Goal: Task Accomplishment & Management: Manage account settings

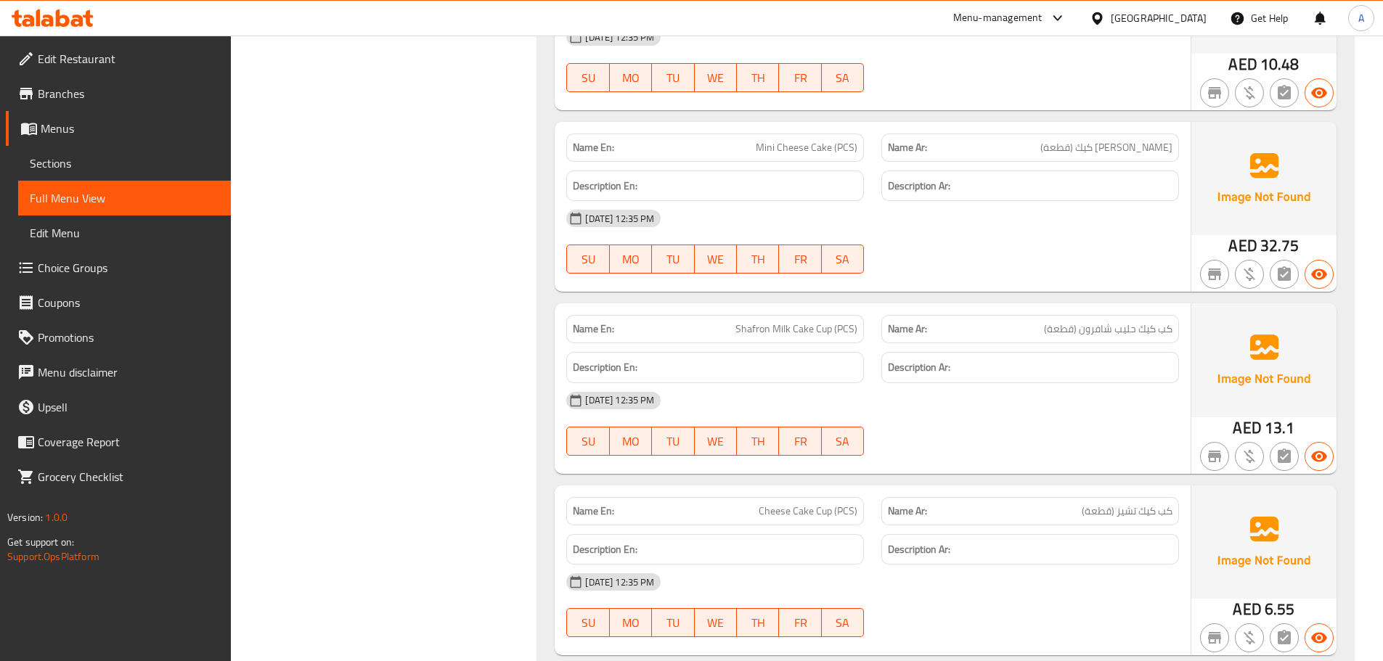
scroll to position [1882, 0]
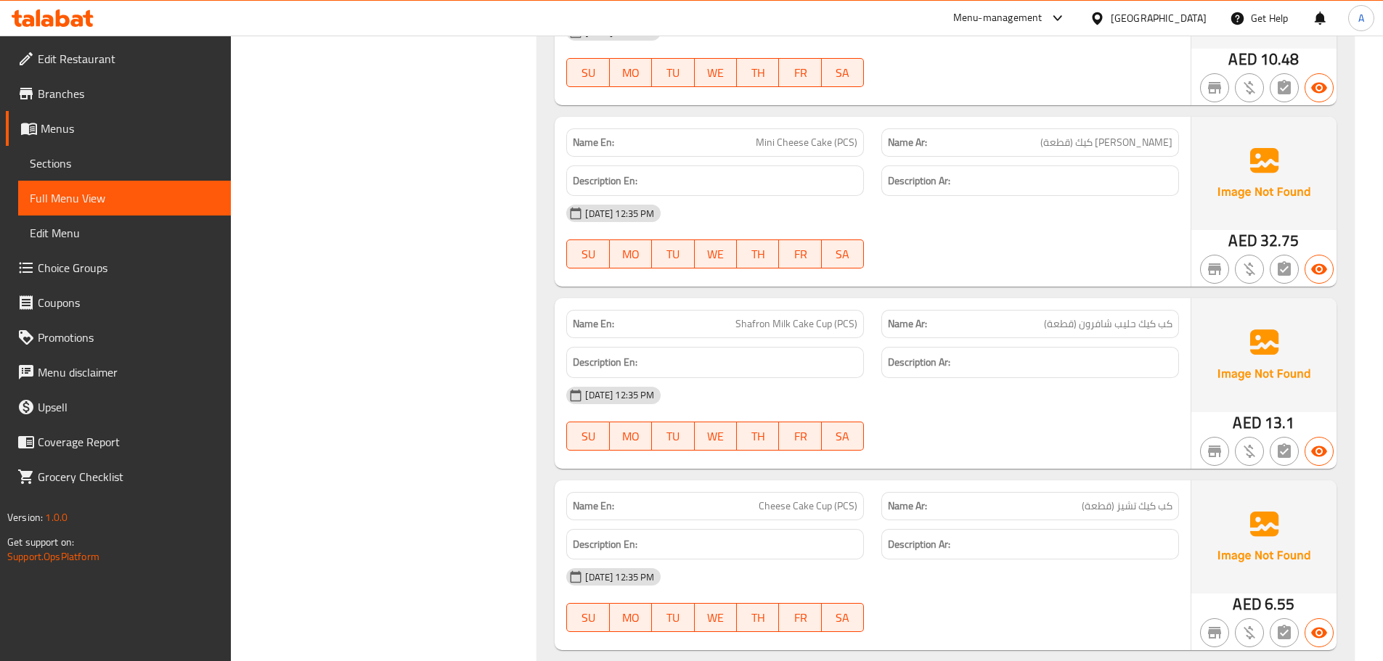
click at [820, 502] on span "Cheese Cake Cup (PCS)" at bounding box center [808, 506] width 99 height 15
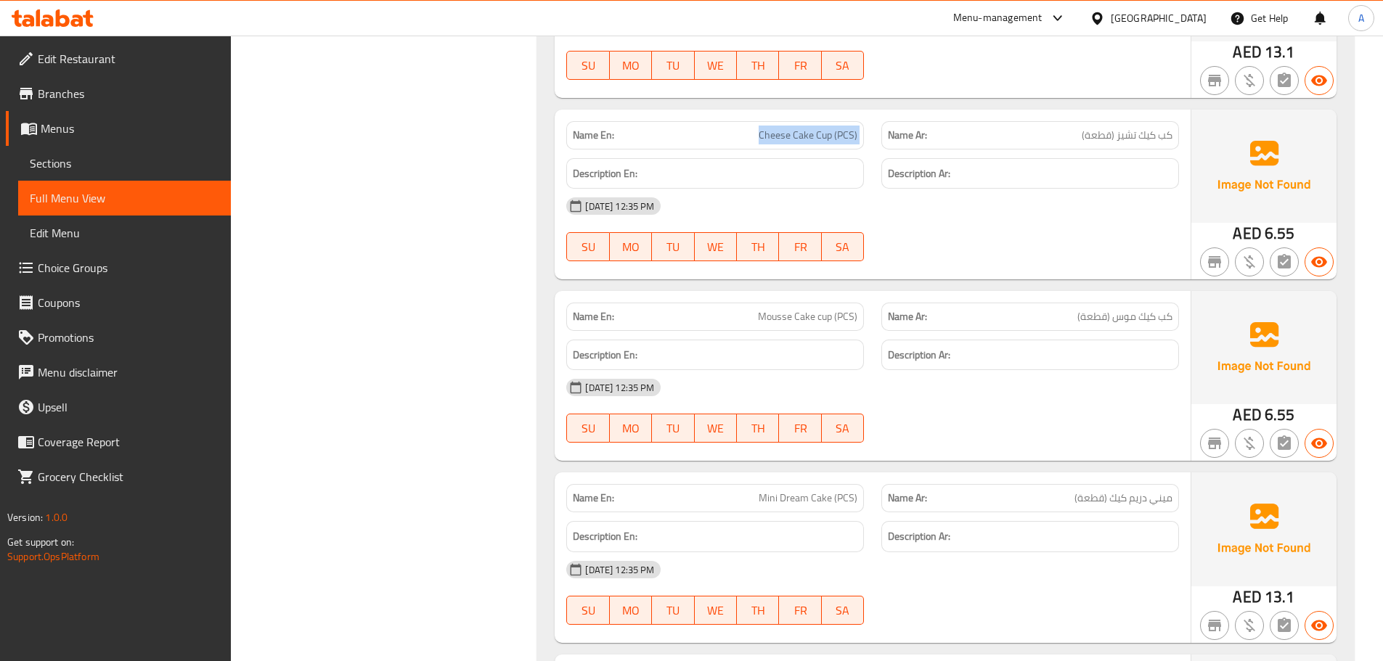
scroll to position [2358, 0]
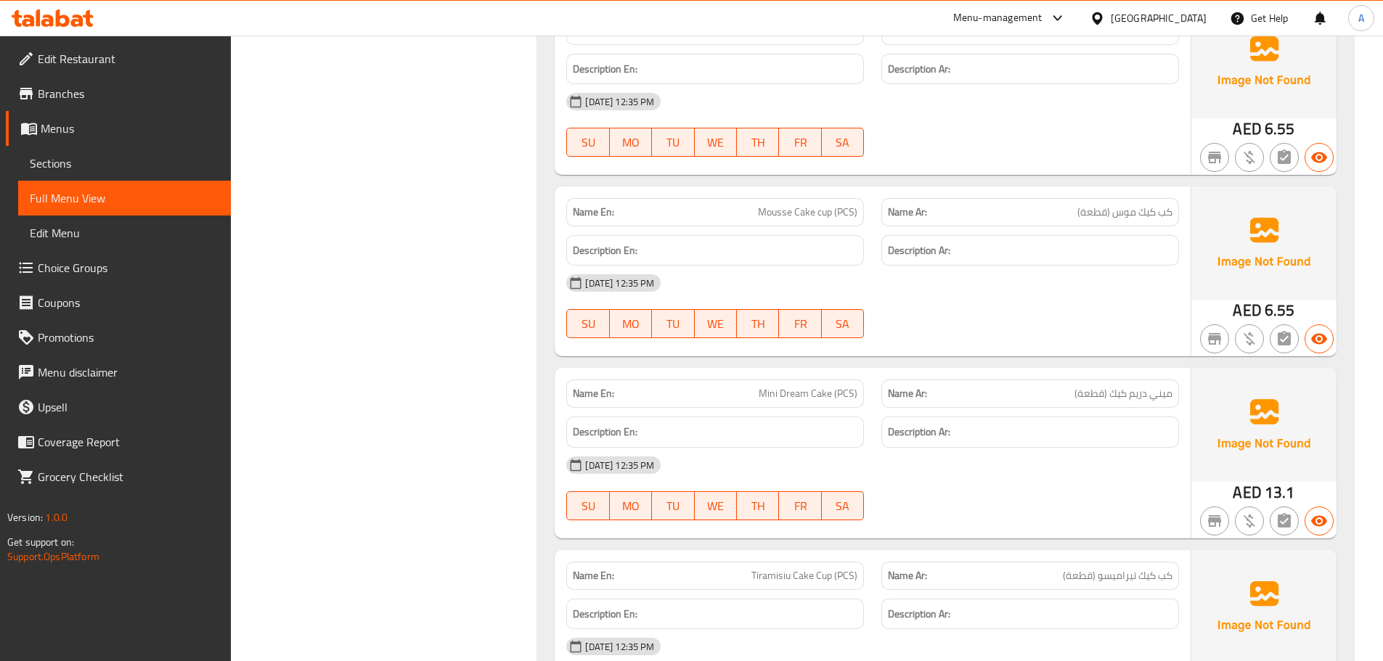
click at [1072, 225] on div "Name Ar: كب كيك موس (قطعة)" at bounding box center [1030, 212] width 298 height 28
click at [1116, 391] on span "ميني دريم كيك (قطعة)" at bounding box center [1123, 393] width 98 height 15
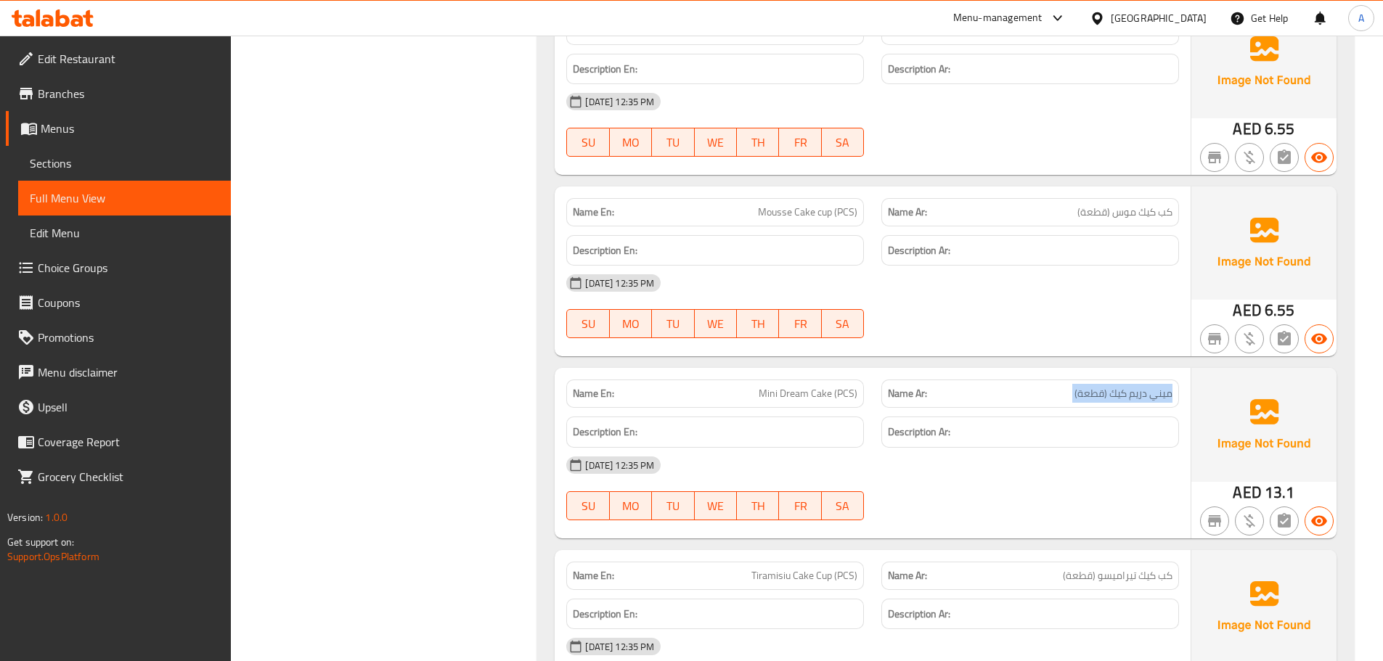
click at [1116, 391] on span "ميني دريم كيك (قطعة)" at bounding box center [1123, 393] width 98 height 15
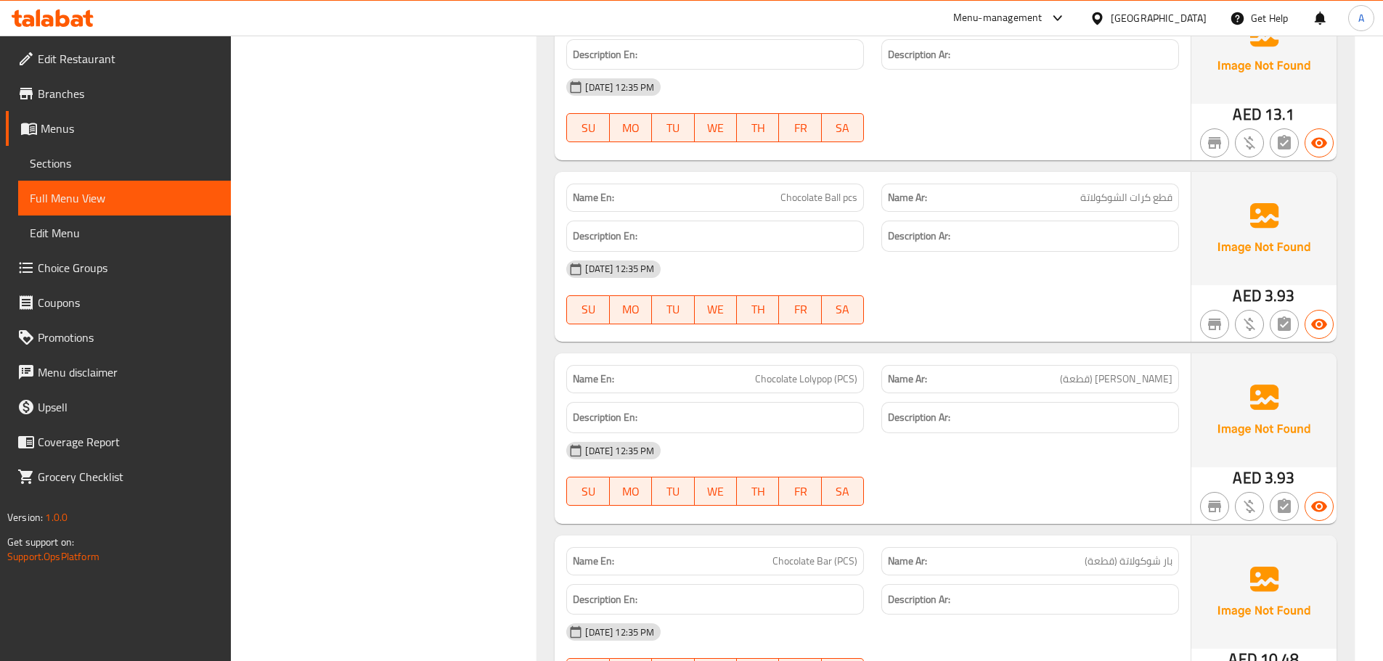
scroll to position [2982, 0]
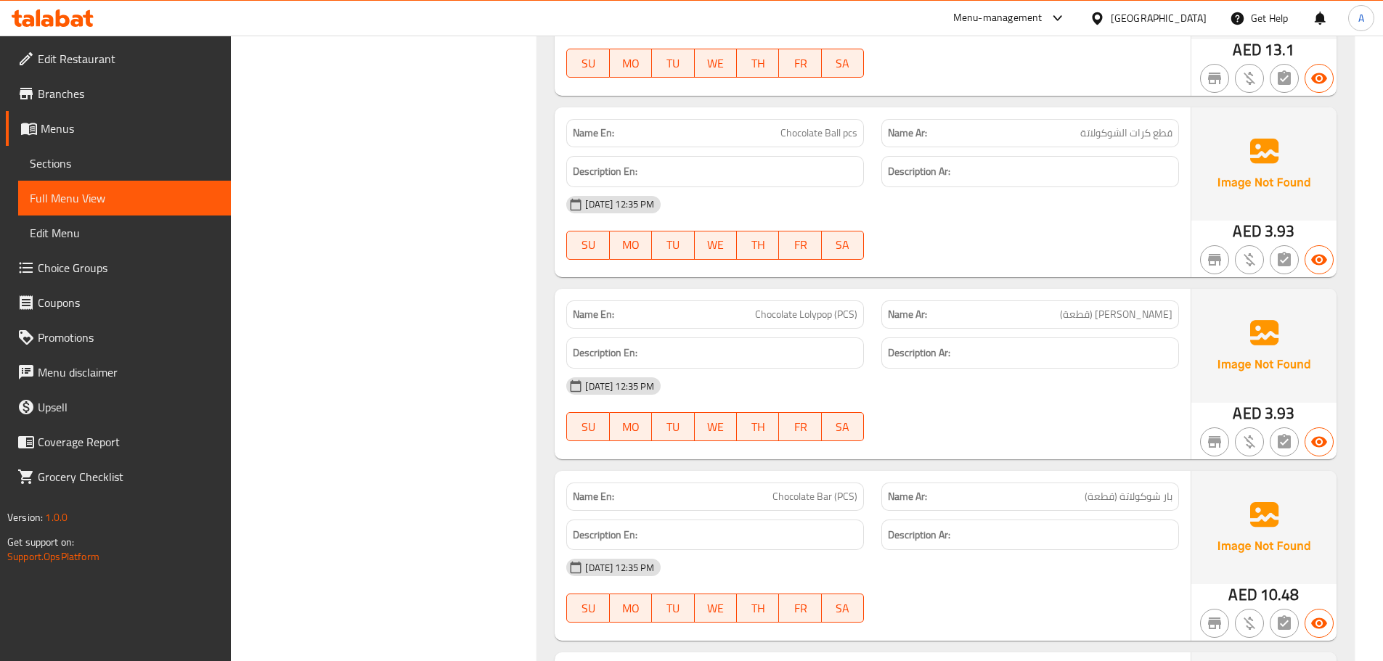
click at [766, 303] on div "Name En: Chocolate Lolypop (PCS)" at bounding box center [715, 315] width 298 height 28
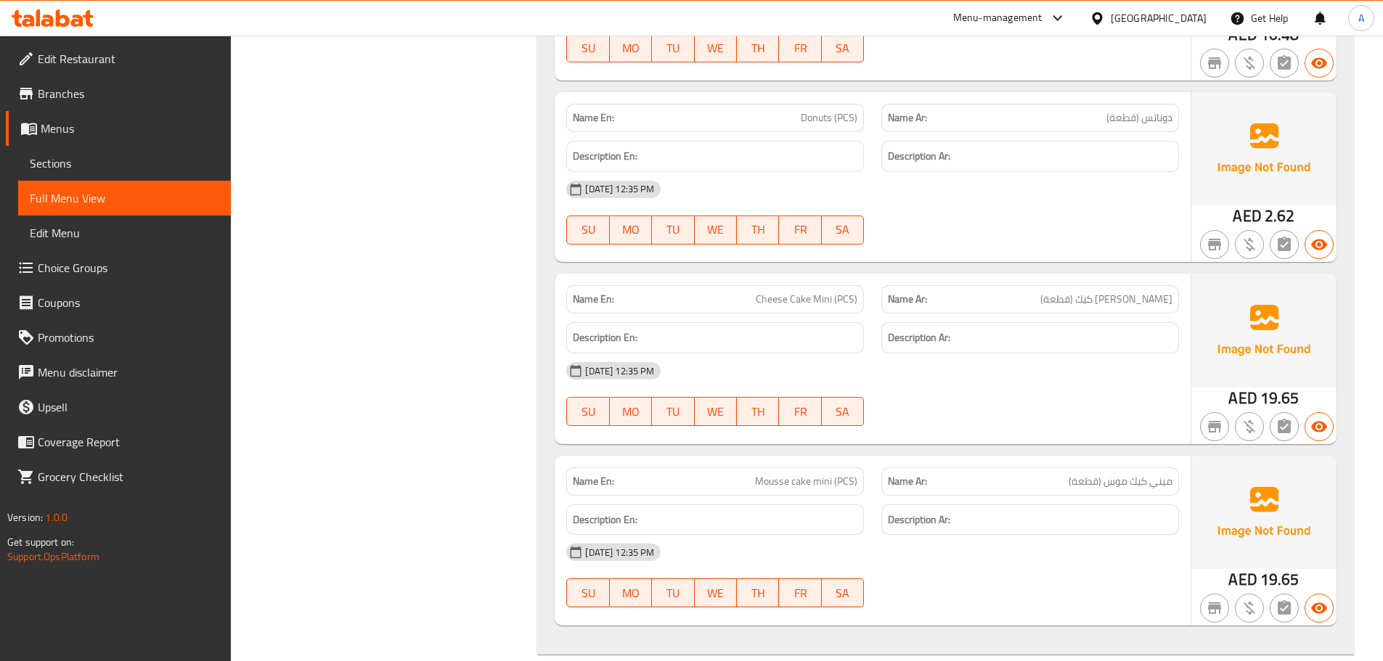
scroll to position [3578, 0]
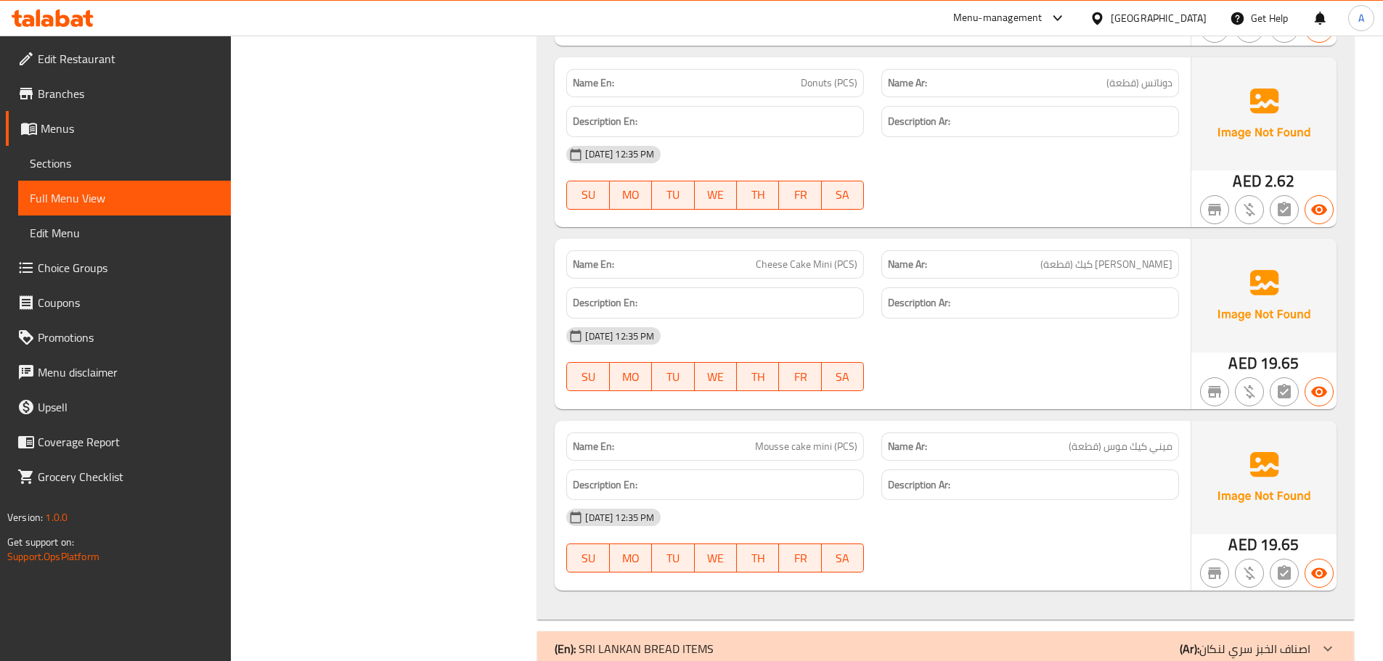
click at [753, 424] on div "Name En: Mousse cake mini (PCS)" at bounding box center [715, 447] width 315 height 46
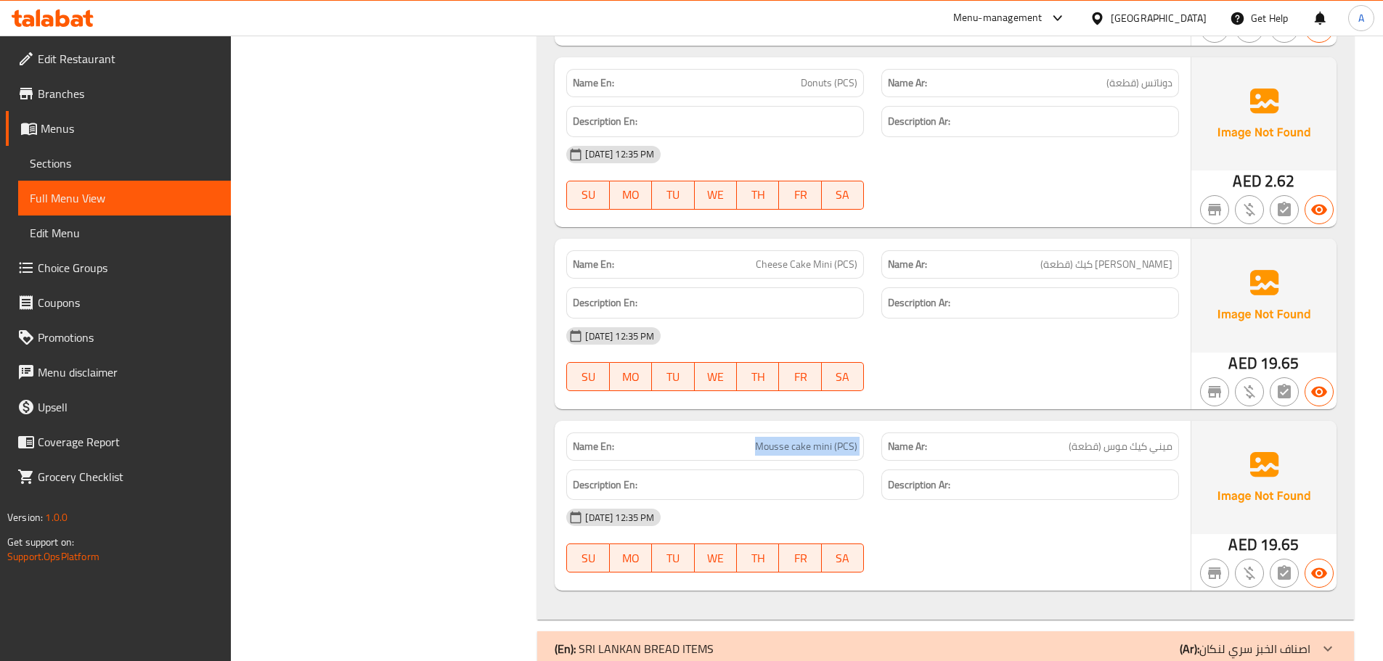
click at [753, 424] on div "Name En: Mousse cake mini (PCS)" at bounding box center [715, 447] width 315 height 46
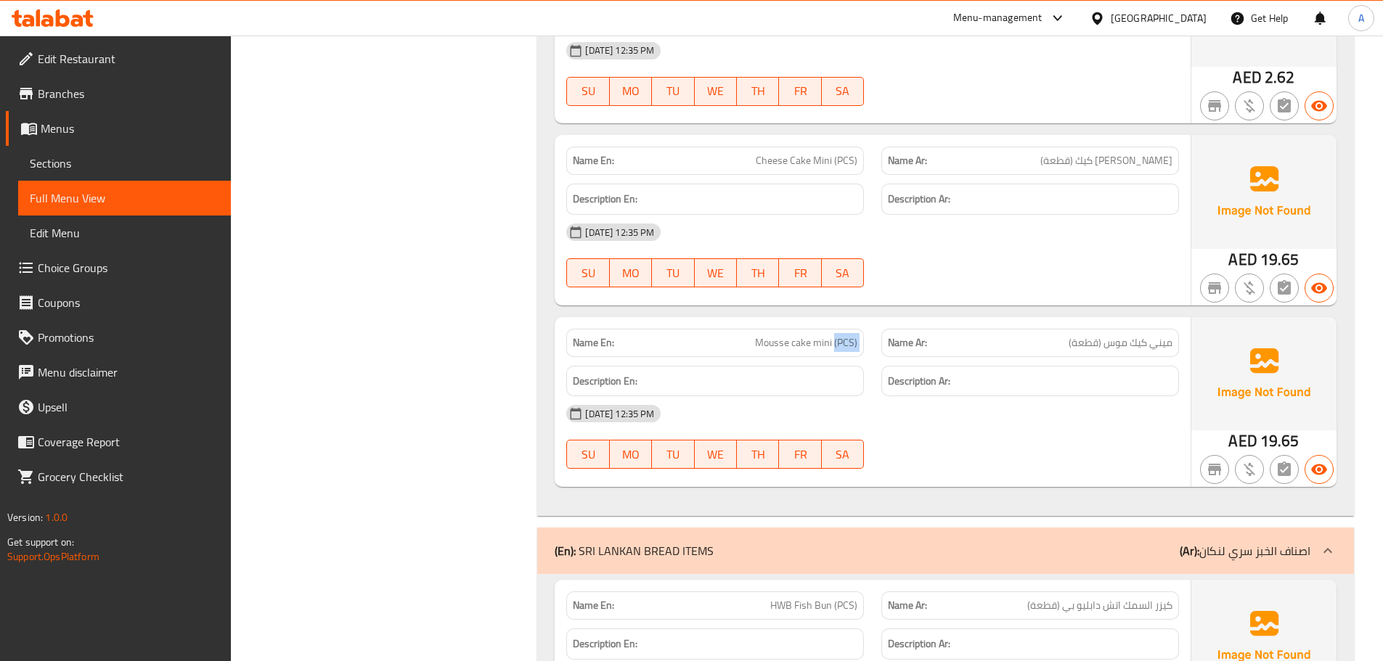
drag, startPoint x: 836, startPoint y: 345, endPoint x: 879, endPoint y: 330, distance: 45.9
click at [880, 332] on div "Name En: Mousse cake mini (PCS) Name Ar: ميني كيك موس (قطعة)" at bounding box center [873, 343] width 630 height 46
copy span "(PCS)"
drag, startPoint x: 1100, startPoint y: 340, endPoint x: 1046, endPoint y: 352, distance: 55.1
click at [1046, 352] on div "Name Ar: ميني كيك موس (قطعة)" at bounding box center [1030, 343] width 298 height 28
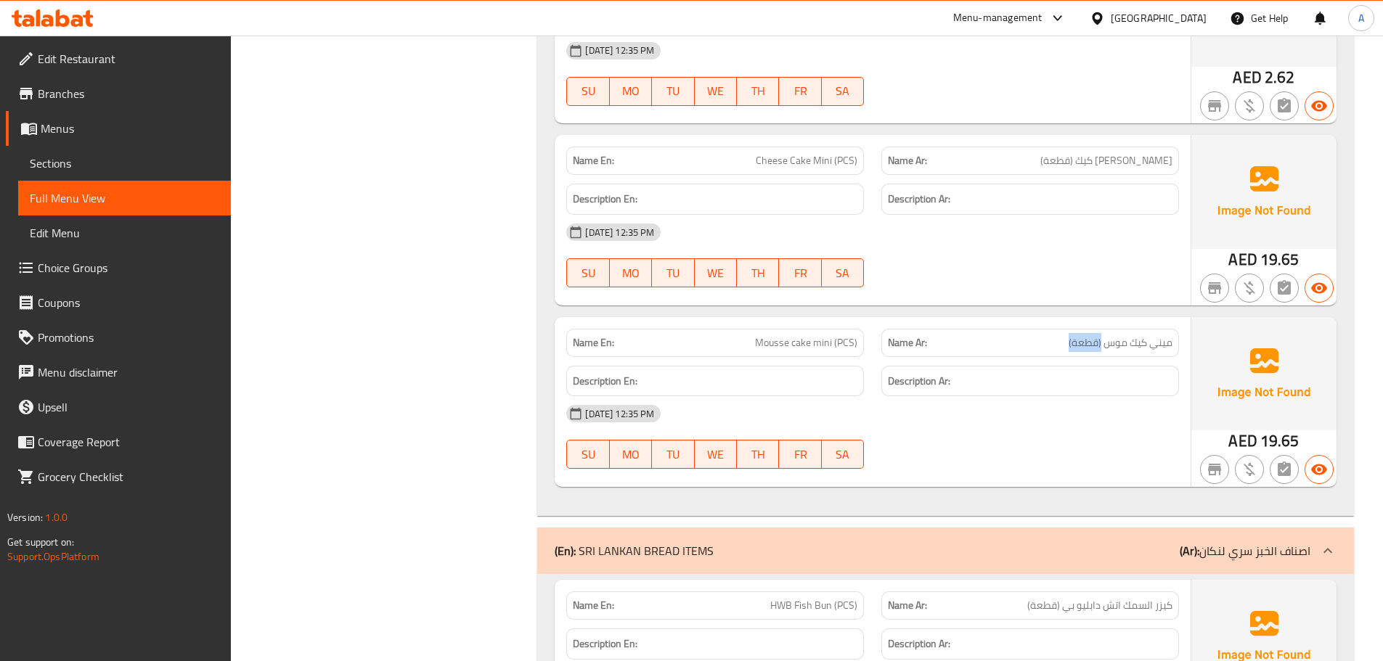
copy span "(قطعة)"
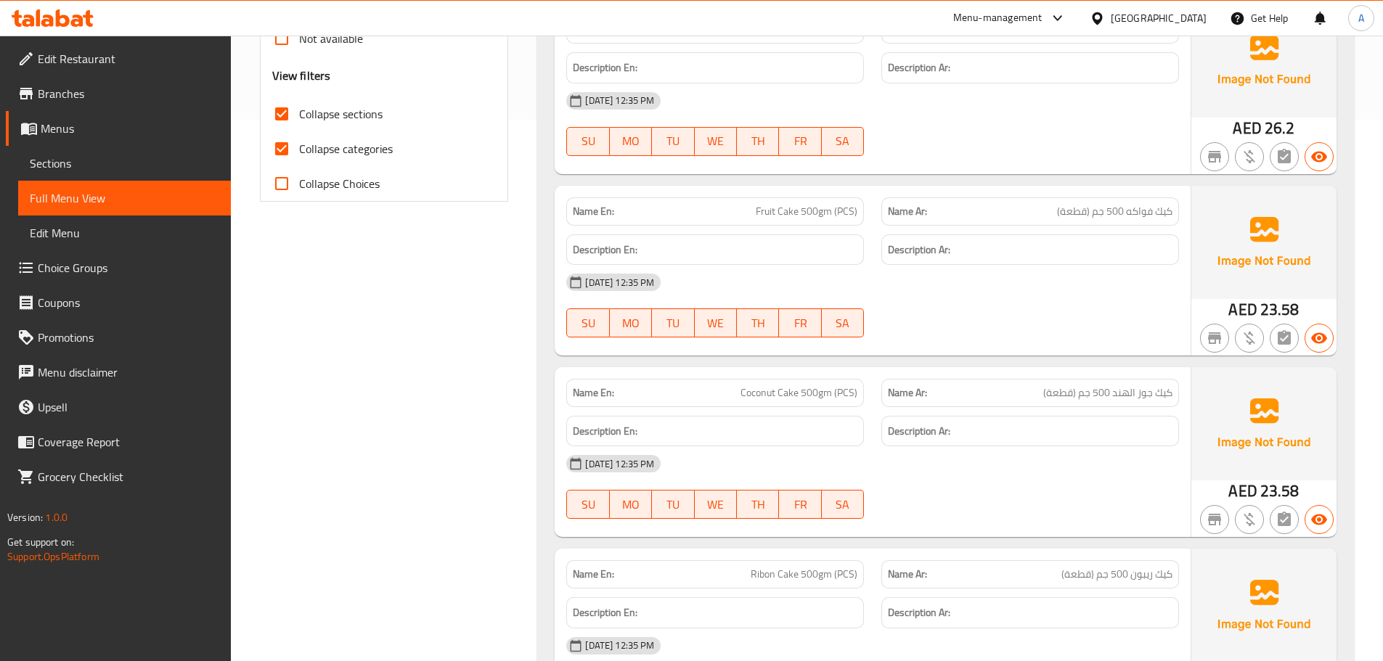
scroll to position [0, 0]
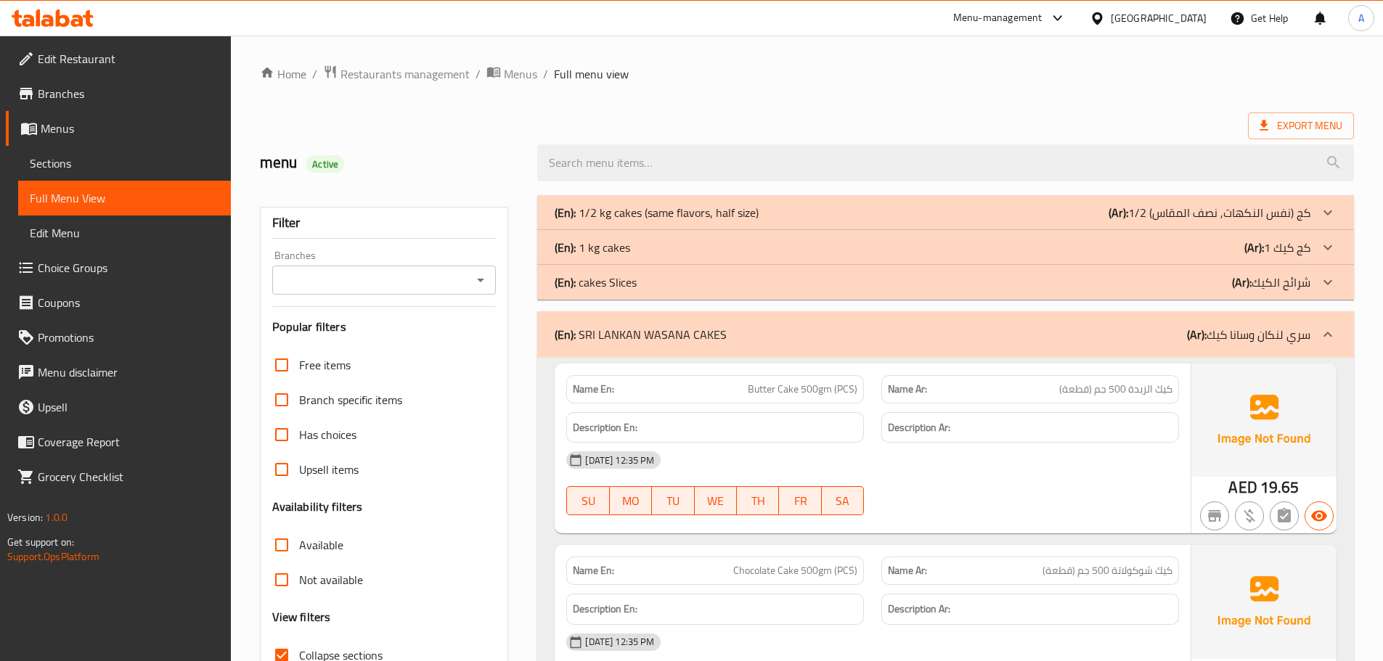
click at [1256, 221] on p "(Ar): شرائح الكيك" at bounding box center [1210, 212] width 202 height 17
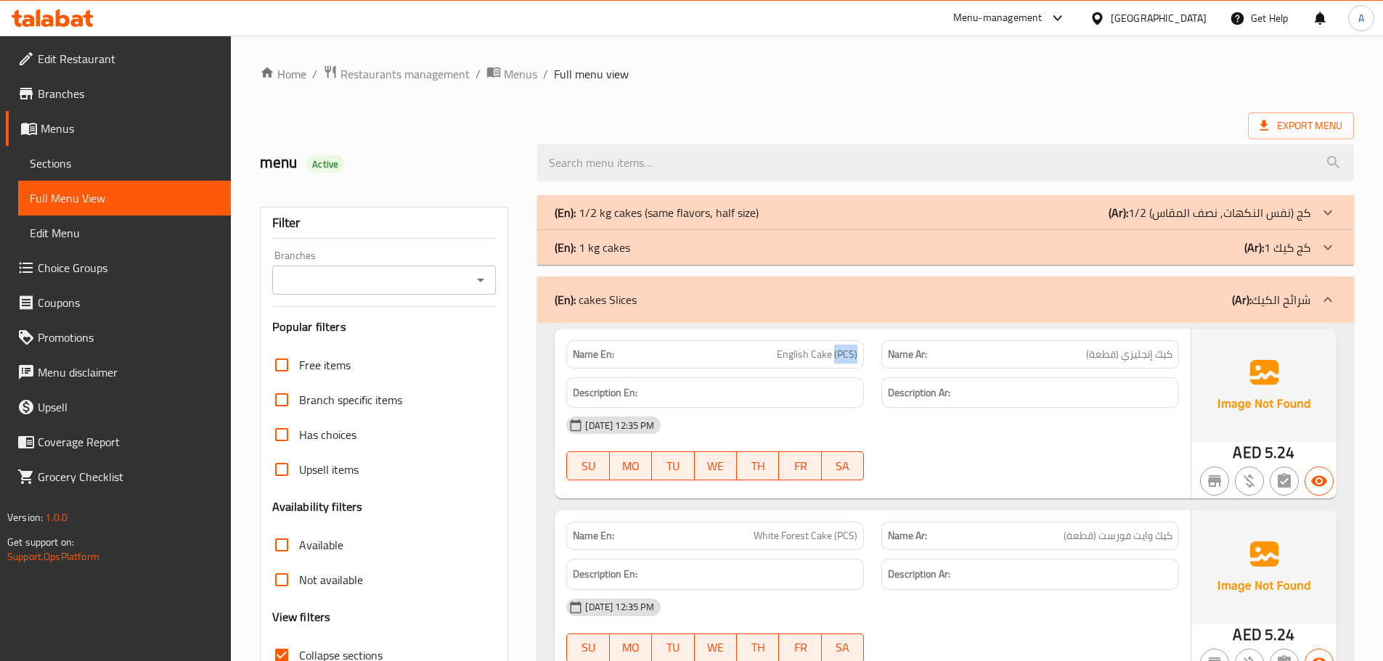
drag, startPoint x: 835, startPoint y: 353, endPoint x: 867, endPoint y: 356, distance: 32.1
click at [867, 356] on div "Name En: English Cake (PCS)" at bounding box center [715, 355] width 315 height 46
copy span "(PCS)"
drag, startPoint x: 1120, startPoint y: 358, endPoint x: 1034, endPoint y: 351, distance: 86.0
click at [1043, 351] on p "Name Ar: كيك إنجليزي (قطعة)" at bounding box center [1030, 354] width 285 height 15
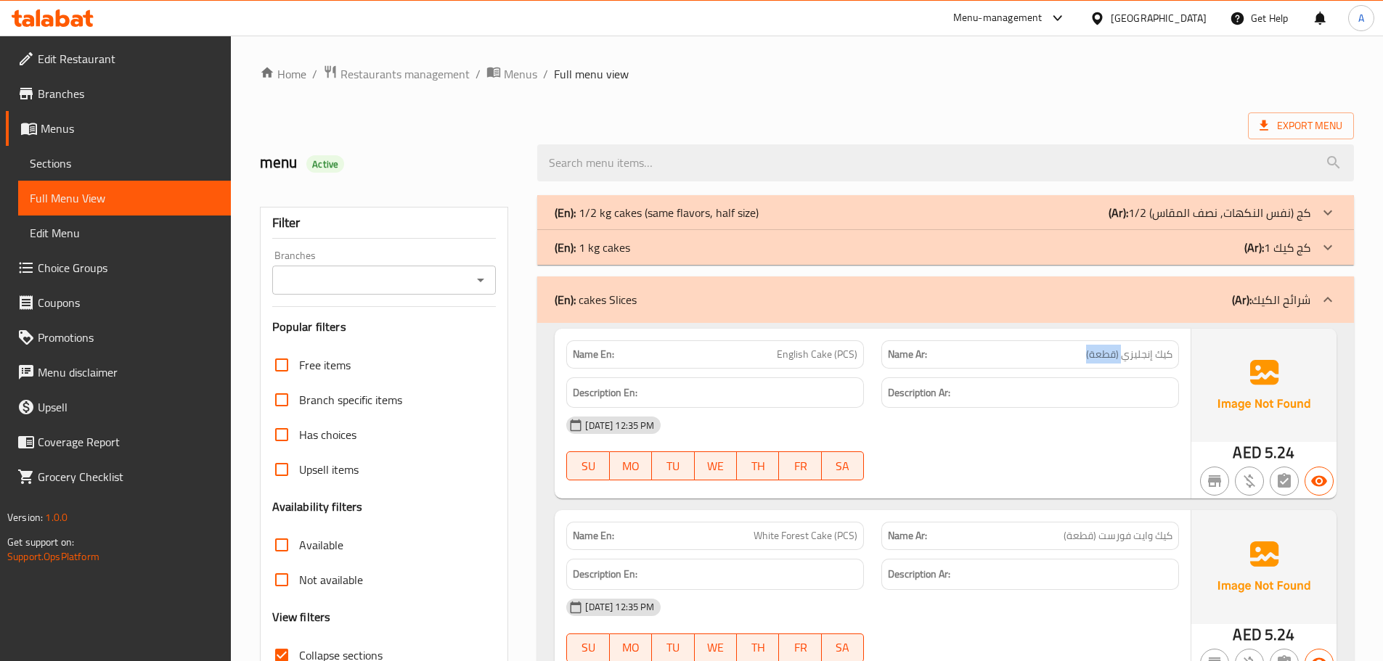
copy span "(قطعة)"
click at [798, 297] on div "(En): cakes Slices (Ar): شرائح الكيك" at bounding box center [933, 299] width 756 height 17
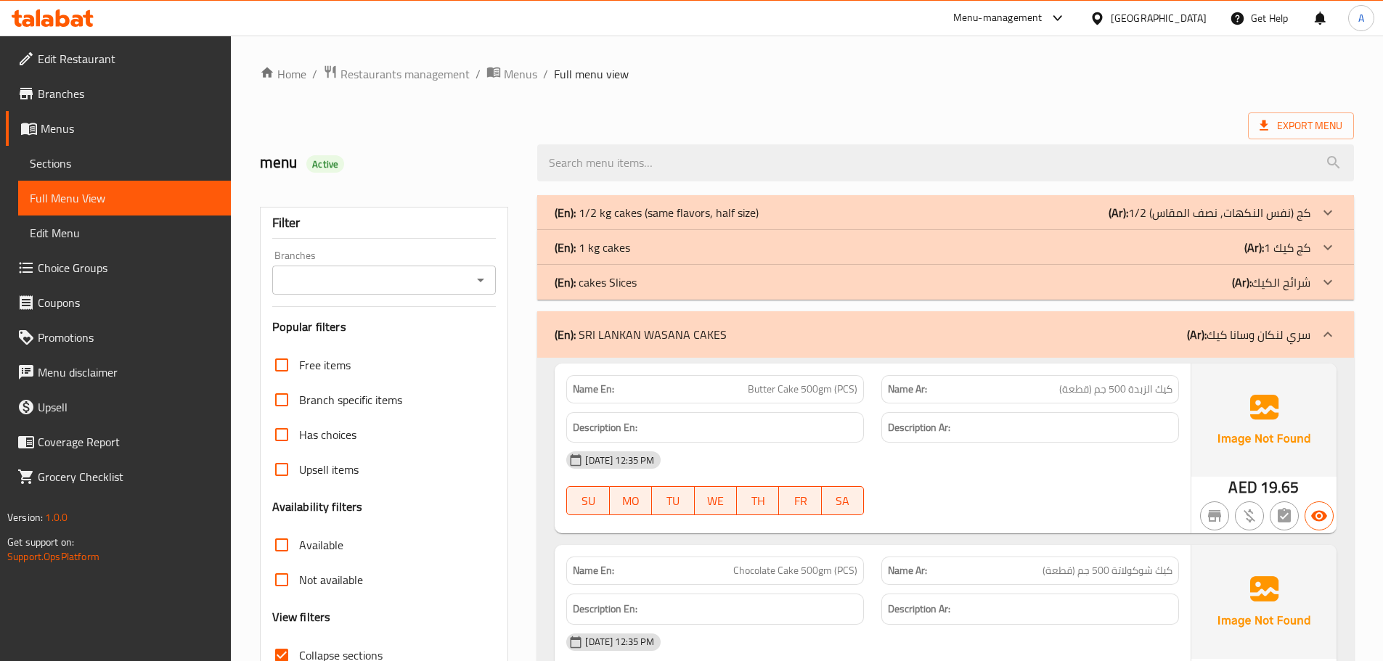
scroll to position [85, 0]
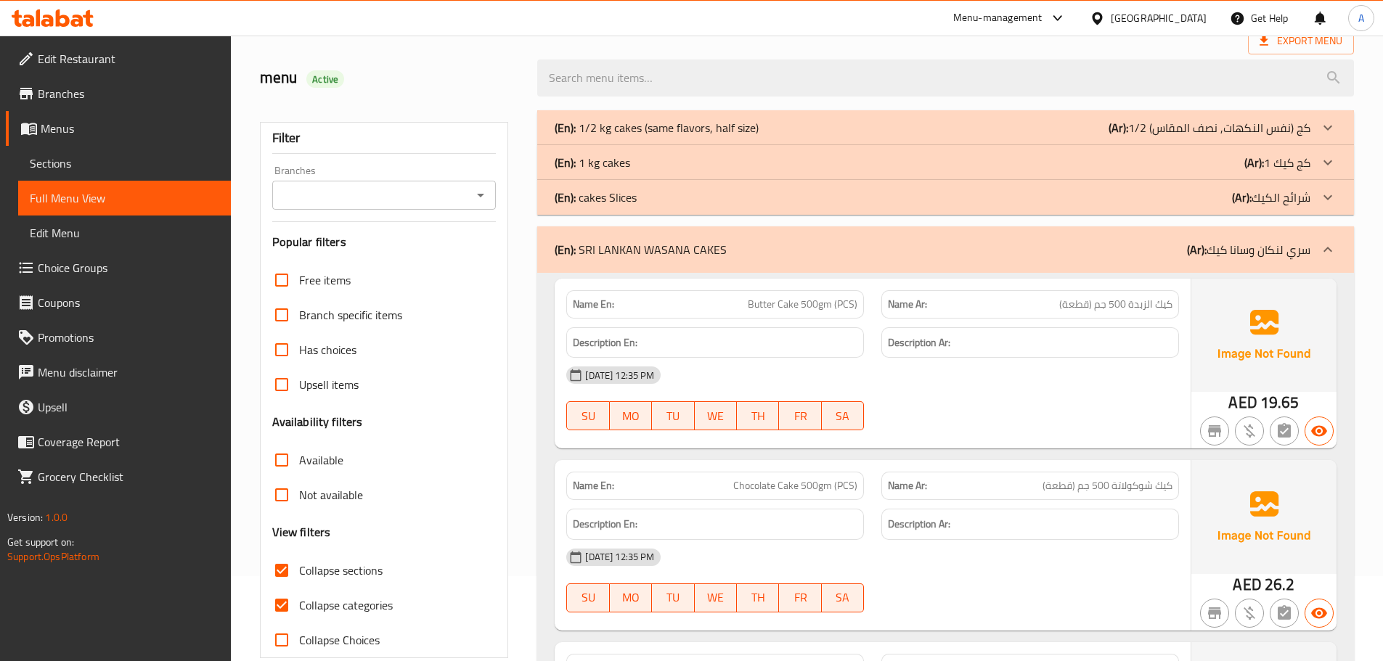
click at [339, 568] on span "Collapse sections" at bounding box center [340, 570] width 83 height 17
click at [299, 568] on input "Collapse sections" at bounding box center [281, 570] width 35 height 35
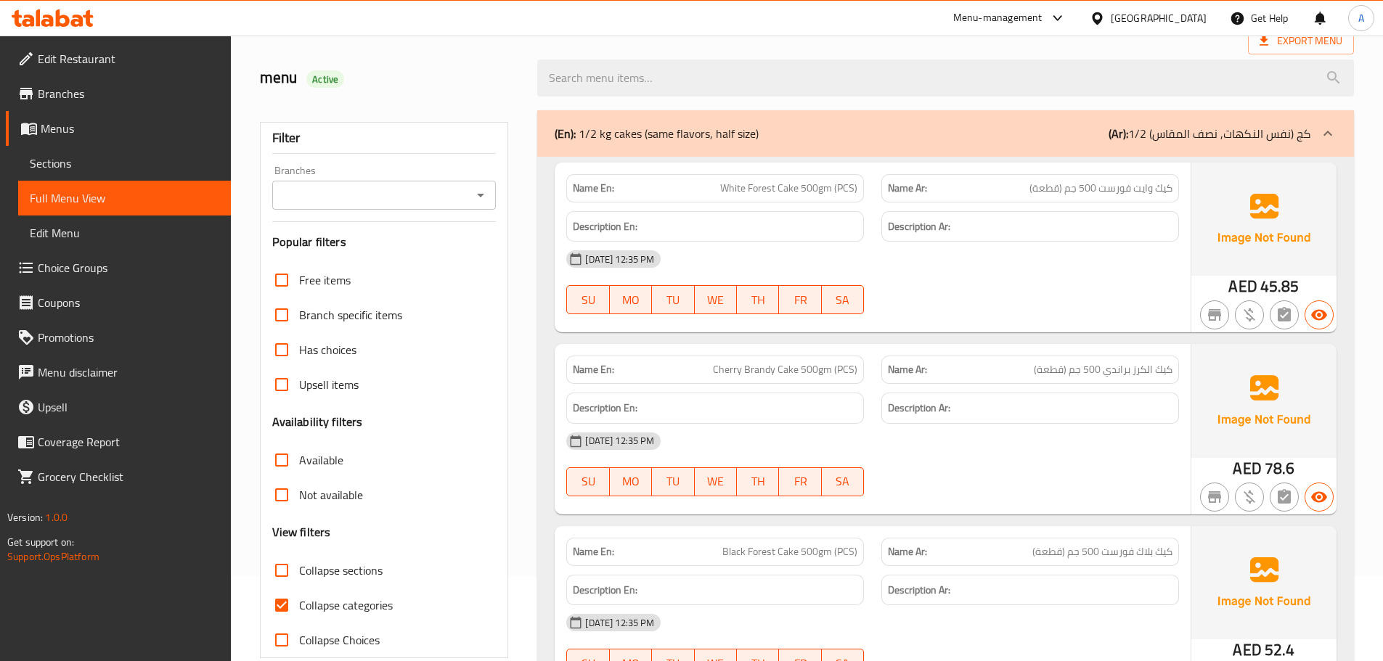
click at [339, 568] on span "Collapse sections" at bounding box center [340, 570] width 83 height 17
click at [299, 568] on input "Collapse sections" at bounding box center [281, 570] width 35 height 35
checkbox input "true"
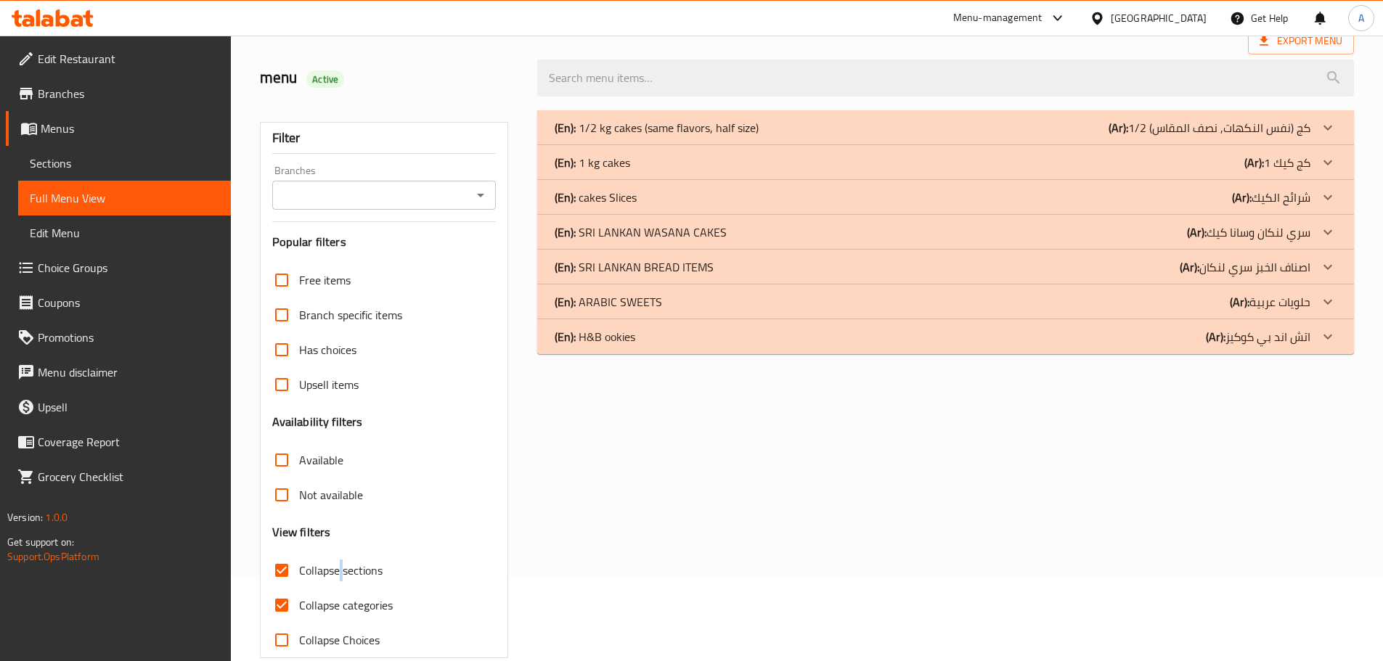
click at [699, 136] on p "(En): SRI LANKAN BREAD ITEMS" at bounding box center [657, 127] width 204 height 17
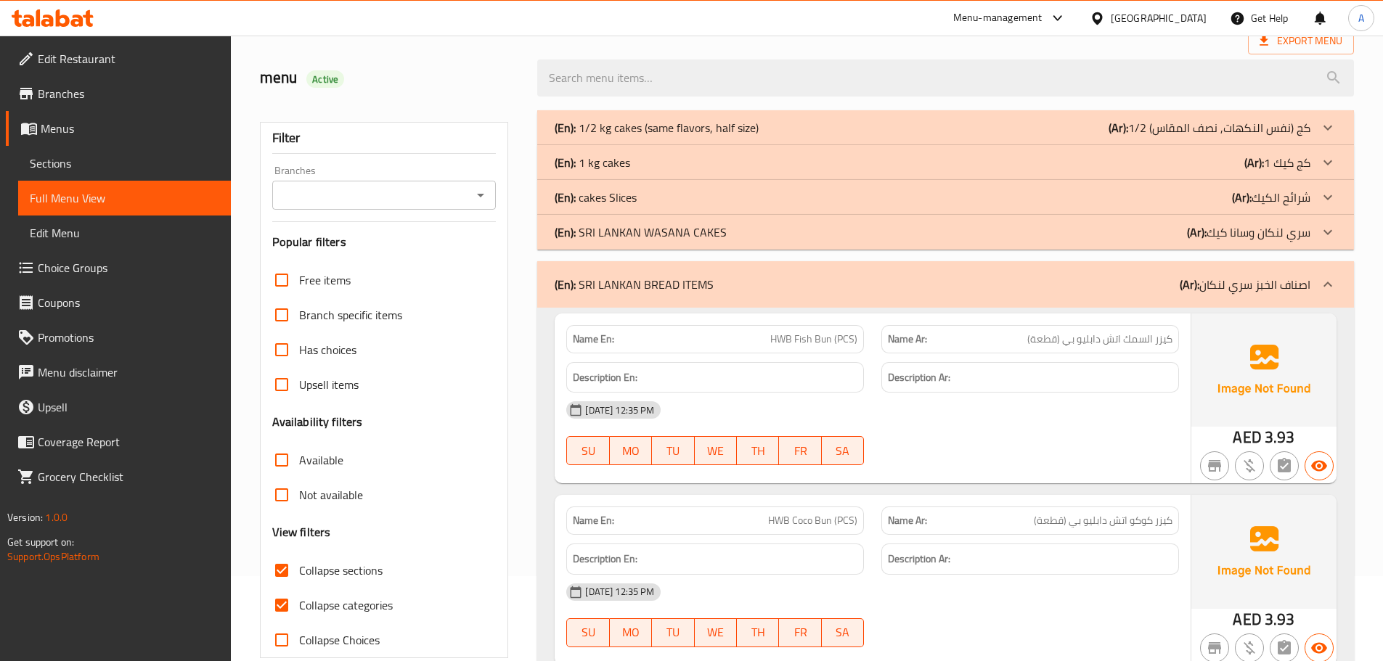
scroll to position [403, 0]
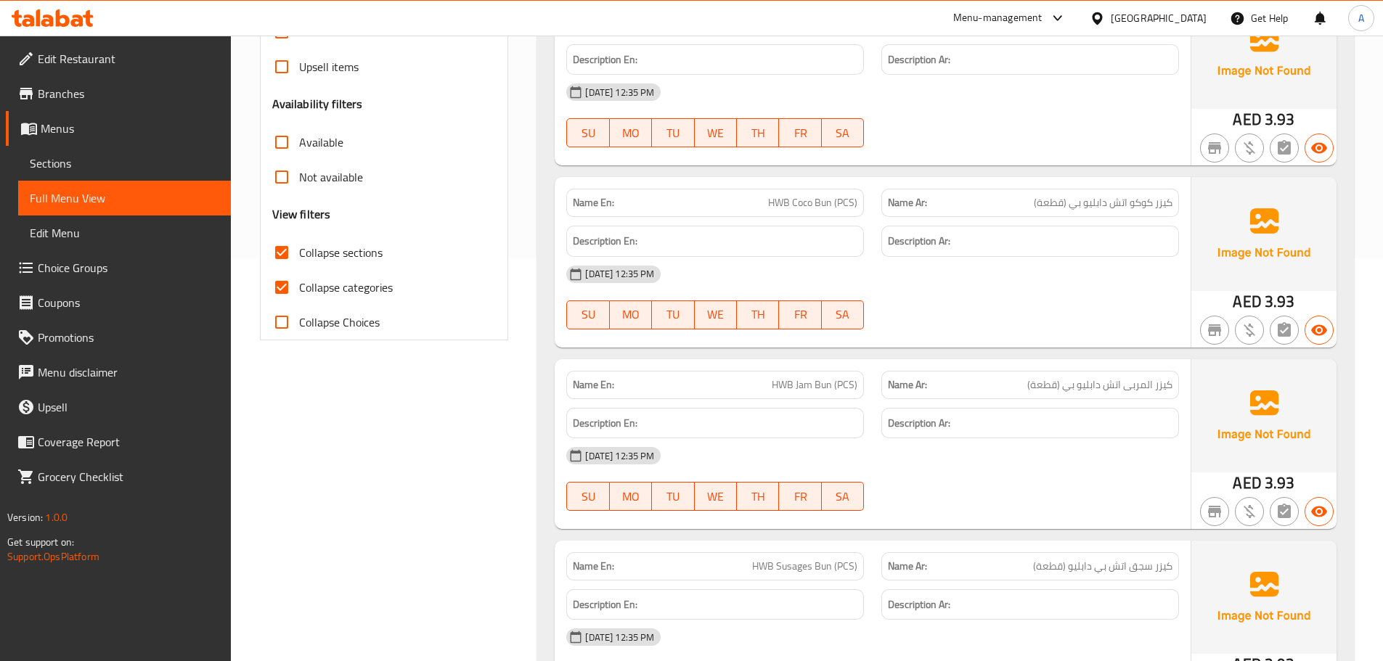
click at [1139, 372] on div "Name Ar: كيزر المربى اتش دابليو بي (قطعة)" at bounding box center [1030, 385] width 298 height 28
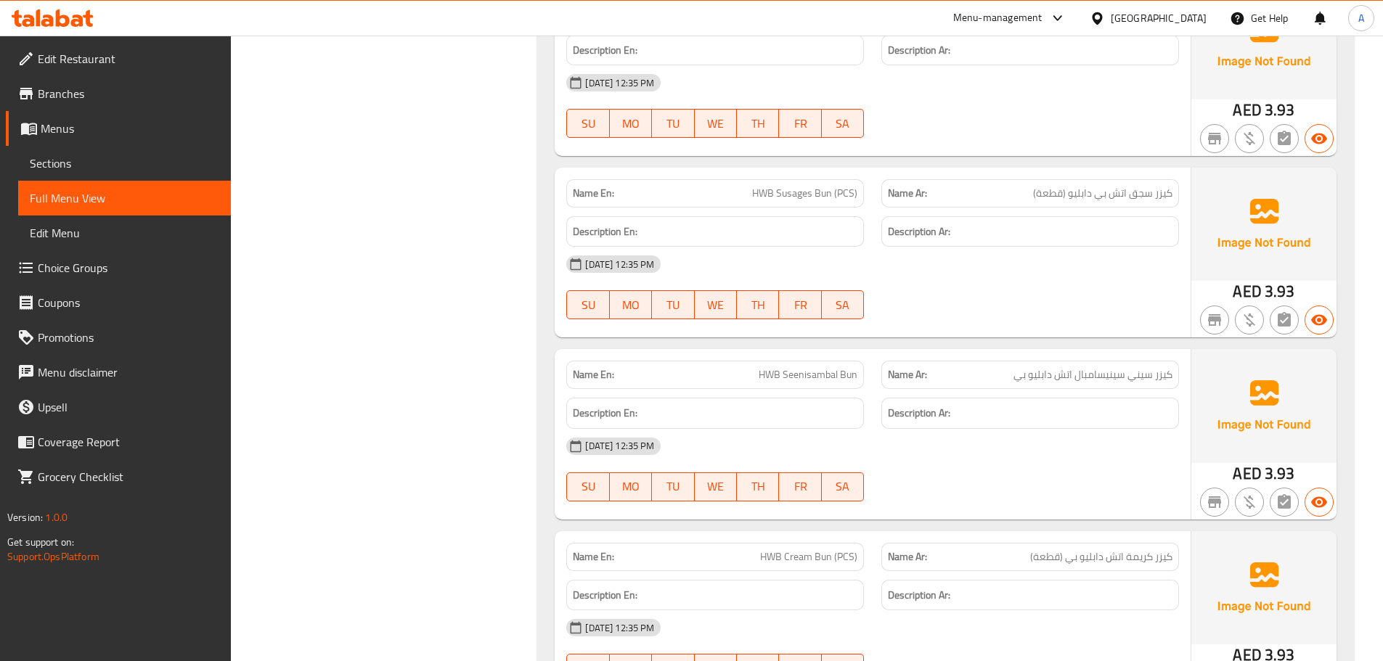
scroll to position [798, 0]
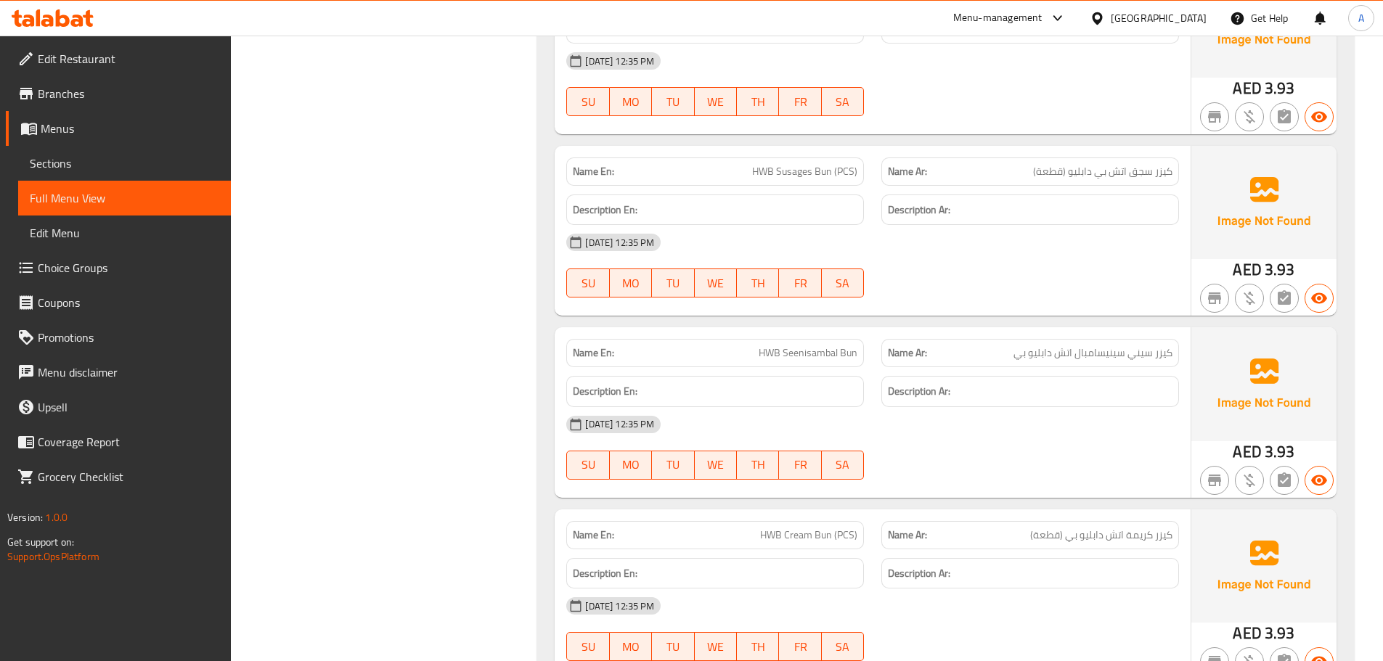
click at [1151, 327] on div "Name En: HWB Seenisambal Bun Name Ar: كيزر سيني سينيسامبال اتش دابليو بي Descri…" at bounding box center [873, 412] width 636 height 170
click at [1147, 361] on span "كيزر سيني سينيسامبال اتش دابليو بي" at bounding box center [1092, 353] width 159 height 15
click at [797, 359] on span "HWB Seenisambal Bun" at bounding box center [808, 353] width 99 height 15
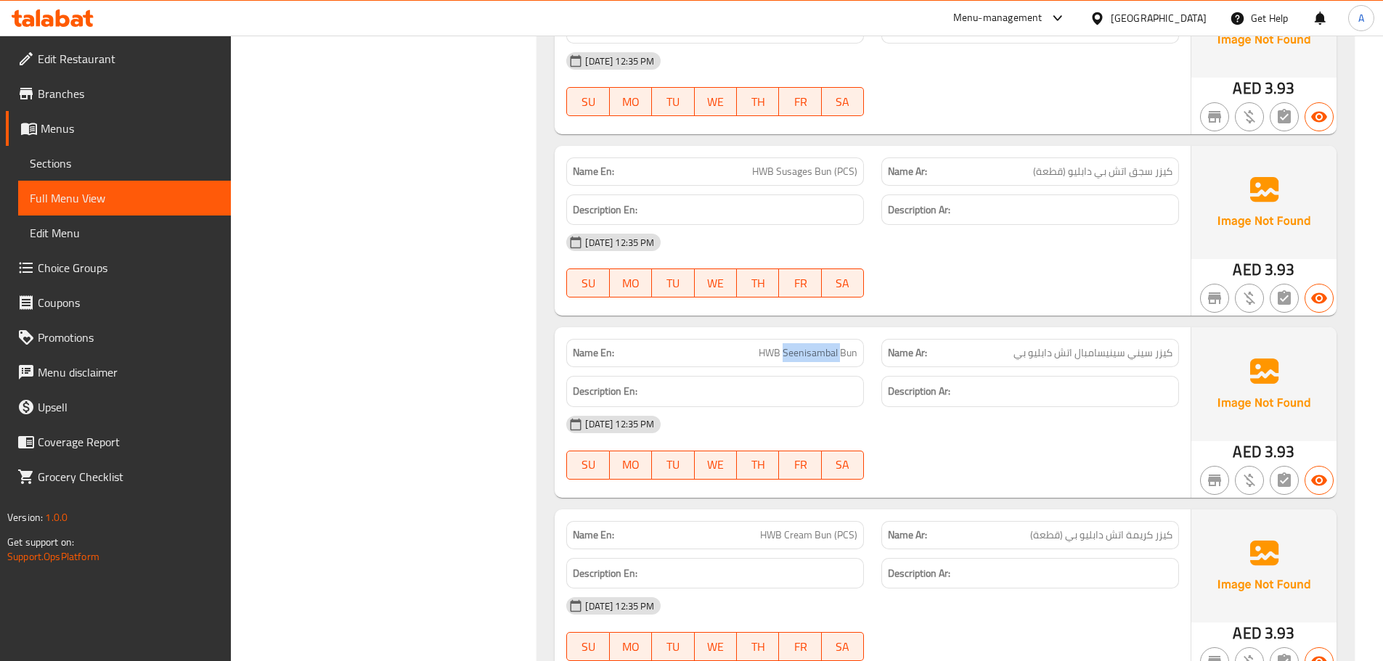
click at [797, 359] on span "HWB Seenisambal Bun" at bounding box center [808, 353] width 99 height 15
click at [1146, 346] on span "كيزر سيني سينيسامبال اتش دابليو بي" at bounding box center [1092, 353] width 159 height 15
click at [1138, 359] on span "كيزر سيني سينيسامبال اتش دابليو بي" at bounding box center [1092, 353] width 159 height 15
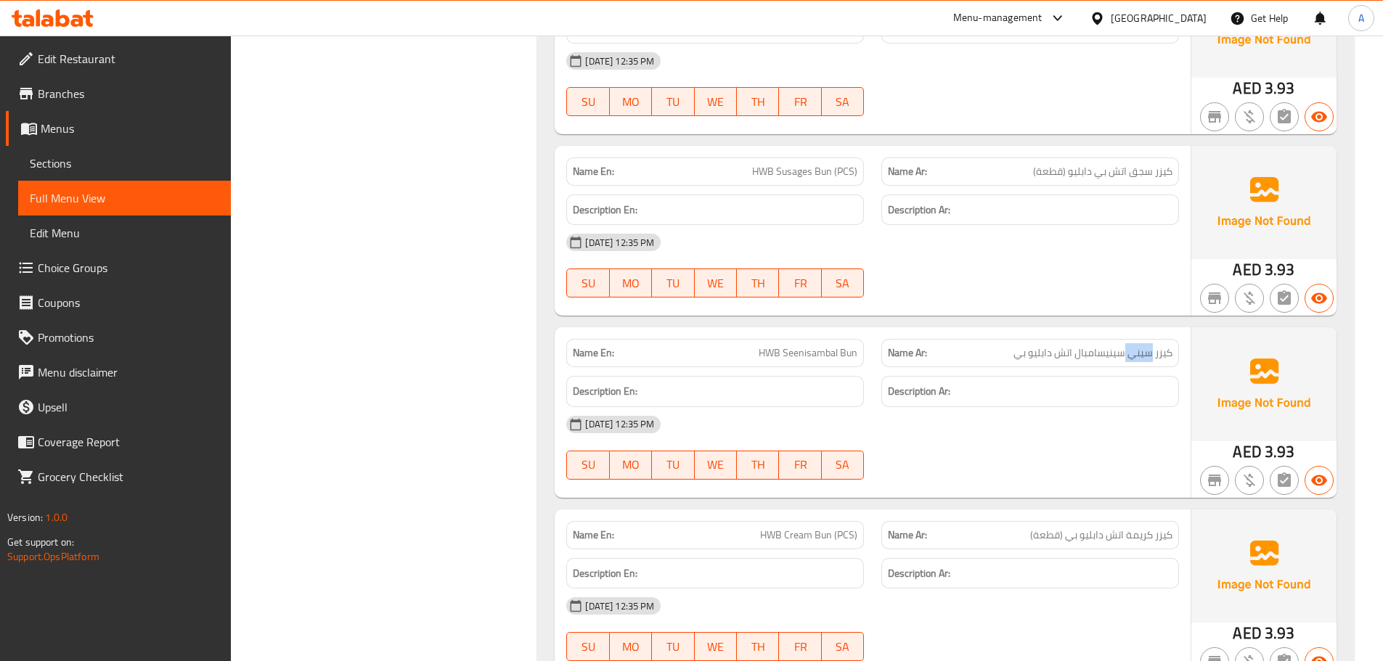
click at [1138, 359] on span "كيزر سيني سينيسامبال اتش دابليو بي" at bounding box center [1092, 353] width 159 height 15
click at [791, 364] on div "Name En: HWB Seenisambal Bun" at bounding box center [715, 353] width 298 height 28
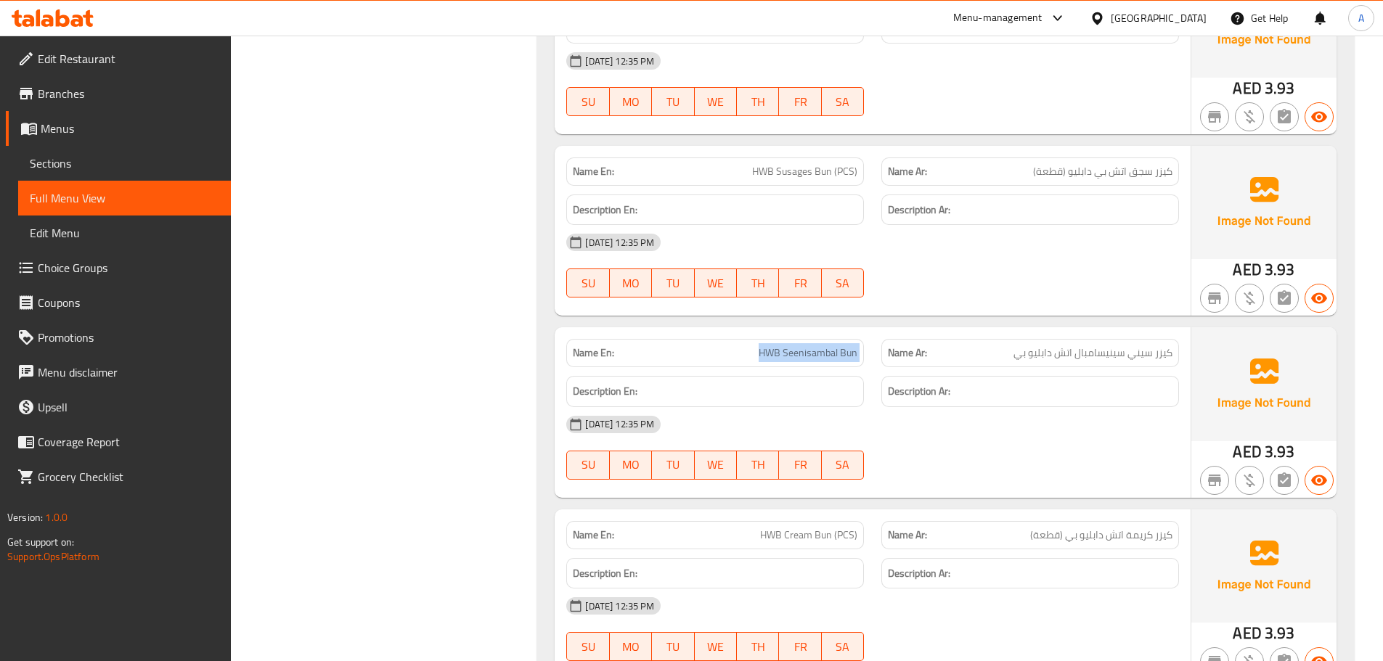
copy span "HWB Seenisambal Bun"
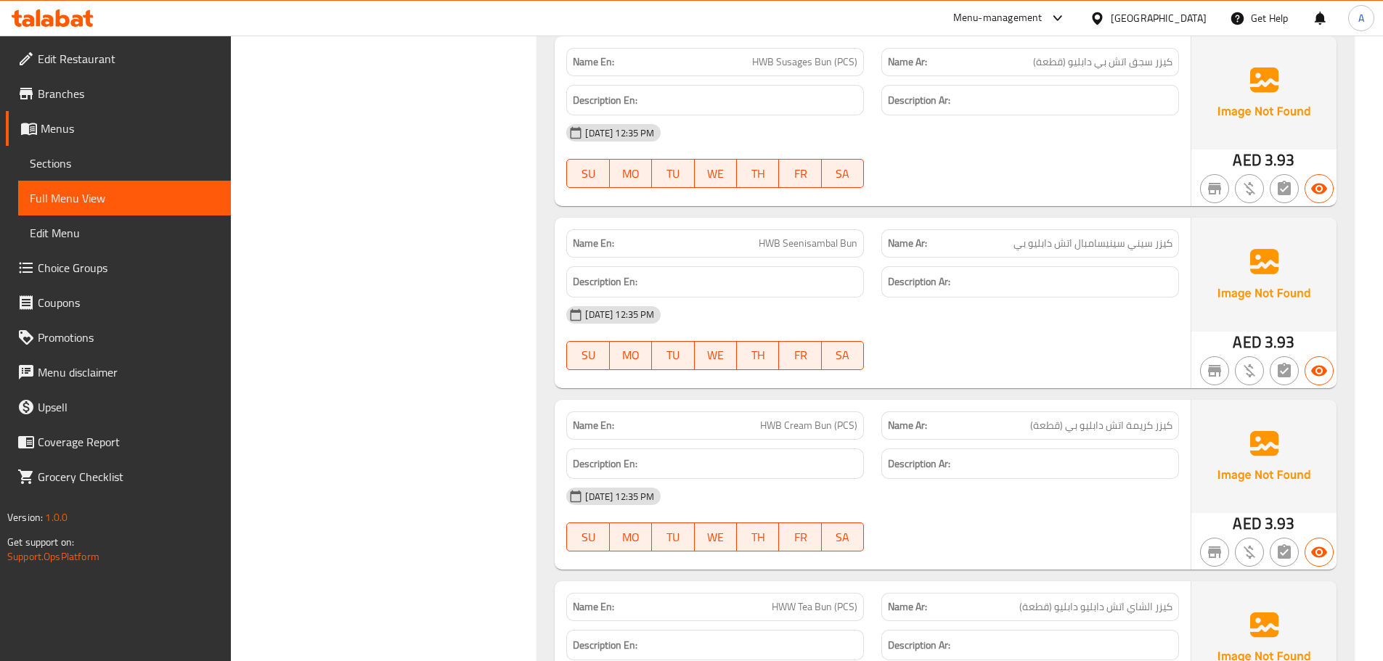
scroll to position [1149, 0]
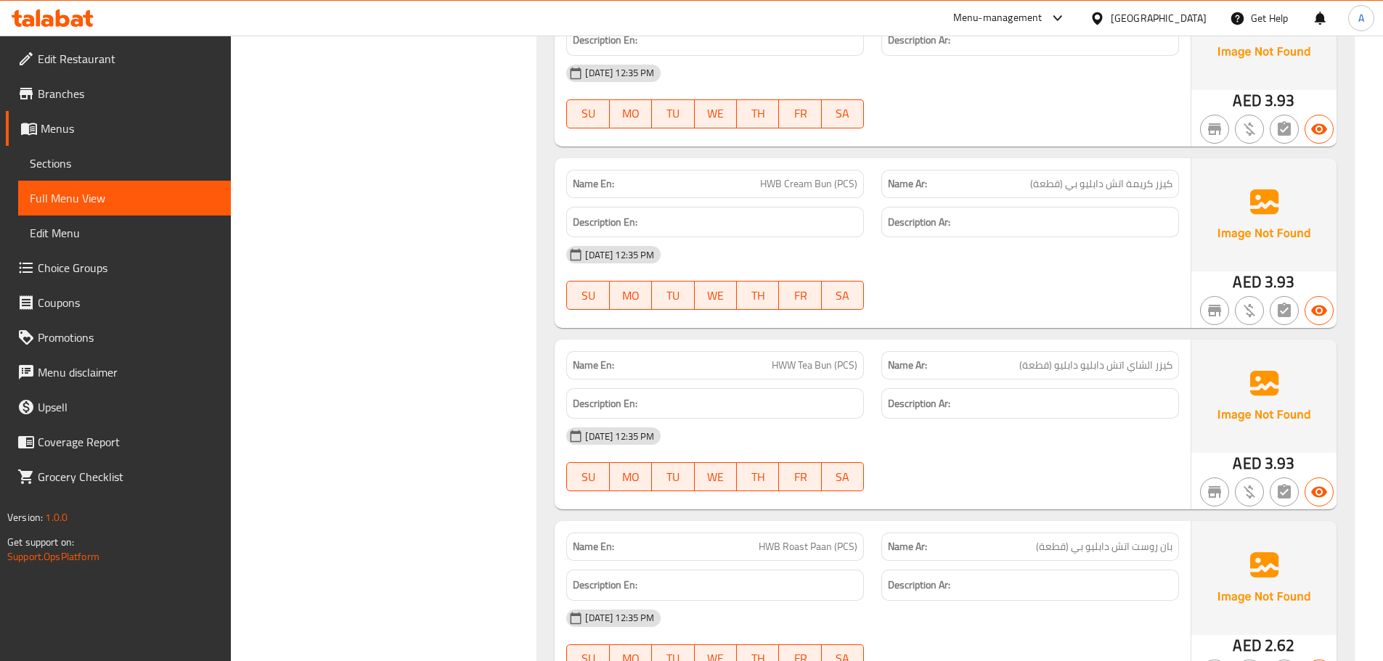
click at [1003, 381] on div "Description Ar:" at bounding box center [1030, 404] width 315 height 49
click at [829, 361] on span "HWW Tea Bun (PCS)" at bounding box center [815, 365] width 86 height 15
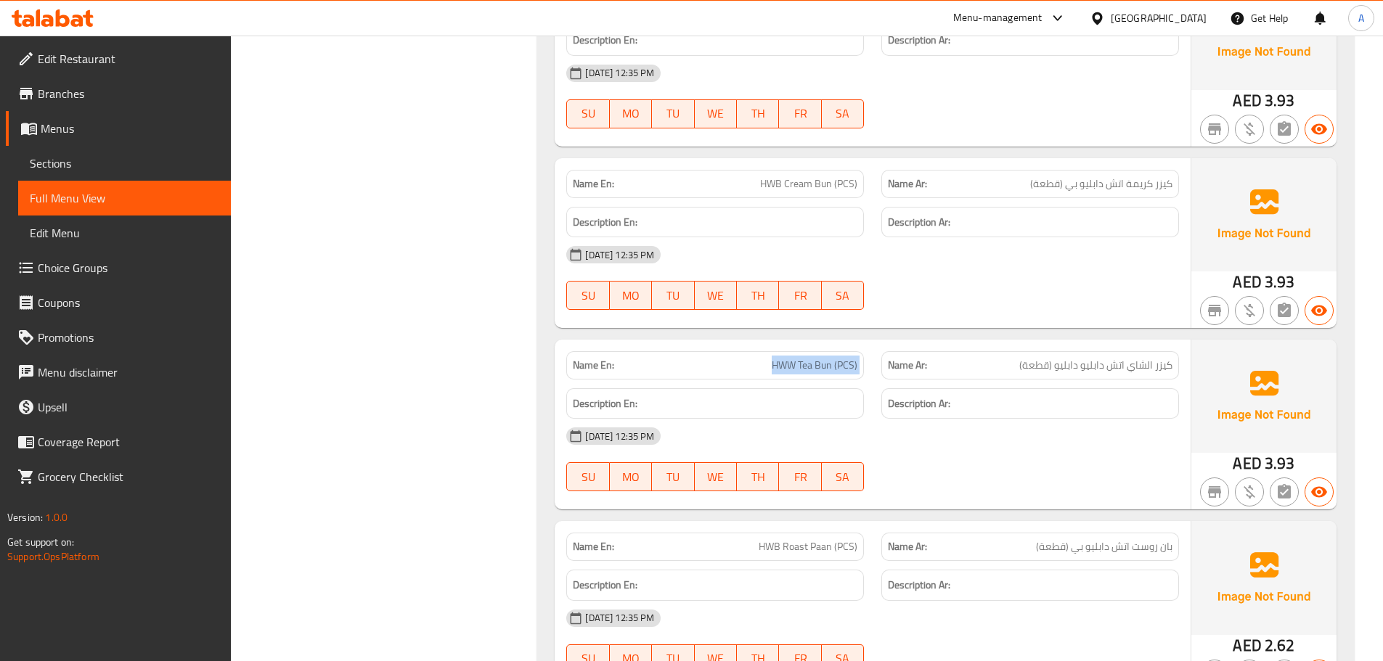
click at [829, 361] on span "HWW Tea Bun (PCS)" at bounding box center [815, 365] width 86 height 15
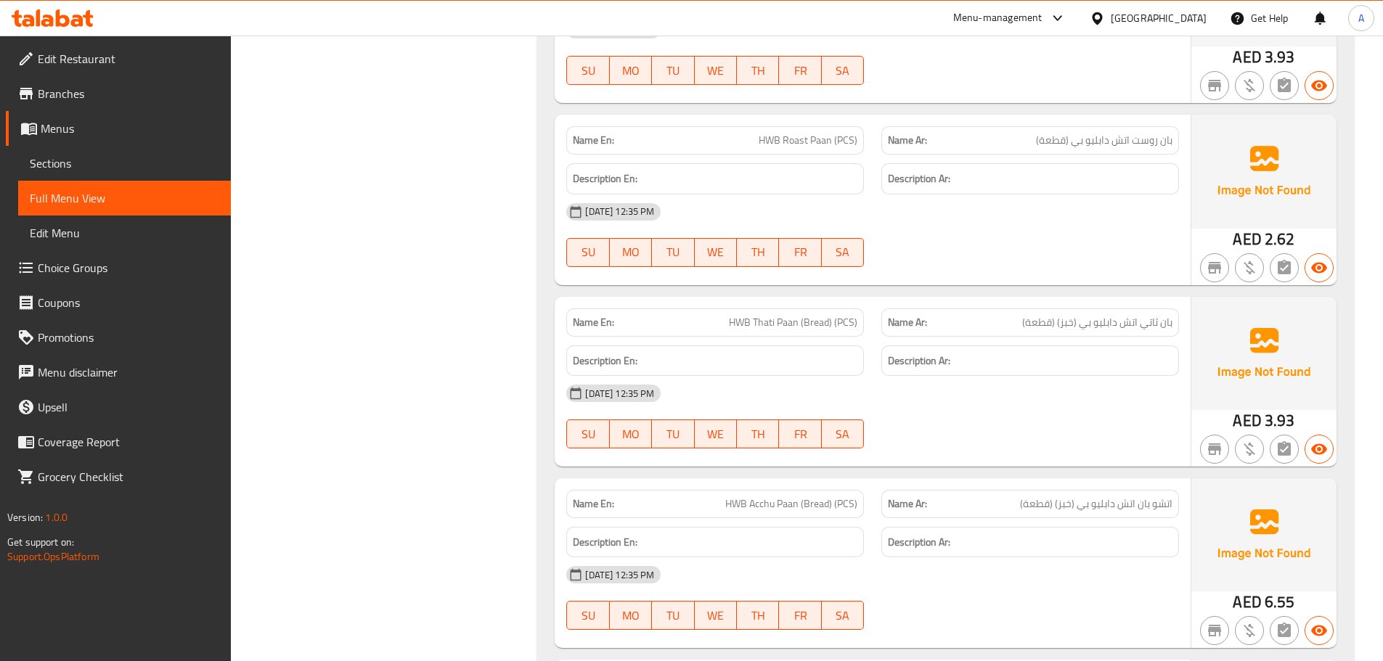
click at [817, 153] on div "Name En: HWB Roast Paan (PCS)" at bounding box center [715, 140] width 298 height 28
click at [1027, 138] on p "Name Ar: بان روست اتش دابليو بي (قطعة)" at bounding box center [1030, 140] width 285 height 15
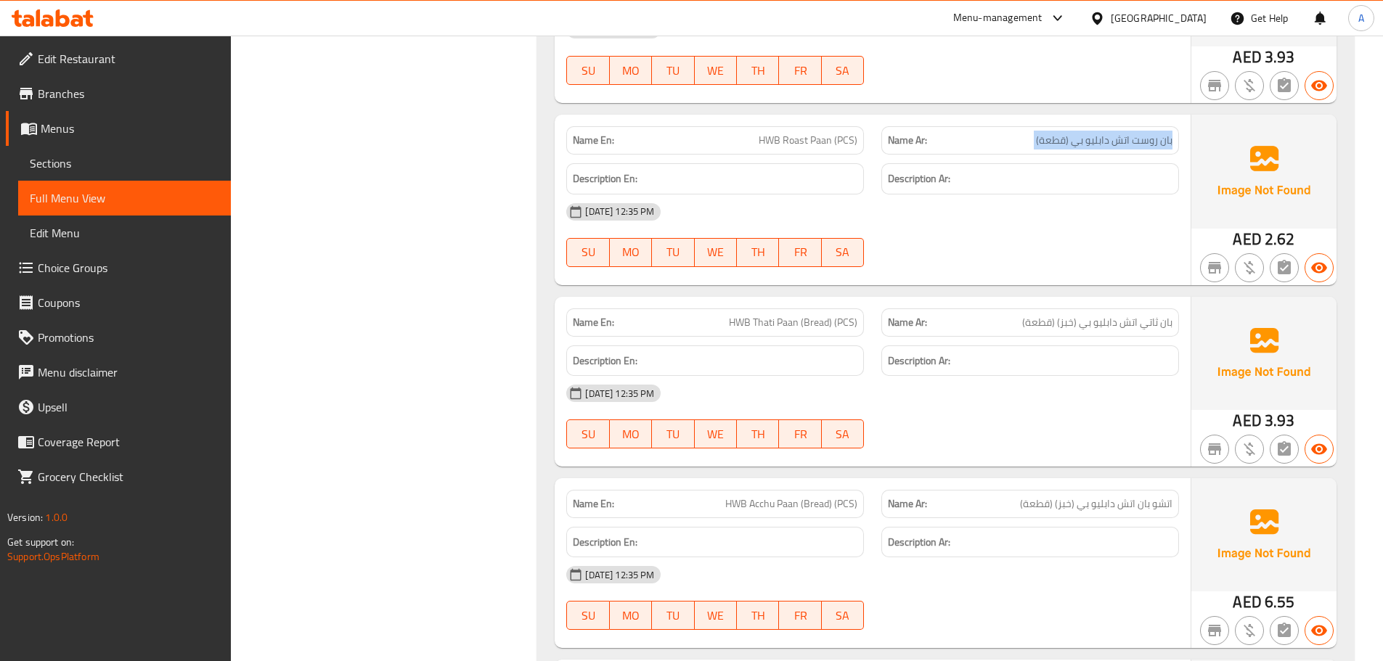
click at [1027, 138] on p "Name Ar: بان روست اتش دابليو بي (قطعة)" at bounding box center [1030, 140] width 285 height 15
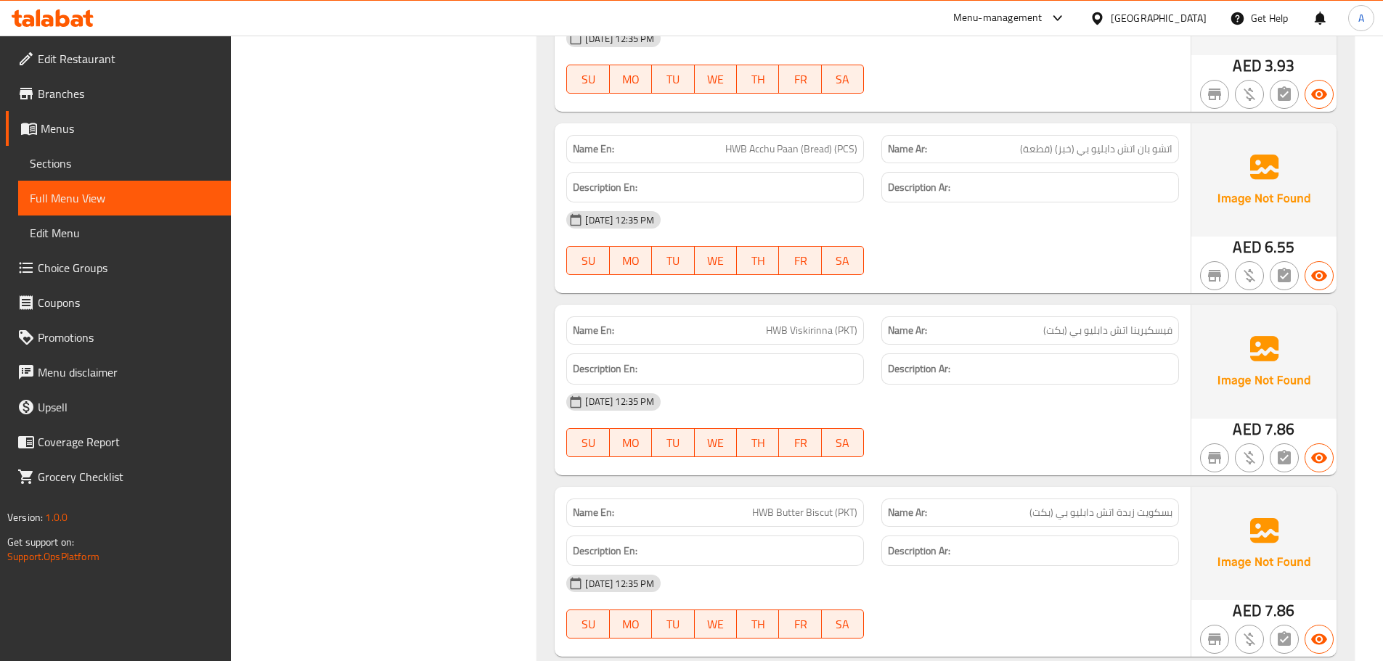
click at [836, 319] on div "Name En: HWB Viskirinna (PKT)" at bounding box center [715, 331] width 298 height 28
copy span "HWB Viskirinna (PKT)"
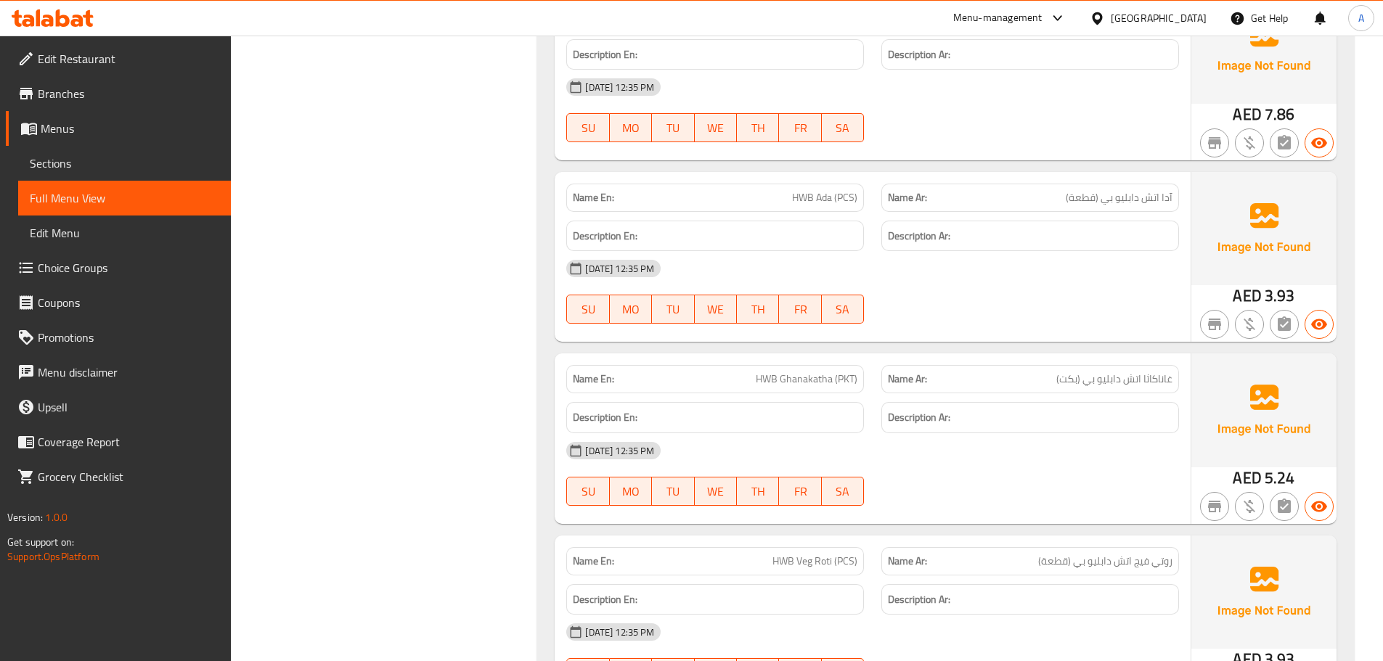
scroll to position [2414, 0]
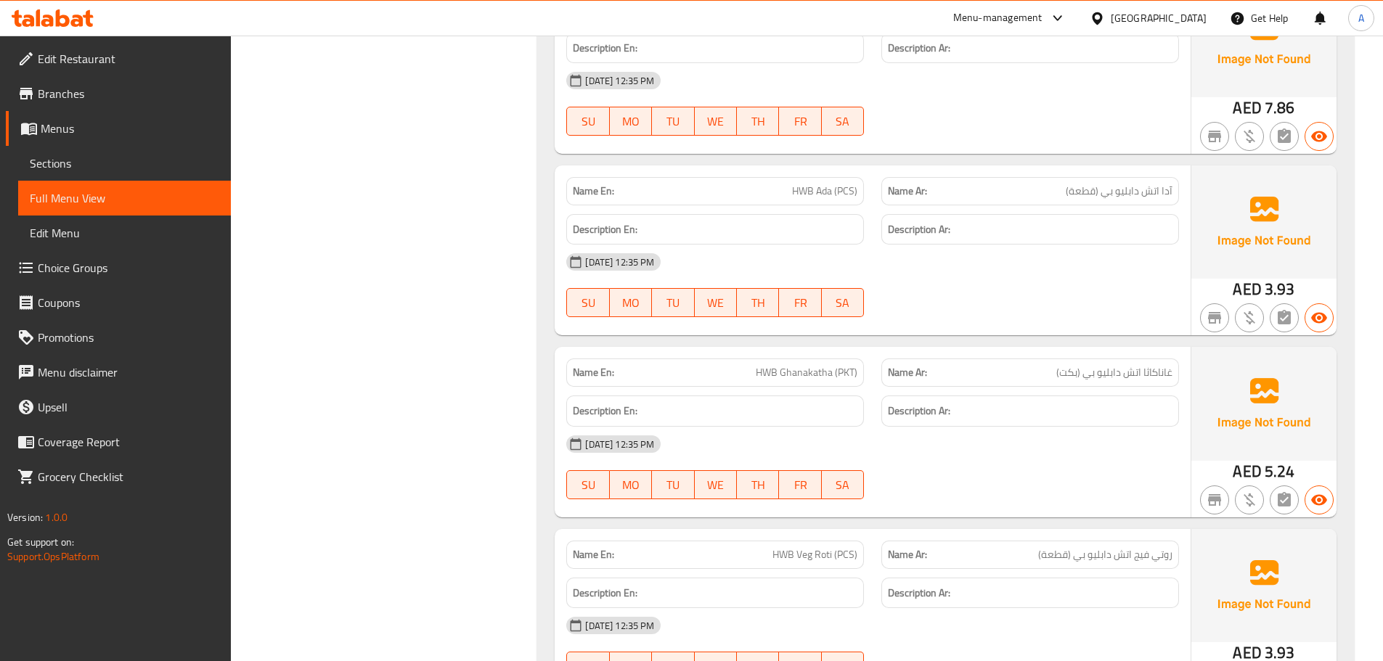
click at [804, 371] on span "HWB Ghanakatha (PKT)" at bounding box center [807, 372] width 102 height 15
copy span "HWB Ghanakatha (PKT)"
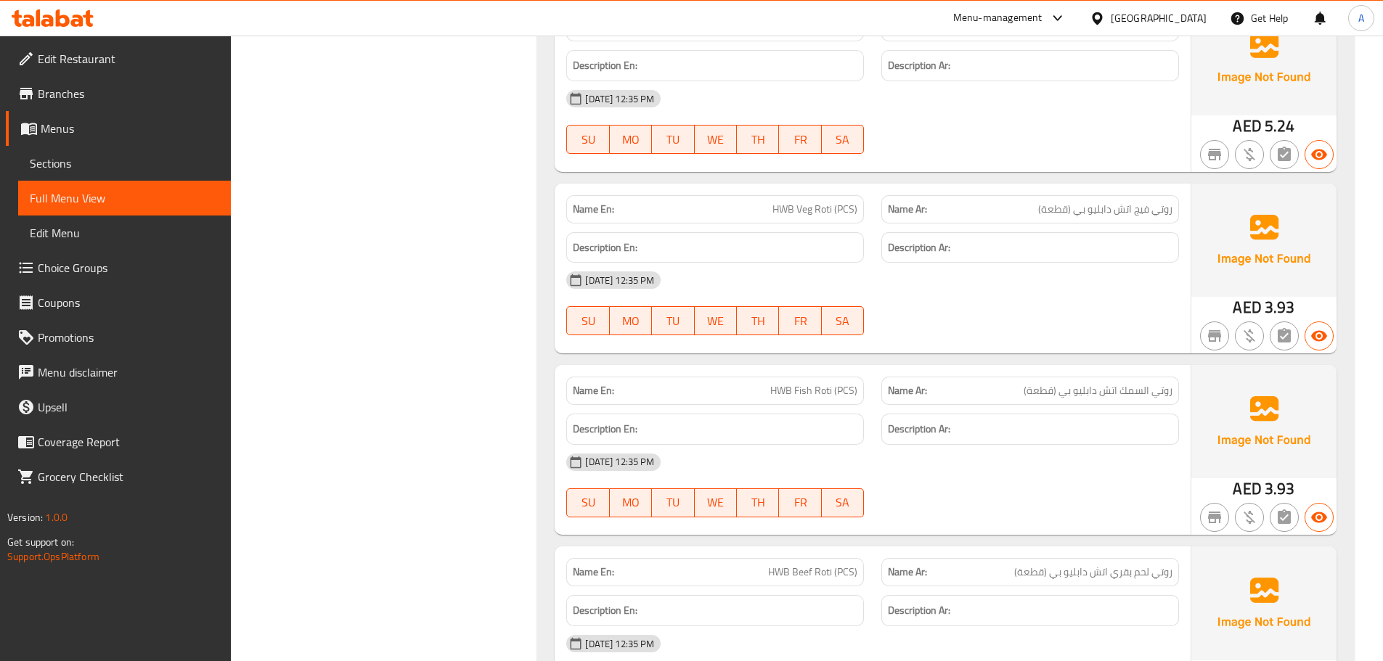
scroll to position [2772, 0]
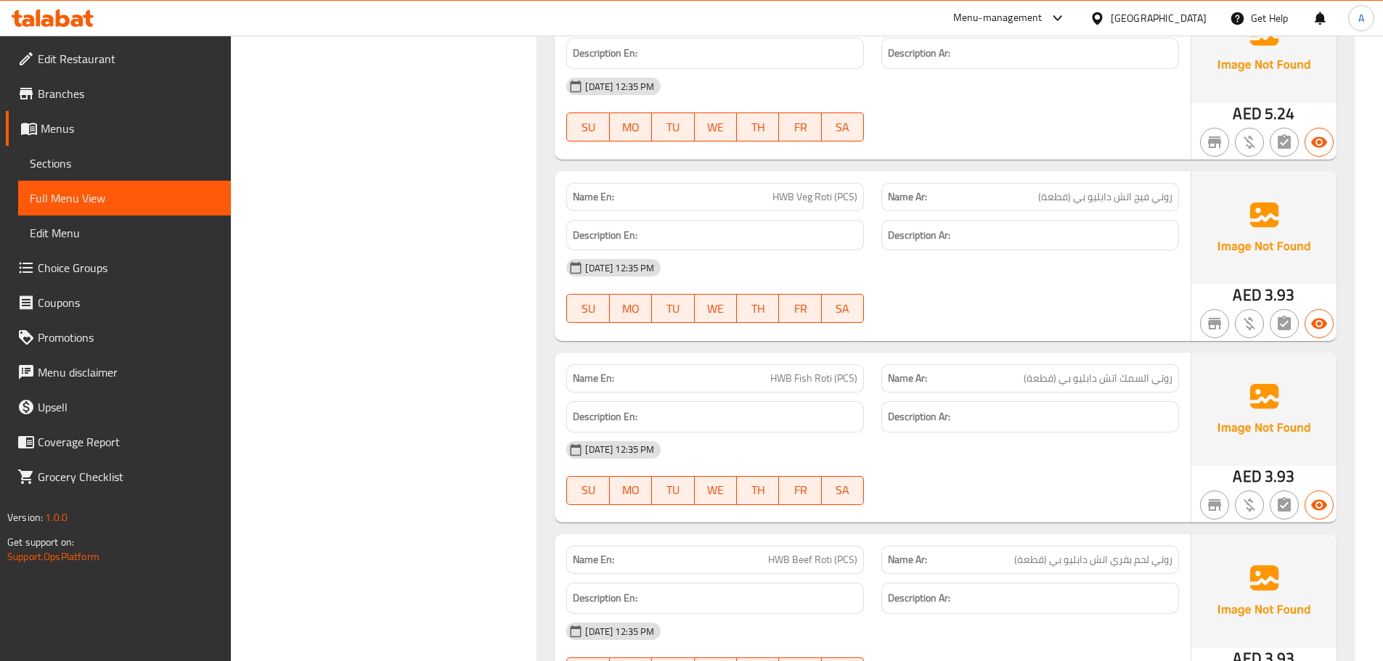
click at [1061, 372] on span "روتي السمك اتش دابليو بي (قطعة)" at bounding box center [1098, 378] width 149 height 15
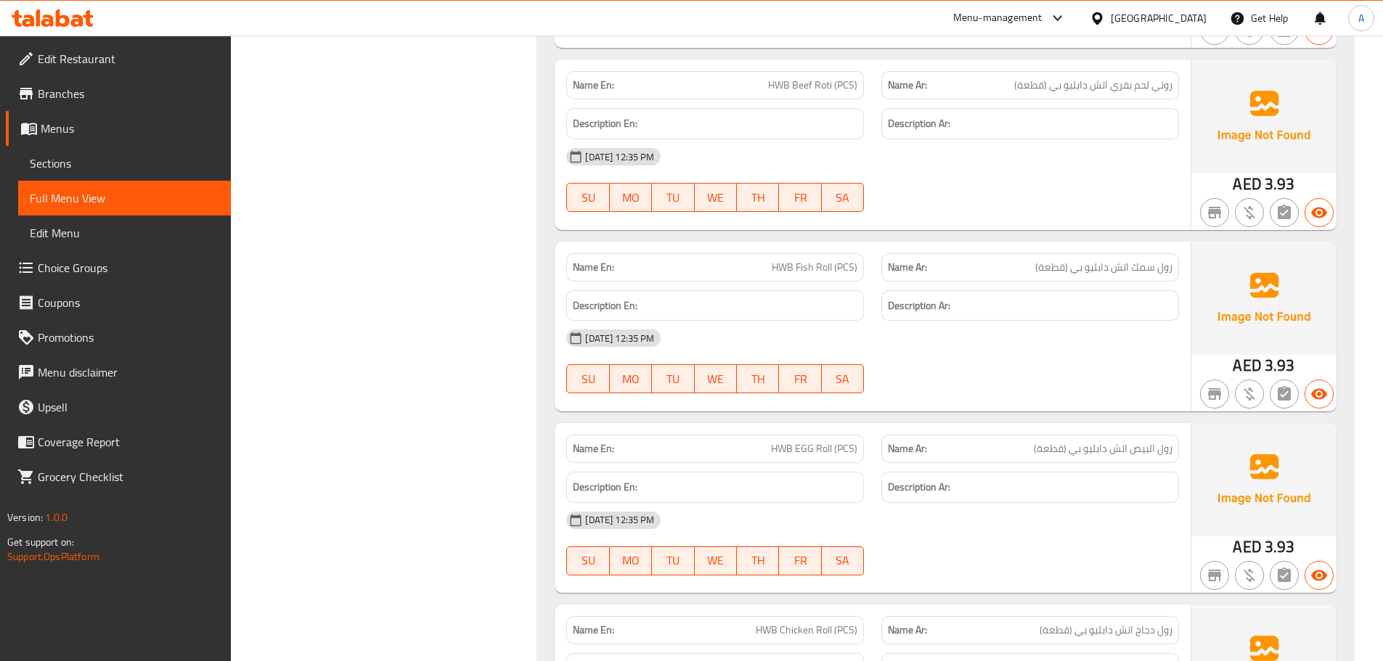
scroll to position [3265, 0]
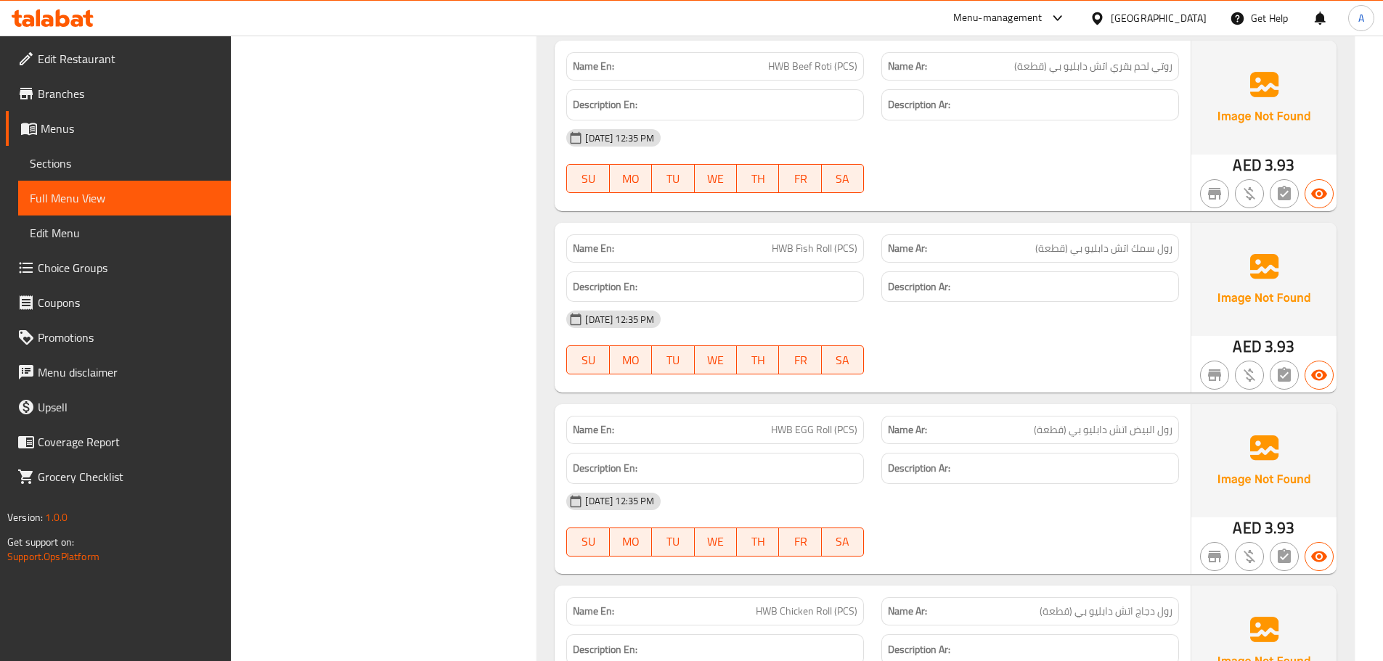
click at [1091, 417] on div "Name Ar: رول البيض اتش دابليو بي (قطعة)" at bounding box center [1030, 430] width 298 height 28
click at [1093, 245] on span "رول سمك اتش دابليو بي (قطعة)" at bounding box center [1103, 248] width 137 height 15
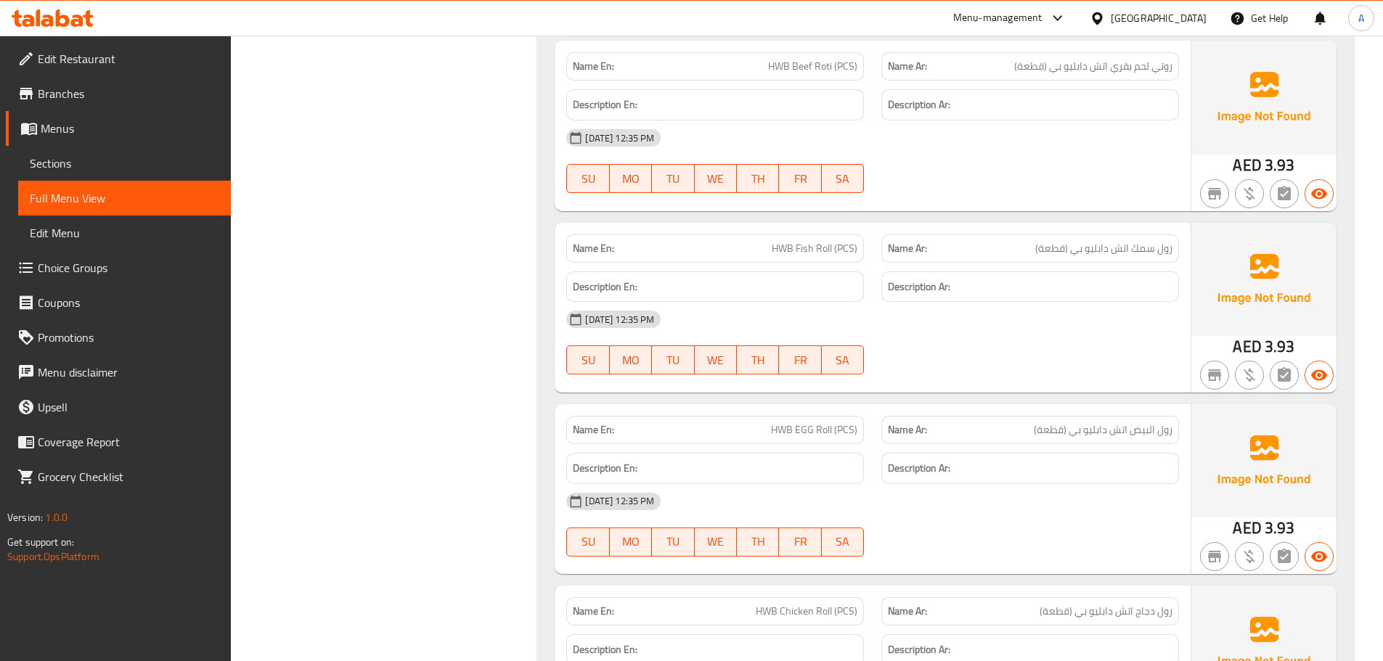
click at [1021, 428] on p "Name Ar: رول البيض اتش دابليو بي (قطعة)" at bounding box center [1030, 430] width 285 height 15
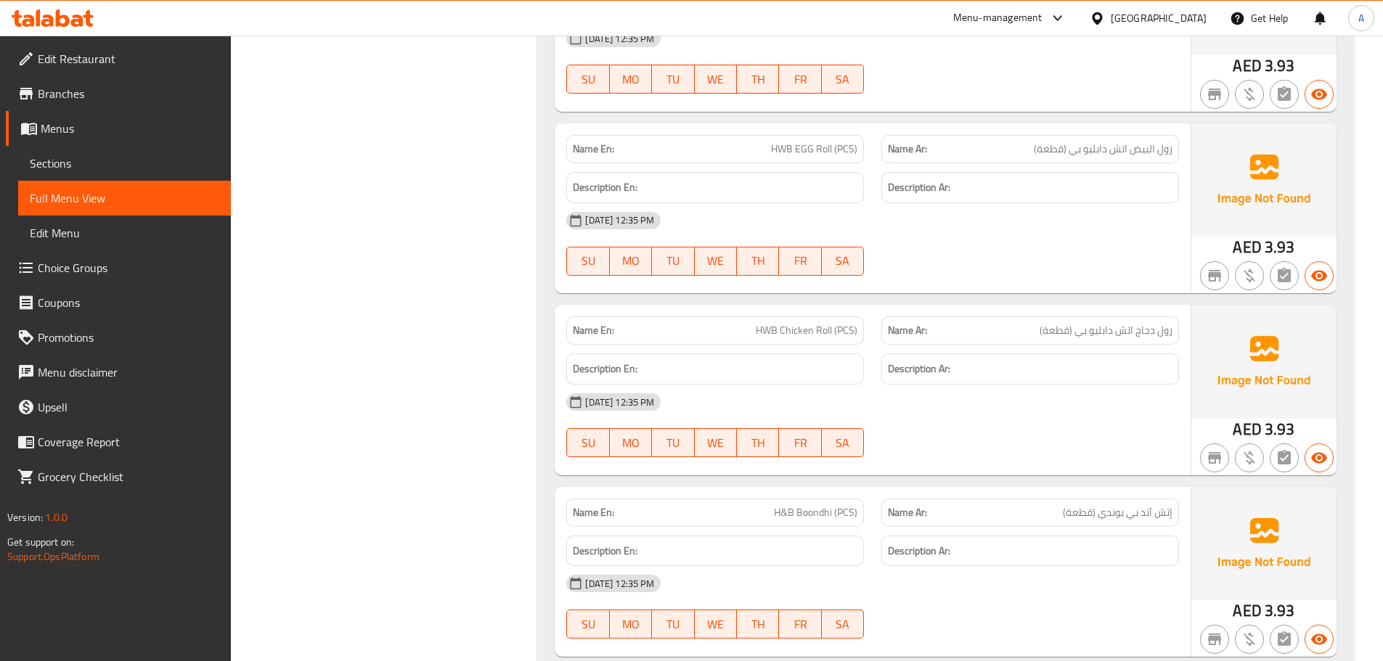
scroll to position [3624, 0]
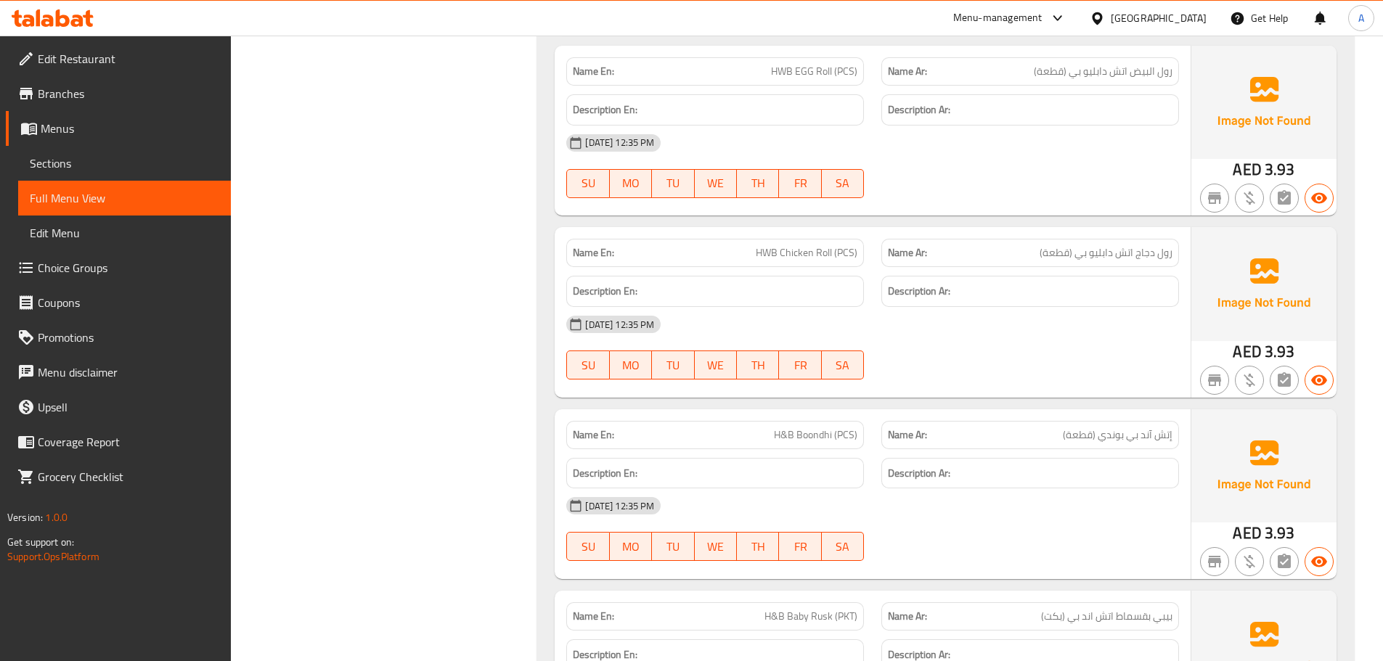
click at [1098, 440] on span "إتش آند بي بوندي (قطعة)" at bounding box center [1118, 435] width 110 height 15
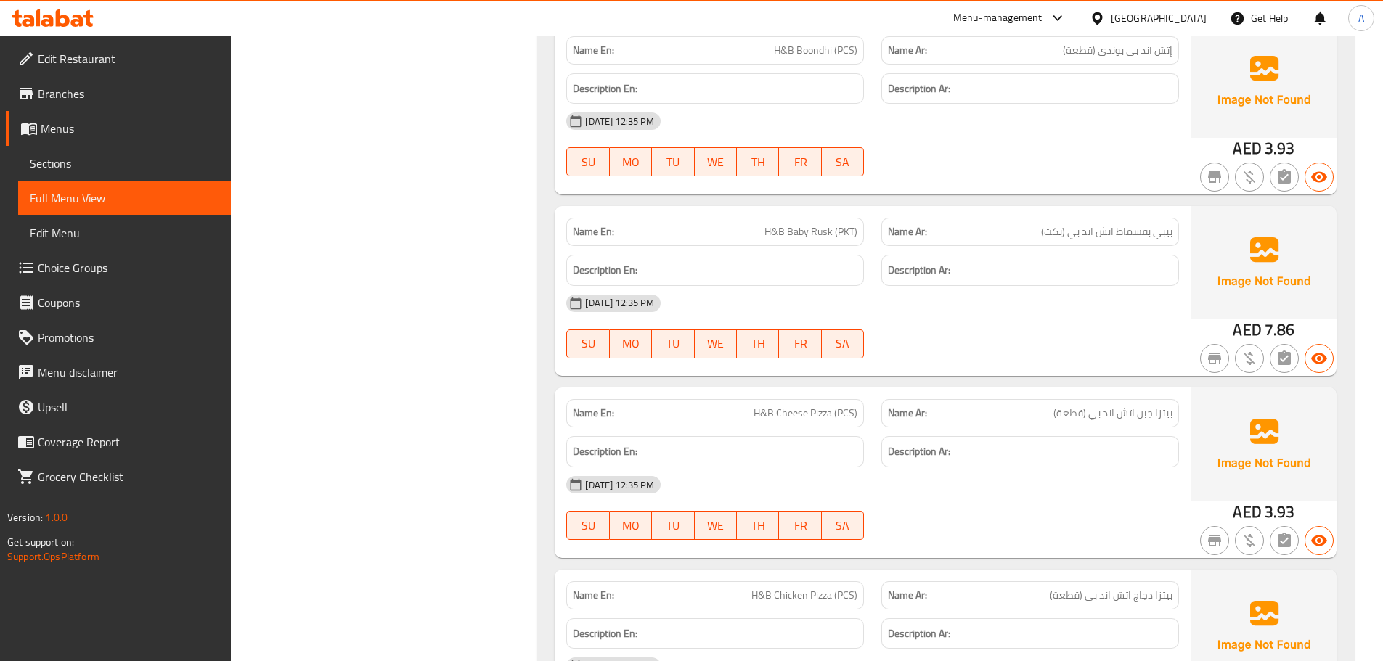
scroll to position [4060, 0]
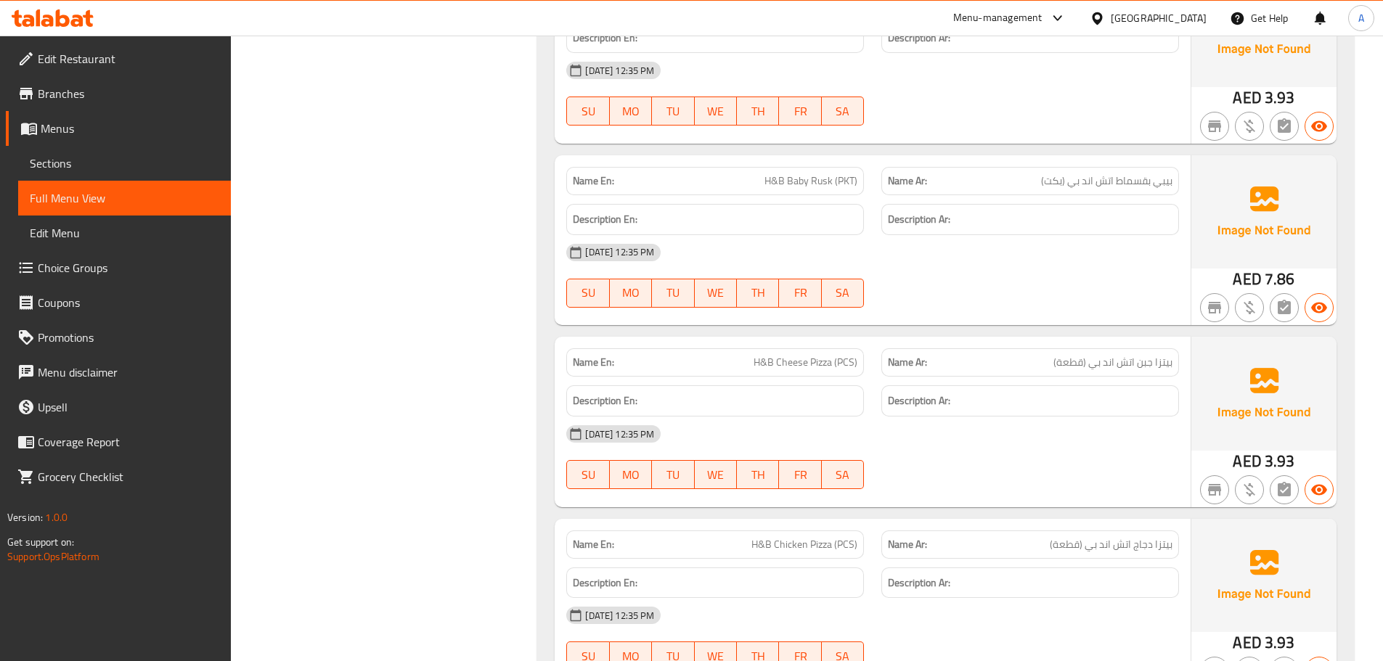
click at [839, 174] on span "H&B Baby Rusk (PKT)" at bounding box center [810, 181] width 93 height 15
copy span "H&B Baby Rusk (PKT)"
click at [1125, 358] on span "بيتزا جبن اتش اند بي (قطعة)" at bounding box center [1112, 362] width 119 height 15
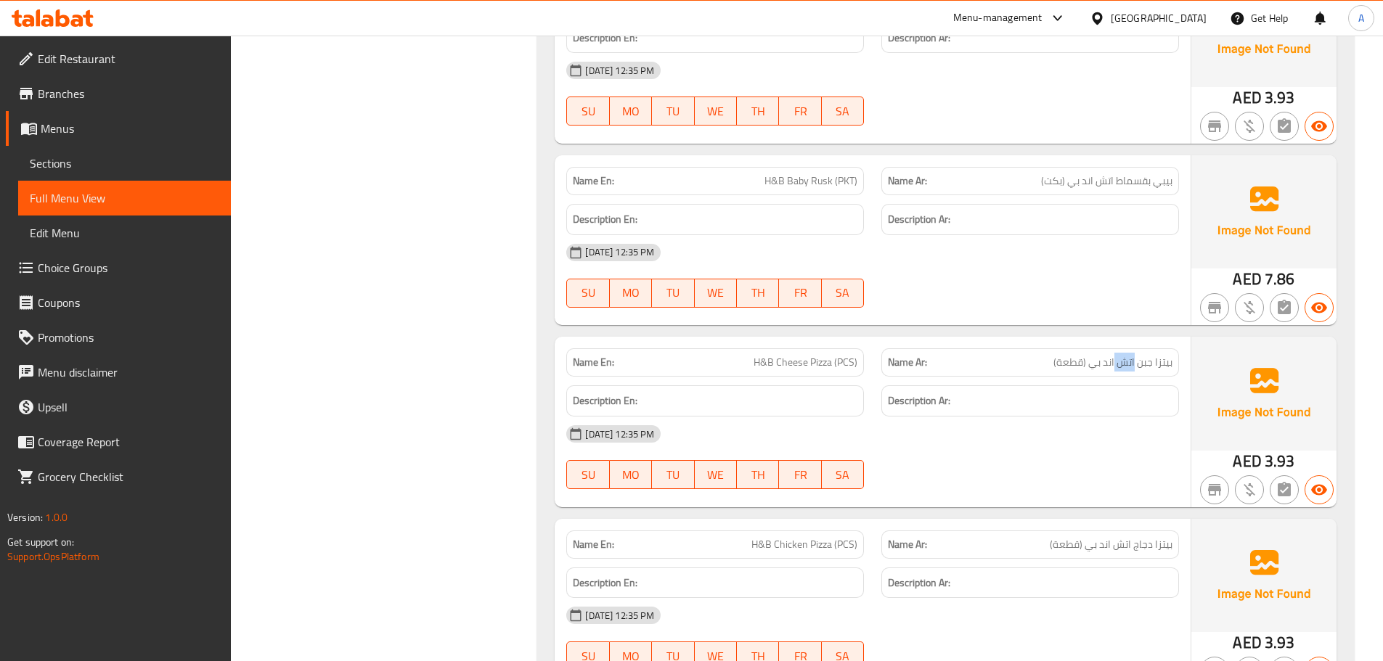
click at [1125, 358] on span "بيتزا جبن اتش اند بي (قطعة)" at bounding box center [1112, 362] width 119 height 15
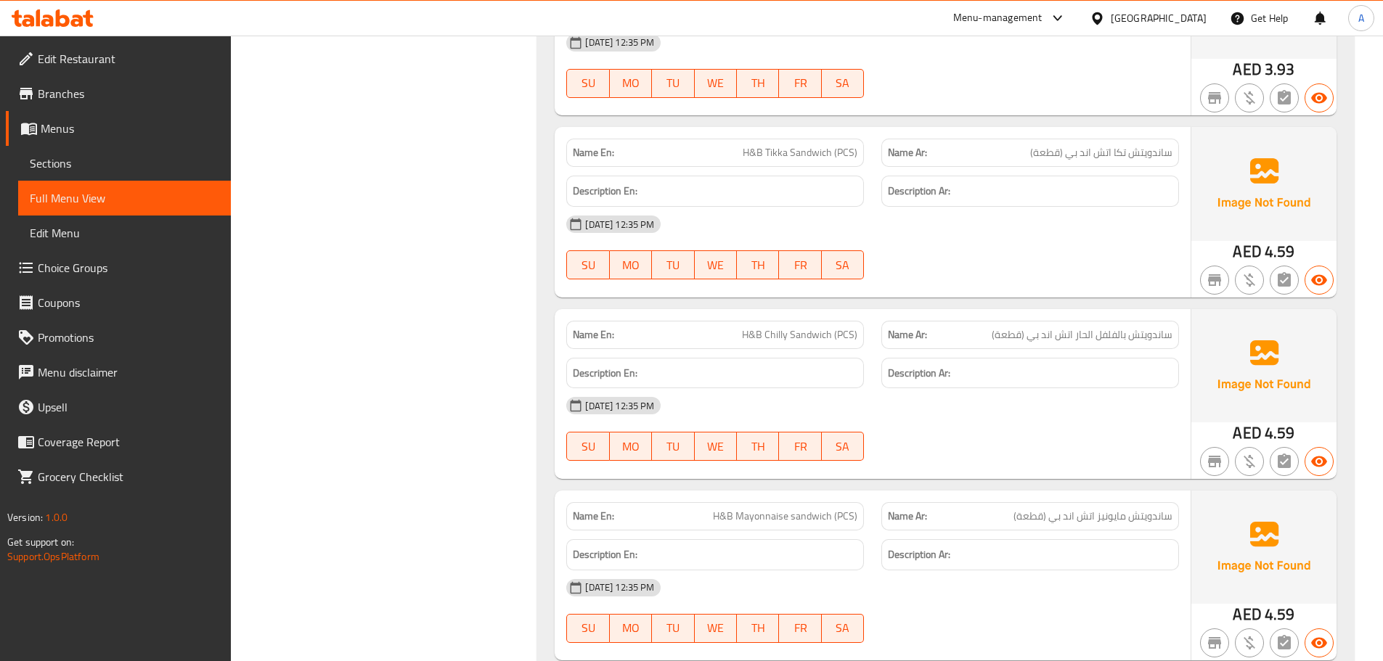
scroll to position [4833, 0]
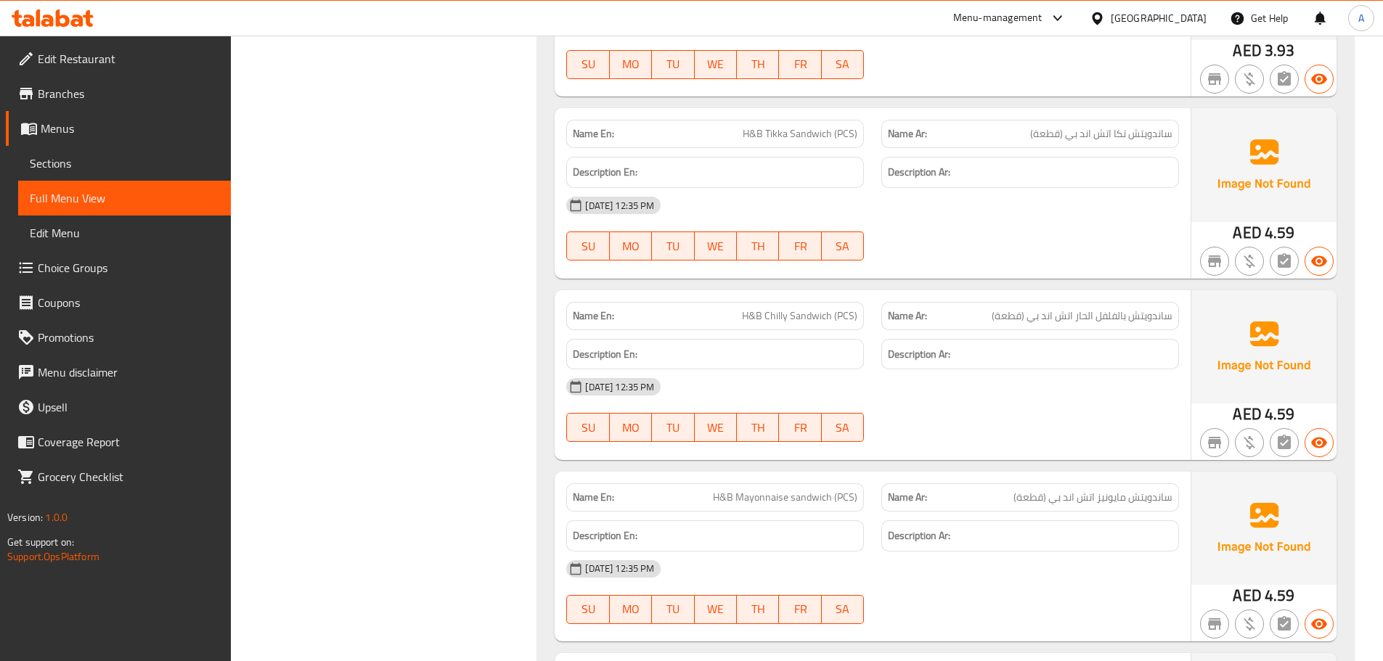
click at [1162, 493] on span "ساندويتش مايونيز اتش اند بي (قطعة)" at bounding box center [1092, 497] width 159 height 15
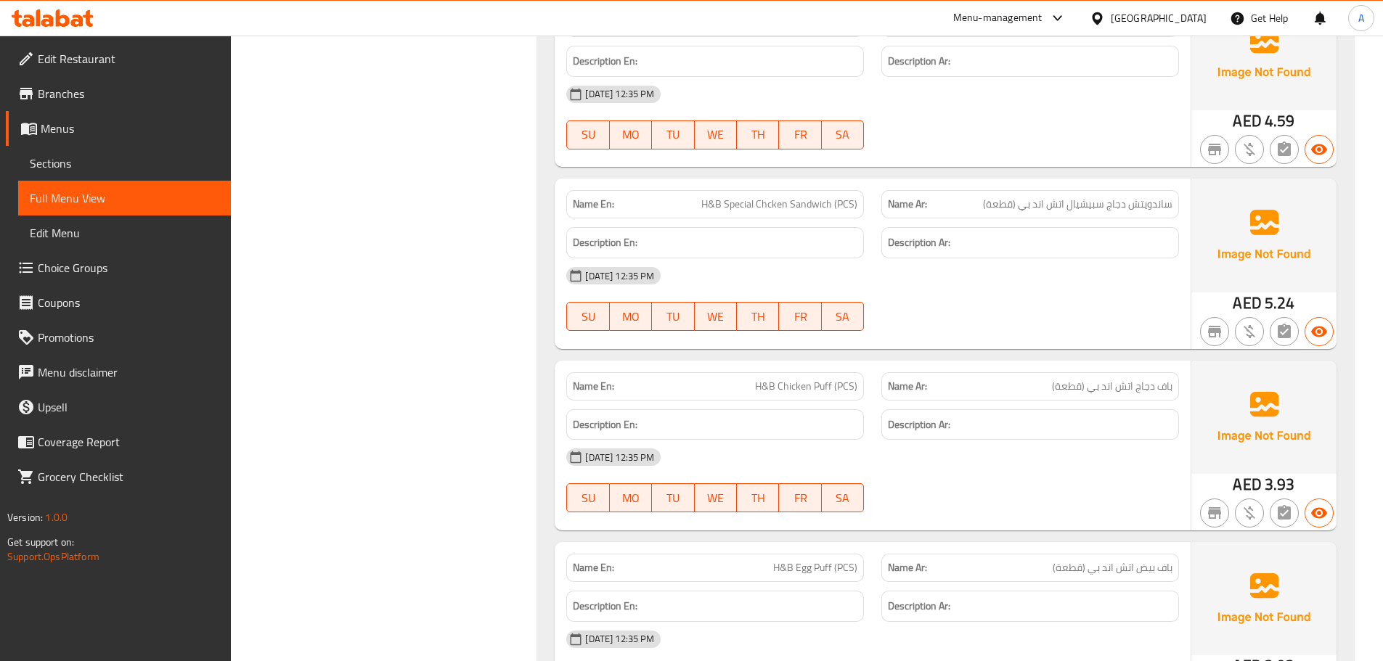
scroll to position [5337, 0]
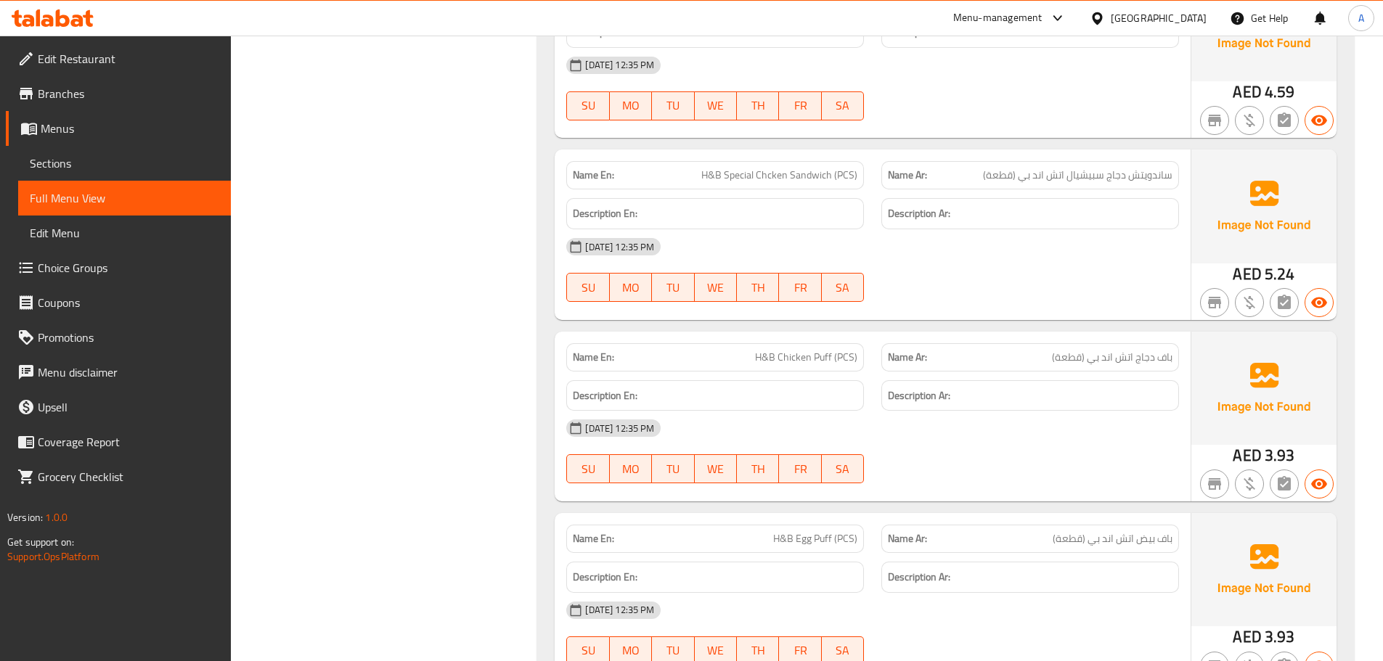
click at [1076, 365] on span "باف دجاج اتش اند بي (قطعة)" at bounding box center [1112, 357] width 121 height 15
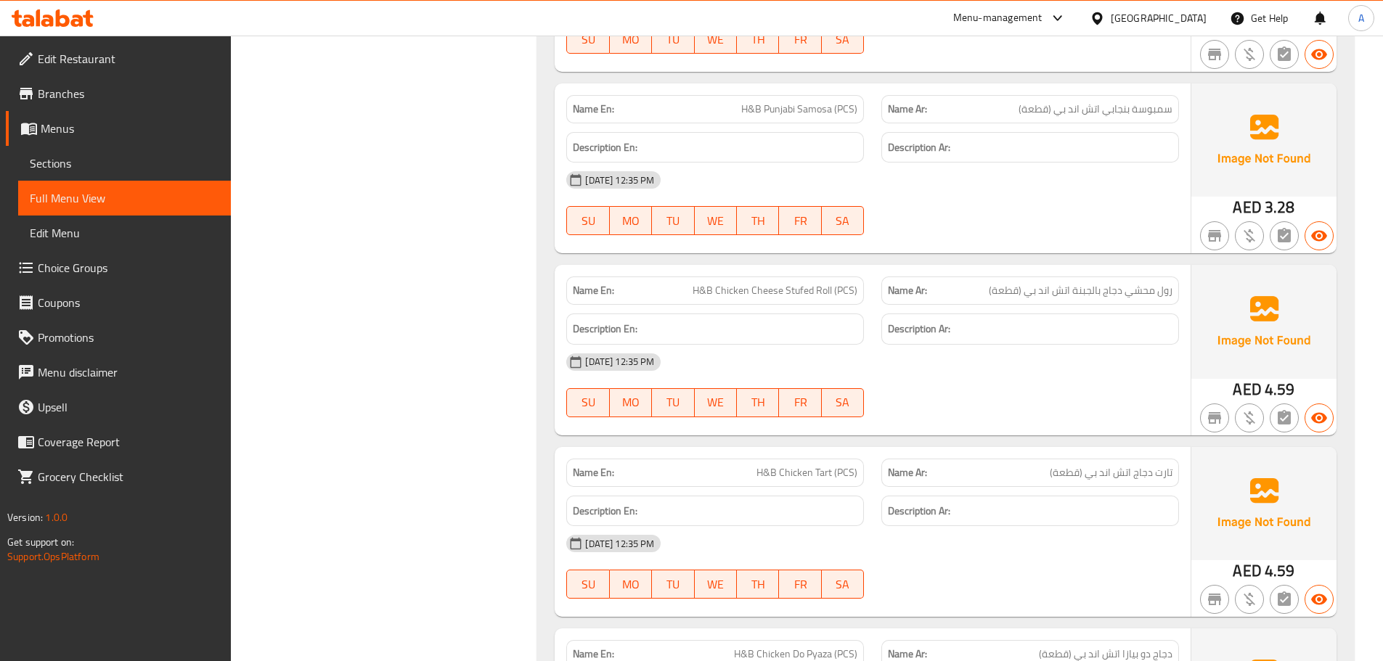
scroll to position [6351, 0]
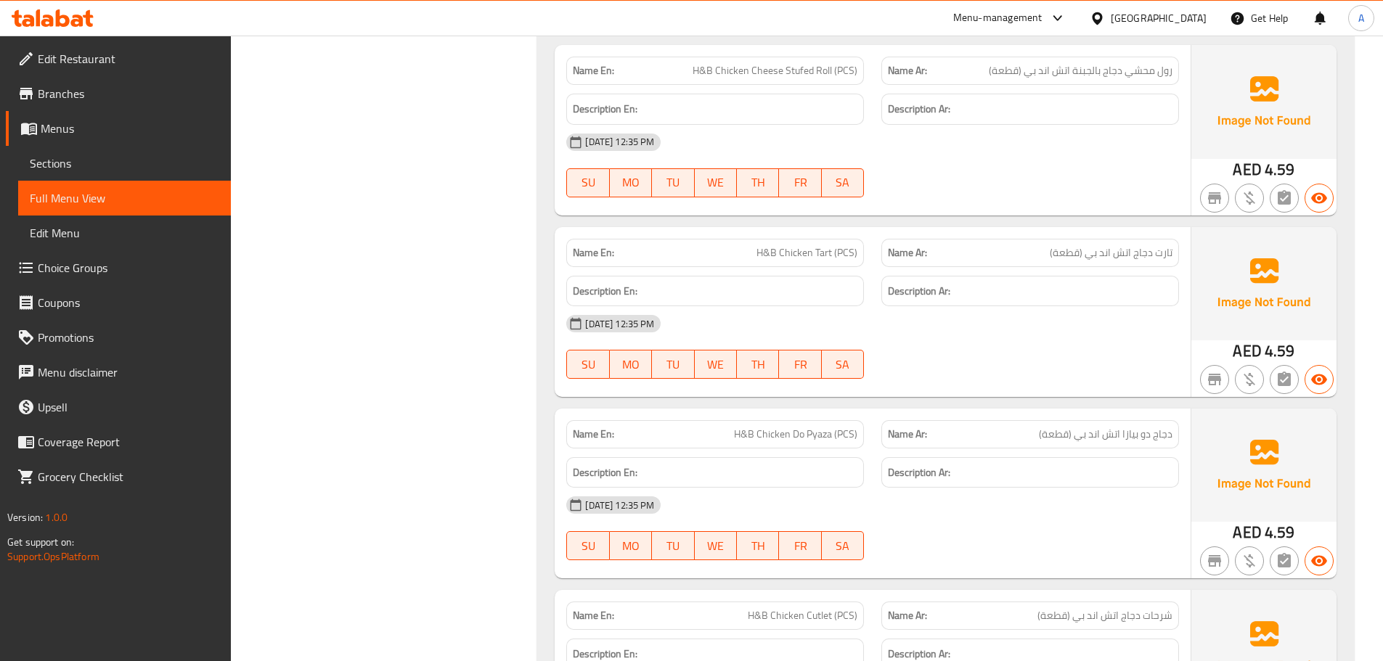
click at [1095, 260] on span "تارت دجاج اتش اند بي (قطعة)" at bounding box center [1111, 252] width 123 height 15
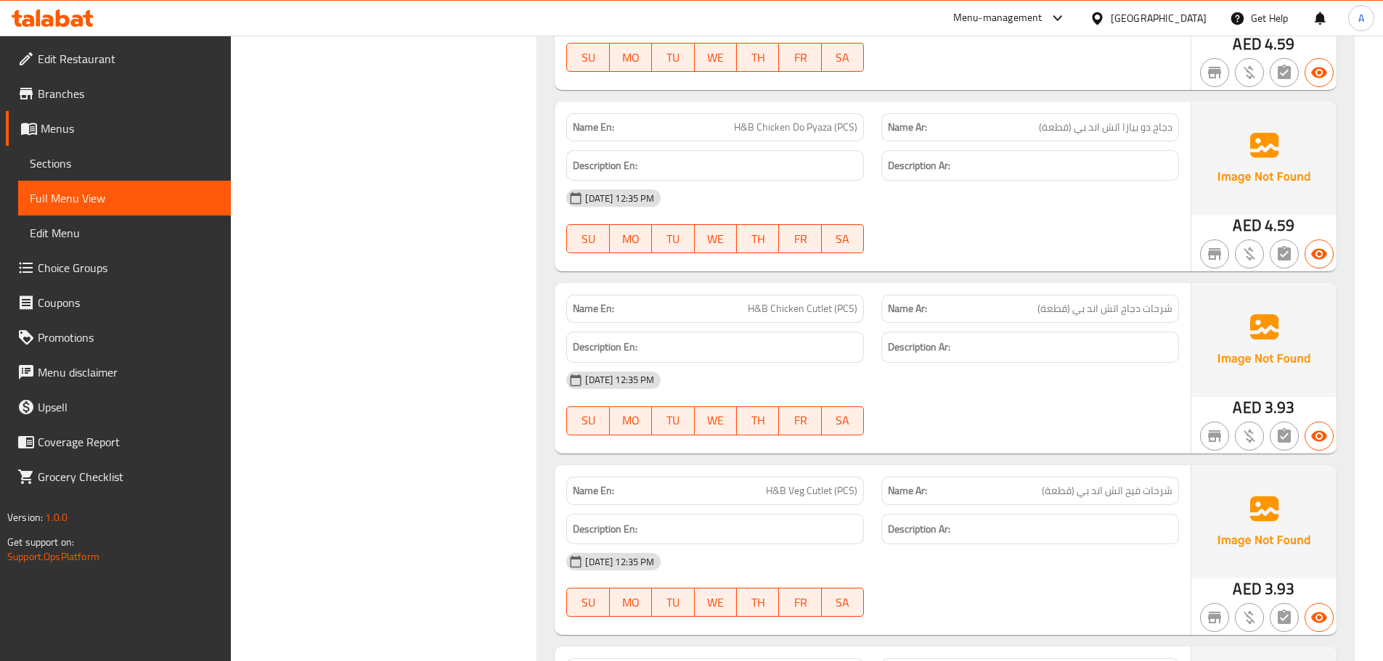
scroll to position [6625, 0]
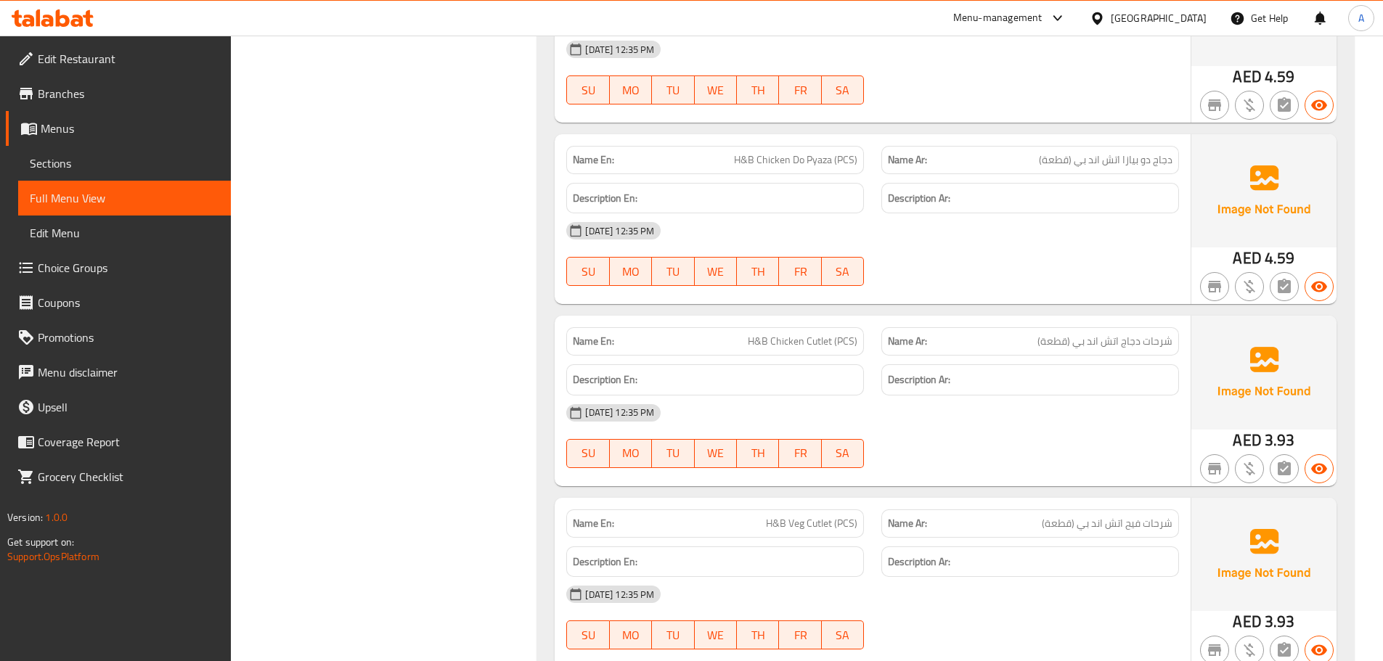
click at [843, 165] on span "H&B Chicken Do Pyaza (PCS)" at bounding box center [795, 159] width 123 height 15
click at [1143, 160] on span "دجاج دو بيازا اتش اند بي (قطعة)" at bounding box center [1106, 159] width 134 height 15
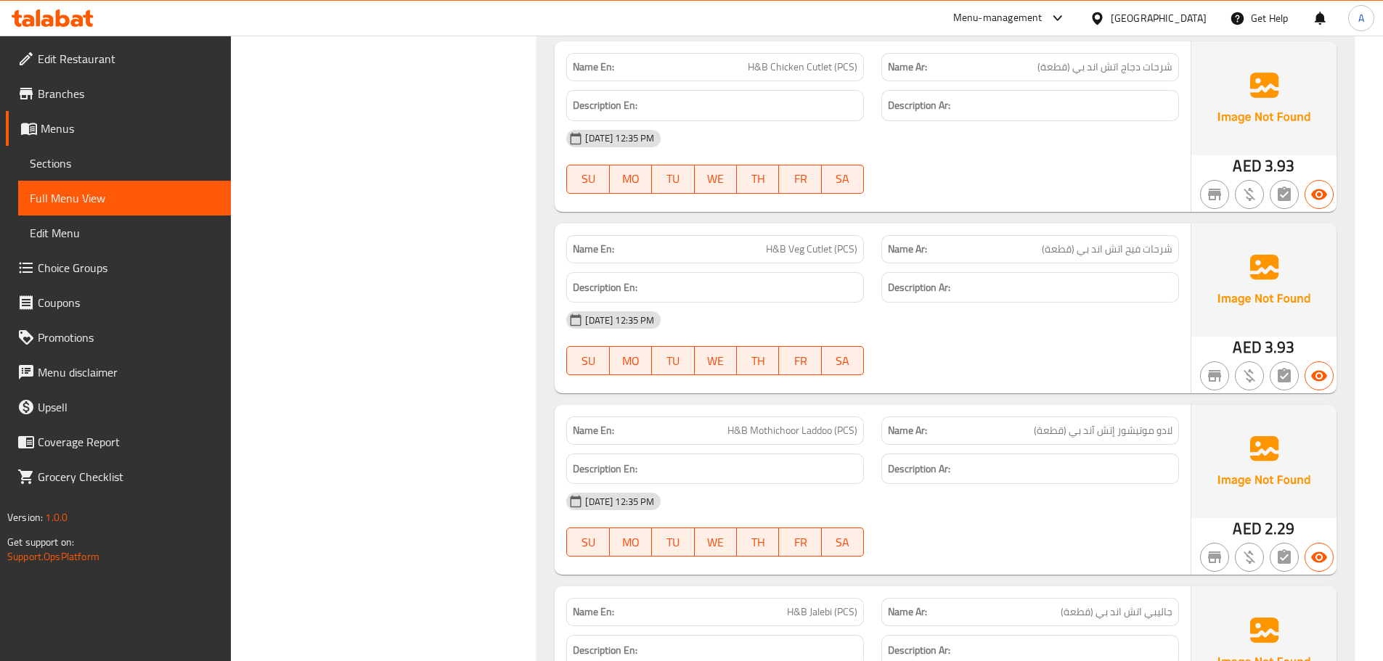
scroll to position [6910, 0]
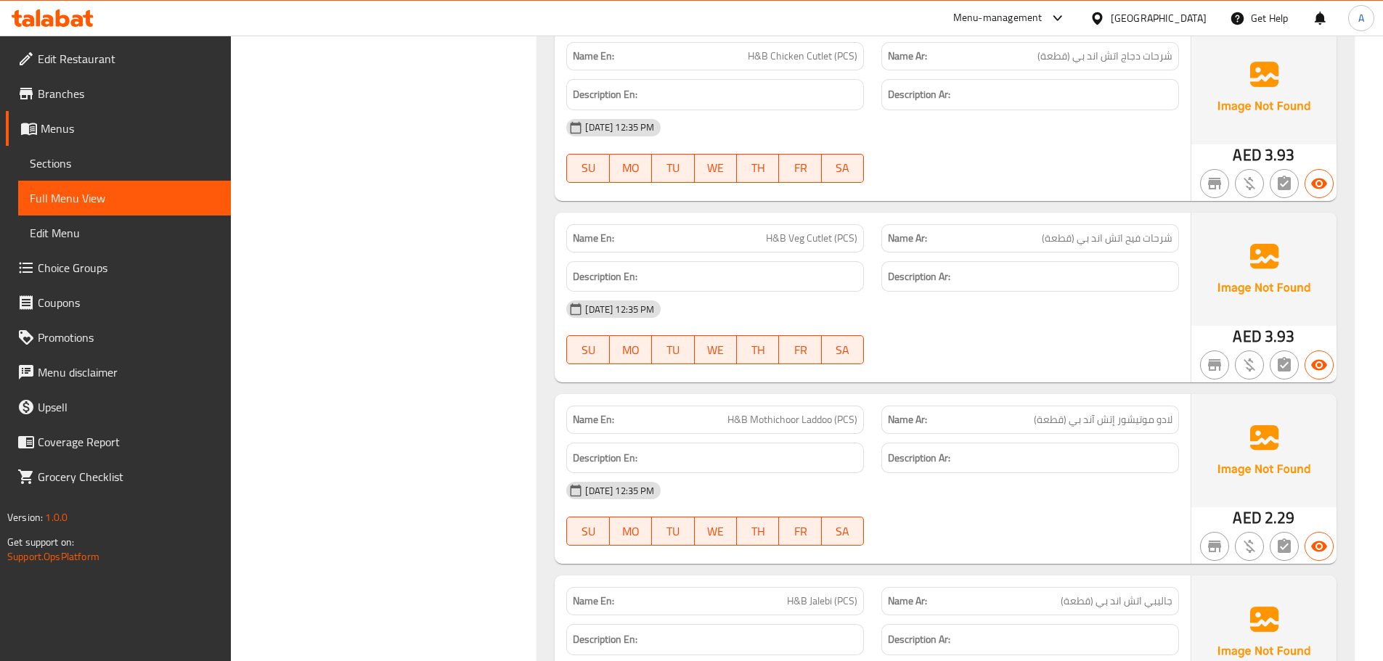
click at [1081, 231] on span "شرحات فيح اتش اند بي (قطعة)" at bounding box center [1107, 238] width 131 height 15
click at [1082, 234] on span "شرحات فيح اتش اند بي (قطعة)" at bounding box center [1107, 238] width 131 height 15
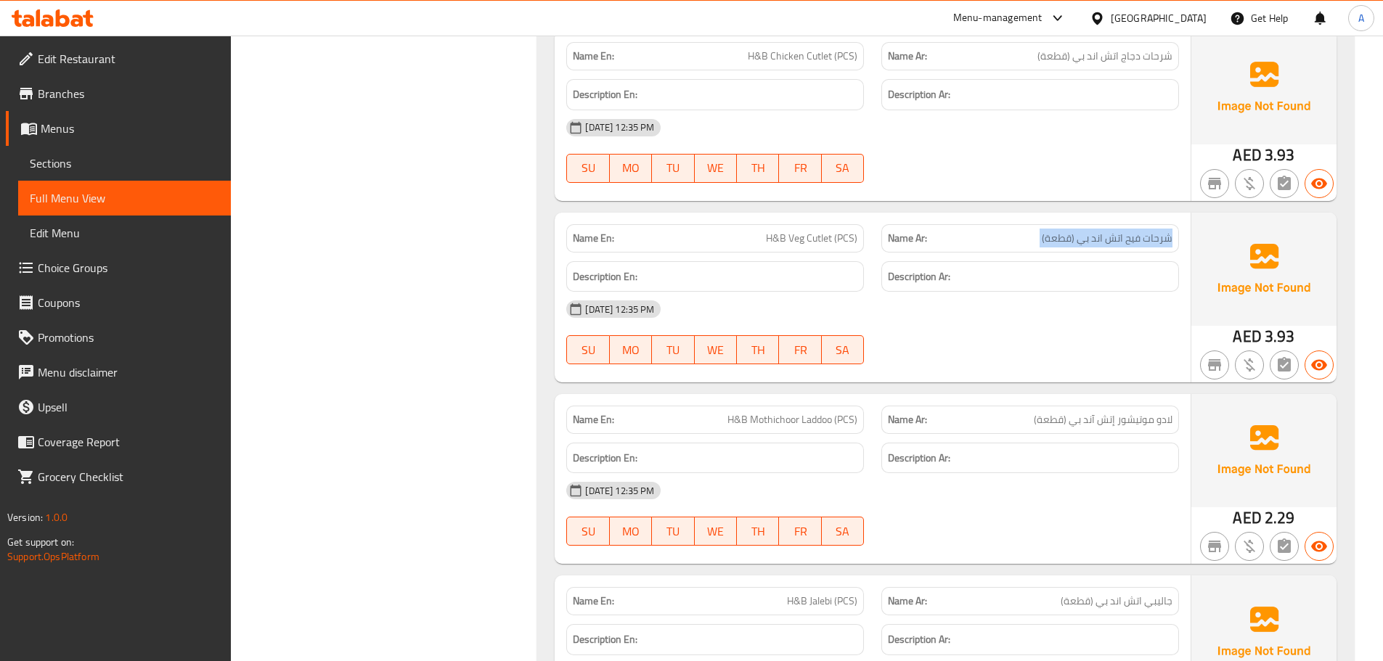
click at [1082, 234] on span "شرحات فيح اتش اند بي (قطعة)" at bounding box center [1107, 238] width 131 height 15
click at [1103, 243] on span "شرحات فيح اتش اند بي (قطعة)" at bounding box center [1107, 238] width 131 height 15
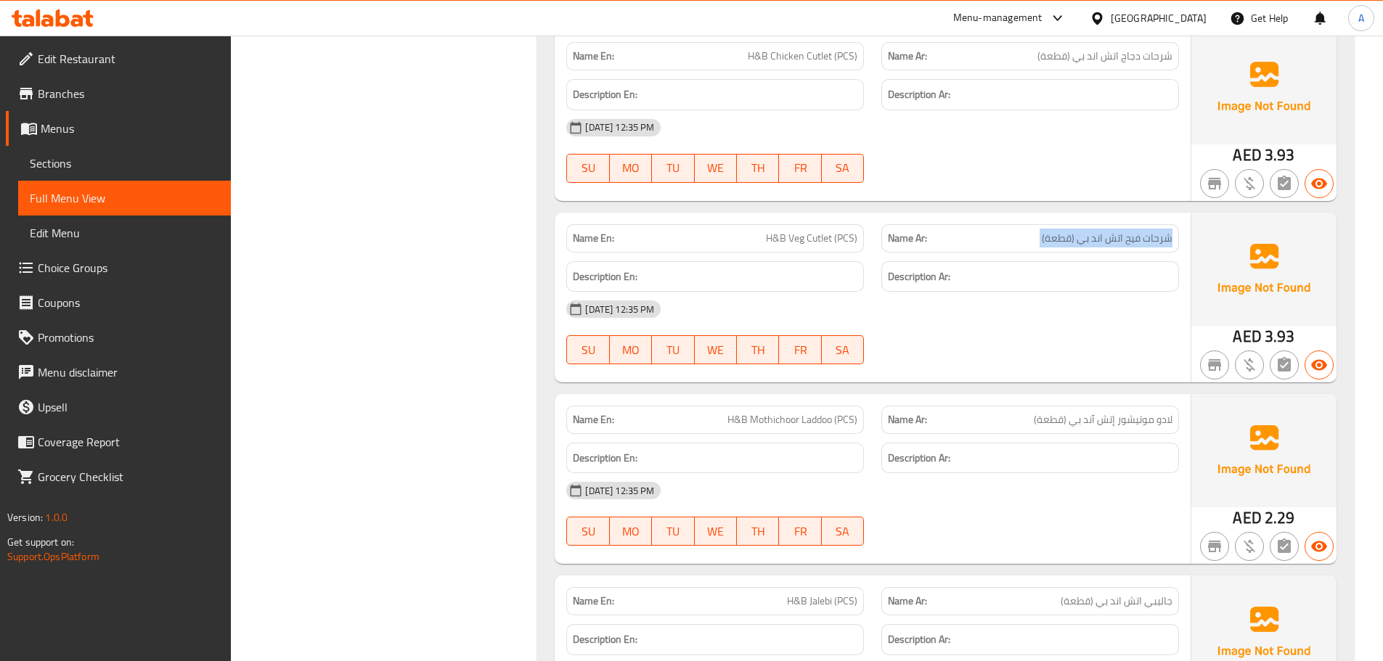
click at [1029, 271] on h6 "Description Ar:" at bounding box center [1030, 277] width 285 height 18
click at [1099, 213] on div "Name En: H&B Veg Cutlet (PCS) Name Ar: شرحات فيح اتش اند بي (قطعة) Description …" at bounding box center [873, 298] width 636 height 170
click at [838, 251] on div "Name En: H&B Veg Cutlet (PCS)" at bounding box center [715, 238] width 298 height 28
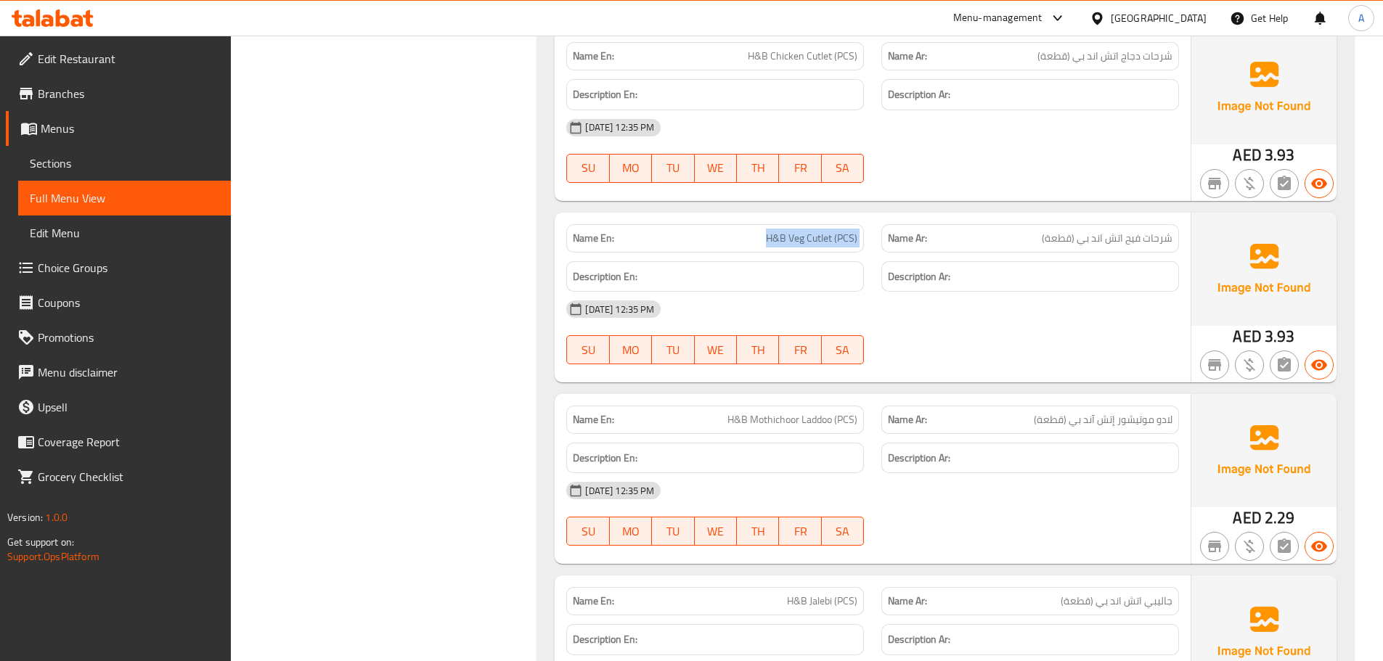
click at [838, 251] on div "Name En: H&B Veg Cutlet (PCS)" at bounding box center [715, 238] width 298 height 28
click at [1120, 237] on span "شرحات فيح اتش اند بي (قطعة)" at bounding box center [1107, 238] width 131 height 15
click at [1090, 420] on span "لادو موتيشور إتش آند بي (قطعة)" at bounding box center [1103, 419] width 139 height 15
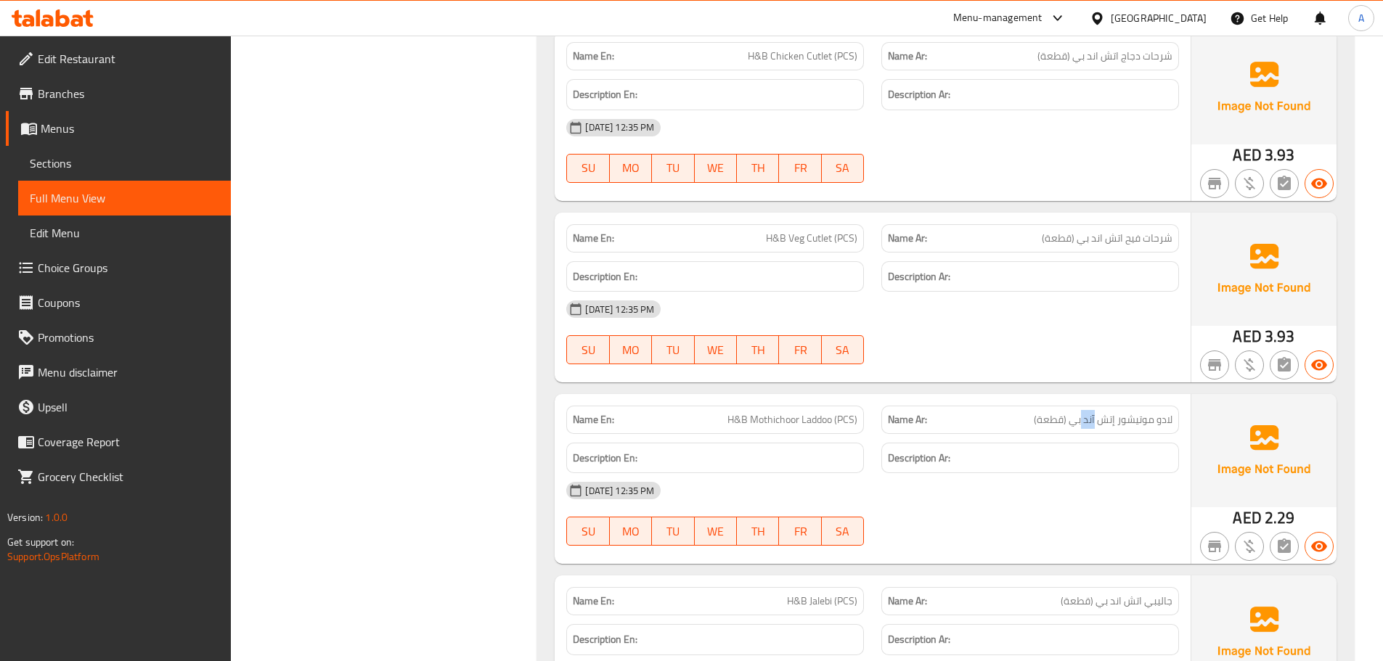
click at [1090, 420] on span "لادو موتيشور إتش آند بي (قطعة)" at bounding box center [1103, 419] width 139 height 15
click at [1091, 420] on span "لادو موتيشور إتش آند بي (قطعة)" at bounding box center [1103, 419] width 139 height 15
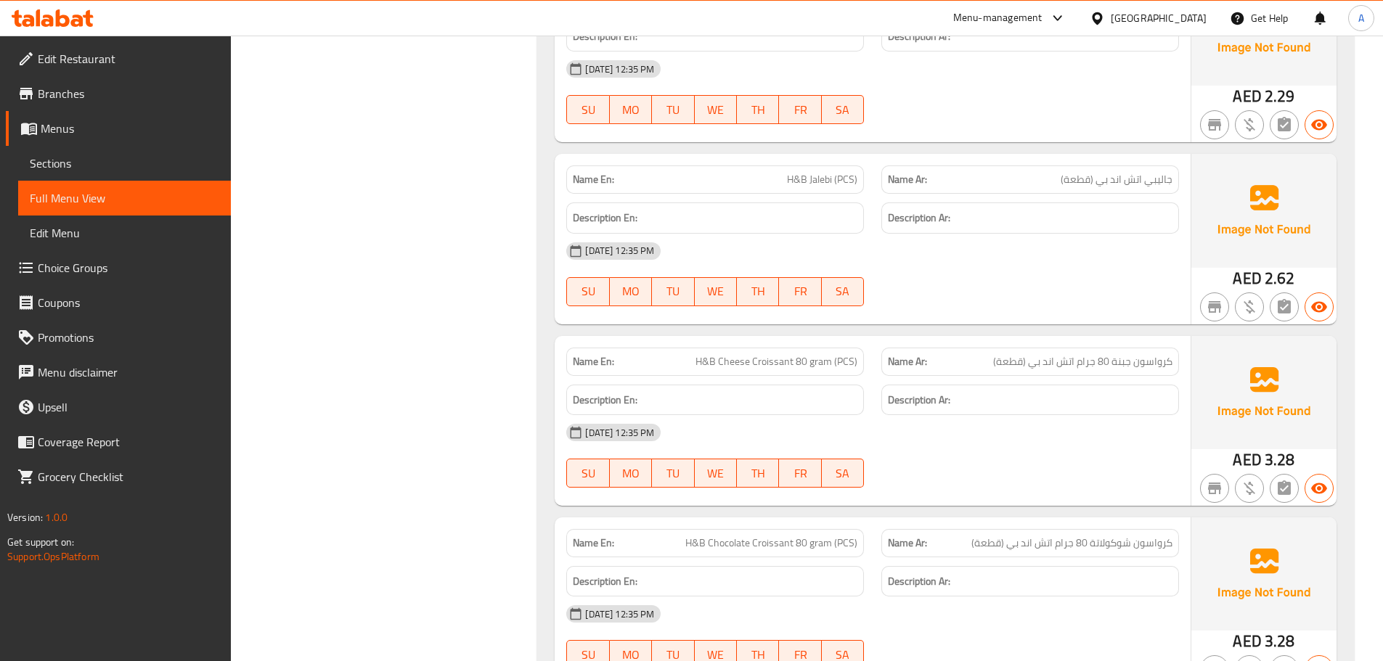
scroll to position [7167, 0]
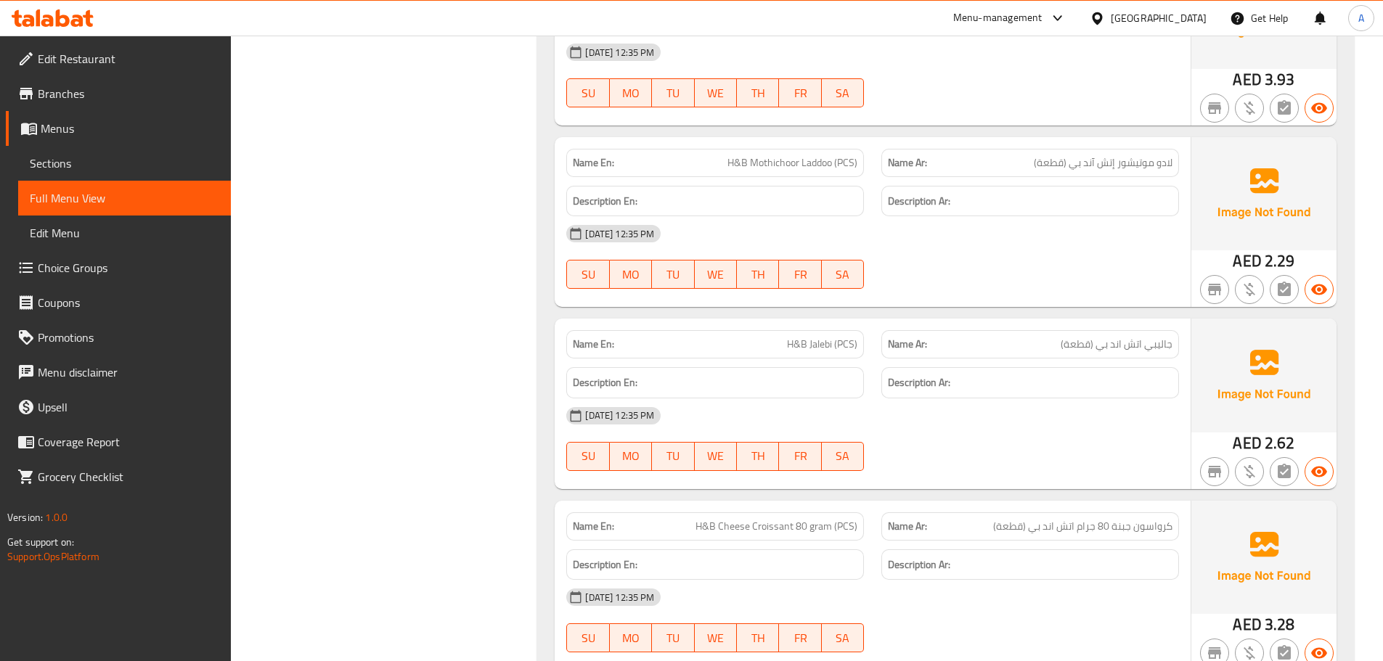
click at [1054, 335] on div "Name Ar: جاليبي اتش اند بي (قطعة)" at bounding box center [1030, 344] width 298 height 28
click at [835, 343] on span "H&B Jalebi (PCS)" at bounding box center [822, 344] width 70 height 15
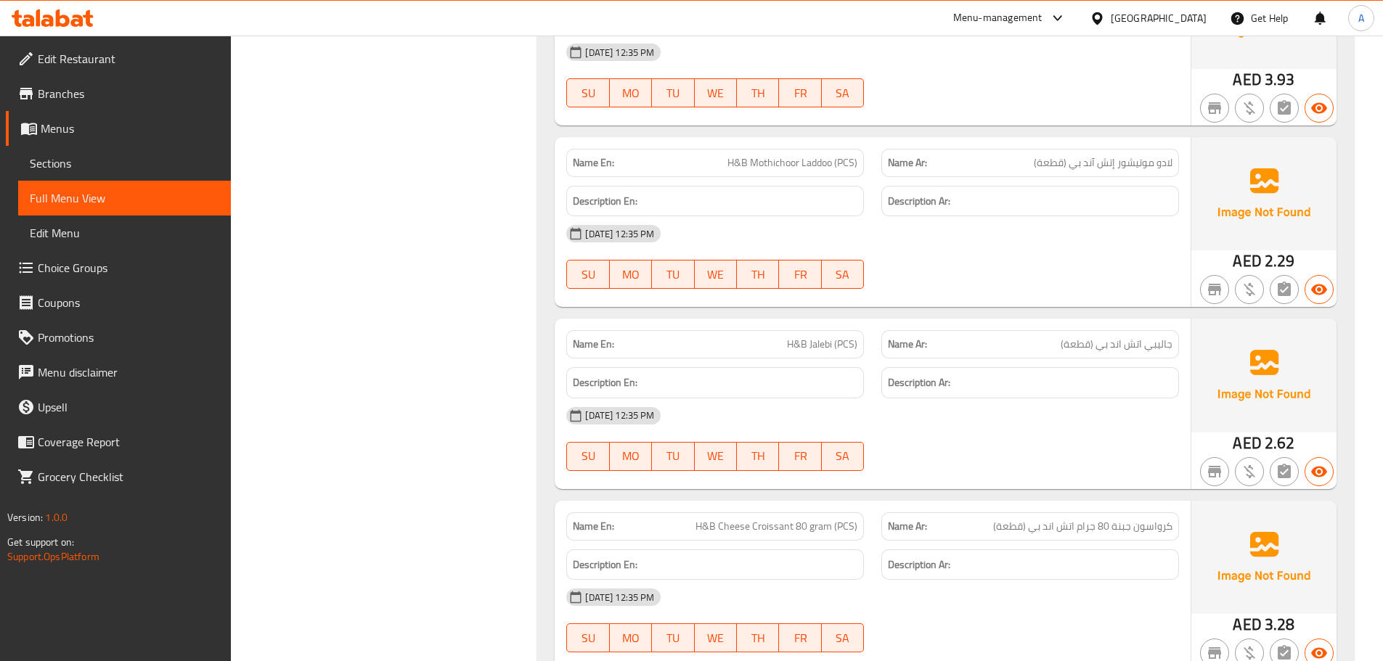
click at [835, 343] on span "H&B Jalebi (PCS)" at bounding box center [822, 344] width 70 height 15
click at [1037, 335] on div "Name Ar: جاليبي اتش اند بي (قطعة)" at bounding box center [1030, 344] width 298 height 28
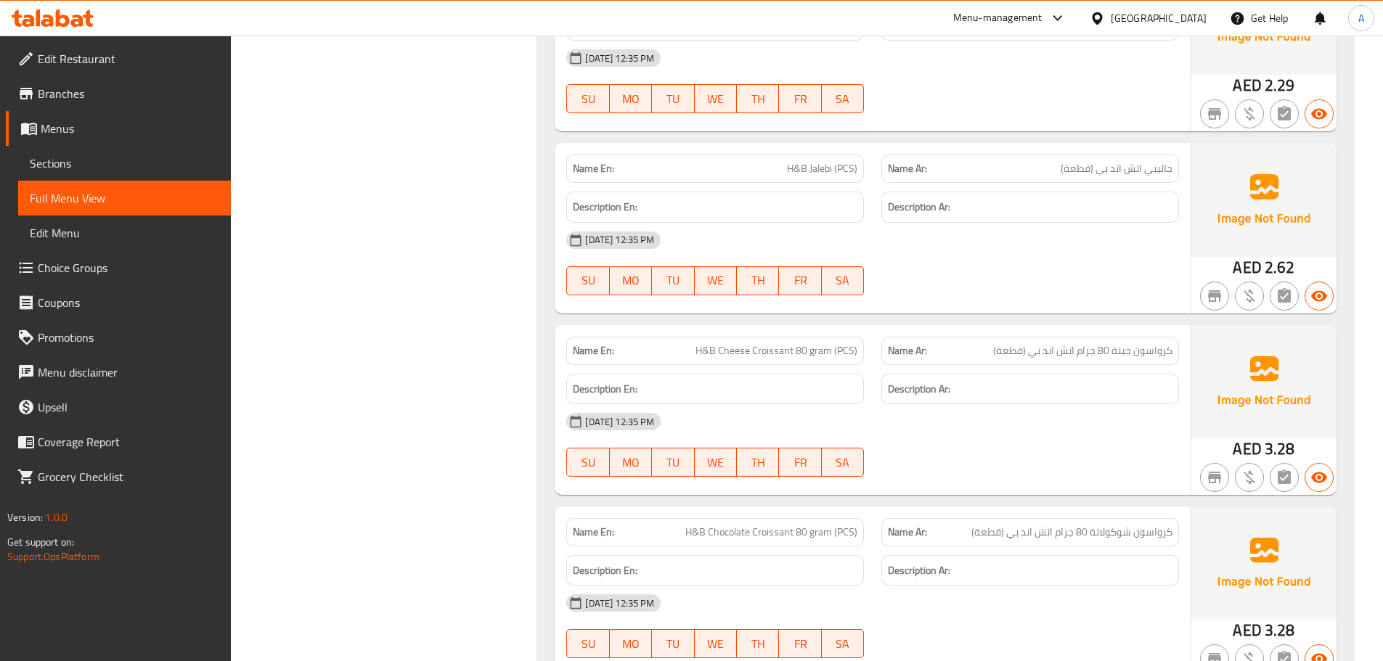
scroll to position [7376, 0]
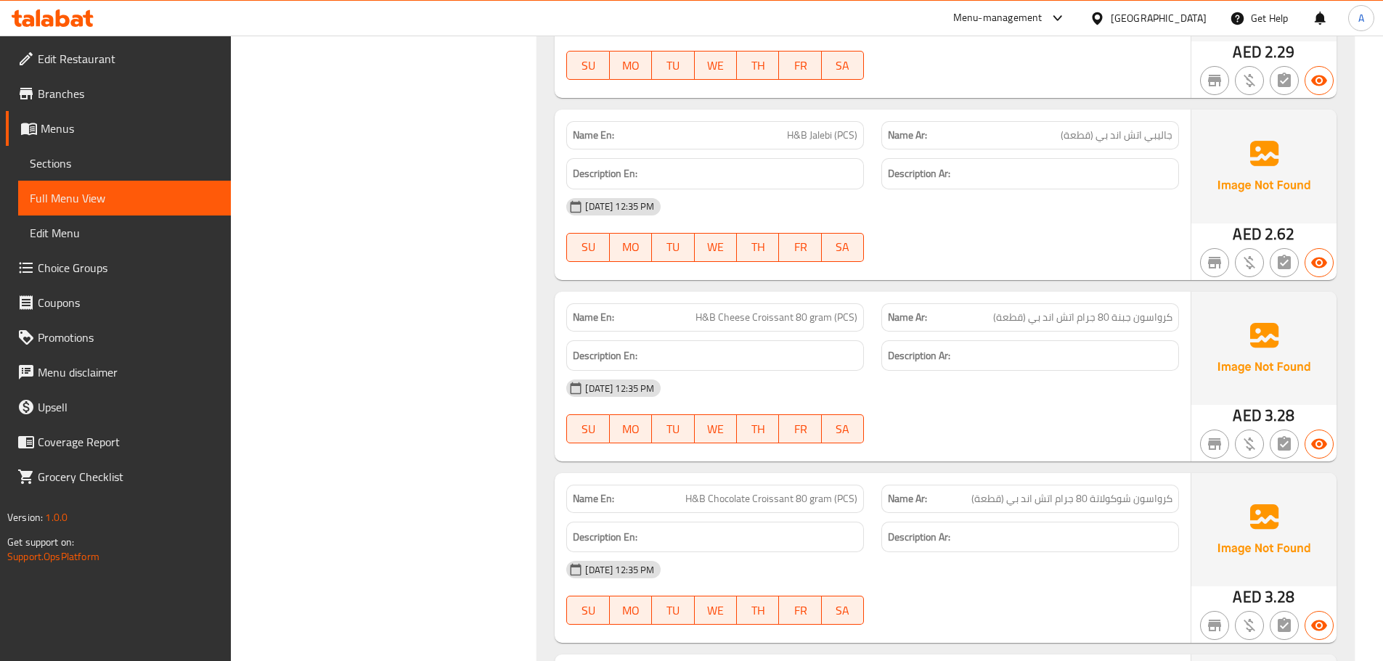
click at [1132, 313] on span "كرواسون جبنة 80 جرام اتش اند بي (قطعة)" at bounding box center [1082, 317] width 179 height 15
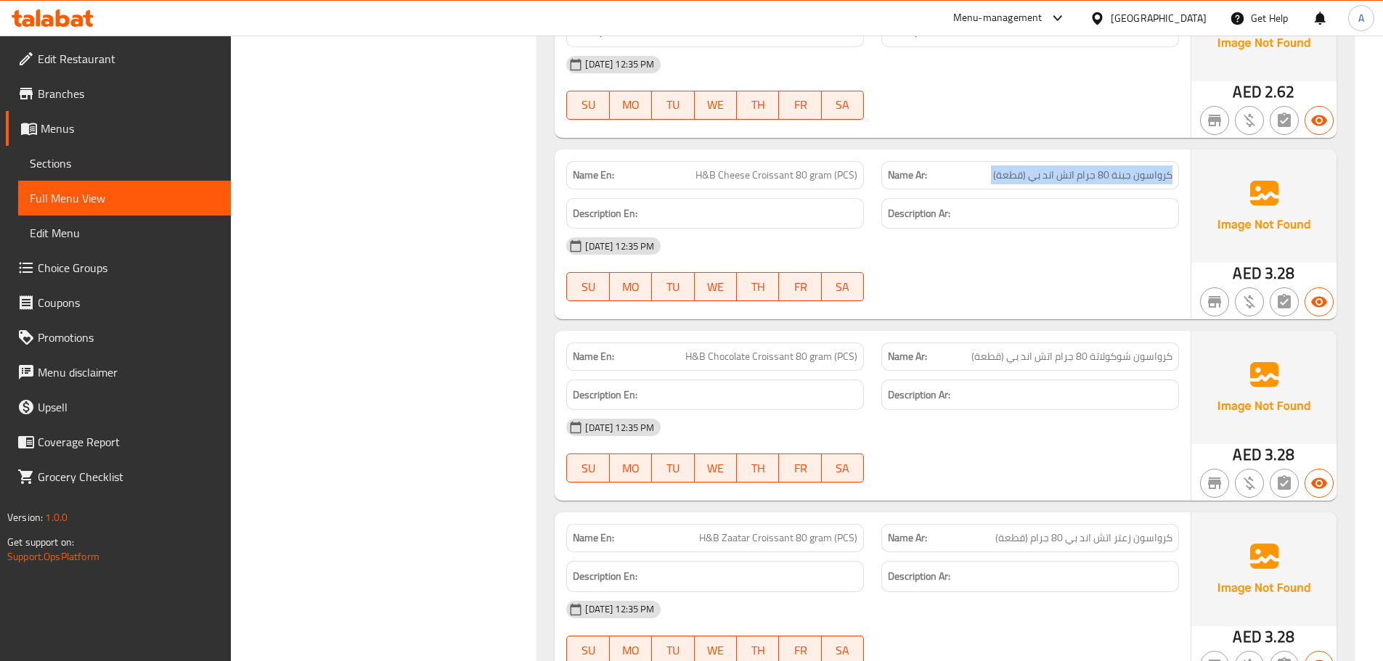
scroll to position [7596, 0]
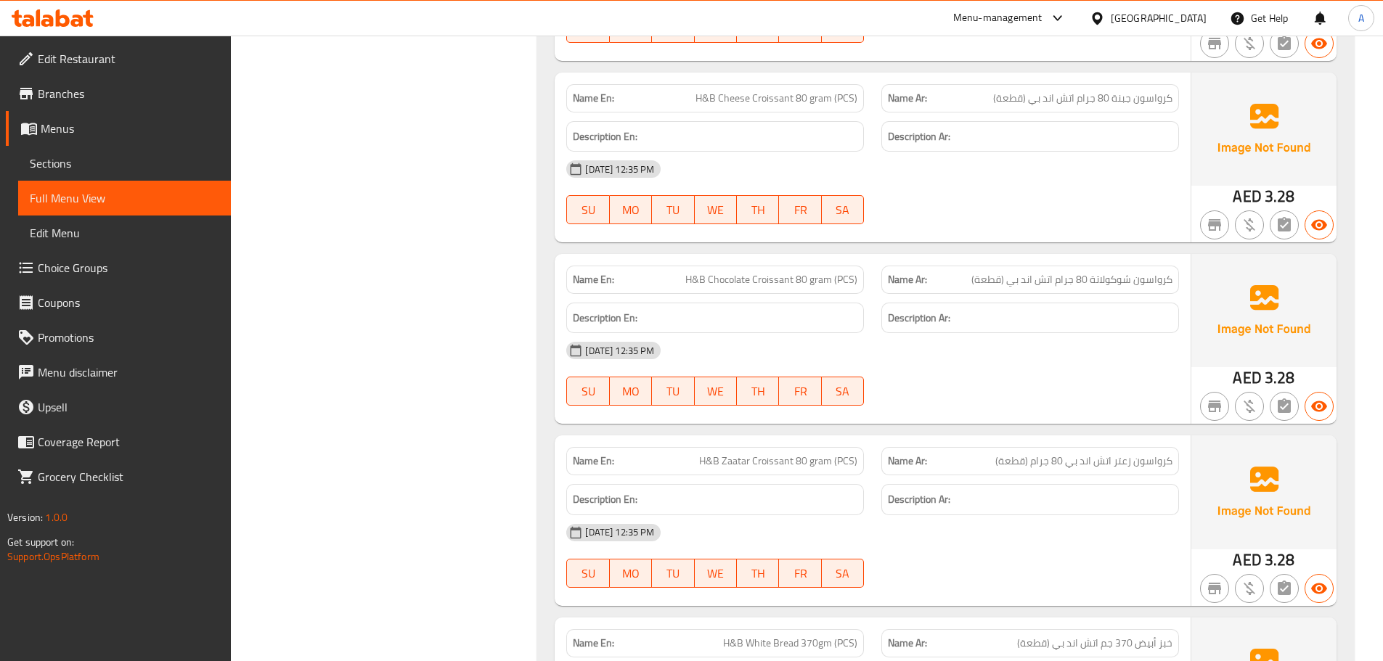
click at [738, 276] on span "H&B Chocolate Croissant 80 gram (PCS)" at bounding box center [771, 279] width 172 height 15
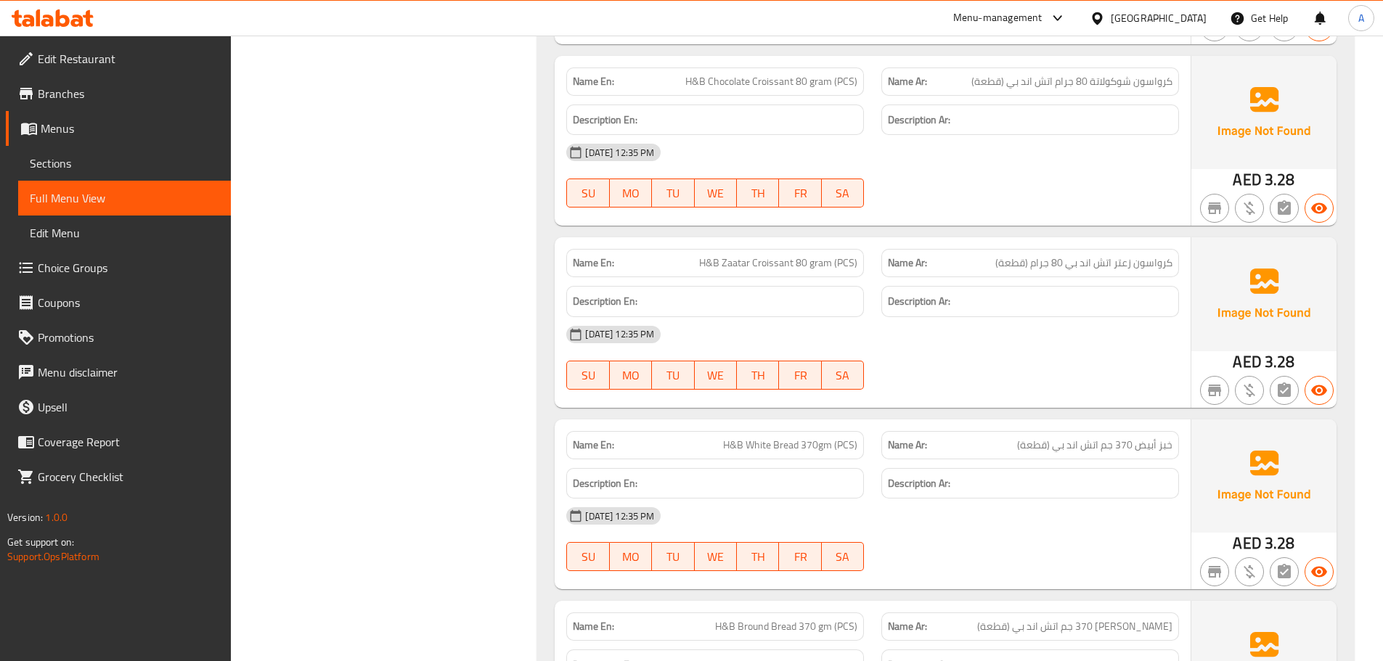
scroll to position [7805, 0]
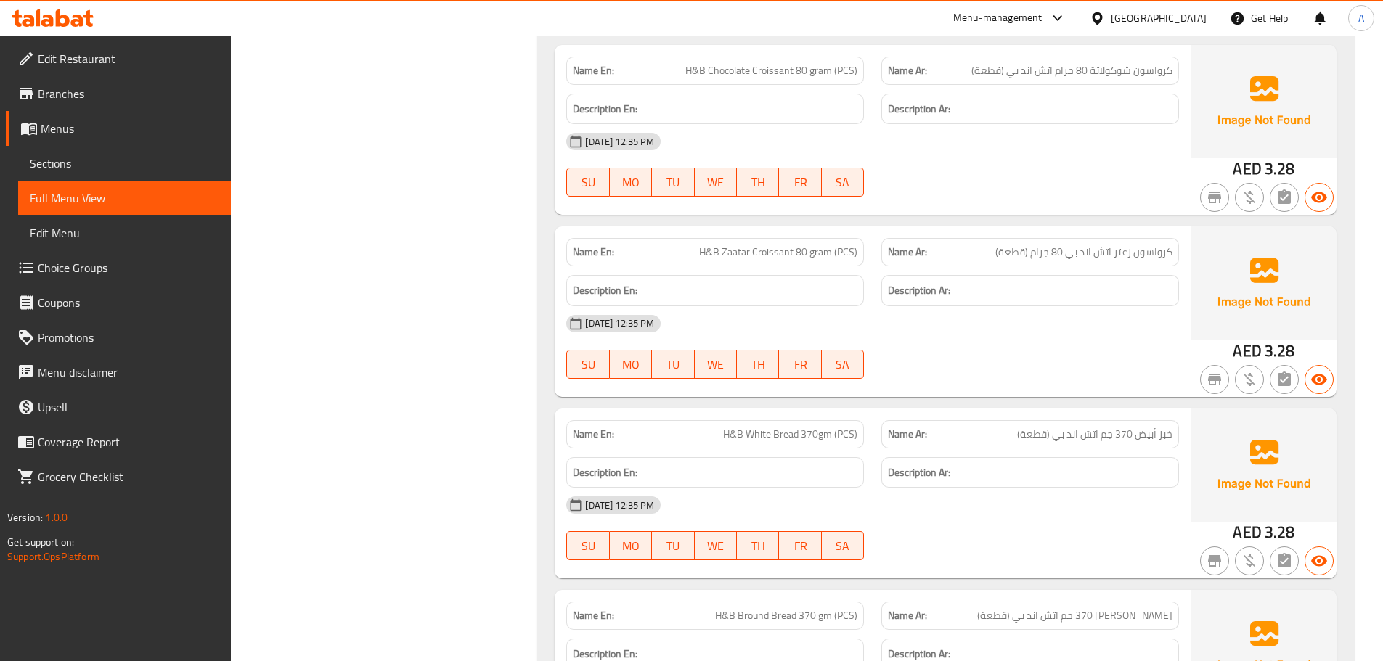
click at [785, 248] on span "H&B Zaatar Croissant 80 gram (PCS)" at bounding box center [778, 252] width 158 height 15
click at [1090, 264] on div "Name Ar: كرواسون زعتر اتش اند بي 80 جرام (قطعة)" at bounding box center [1030, 252] width 298 height 28
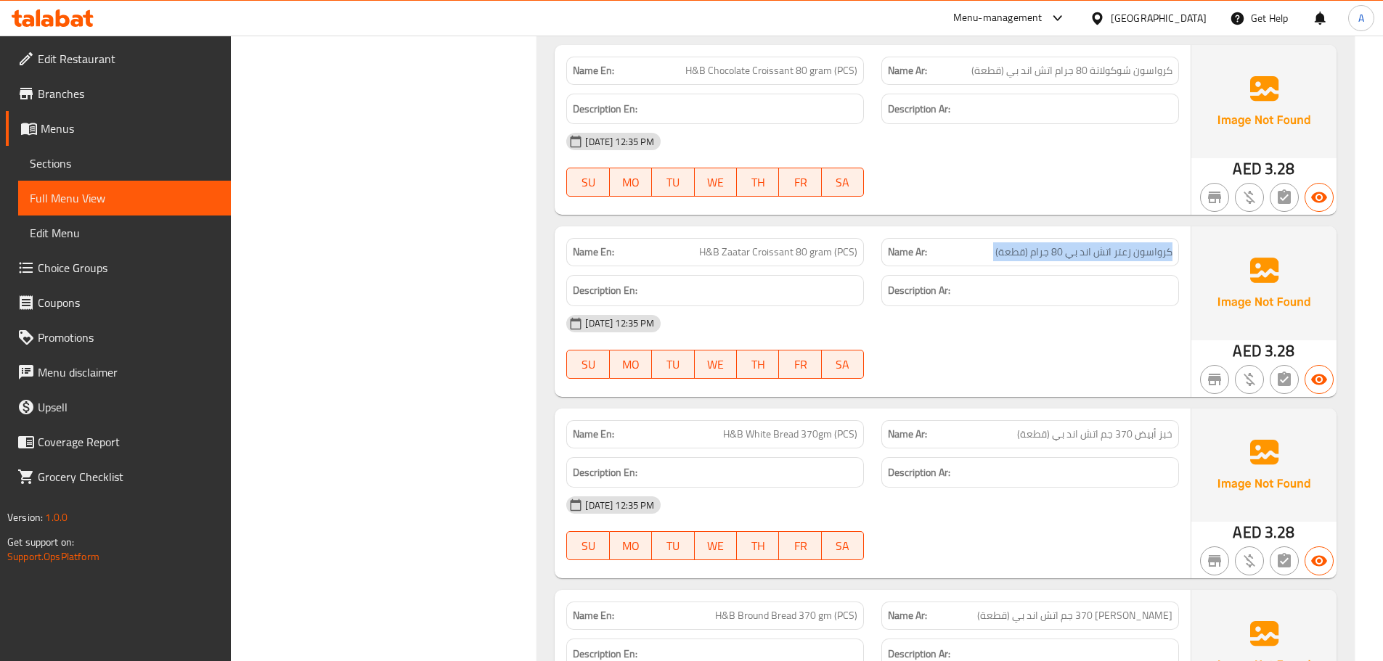
click at [1090, 264] on div "Name Ar: كرواسون زعتر اتش اند بي 80 جرام (قطعة)" at bounding box center [1030, 252] width 298 height 28
click at [780, 234] on div "Name En: H&B Zaatar Croissant 80 gram (PCS)" at bounding box center [715, 252] width 315 height 46
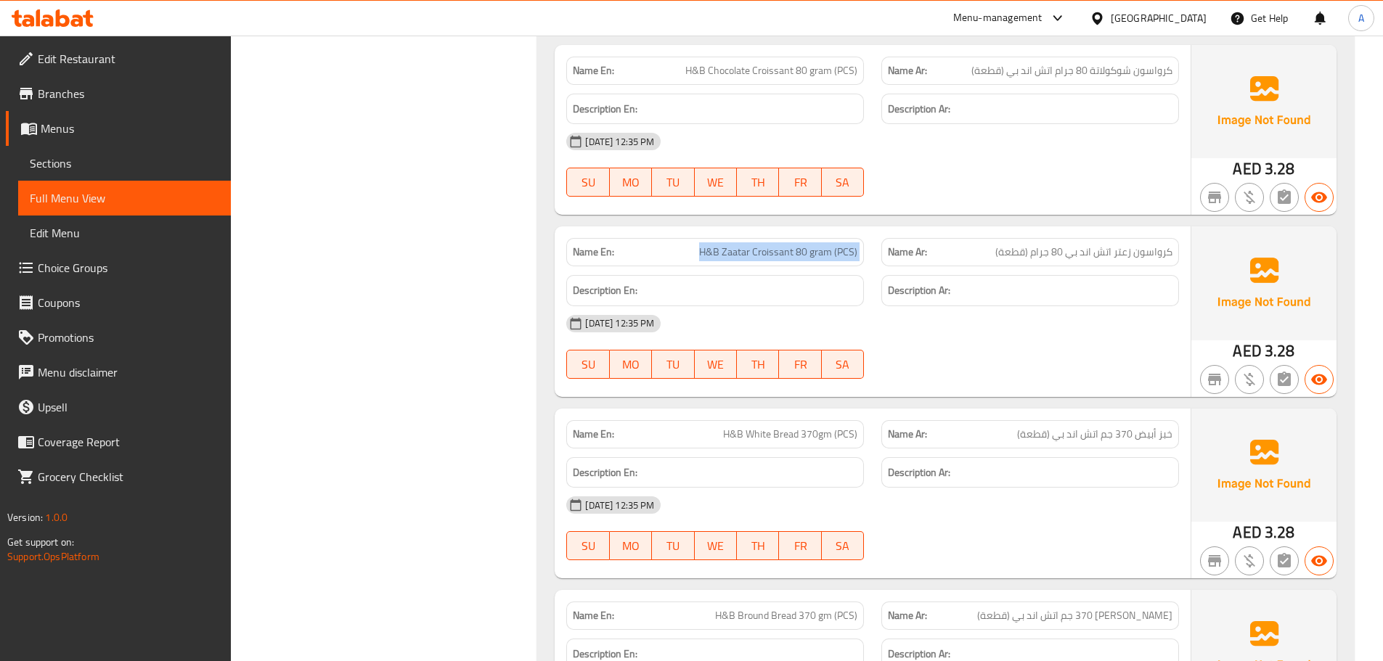
click at [780, 234] on div "Name En: H&B Zaatar Croissant 80 gram (PCS)" at bounding box center [715, 252] width 315 height 46
click at [1082, 245] on span "كرواسون زعتر اتش اند بي 80 جرام (قطعة)" at bounding box center [1083, 252] width 177 height 15
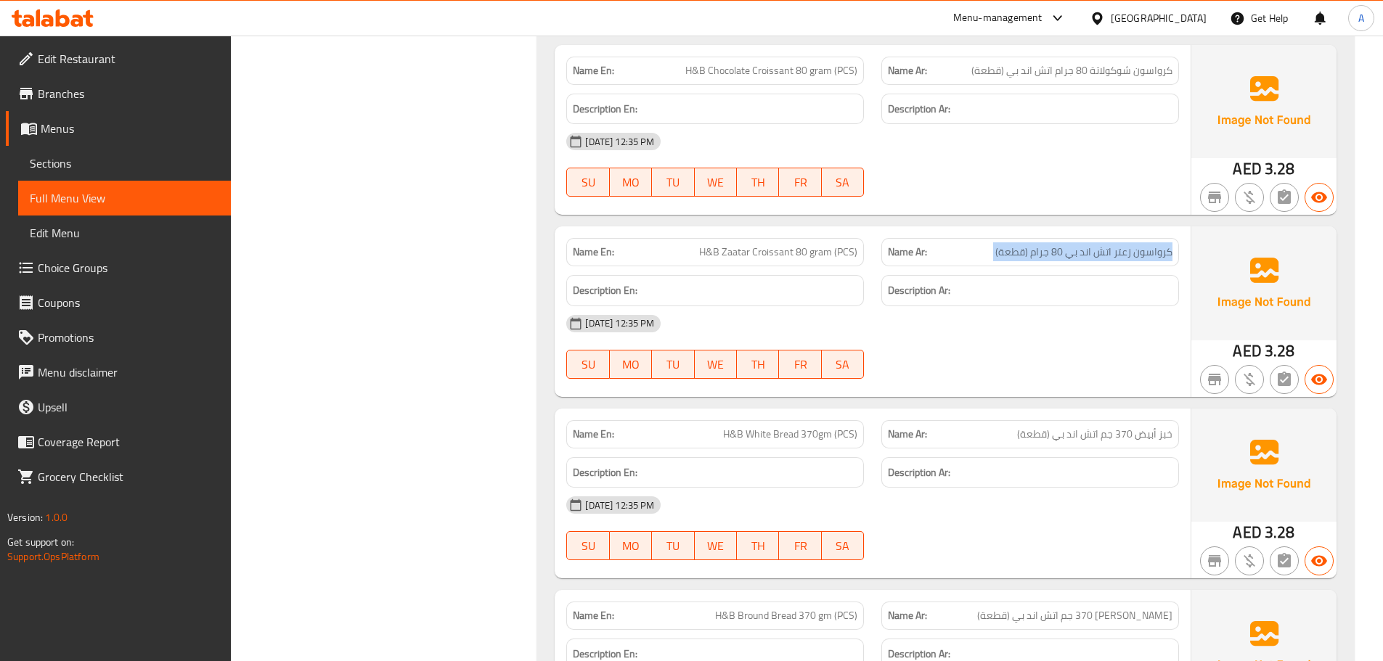
click at [1082, 245] on span "كرواسون زعتر اتش اند بي 80 جرام (قطعة)" at bounding box center [1083, 252] width 177 height 15
click at [804, 255] on span "H&B Zaatar Croissant 80 gram (PCS)" at bounding box center [778, 252] width 158 height 15
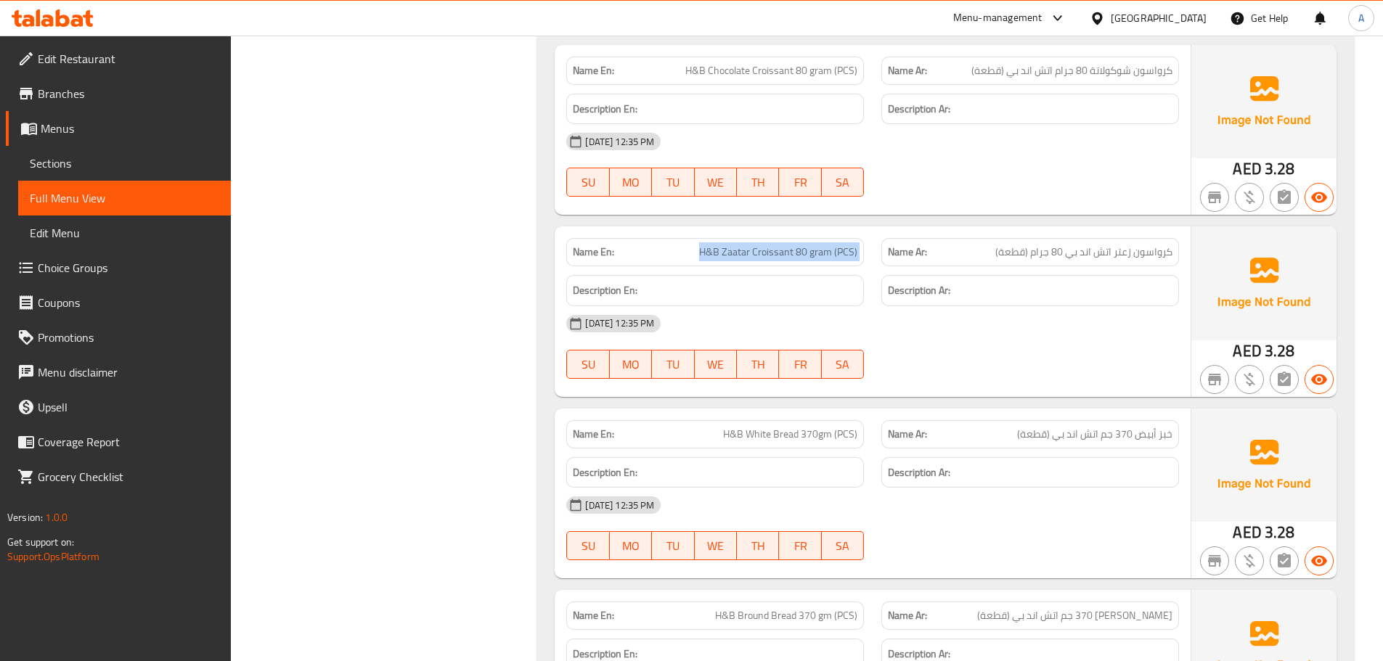
click at [804, 255] on span "H&B Zaatar Croissant 80 gram (PCS)" at bounding box center [778, 252] width 158 height 15
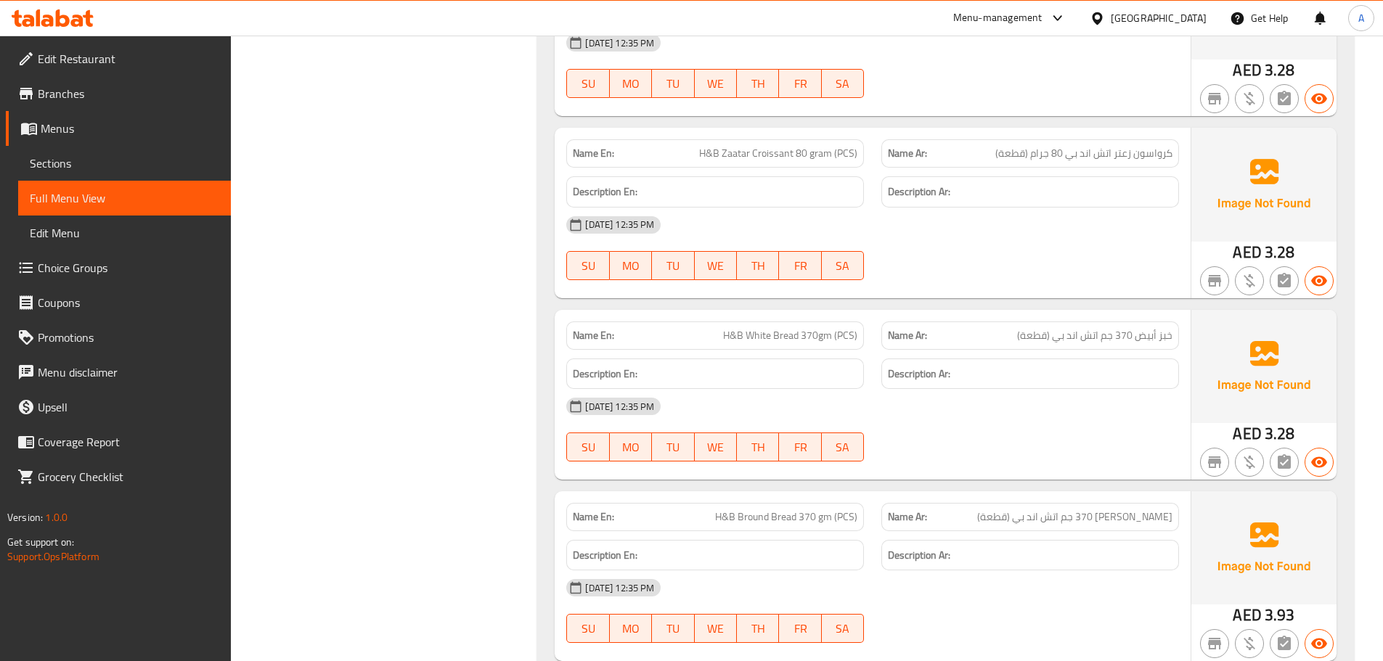
scroll to position [7970, 0]
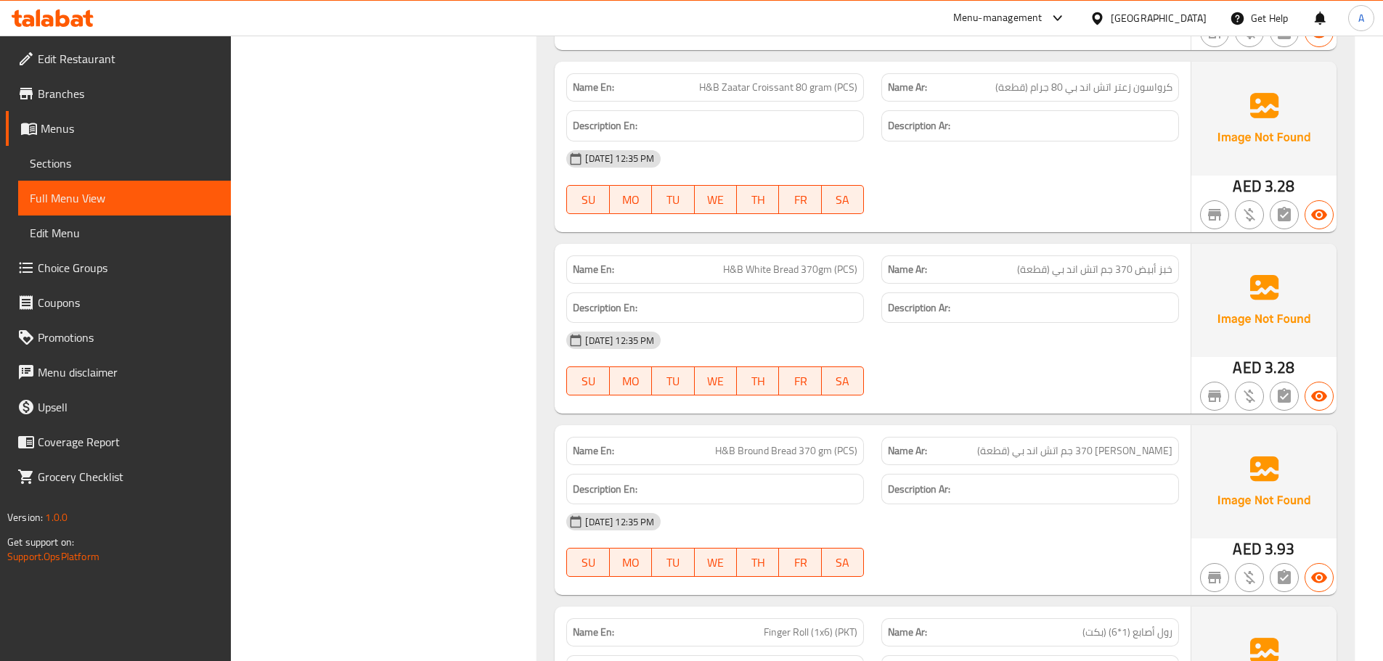
click at [1130, 279] on div "Name Ar: خبز أبيض 370 جم اتش اند بي (قطعة)" at bounding box center [1030, 270] width 298 height 28
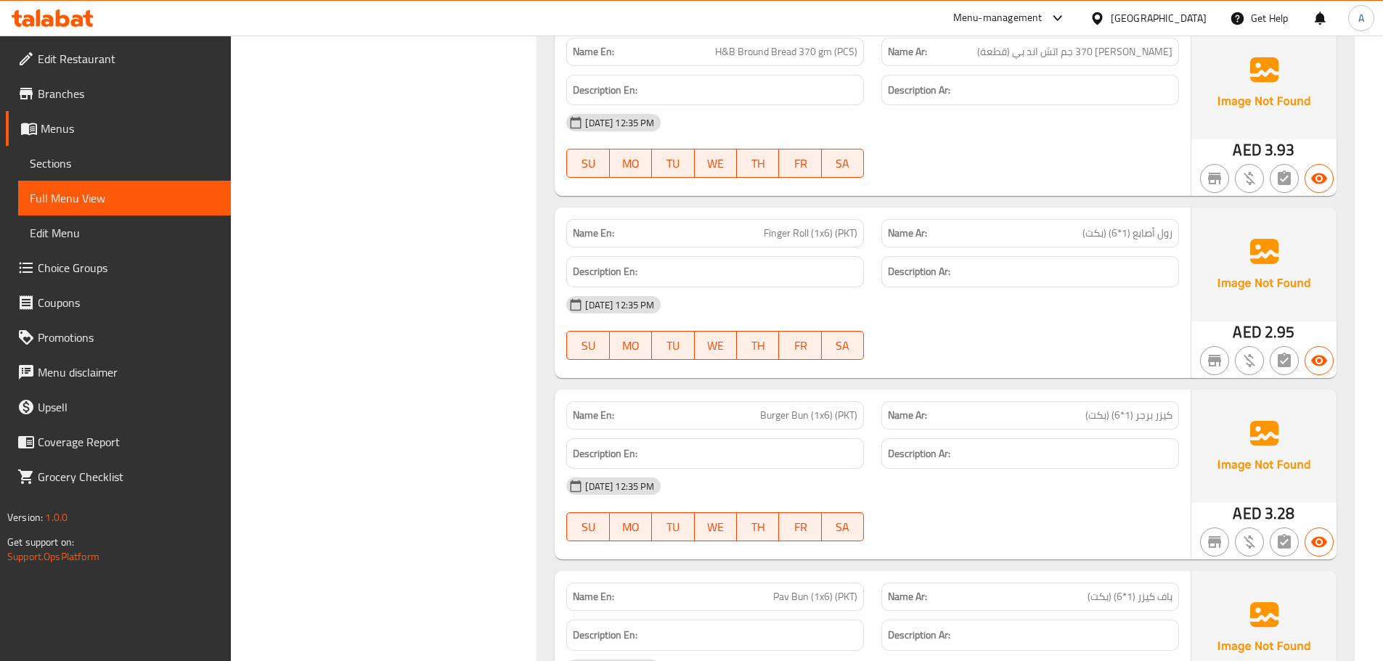
scroll to position [8380, 0]
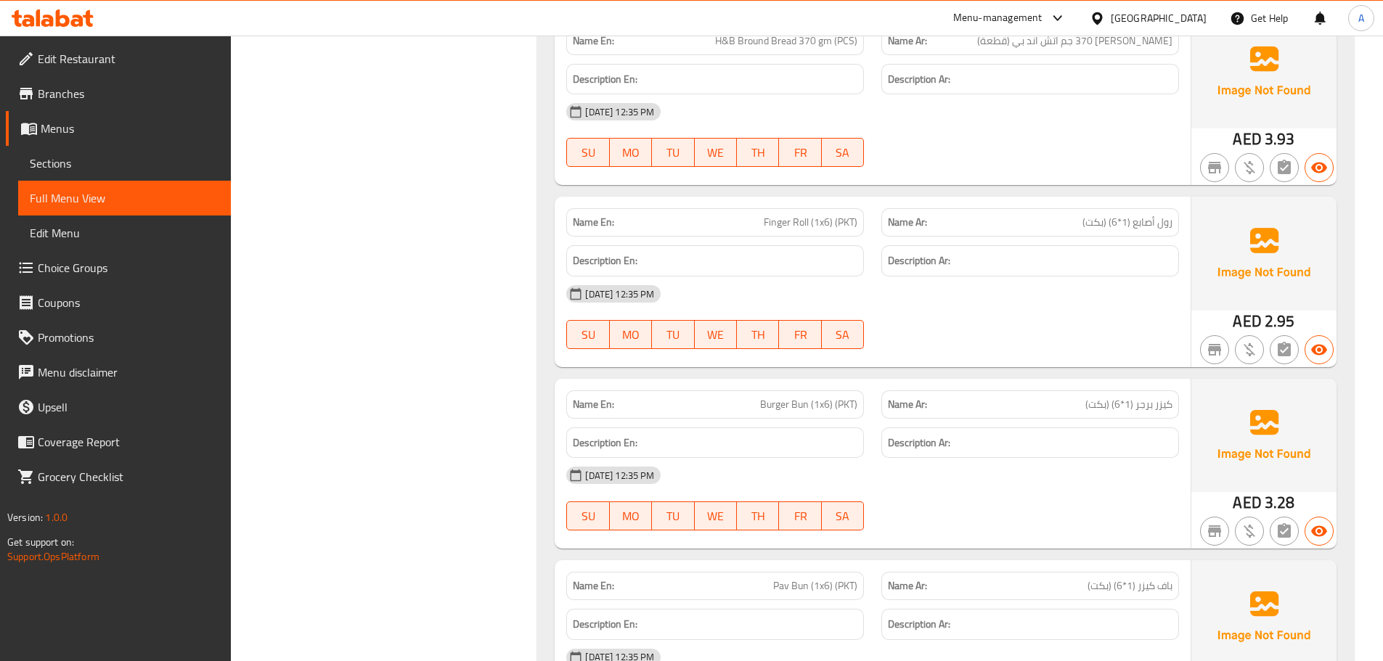
click at [844, 219] on span "Finger Roll (1x6) (PKT)" at bounding box center [811, 222] width 94 height 15
copy span "PKT"
click at [830, 237] on div "Description En:" at bounding box center [715, 261] width 315 height 49
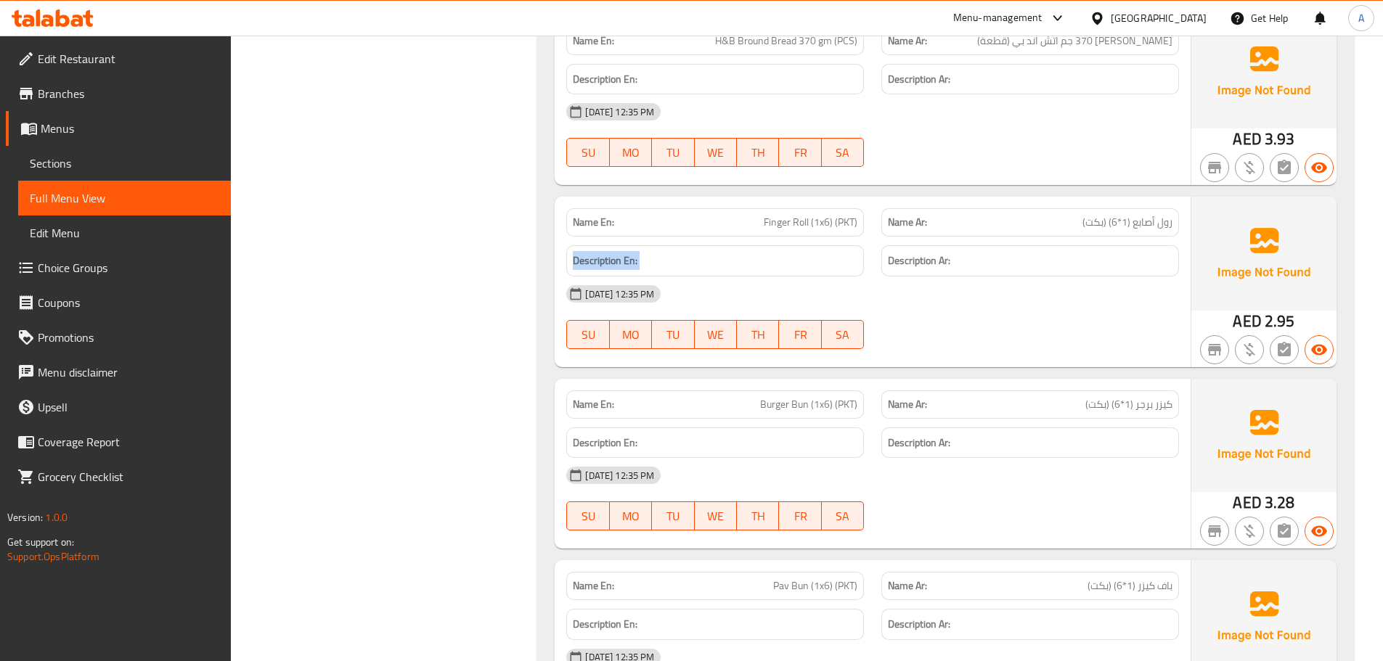
click at [830, 237] on div "Description En:" at bounding box center [715, 261] width 315 height 49
click at [860, 221] on div "Name En: Finger Roll (1x6) (PKT)" at bounding box center [715, 222] width 298 height 28
click at [853, 221] on span "Finger Roll (1x6) (PKT)" at bounding box center [811, 222] width 94 height 15
copy span ")"
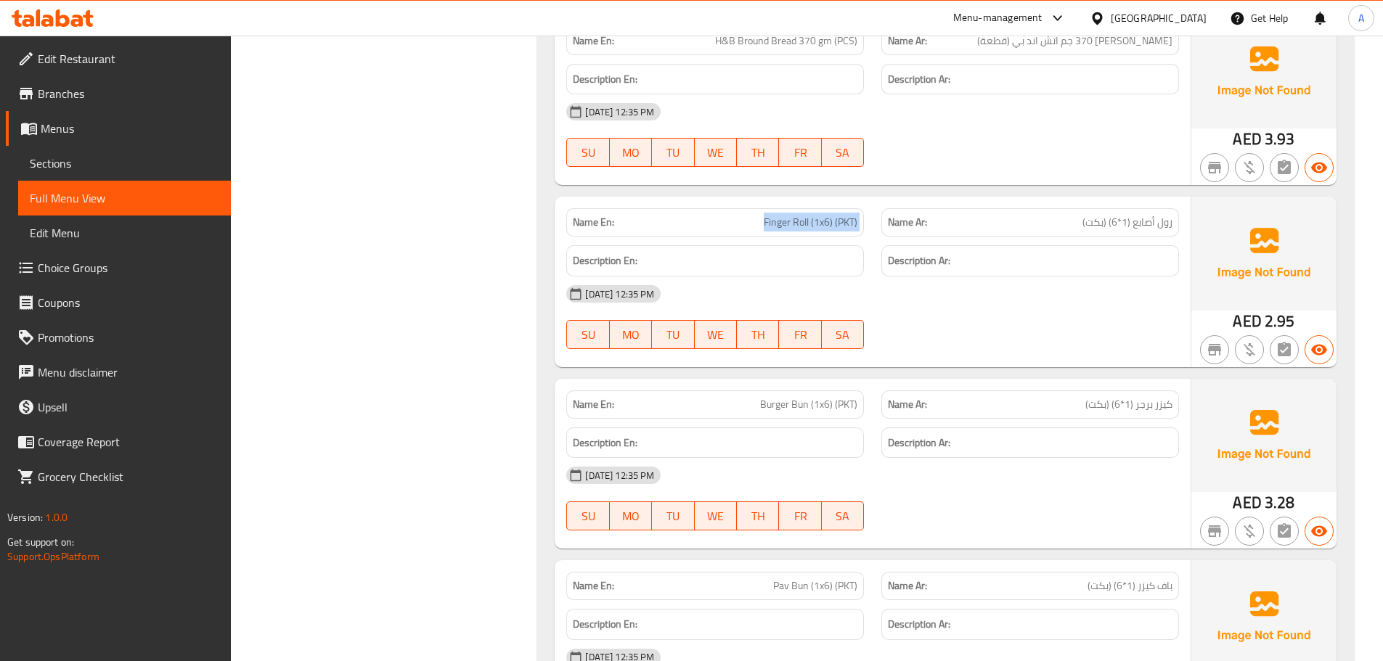
click at [853, 222] on span "Finger Roll (1x6) (PKT)" at bounding box center [811, 222] width 94 height 15
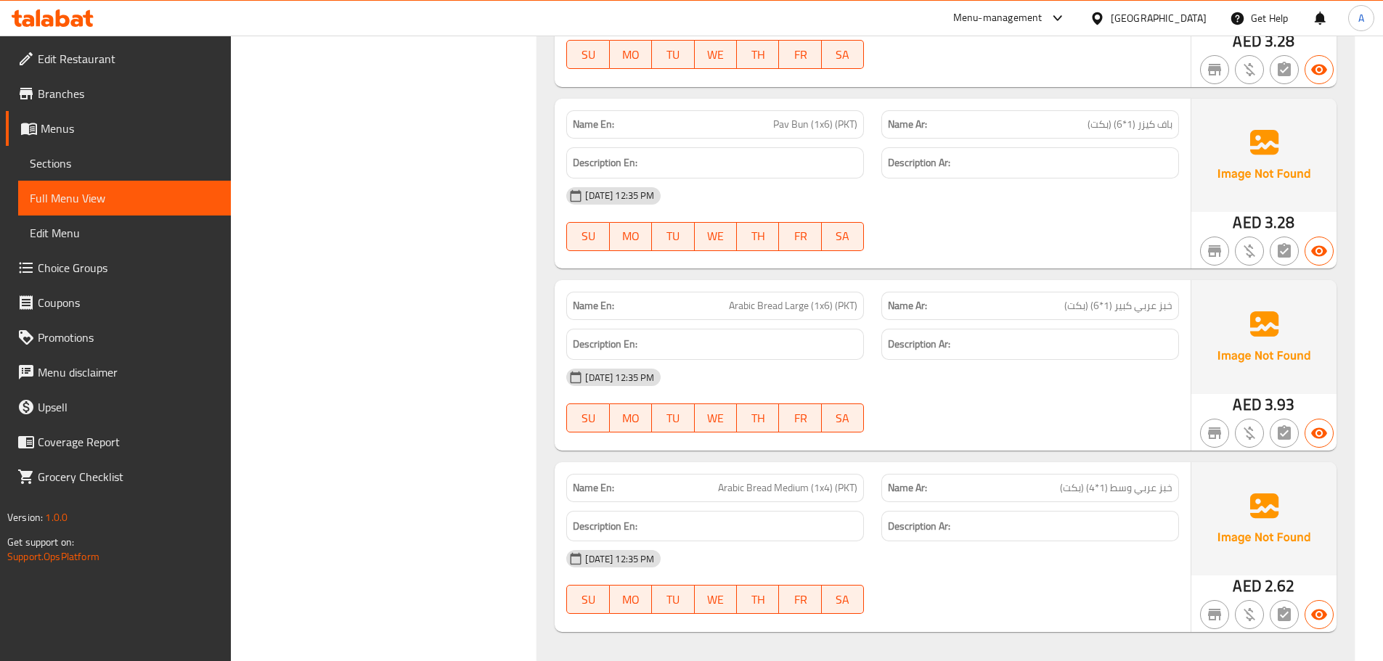
scroll to position [8952, 0]
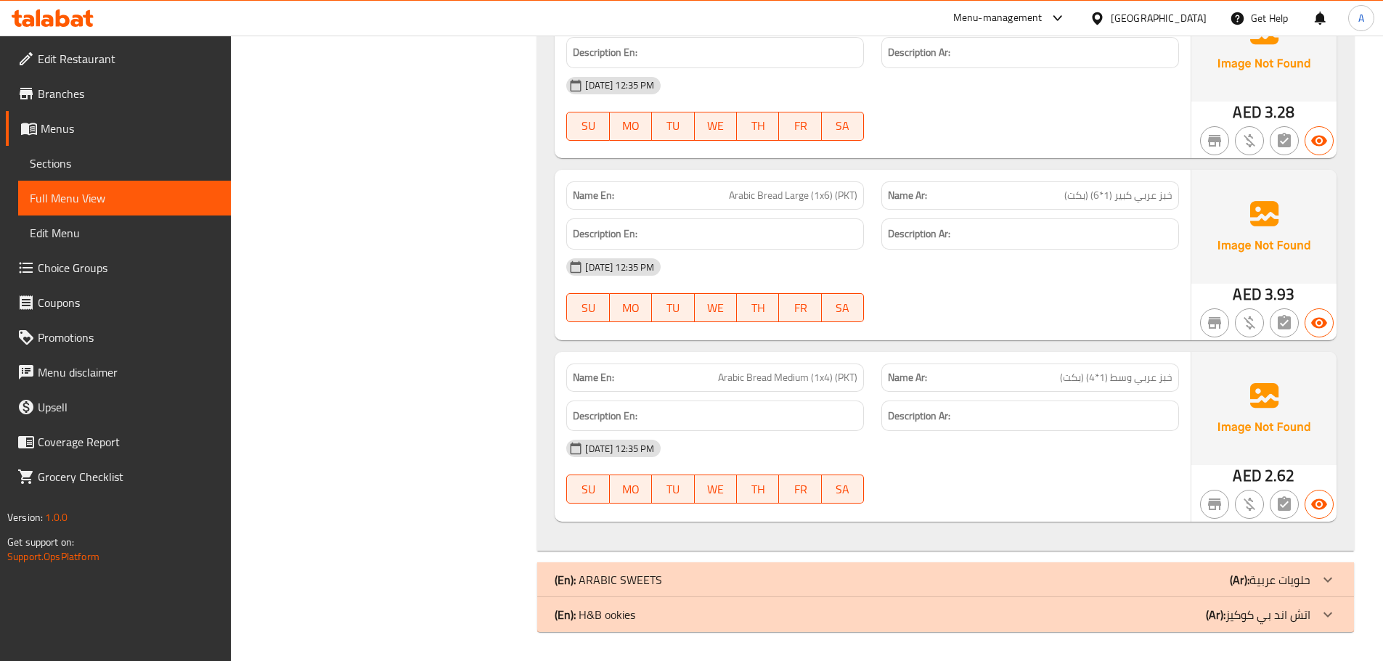
click at [1094, 385] on span "خبز عربي وسط (1*4) (بكت)" at bounding box center [1116, 377] width 113 height 15
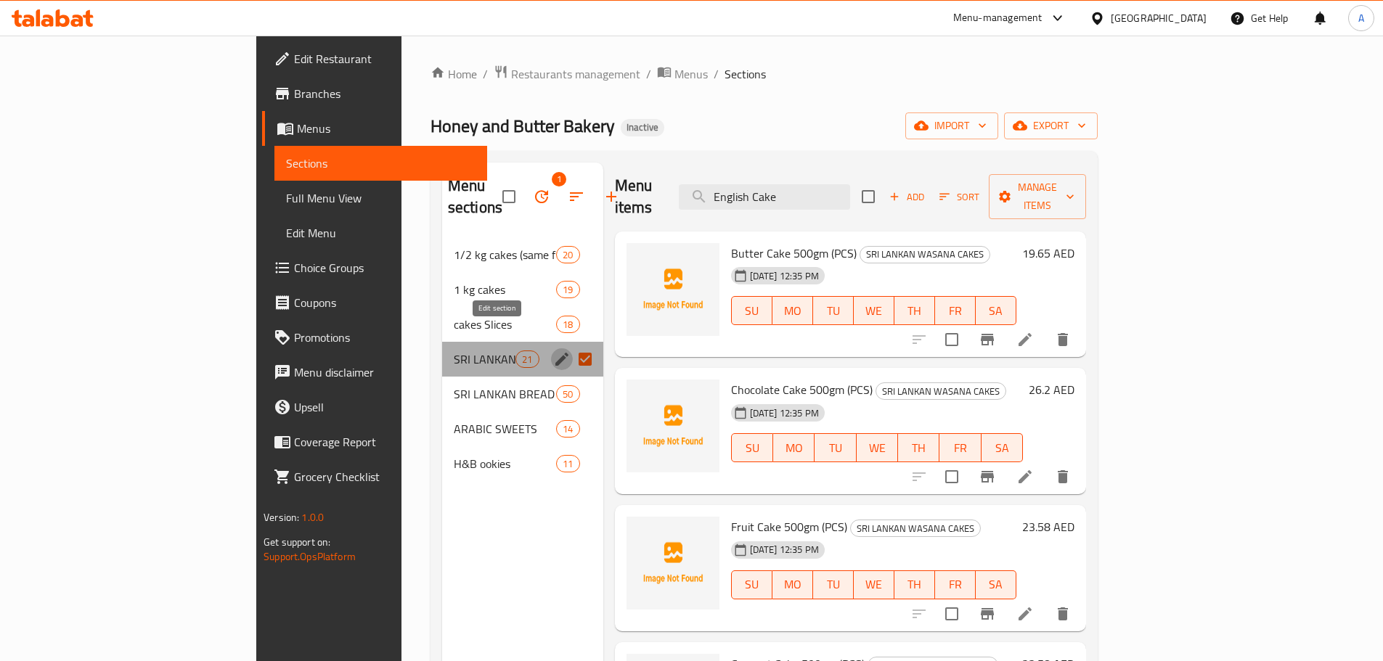
click at [553, 351] on icon "edit" at bounding box center [561, 359] width 17 height 17
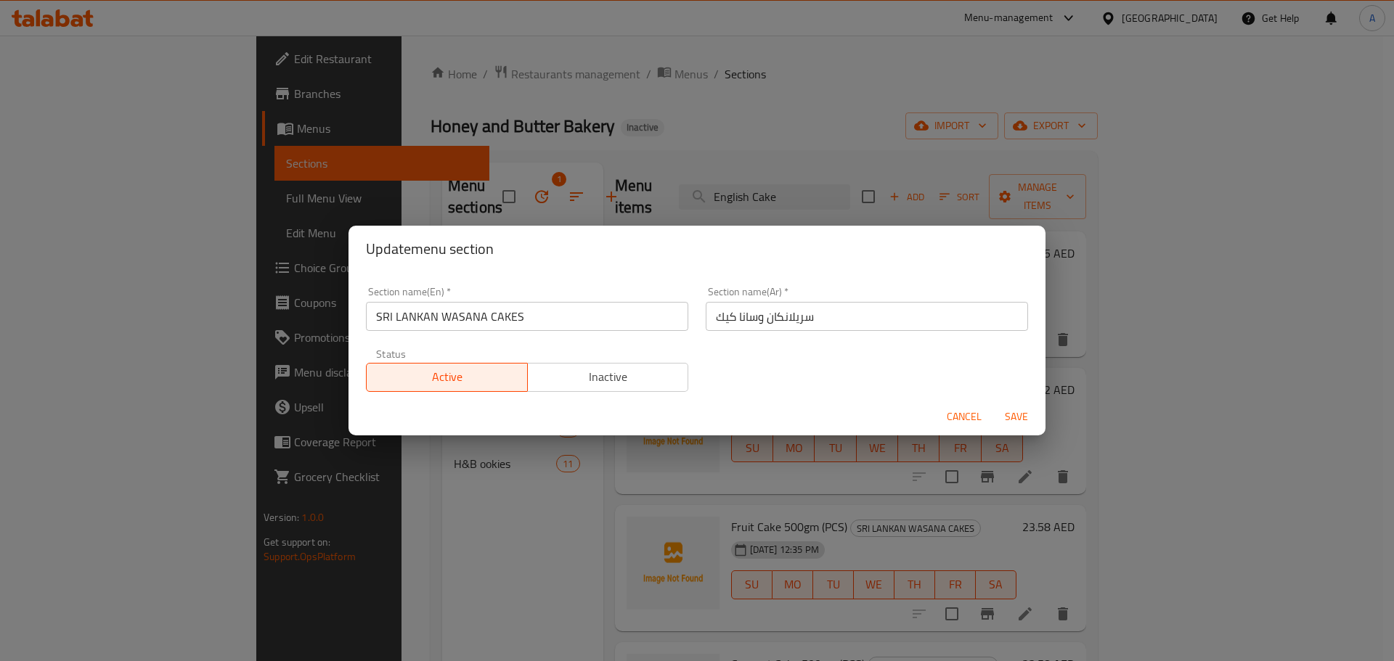
click at [803, 321] on input "سريلانكان وسانا كيك" at bounding box center [867, 316] width 322 height 29
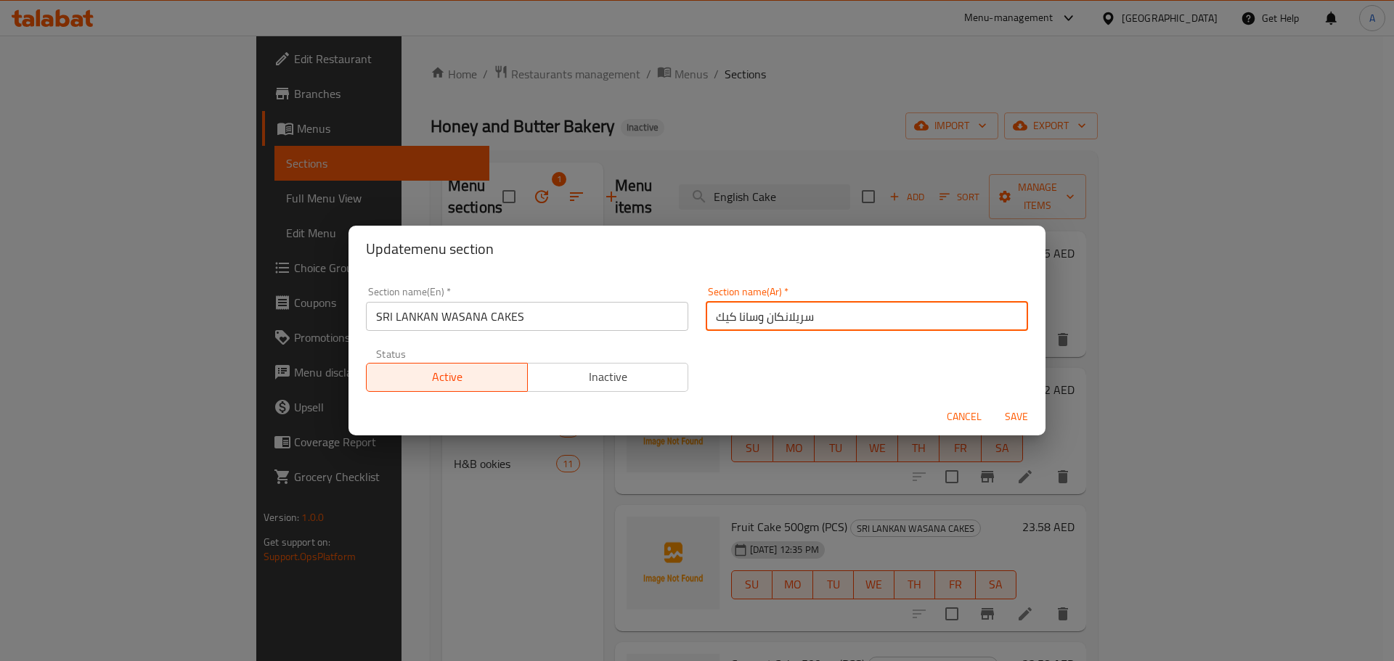
click at [796, 317] on input "سريلانكان وسانا كيك" at bounding box center [867, 316] width 322 height 29
click at [960, 411] on span "Cancel" at bounding box center [964, 417] width 35 height 18
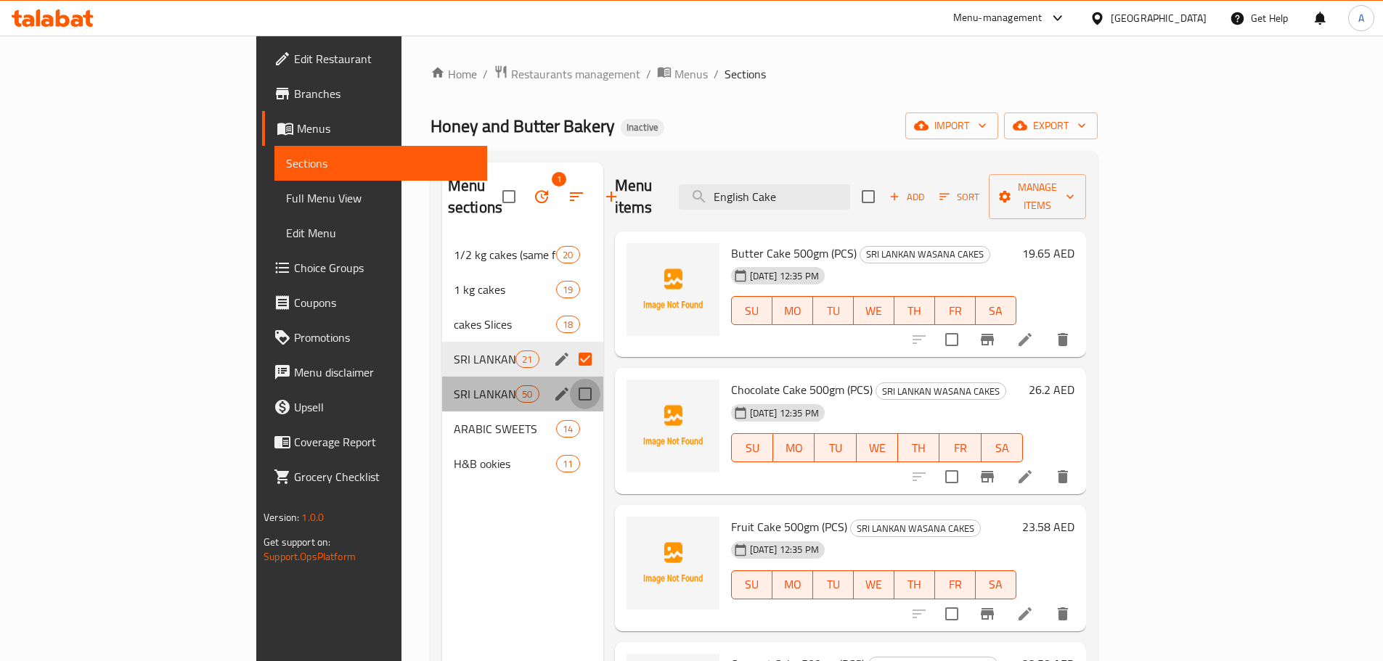
click at [570, 379] on input "Menu sections" at bounding box center [585, 394] width 30 height 30
checkbox input "true"
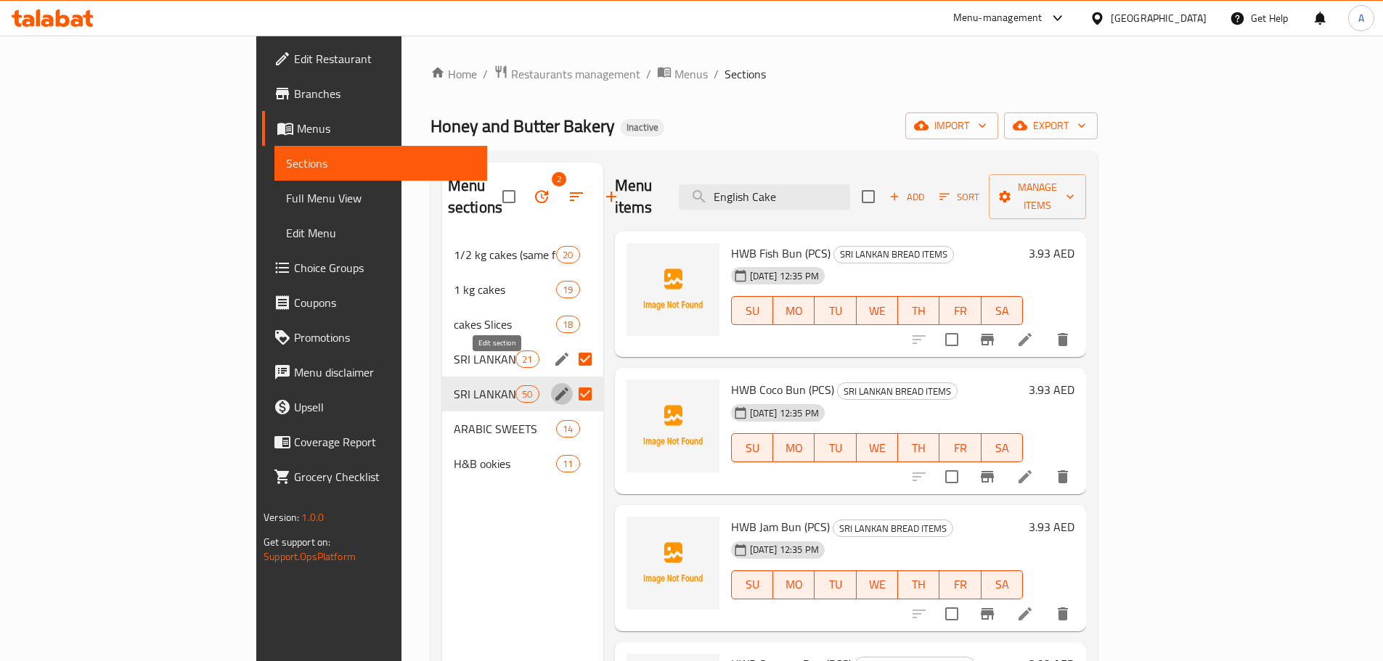
click at [555, 388] on icon "edit" at bounding box center [561, 394] width 13 height 13
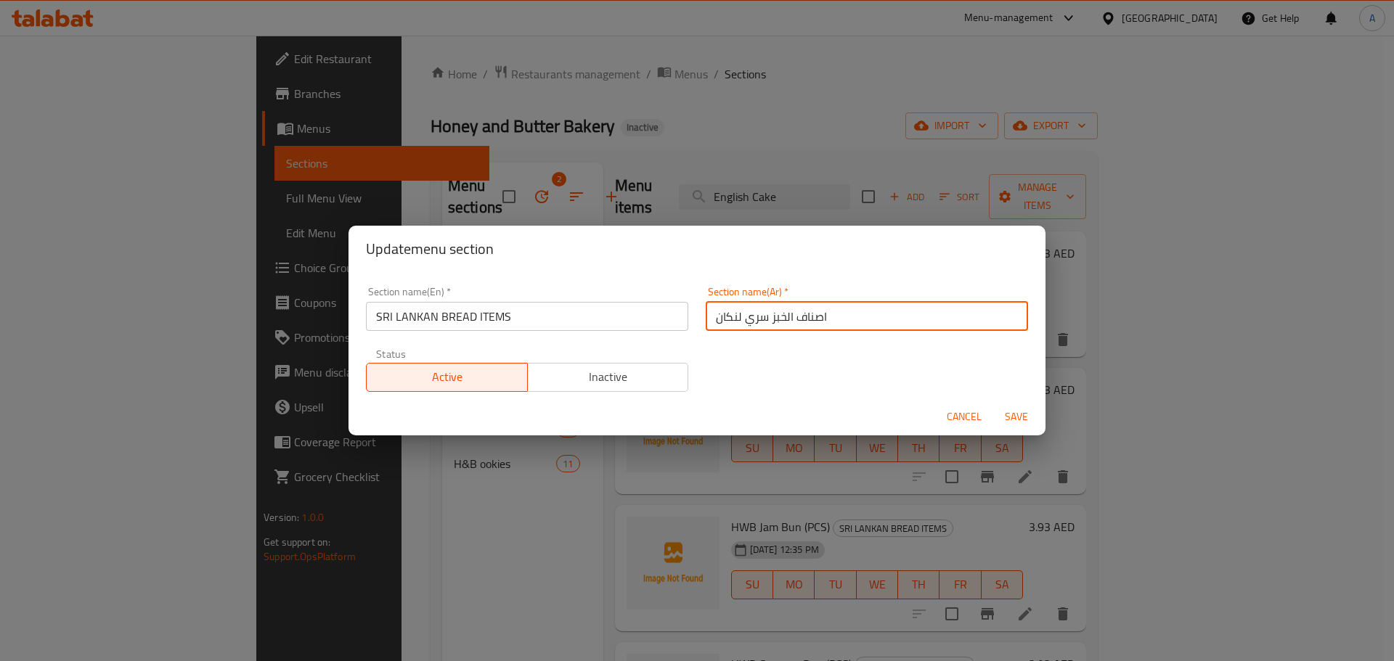
drag, startPoint x: 760, startPoint y: 318, endPoint x: 664, endPoint y: 317, distance: 96.6
click at [664, 317] on div "Section name(En)   * SRI LANKAN BREAD ITEMS Section name(En) * Section name(Ar)…" at bounding box center [696, 339] width 679 height 123
paste input "لانكان"
type input "اصناف الخبز سريلانكان"
click at [1011, 408] on span "Save" at bounding box center [1016, 417] width 35 height 18
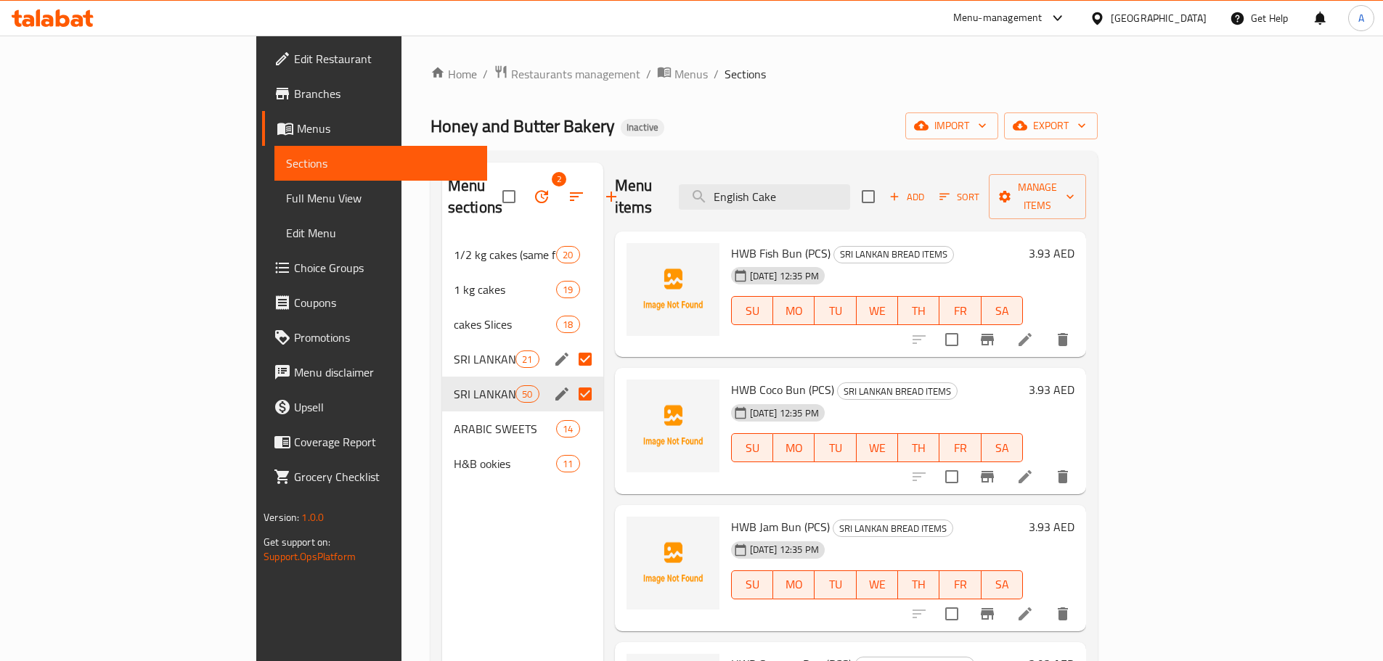
click at [842, 163] on div "Menu items English Cake Add Sort Manage items" at bounding box center [850, 197] width 471 height 69
click at [843, 184] on input "English Cake" at bounding box center [764, 196] width 171 height 25
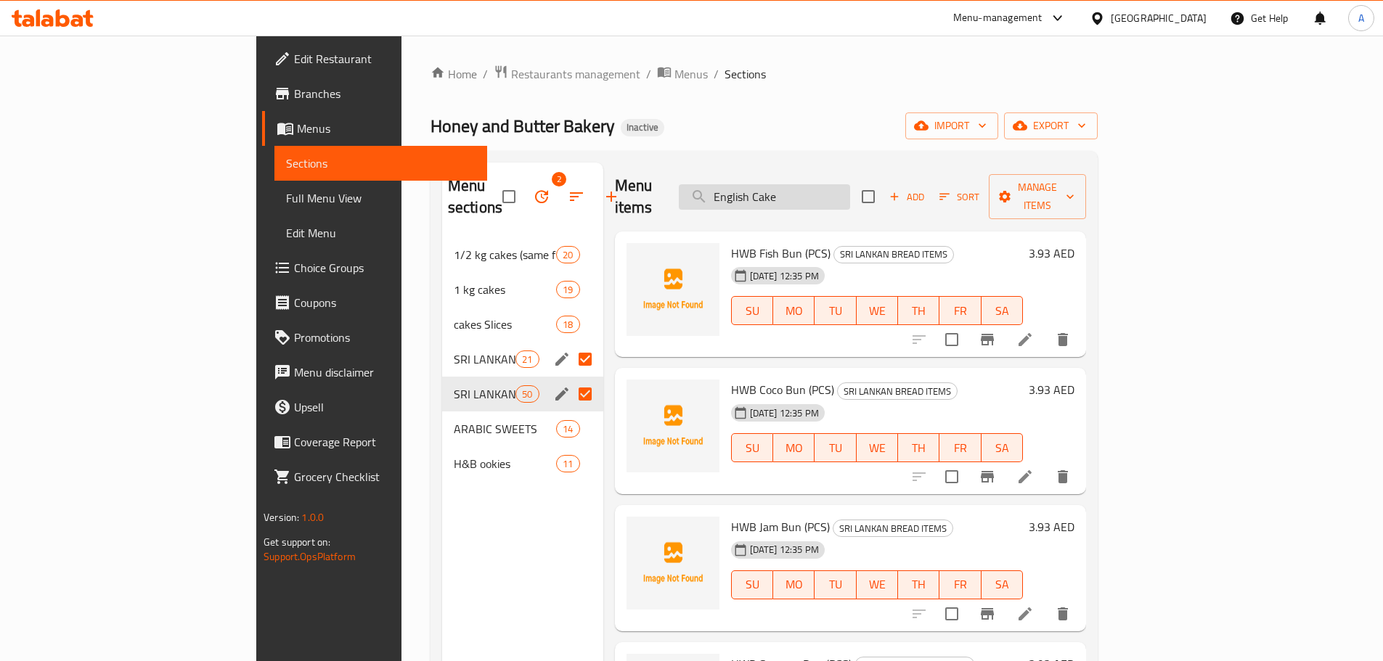
paste input "brandy"
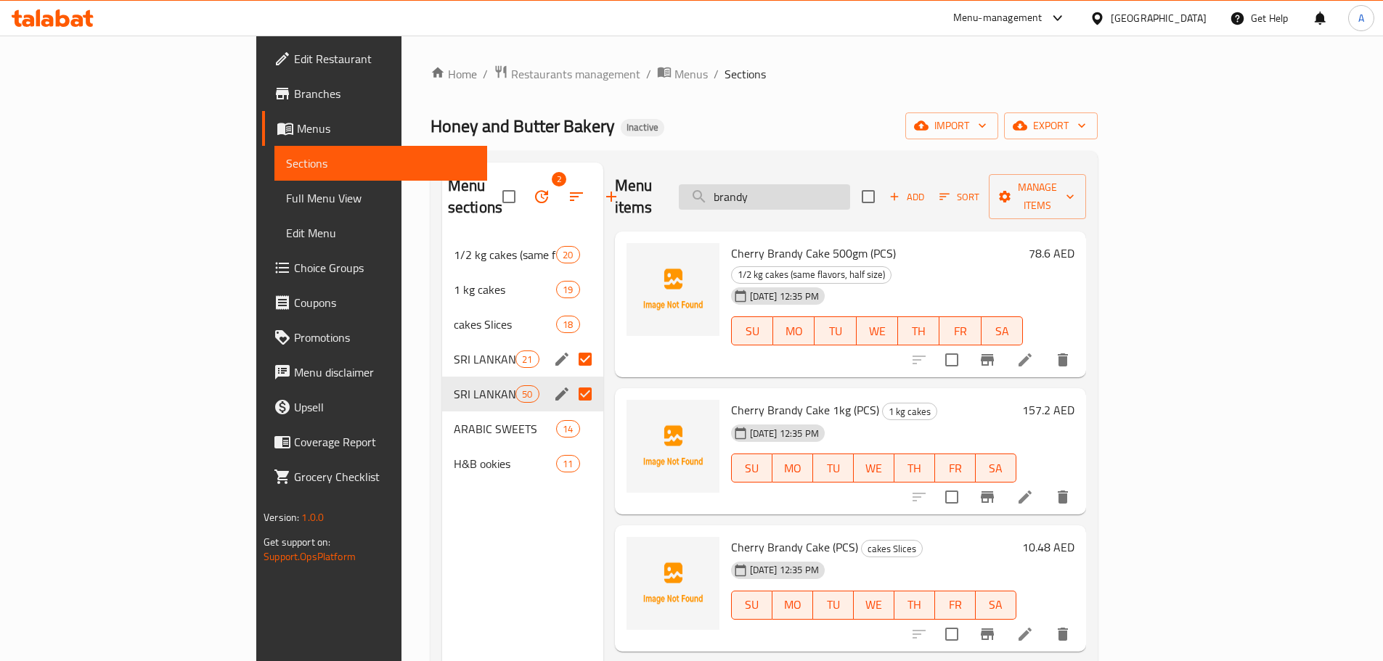
drag, startPoint x: 846, startPoint y: 192, endPoint x: 842, endPoint y: 182, distance: 11.1
click at [842, 184] on input "brandy" at bounding box center [764, 196] width 171 height 25
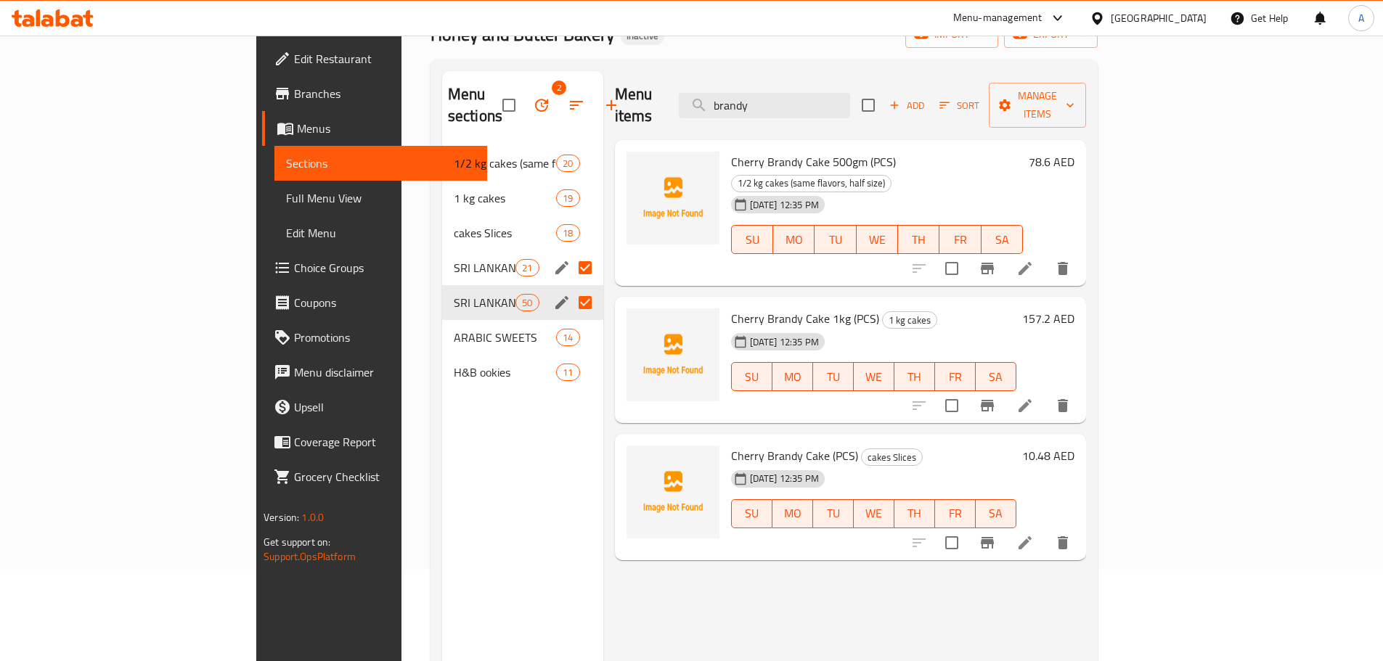
scroll to position [105, 0]
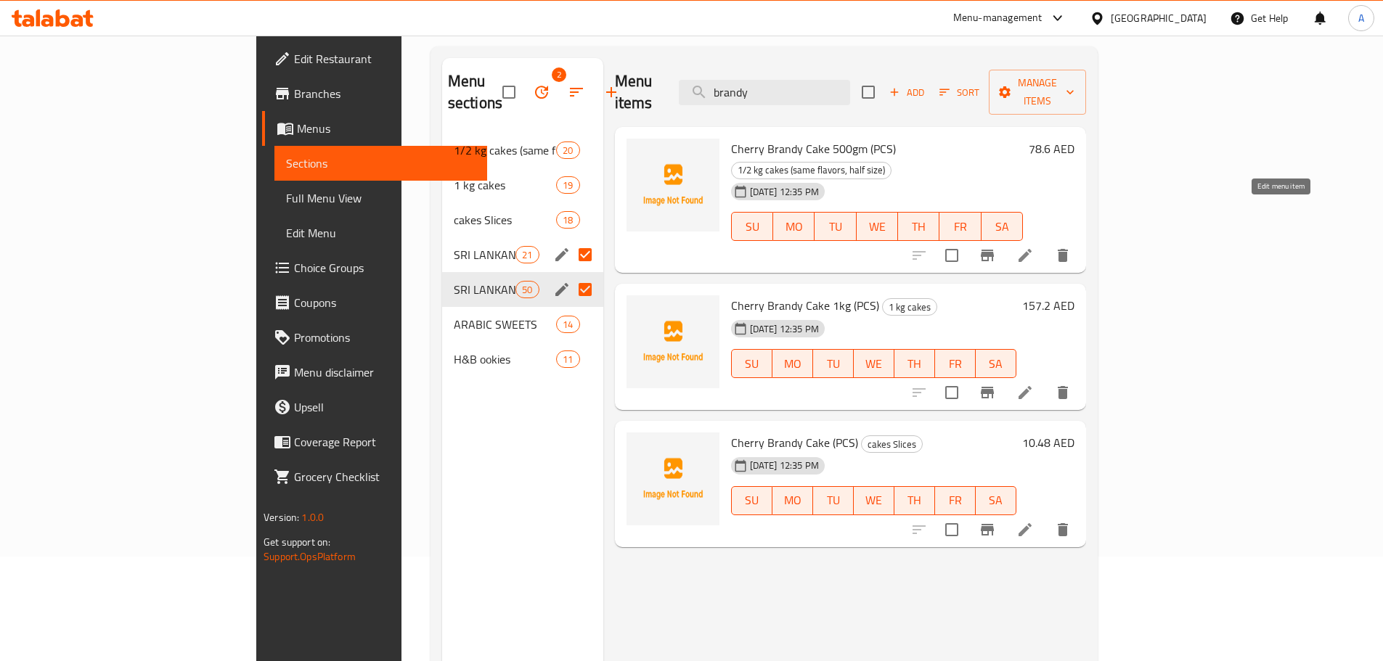
type input "brandy"
drag, startPoint x: 1280, startPoint y: 216, endPoint x: 1087, endPoint y: 218, distance: 193.1
click at [1029, 218] on div "Cherry Brandy Cake 500gm (PCS) 1/2 kg cakes (same flavors, half size) 20-08-202…" at bounding box center [876, 200] width 303 height 135
click at [1068, 249] on icon "delete" at bounding box center [1063, 255] width 10 height 13
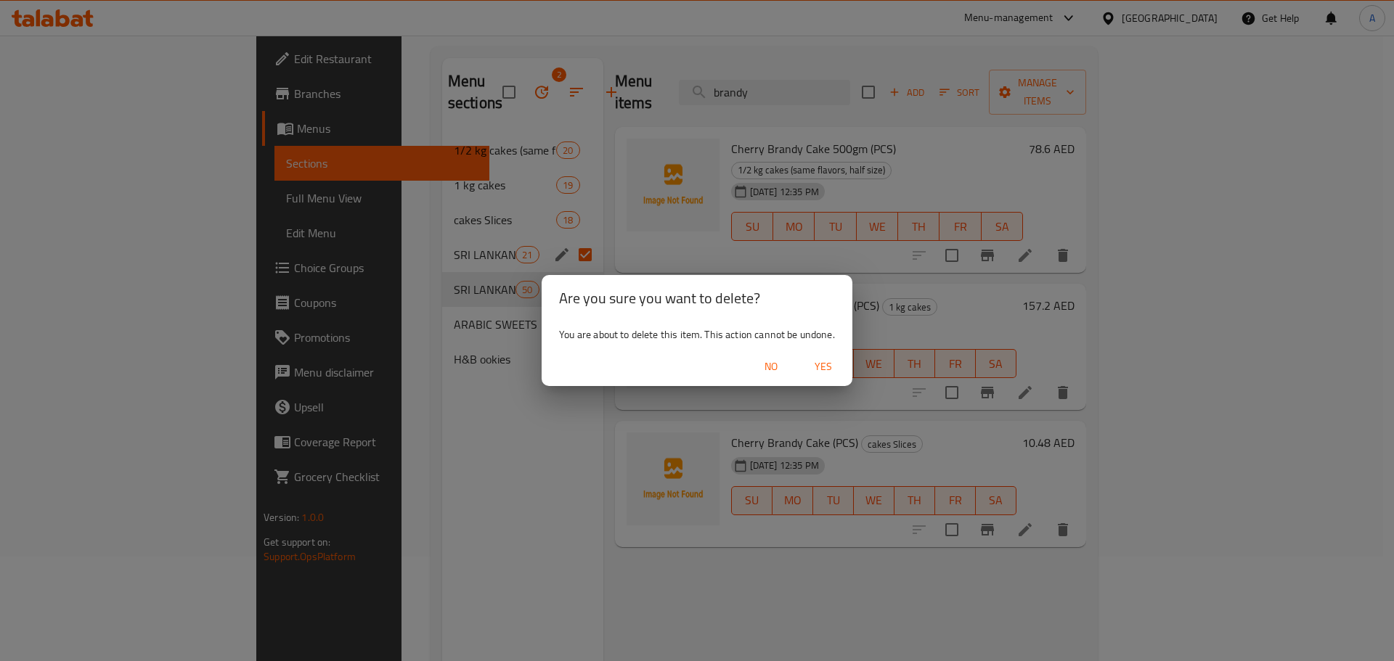
click at [827, 368] on span "Yes" at bounding box center [823, 367] width 35 height 18
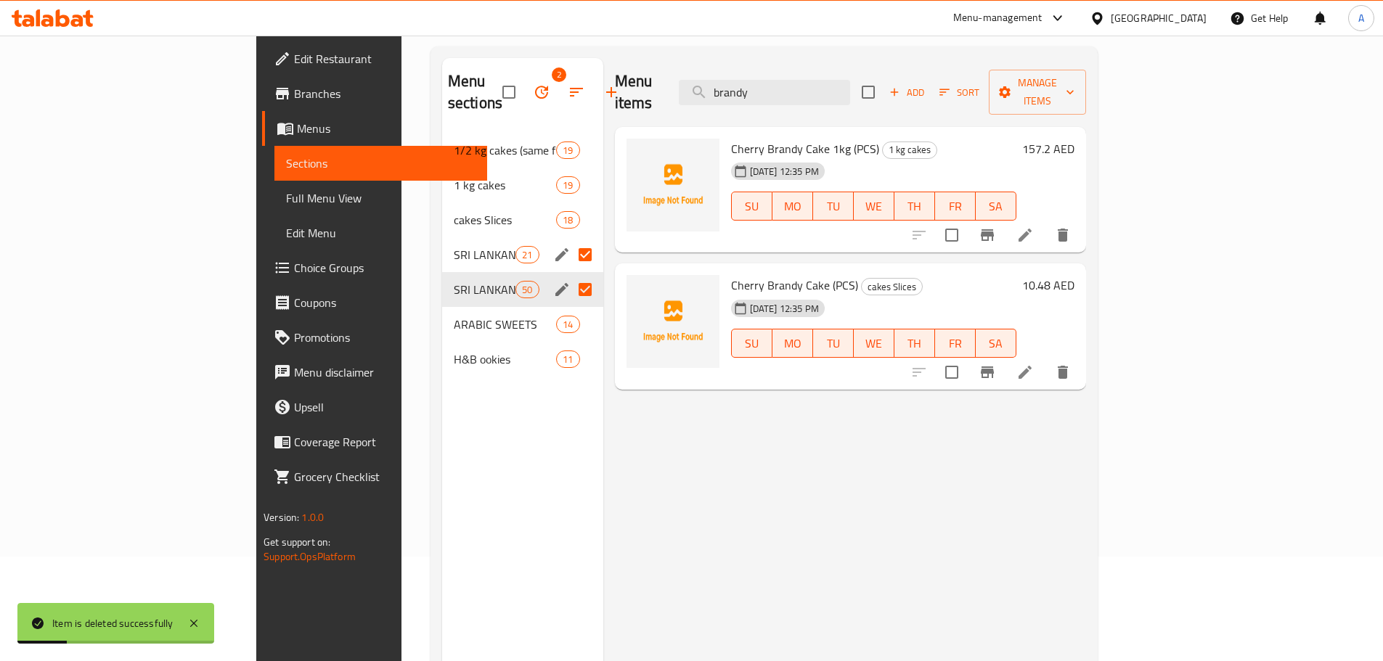
click at [1068, 229] on icon "delete" at bounding box center [1063, 235] width 10 height 13
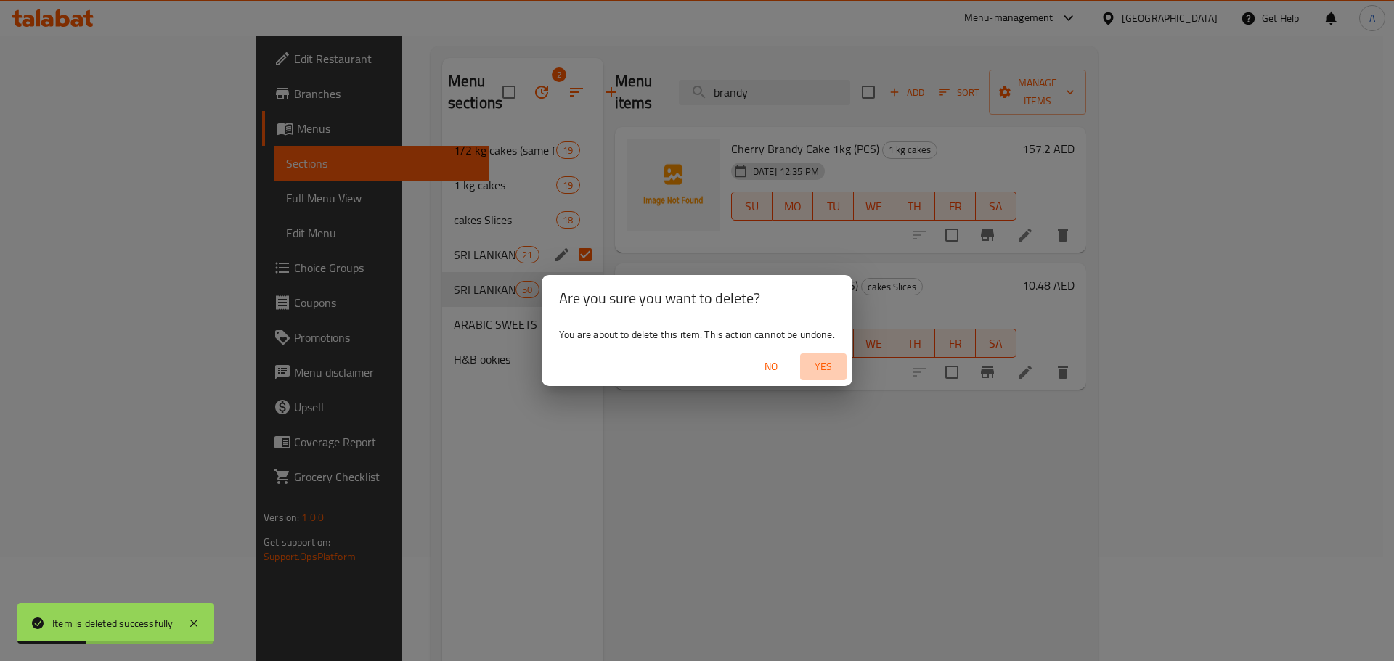
click at [822, 373] on span "Yes" at bounding box center [823, 367] width 35 height 18
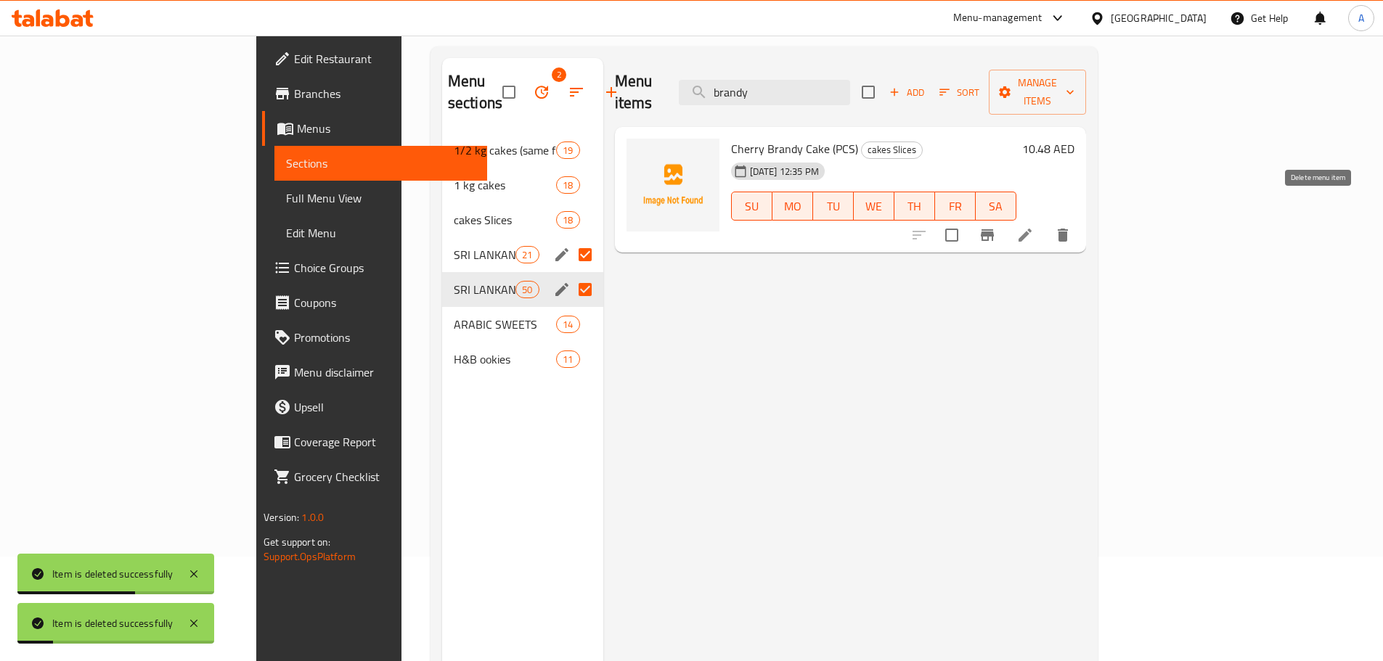
click at [1072, 226] on icon "delete" at bounding box center [1062, 234] width 17 height 17
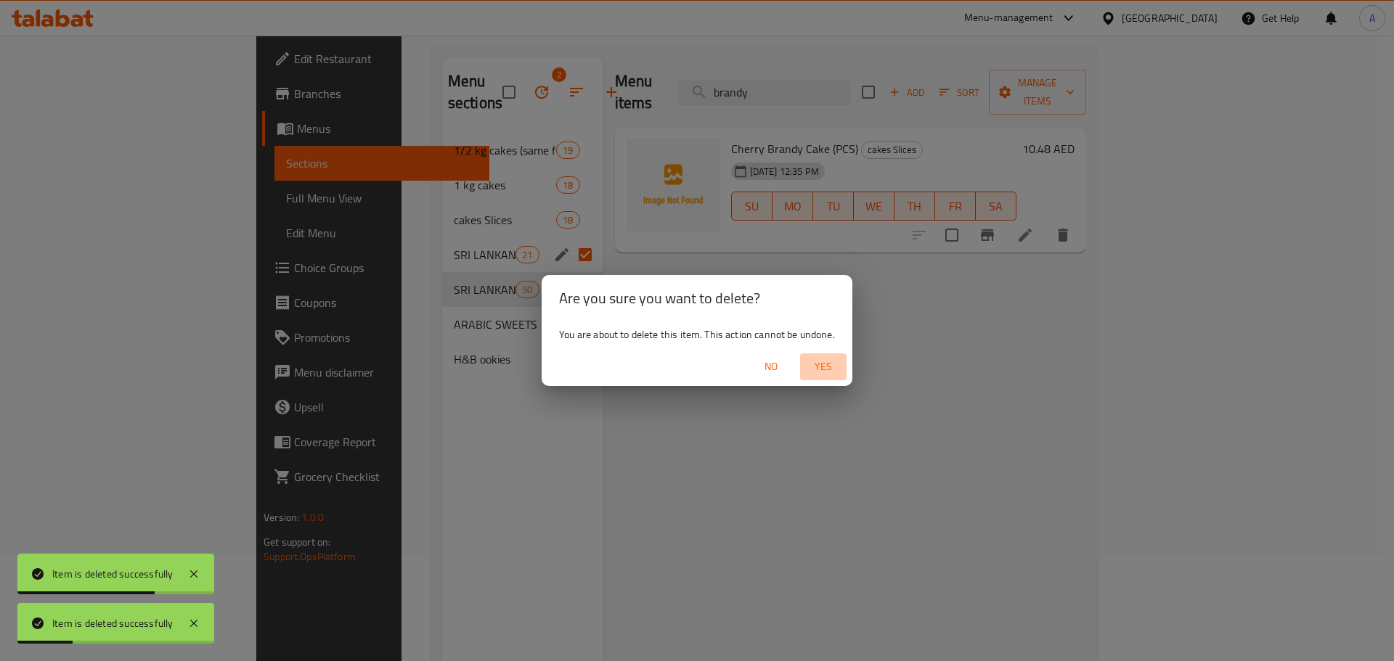
click at [827, 355] on button "Yes" at bounding box center [823, 367] width 46 height 27
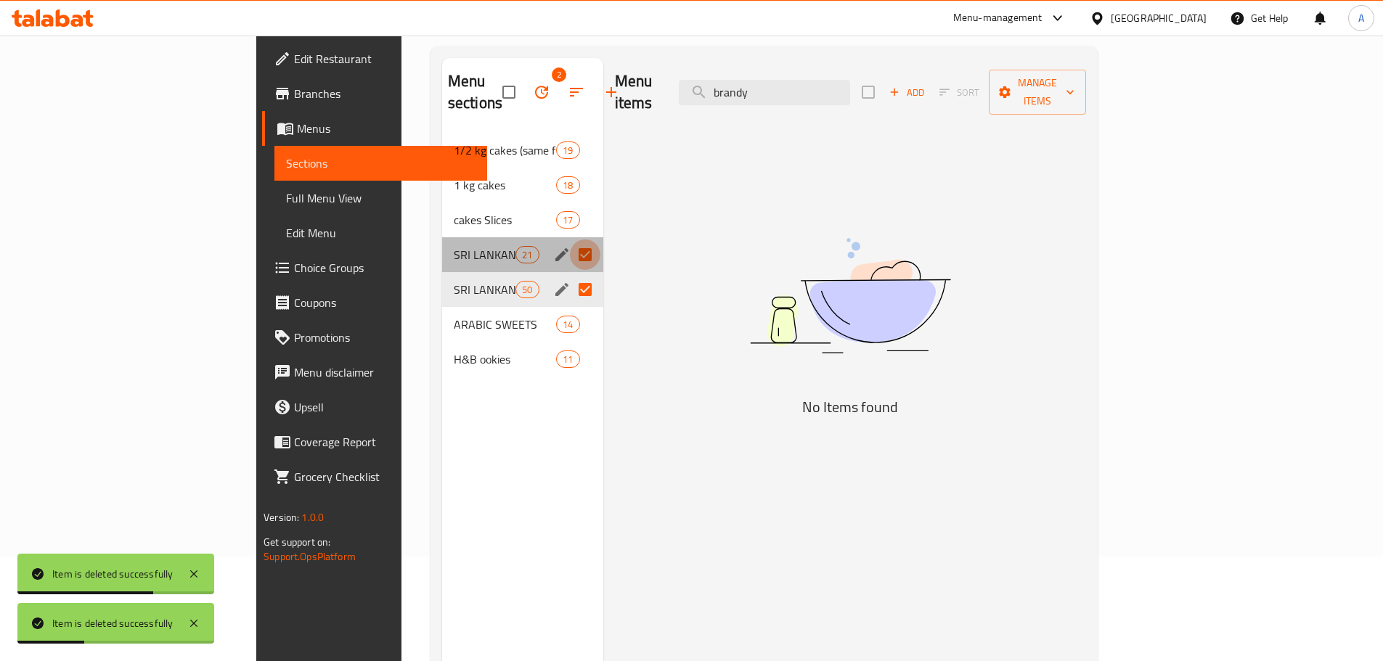
click at [570, 240] on input "Menu sections" at bounding box center [585, 255] width 30 height 30
checkbox input "false"
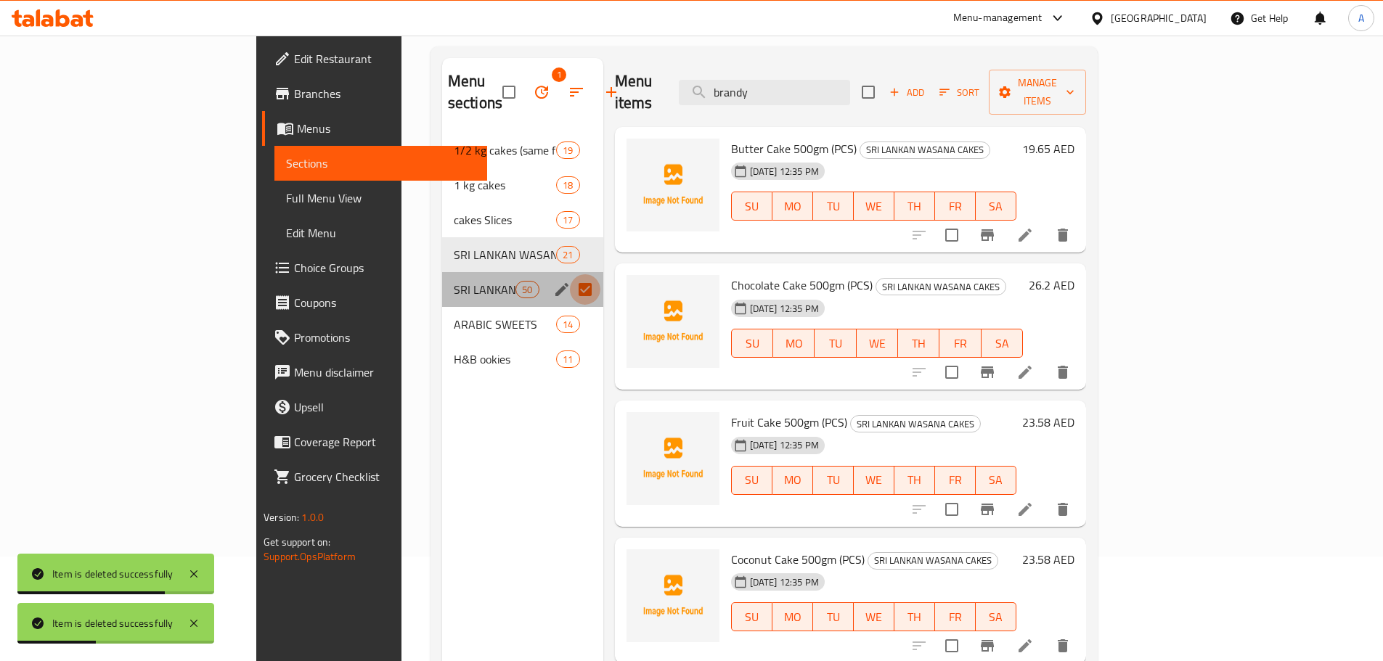
click at [570, 274] on input "Menu sections" at bounding box center [585, 289] width 30 height 30
checkbox input "false"
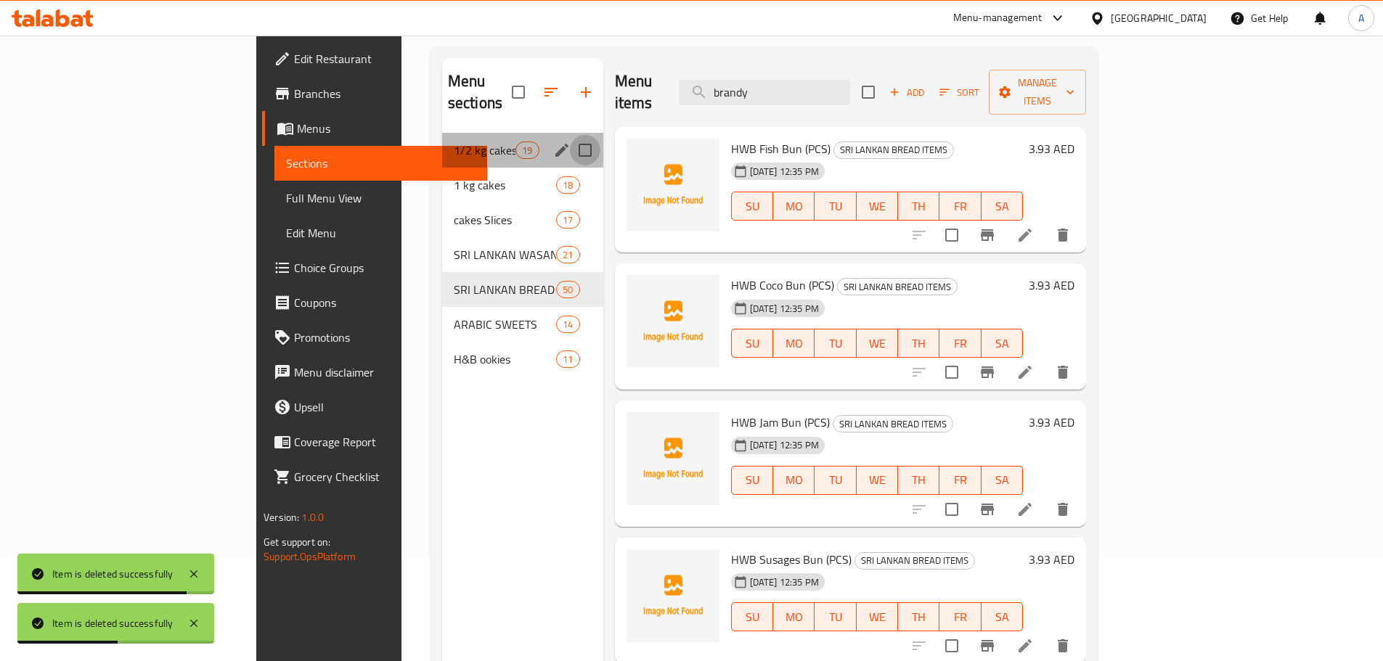
click at [570, 135] on input "Menu sections" at bounding box center [585, 150] width 30 height 30
checkbox input "true"
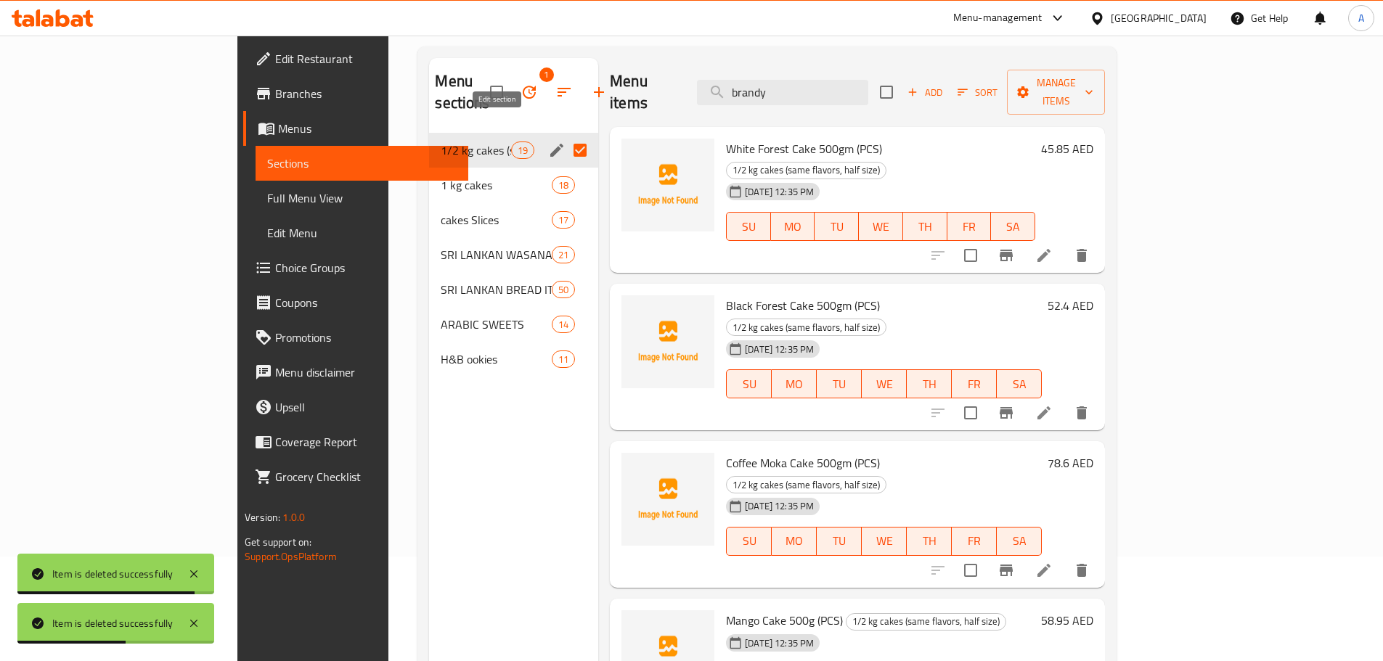
click at [548, 142] on icon "edit" at bounding box center [556, 150] width 17 height 17
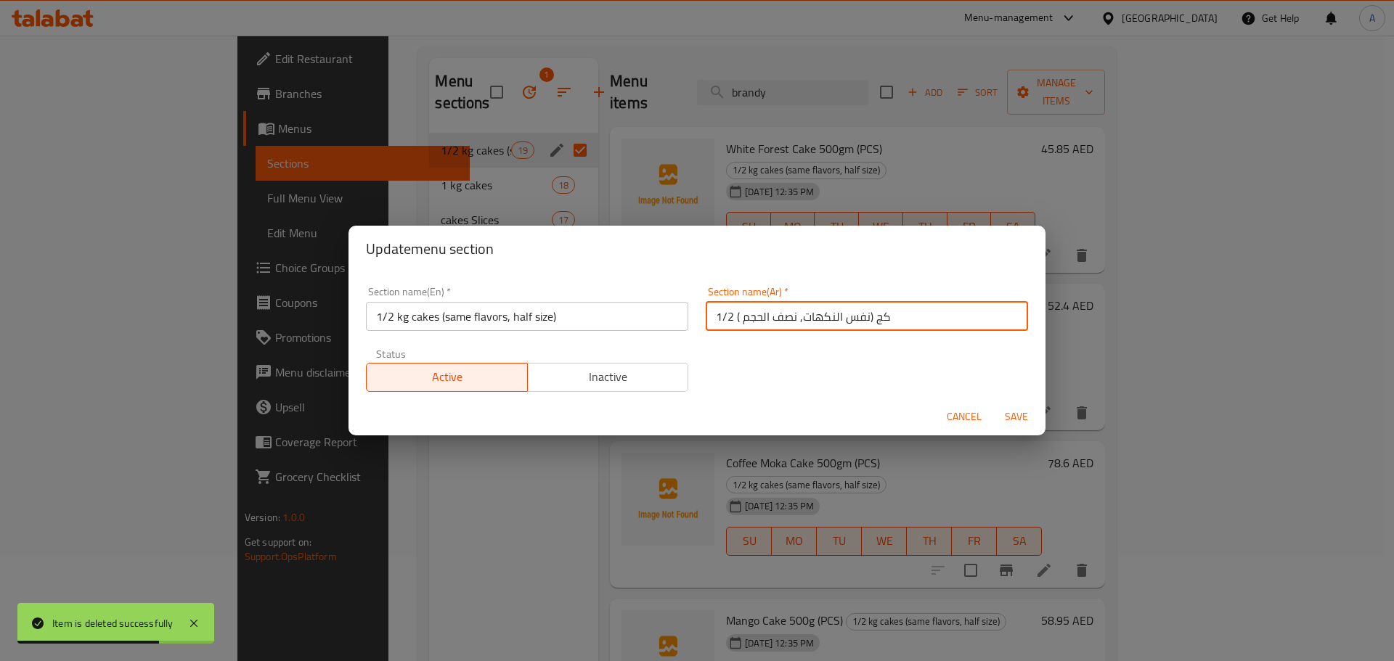
click at [870, 319] on input "1/2 كج (نفس النكهات, نصف الحجم )" at bounding box center [867, 316] width 322 height 29
click at [873, 317] on input "1/2 كج (نفس النكهات, نصف الحجم )" at bounding box center [867, 316] width 322 height 29
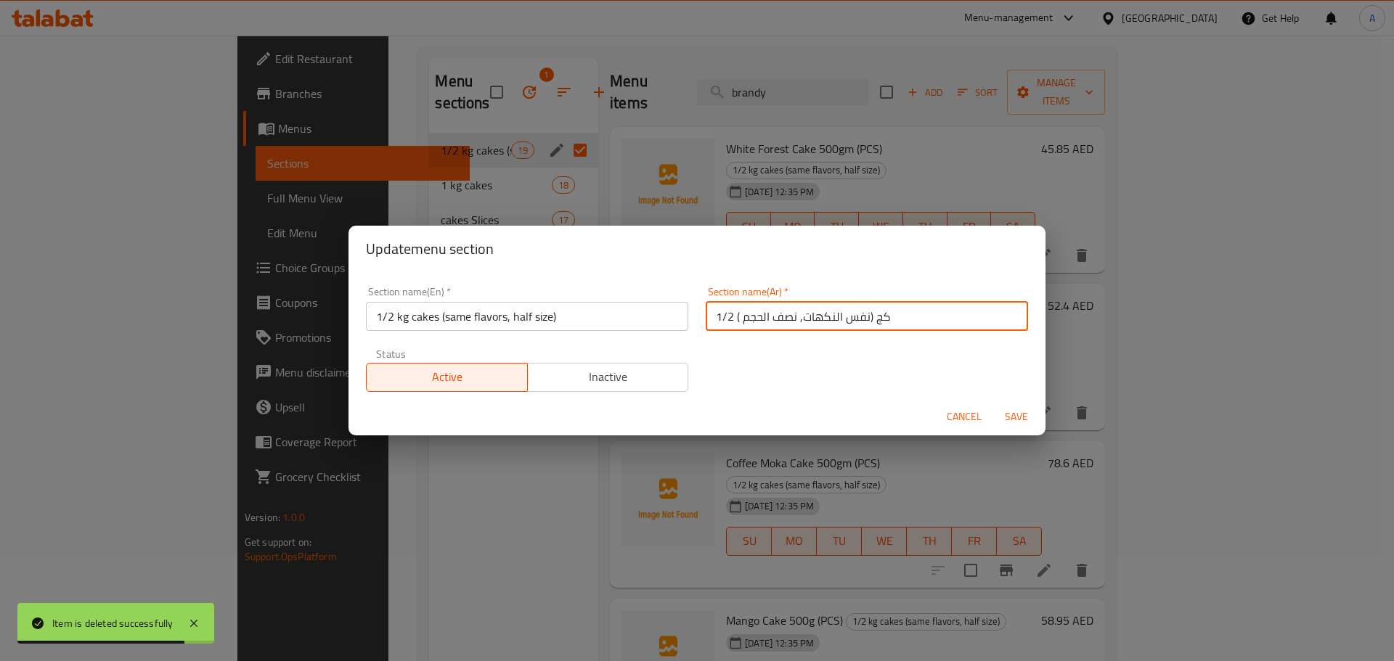
click at [873, 317] on input "1/2 كج (نفس النكهات, نصف الحجم )" at bounding box center [867, 316] width 322 height 29
click at [878, 308] on input "1/2 كيلو (نفس النكهات, نصف الحجم )" at bounding box center [867, 316] width 322 height 29
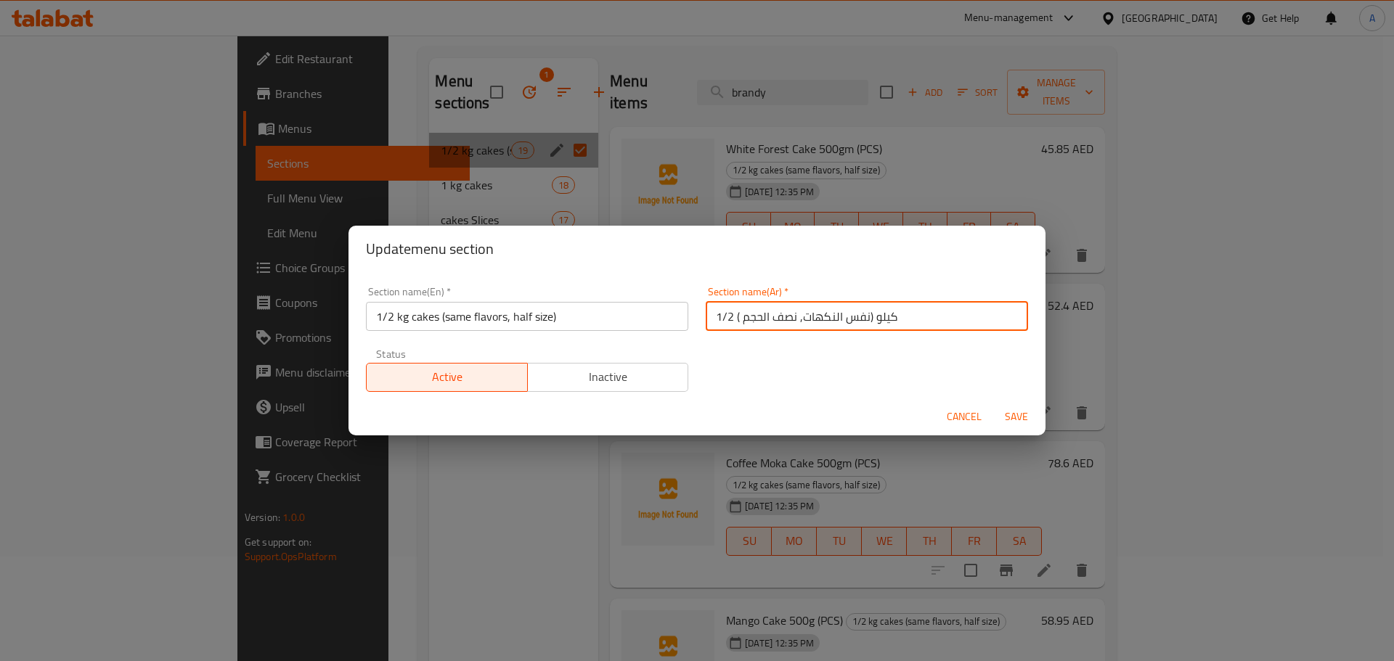
click at [878, 308] on input "1/2 كيلو (نفس النكهات, نصف الحجم )" at bounding box center [867, 316] width 322 height 29
type input "1/2 كيلو (نفس النكهات, نصف الحجم )"
click at [1007, 408] on span "Save" at bounding box center [1016, 417] width 35 height 18
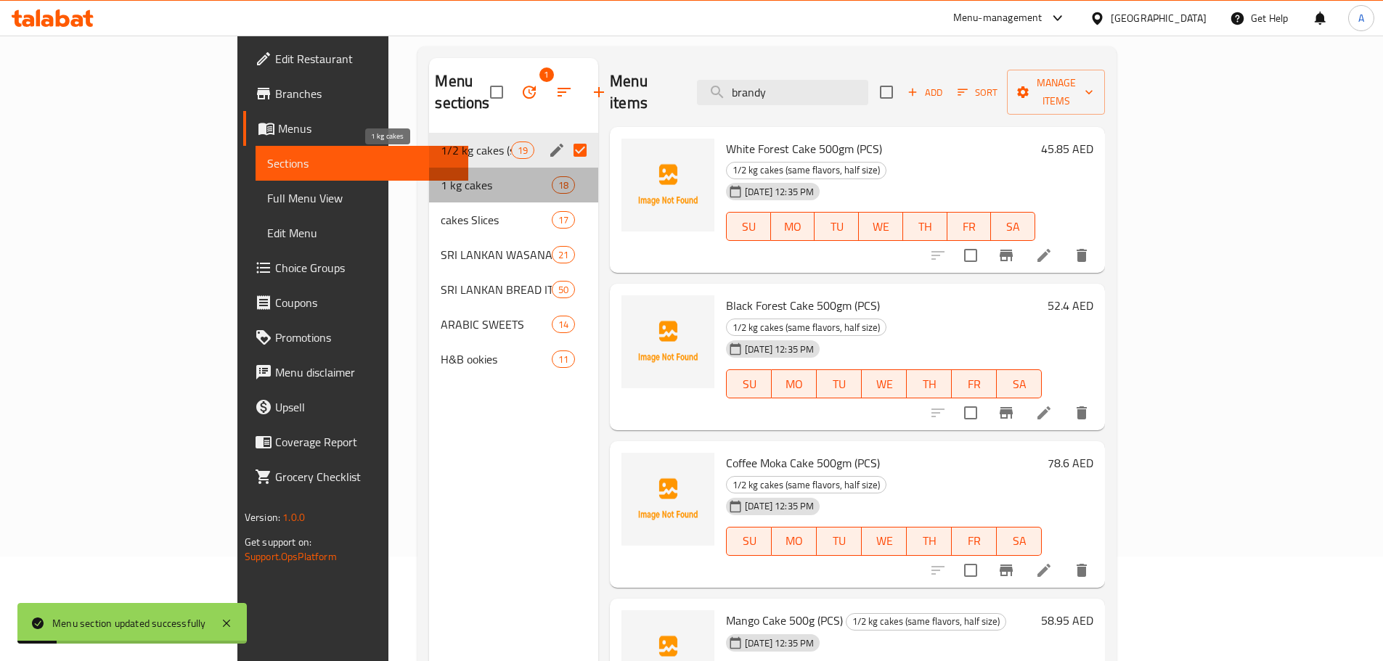
click at [483, 176] on span "1 kg cakes" at bounding box center [496, 184] width 110 height 17
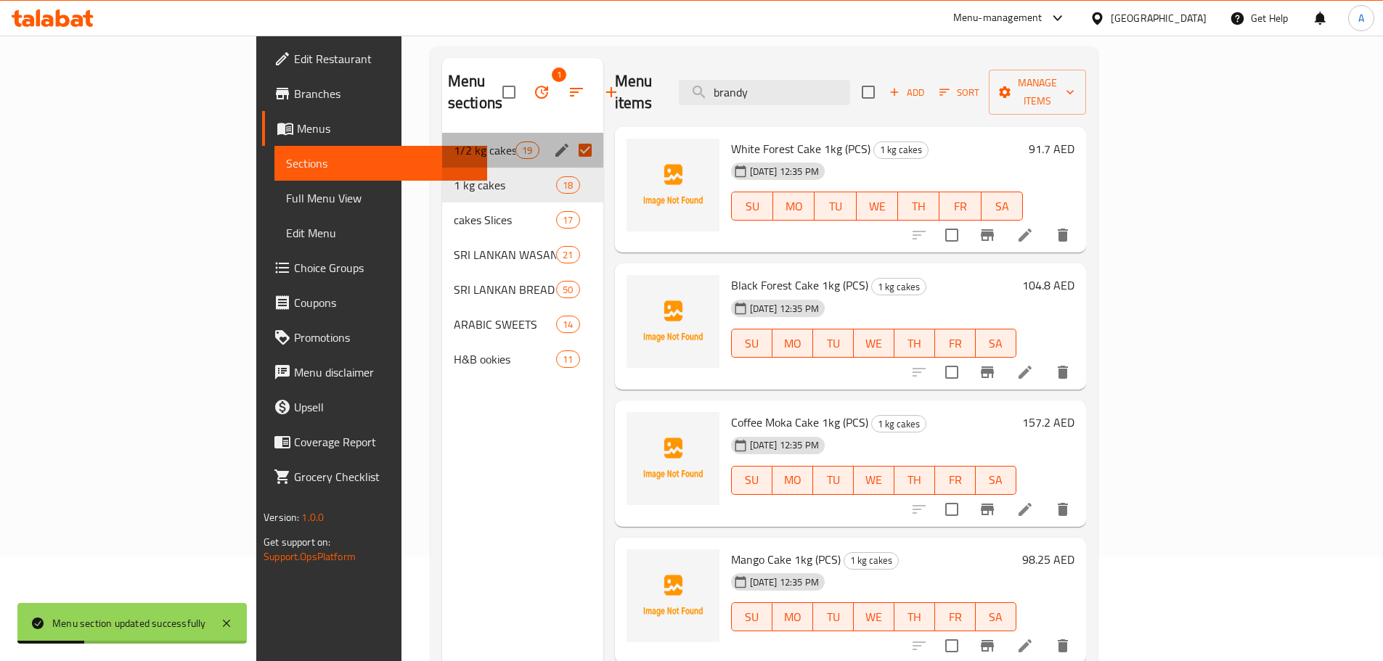
click at [519, 144] on div "1/2 kg cakes (same flavors, half size) 19" at bounding box center [522, 150] width 161 height 35
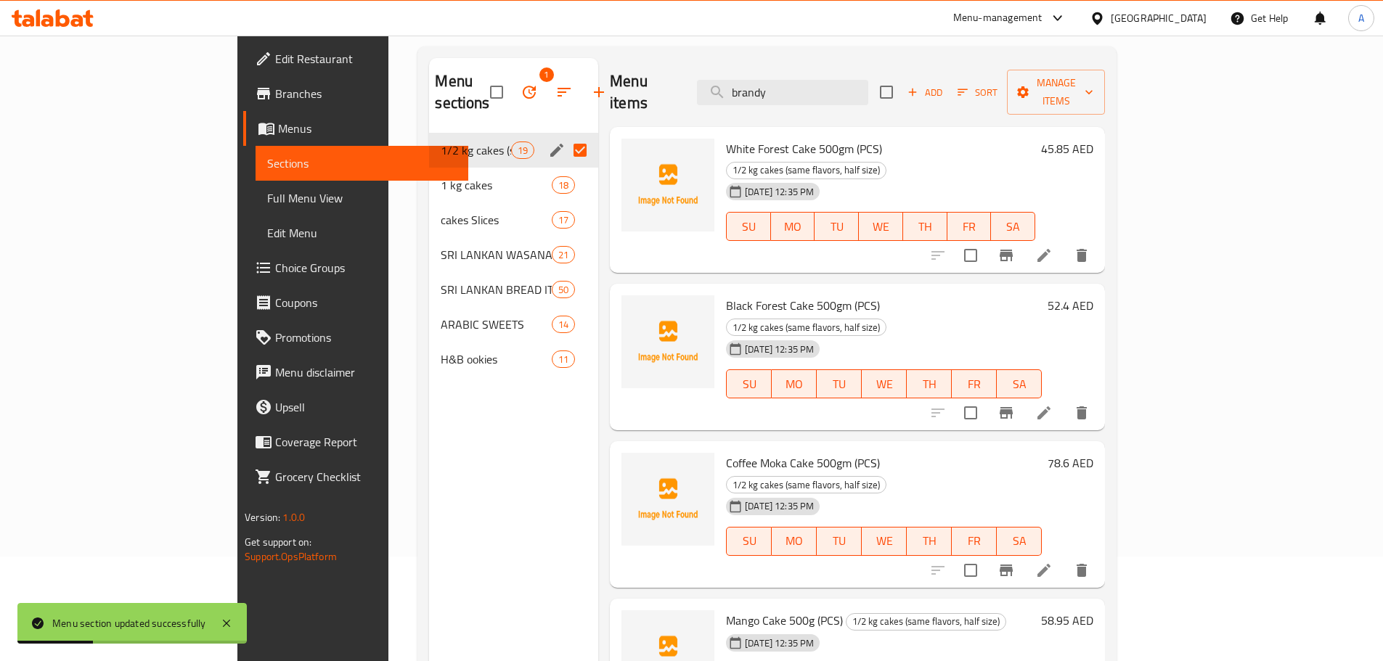
click at [565, 138] on input "Menu sections" at bounding box center [580, 150] width 30 height 30
checkbox input "false"
click at [565, 173] on input "Menu sections" at bounding box center [580, 185] width 30 height 30
checkbox input "true"
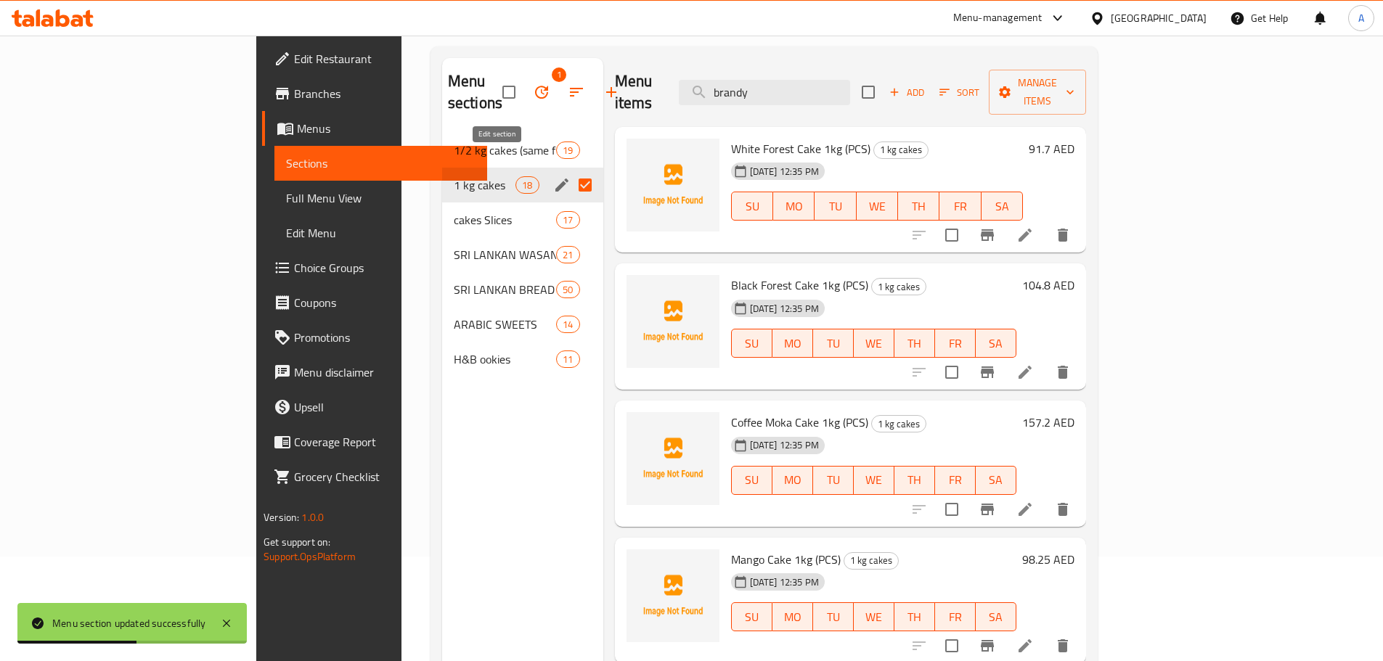
click at [553, 176] on icon "edit" at bounding box center [561, 184] width 17 height 17
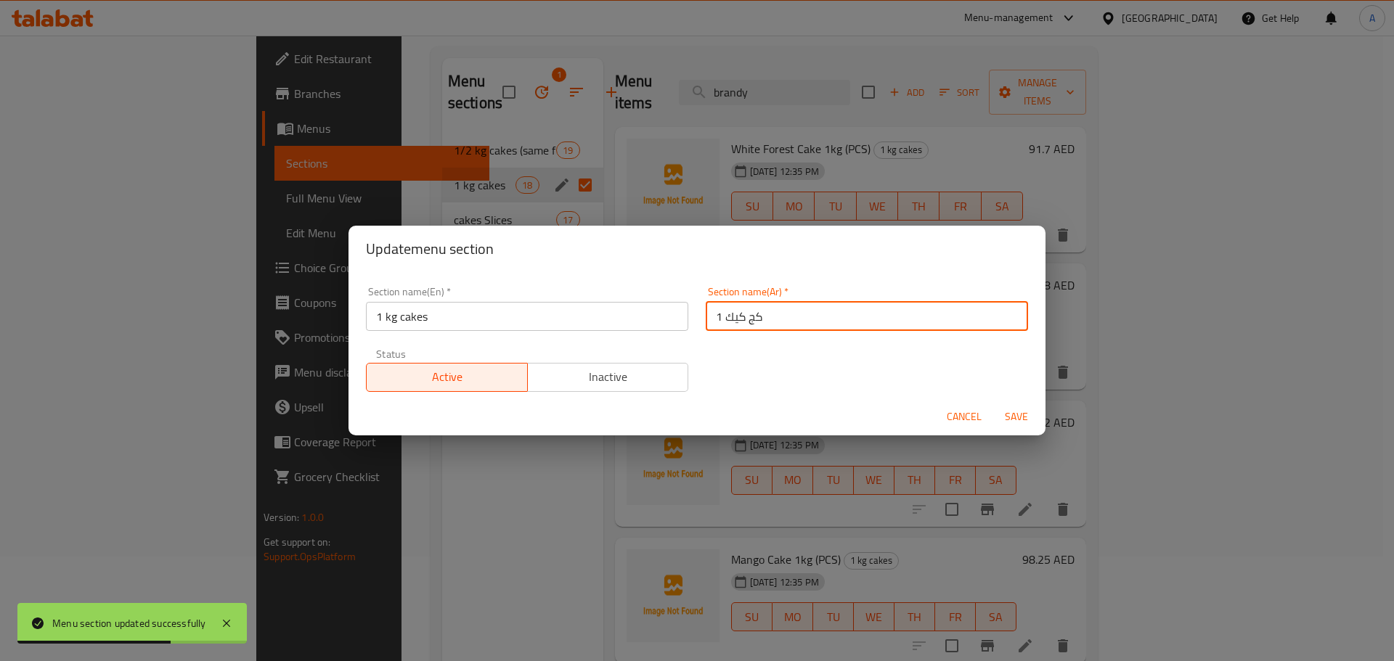
click at [747, 314] on input "1 كج كيك" at bounding box center [867, 316] width 322 height 29
paste input "يلو"
type input "1 كيلو كيك"
click at [1020, 417] on span "Save" at bounding box center [1016, 417] width 35 height 18
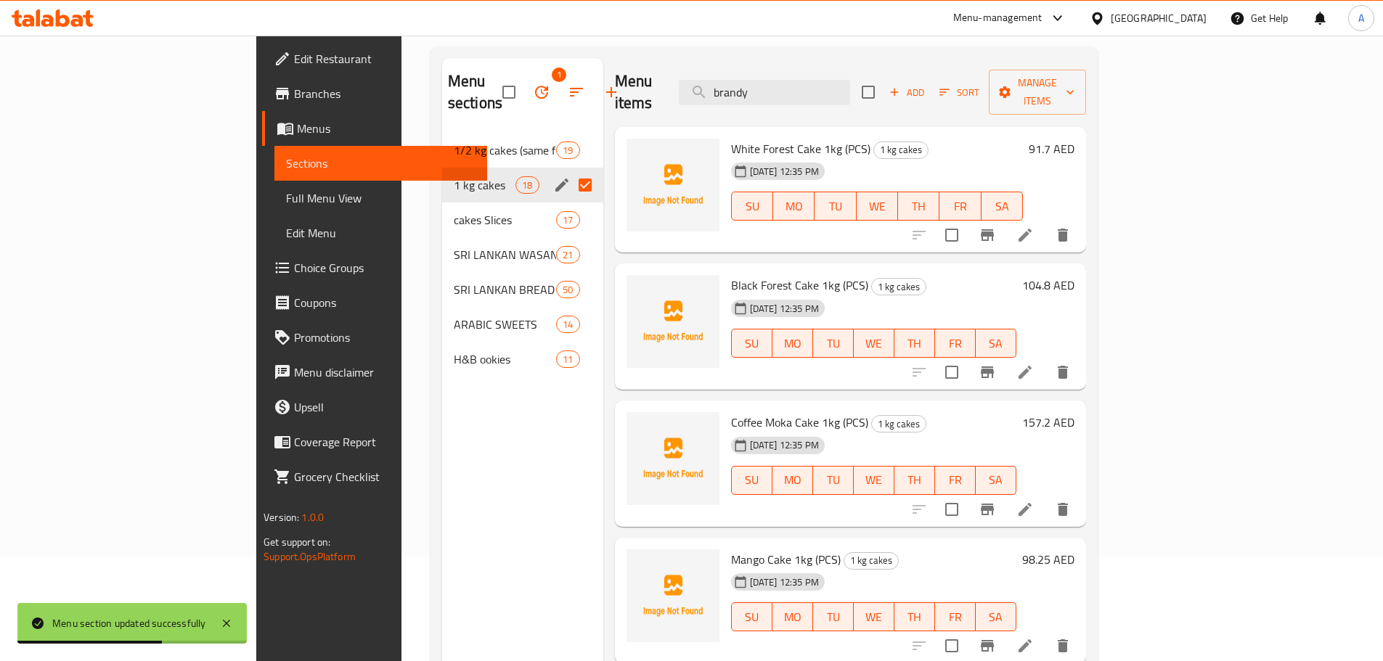
click at [442, 168] on div "1 kg cakes 18" at bounding box center [522, 185] width 161 height 35
click at [454, 211] on span "cakes Slices" at bounding box center [485, 219] width 62 height 17
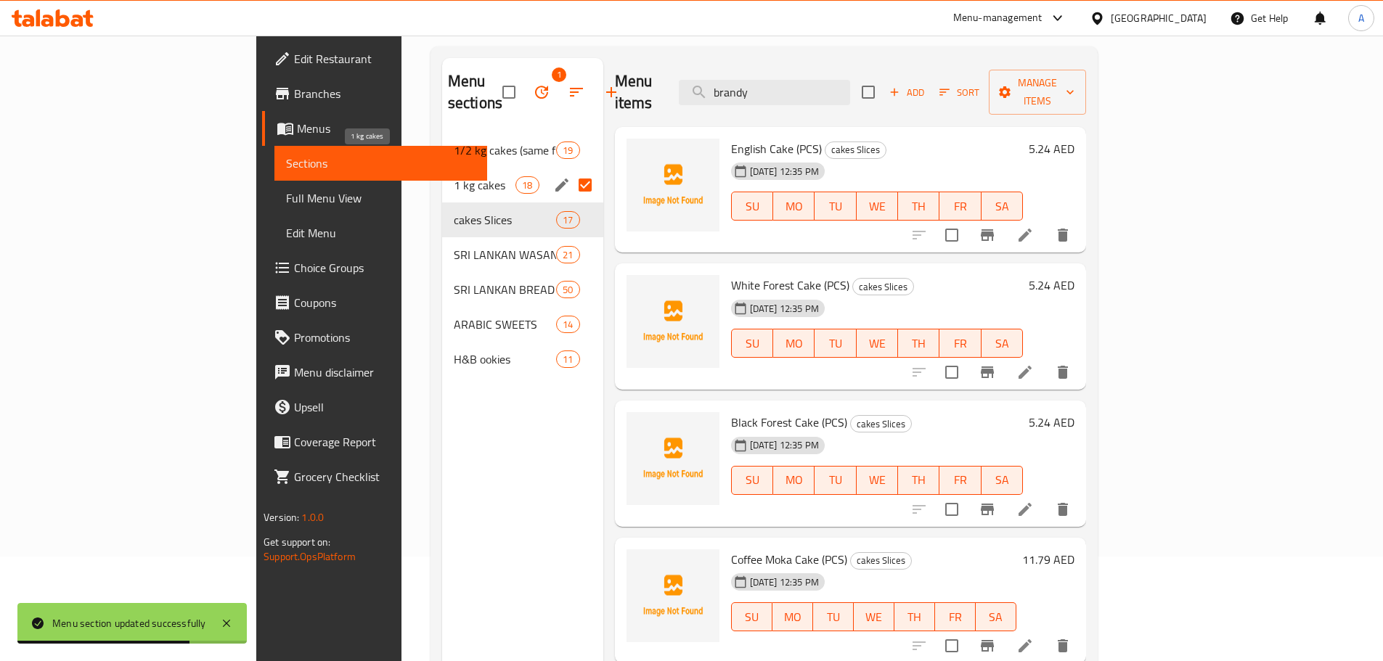
click at [454, 176] on span "1 kg cakes" at bounding box center [485, 184] width 62 height 17
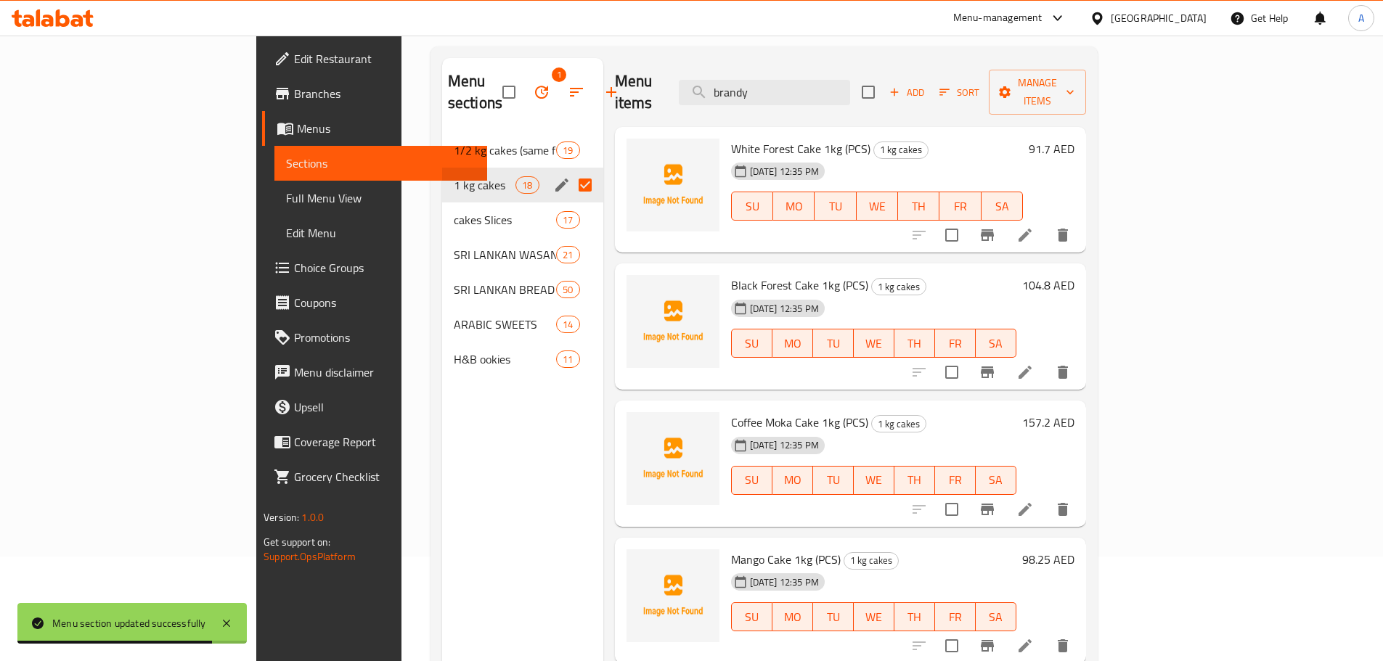
click at [570, 170] on input "Menu sections" at bounding box center [585, 185] width 30 height 30
checkbox input "false"
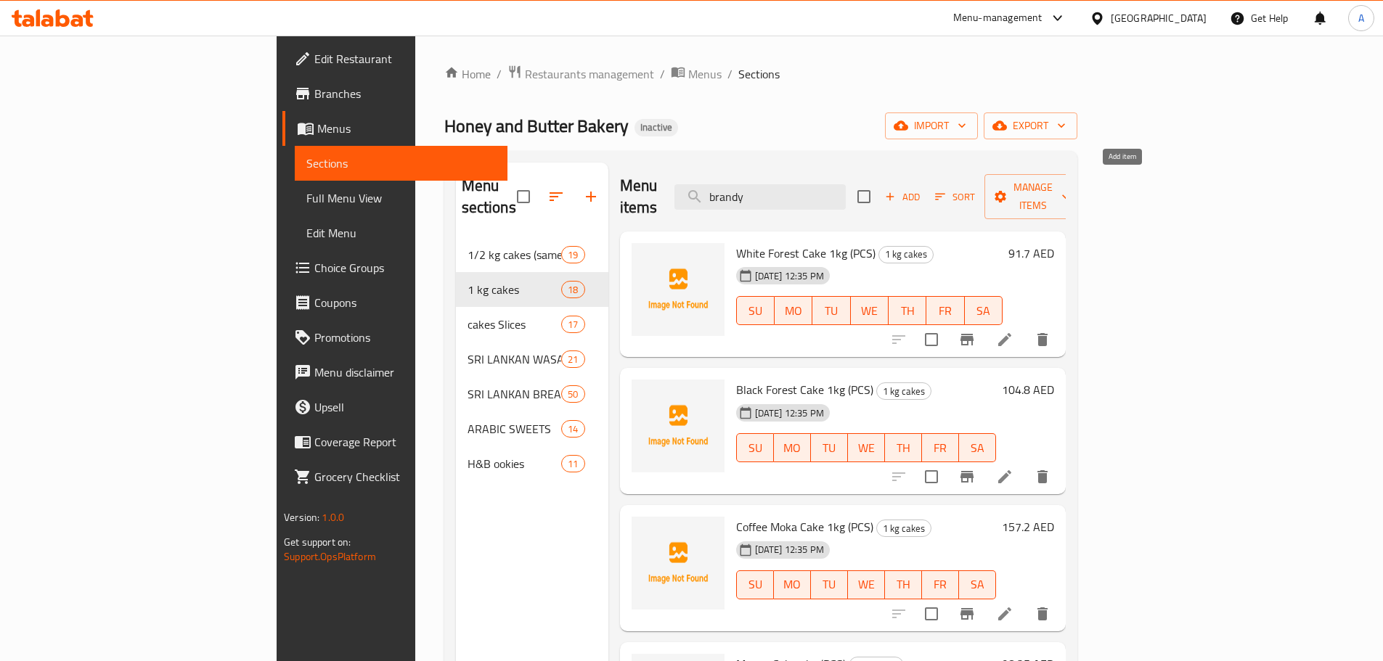
click at [922, 189] on span "Add" at bounding box center [902, 197] width 39 height 17
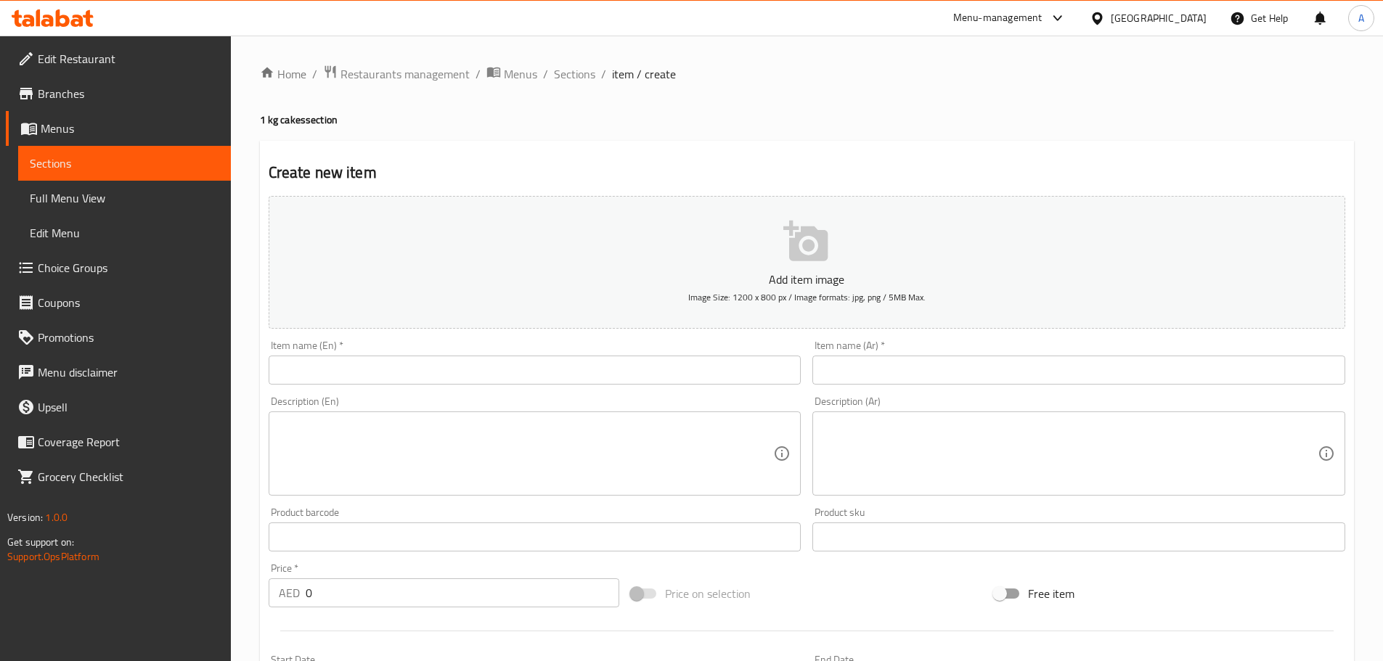
click at [370, 328] on button "Add item image Image Size: 1200 x 800 px / Image formats: jpg, png / 5MB Max." at bounding box center [807, 262] width 1077 height 133
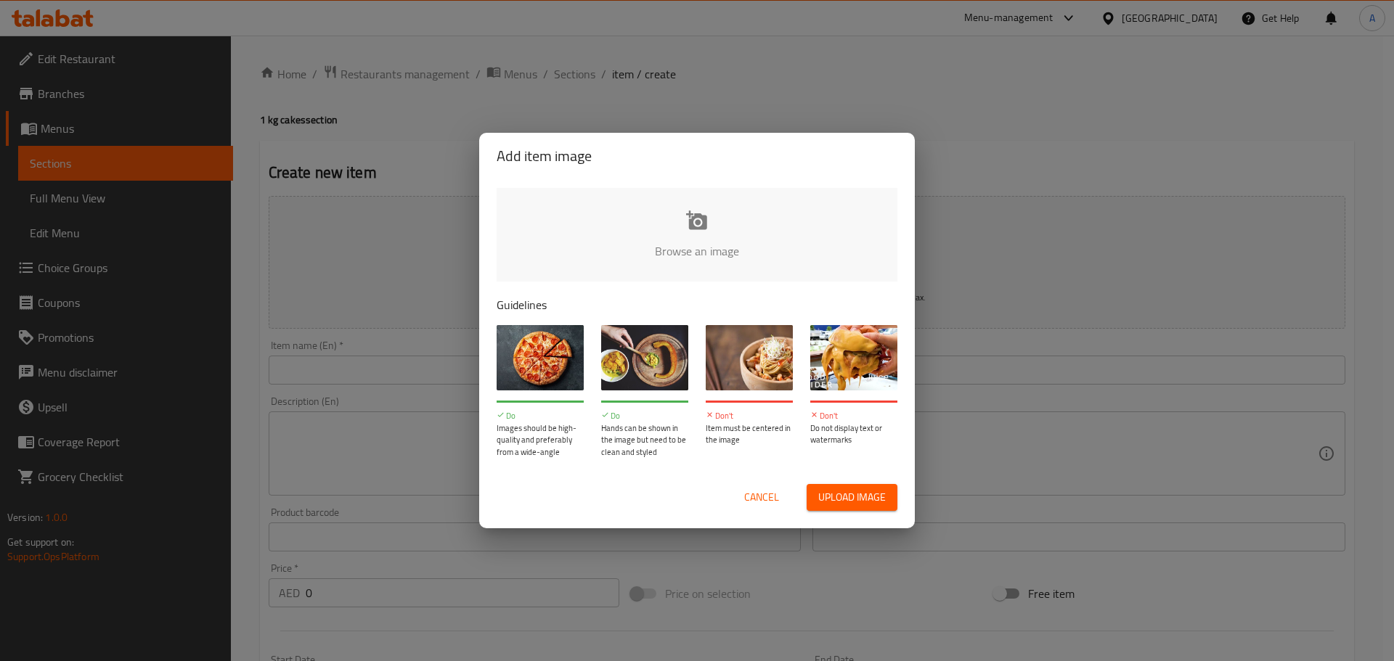
click at [770, 494] on span "Cancel" at bounding box center [761, 498] width 35 height 18
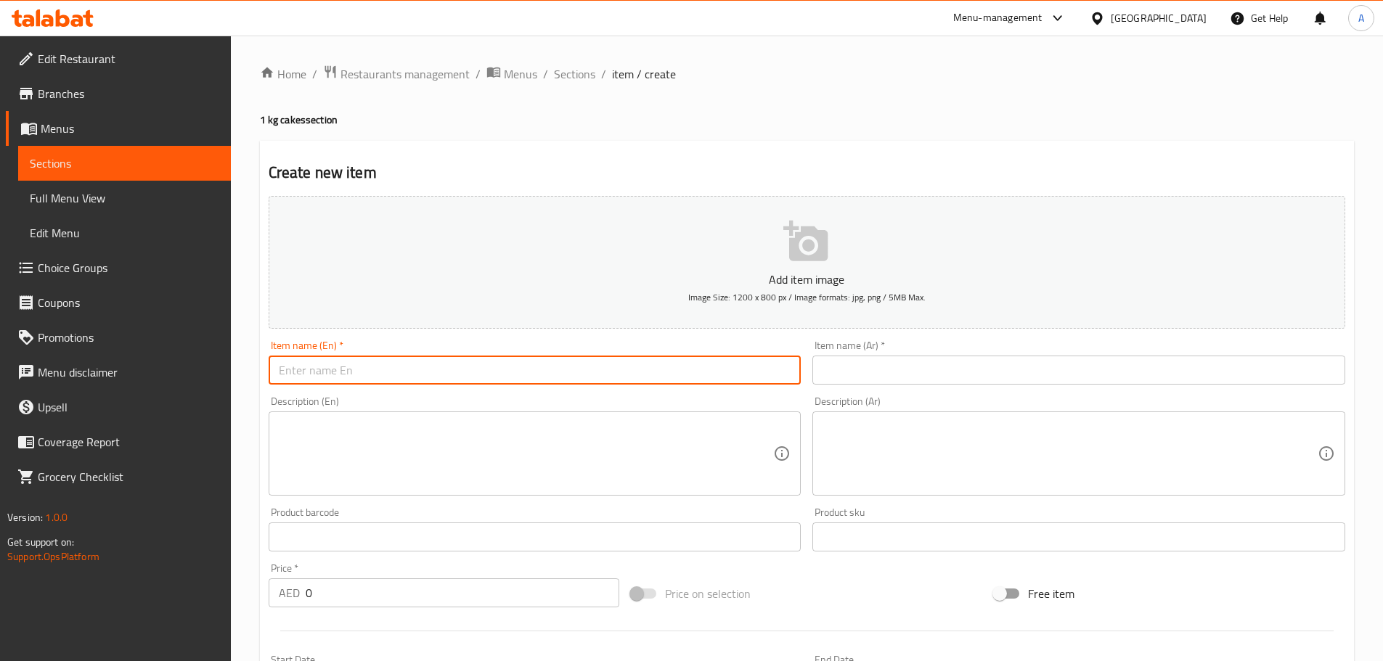
click at [288, 363] on input "text" at bounding box center [535, 370] width 533 height 29
paste input "Chocolate Oreo Cake 1kg"
type input "Chocolate Oreo Cake 1kg"
click at [934, 351] on div "Item name (Ar)   * Item name (Ar) *" at bounding box center [1078, 362] width 533 height 44
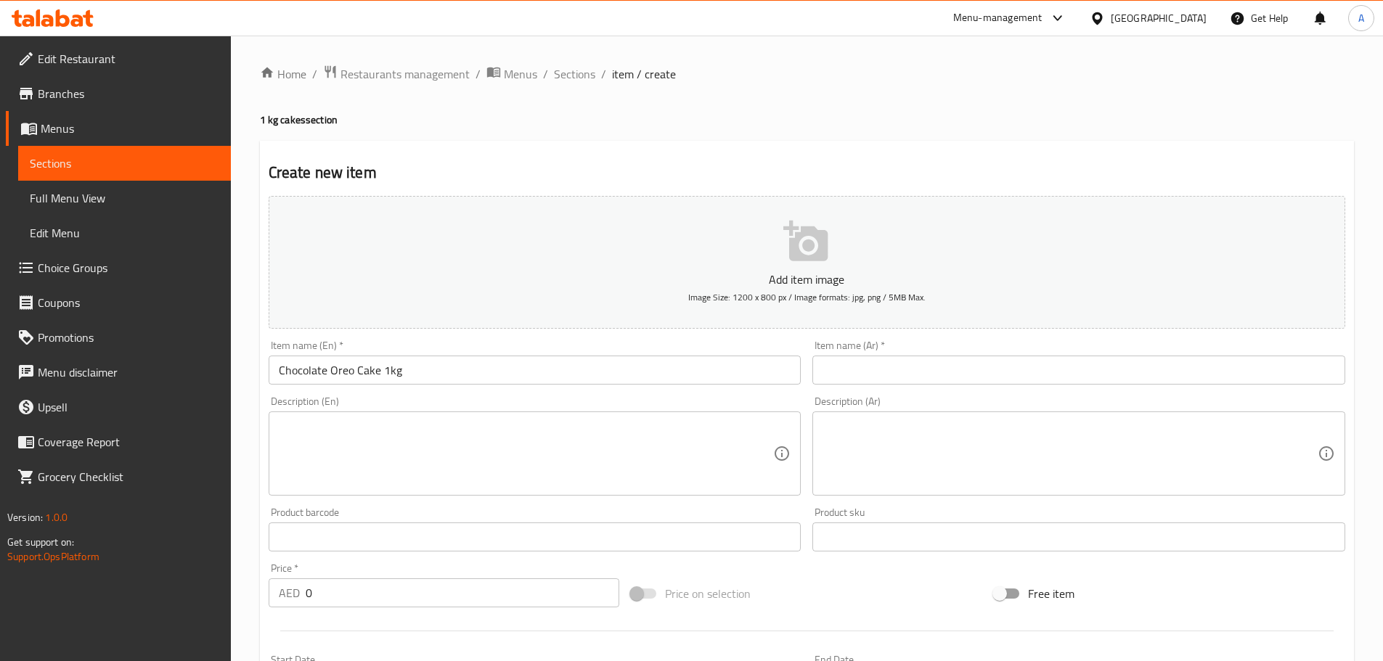
click at [934, 351] on div "Item name (Ar)   * Item name (Ar) *" at bounding box center [1078, 362] width 533 height 44
click at [888, 371] on input "text" at bounding box center [1078, 370] width 533 height 29
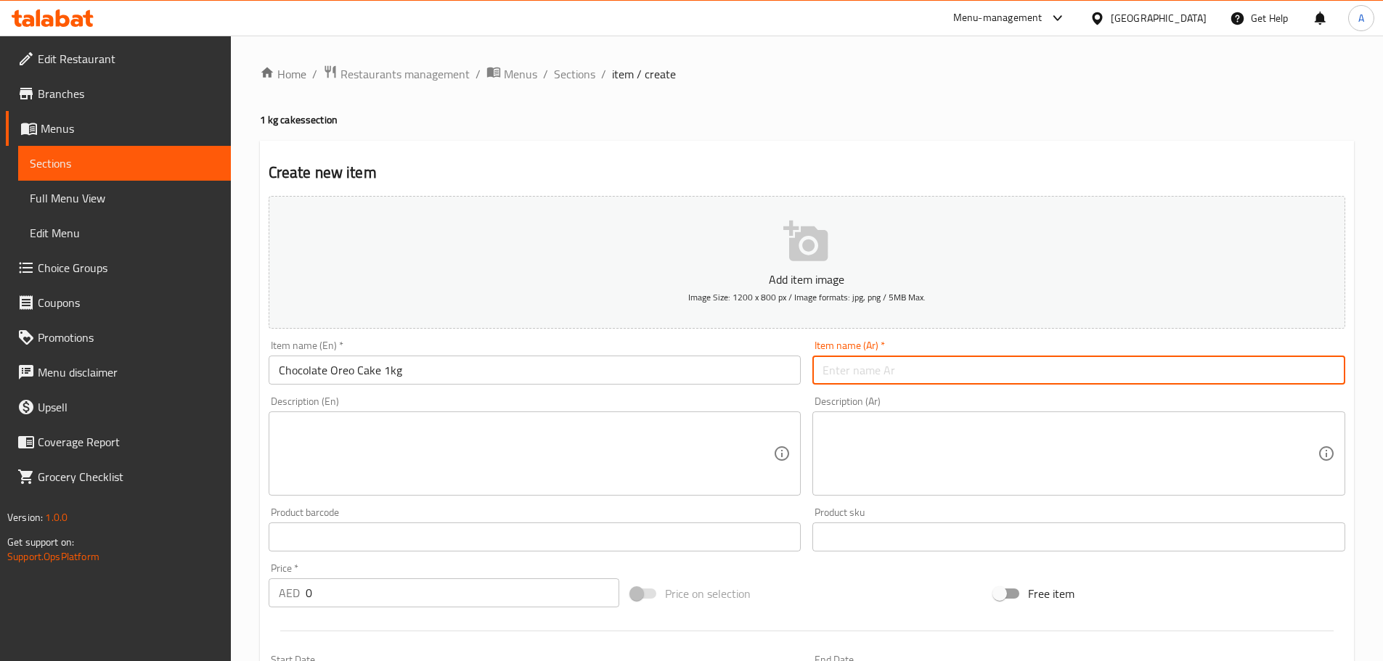
paste input "كيكة شوكولاتة أوريو 1 كجم"
click at [933, 367] on input "كيكة شوكولاتة أوريو 1 كجم" at bounding box center [1078, 370] width 533 height 29
type input "كيك شوكولاتة أوريو 1 كجم"
click at [462, 369] on input "Chocolate Oreo Cake 1kg" at bounding box center [535, 370] width 533 height 29
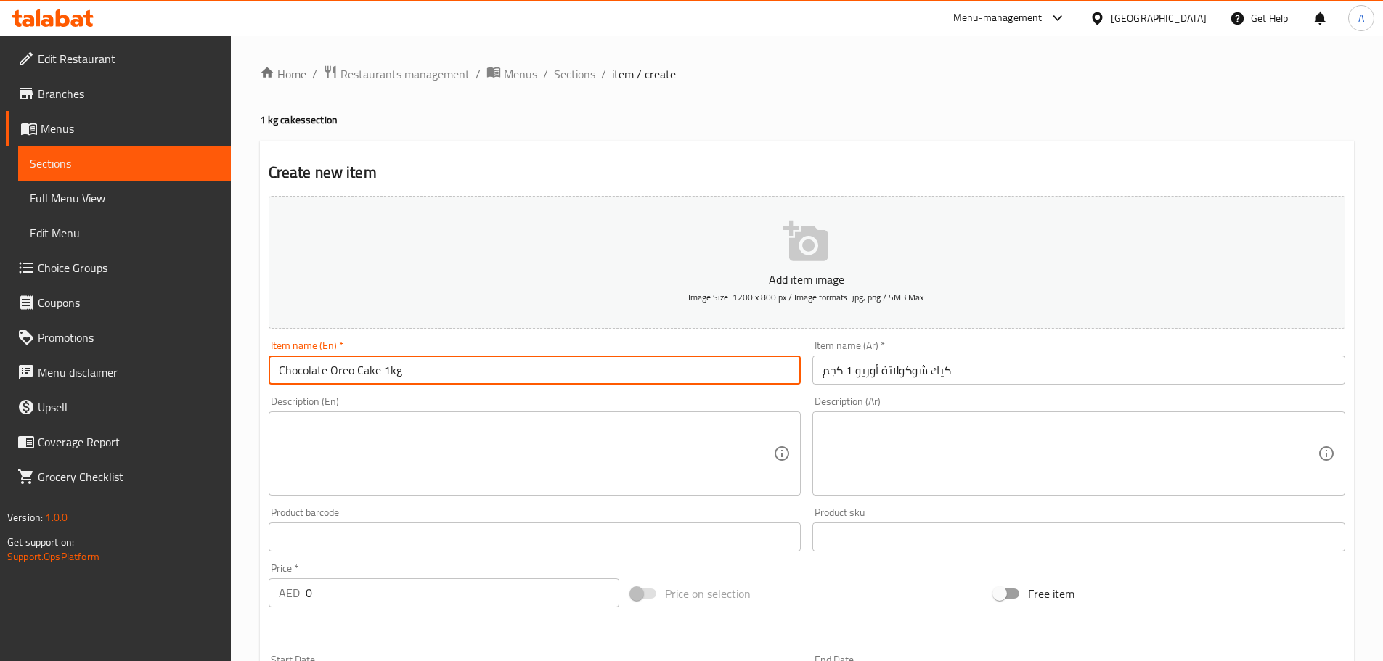
paste input "(PCS)"
type input "Chocolate Oreo Cake 1kg (PCS)"
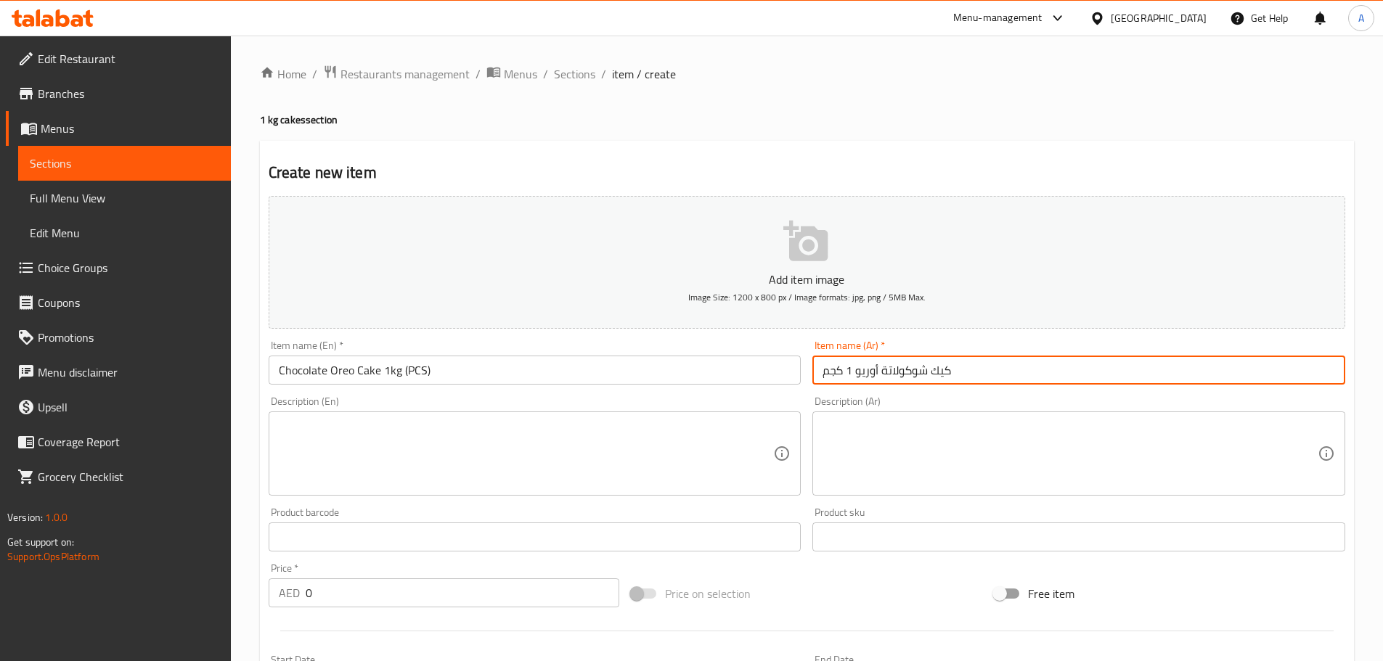
click at [1085, 370] on input "كيك شوكولاتة أوريو 1 كجم" at bounding box center [1078, 370] width 533 height 29
paste input "(قطعة)"
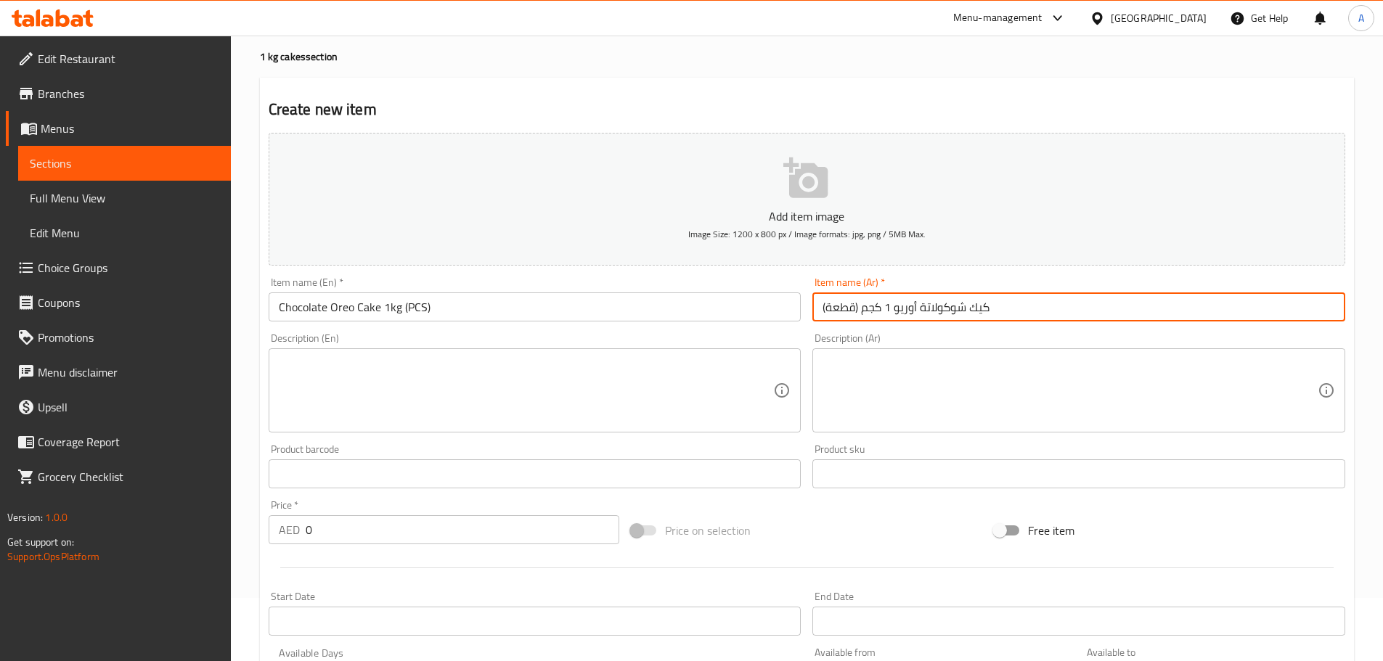
scroll to position [86, 0]
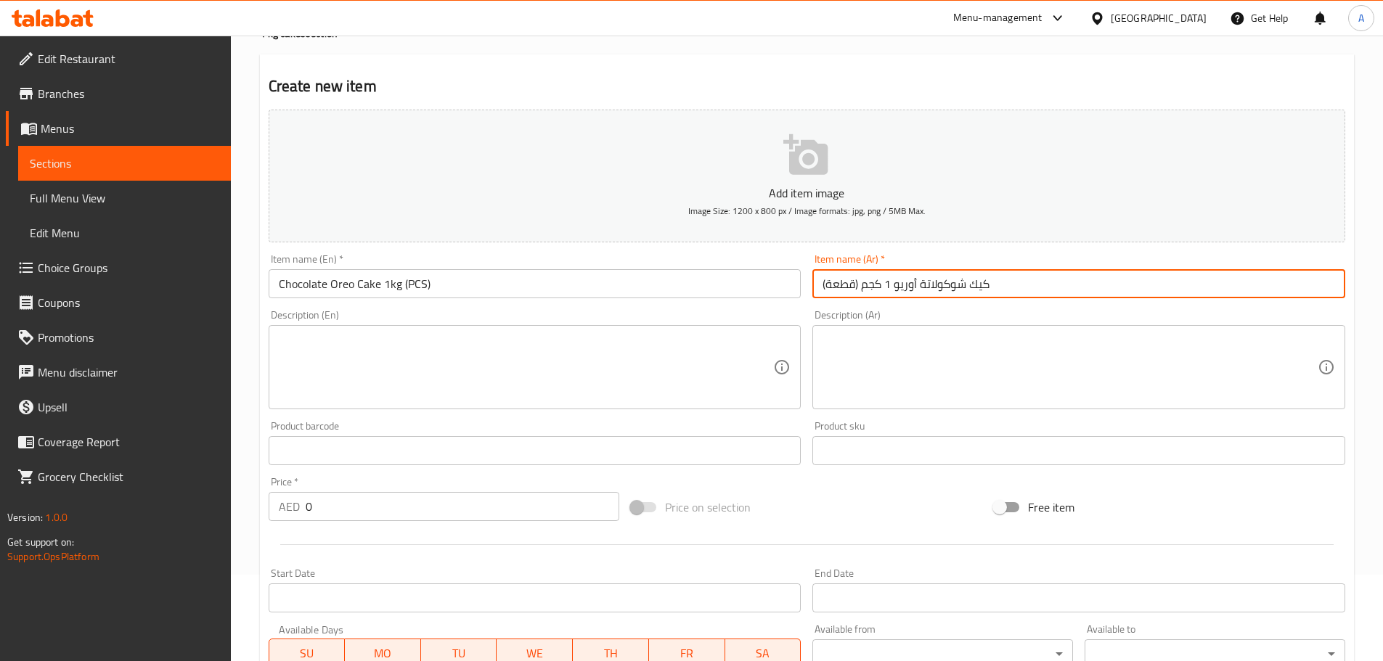
type input "كيك شوكولاتة أوريو 1 كجم (قطعة)"
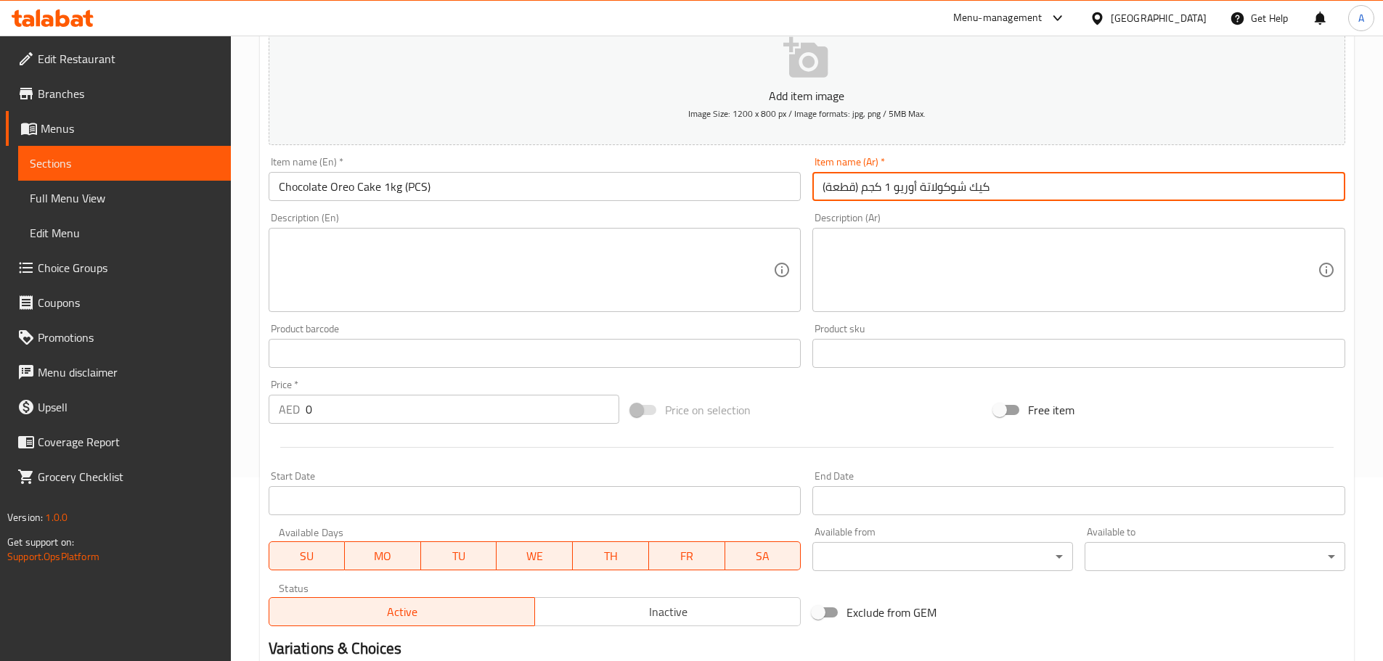
scroll to position [197, 0]
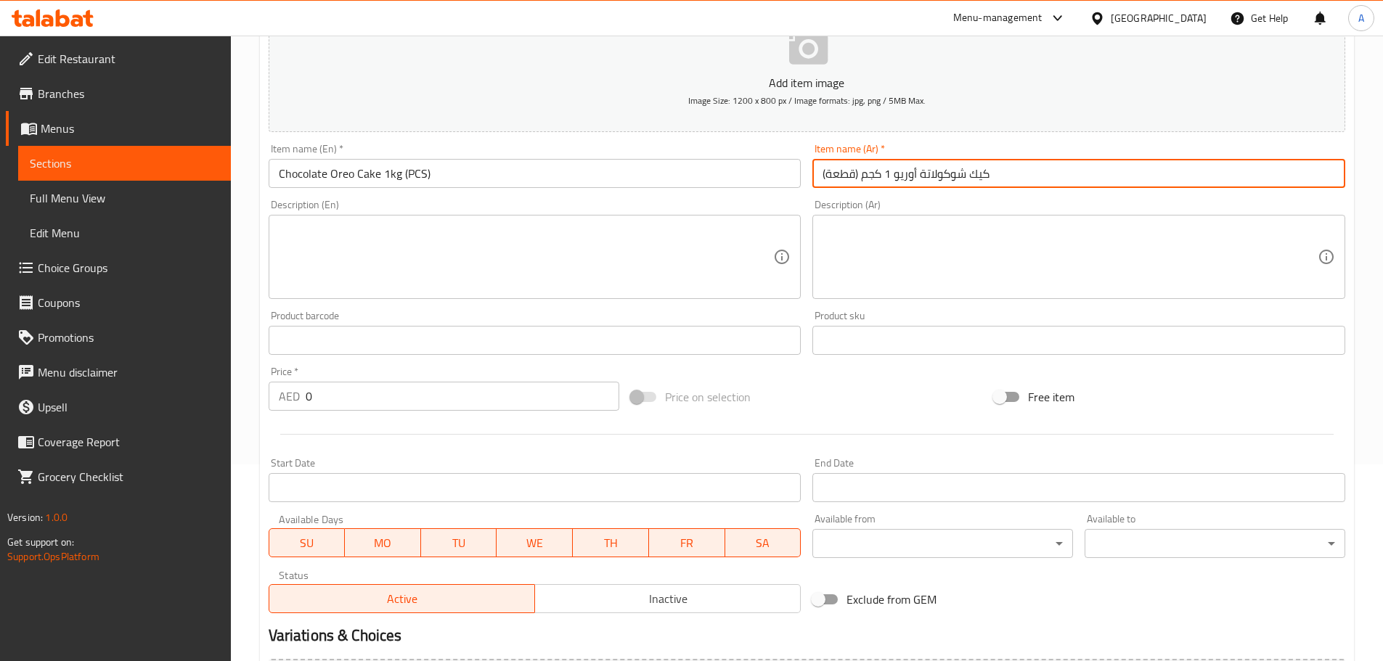
click at [441, 393] on input "0" at bounding box center [463, 396] width 314 height 29
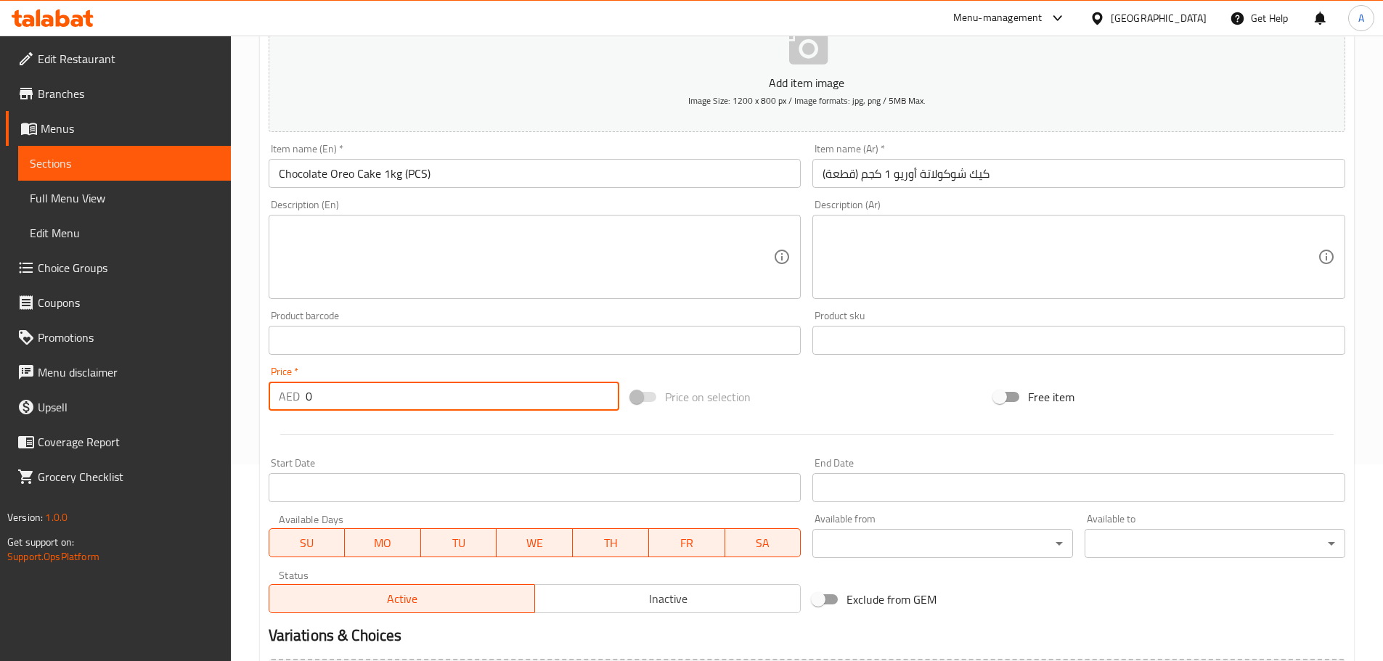
click at [441, 393] on input "0" at bounding box center [463, 396] width 314 height 29
paste input "111.35"
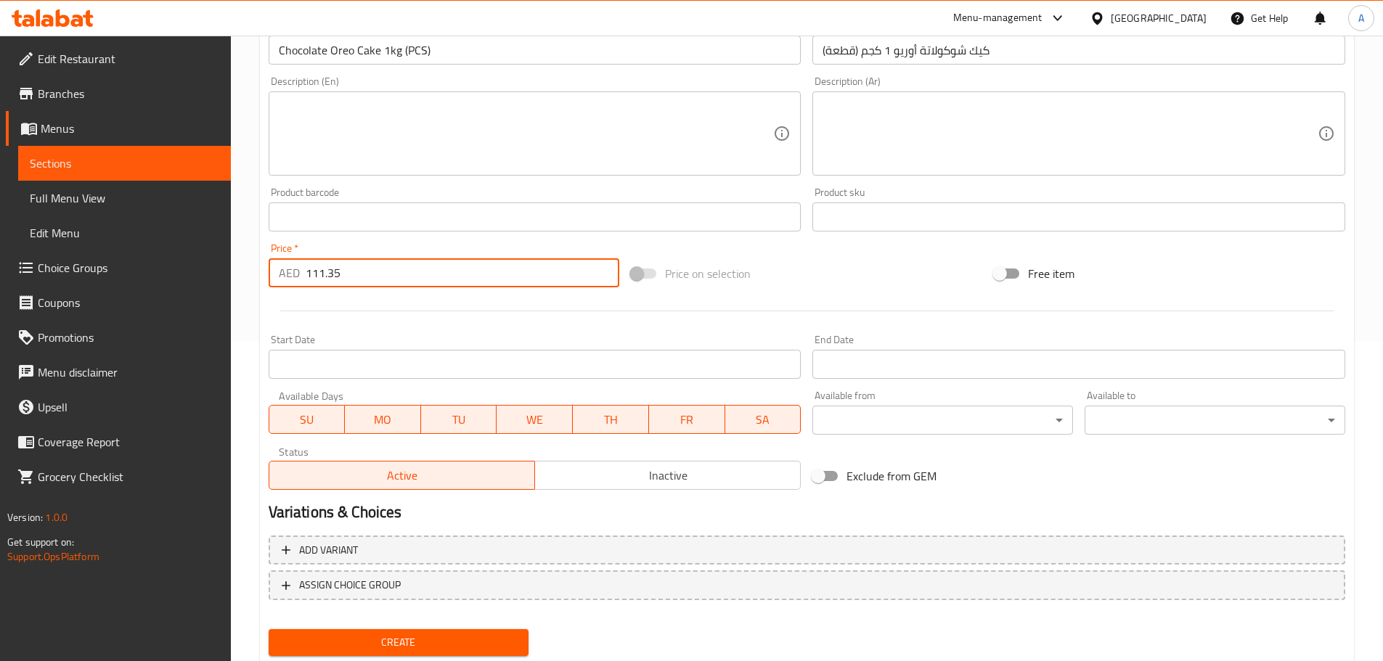
scroll to position [364, 0]
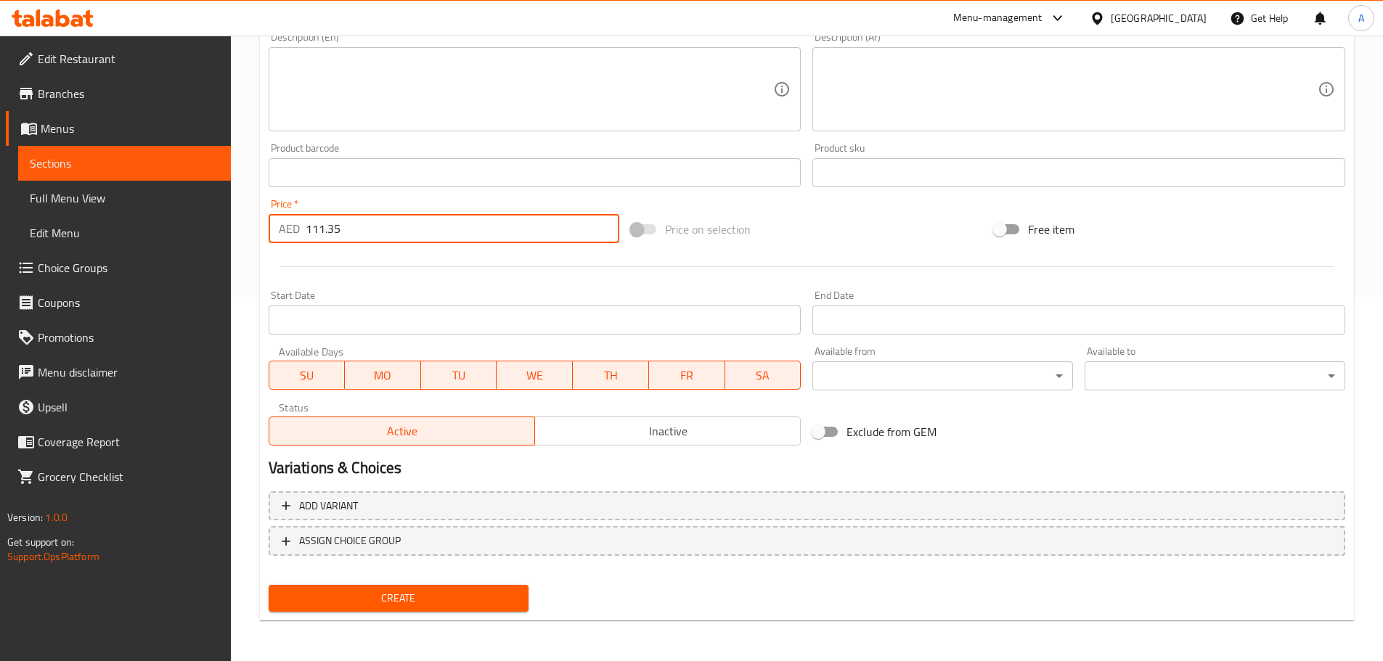
type input "111.35"
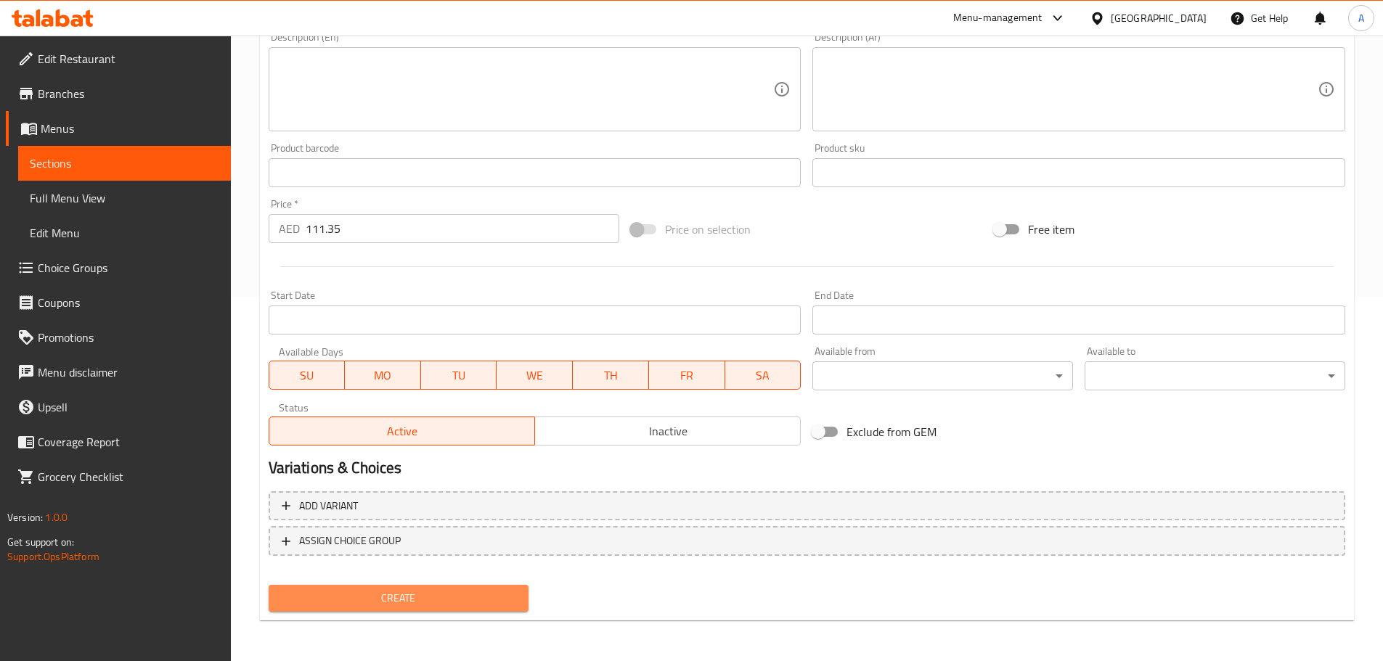
click at [386, 602] on span "Create" at bounding box center [398, 598] width 237 height 18
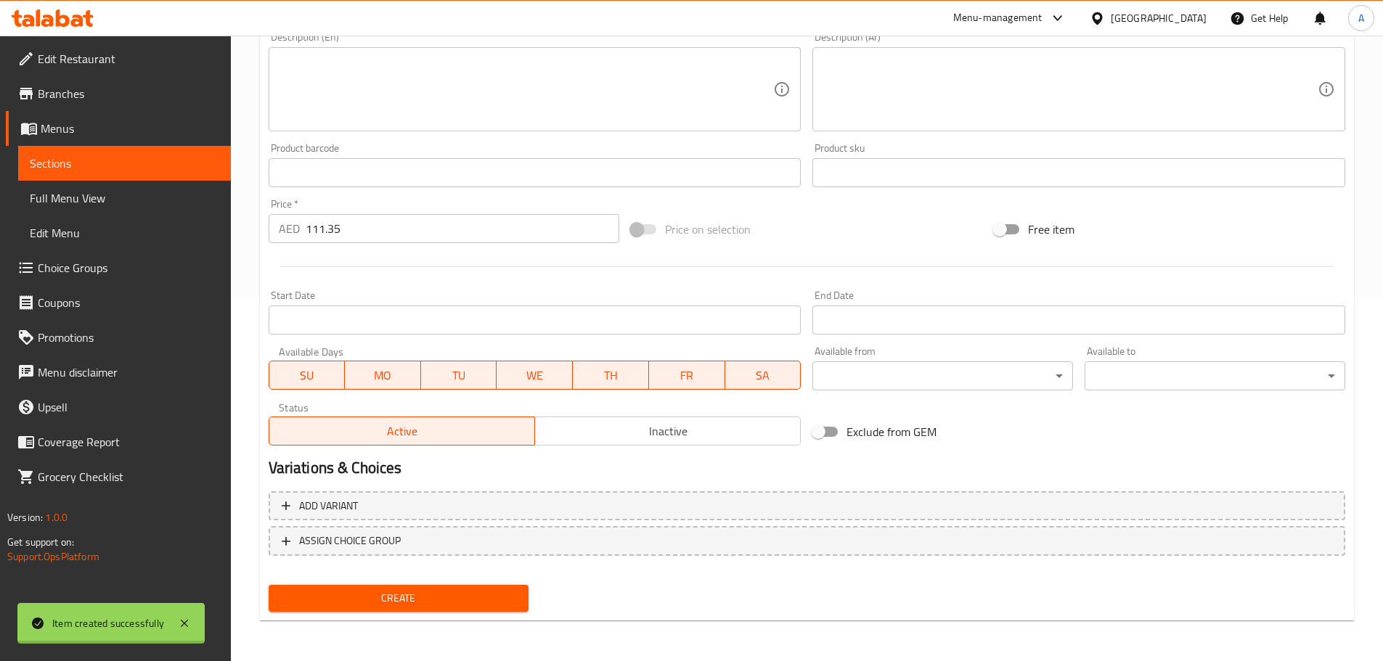
type input "0"
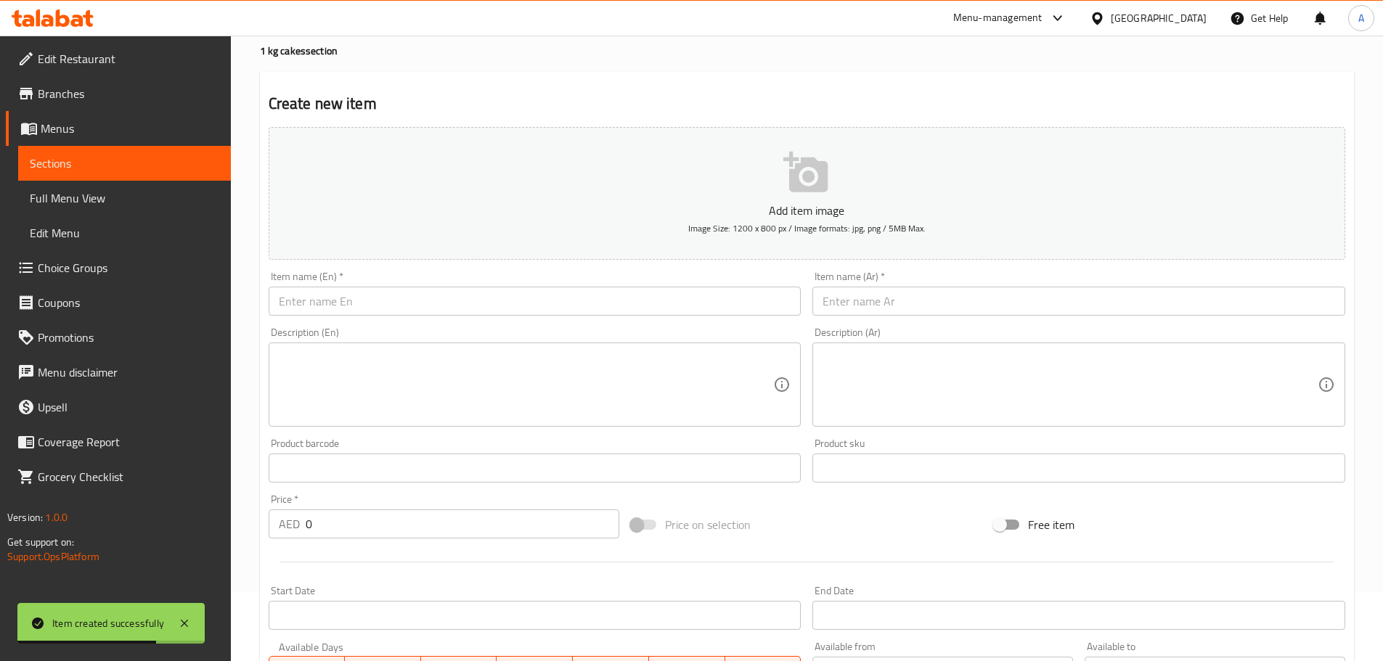
scroll to position [0, 0]
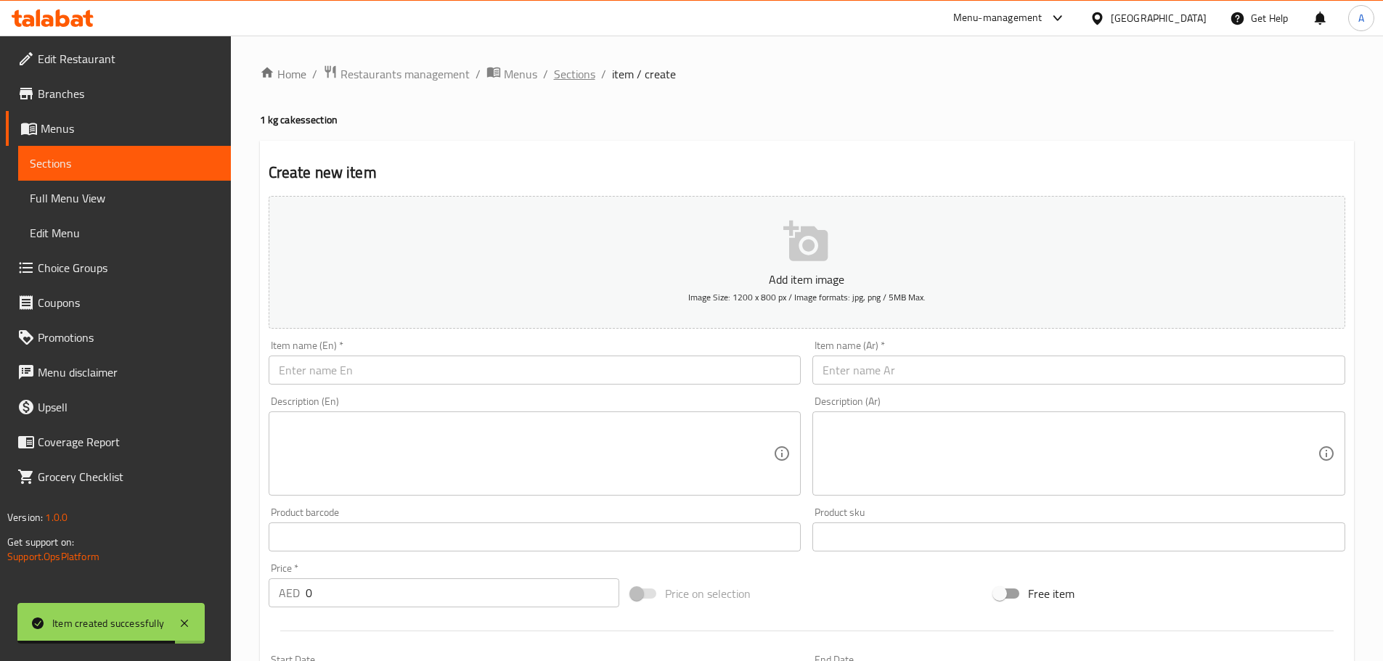
click at [563, 66] on span "Sections" at bounding box center [574, 73] width 41 height 17
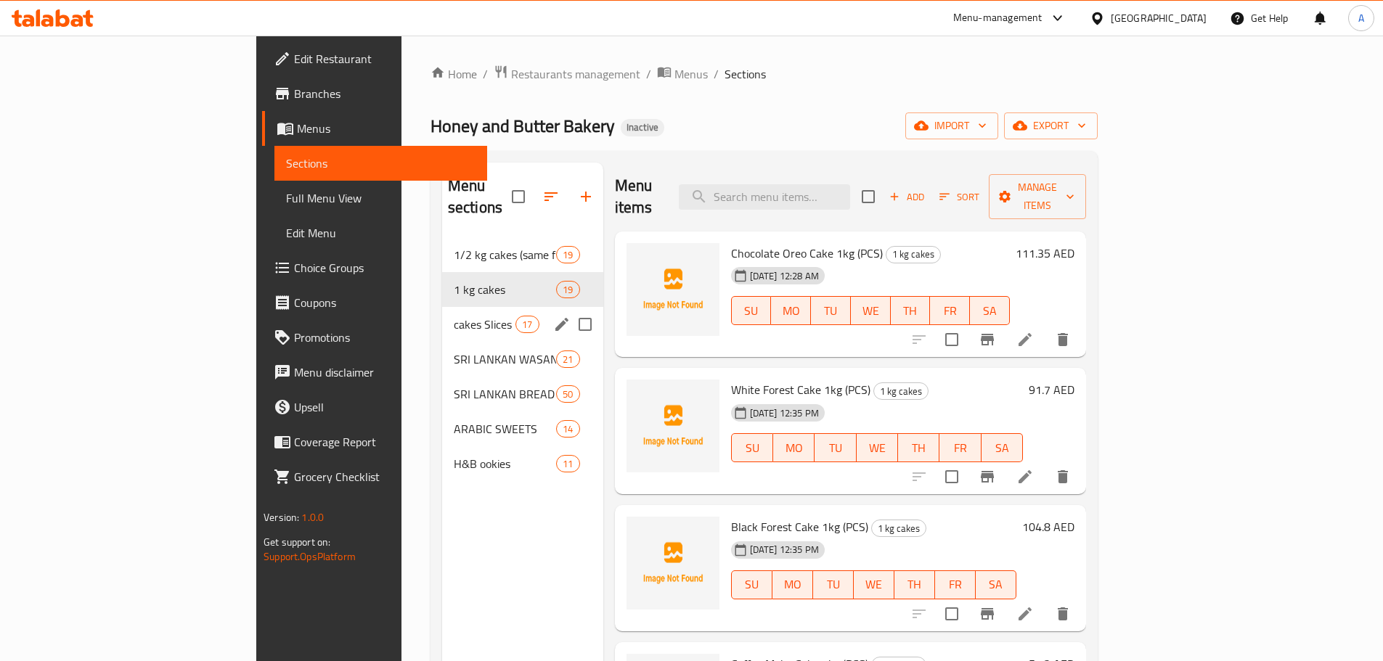
click at [442, 313] on div "cakes Slices 17" at bounding box center [522, 324] width 161 height 35
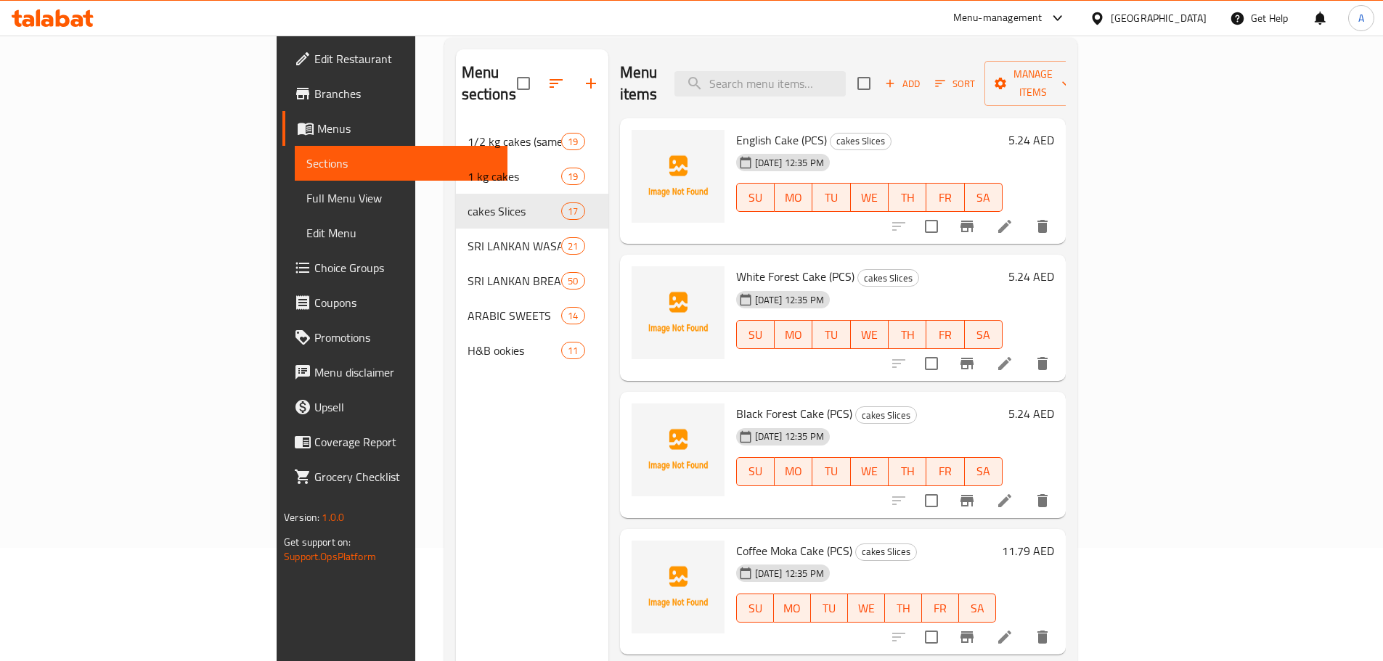
scroll to position [36, 0]
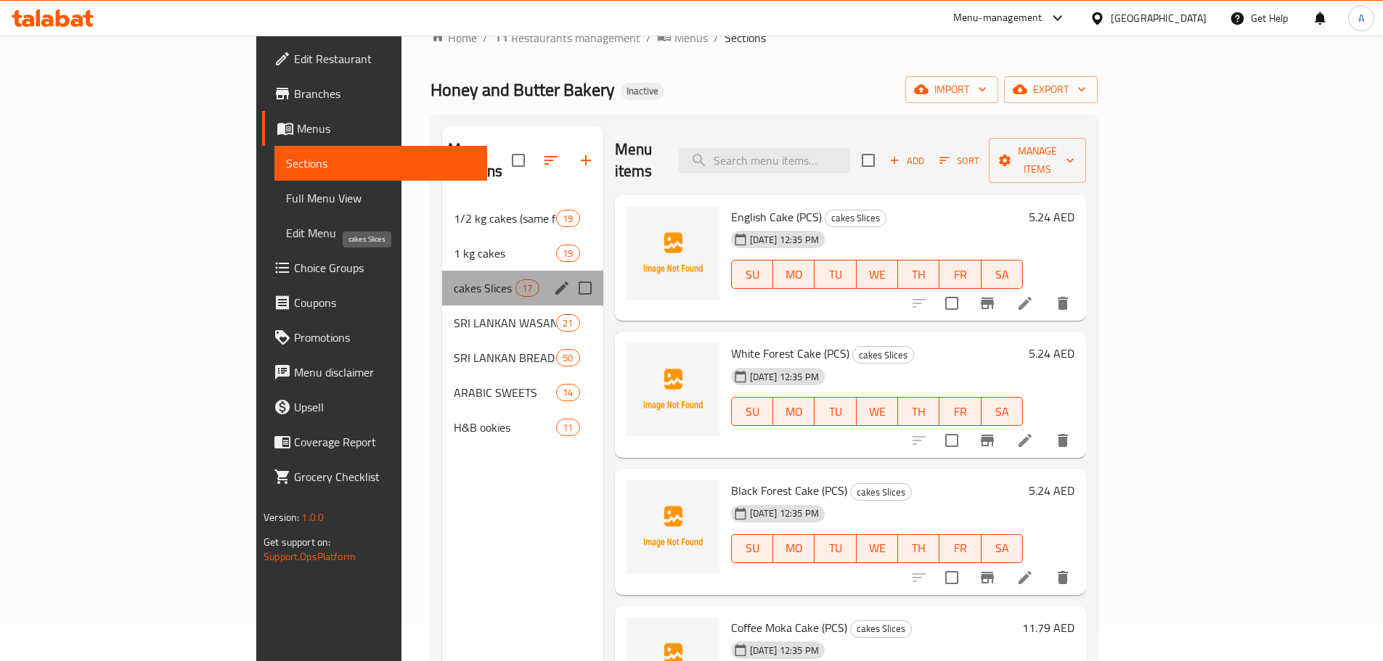
click at [454, 279] on span "cakes Slices" at bounding box center [485, 287] width 62 height 17
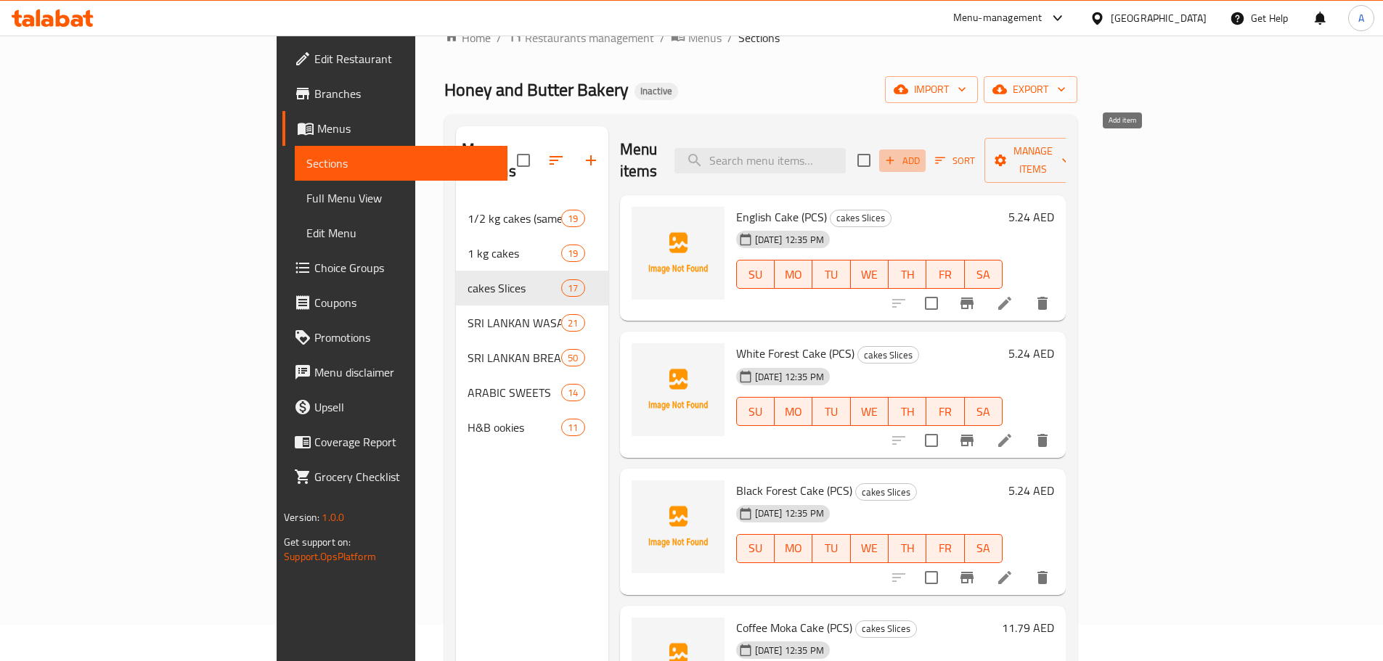
click at [922, 152] on span "Add" at bounding box center [902, 160] width 39 height 17
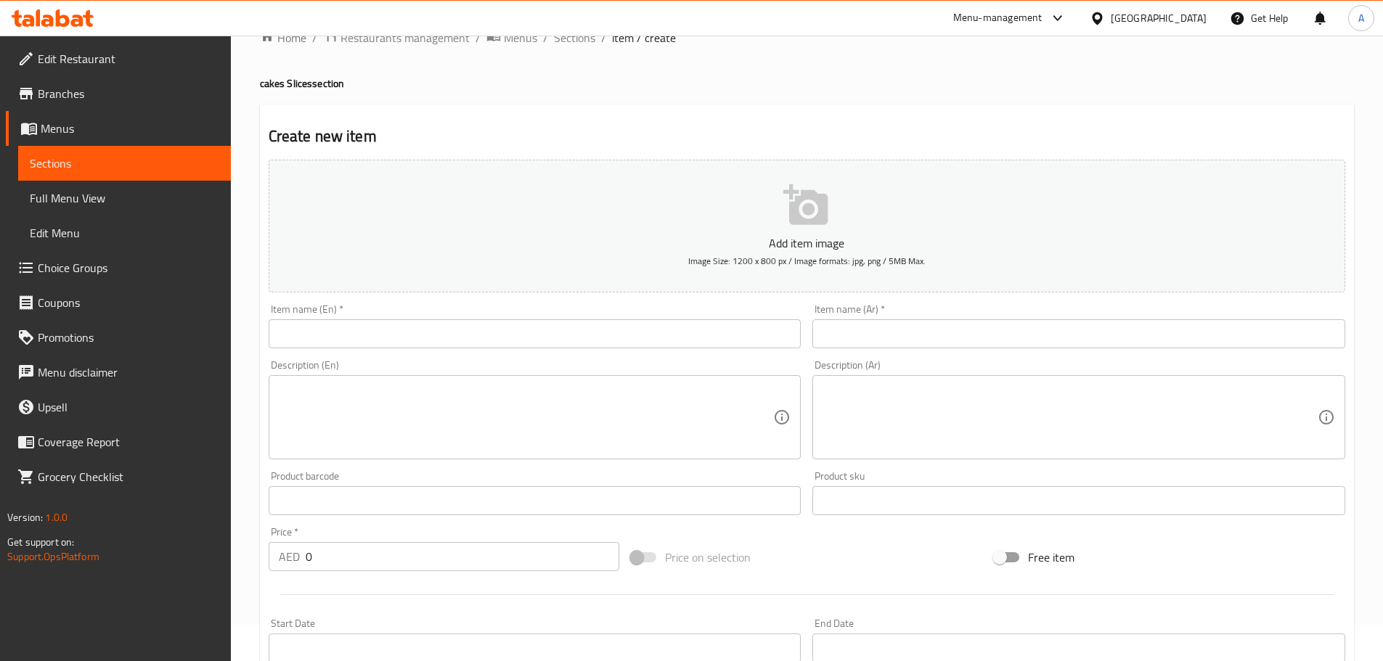
click at [417, 348] on input "text" at bounding box center [535, 333] width 533 height 29
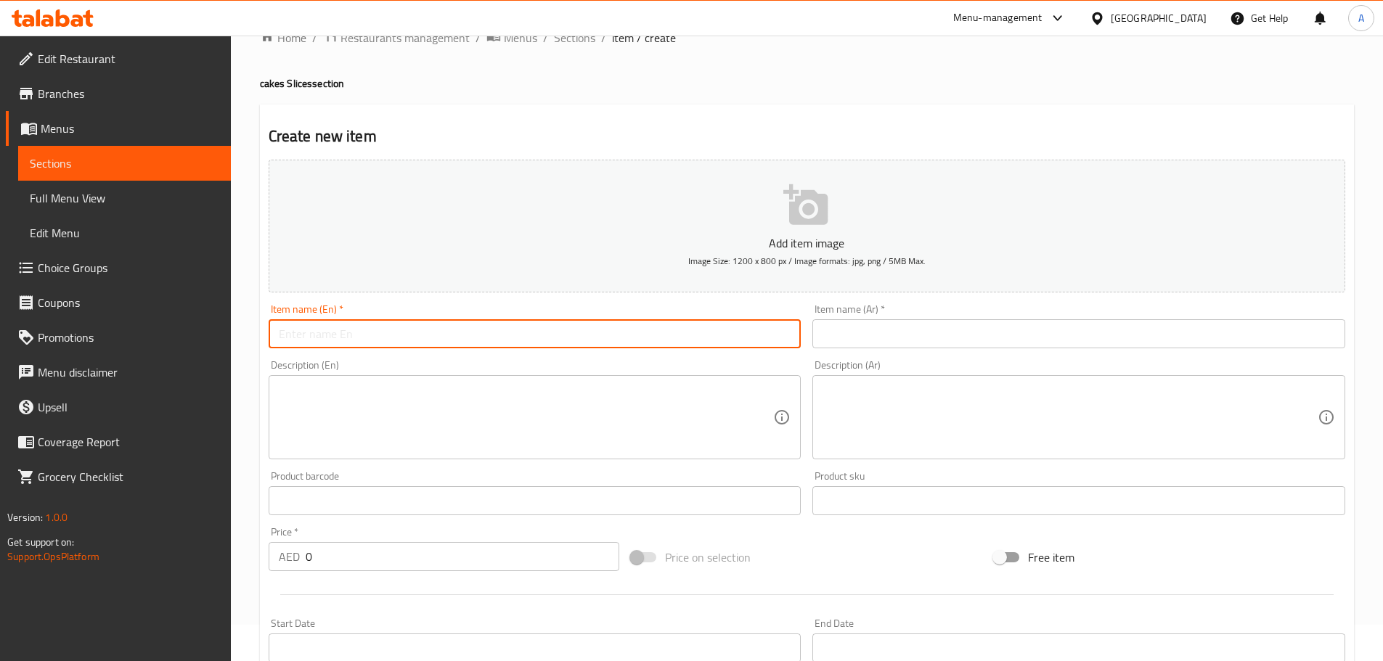
paste input "Chocolate Oreo Cake"
type input "Chocolate Oreo Cake"
click at [442, 330] on input "Chocolate Oreo Cake" at bounding box center [535, 333] width 533 height 29
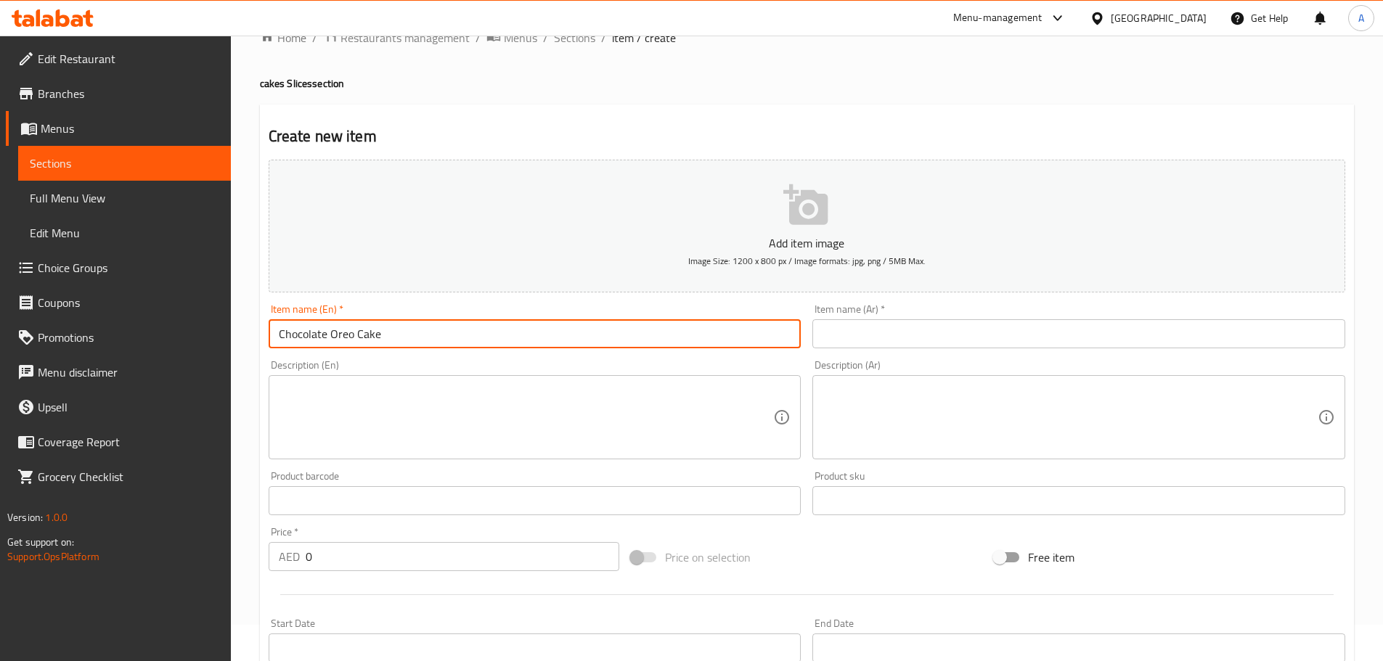
click at [905, 334] on input "text" at bounding box center [1078, 333] width 533 height 29
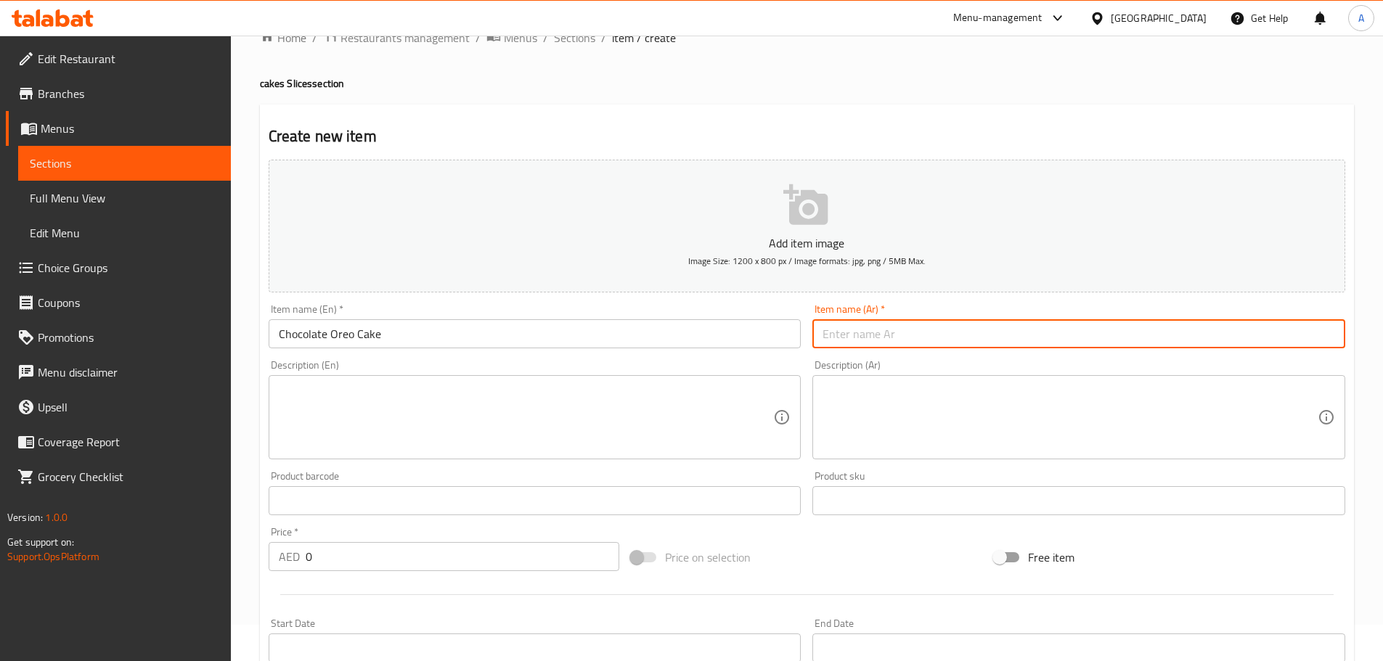
paste input "كيكة شوكولاتة أوريو 1 كجم"
drag, startPoint x: 855, startPoint y: 337, endPoint x: 750, endPoint y: 343, distance: 105.4
click at [750, 343] on div "Add item image Image Size: 1200 x 800 px / Image formats: jpg, png / 5MB Max. I…" at bounding box center [807, 467] width 1088 height 626
type input "كيكة شوكولاتة أوريو"
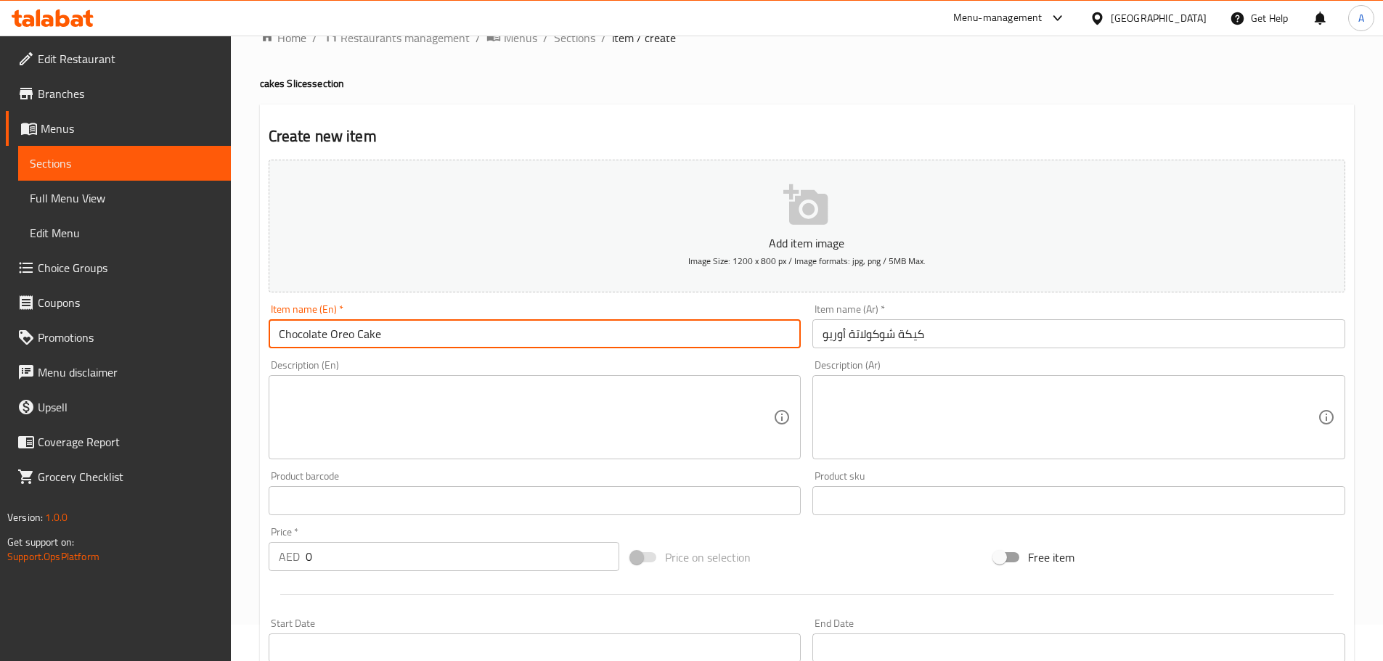
click at [409, 332] on input "Chocolate Oreo Cake" at bounding box center [535, 333] width 533 height 29
paste input "PCS"
drag, startPoint x: 426, startPoint y: 333, endPoint x: 383, endPoint y: 319, distance: 45.7
click at [383, 319] on input "Chocolate Oreo Cake PCS" at bounding box center [535, 333] width 533 height 29
paste input "(PCS)"
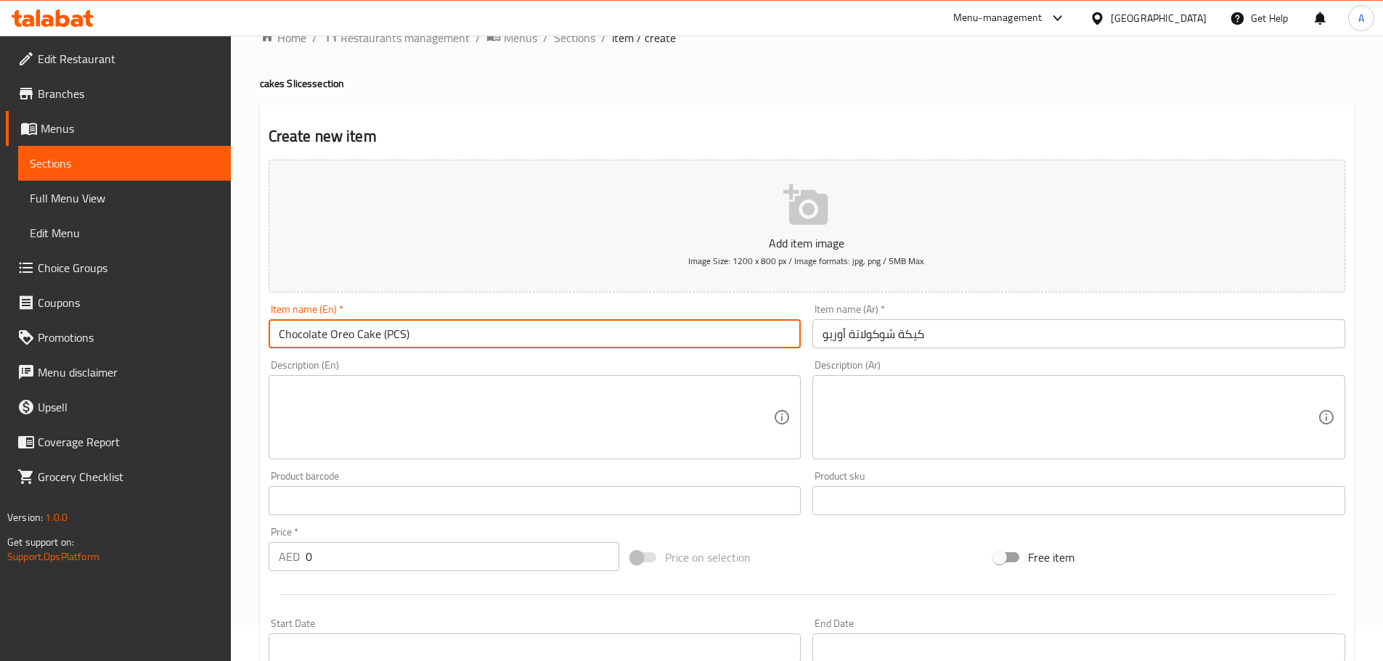
type input "Chocolate Oreo Cake (PCS)"
click at [946, 342] on input "كيكة شوكولاتة أوريو" at bounding box center [1078, 333] width 533 height 29
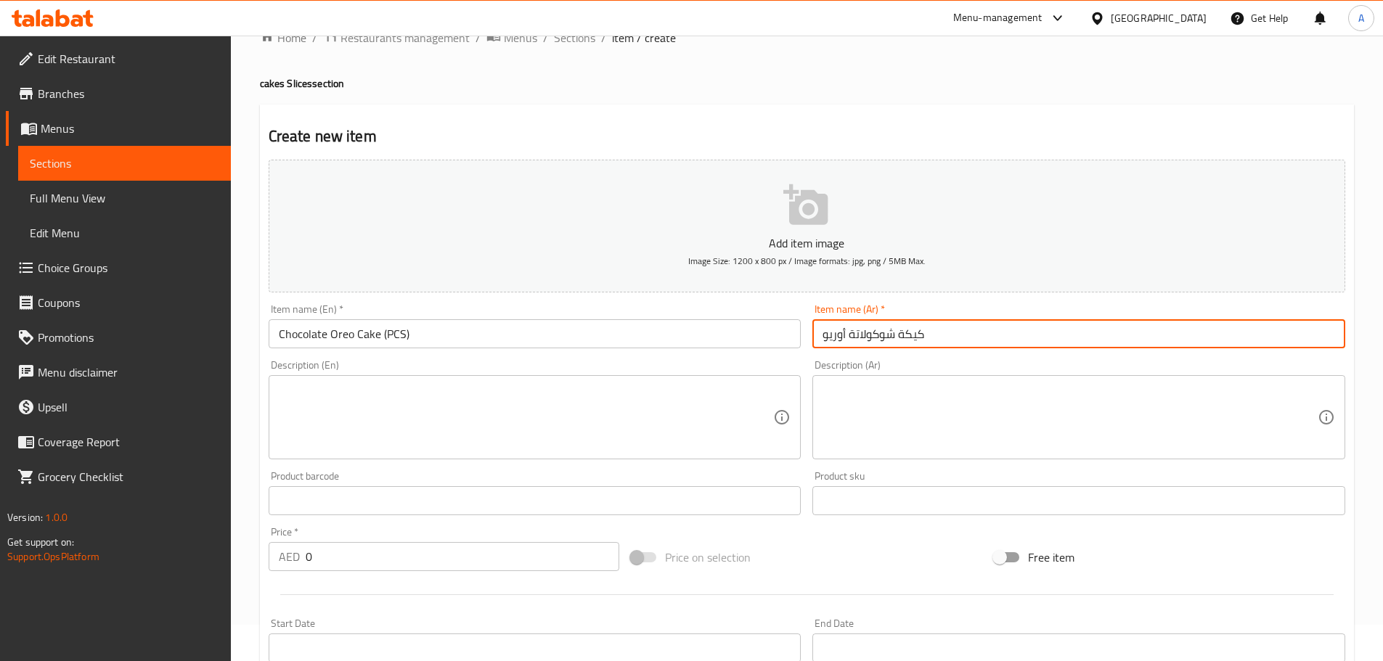
paste input "(قطعة)"
click at [947, 338] on input "كيكة شوكولاتة أوريو (قطعة)" at bounding box center [1078, 333] width 533 height 29
type input "كيك شوكولاتة أوريو (قطعة)"
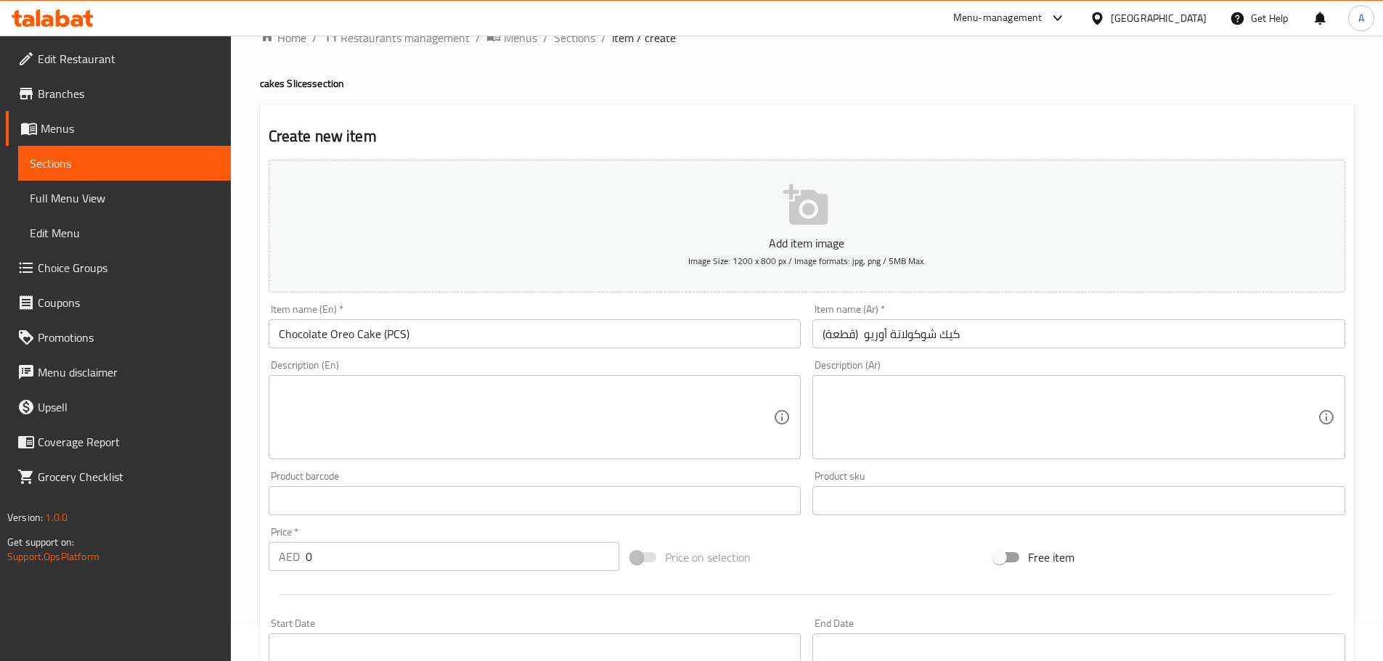
click at [292, 556] on p "AED" at bounding box center [289, 556] width 21 height 17
click at [306, 556] on input "0" at bounding box center [463, 556] width 314 height 29
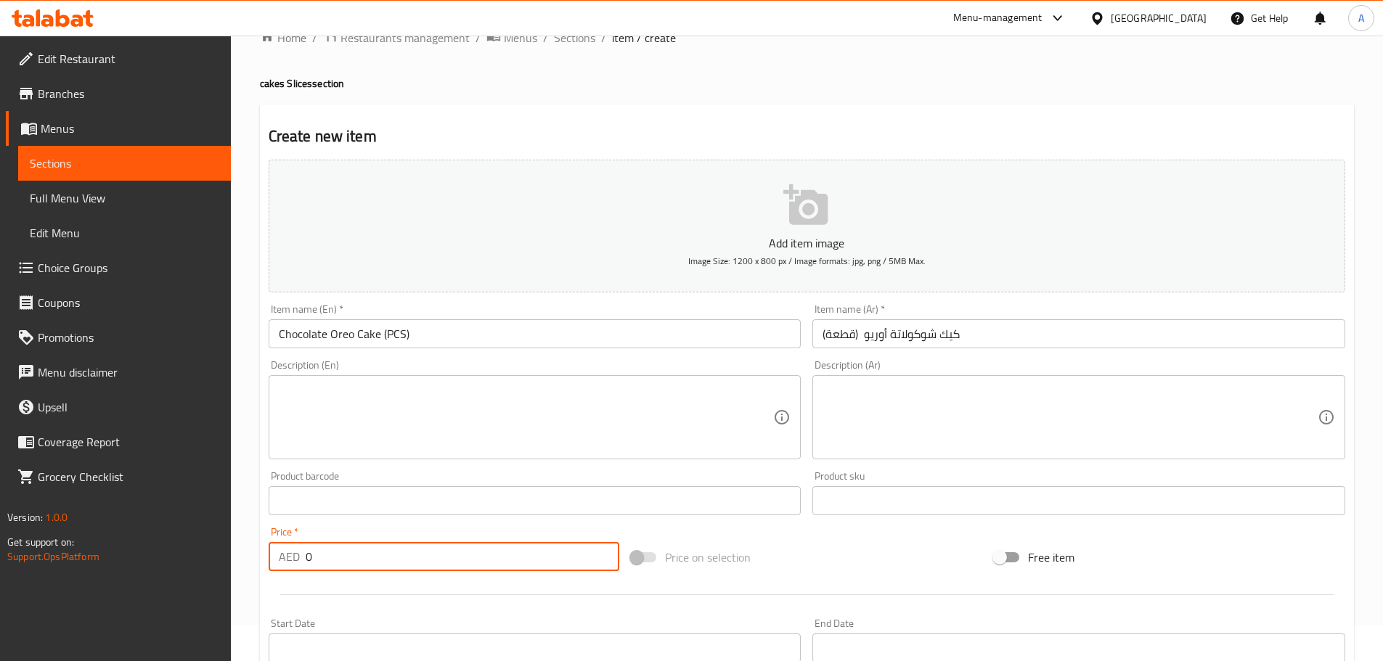
click at [306, 556] on input "0" at bounding box center [463, 556] width 314 height 29
paste input "7.86"
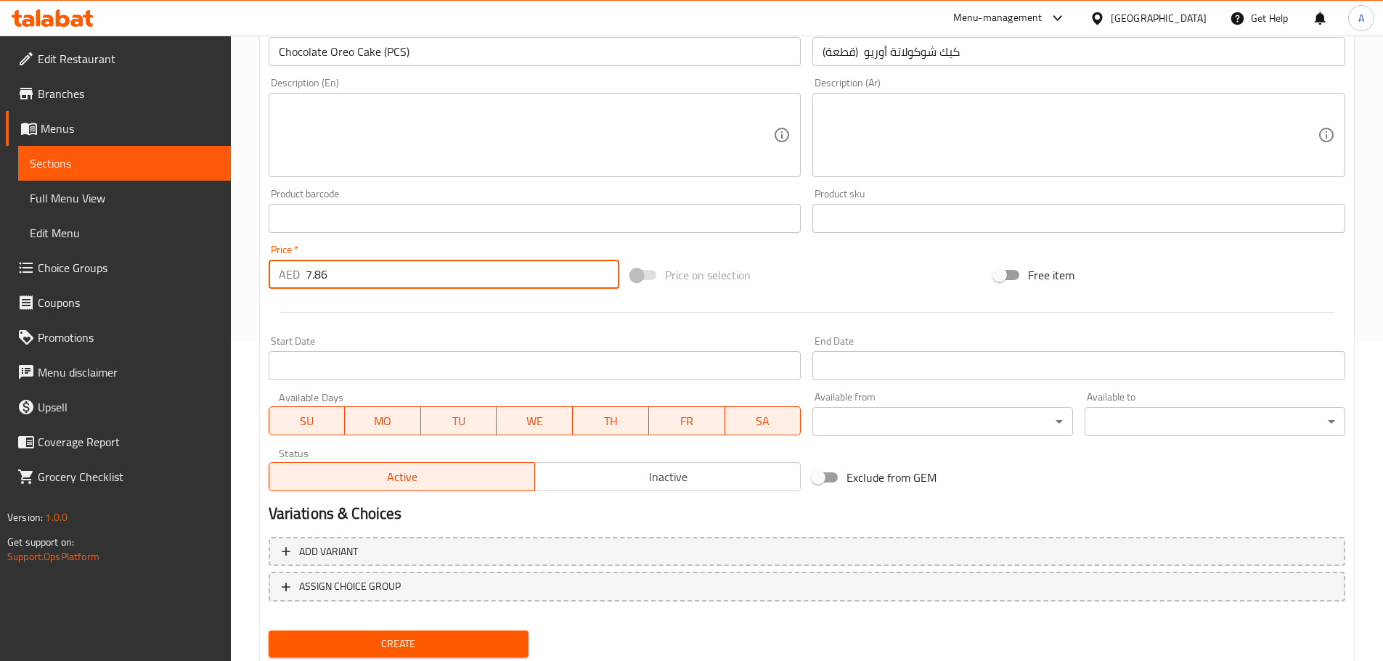
scroll to position [364, 0]
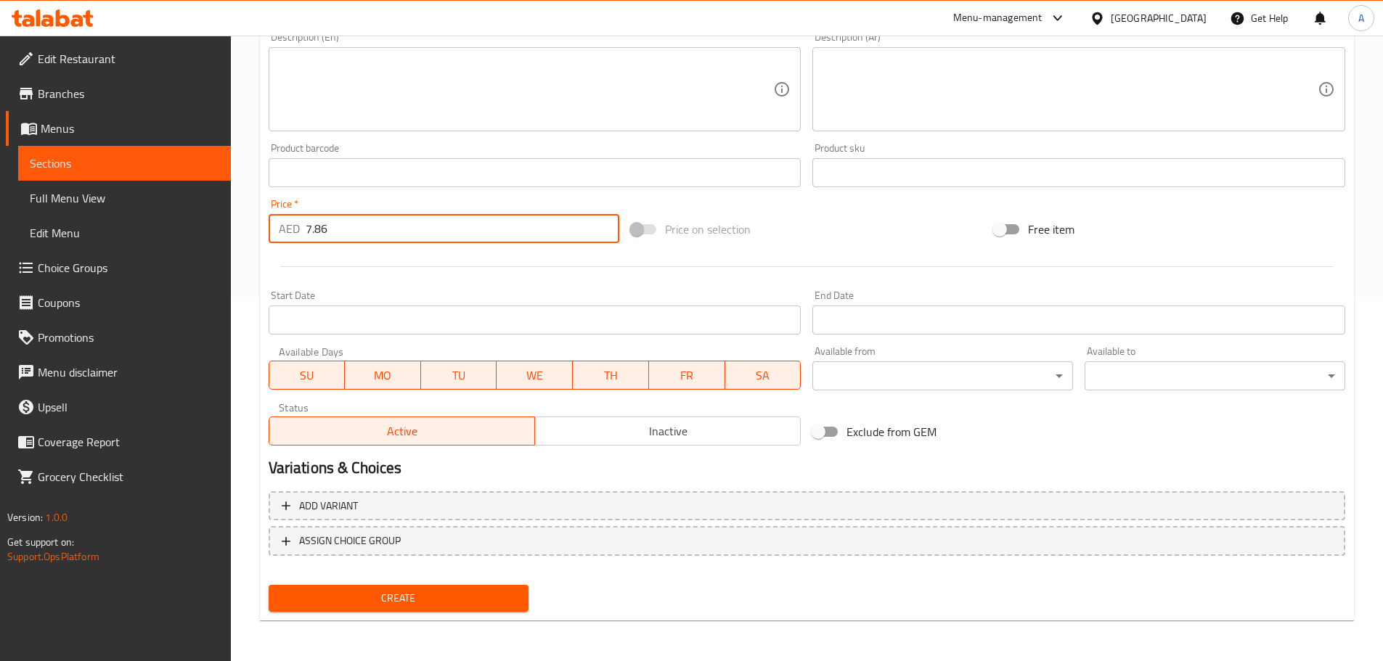
type input "7.86"
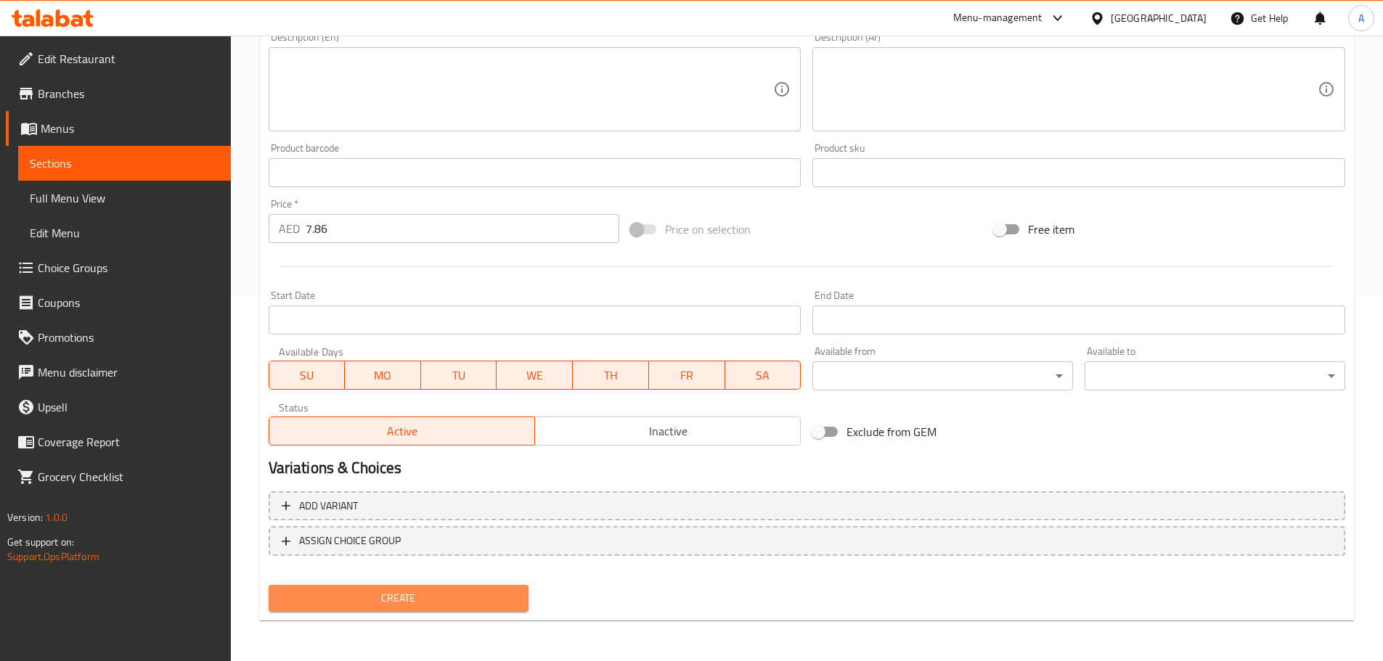
click at [408, 605] on span "Create" at bounding box center [398, 598] width 237 height 18
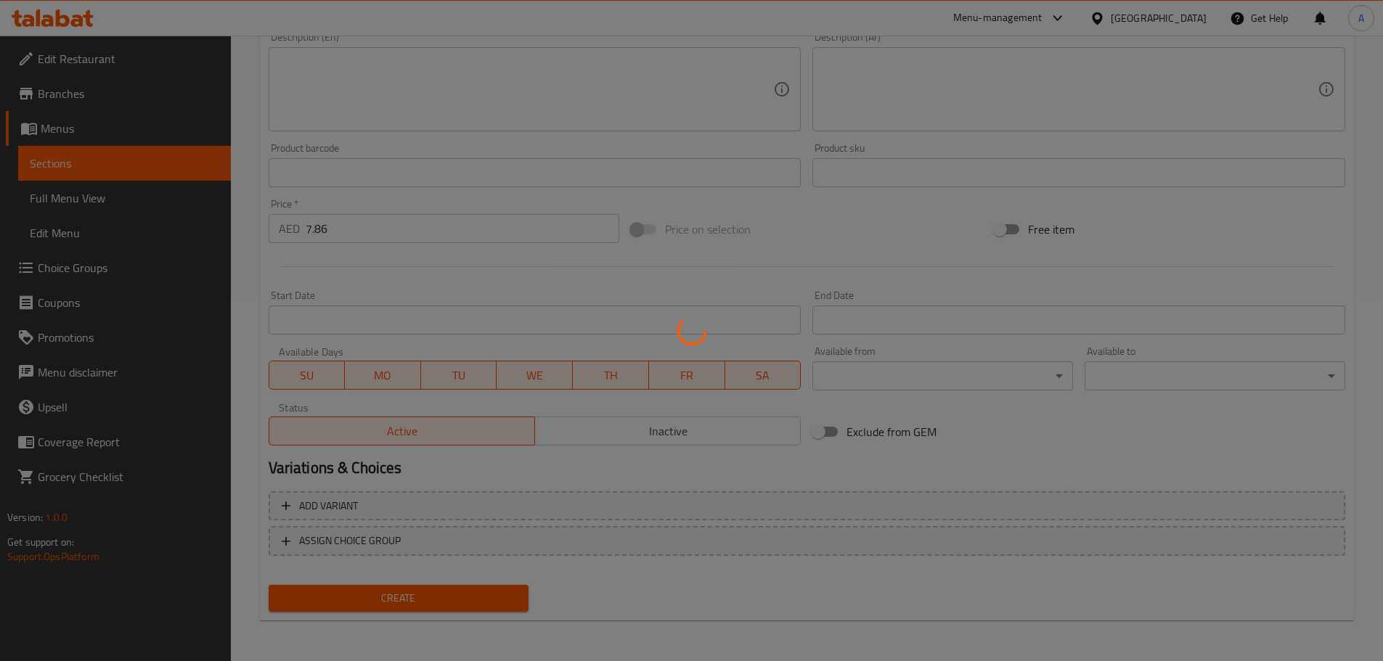
scroll to position [195, 0]
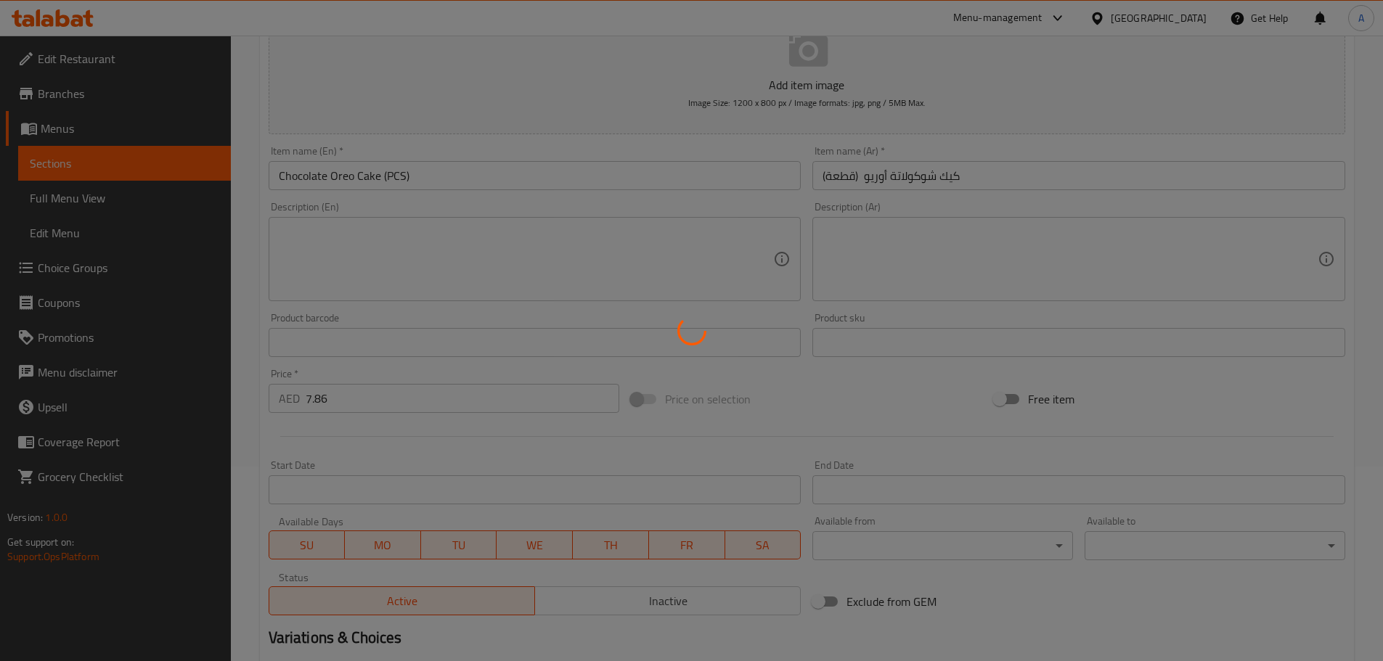
type input "0"
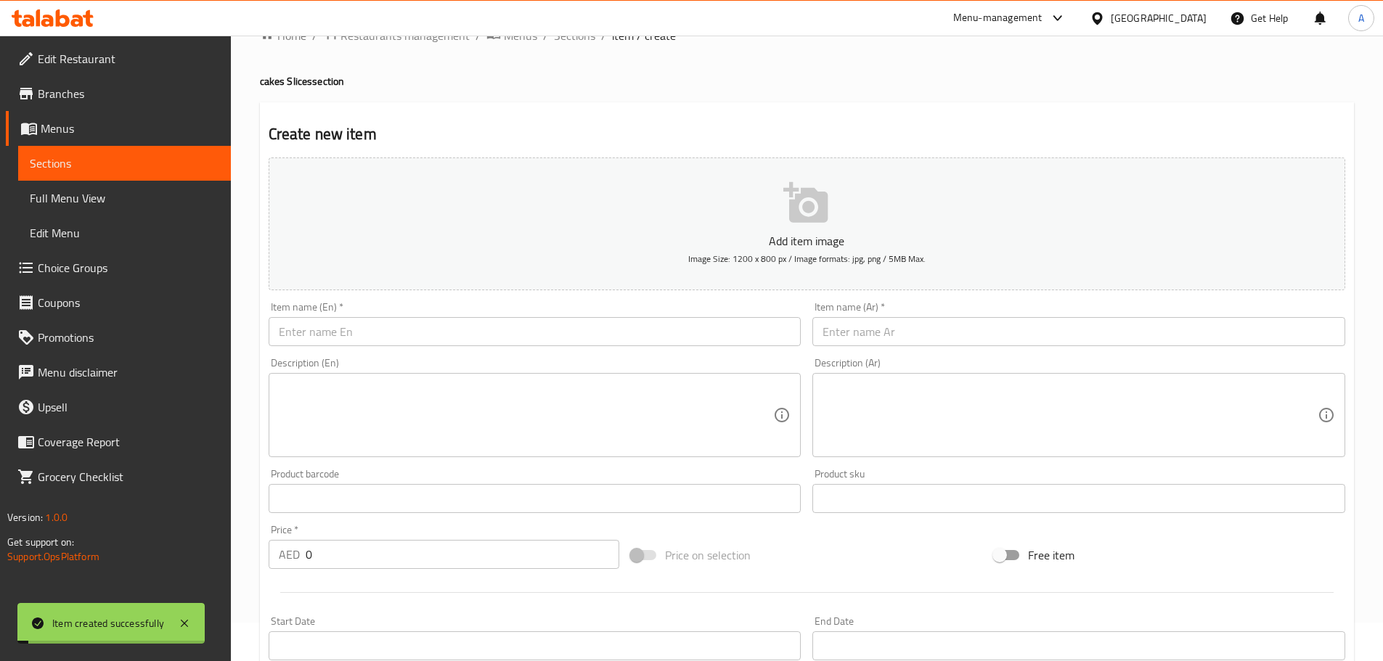
scroll to position [0, 0]
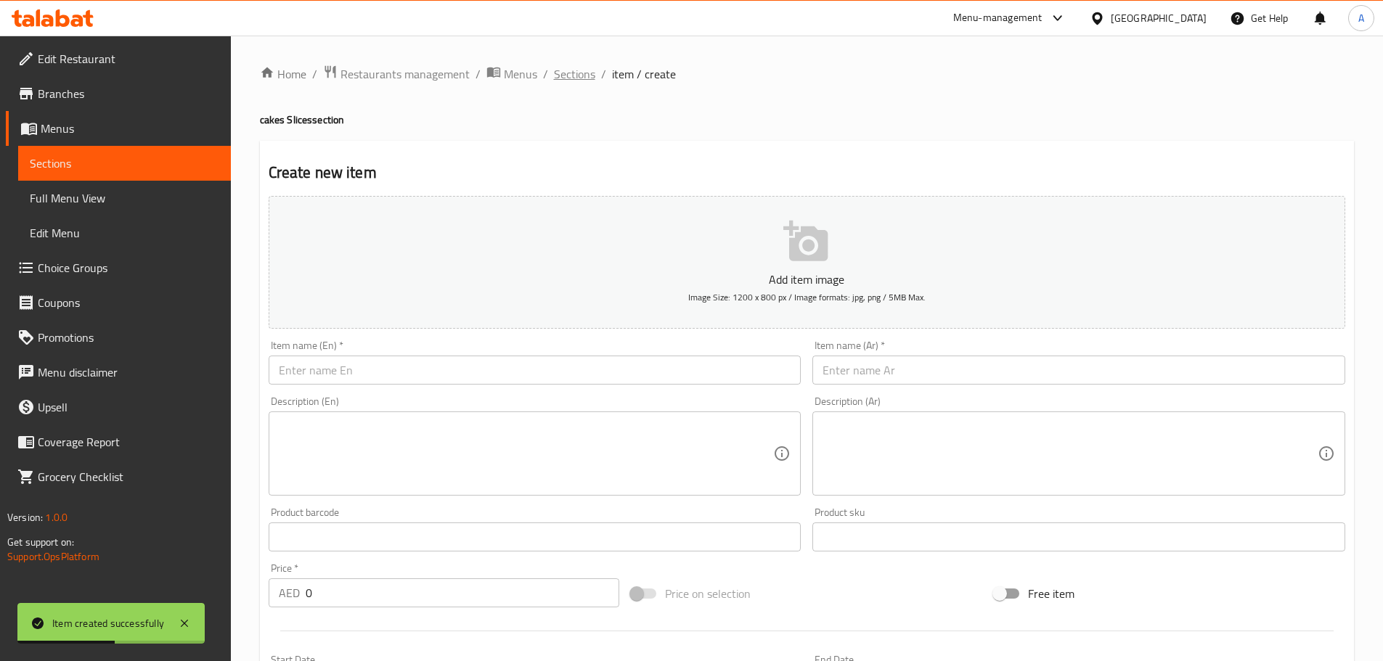
click at [587, 80] on span "Sections" at bounding box center [574, 73] width 41 height 17
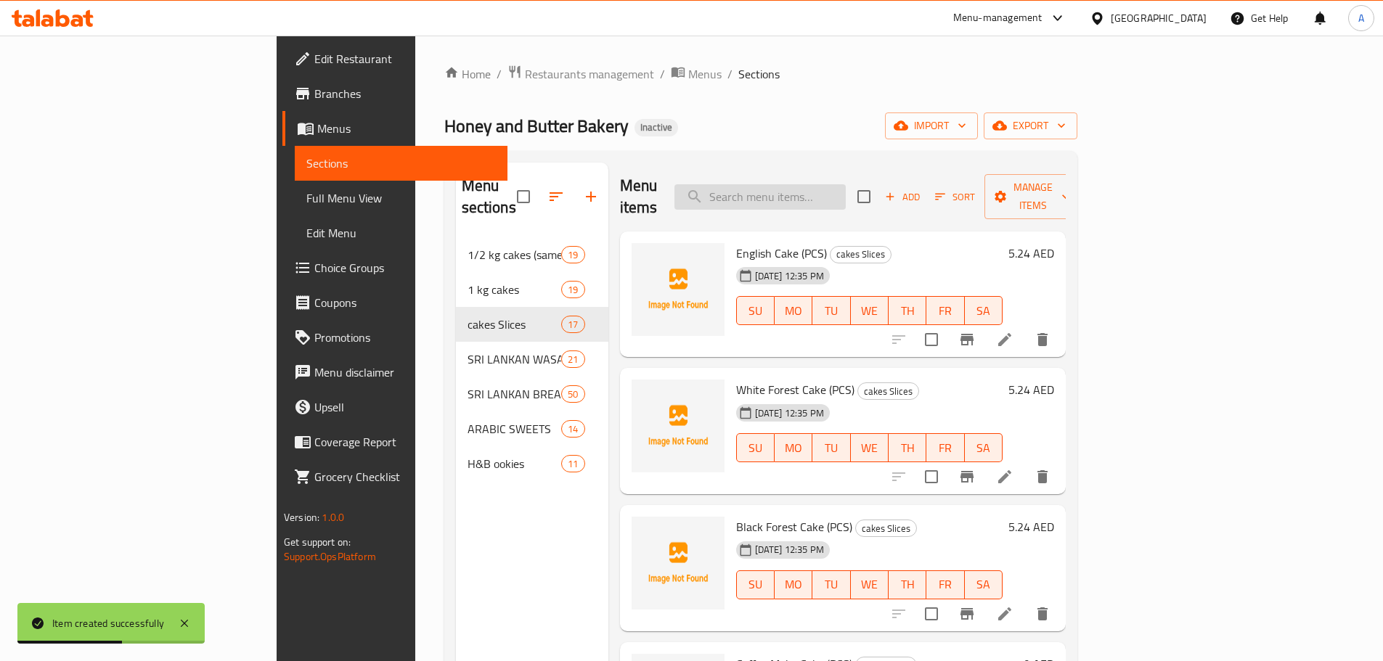
click at [846, 189] on input "search" at bounding box center [759, 196] width 171 height 25
paste input "Mini Cheese Cake"
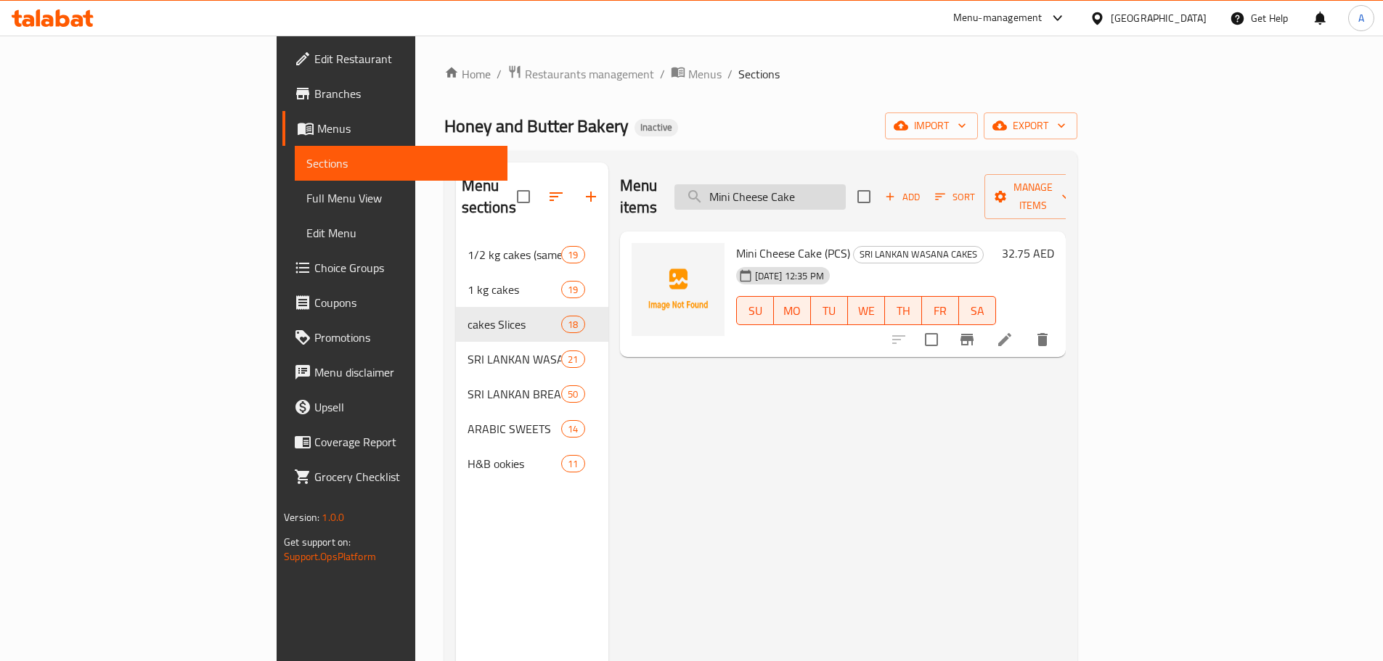
click at [846, 184] on input "Mini Cheese Cake" at bounding box center [759, 196] width 171 height 25
paste input "Cheese Cake Mini"
type input "Cheese Cake Mini"
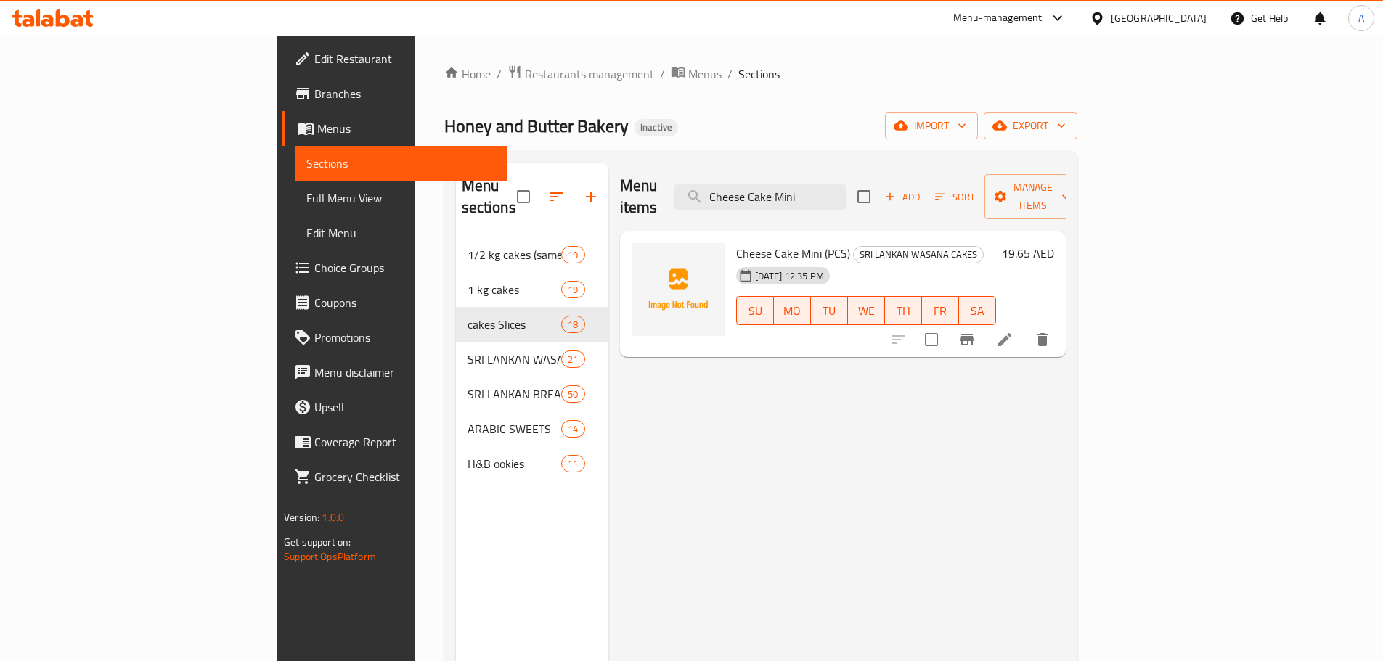
drag, startPoint x: 1266, startPoint y: 317, endPoint x: 1276, endPoint y: 322, distance: 11.1
click at [947, 325] on input "checkbox" at bounding box center [931, 340] width 30 height 30
checkbox input "true"
click at [1060, 322] on button "delete" at bounding box center [1042, 339] width 35 height 35
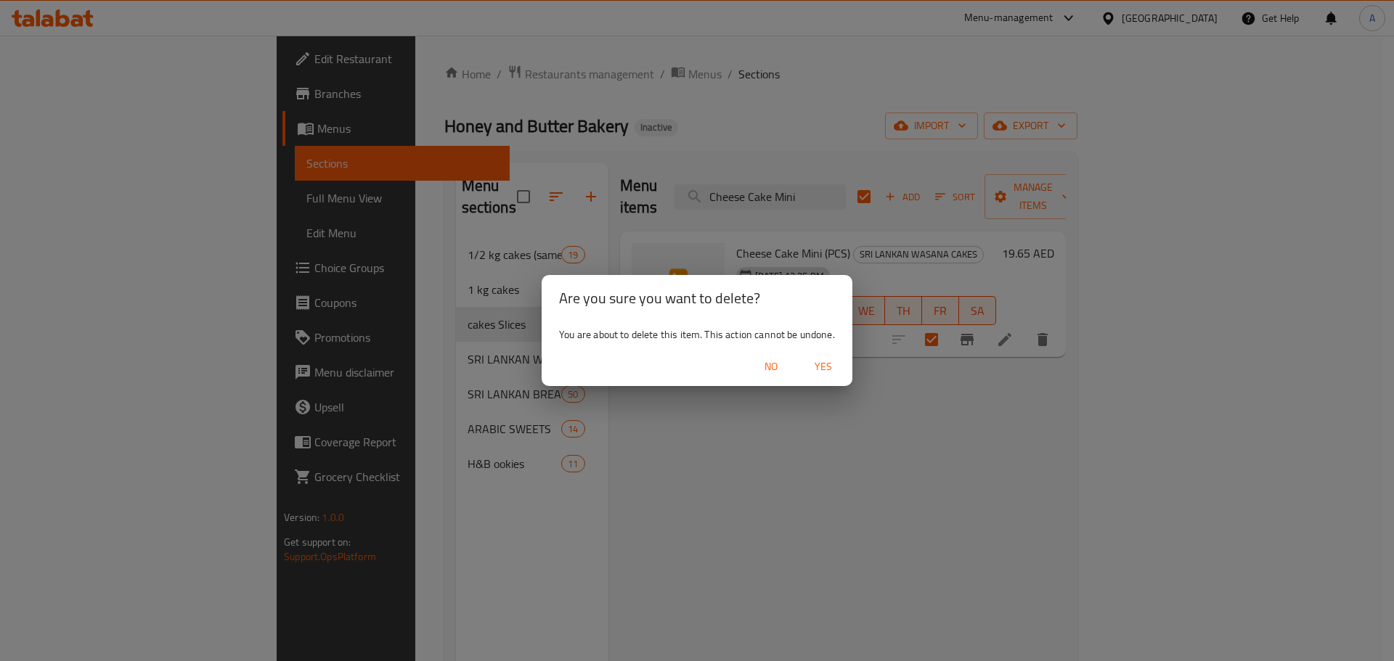
click at [835, 362] on span "Yes" at bounding box center [823, 367] width 35 height 18
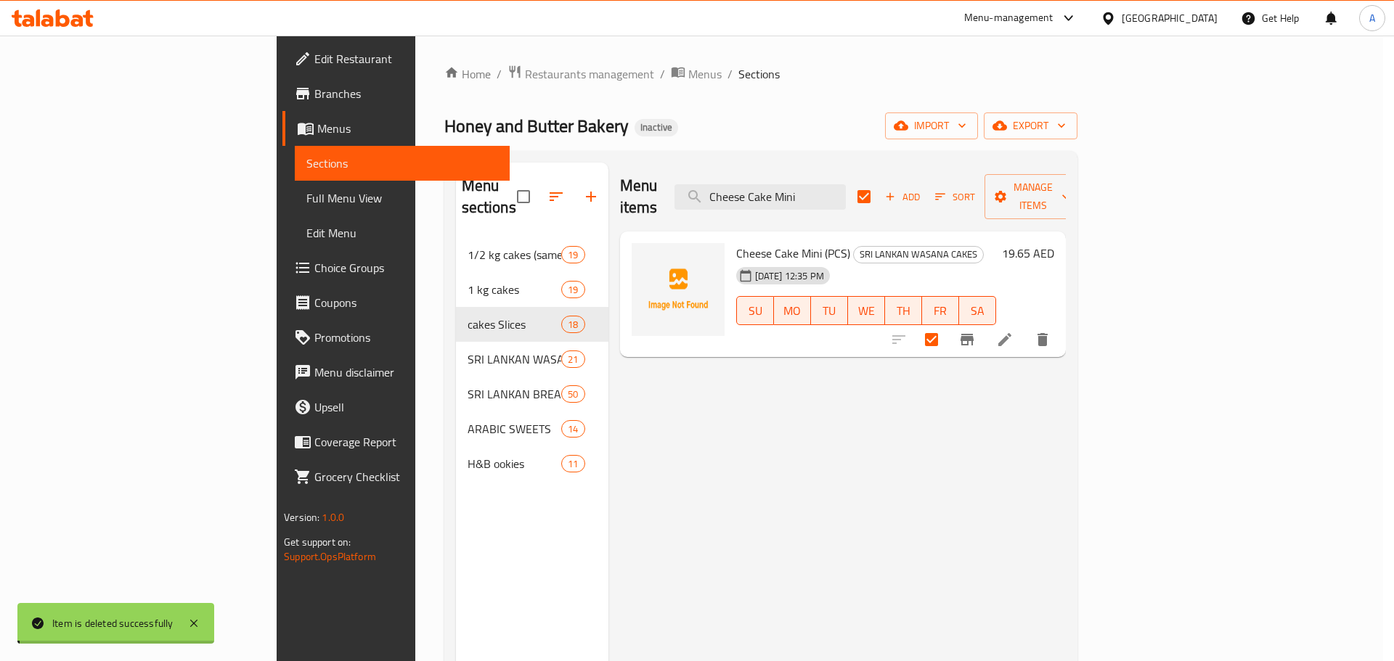
checkbox input "false"
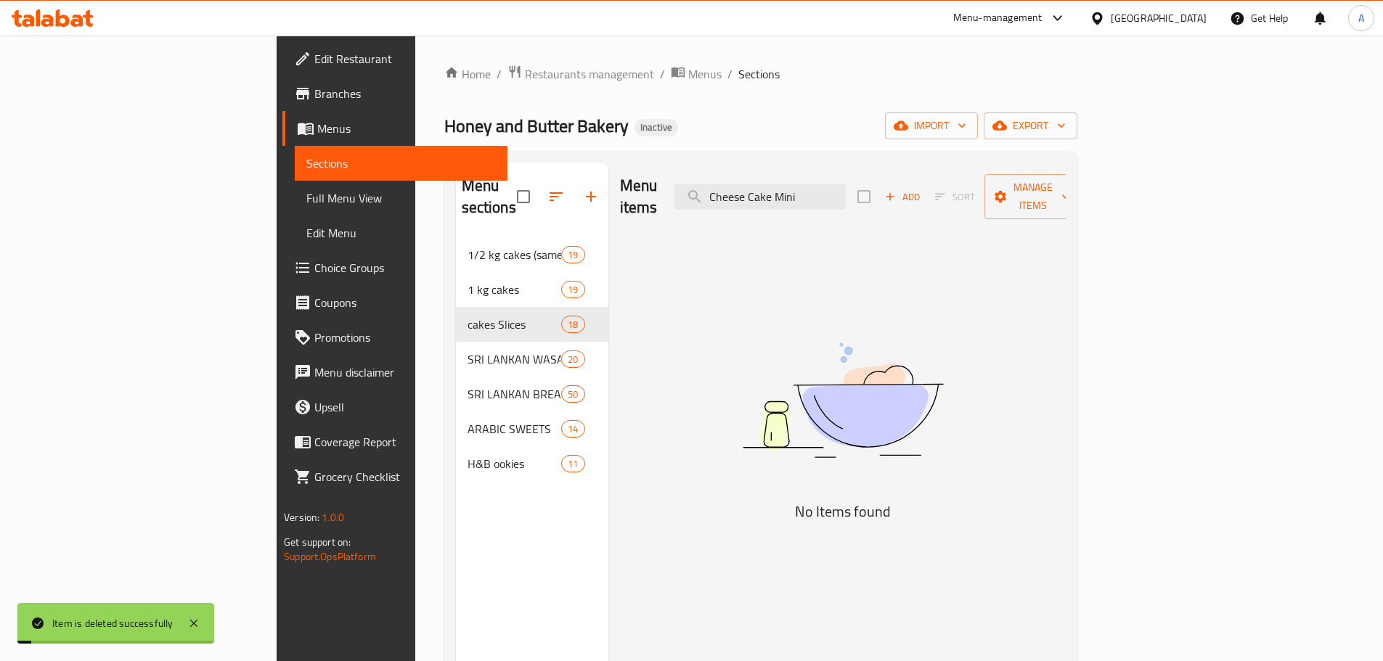
click at [948, 180] on div "Menu items Cheese Cake Mini Add Sort Manage items" at bounding box center [843, 197] width 446 height 69
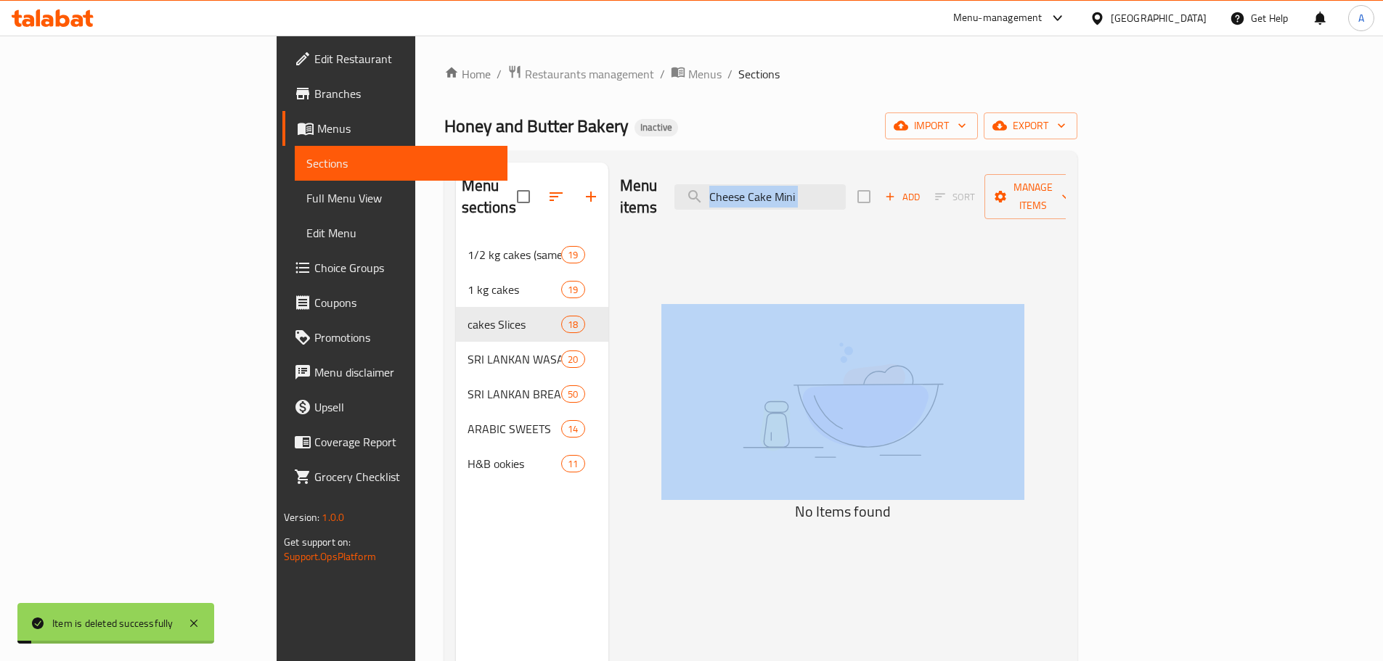
click at [948, 180] on div "Menu items Cheese Cake Mini Add Sort Manage items" at bounding box center [843, 197] width 446 height 69
click at [846, 184] on input "Cheese Cake Mini" at bounding box center [759, 196] width 171 height 25
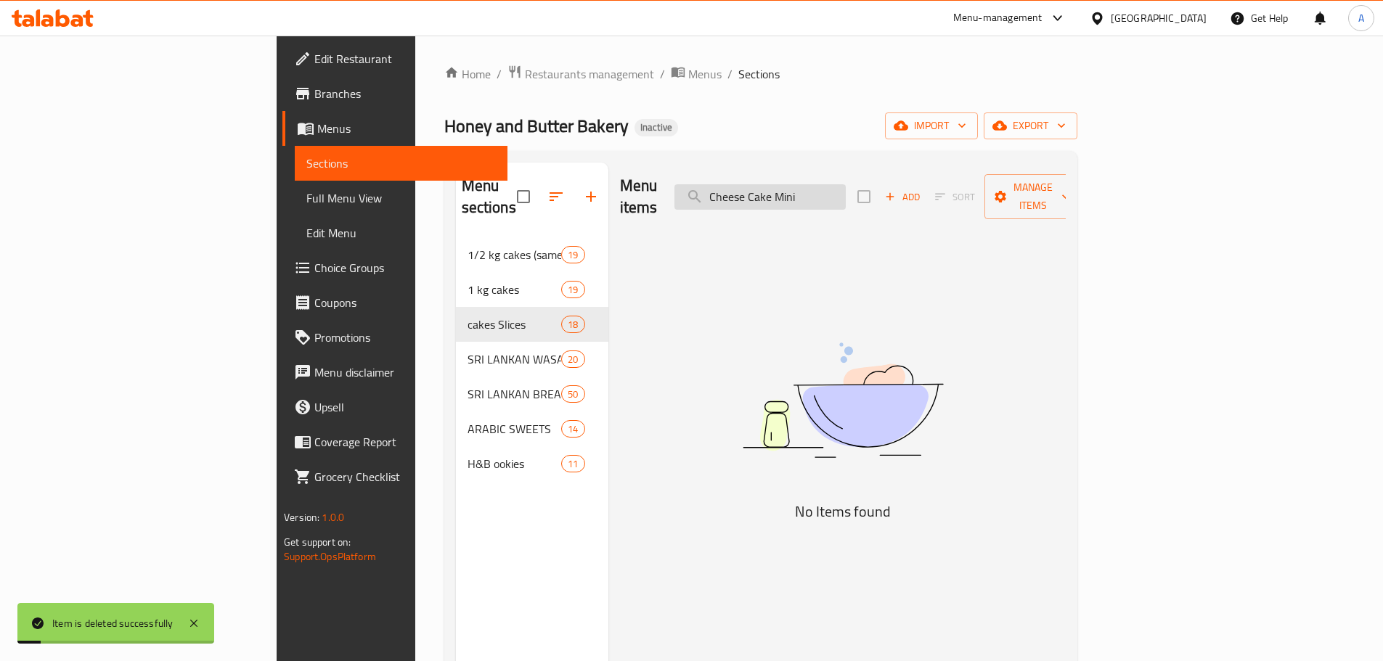
click at [846, 184] on input "Cheese Cake Mini" at bounding box center [759, 196] width 171 height 25
click at [910, 165] on div "Menu items Cheese Cake Mini Add Sort Manage items" at bounding box center [843, 197] width 446 height 69
click at [846, 184] on input "Cheese Cake Mini" at bounding box center [759, 196] width 171 height 25
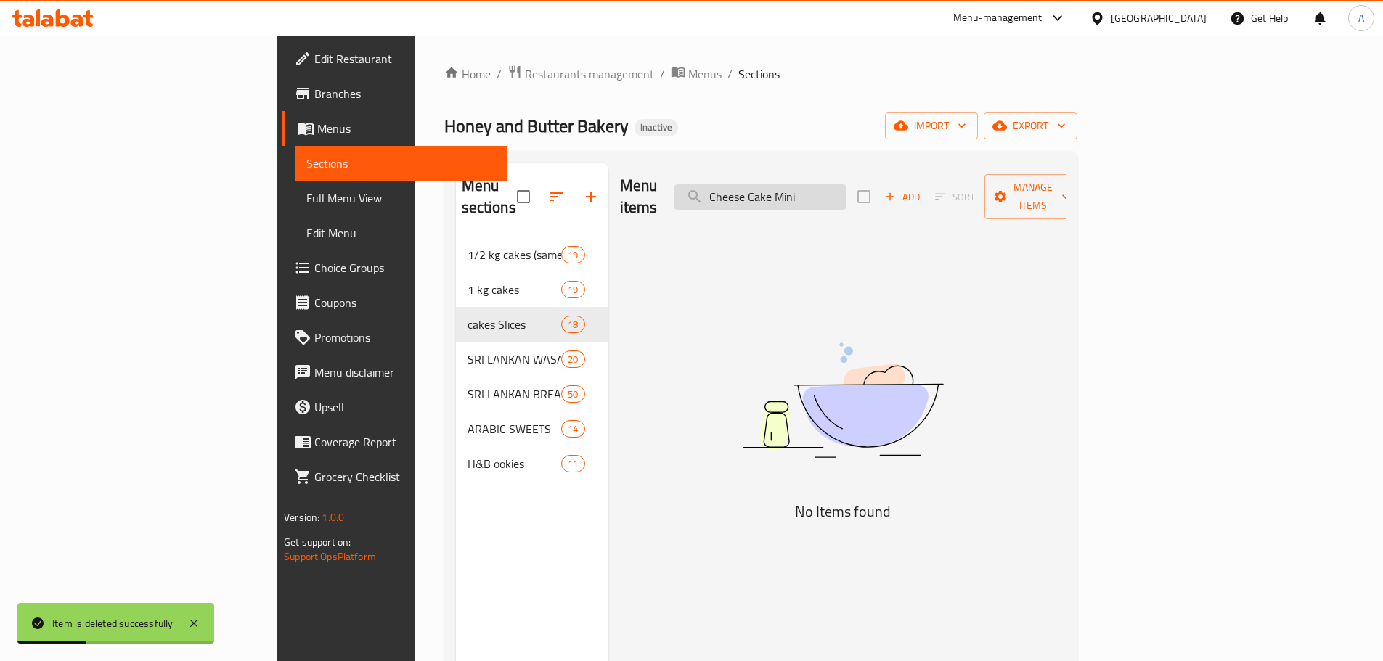
click at [846, 184] on input "Cheese Cake Mini" at bounding box center [759, 196] width 171 height 25
paste input "Mini Cheese Cake"
type input "Mini Cheese Cake"
checkbox input "true"
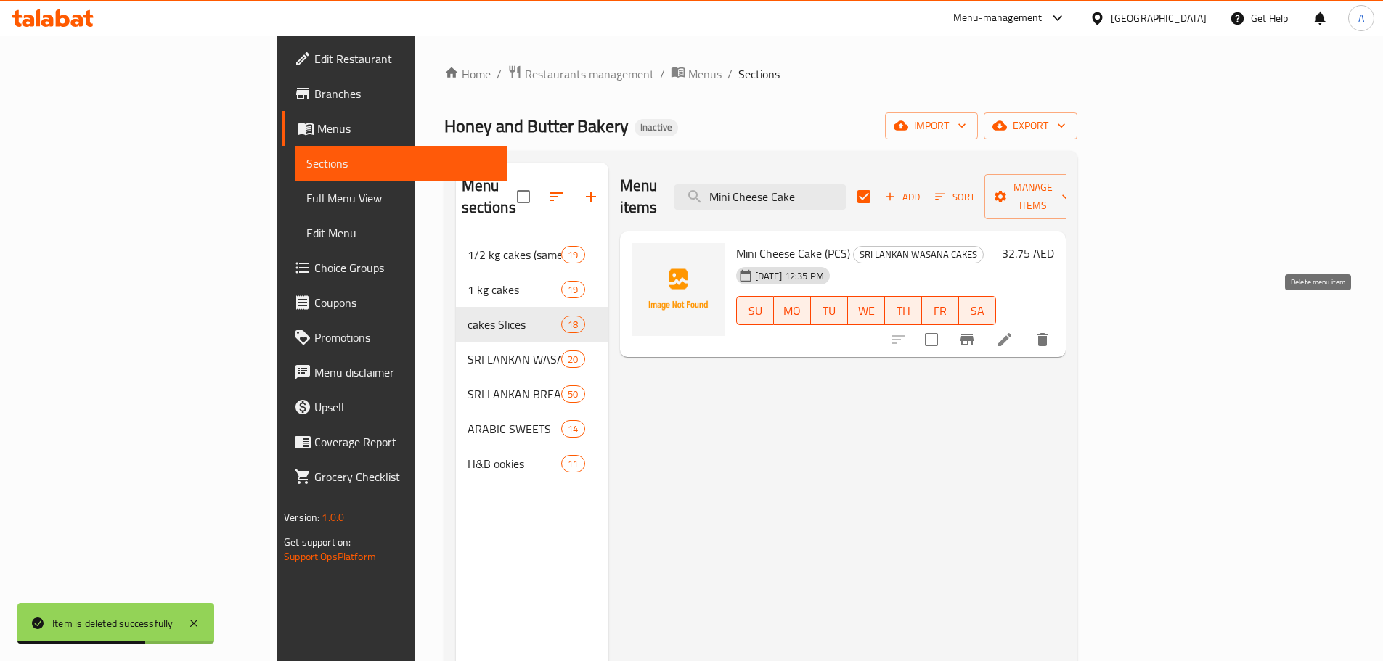
type input "Mini Cheese Cake"
click at [1048, 333] on icon "delete" at bounding box center [1042, 339] width 10 height 13
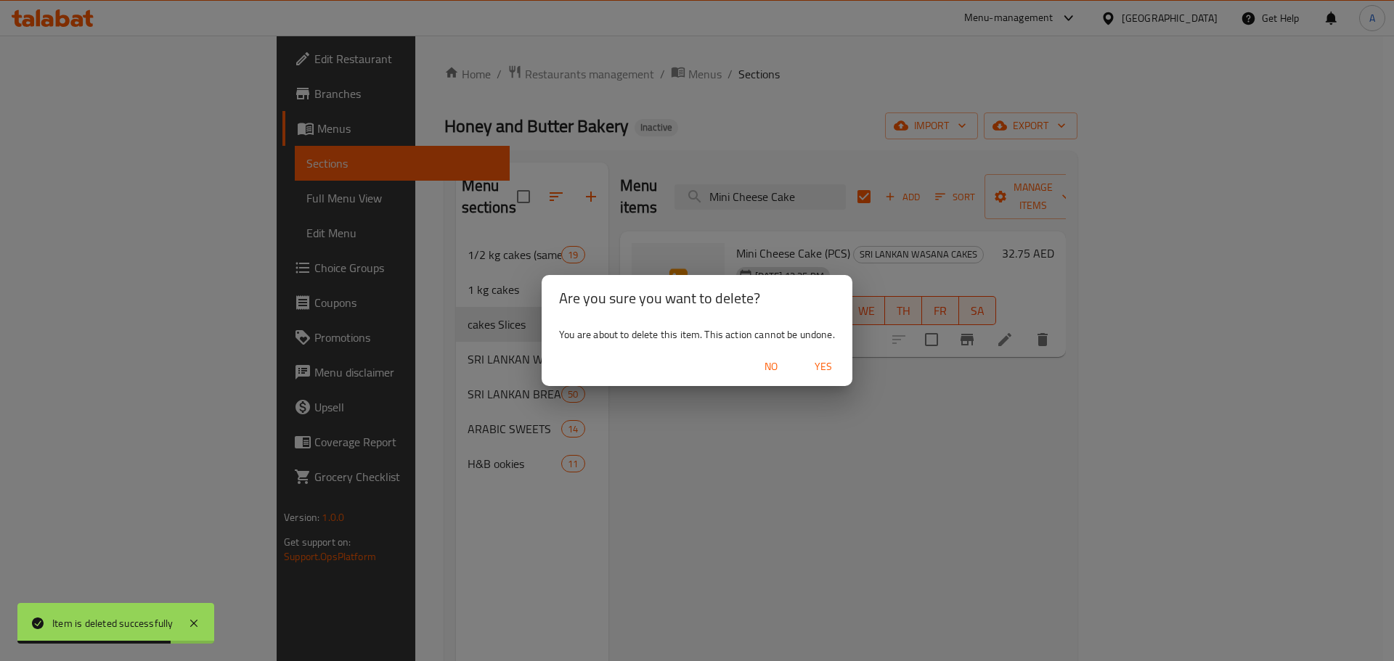
click at [825, 363] on span "Yes" at bounding box center [823, 367] width 35 height 18
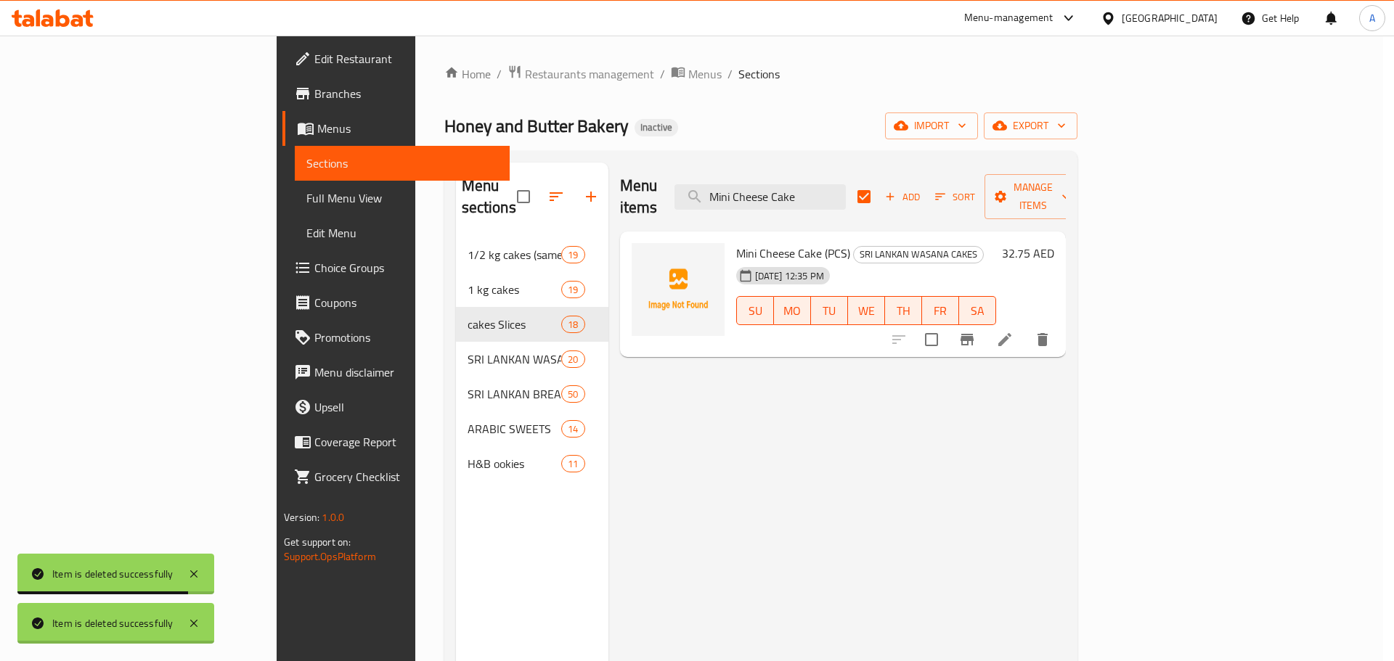
checkbox input "false"
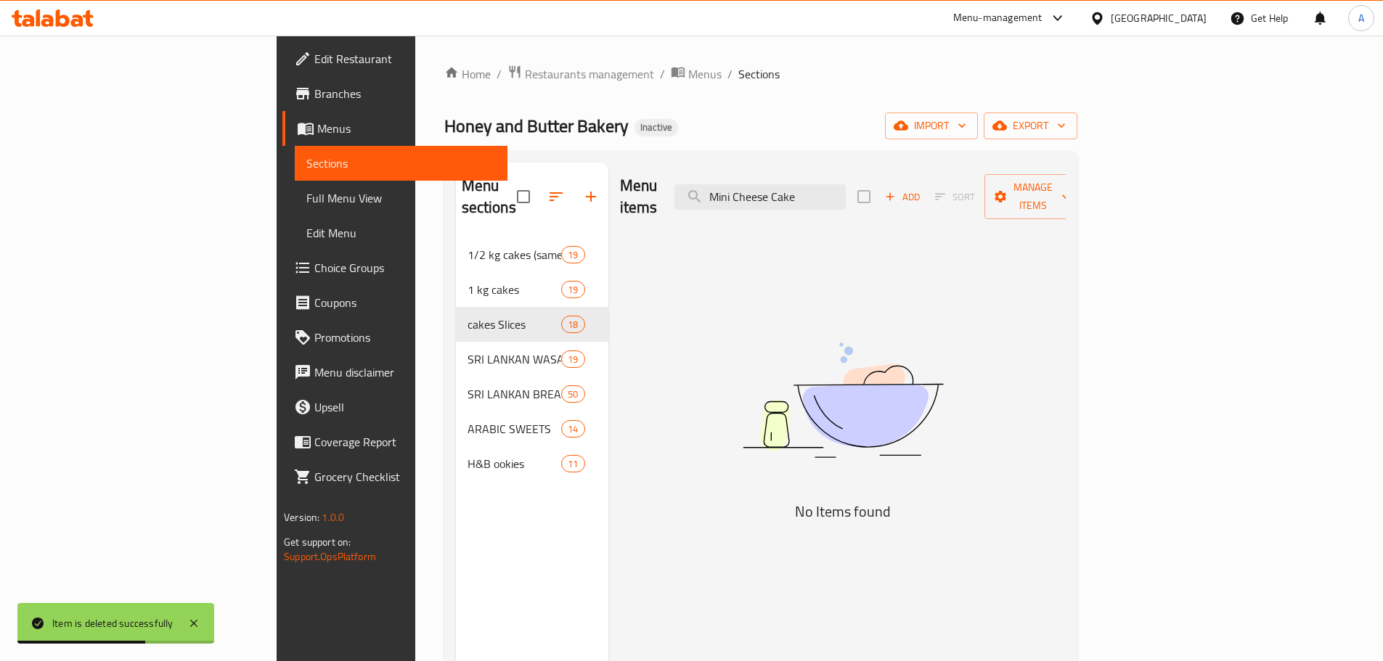
click at [848, 167] on div "Menu items Mini Cheese Cake Add Sort Manage items" at bounding box center [843, 197] width 446 height 69
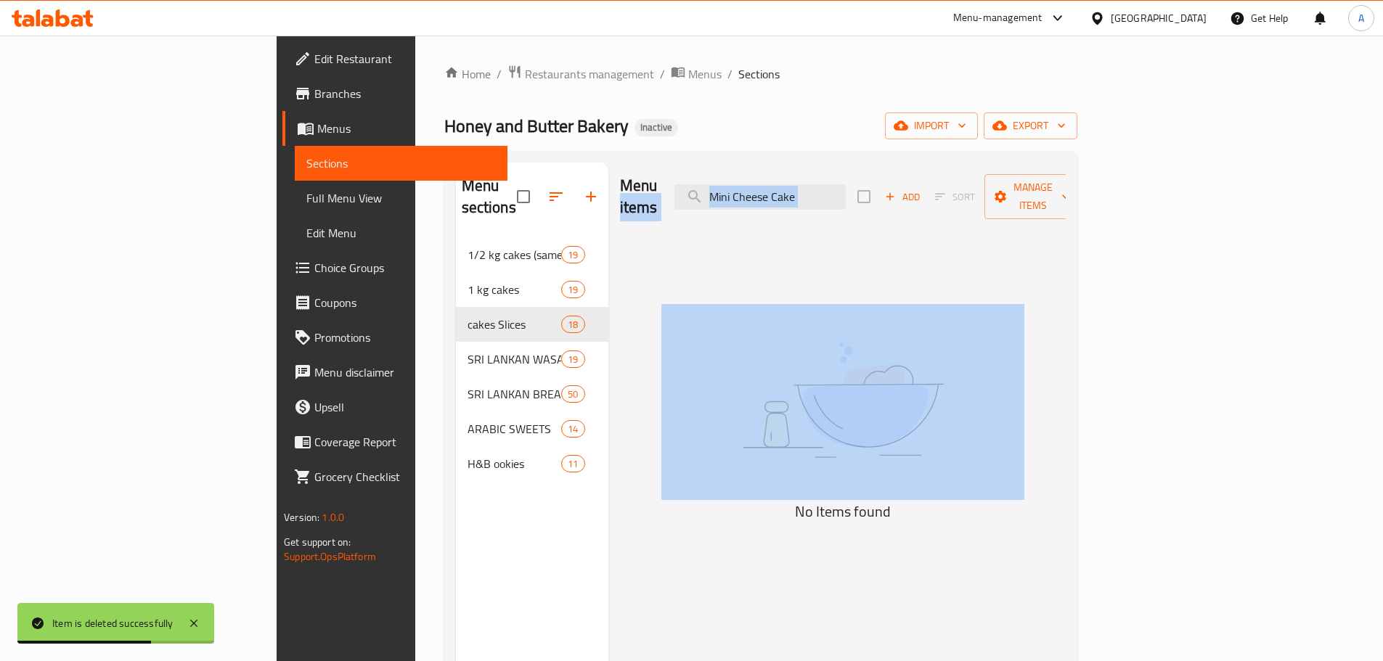
click at [848, 167] on div "Menu items Mini Cheese Cake Add Sort Manage items" at bounding box center [843, 197] width 446 height 69
click at [846, 189] on input "Mini Cheese Cake" at bounding box center [759, 196] width 171 height 25
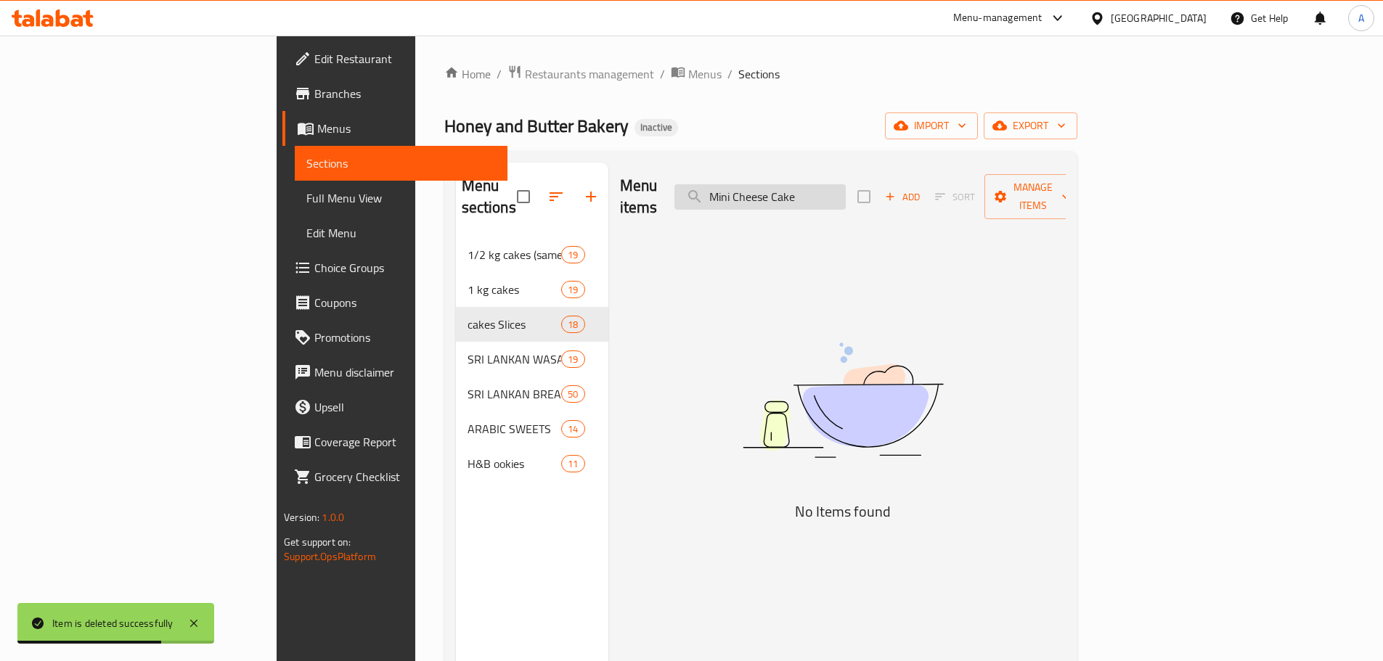
click at [846, 189] on input "Mini Cheese Cake" at bounding box center [759, 196] width 171 height 25
paste input "HWB Seenisambal Bun"
type input "HWB Seenisambal Bun"
checkbox input "true"
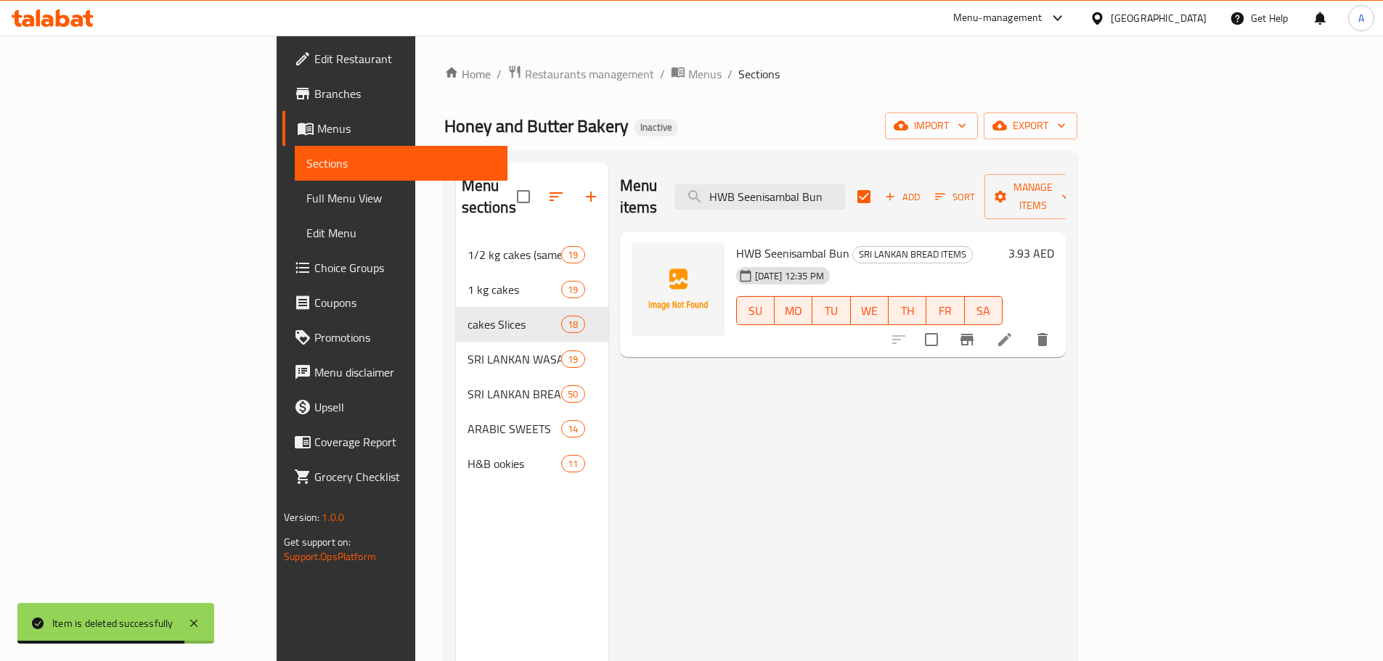
type input "HWB Seenisambal Bun"
click at [1013, 331] on icon at bounding box center [1004, 339] width 17 height 17
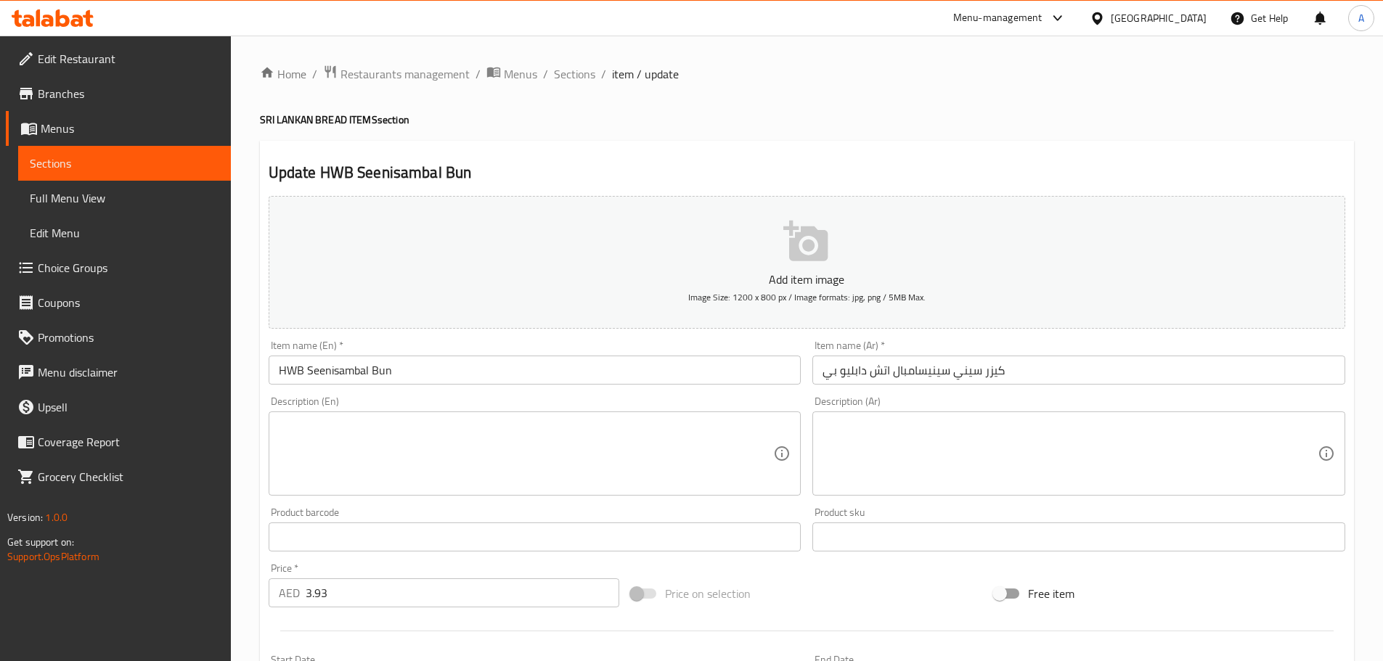
click at [965, 371] on input "كيزر سيني سينيسامبال اتش دابليو بي" at bounding box center [1078, 370] width 533 height 29
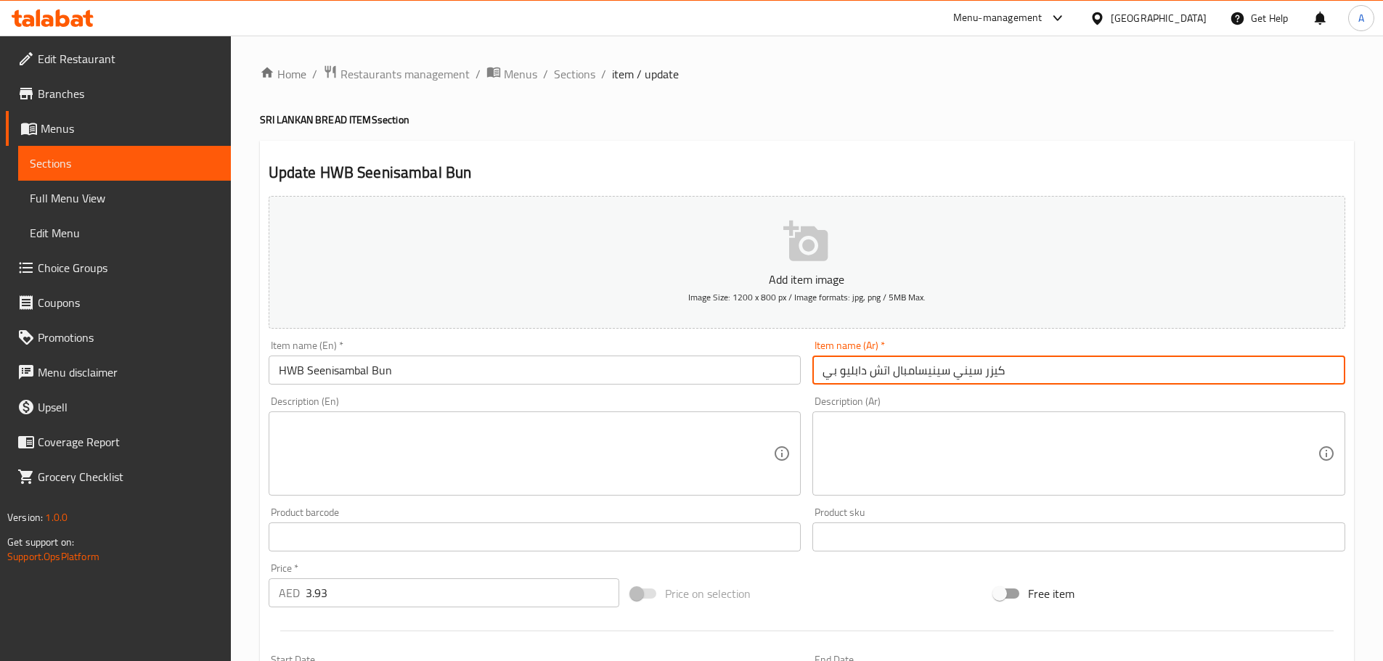
click at [965, 371] on input "كيزر سيني سينيسامبال اتش دابليو بي" at bounding box center [1078, 370] width 533 height 29
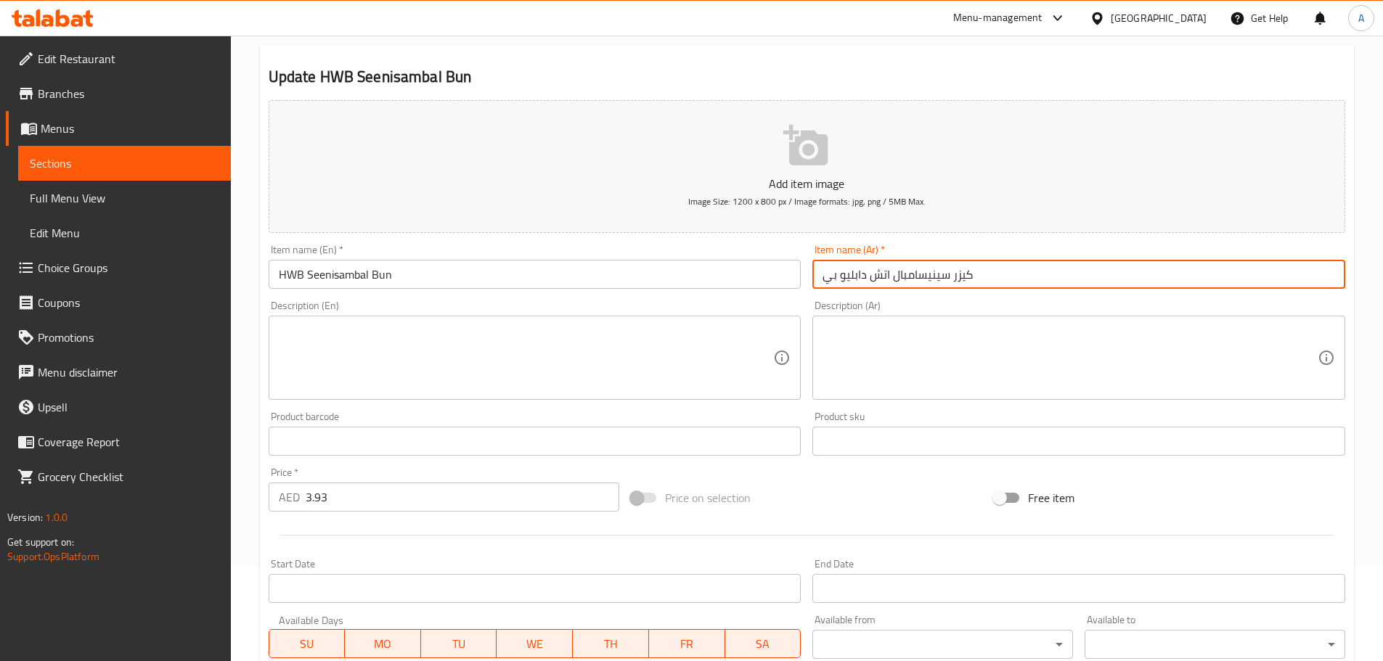
scroll to position [364, 0]
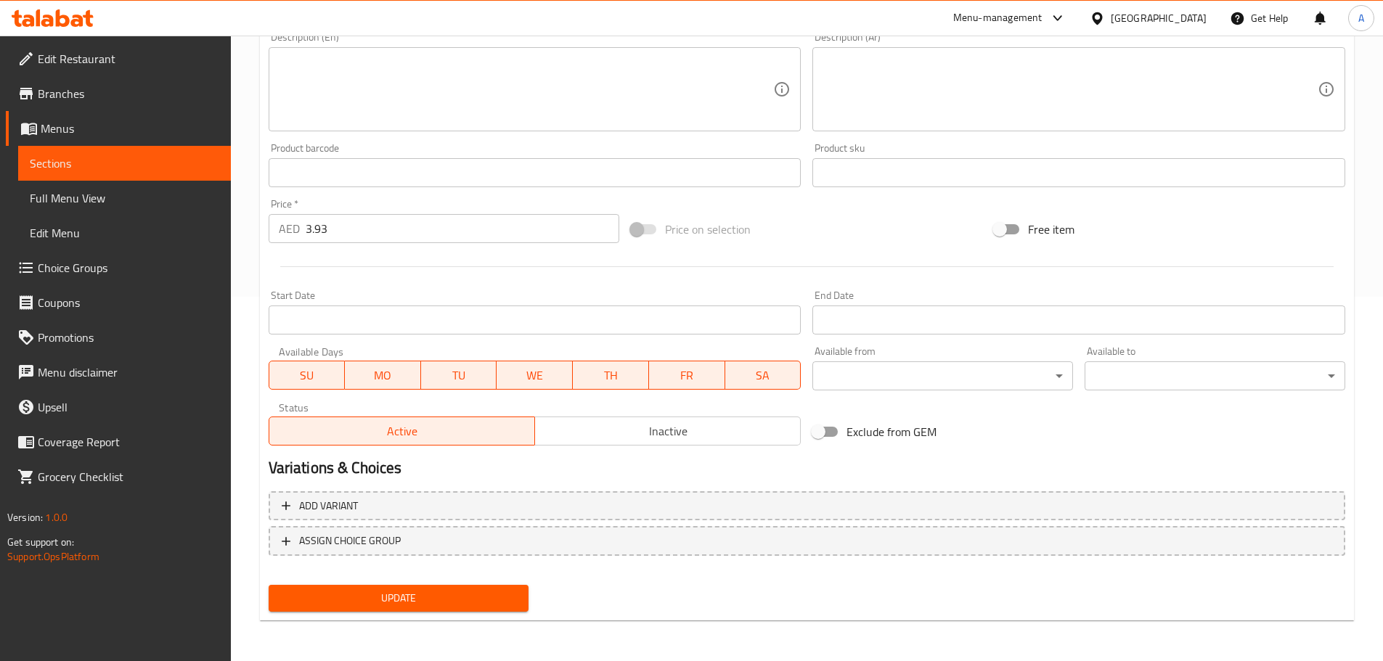
type input "كيزر سينيسامبال اتش دابليو بي"
click at [346, 599] on span "Update" at bounding box center [398, 598] width 237 height 18
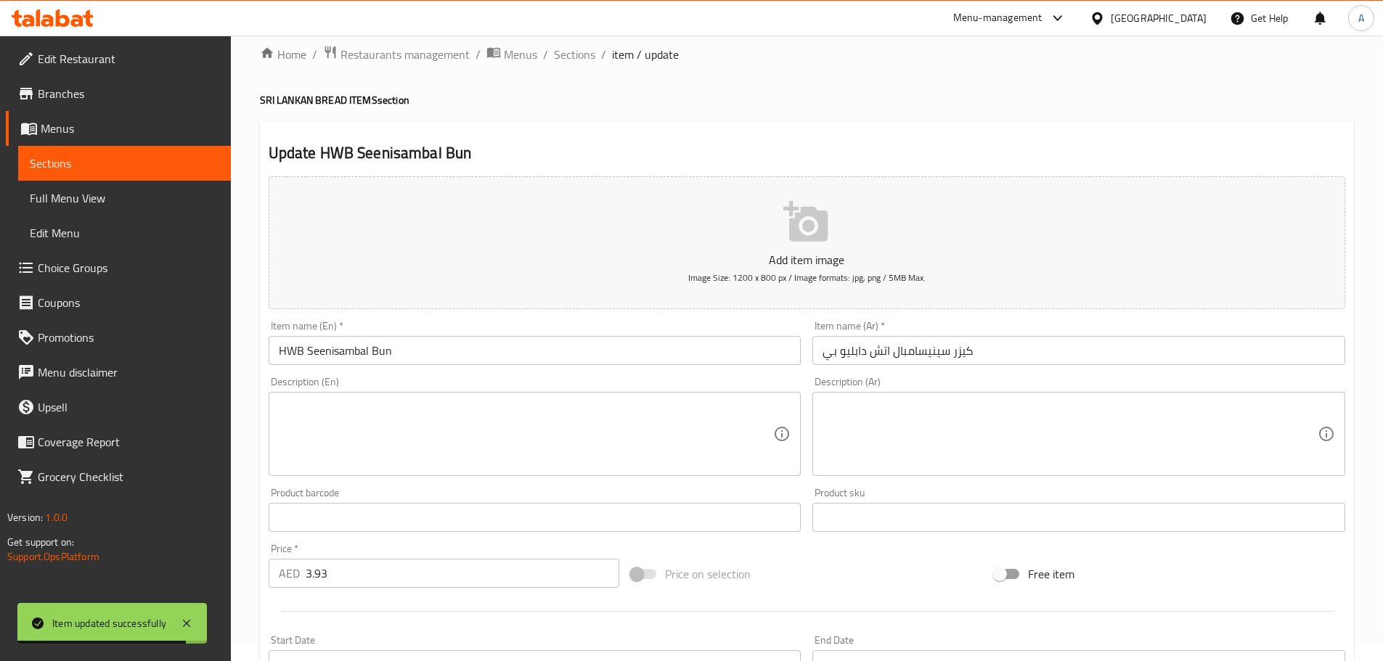
scroll to position [0, 0]
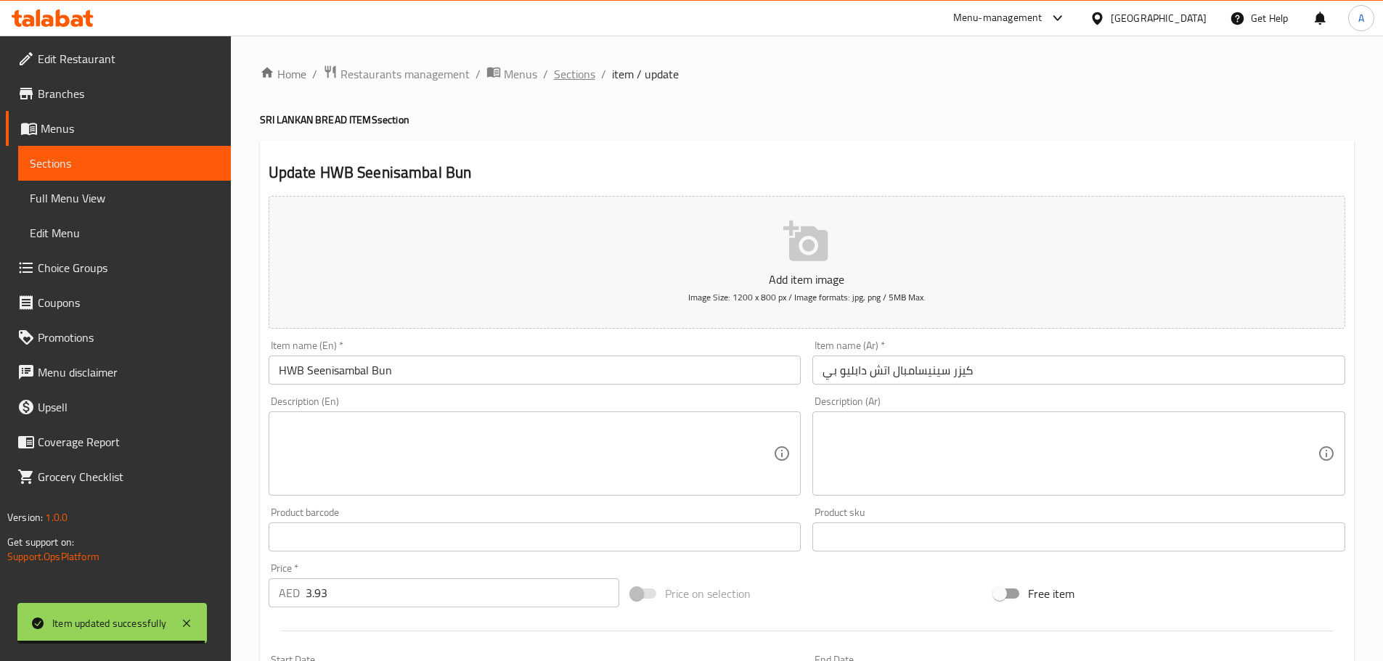
click at [557, 89] on div "Home / Restaurants management / Menus / Sections / item / update SRI LANKAN BRE…" at bounding box center [807, 531] width 1094 height 932
click at [566, 72] on span "Sections" at bounding box center [574, 73] width 41 height 17
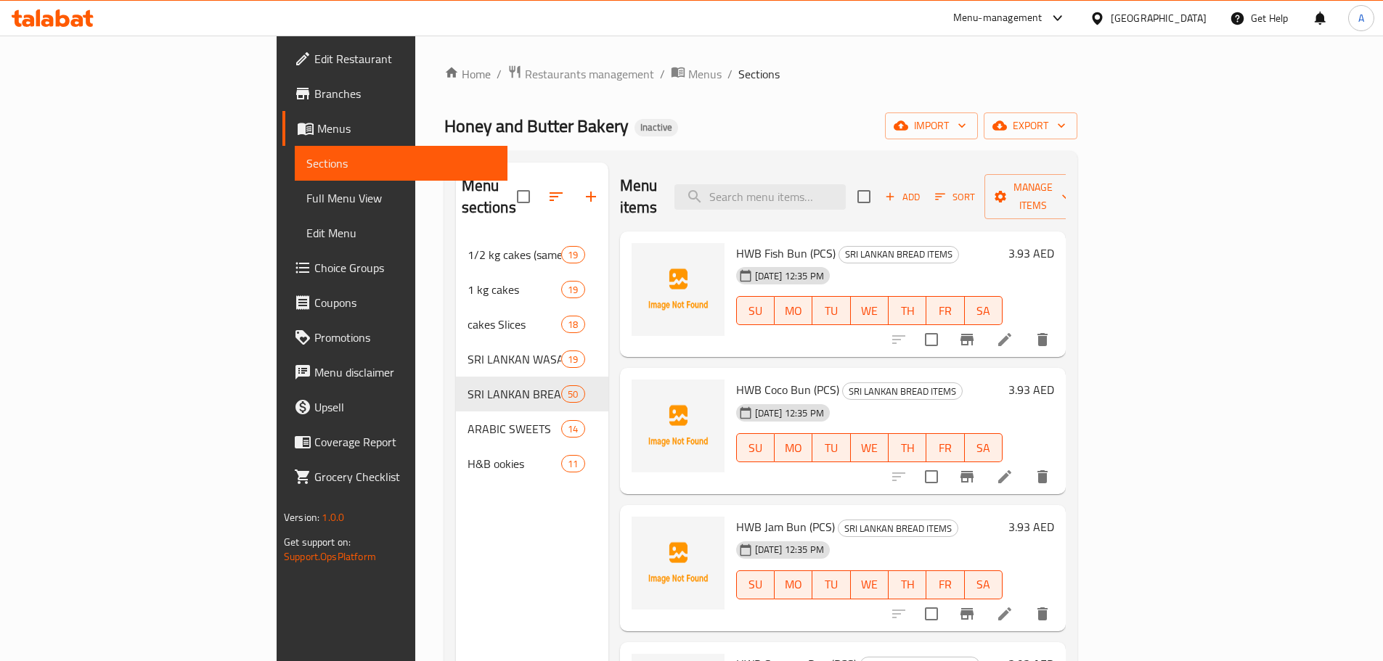
click at [1019, 197] on div "Menu items Add Sort Manage items" at bounding box center [843, 197] width 446 height 69
click at [846, 191] on input "search" at bounding box center [759, 196] width 171 height 25
paste input "HWB Viskirinna (PKT)"
drag, startPoint x: 909, startPoint y: 181, endPoint x: 905, endPoint y: 175, distance: 7.5
click at [846, 184] on input "HWB Viskirinna (PKT)" at bounding box center [759, 196] width 171 height 25
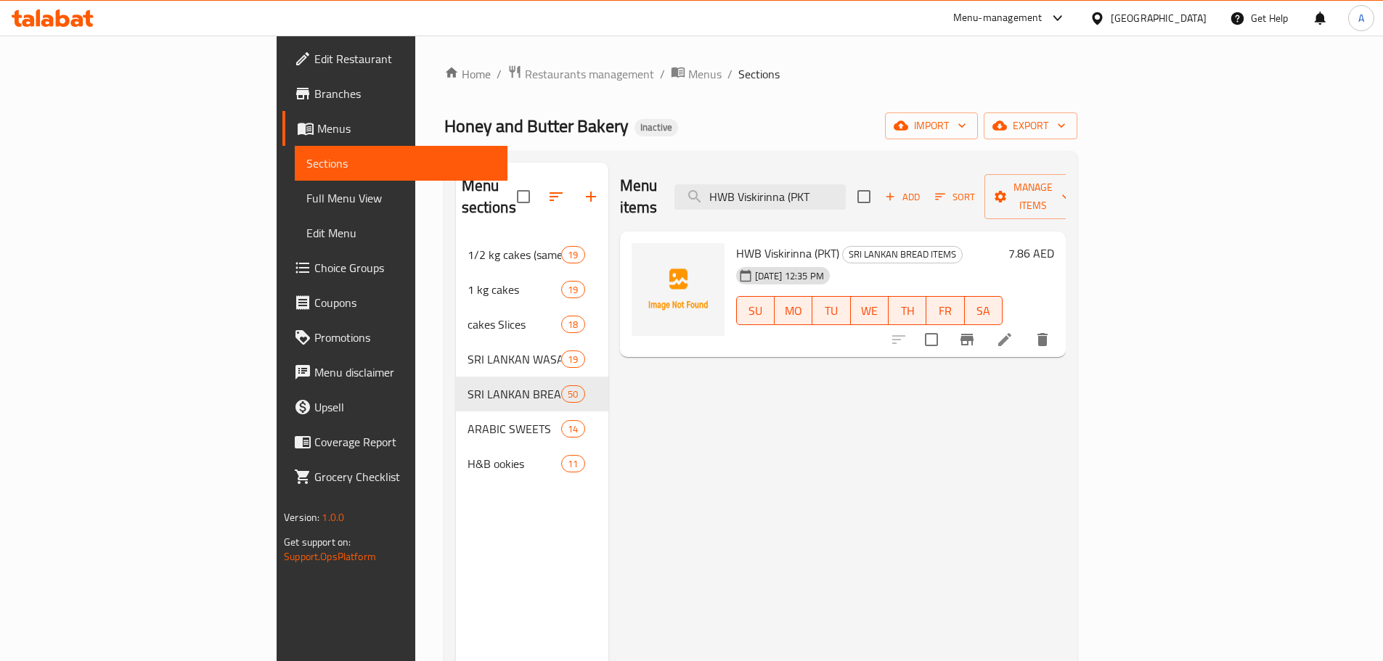
click at [865, 172] on div "Menu items HWB Viskirinna (PKT Add Sort Manage items" at bounding box center [843, 197] width 446 height 69
click at [846, 186] on input "HWB Viskirinna (PKT" at bounding box center [759, 196] width 171 height 25
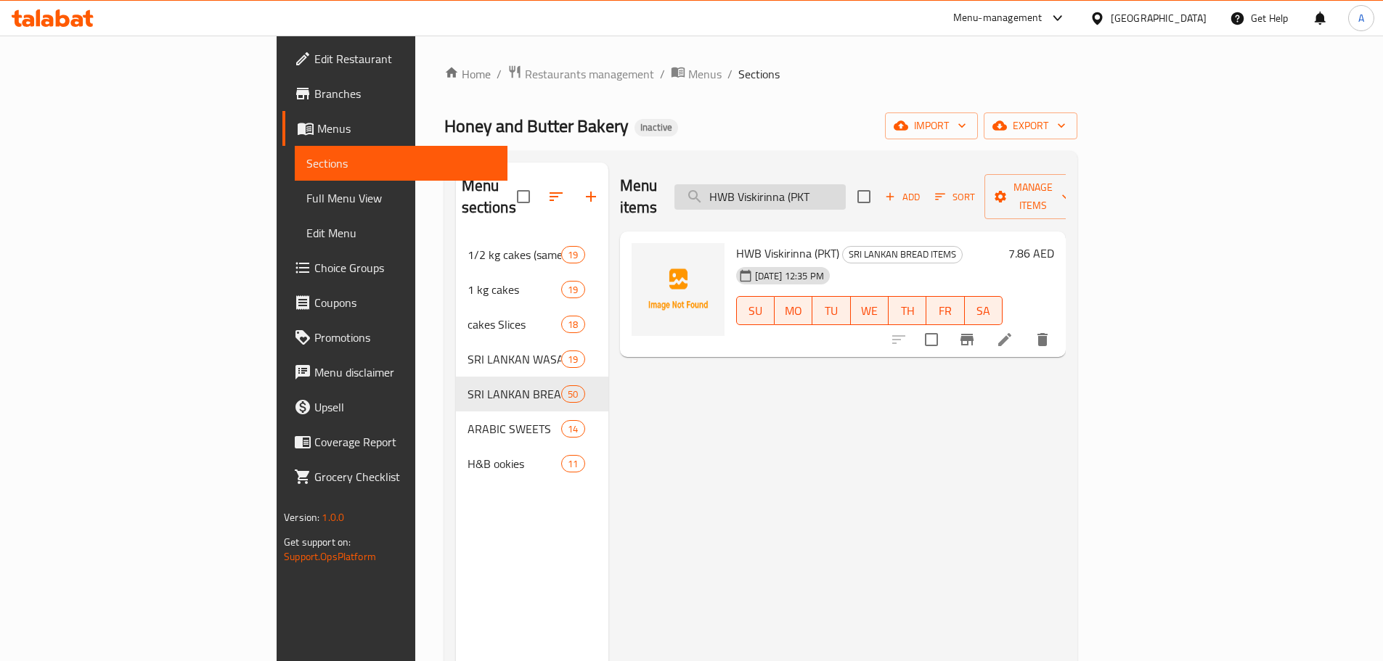
click at [846, 186] on input "HWB Viskirinna (PKT" at bounding box center [759, 196] width 171 height 25
paste input "Butter Biscut"
click at [846, 184] on input "HWB Butter Biscut" at bounding box center [759, 196] width 171 height 25
click at [846, 237] on div "HWB Butter Biscut (PKT) SRI LANKAN BREAD ITEMS 20-08-2025 12:35 PM SU MO TU WE …" at bounding box center [869, 294] width 278 height 115
click at [846, 194] on input "HWB Butter Biscut" at bounding box center [759, 196] width 171 height 25
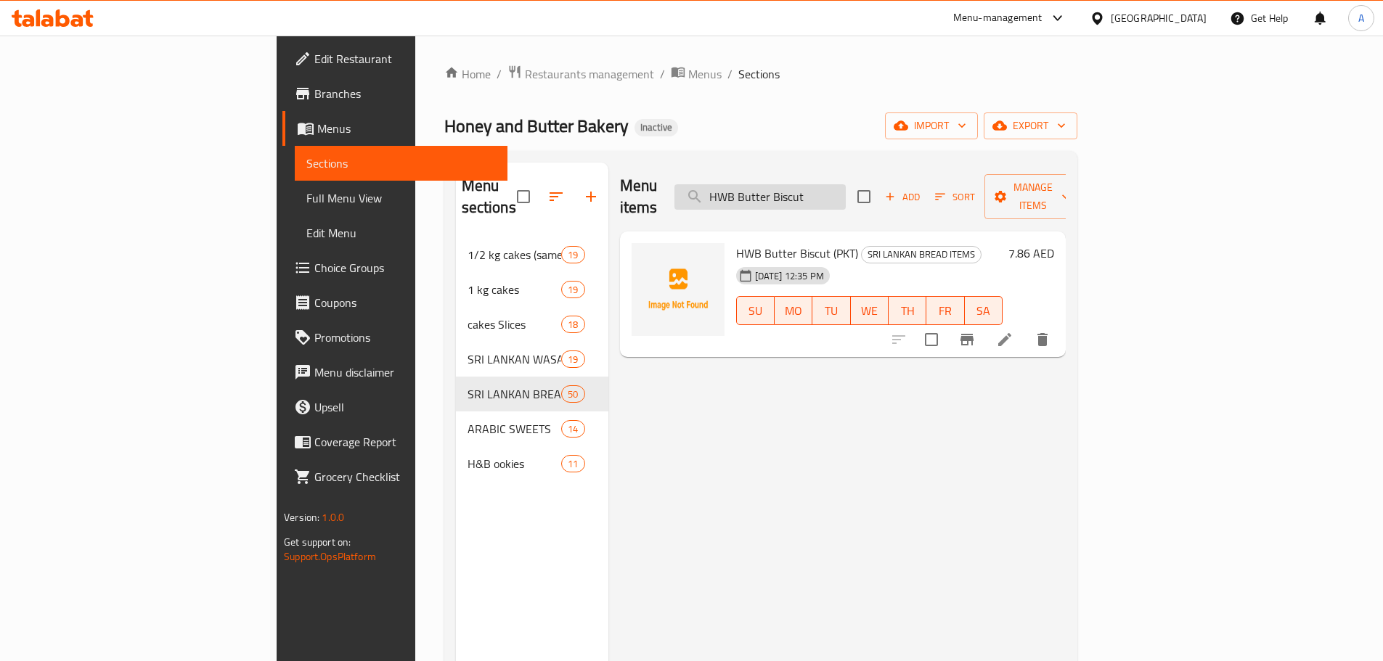
click at [846, 194] on input "HWB Butter Biscut" at bounding box center [759, 196] width 171 height 25
paste input "Ghanakatha (PKT)"
click at [846, 184] on input "HWB Ghanakatha (PKT)" at bounding box center [759, 196] width 171 height 25
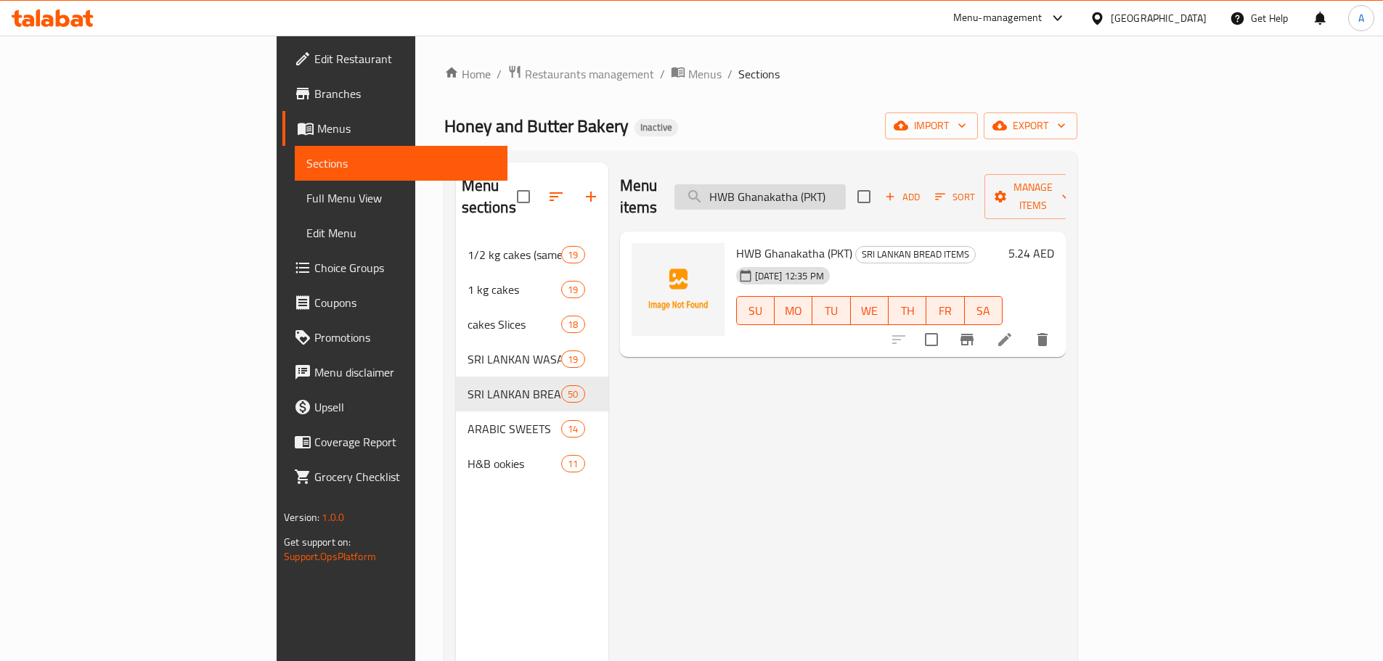
click at [846, 184] on input "HWB Ghanakatha (PKT)" at bounding box center [759, 196] width 171 height 25
paste input "&B Baby Rusk"
drag, startPoint x: 956, startPoint y: 206, endPoint x: 834, endPoint y: 161, distance: 130.0
click at [952, 205] on div "Menu items H&B Baby Rusk (PKT) Add Sort Manage items" at bounding box center [843, 197] width 446 height 69
click at [833, 161] on div "Menu sections 1/2 kg cakes (same flavors, half size) 19 1 kg cakes 19 cakes Sli…" at bounding box center [760, 493] width 633 height 685
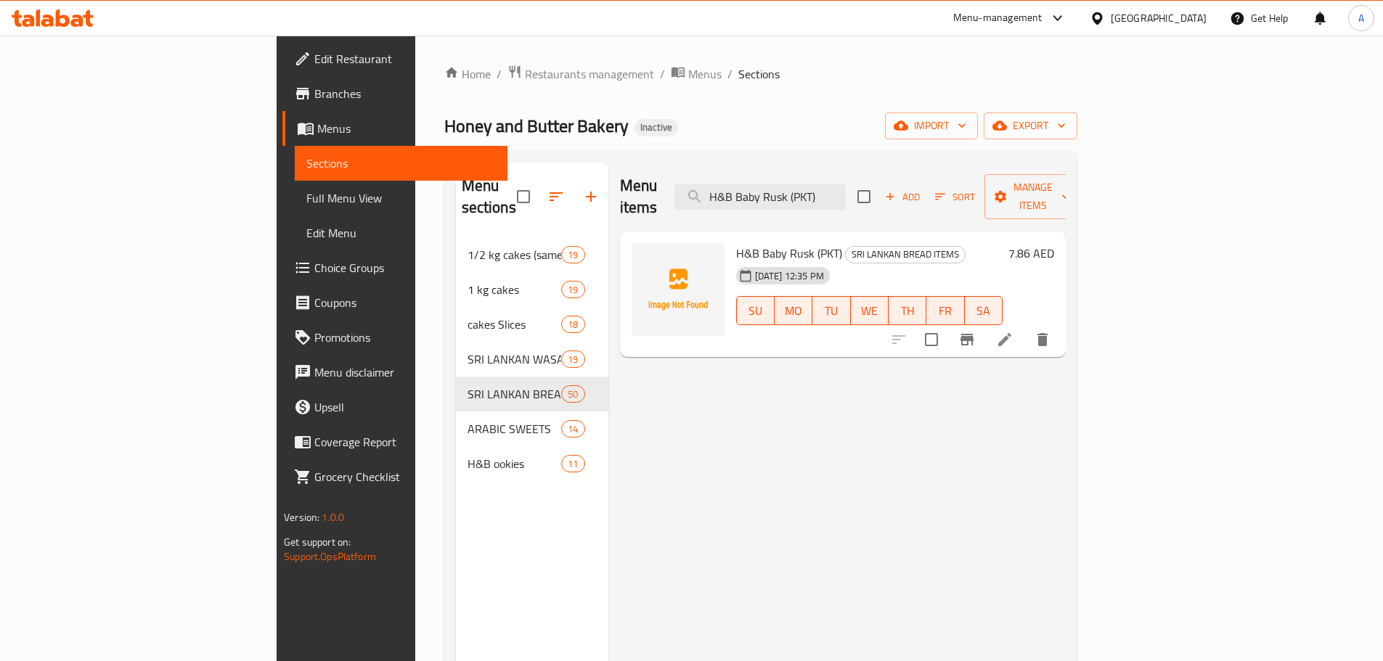
click at [852, 170] on div "Menu items H&B Baby Rusk (PKT) Add Sort Manage items" at bounding box center [843, 197] width 446 height 69
click at [846, 186] on input "H&B Baby Rusk (PKT)" at bounding box center [759, 196] width 171 height 25
paste input "Finger Roll (1x6)"
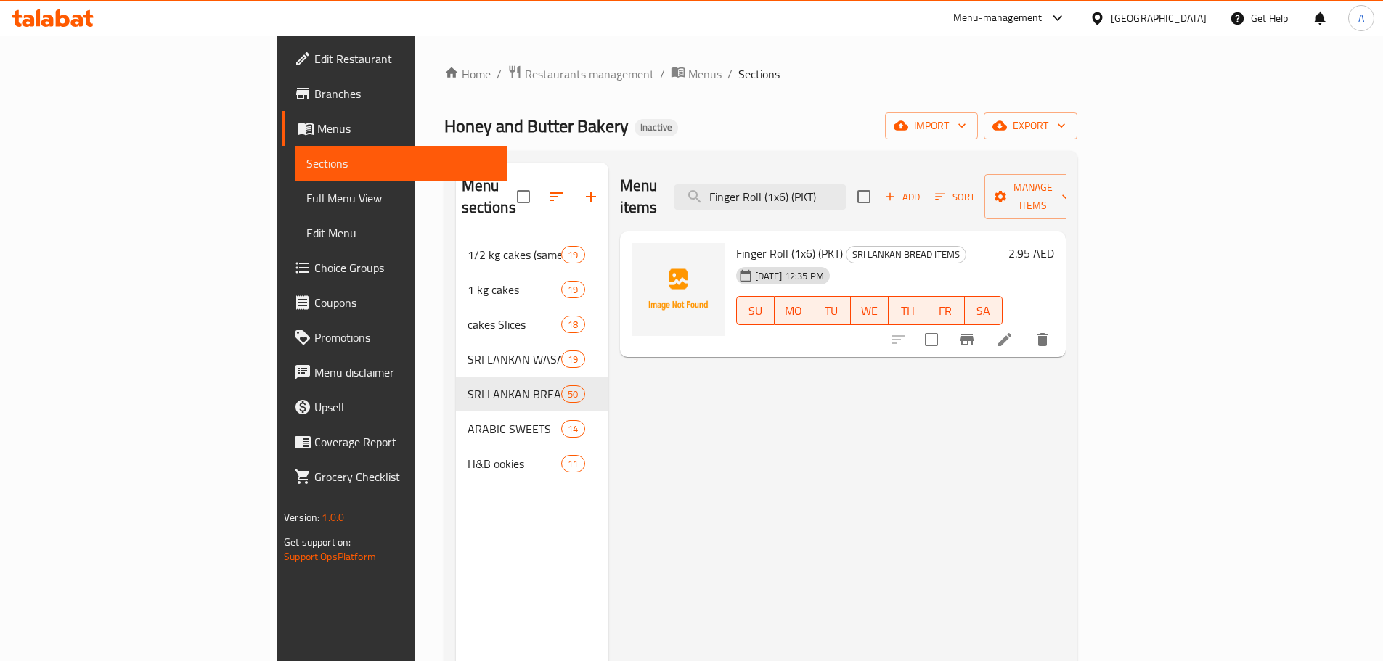
drag, startPoint x: 1290, startPoint y: 319, endPoint x: 1288, endPoint y: 297, distance: 22.6
click at [1054, 281] on div "2.95 AED" at bounding box center [1029, 294] width 52 height 103
click at [846, 188] on input "Finger Roll (1x6) (PKT)" at bounding box center [759, 196] width 171 height 25
click at [921, 207] on div "Menu items Finger Roll (1x6) (PKT) Add Sort Manage items" at bounding box center [843, 197] width 446 height 69
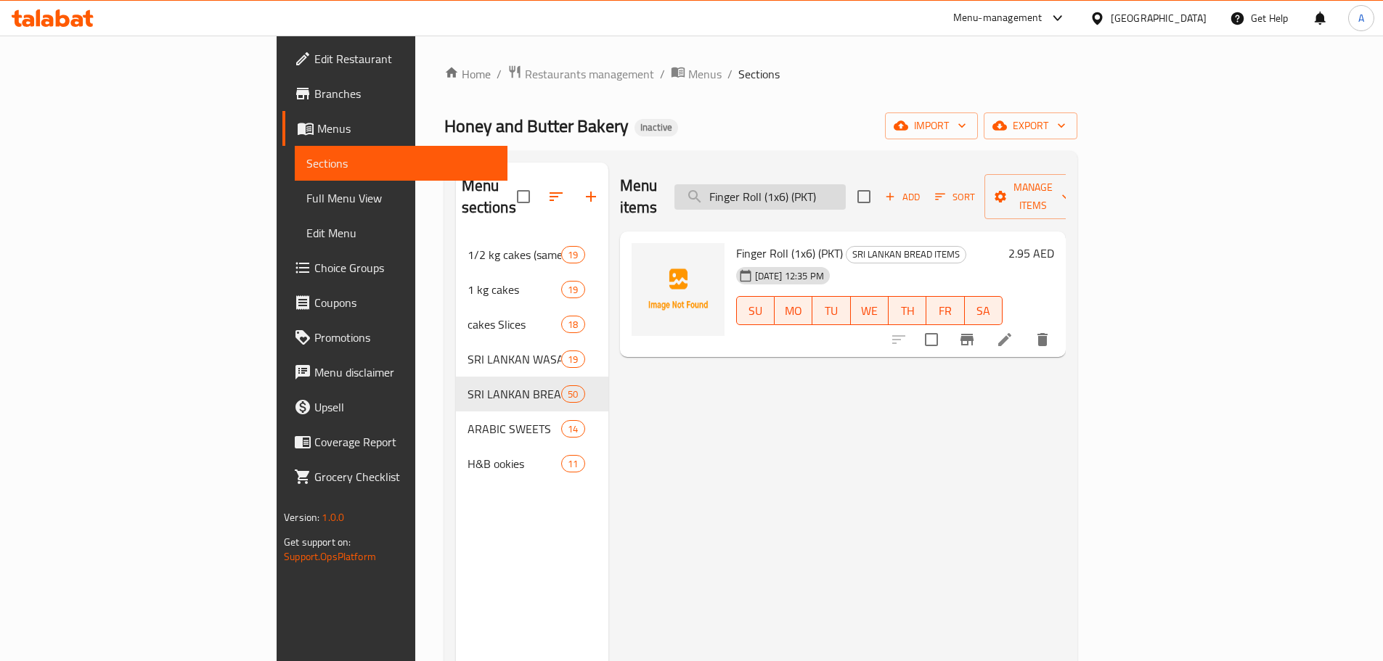
click at [846, 191] on input "Finger Roll (1x6) (PKT)" at bounding box center [759, 196] width 171 height 25
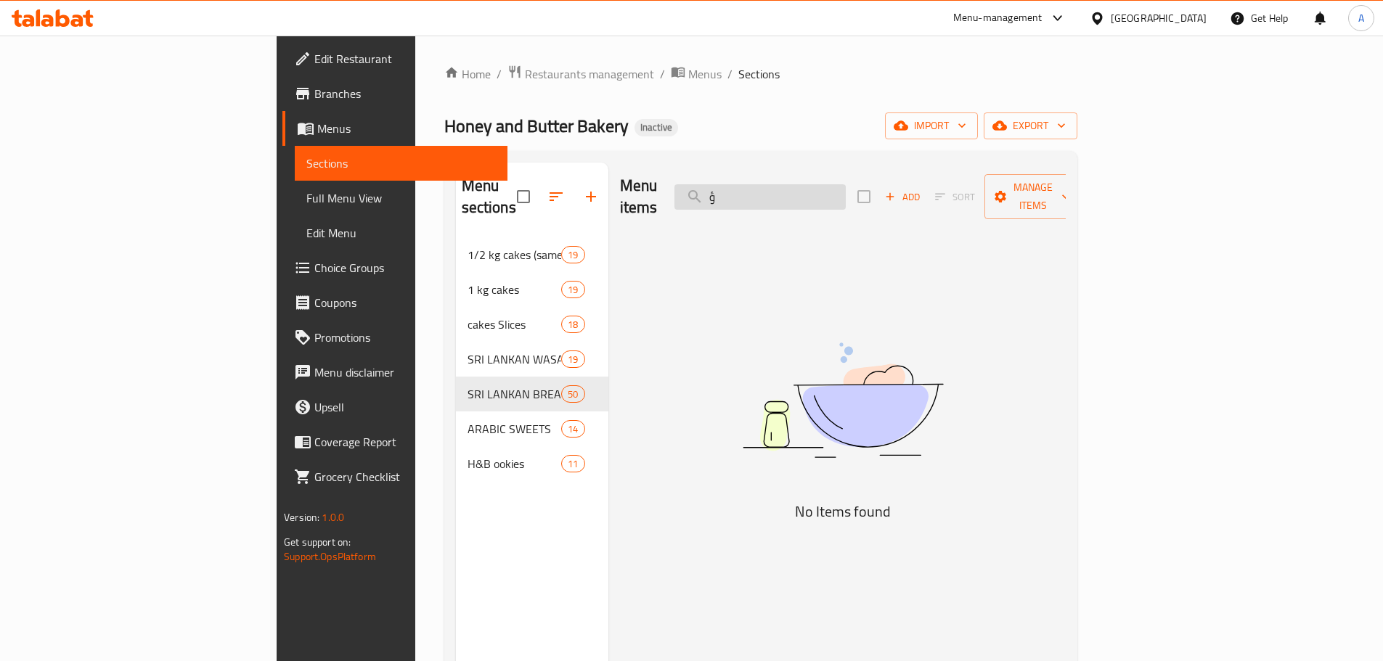
click at [846, 191] on input "ؤ" at bounding box center [759, 196] width 171 height 25
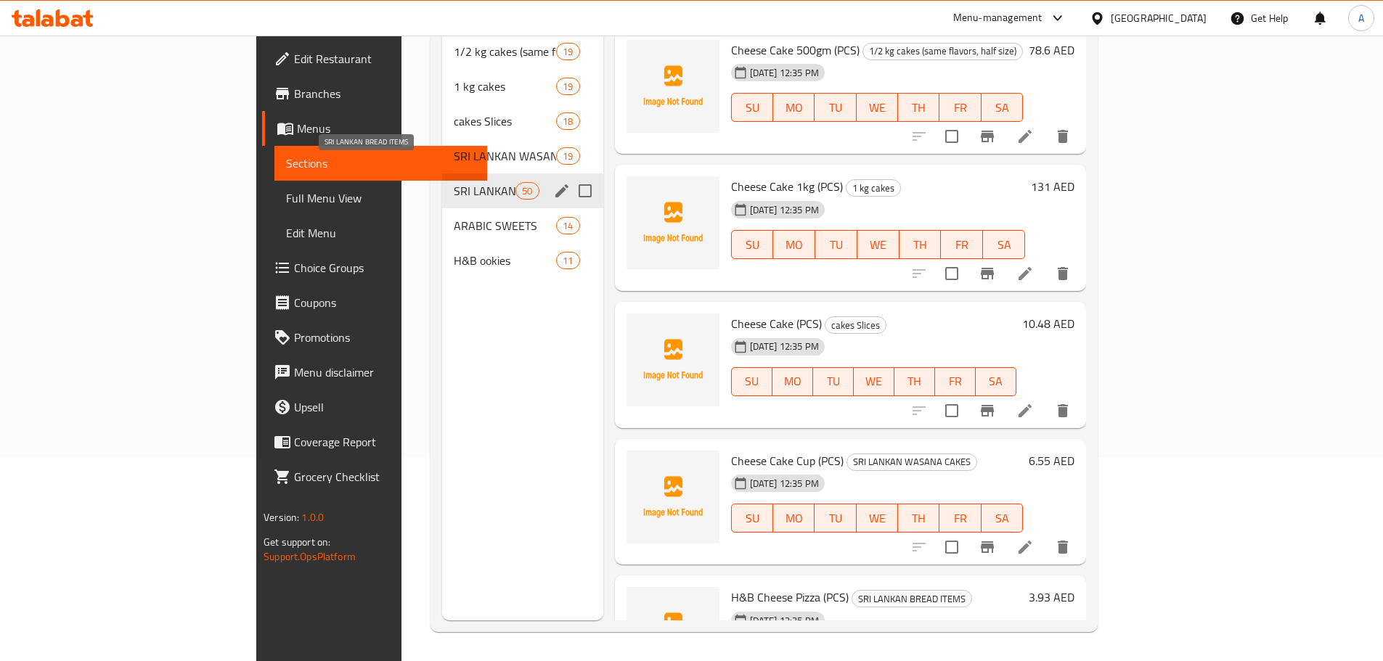
type input "cheese"
click at [442, 139] on div "SRI LANKAN WASANA CAKES 19" at bounding box center [522, 156] width 161 height 35
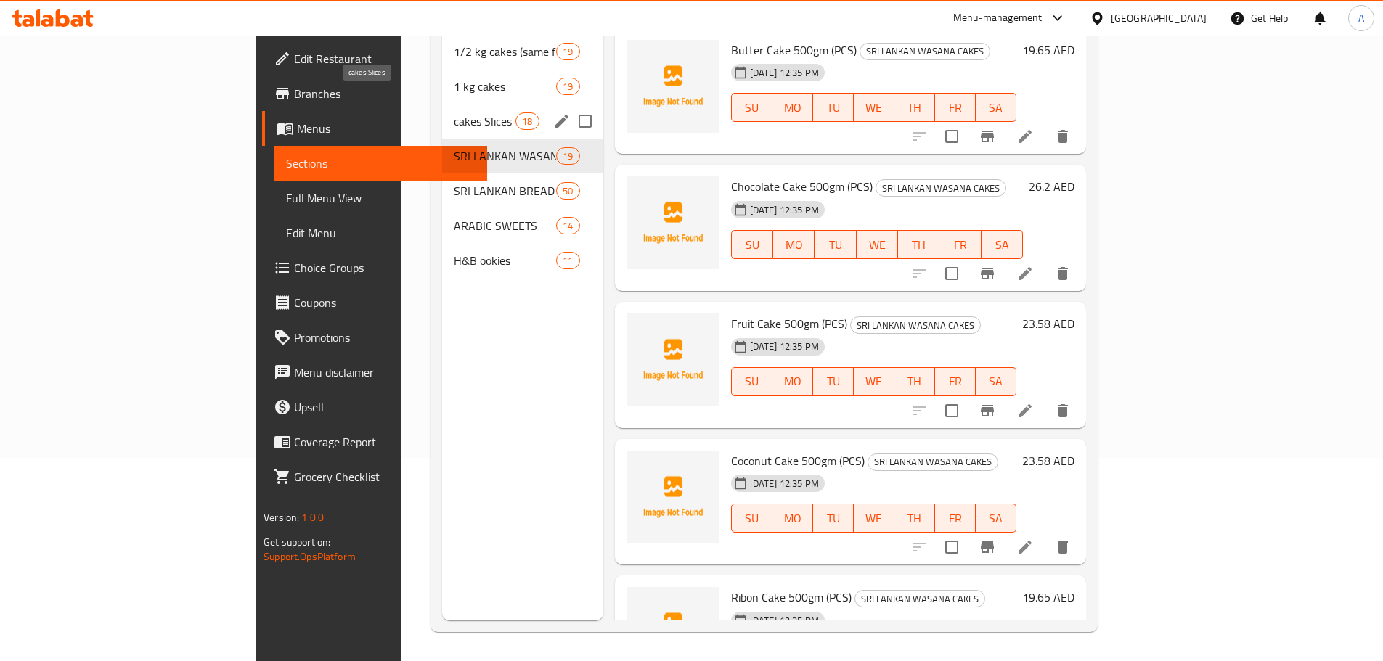
click at [454, 113] on span "cakes Slices" at bounding box center [485, 121] width 62 height 17
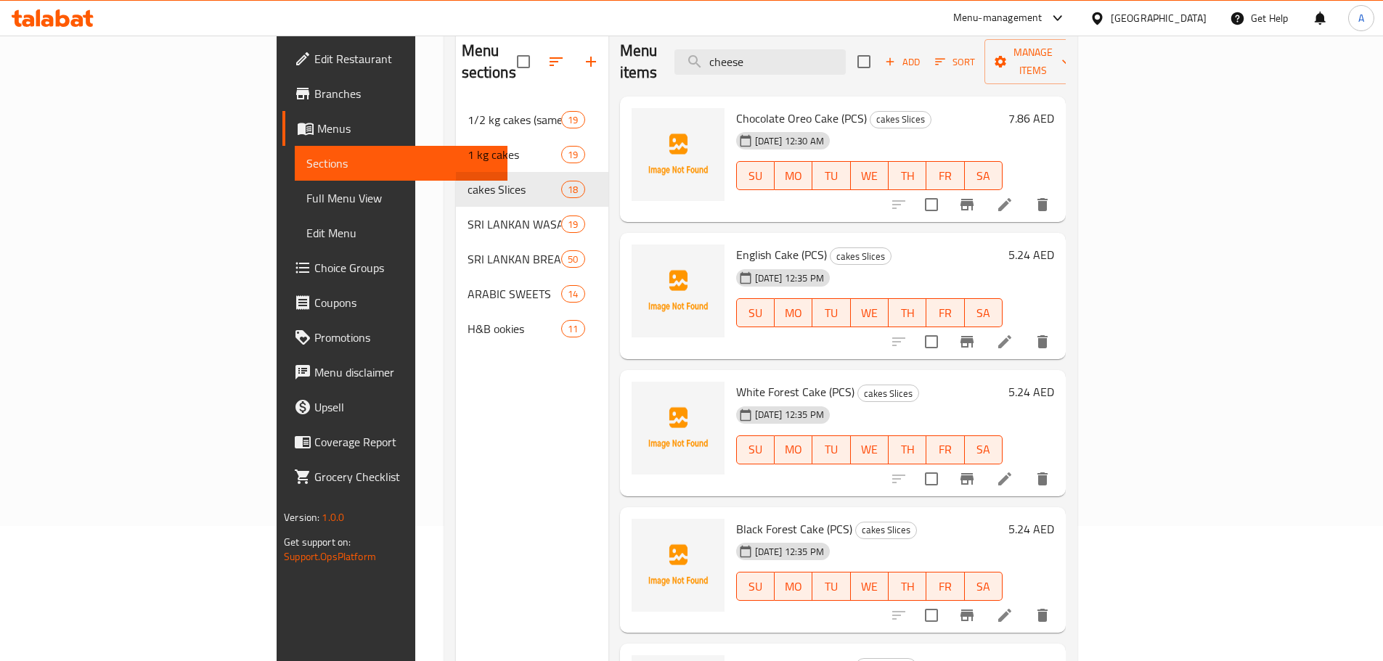
scroll to position [55, 0]
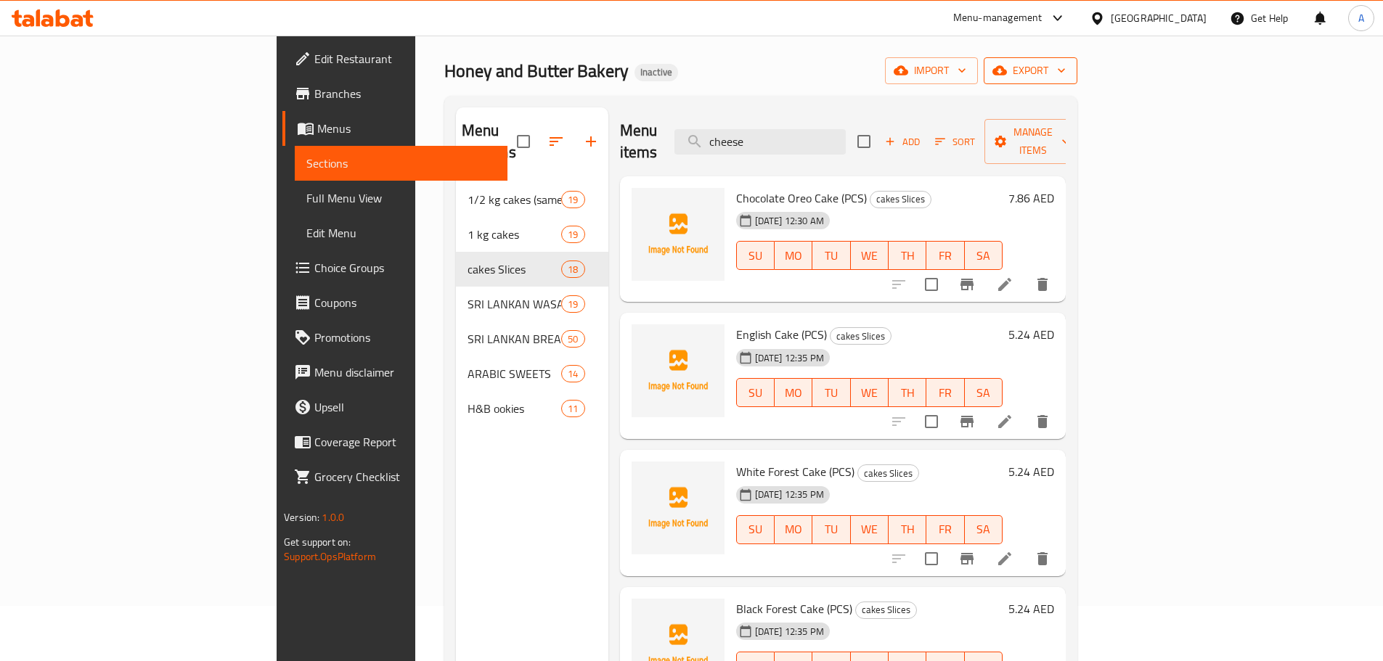
click at [1066, 69] on span "export" at bounding box center [1030, 71] width 70 height 18
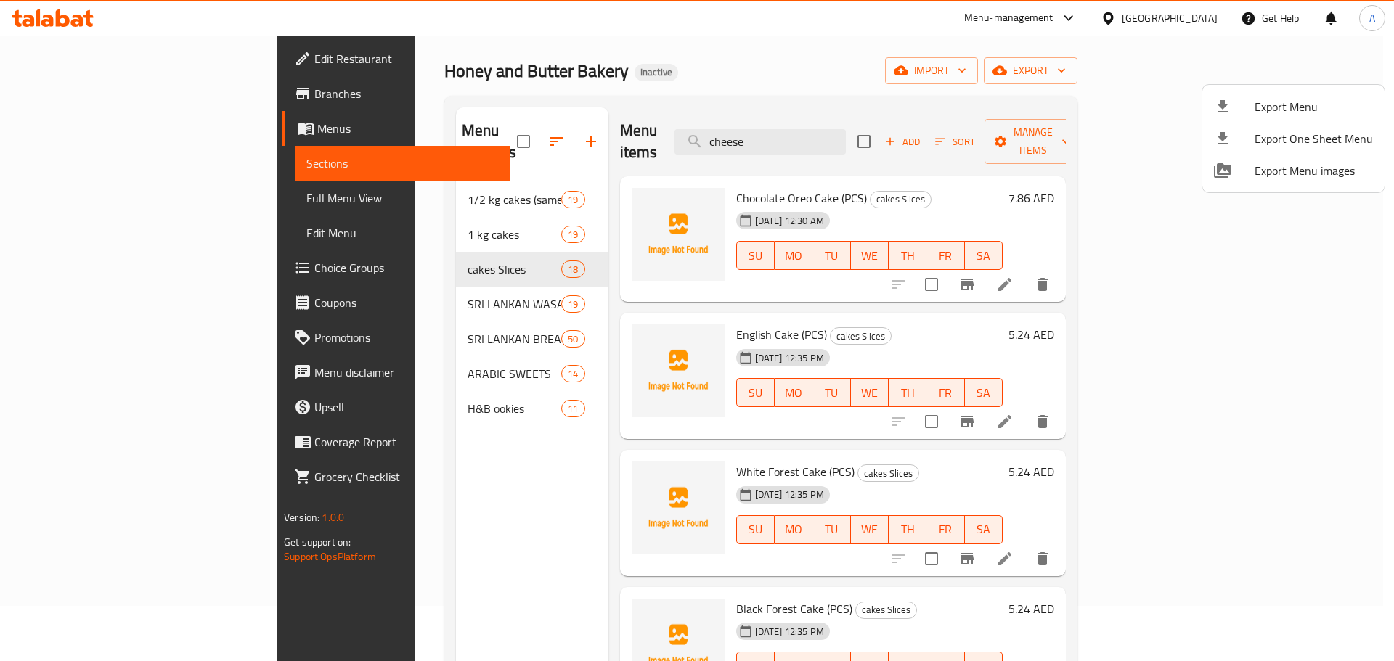
click at [1267, 107] on span "Export Menu" at bounding box center [1313, 106] width 118 height 17
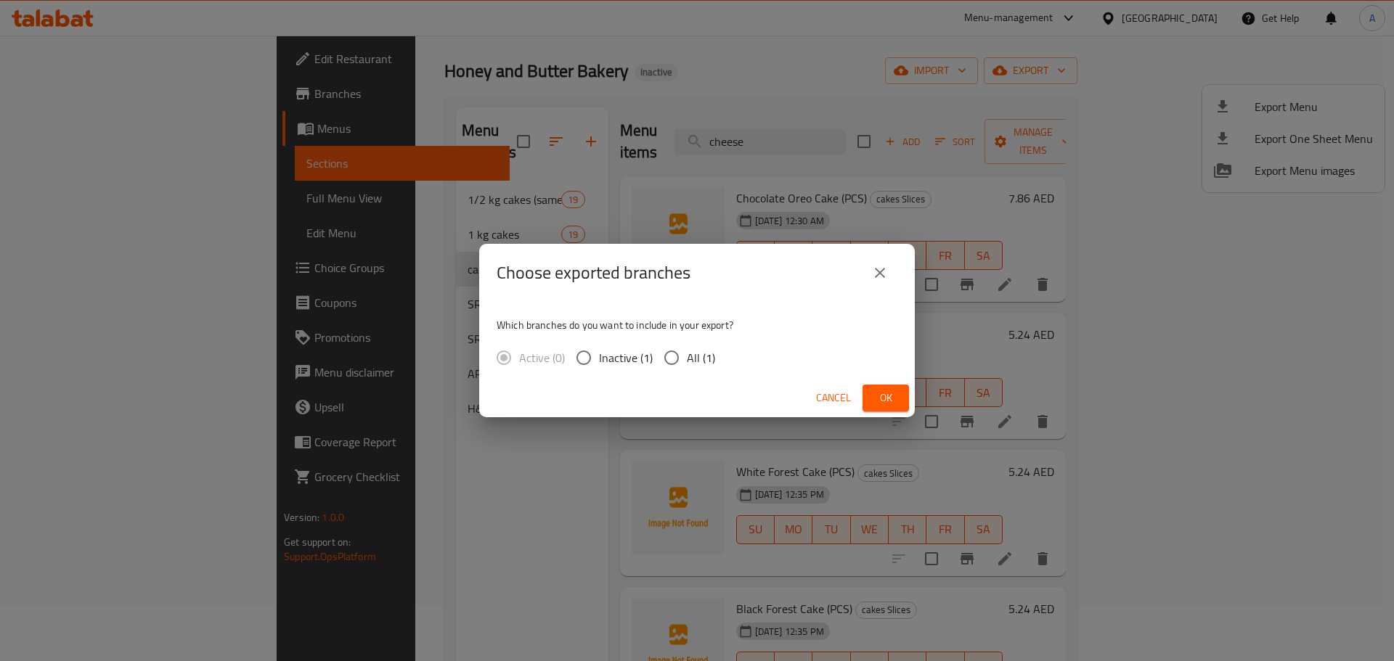
click at [695, 354] on span "All (1)" at bounding box center [701, 357] width 28 height 17
click at [687, 354] on input "All (1)" at bounding box center [671, 358] width 30 height 30
radio input "true"
click at [876, 389] on span "Ok" at bounding box center [885, 398] width 23 height 18
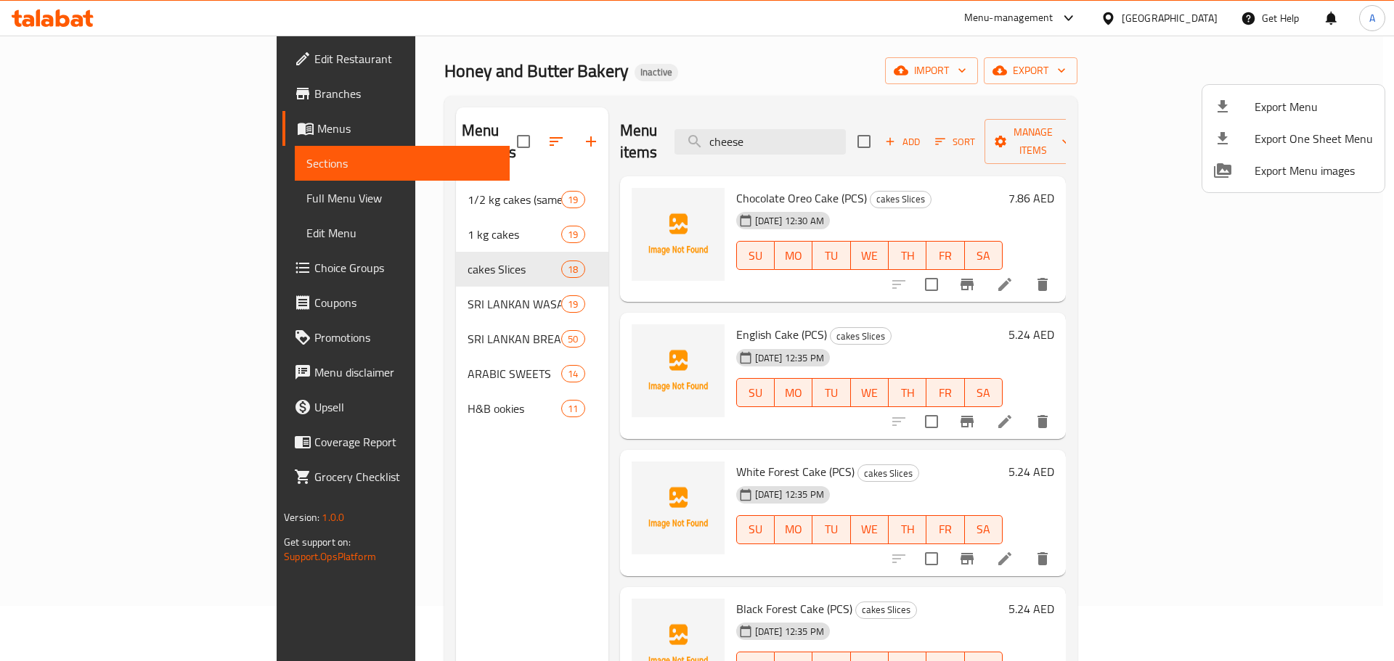
click at [84, 91] on div at bounding box center [697, 330] width 1394 height 661
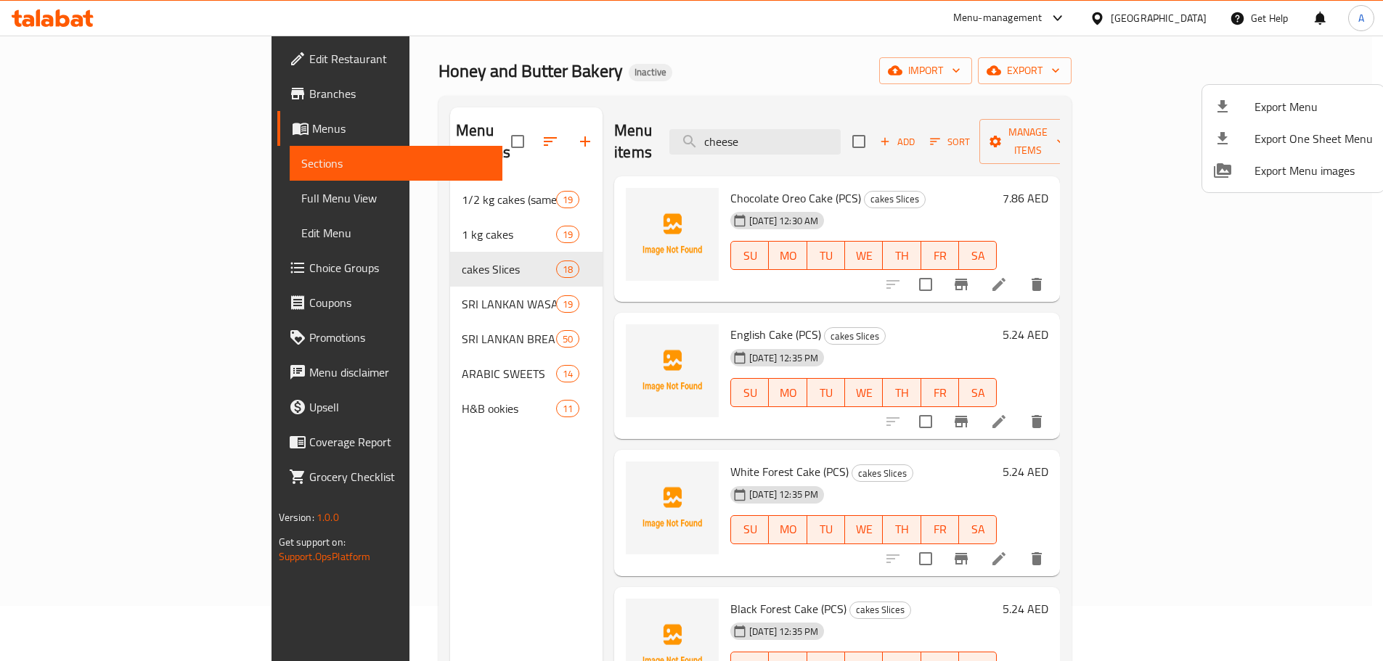
click at [309, 91] on span "Branches" at bounding box center [399, 93] width 181 height 17
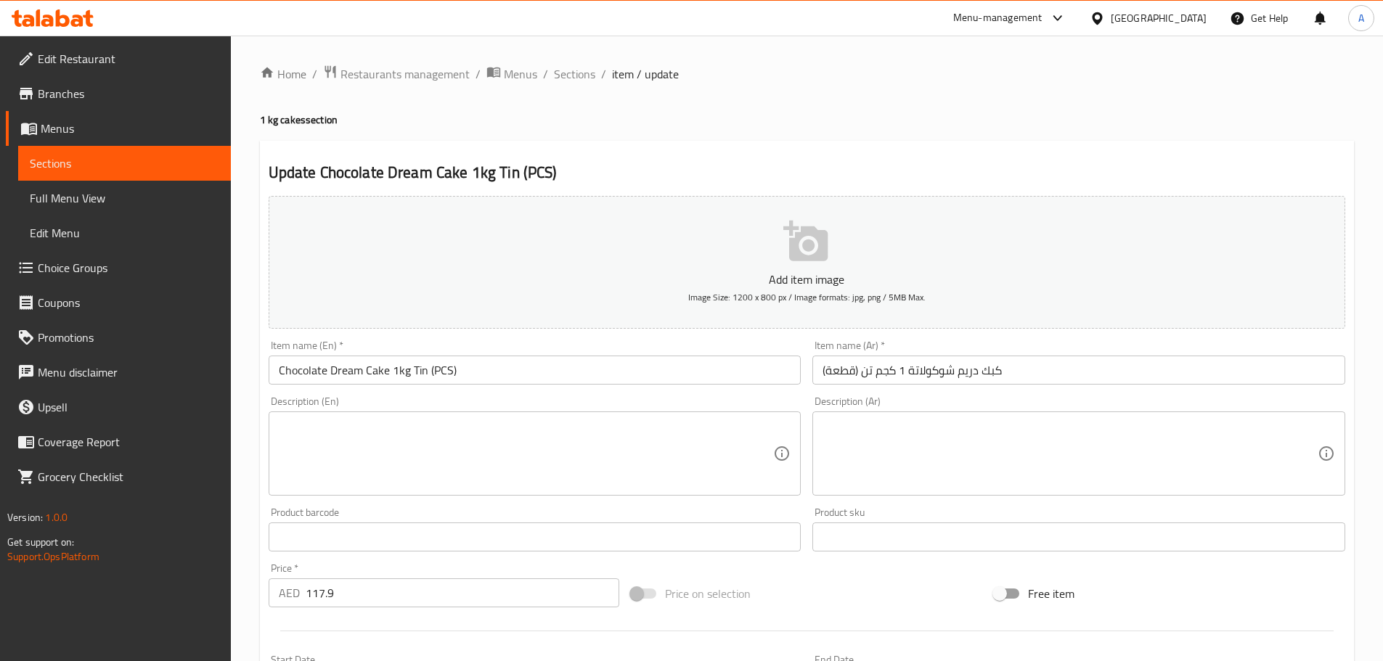
scroll to position [13, 0]
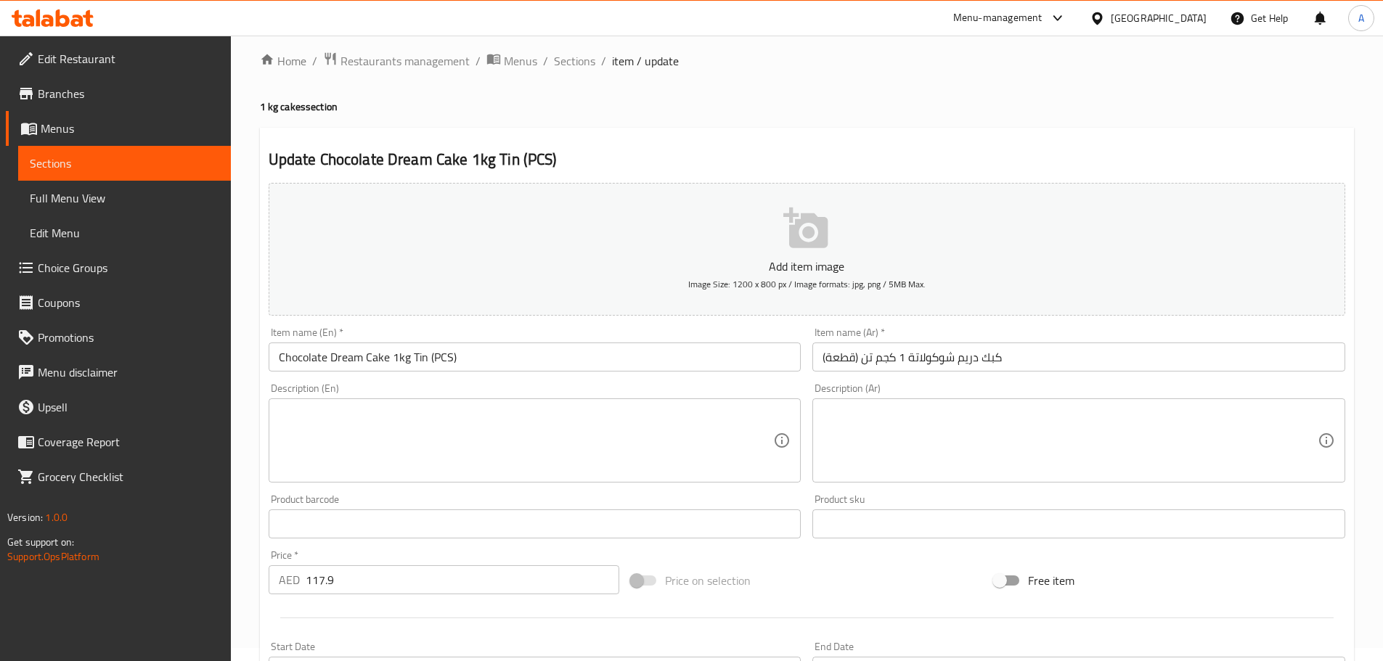
click at [449, 351] on input "Chocolate Dream Cake 1kg Tin (PCS)" at bounding box center [535, 357] width 533 height 29
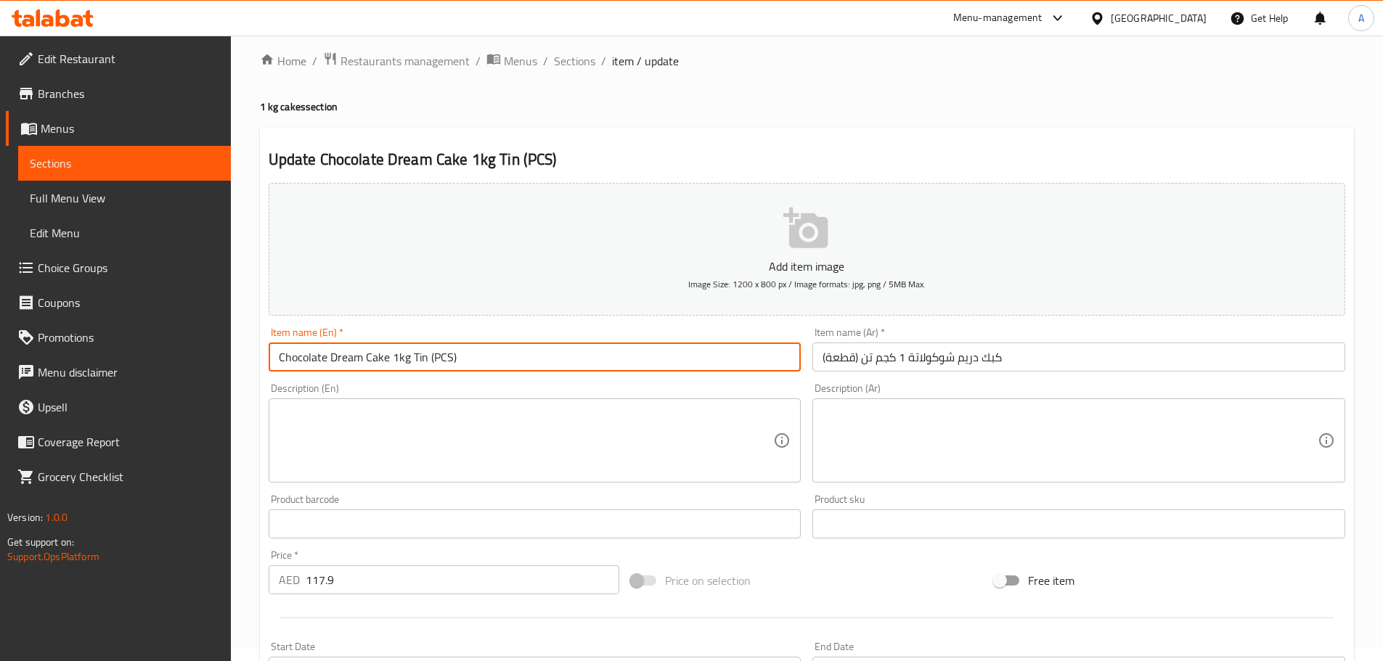
click at [449, 351] on input "Chocolate Dream Cake 1kg Tin (PCS)" at bounding box center [535, 357] width 533 height 29
click at [958, 367] on input "كبك دريم شوكولاتة 1 كجم تن (قطعة)" at bounding box center [1078, 357] width 533 height 29
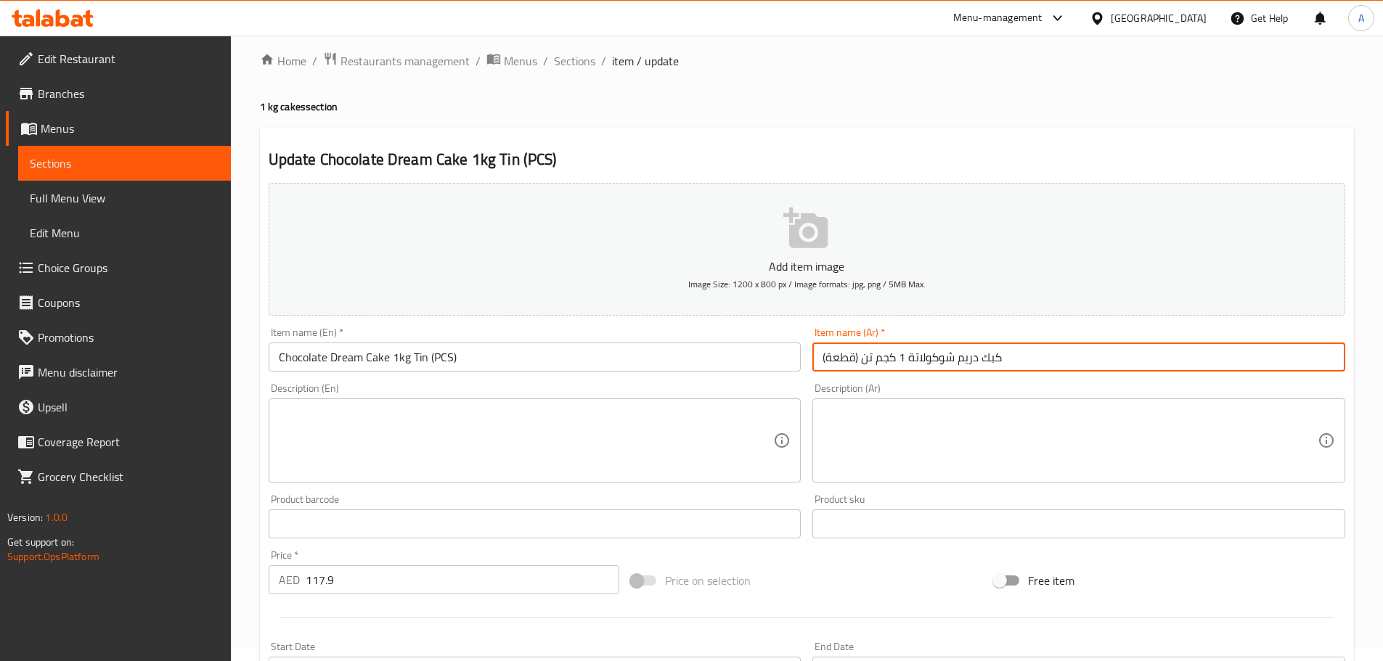
click at [958, 367] on input "كبك دريم شوكولاتة 1 كجم تن (قطعة)" at bounding box center [1078, 357] width 533 height 29
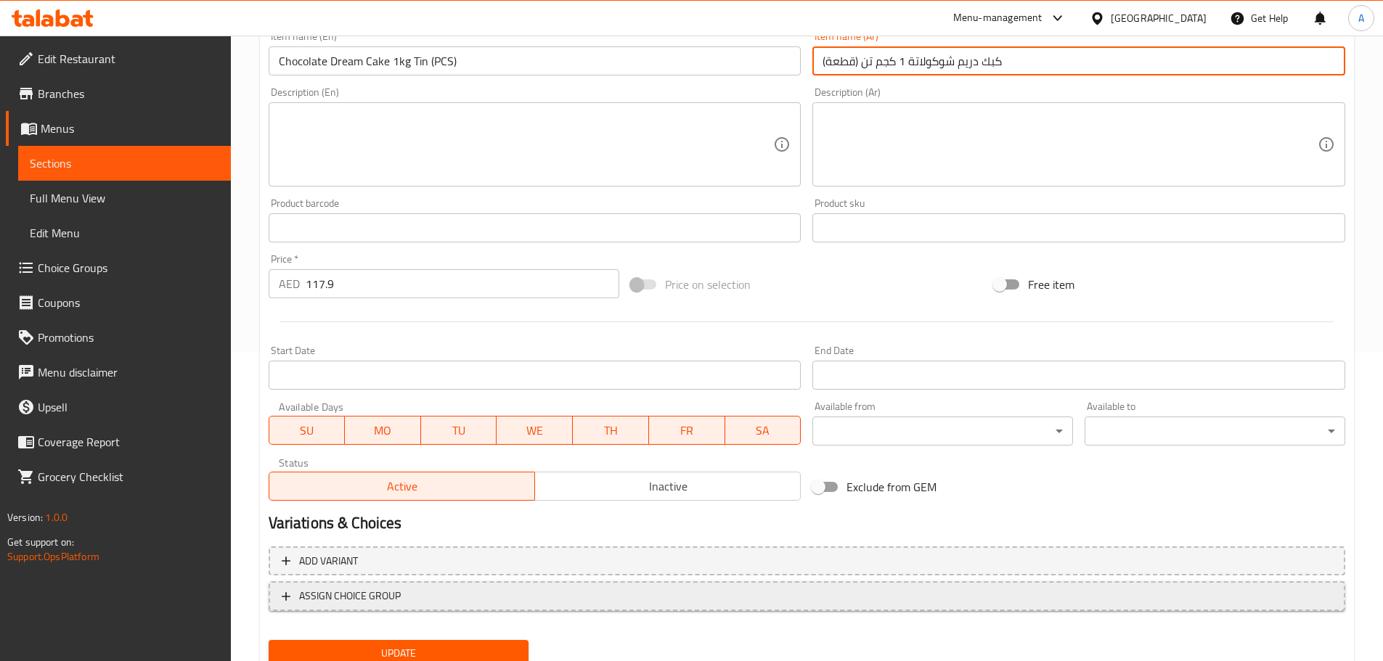
scroll to position [342, 0]
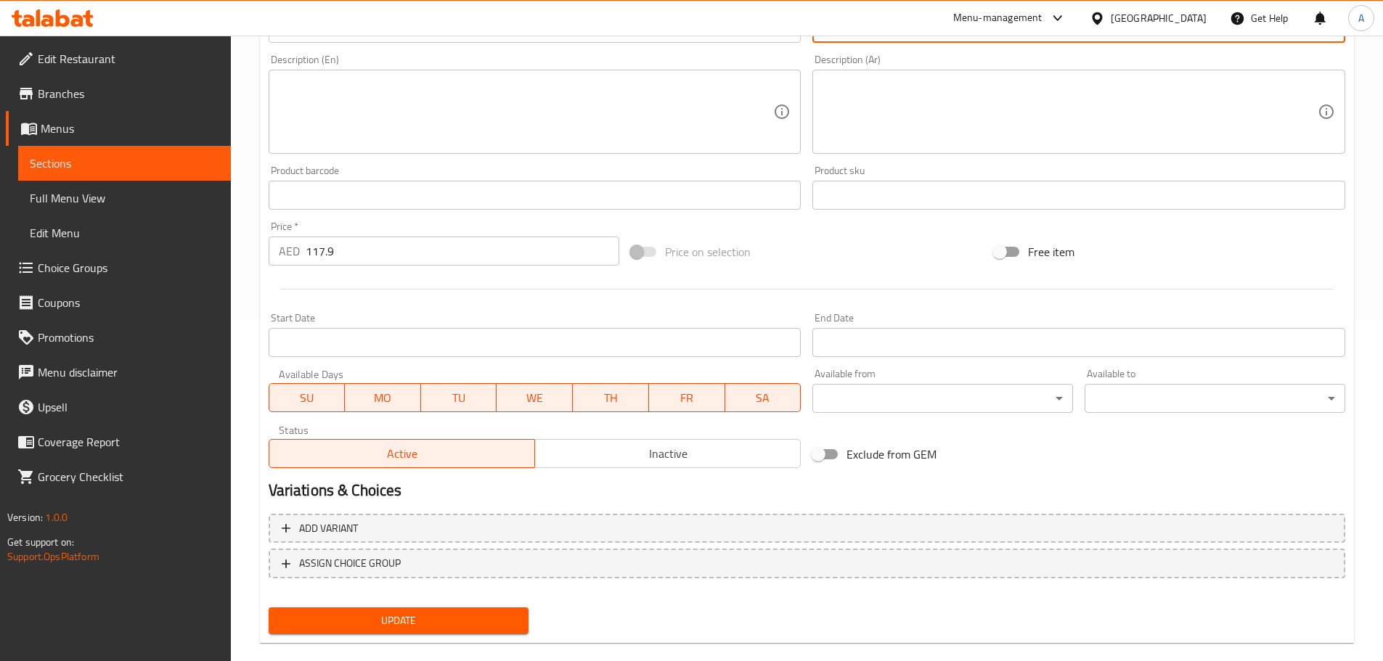
click at [397, 632] on button "Update" at bounding box center [399, 621] width 261 height 27
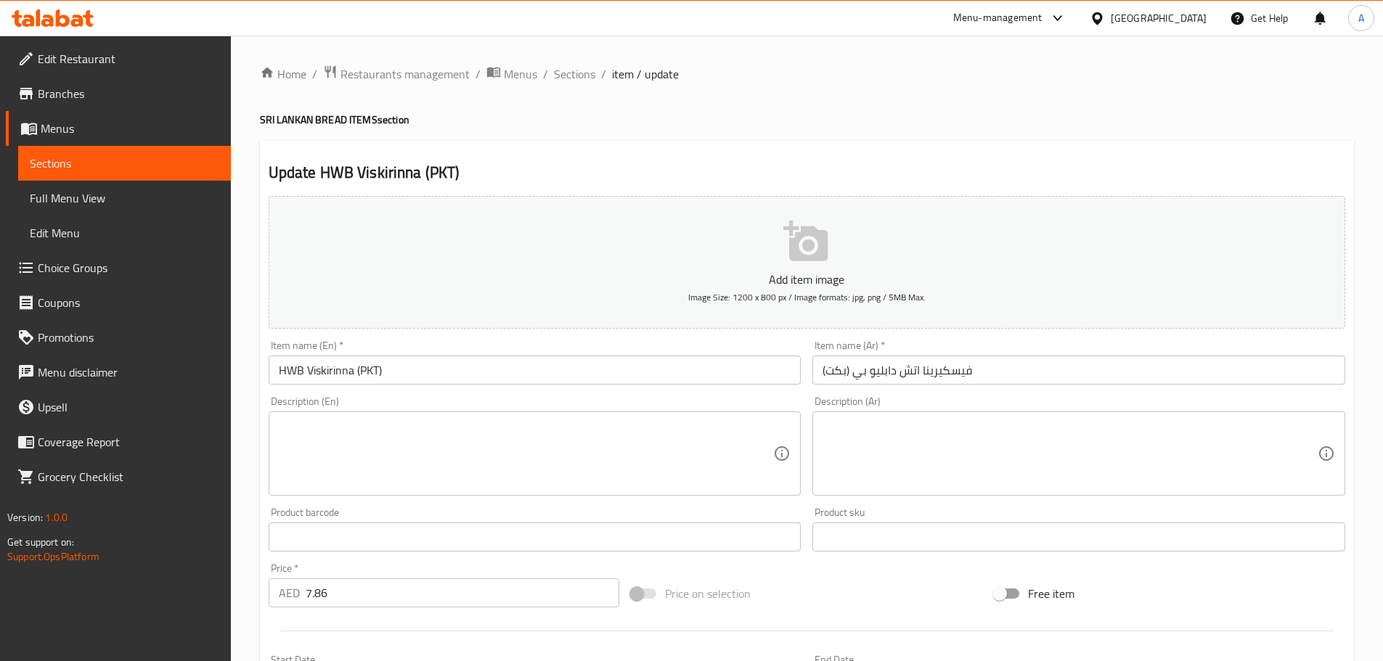
scroll to position [11, 0]
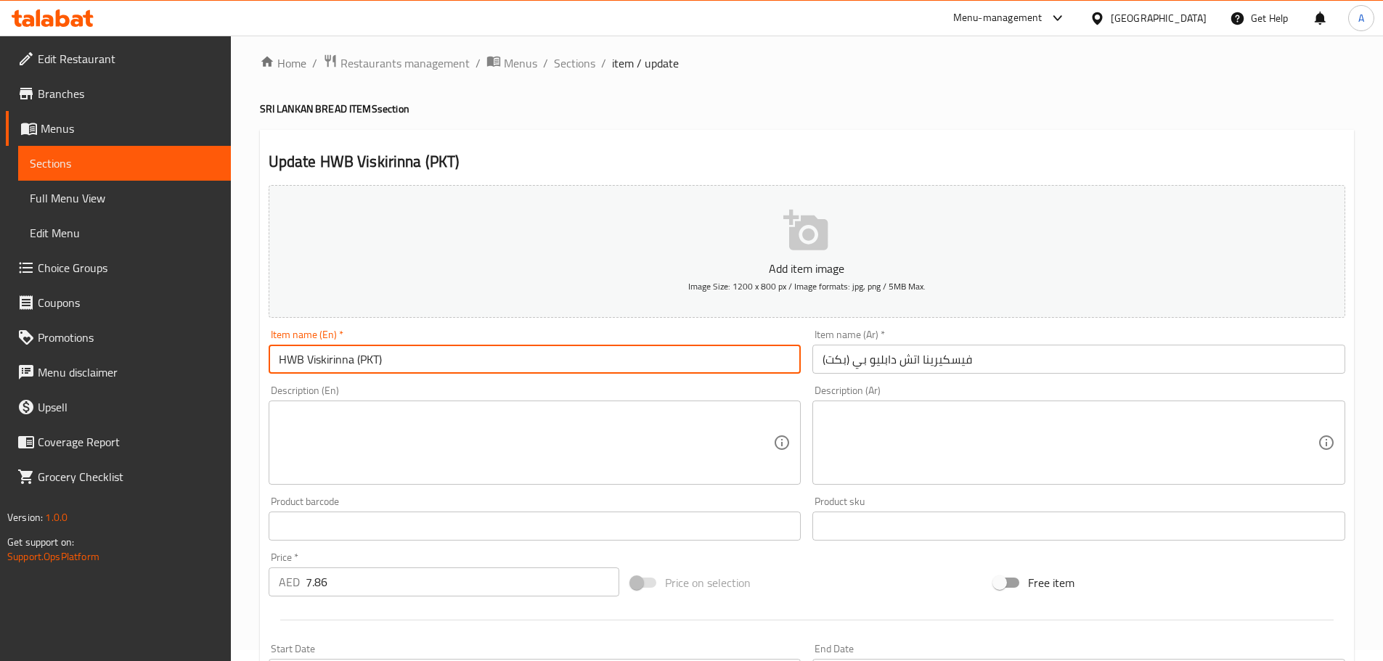
click at [372, 360] on input "HWB Viskirinna (PKT)" at bounding box center [535, 359] width 533 height 29
click at [844, 361] on input "فيسكيرينا اتش دابليو بي (بكت)" at bounding box center [1078, 359] width 533 height 29
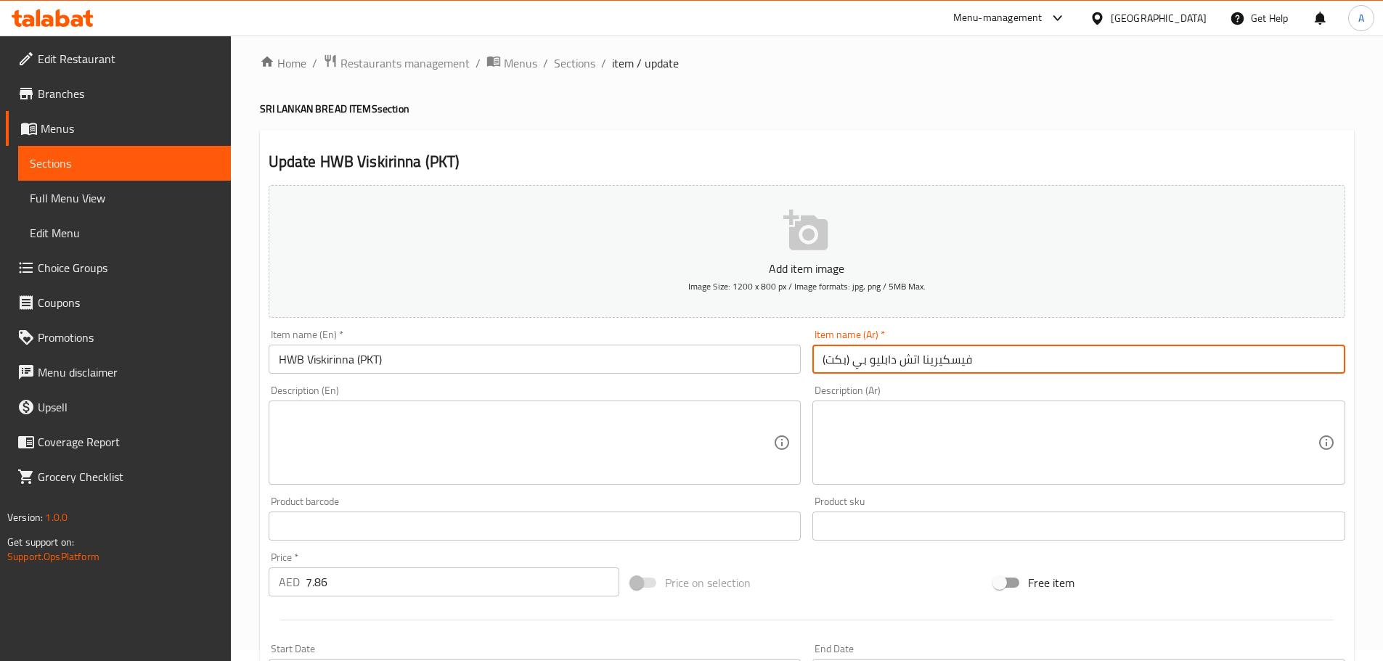
click at [844, 361] on input "فيسكيرينا اتش دابليو بي (بكت)" at bounding box center [1078, 359] width 533 height 29
click at [834, 364] on input "فيسكيرينا اتش دابليو بي (عبوة)" at bounding box center [1078, 359] width 533 height 29
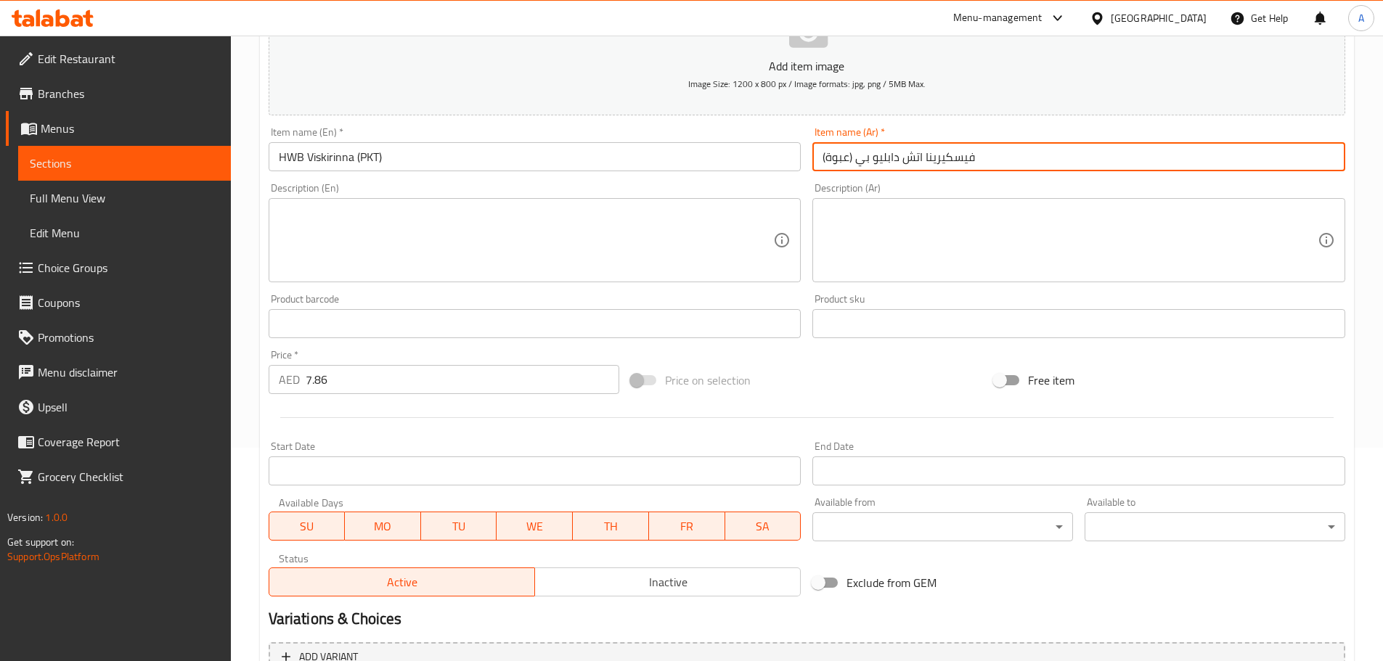
scroll to position [364, 0]
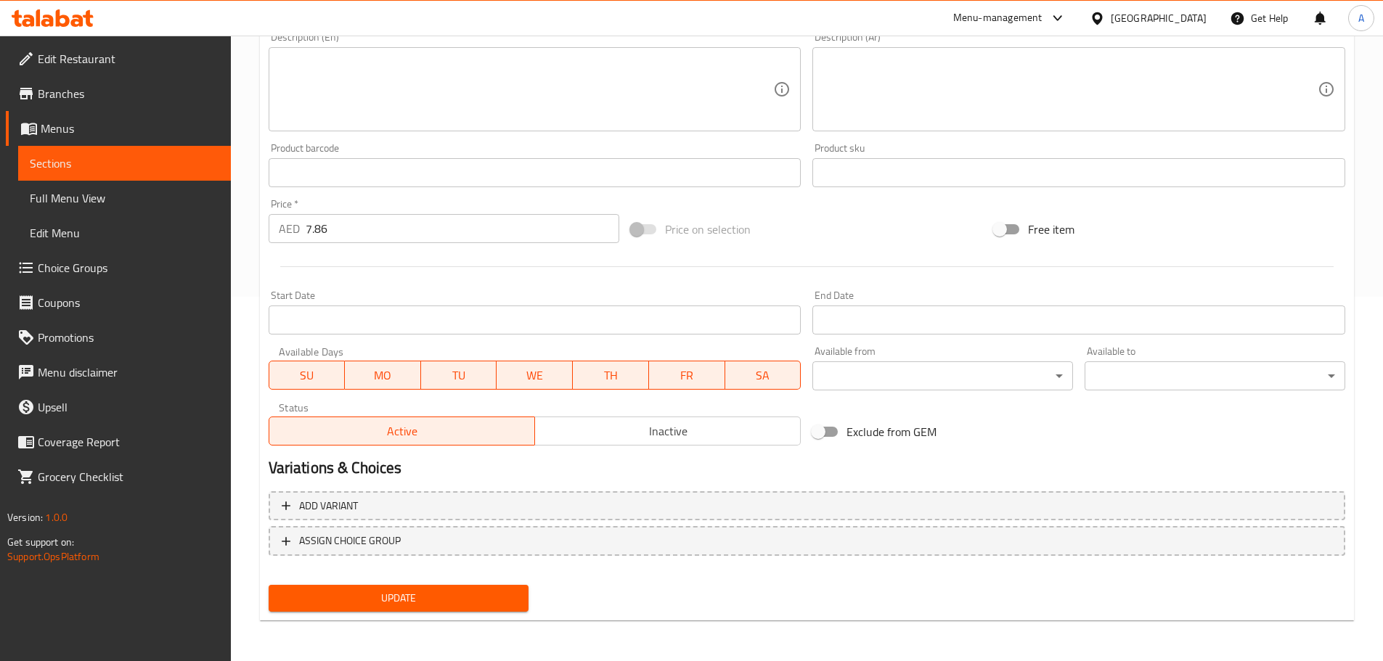
type input "فيسكيرينا اتش دابليو بي (عبوة)"
click at [500, 609] on button "Update" at bounding box center [399, 598] width 261 height 27
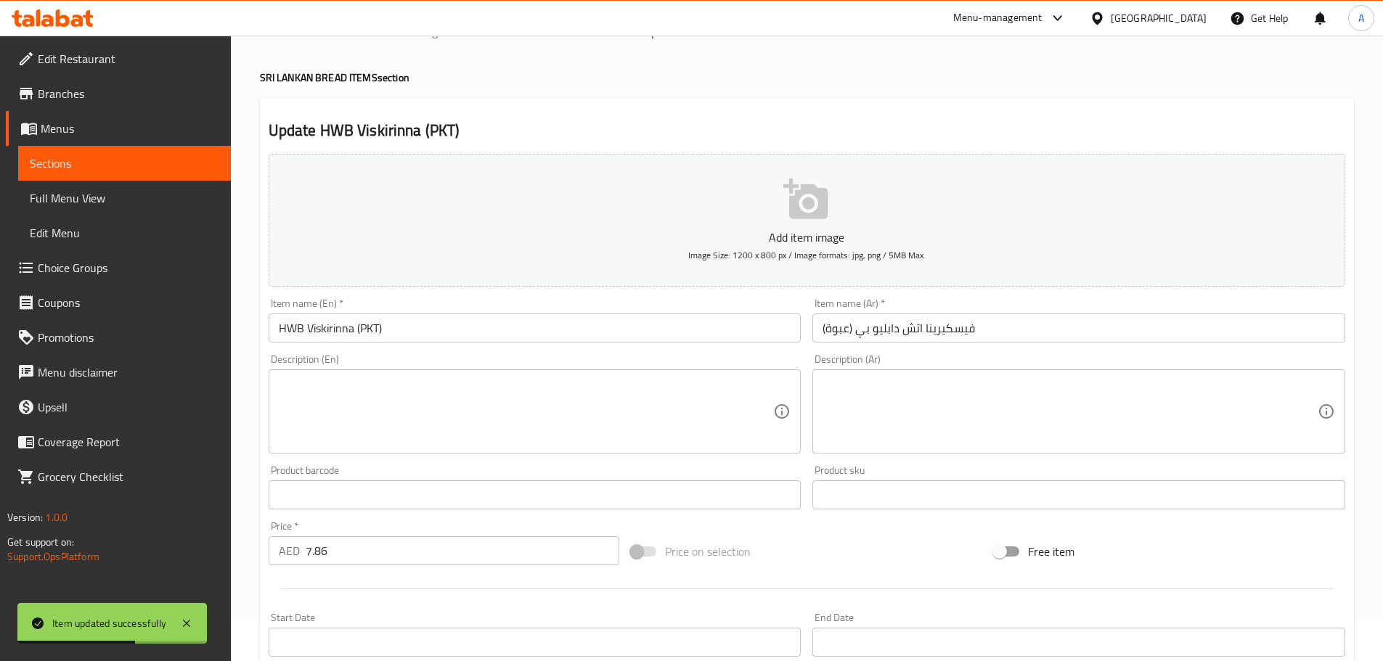
scroll to position [23, 0]
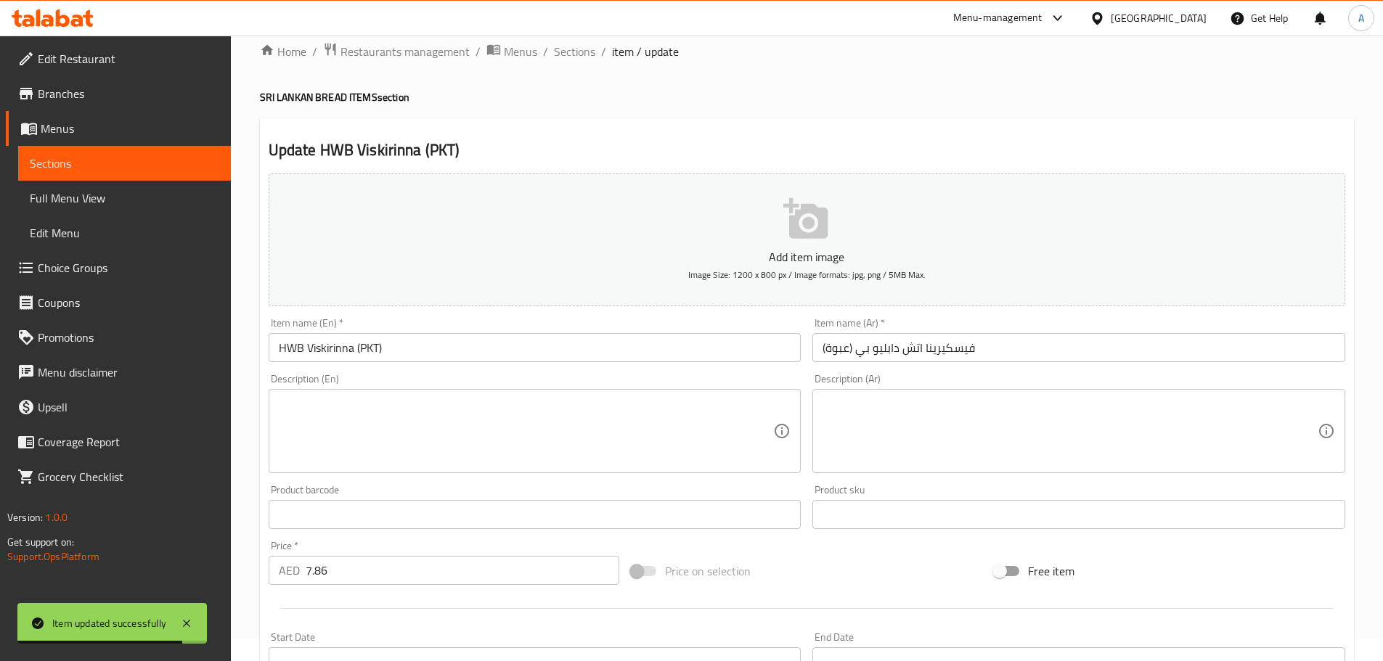
click at [849, 348] on input "فيسكيرينا اتش دابليو بي (عبوة)" at bounding box center [1078, 347] width 533 height 29
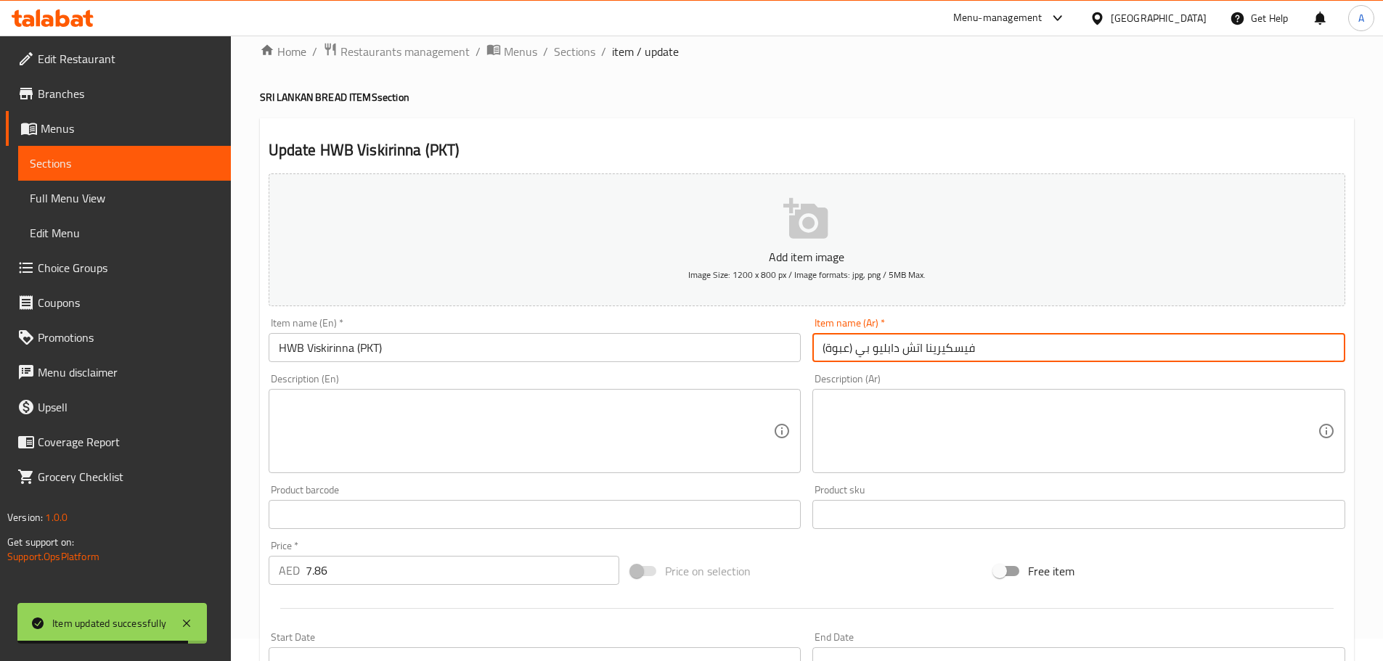
click at [849, 348] on input "فيسكيرينا اتش دابليو بي (عبوة)" at bounding box center [1078, 347] width 533 height 29
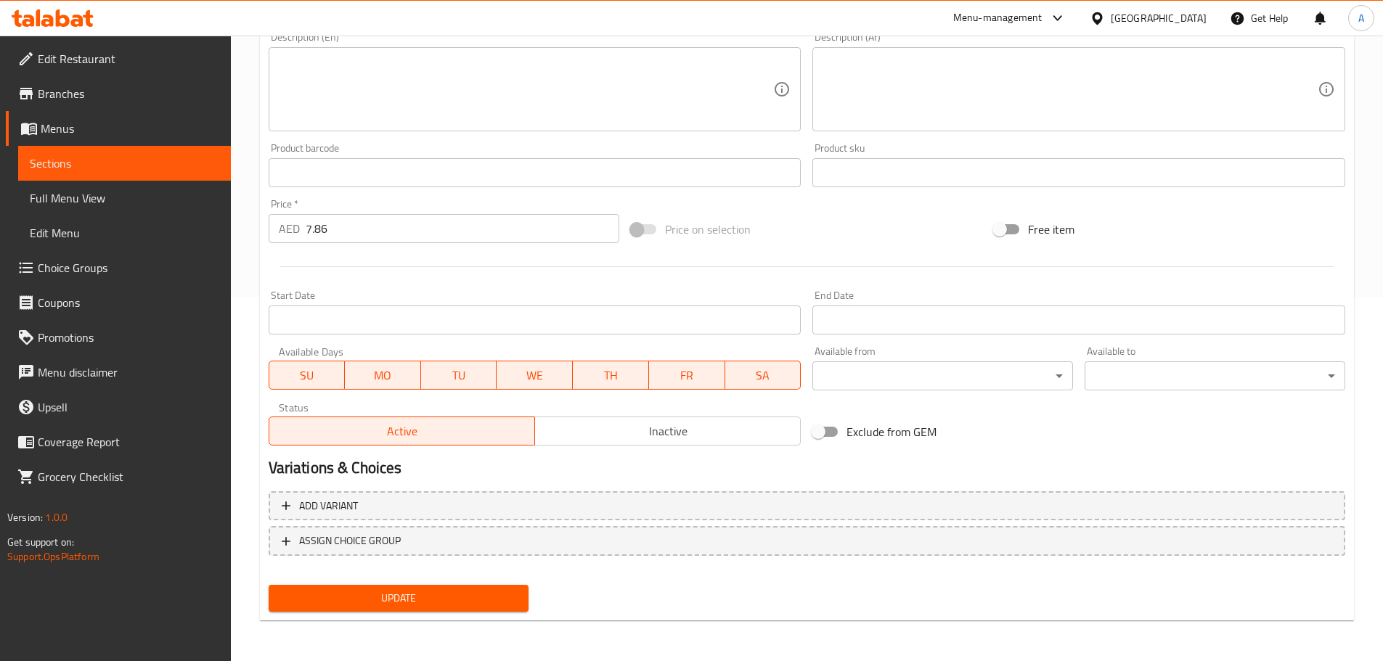
click at [452, 582] on div "Update" at bounding box center [399, 598] width 272 height 38
click at [452, 584] on div "Update" at bounding box center [399, 598] width 272 height 38
click at [324, 612] on button "Update" at bounding box center [399, 598] width 261 height 27
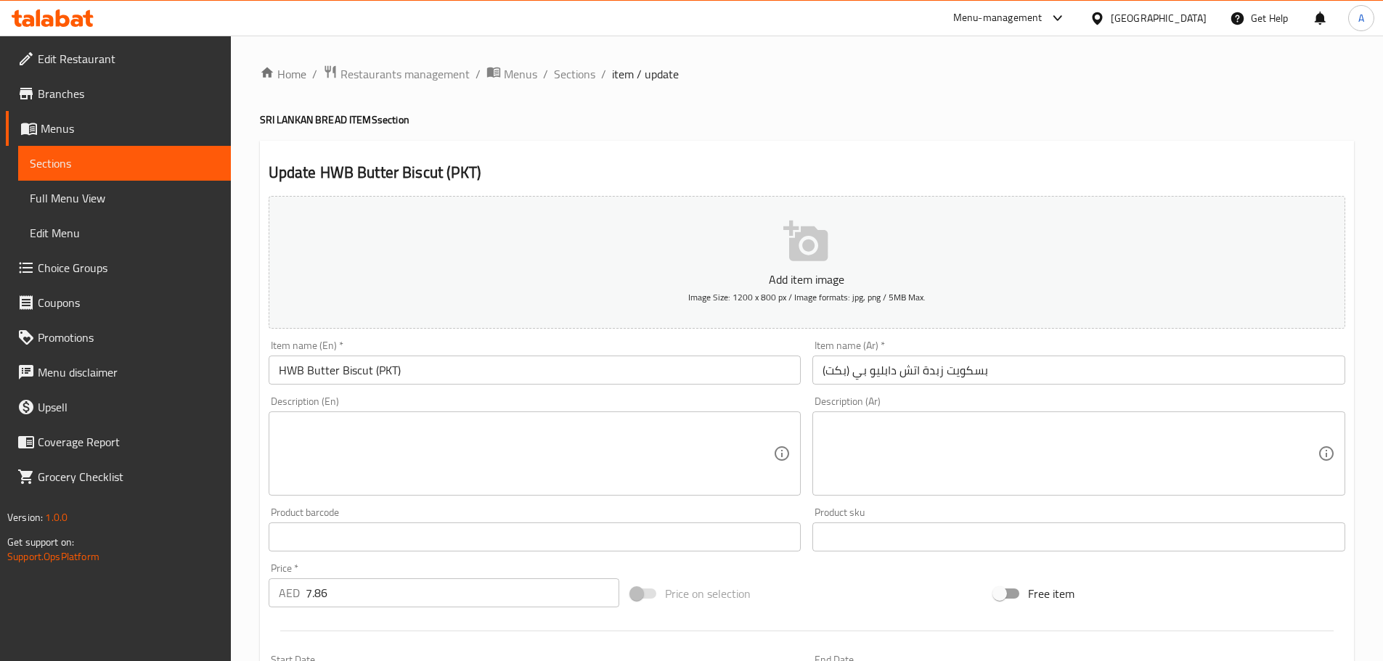
click at [841, 364] on input "بسكويت زبدة اتش دابليو بي (بكت)" at bounding box center [1078, 370] width 533 height 29
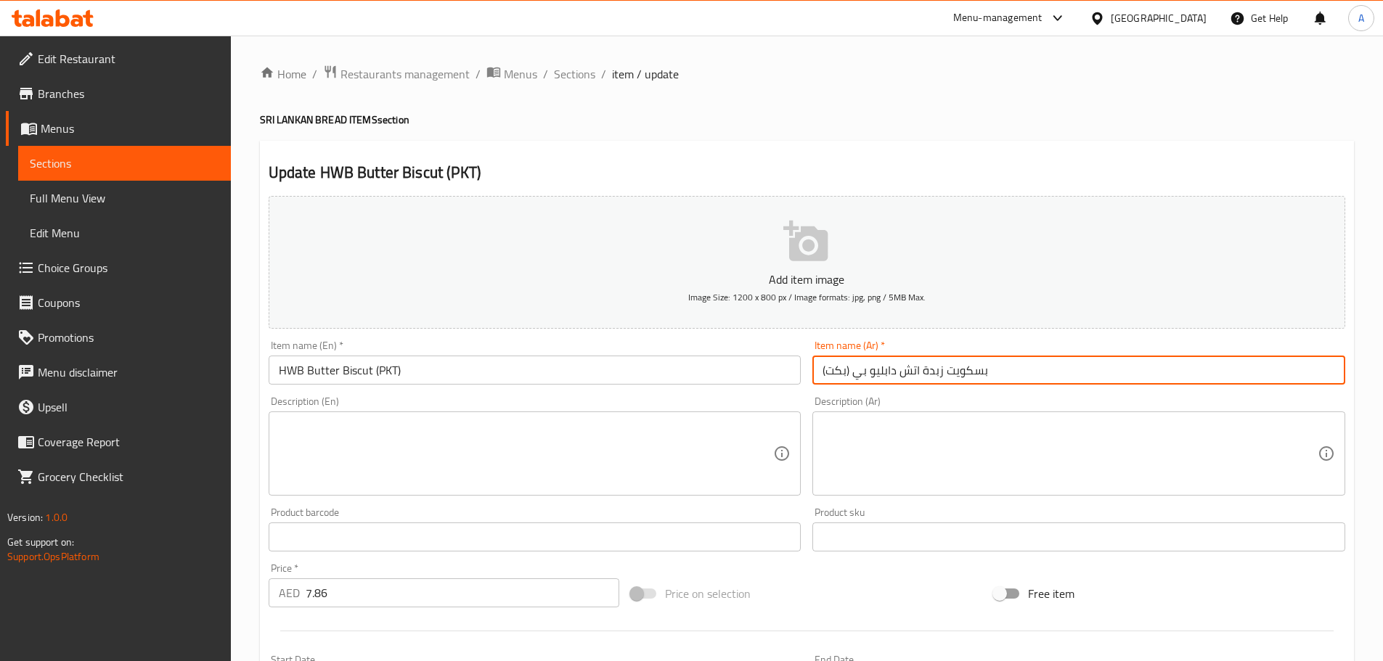
click at [841, 364] on input "بسكويت زبدة اتش دابليو بي (بكت)" at bounding box center [1078, 370] width 533 height 29
paste input "بوة"
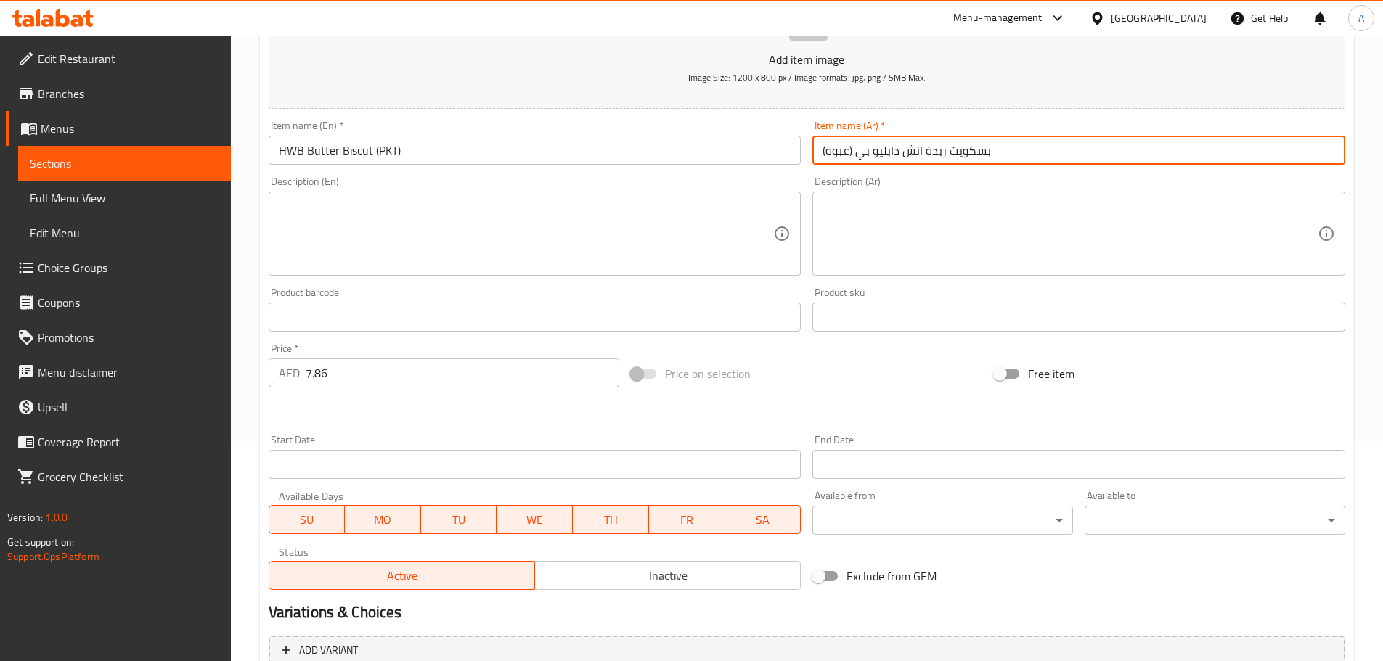
scroll to position [364, 0]
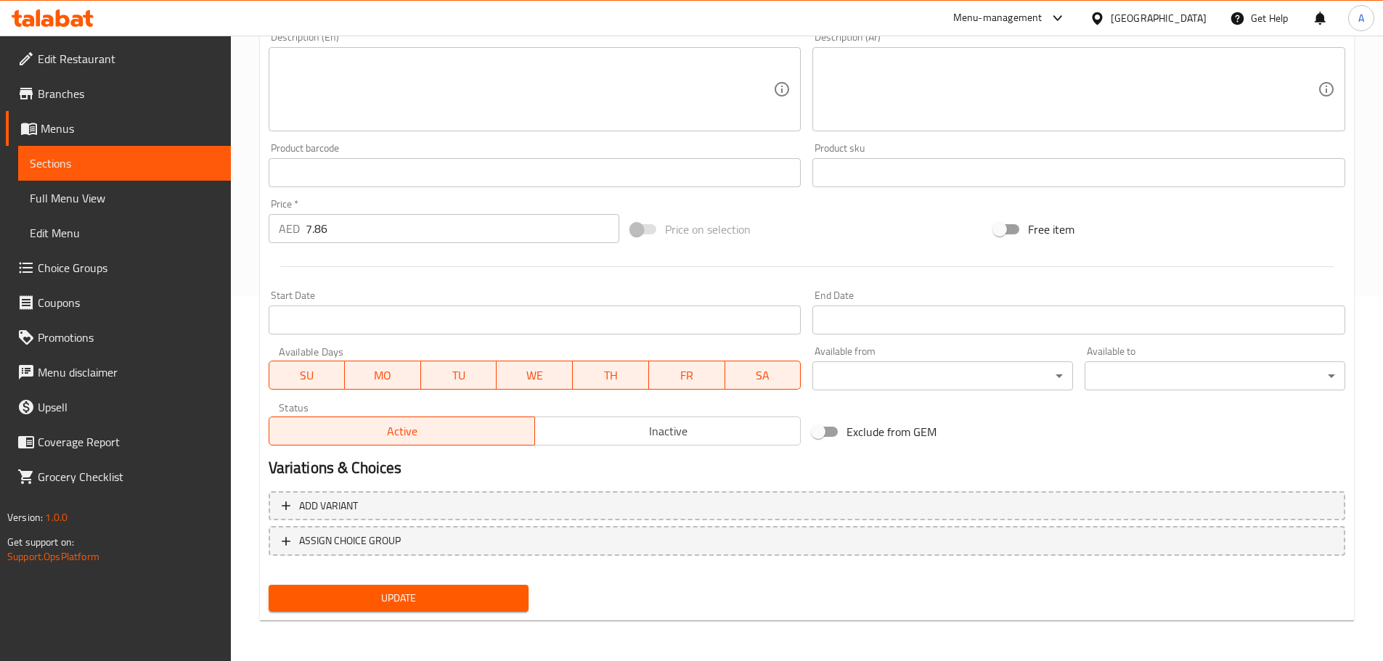
type input "بسكويت زبدة اتش دابليو بي (عبوة)"
click at [436, 597] on span "Update" at bounding box center [398, 598] width 237 height 18
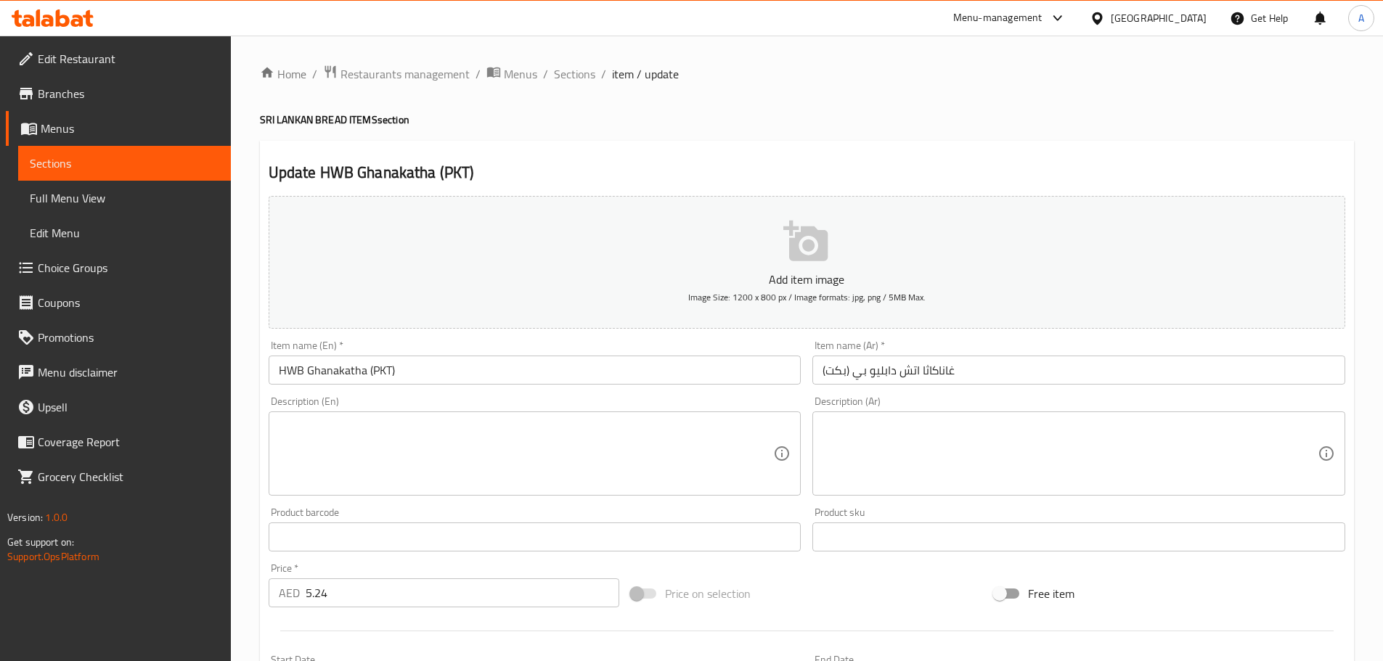
click at [836, 363] on input "غاناكاثا اتش دابليو بي (بكت)" at bounding box center [1078, 370] width 533 height 29
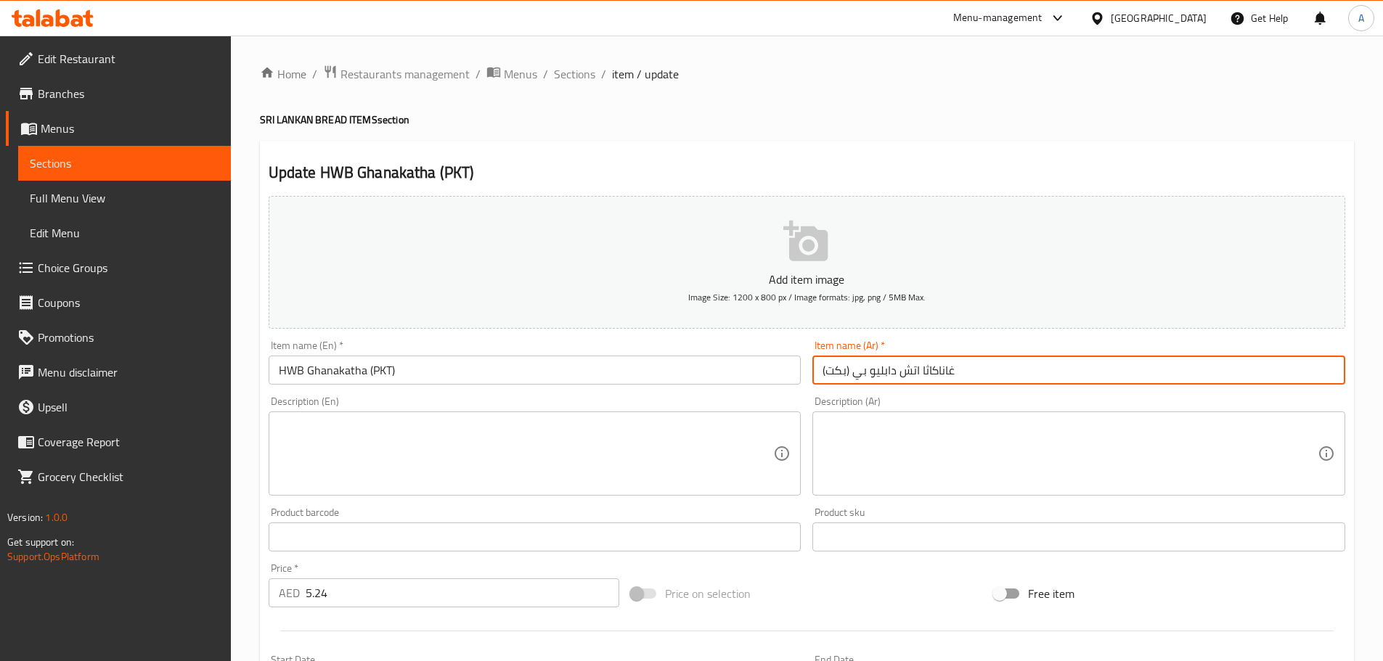
paste input "بوة"
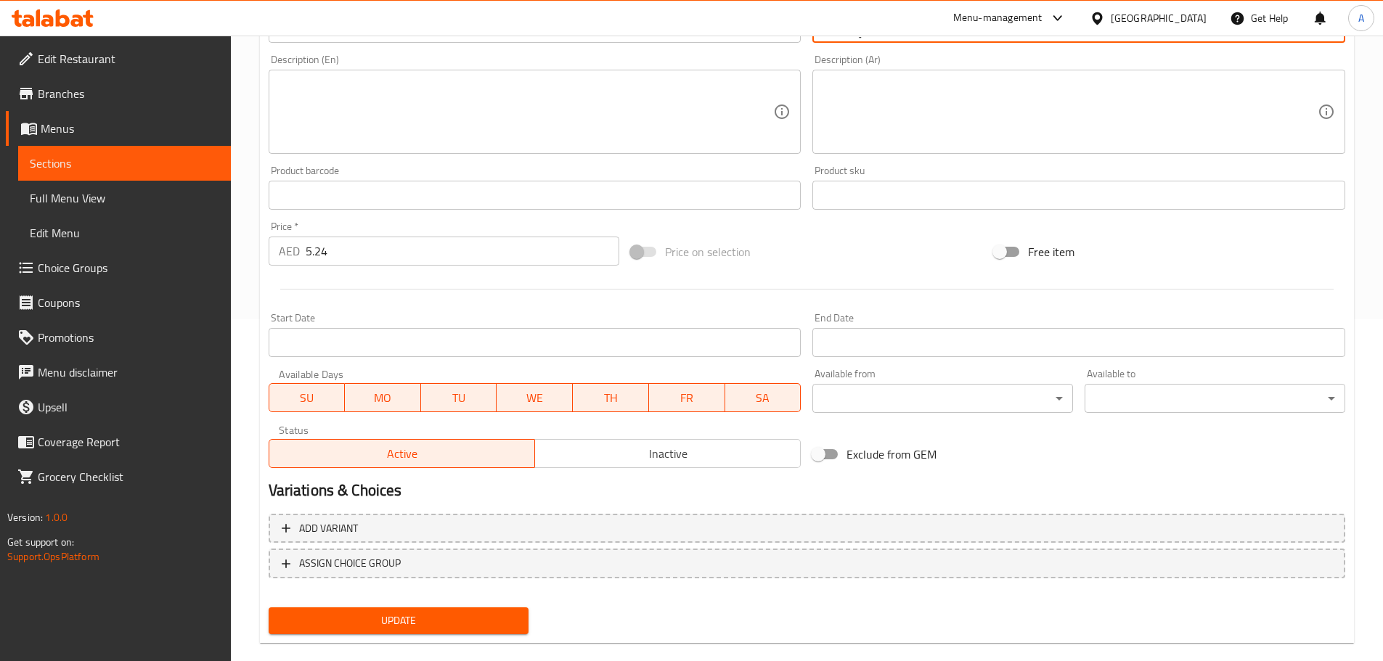
scroll to position [345, 0]
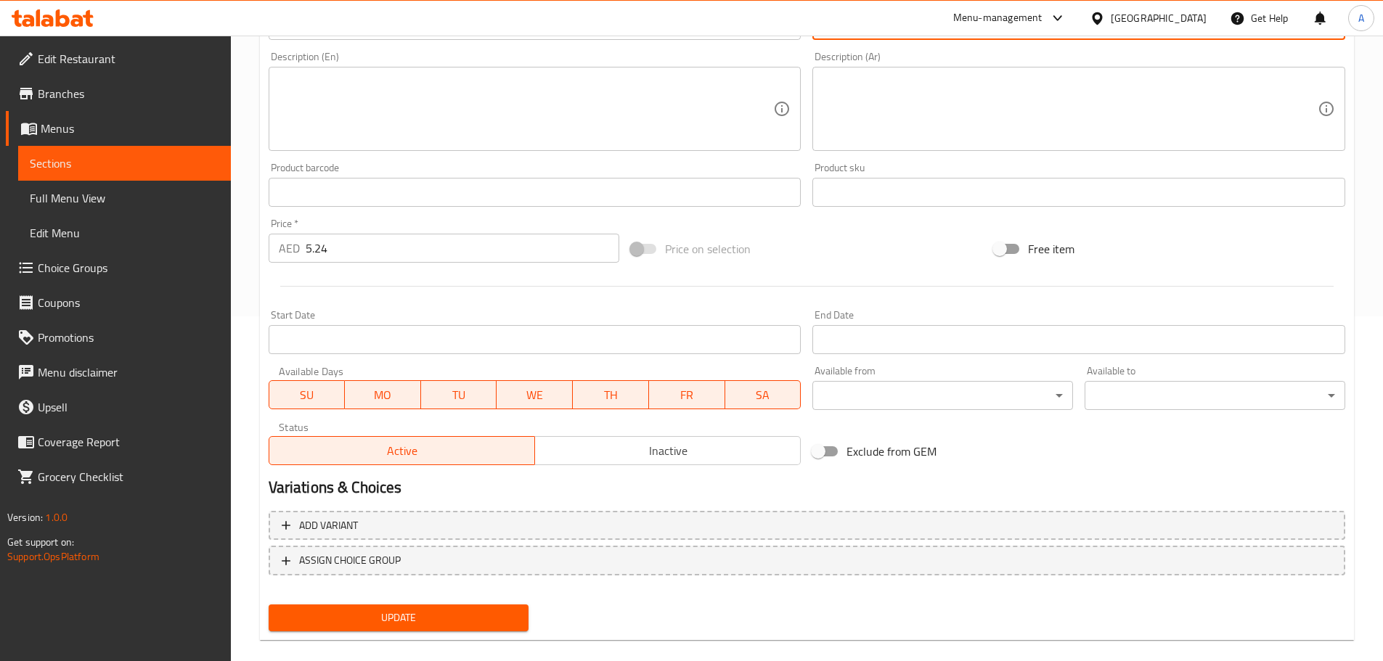
type input "غاناكاثا اتش دابليو بي (عبوة)"
click at [429, 627] on span "Update" at bounding box center [398, 618] width 237 height 18
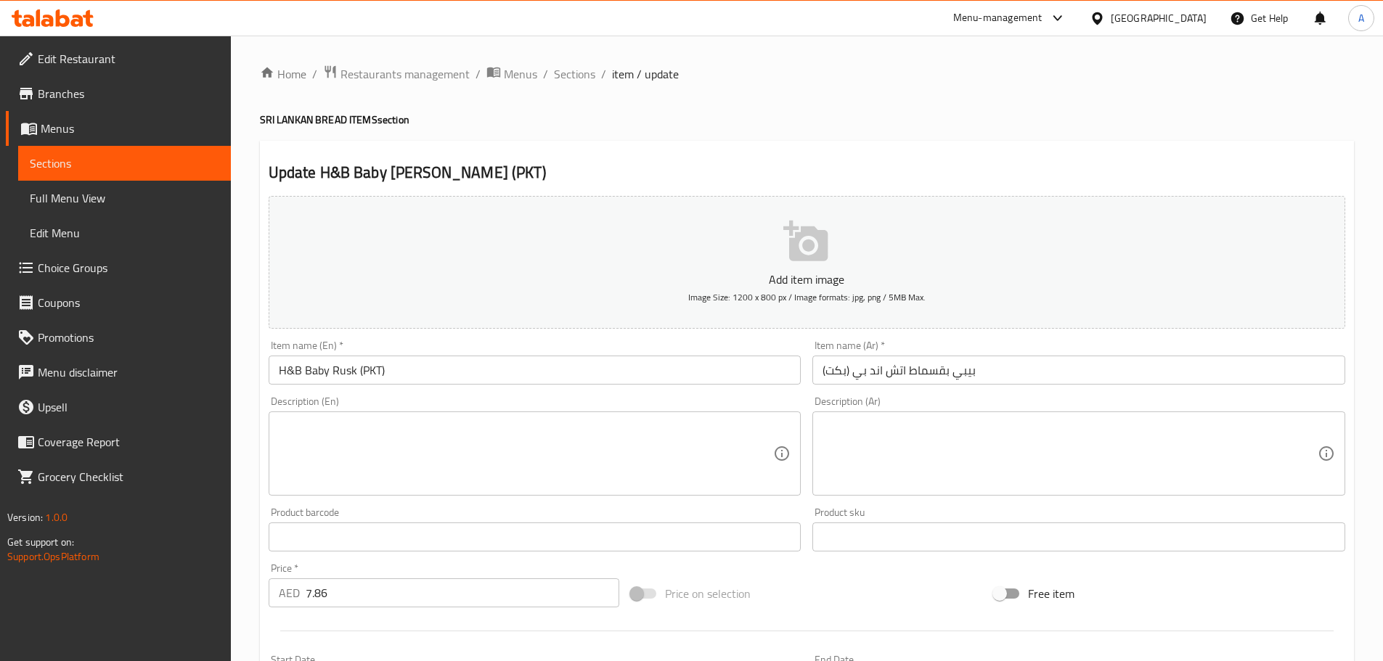
click at [848, 369] on input "بيبي بقسماط اتش اند بي (بكت)" at bounding box center [1078, 370] width 533 height 29
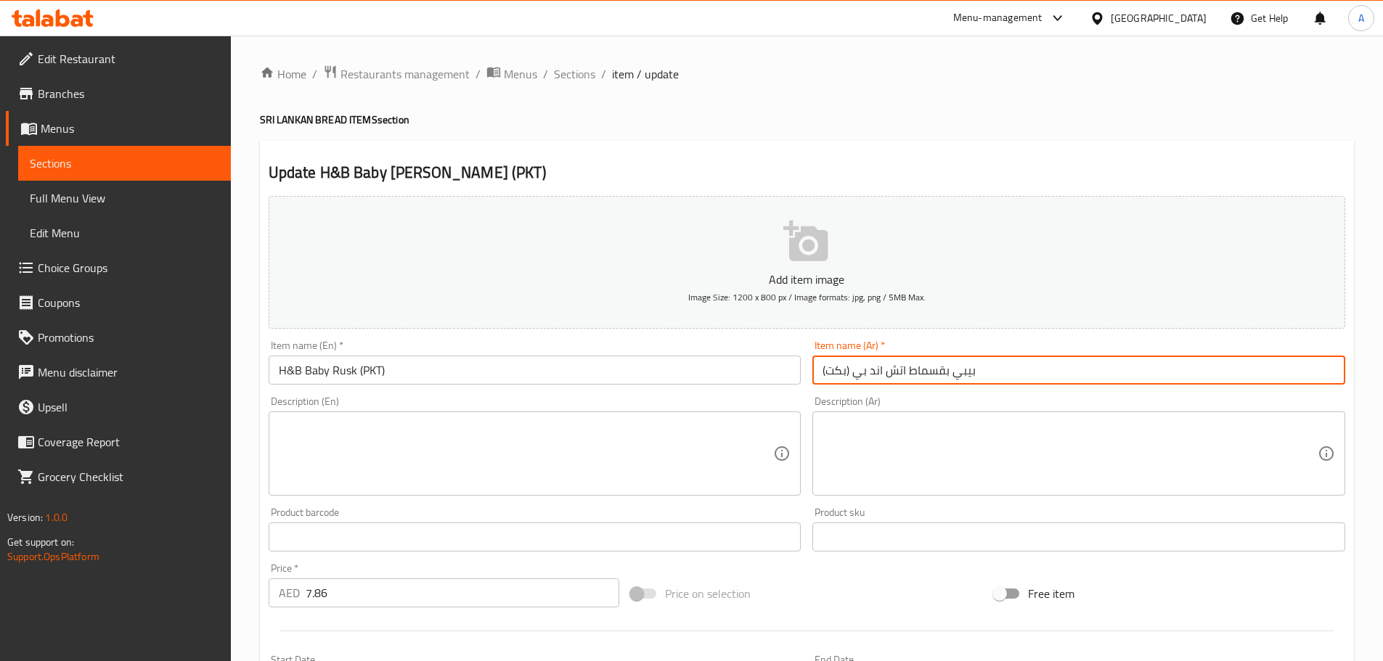
click at [848, 369] on input "بيبي بقسماط اتش اند بي (بكت)" at bounding box center [1078, 370] width 533 height 29
paste input "بوة"
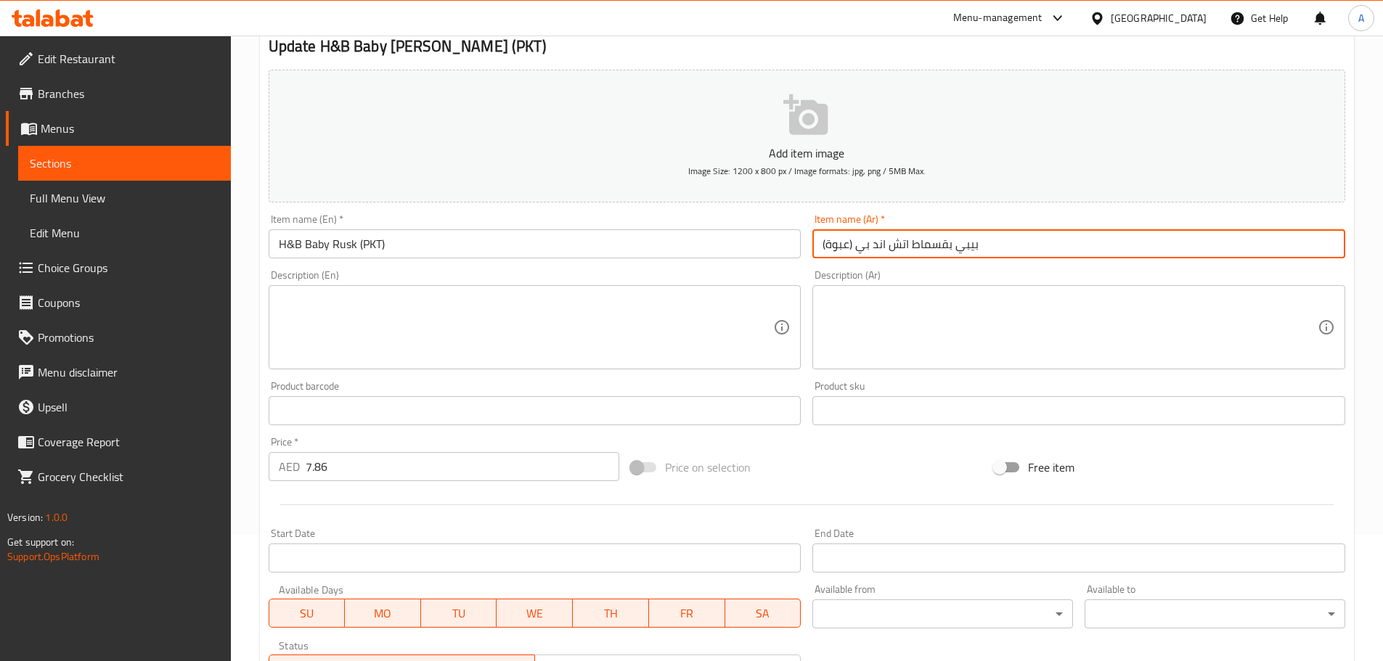
scroll to position [364, 0]
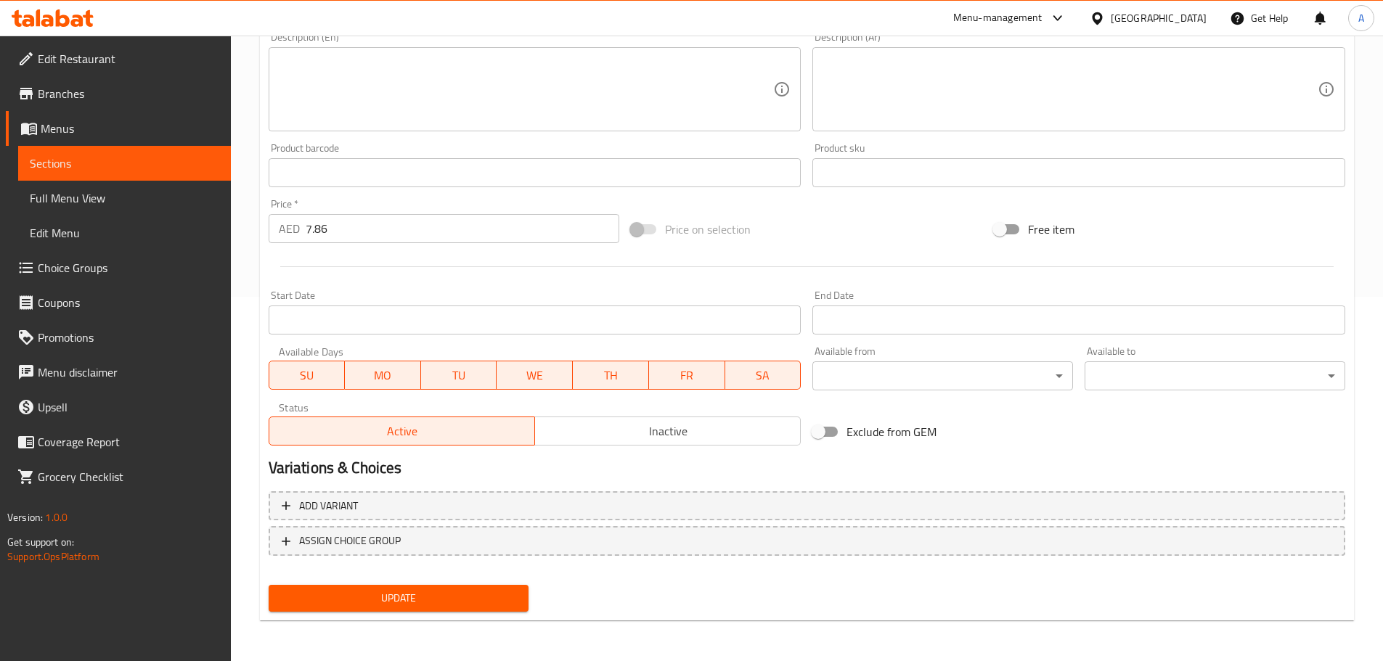
type input "بيبي بقسماط اتش اند بي (عبوة)"
click at [443, 608] on span "Update" at bounding box center [398, 598] width 237 height 18
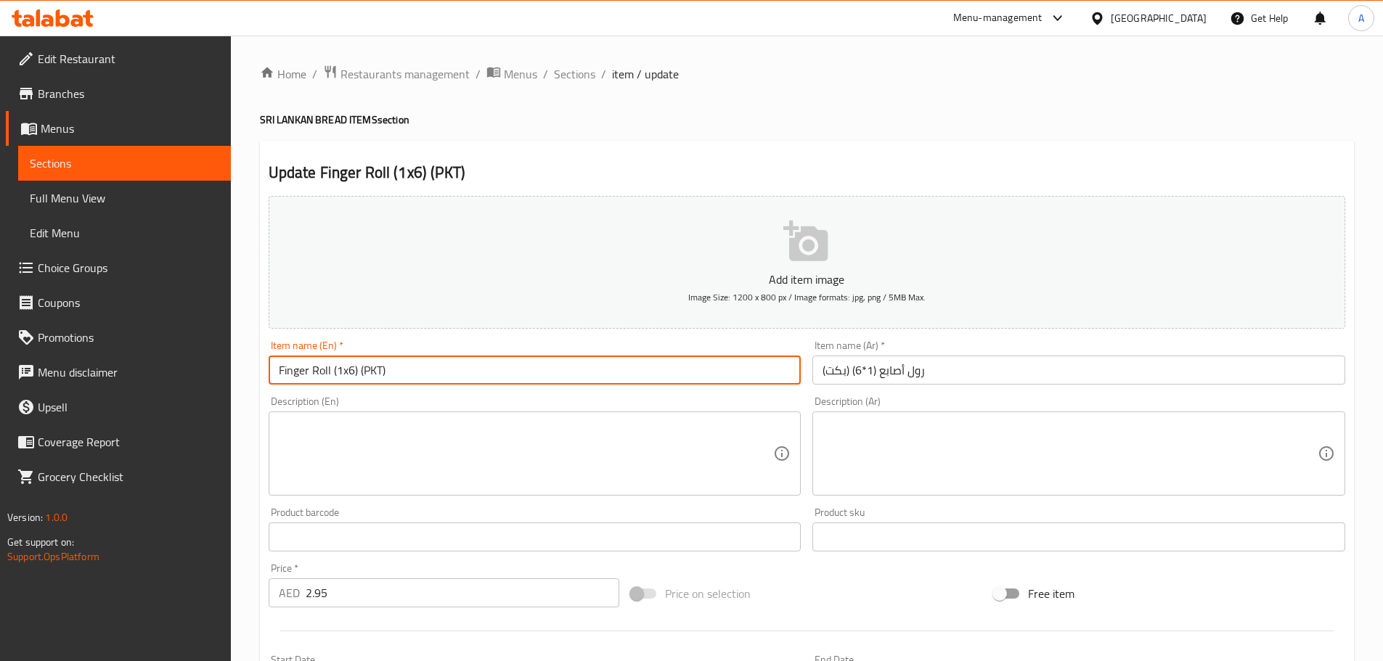
click at [345, 374] on input "Finger Roll (1x6) (PKT)" at bounding box center [535, 370] width 533 height 29
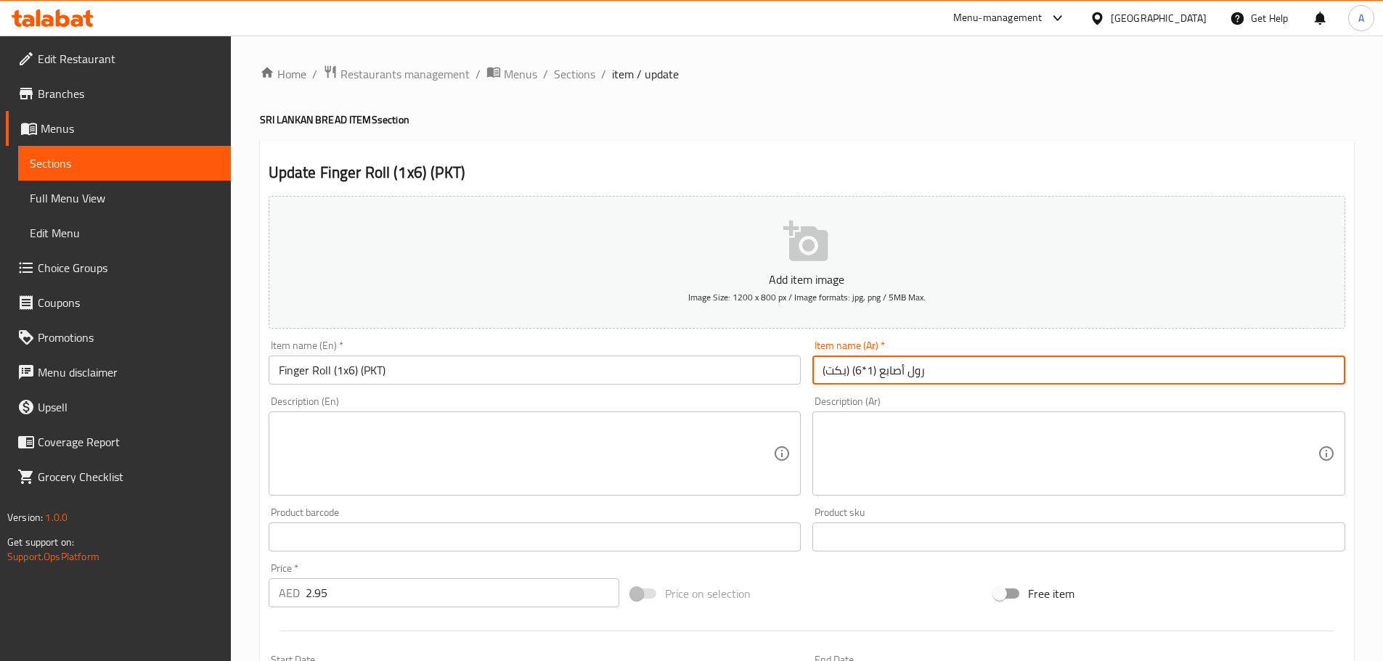
click at [865, 370] on input "رول أصابع (1*6) (بكت)" at bounding box center [1078, 370] width 533 height 29
click at [867, 372] on input "رول أصابع (1*6) (بكت)" at bounding box center [1078, 370] width 533 height 29
click at [865, 371] on input "رول أصابع (1*6) (بكت)" at bounding box center [1078, 370] width 533 height 29
click at [863, 369] on input "رول أصابع (1*6) (بكت)" at bounding box center [1078, 370] width 533 height 29
click at [864, 369] on input "رول أصابع (1*6) (بكت)" at bounding box center [1078, 370] width 533 height 29
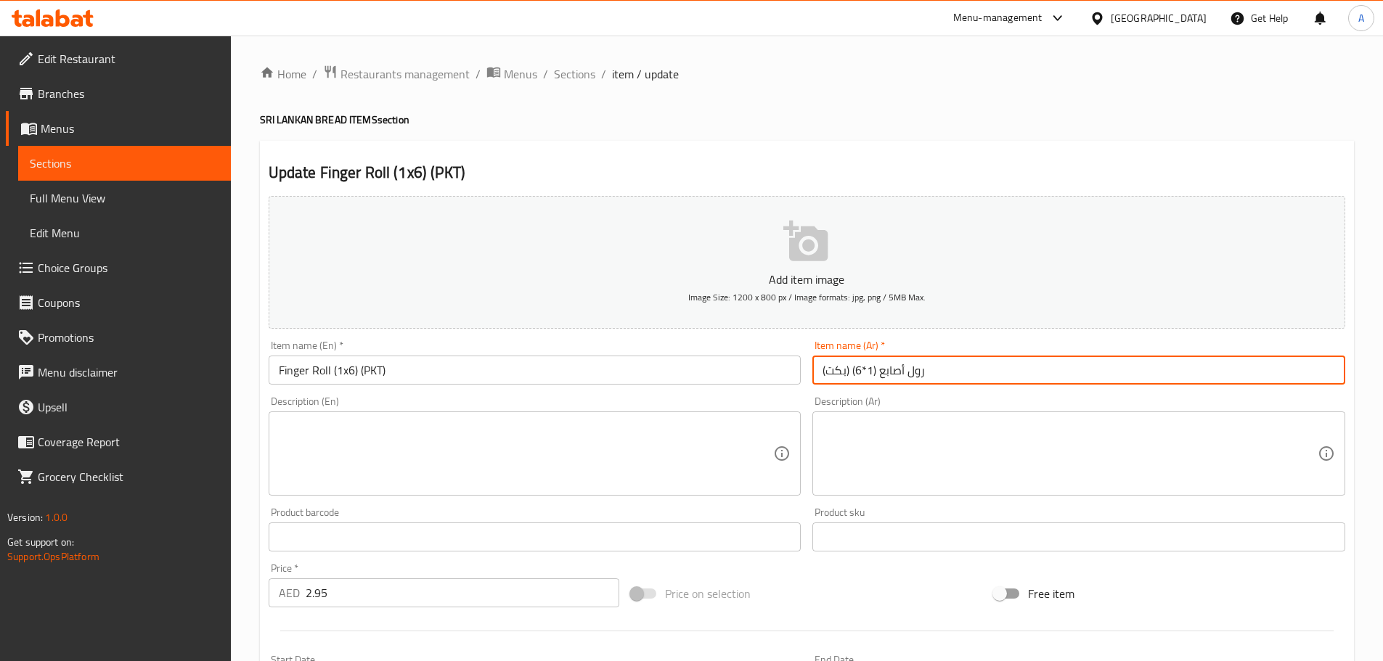
click at [864, 369] on input "رول أصابع (1*6) (بكت)" at bounding box center [1078, 370] width 533 height 29
click at [865, 362] on input "رول أصابع (1*6) (بكت)" at bounding box center [1078, 370] width 533 height 29
click at [865, 375] on input "رول أصابع (1*6) (بكت)" at bounding box center [1078, 370] width 533 height 29
click at [868, 367] on input "رول أصابع (1*6) (بكت)" at bounding box center [1078, 370] width 533 height 29
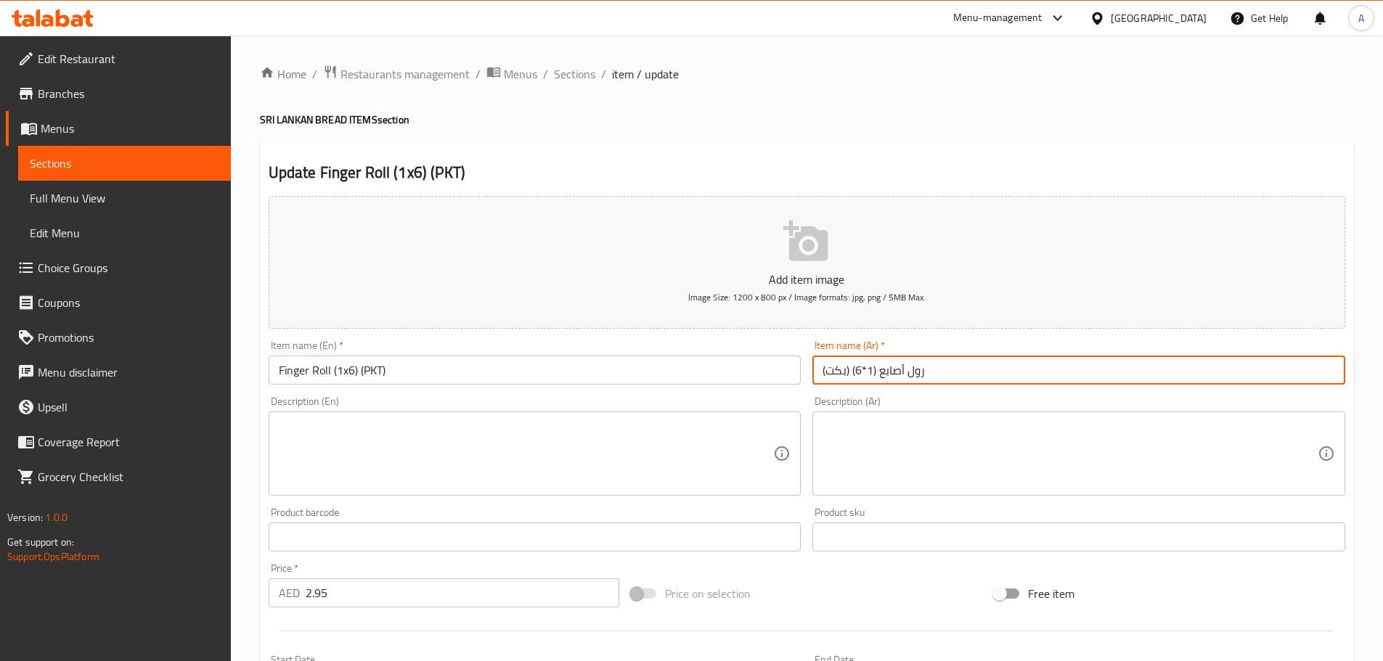
click at [864, 370] on input "رول أصابع (1*6) (بكت)" at bounding box center [1078, 370] width 533 height 29
click at [868, 370] on input "رول أصابع (1*6) (بكت)" at bounding box center [1078, 370] width 533 height 29
click at [867, 370] on input "رول أصابع (1*6) (بكت)" at bounding box center [1078, 370] width 533 height 29
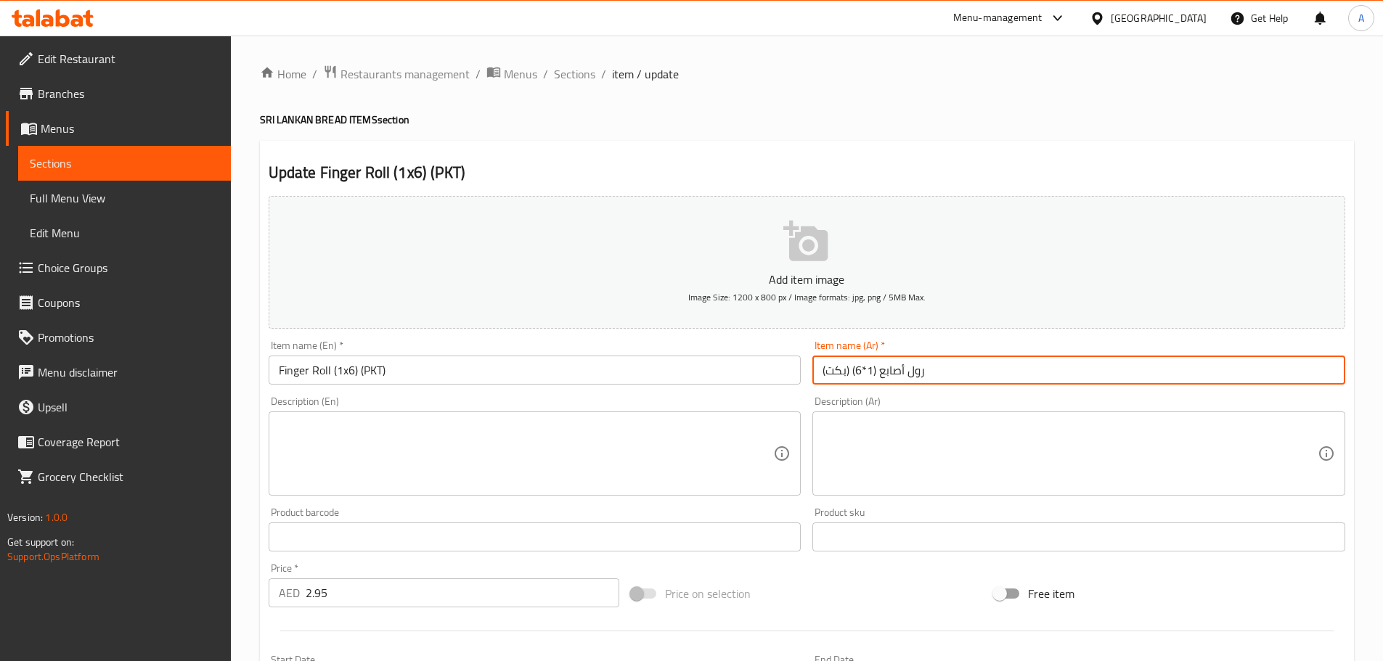
click at [864, 368] on input "رول أصابع (1*6) (بكت)" at bounding box center [1078, 370] width 533 height 29
click at [865, 368] on input "رول أصابع (1*6) (بكت)" at bounding box center [1078, 370] width 533 height 29
click at [864, 368] on input "رول أصابع (1*6) (بكت)" at bounding box center [1078, 370] width 533 height 29
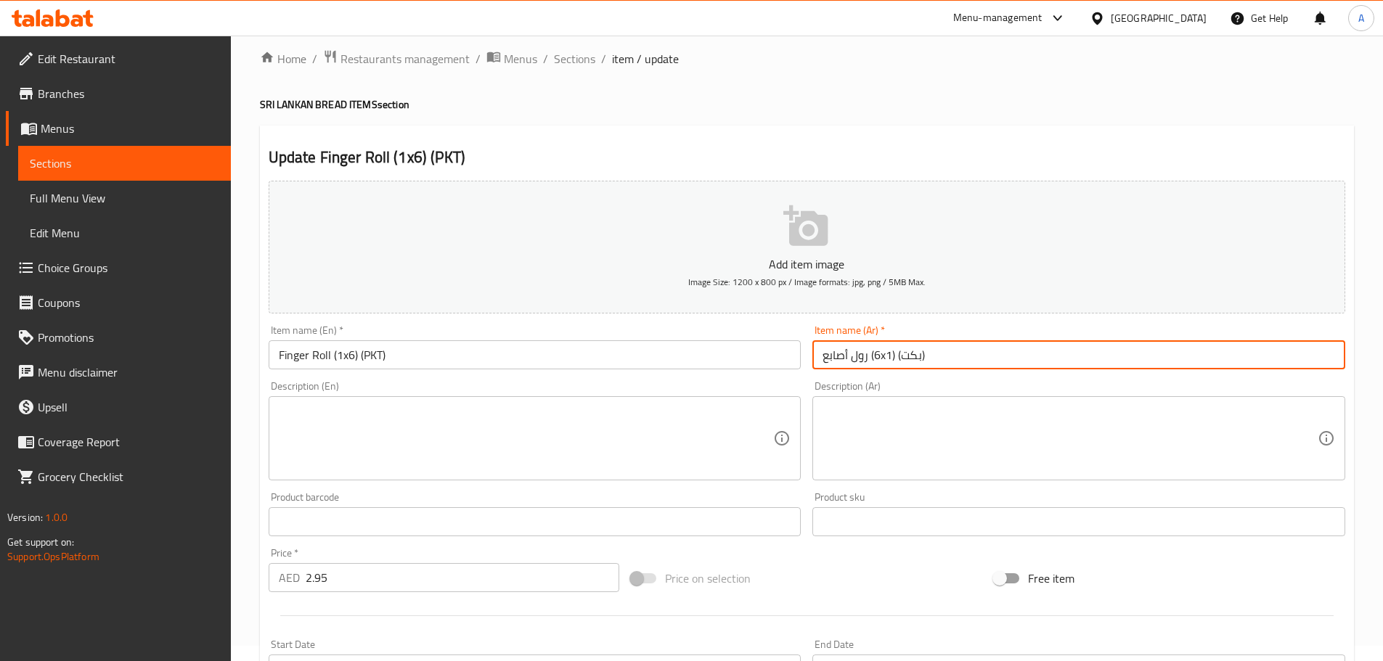
scroll to position [83, 0]
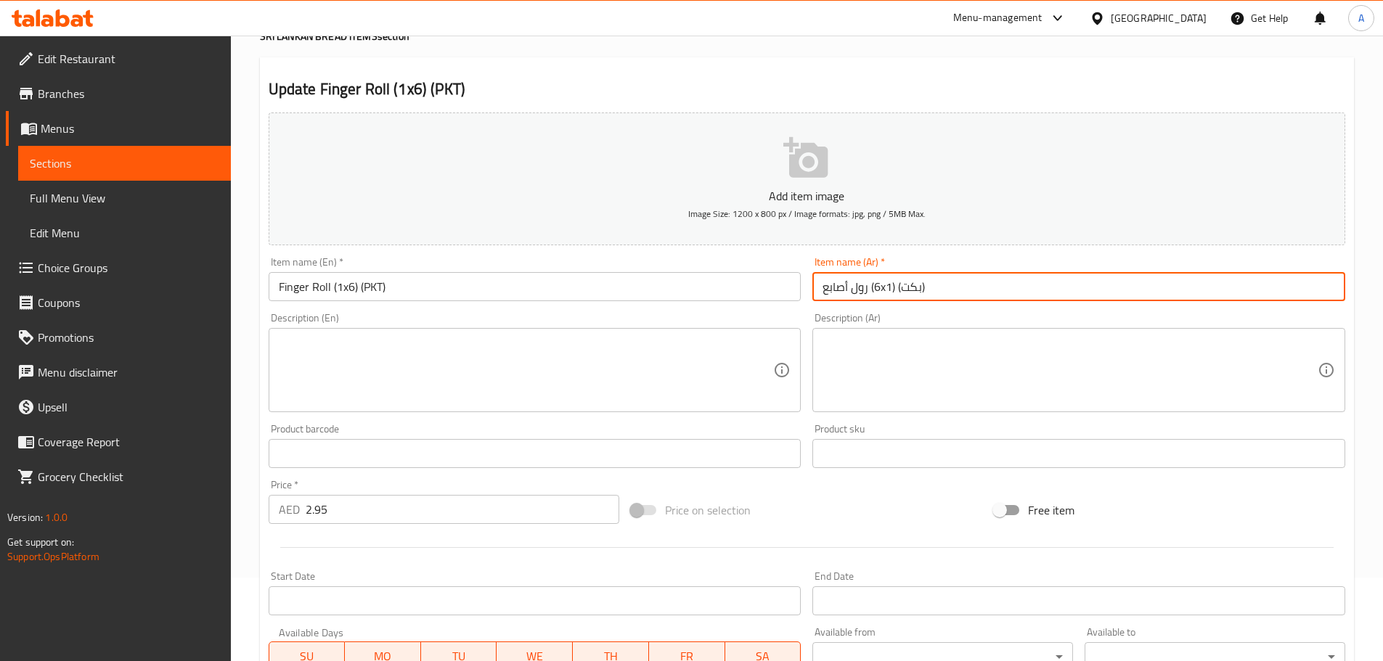
click at [913, 287] on input "رول أصابع (6x1) (بكت)" at bounding box center [1078, 286] width 533 height 29
drag, startPoint x: 899, startPoint y: 289, endPoint x: 923, endPoint y: 290, distance: 24.0
click at [923, 290] on input "رول أصابع (6x1) (عبوة)" at bounding box center [1078, 286] width 533 height 29
click at [1031, 282] on input "رول أصابع (6x1) (عبوة)" at bounding box center [1078, 286] width 533 height 29
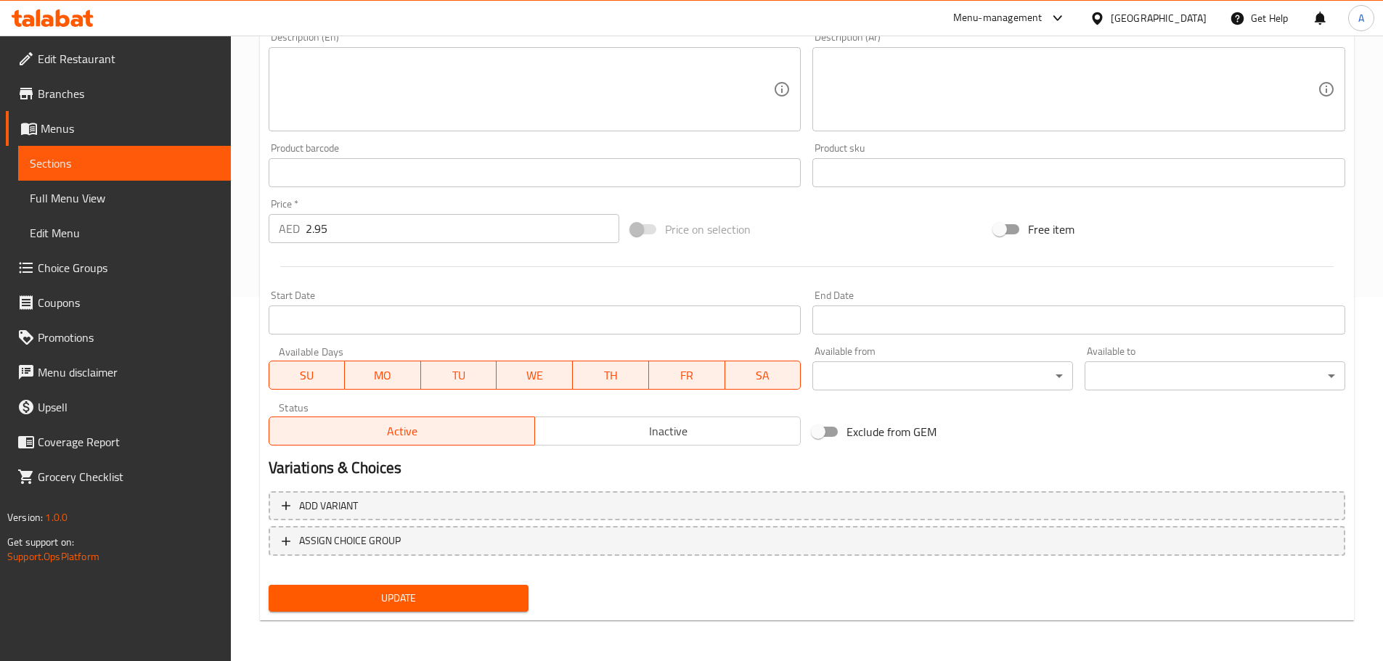
click at [498, 603] on button "Update" at bounding box center [399, 598] width 261 height 27
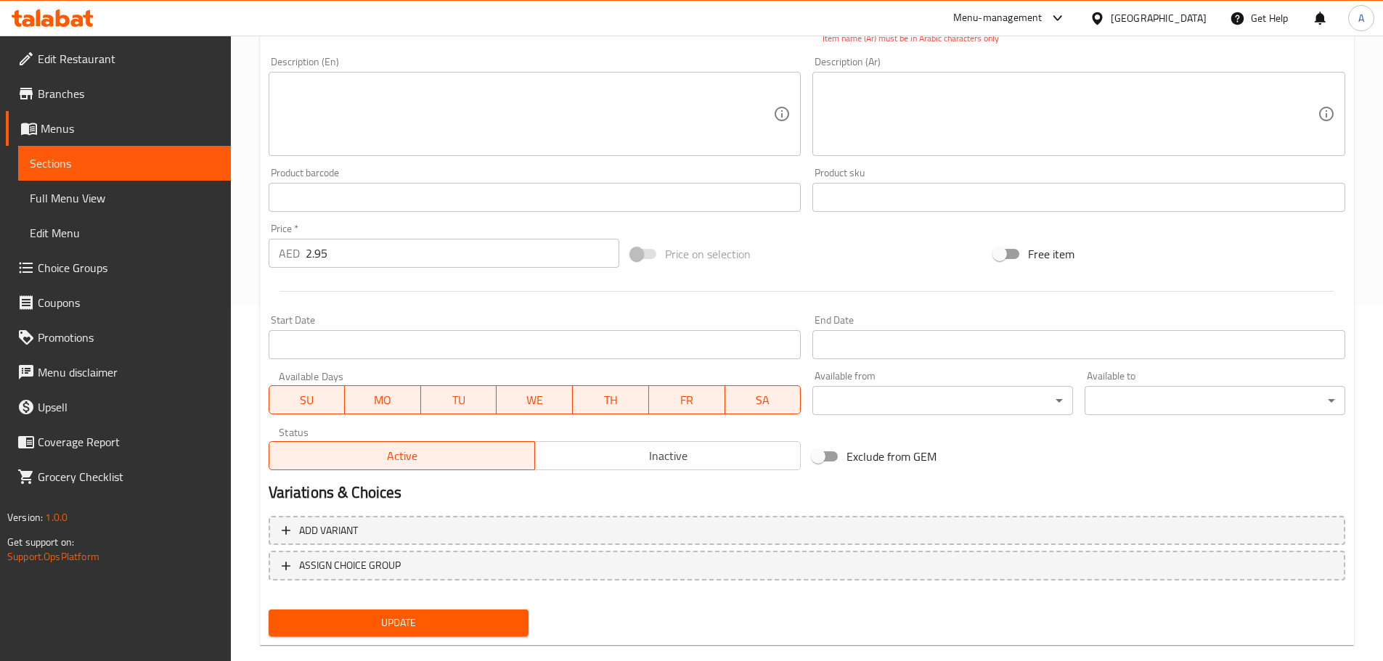
click at [447, 613] on button "Update" at bounding box center [399, 623] width 261 height 27
drag, startPoint x: 1312, startPoint y: 454, endPoint x: 1354, endPoint y: 266, distance: 192.7
click at [1354, 266] on div "Home / Restaurants management / Menus / Sections / item / update SRI LANKAN BRE…" at bounding box center [807, 183] width 1152 height 1006
click at [867, 150] on div "Description (Ar) Description (Ar)" at bounding box center [1079, 106] width 544 height 111
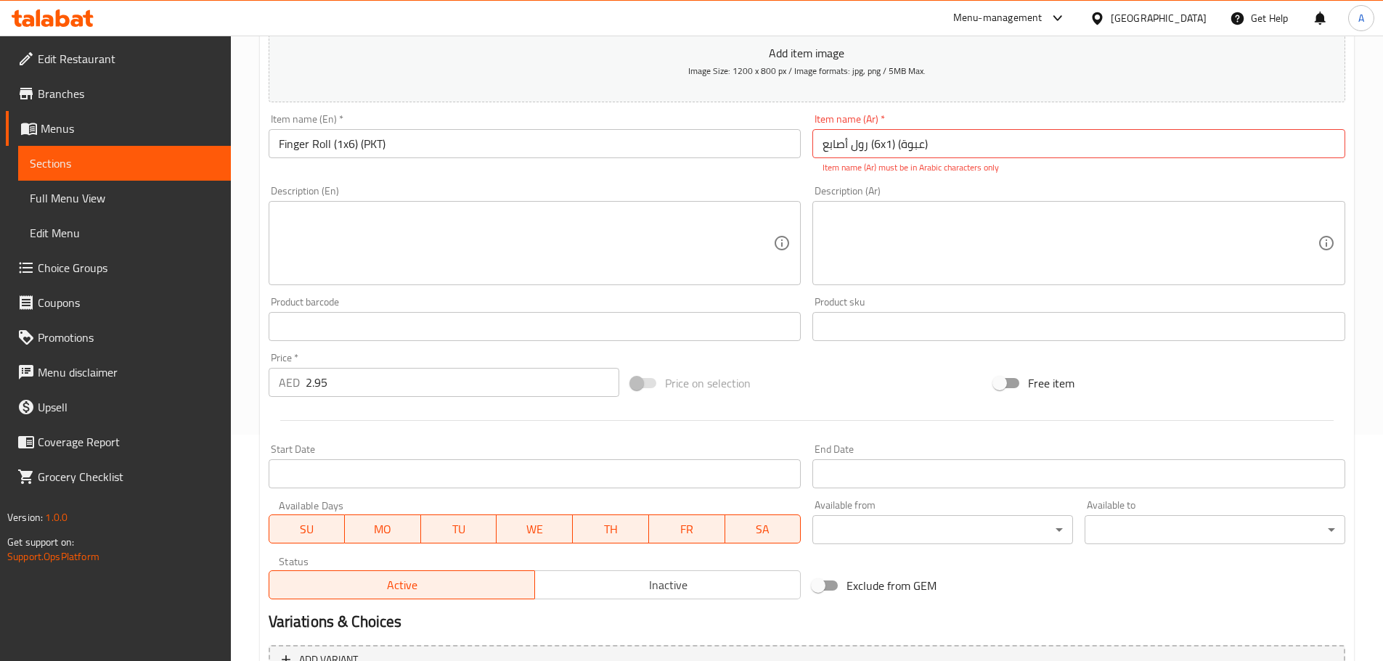
scroll to position [175, 0]
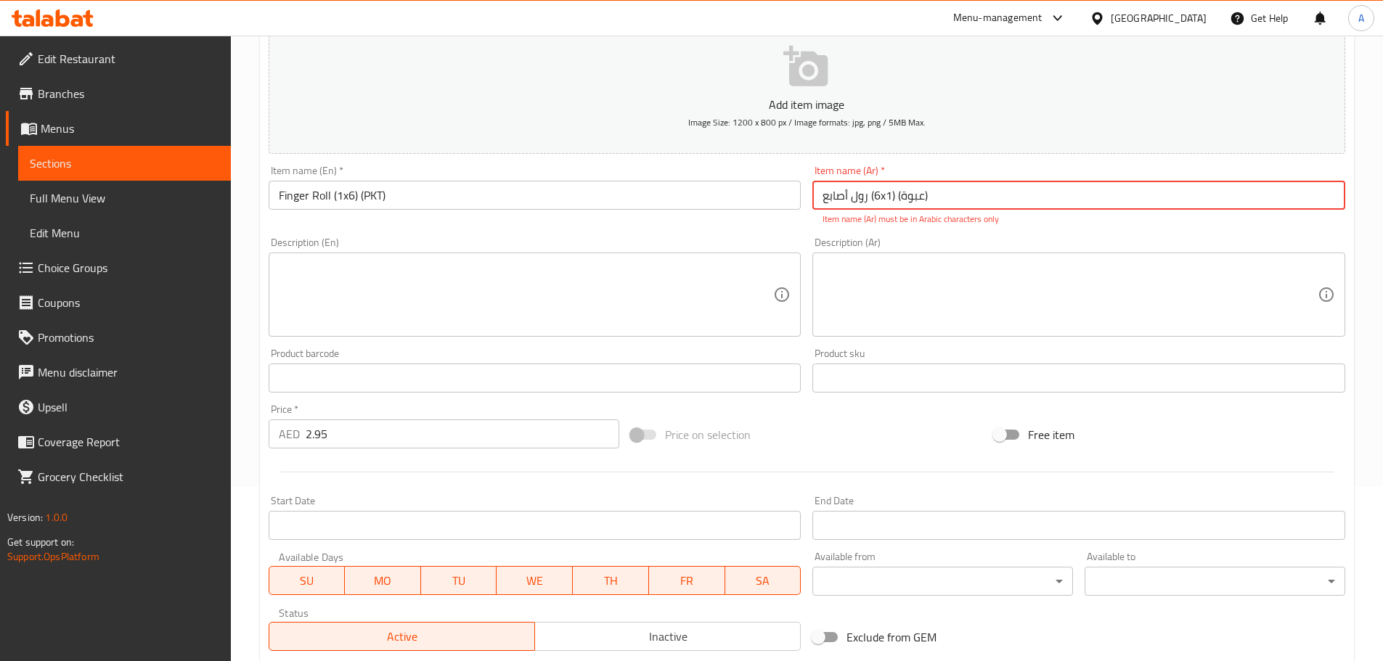
drag, startPoint x: 899, startPoint y: 195, endPoint x: 966, endPoint y: 195, distance: 67.5
click at [966, 195] on input "رول أصابع (6x1) (عبوة)" at bounding box center [1078, 195] width 533 height 29
type input "رول أصابع (6x1)"
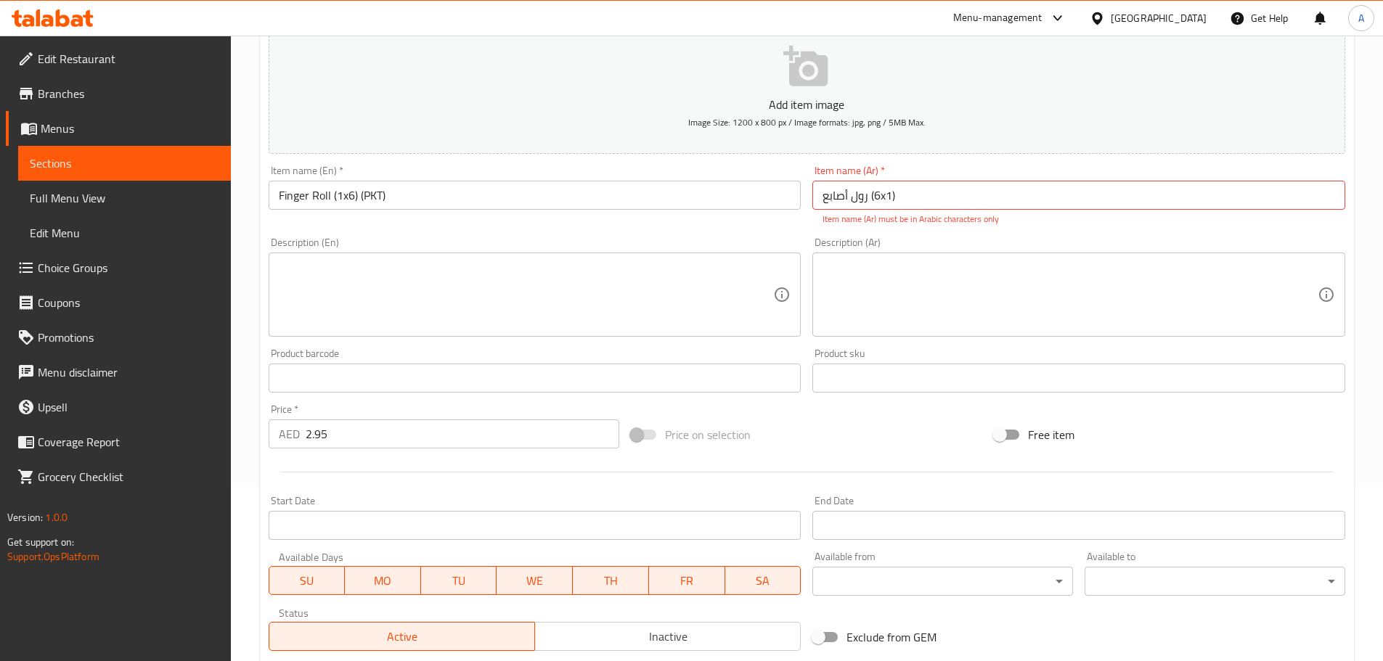
drag, startPoint x: 1066, startPoint y: 224, endPoint x: 1134, endPoint y: 229, distance: 67.7
click at [1077, 224] on p "Item name (Ar) must be in Arabic characters only" at bounding box center [1079, 219] width 513 height 13
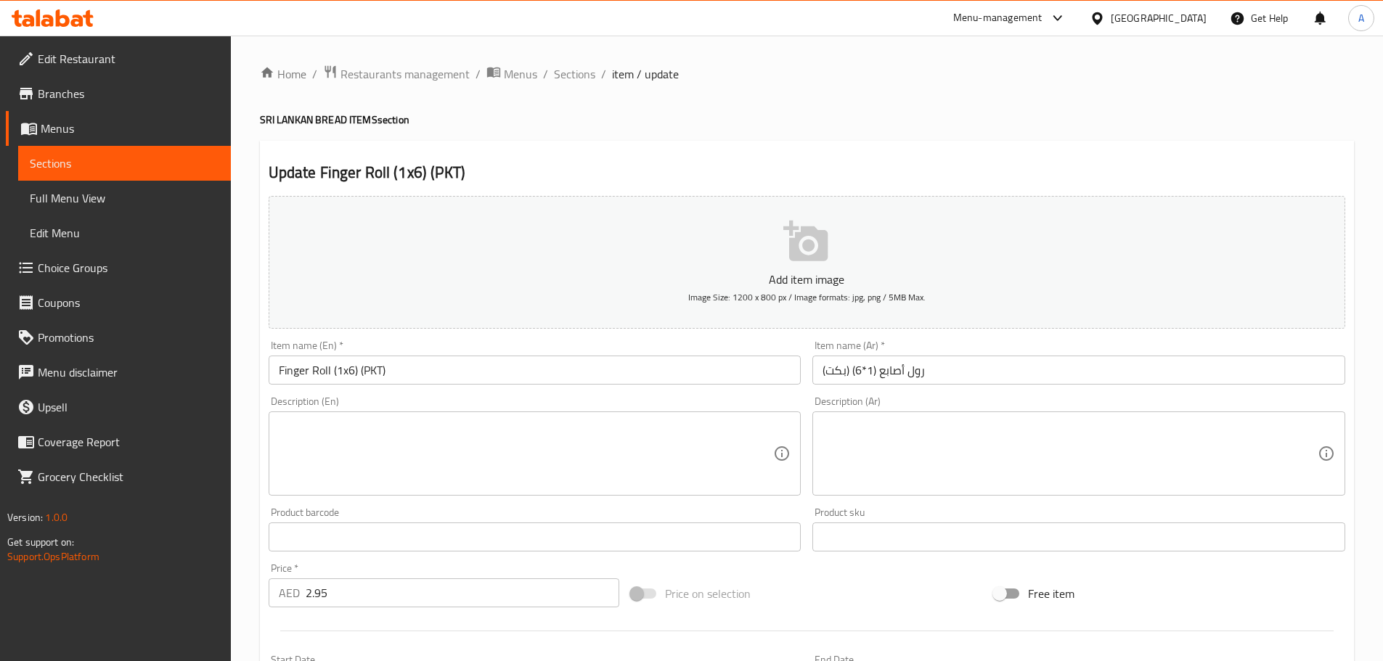
click at [846, 370] on input "رول أصابع (1*6) (بكت)" at bounding box center [1078, 370] width 533 height 29
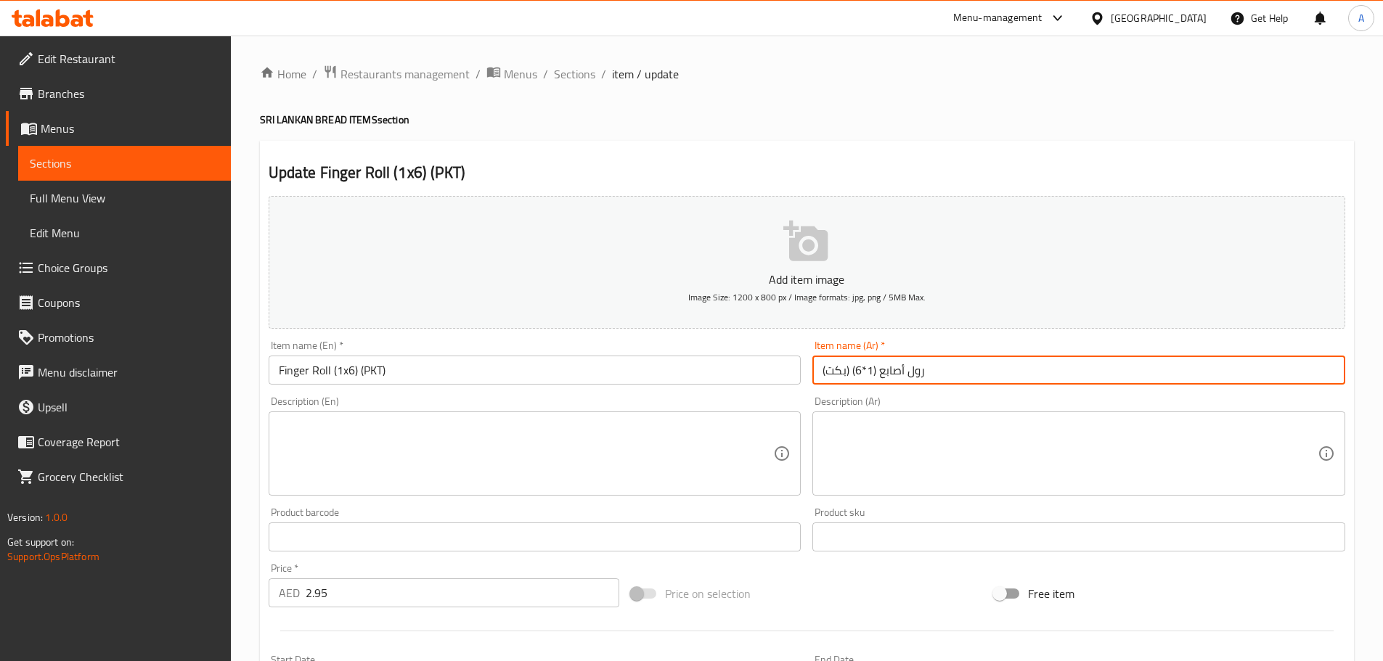
click at [846, 370] on input "رول أصابع (1*6) (بكت)" at bounding box center [1078, 370] width 533 height 29
paste input "بوة"
drag, startPoint x: 868, startPoint y: 364, endPoint x: 869, endPoint y: 373, distance: 8.8
click at [869, 373] on input "رول أصابع (1*6) (عبوة)" at bounding box center [1078, 370] width 533 height 29
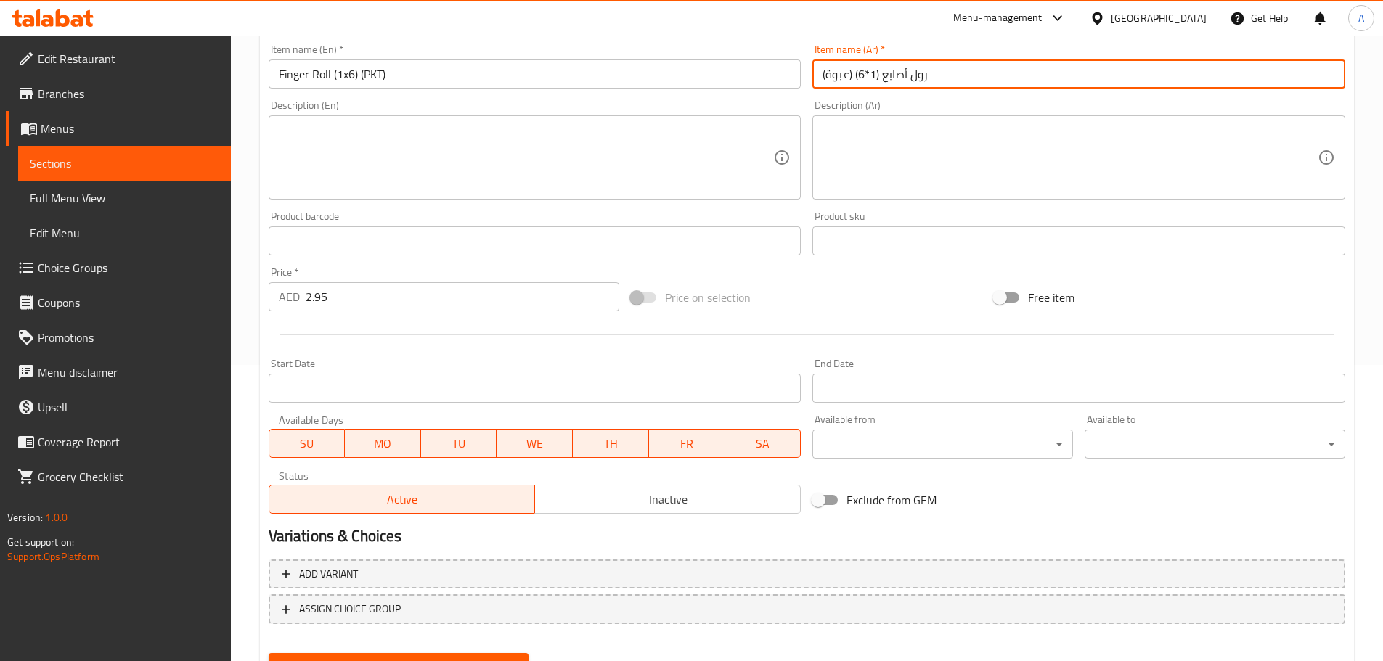
scroll to position [364, 0]
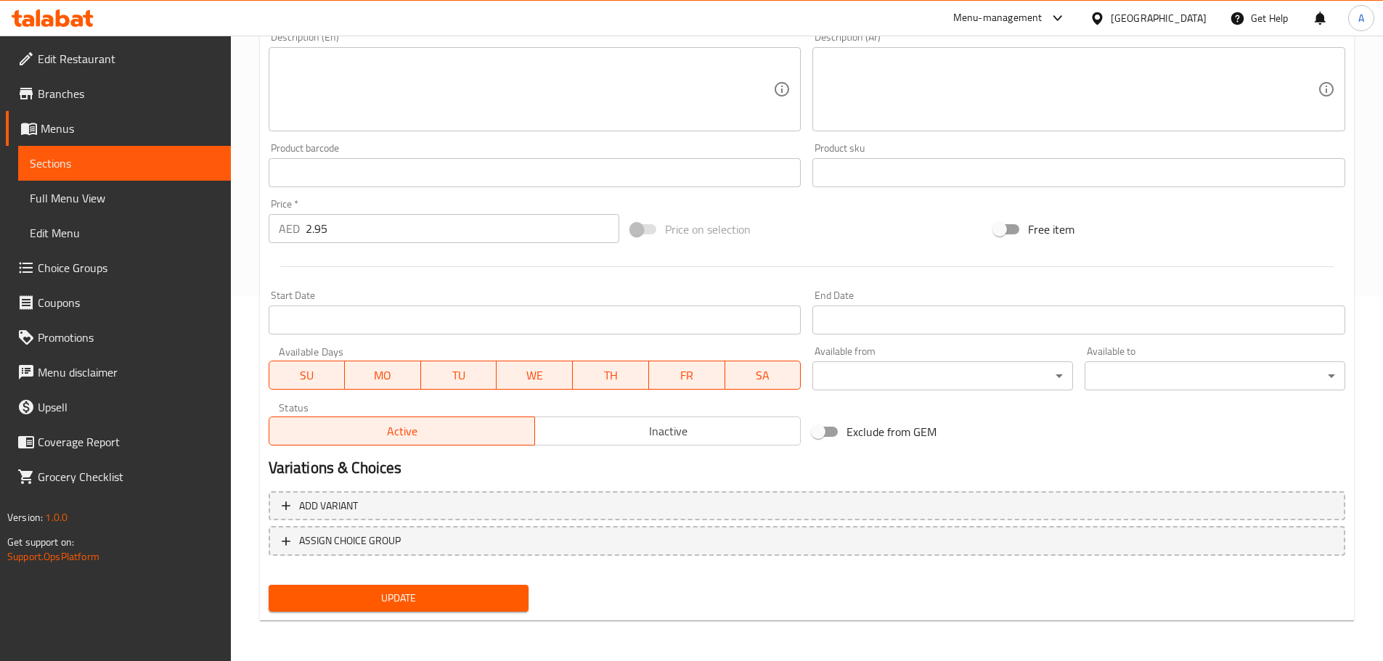
type input "رول أصابع (1*6) (عبوة)"
click at [393, 587] on button "Update" at bounding box center [399, 598] width 261 height 27
click at [92, 166] on span "Sections" at bounding box center [124, 163] width 189 height 17
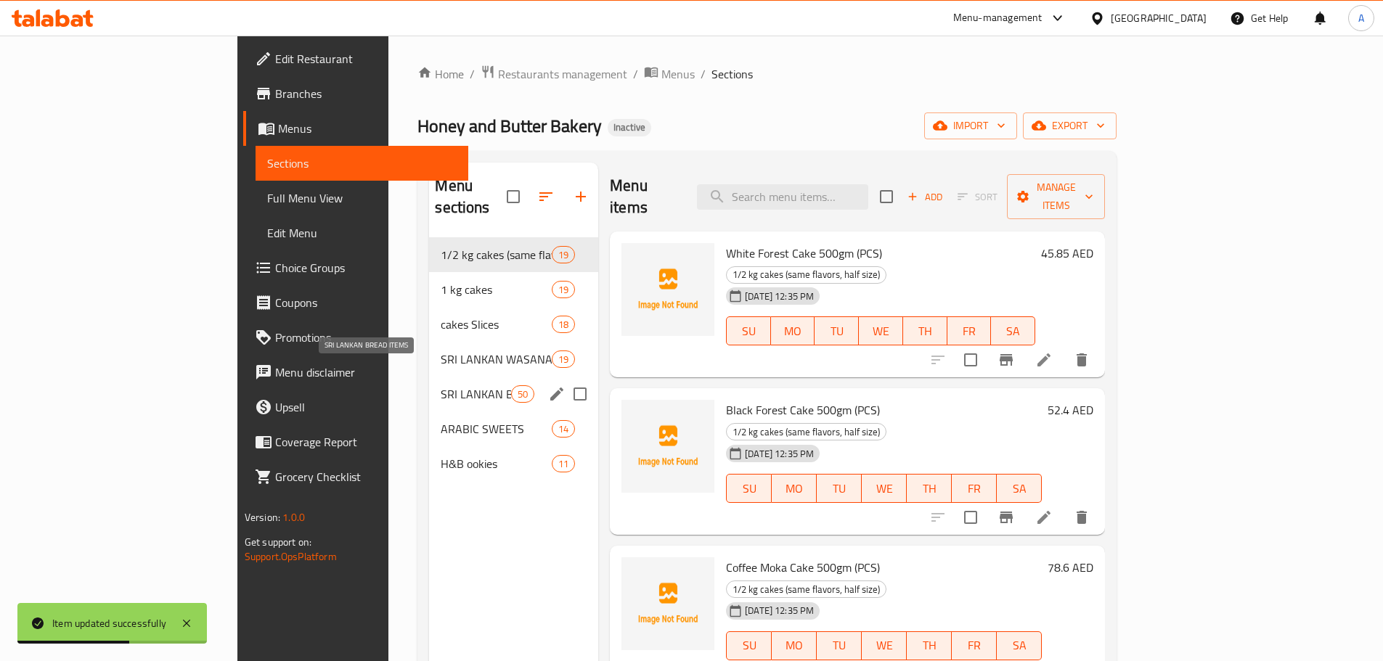
click at [441, 385] on span "SRI LANKAN BREAD ITEMS" at bounding box center [476, 393] width 70 height 17
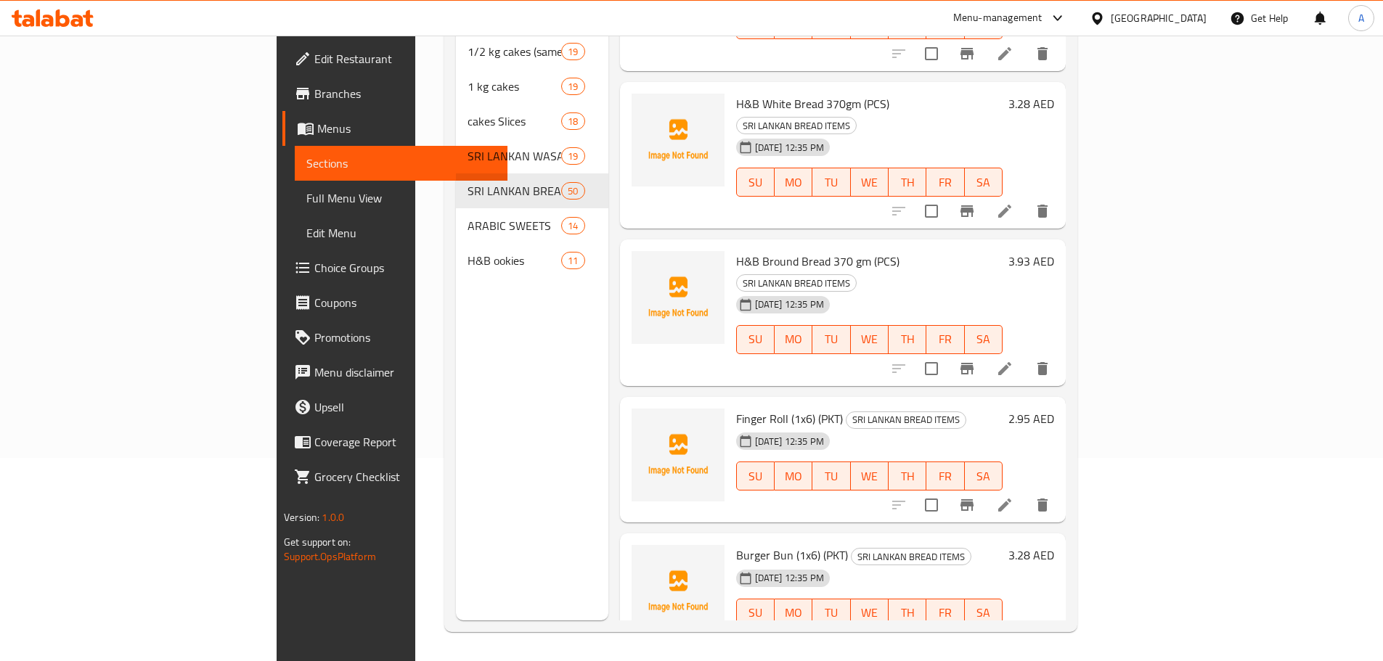
scroll to position [5906, 0]
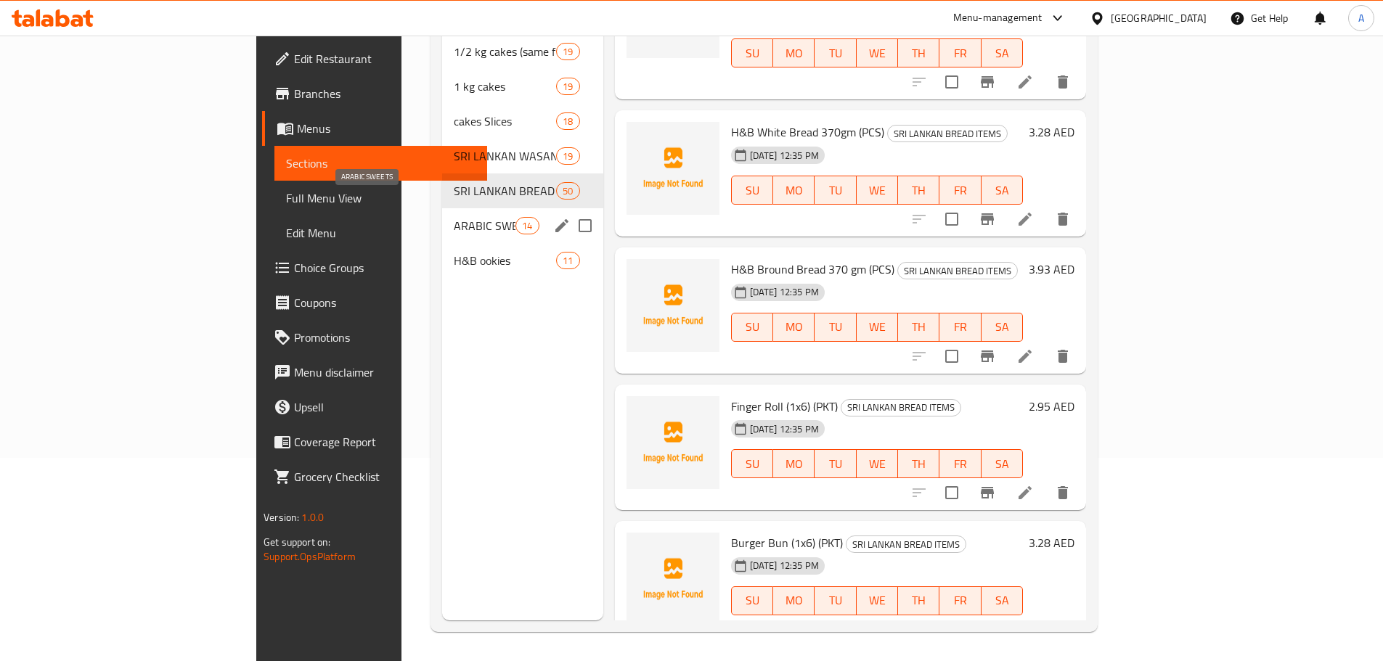
click at [454, 217] on span "ARABIC SWEETS" at bounding box center [485, 225] width 62 height 17
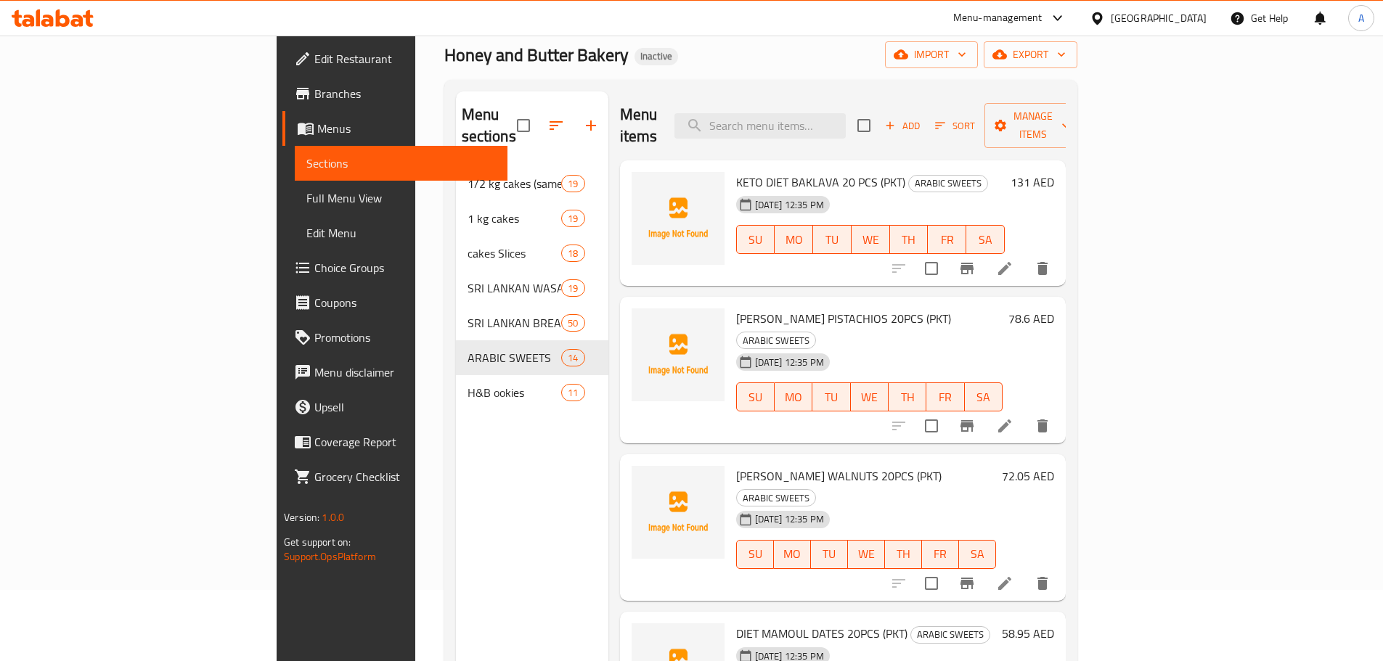
scroll to position [50, 0]
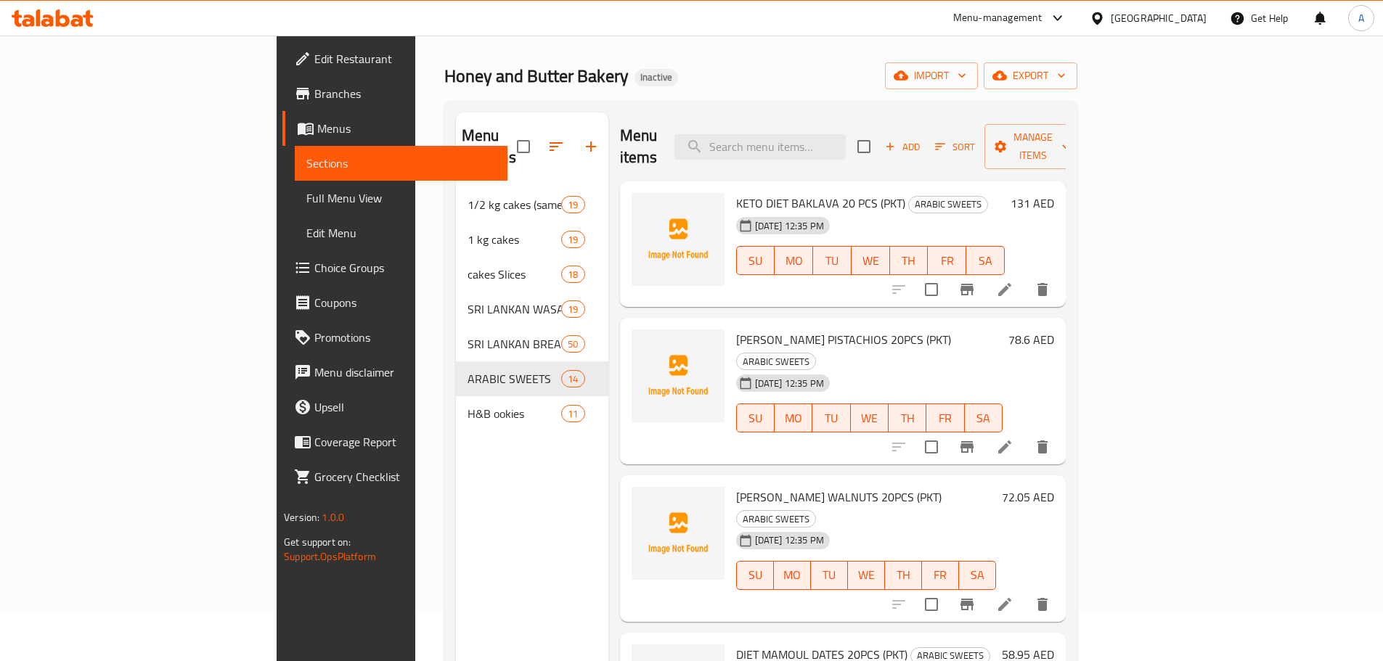
click at [820, 486] on span "[PERSON_NAME] WALNUTS 20PCS (PKT)" at bounding box center [838, 497] width 205 height 22
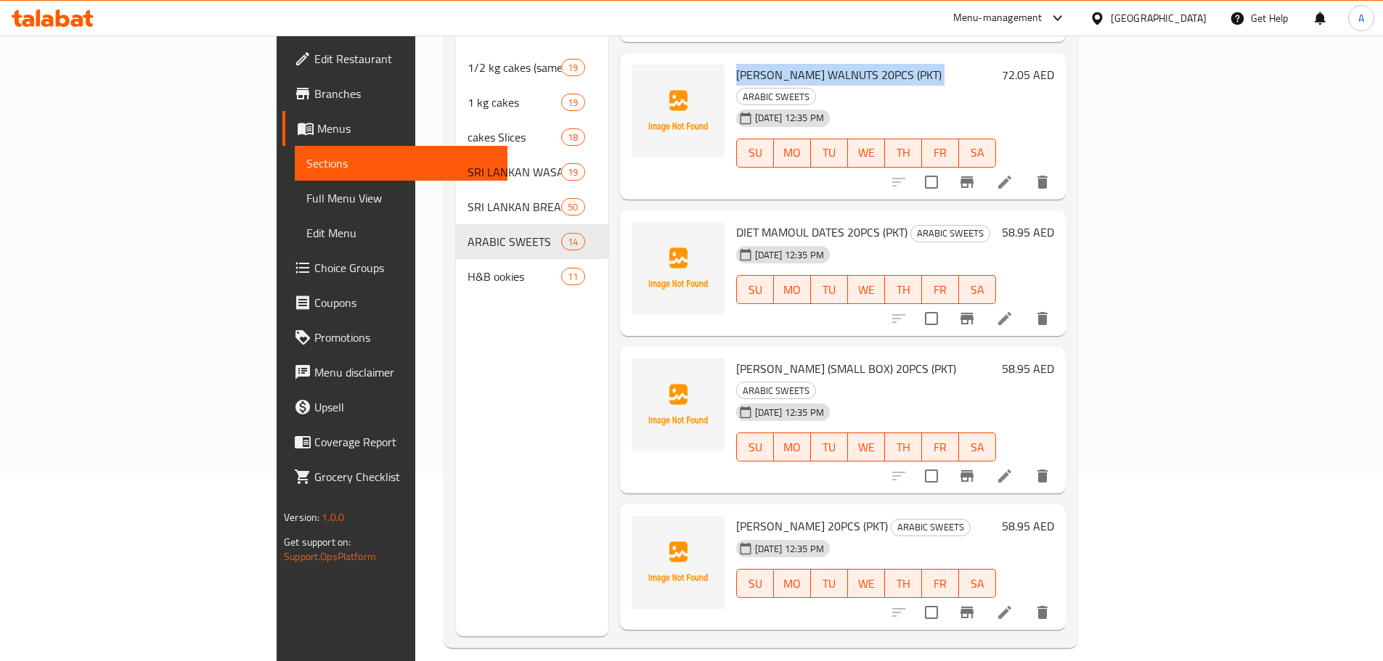
scroll to position [319, 0]
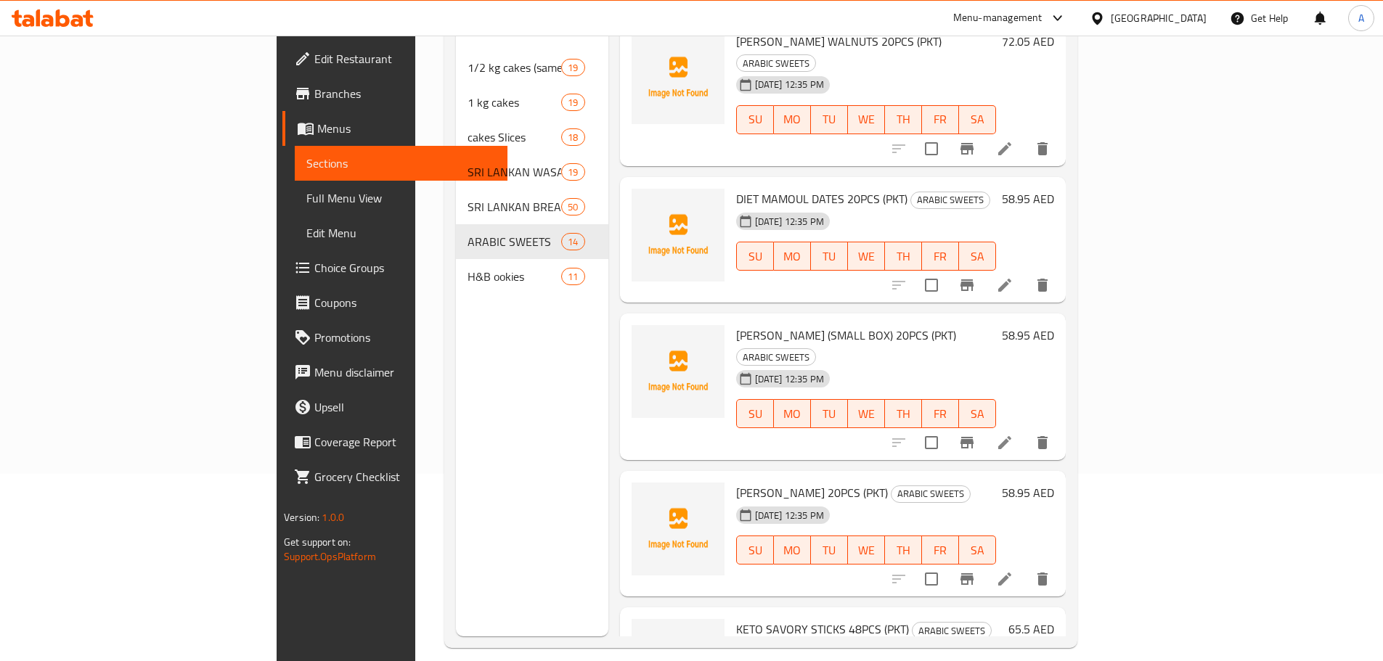
click at [742, 619] on span "KETO SAVORY STICKS 48PCS (PKT)" at bounding box center [822, 630] width 173 height 22
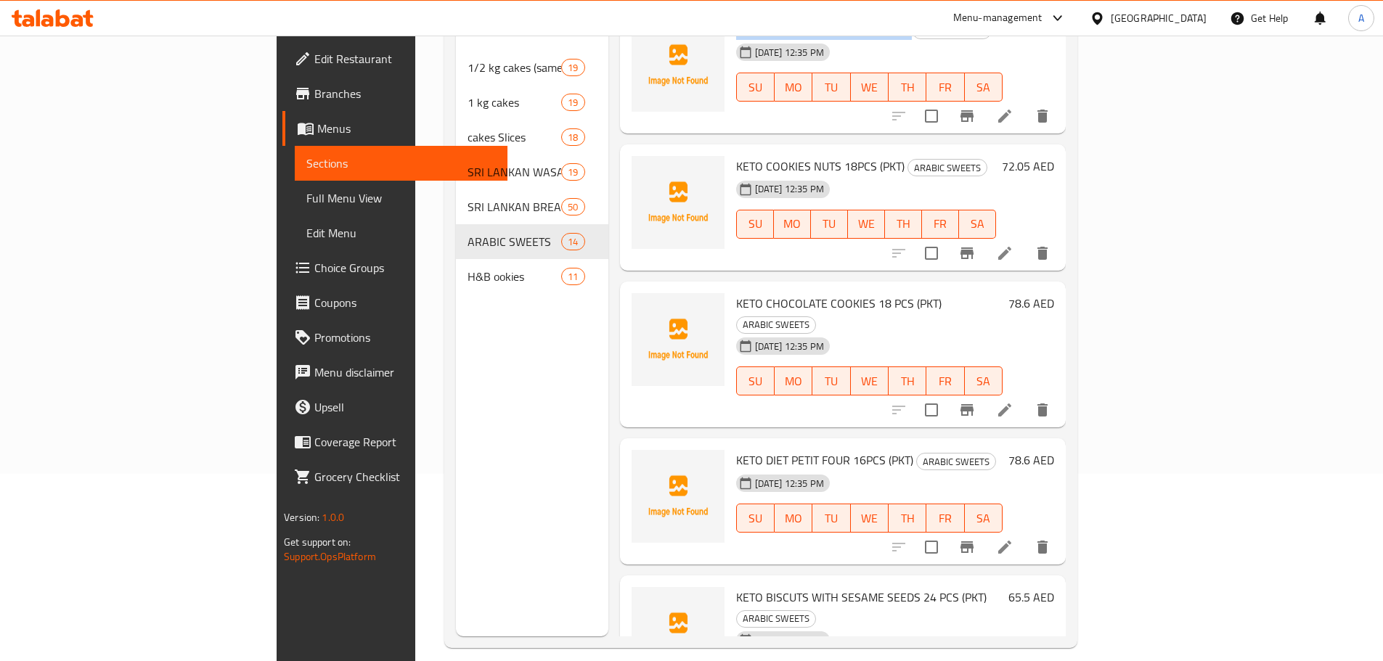
scroll to position [923, 0]
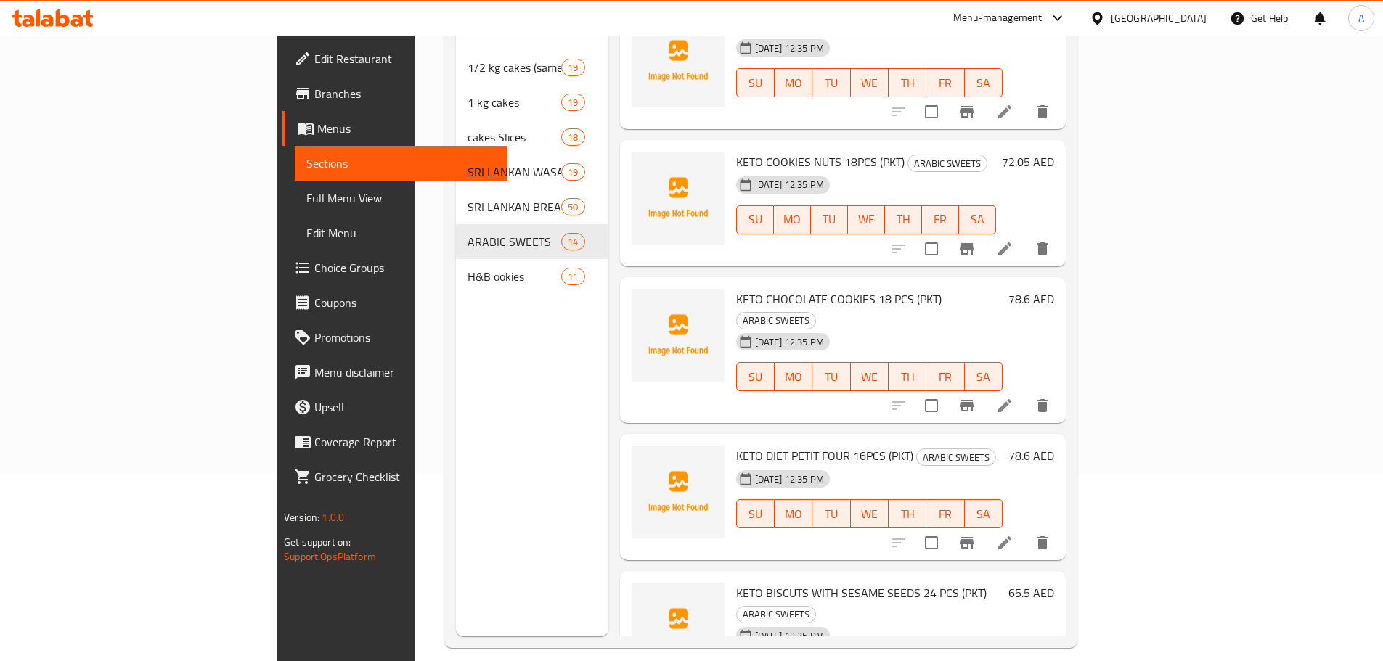
click at [736, 582] on span "KETO BISCUTS WITH SESAME SEEDS 24 PCS (PKT)" at bounding box center [861, 593] width 250 height 22
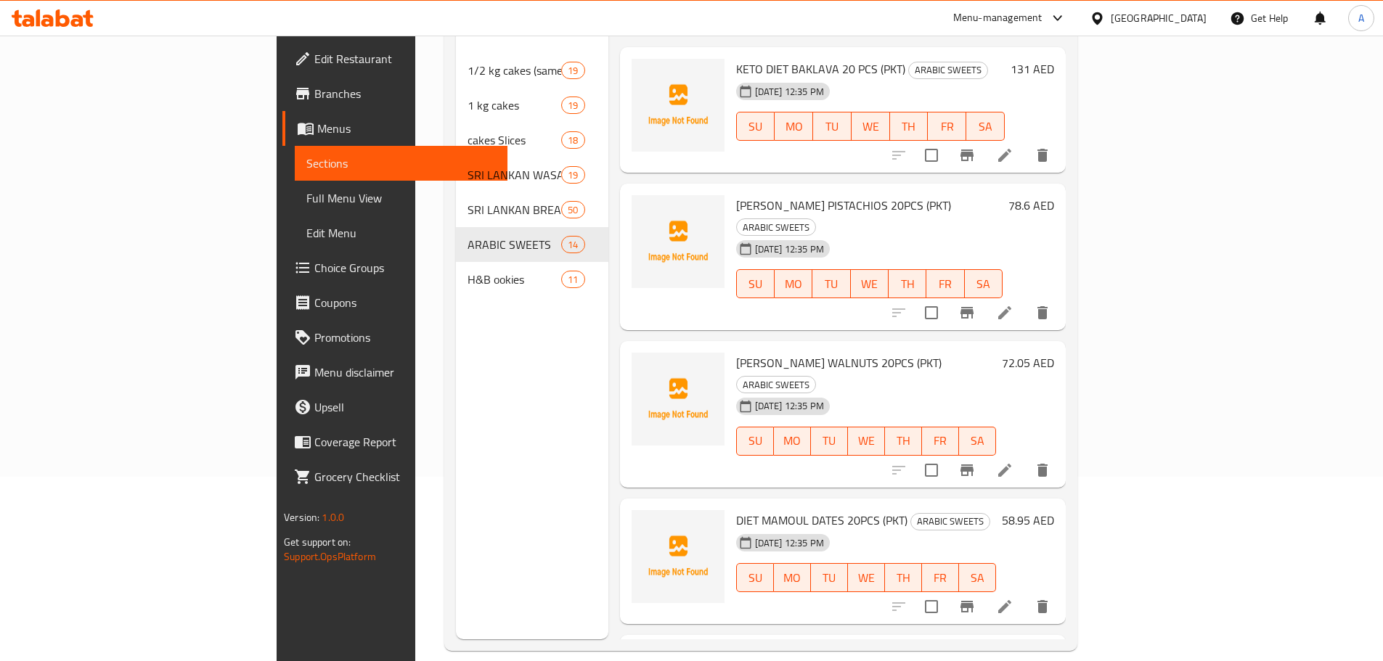
scroll to position [0, 0]
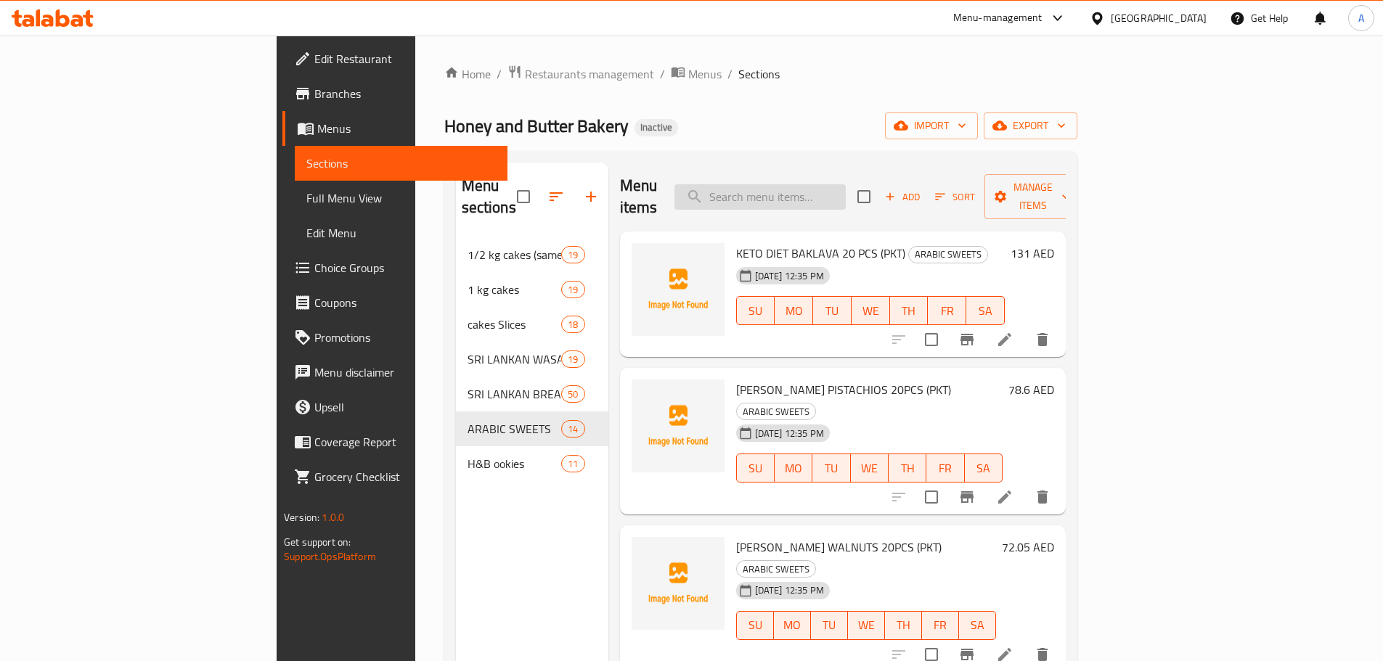
click at [846, 192] on input "search" at bounding box center [759, 196] width 171 height 25
paste input "Cashew nut Butter Cookies (BTL)"
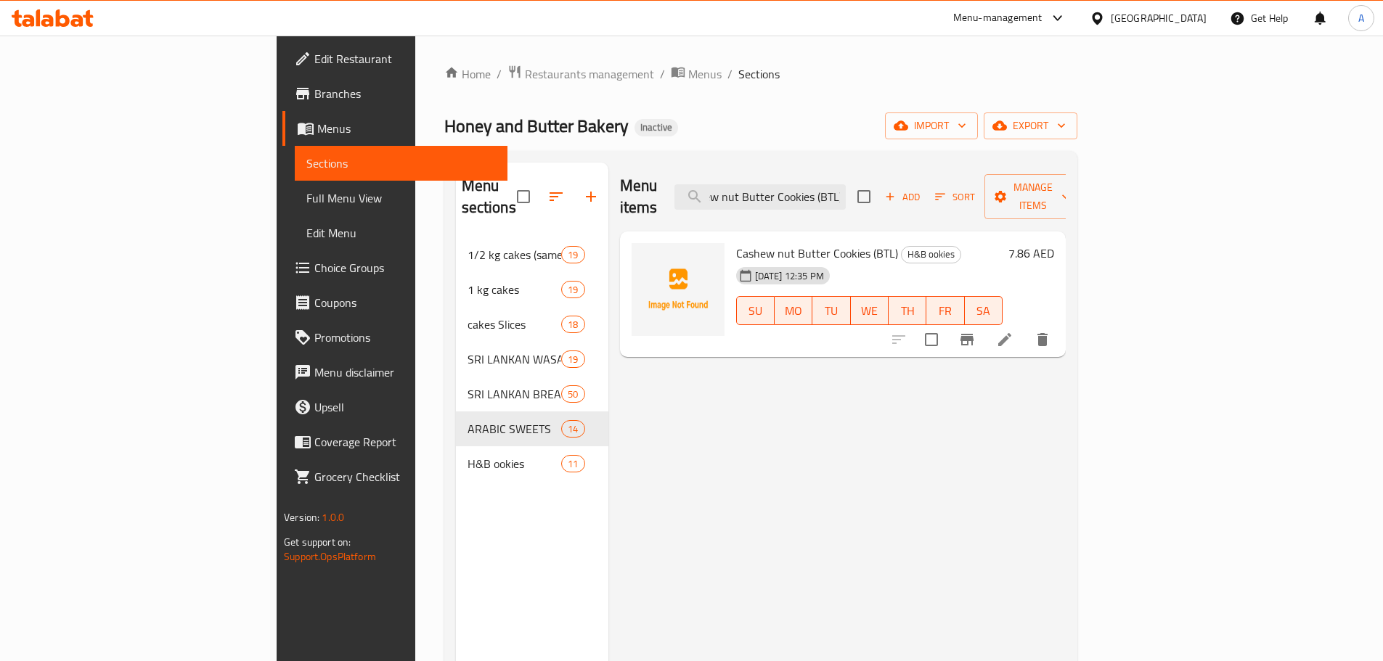
type input "Cashew nut Butter Cookies (BTL)"
click at [1011, 333] on icon at bounding box center [1004, 339] width 13 height 13
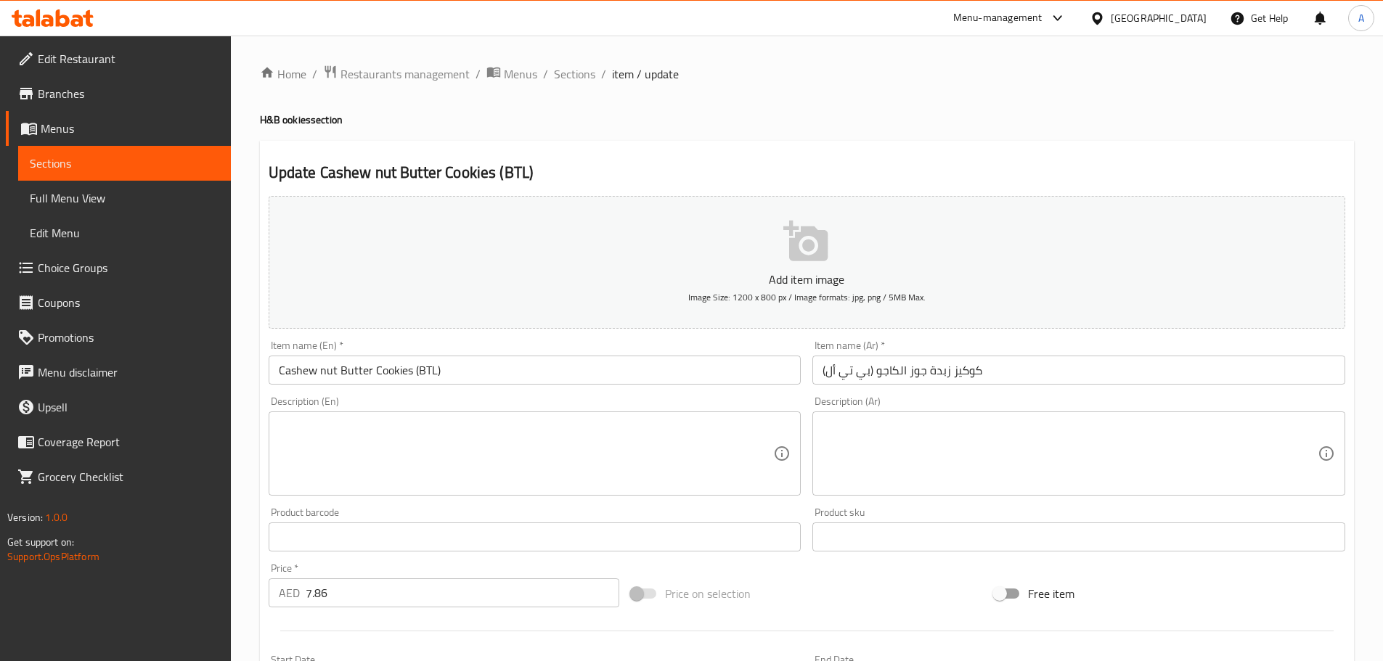
click at [445, 388] on div "Item name (En)   * Cashew nut Butter Cookies (BTL) Item name (En) *" at bounding box center [535, 363] width 544 height 56
click at [438, 371] on input "Cashew nut Butter Cookies (BTL)" at bounding box center [535, 370] width 533 height 29
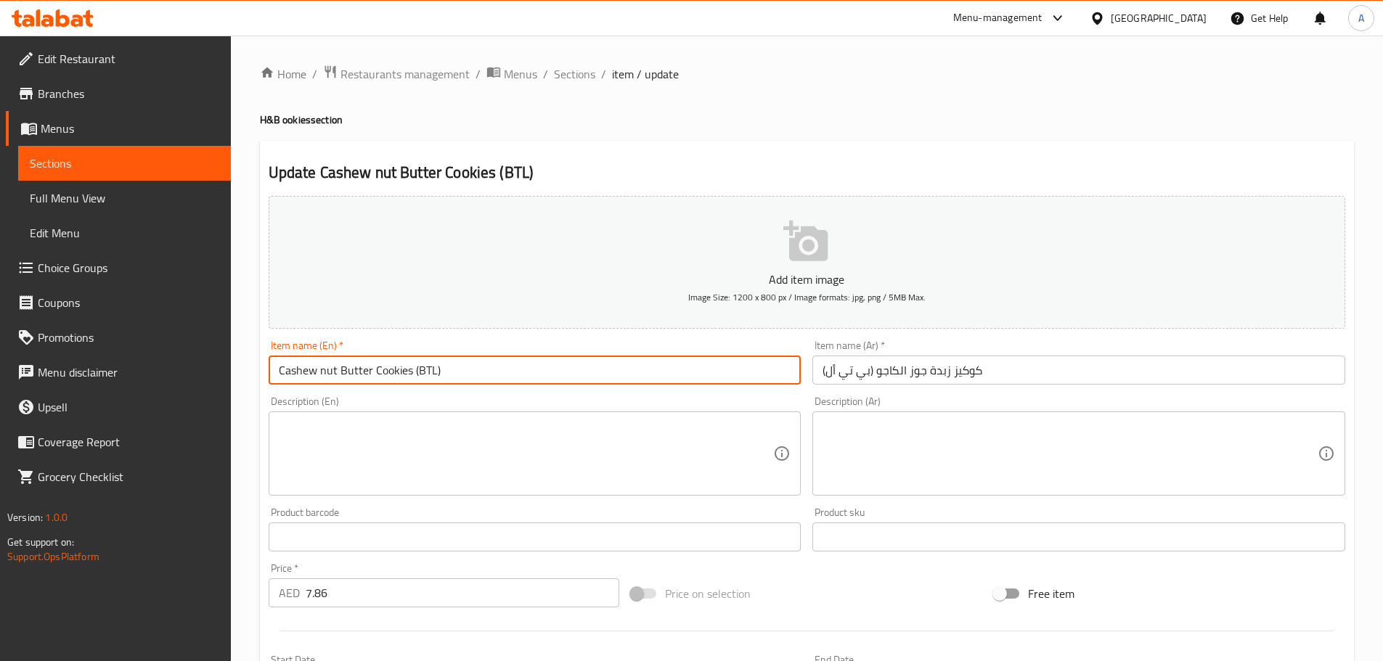
click at [438, 371] on input "Cashew nut Butter Cookies (BTL)" at bounding box center [535, 370] width 533 height 29
click at [911, 363] on input "كوكيز زبدة جوز الكاجو (بي تي أل)" at bounding box center [1078, 370] width 533 height 29
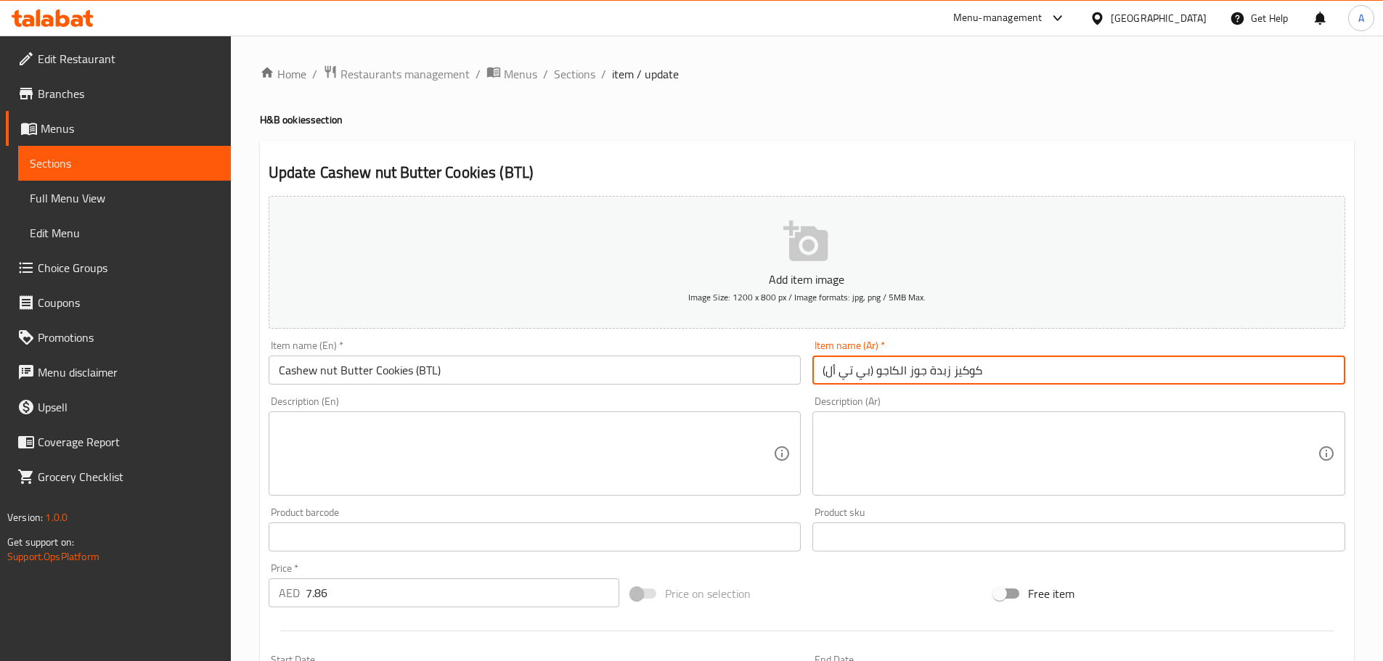
click at [911, 363] on input "كوكيز زبدة جوز الكاجو (بي تي أل)" at bounding box center [1078, 370] width 533 height 29
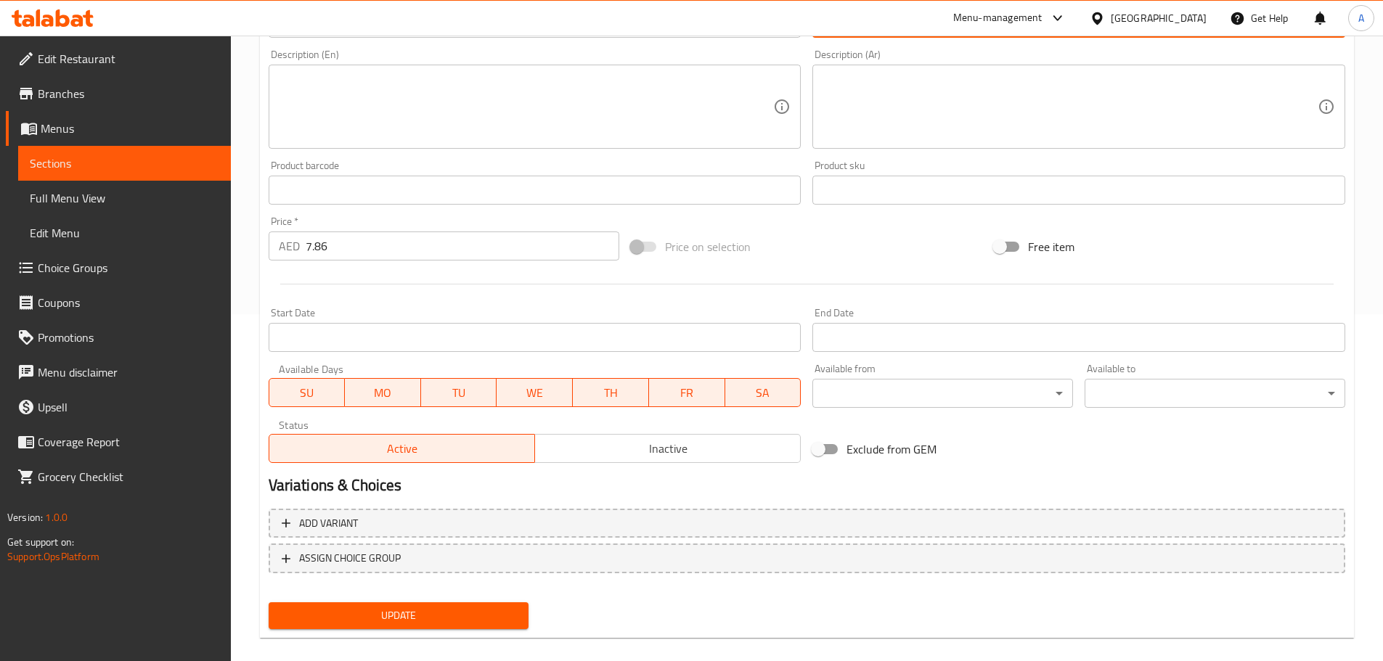
scroll to position [364, 0]
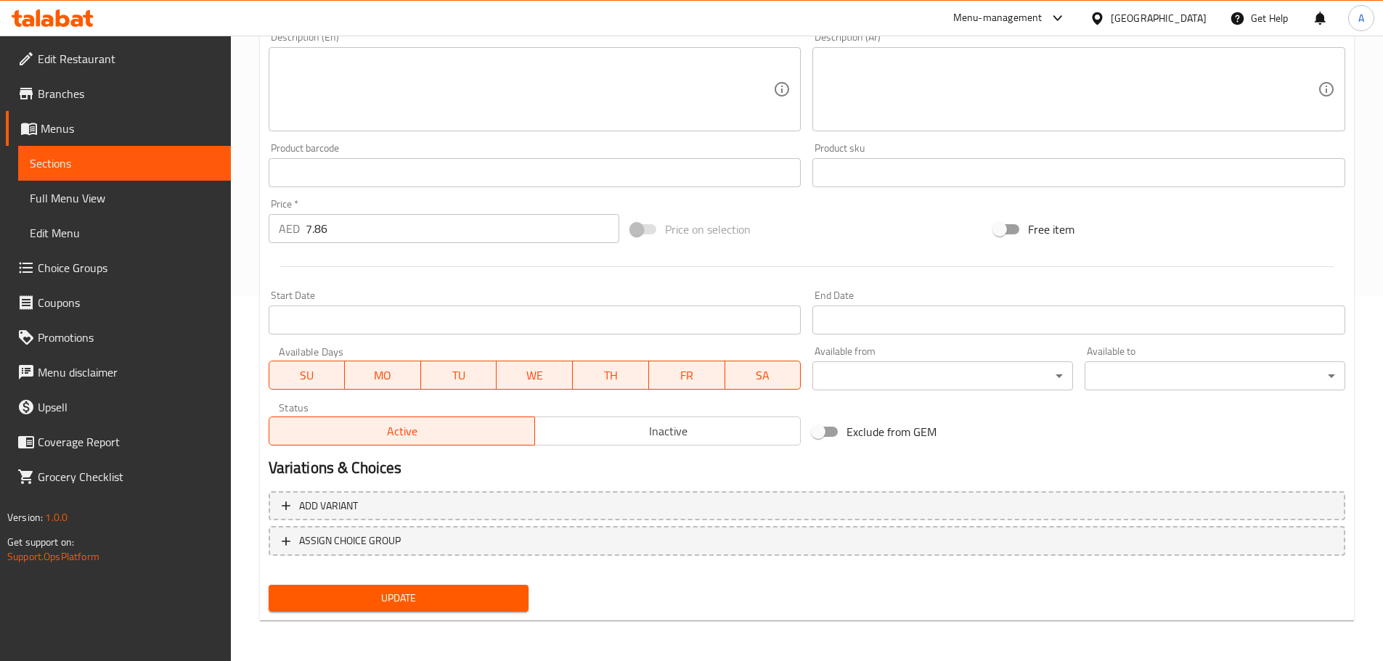
type input "كوكيز زبدة مكسرات الكاجو (بي تي أل)"
click at [399, 592] on span "Update" at bounding box center [398, 598] width 237 height 18
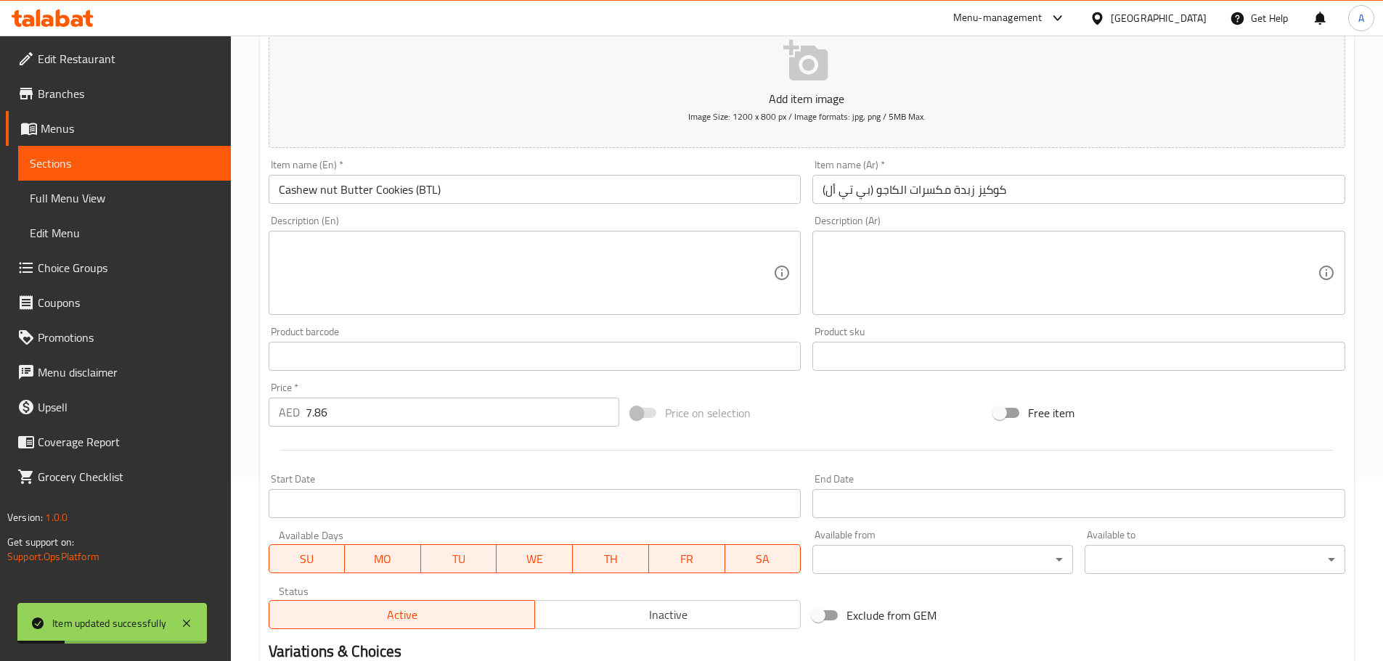
scroll to position [158, 0]
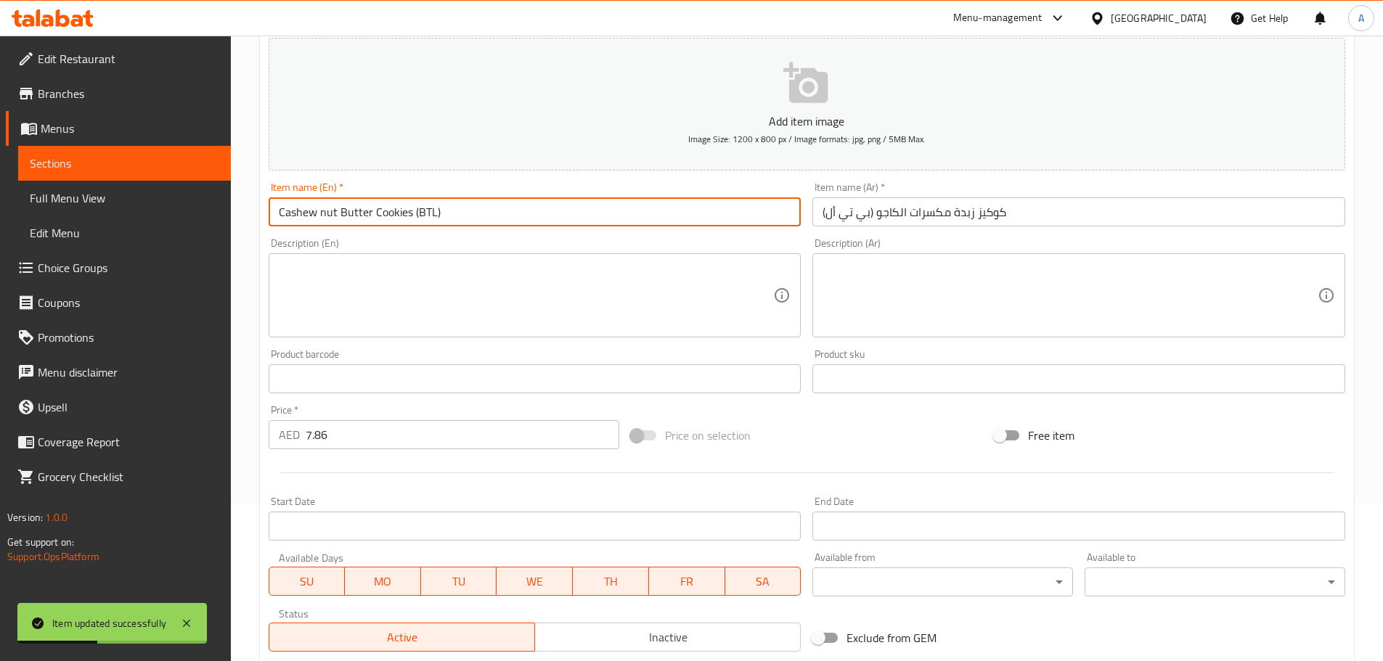
drag, startPoint x: 323, startPoint y: 212, endPoint x: 314, endPoint y: 213, distance: 9.5
click at [314, 213] on input "Cashew nut Butter Cookies (BTL)" at bounding box center [535, 211] width 533 height 29
click at [315, 210] on input "Cashew nut Butter Cookies (BTL)" at bounding box center [535, 211] width 533 height 29
click at [315, 209] on input "Cashew nut Butter Cookies (BTL)" at bounding box center [535, 211] width 533 height 29
click at [332, 214] on input "Cashewnut Butter Cookies (BTL)" at bounding box center [535, 211] width 533 height 29
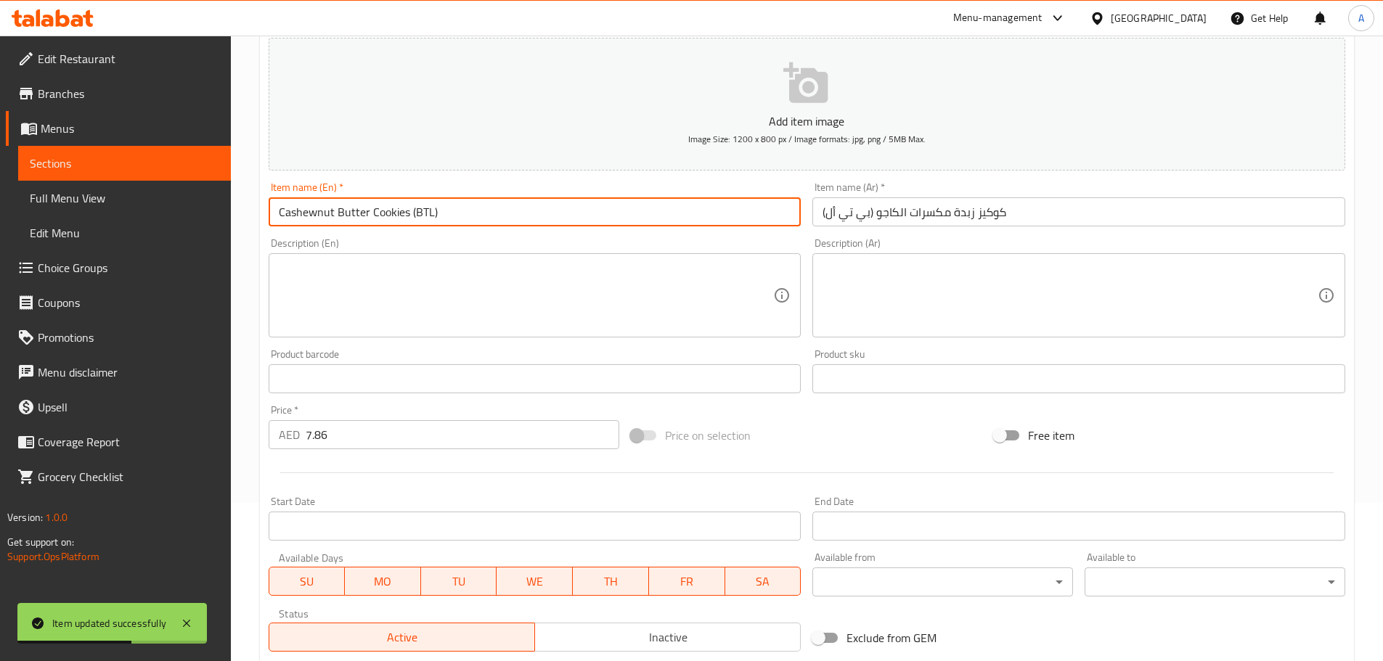
click at [318, 213] on input "Cashewnut Butter Cookies (BTL)" at bounding box center [535, 211] width 533 height 29
type input "Cashew nut Butter Cookies (BTL)"
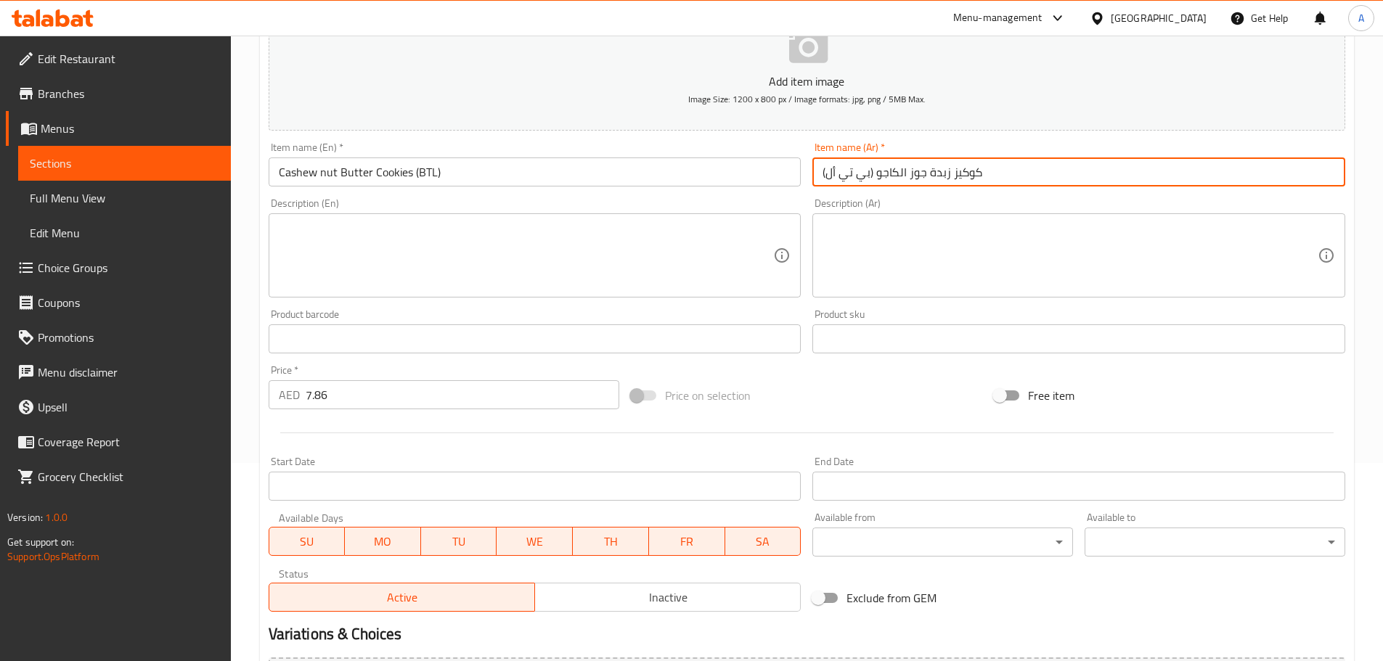
scroll to position [364, 0]
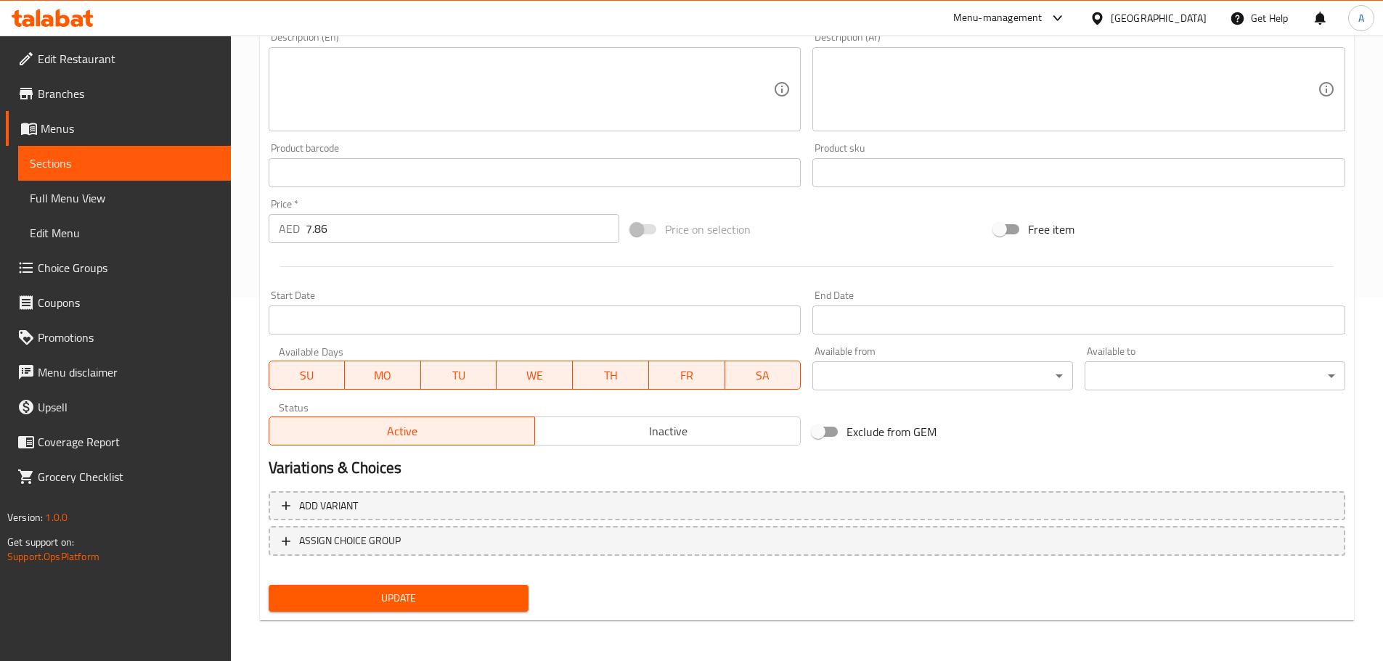
type input "كوكيز زبدة جوز الكاجو (بي تي أل)"
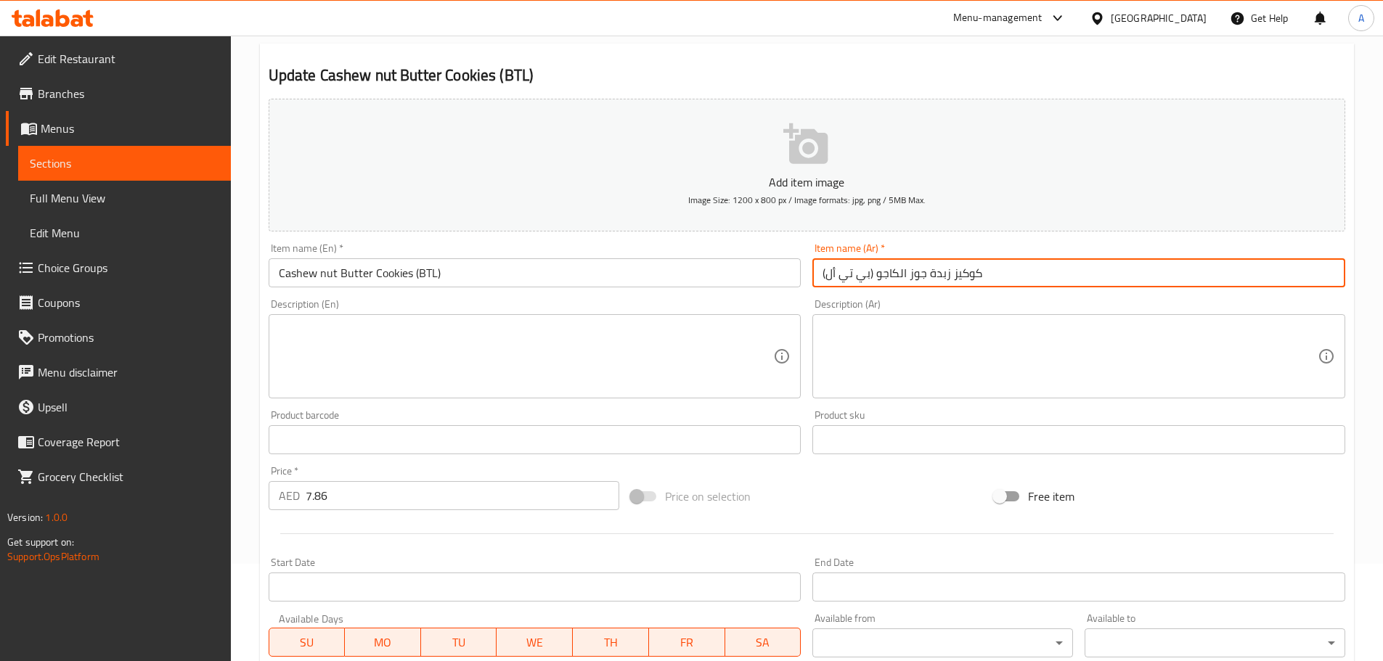
scroll to position [0, 0]
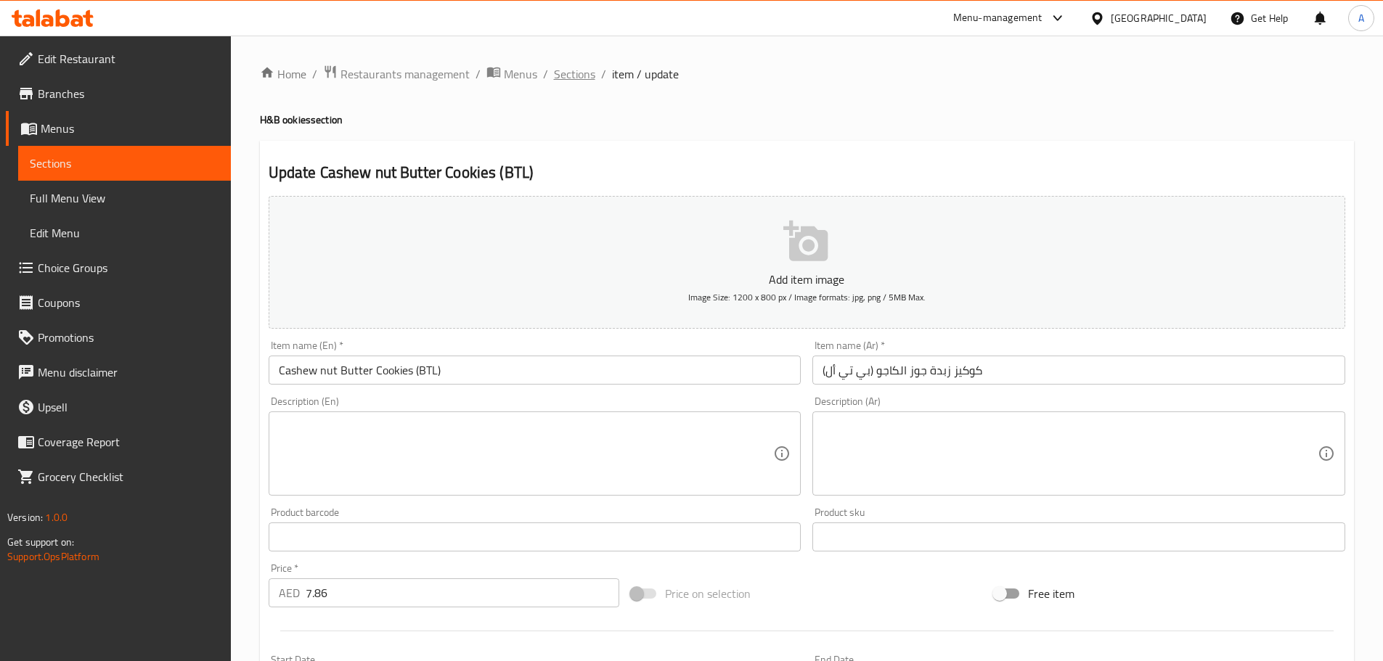
click at [568, 72] on span "Sections" at bounding box center [574, 73] width 41 height 17
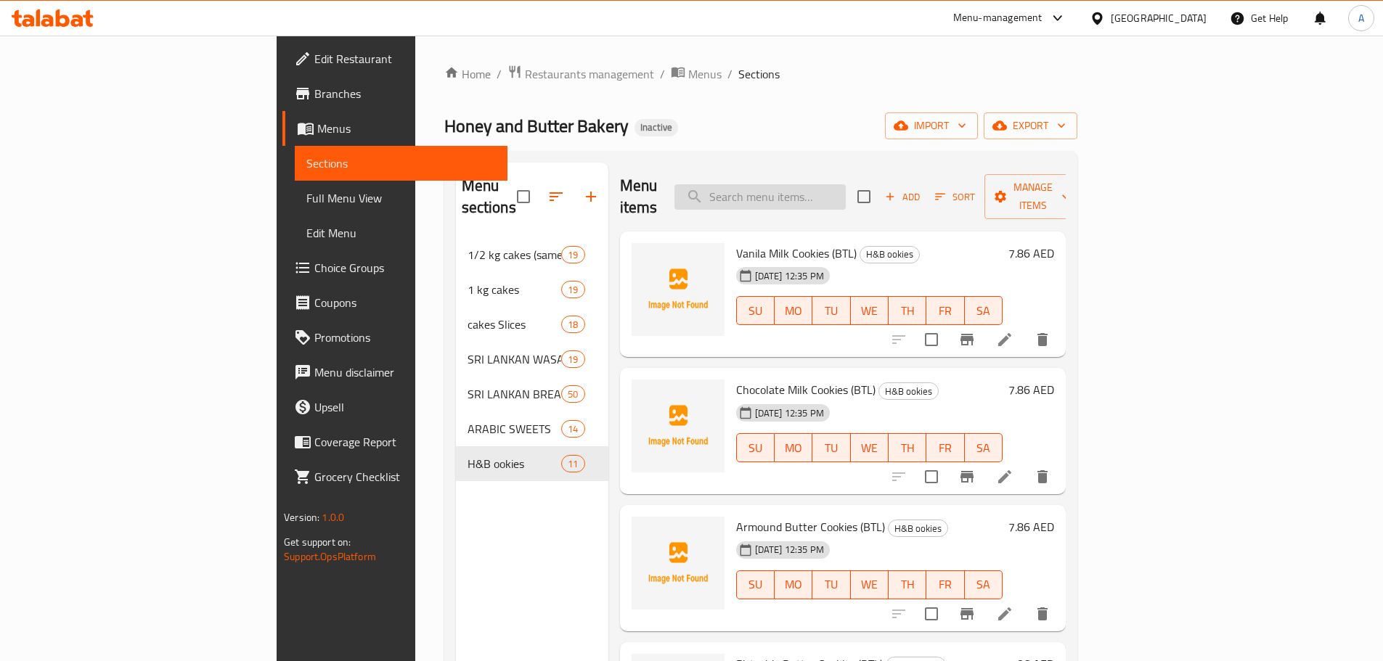
click at [846, 188] on input "search" at bounding box center [759, 196] width 171 height 25
paste input "Chocolate Oreo Cak"
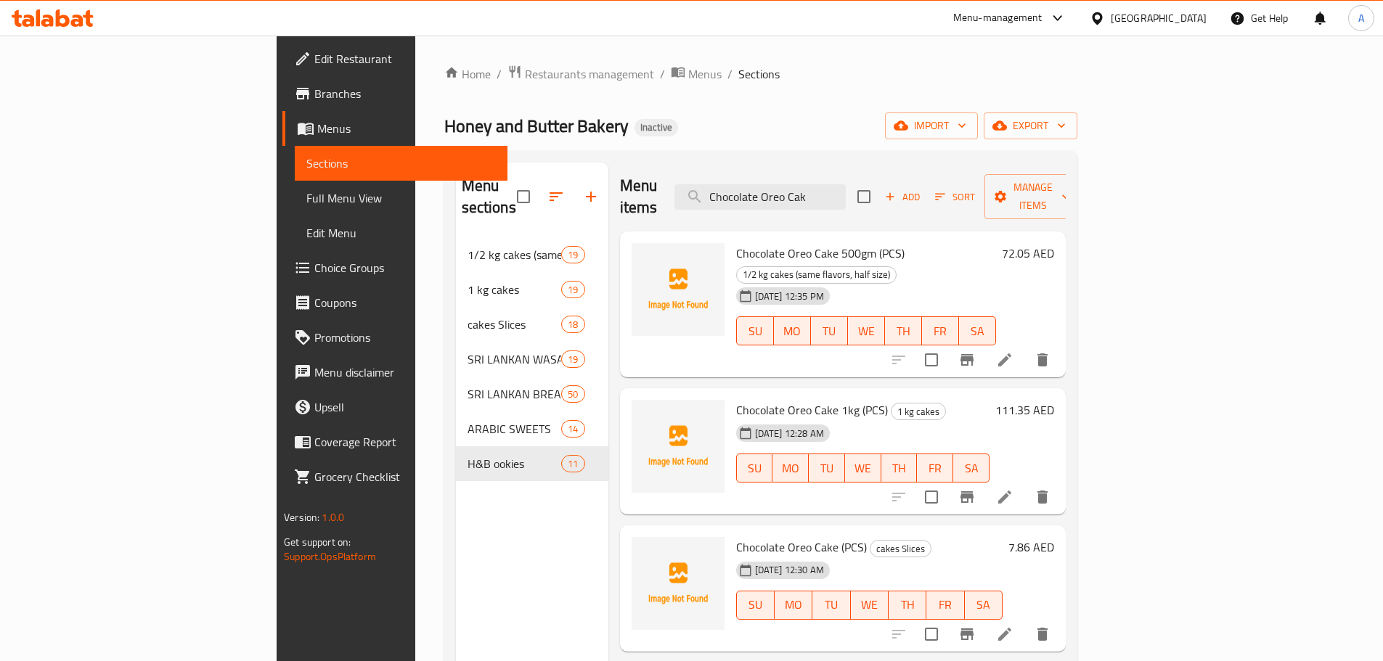
type input "Chocolate Oreo Cak"
click at [778, 536] on span "Chocolate Oreo Cake (PCS)" at bounding box center [801, 547] width 131 height 22
copy h6 "Chocolate Oreo Cake (PCS)"
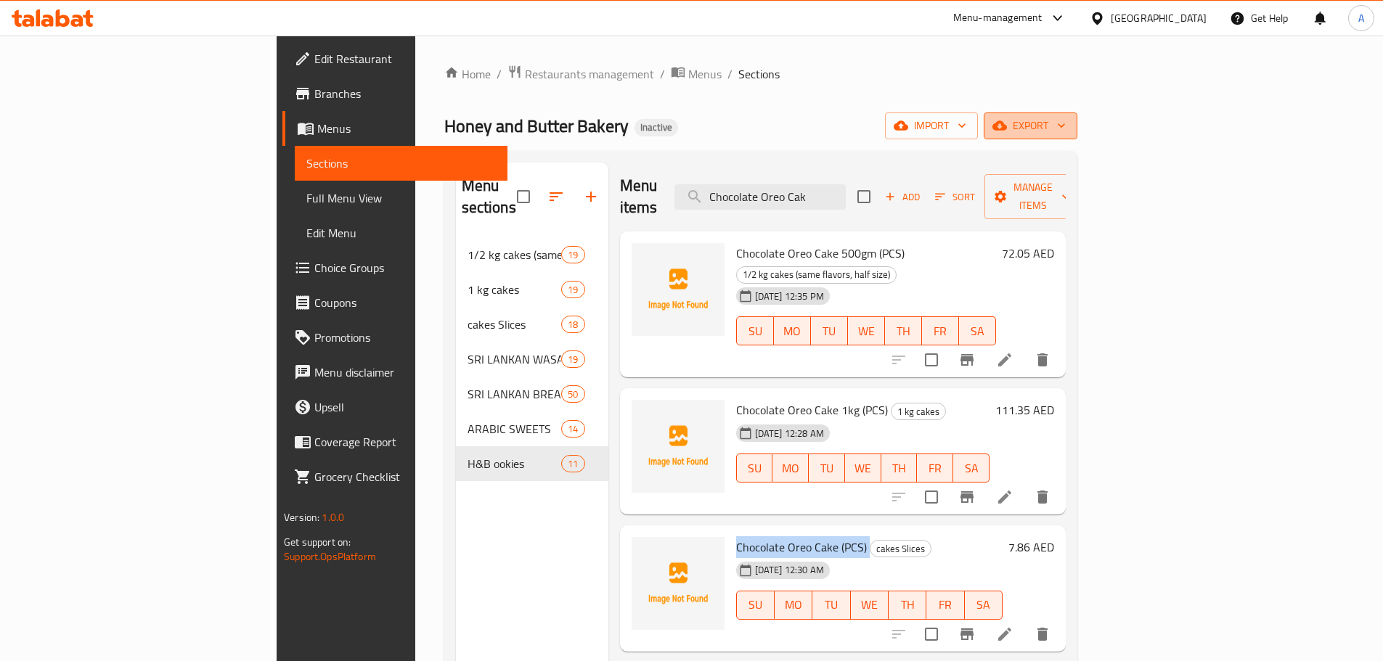
click at [1066, 117] on span "export" at bounding box center [1030, 126] width 70 height 18
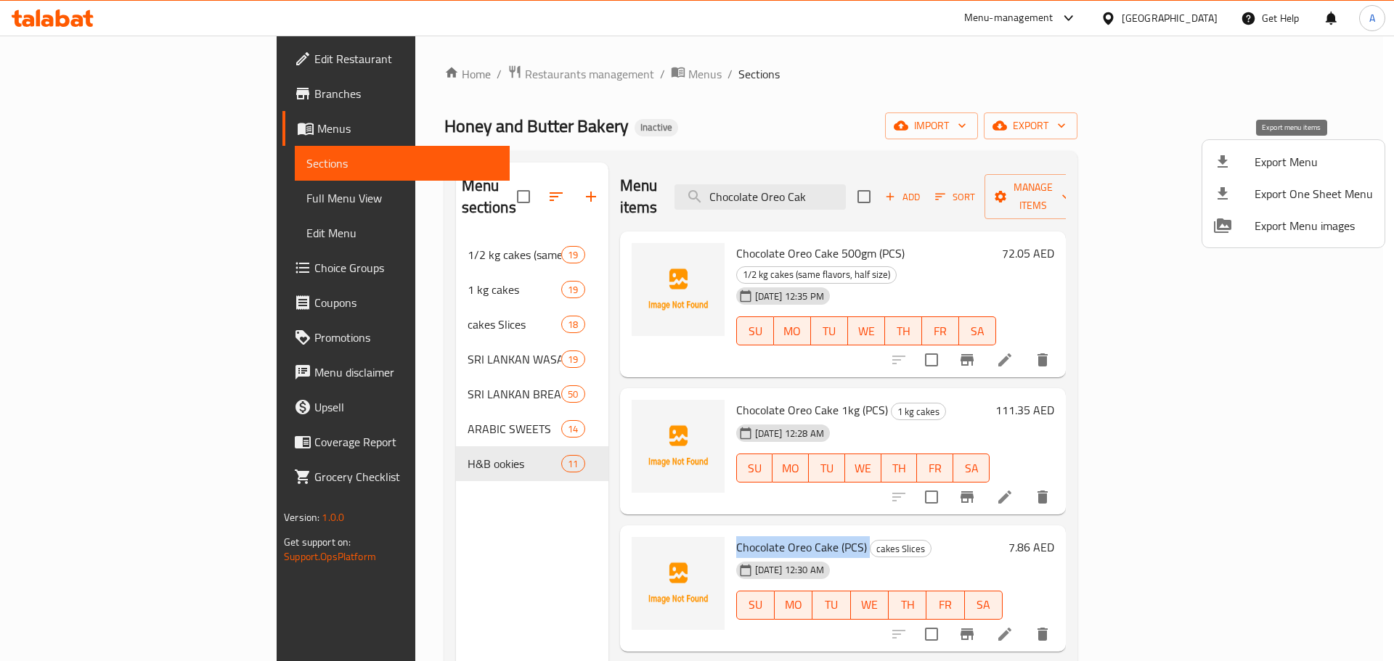
click at [1257, 157] on span "Export Menu" at bounding box center [1313, 161] width 118 height 17
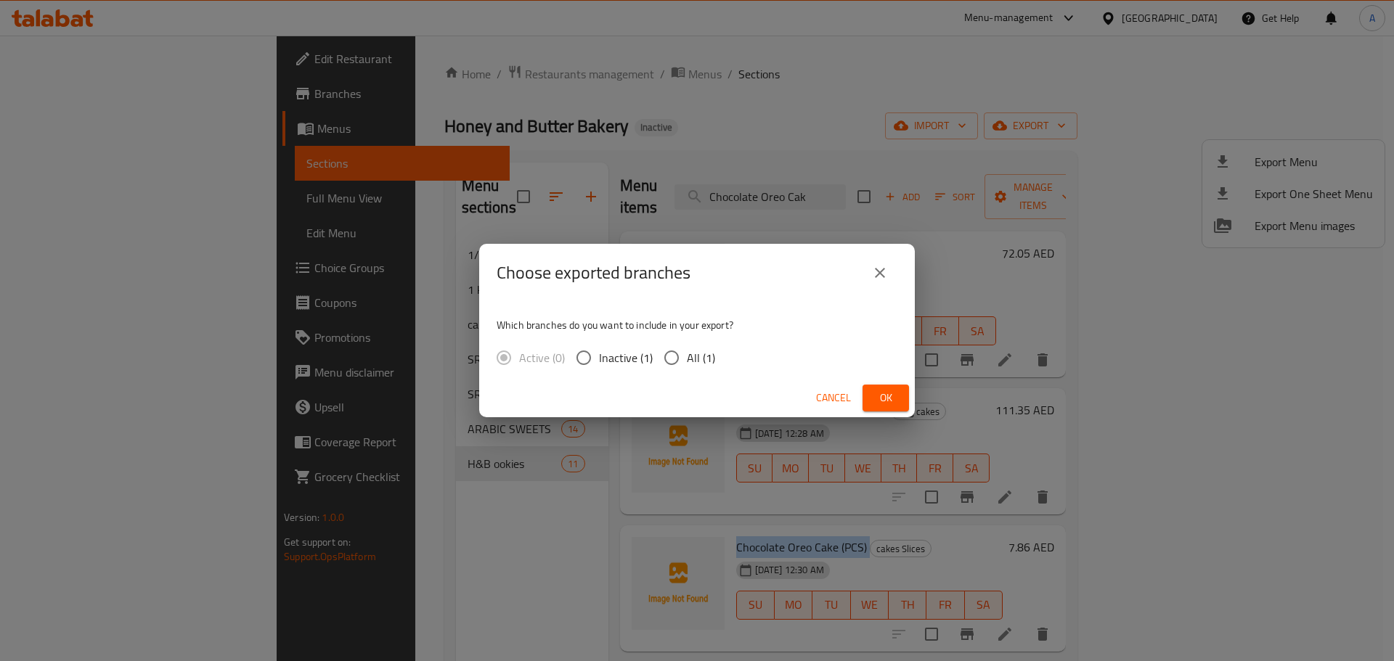
click at [677, 367] on input "All (1)" at bounding box center [671, 358] width 30 height 30
radio input "true"
click at [895, 399] on span "Ok" at bounding box center [885, 398] width 23 height 18
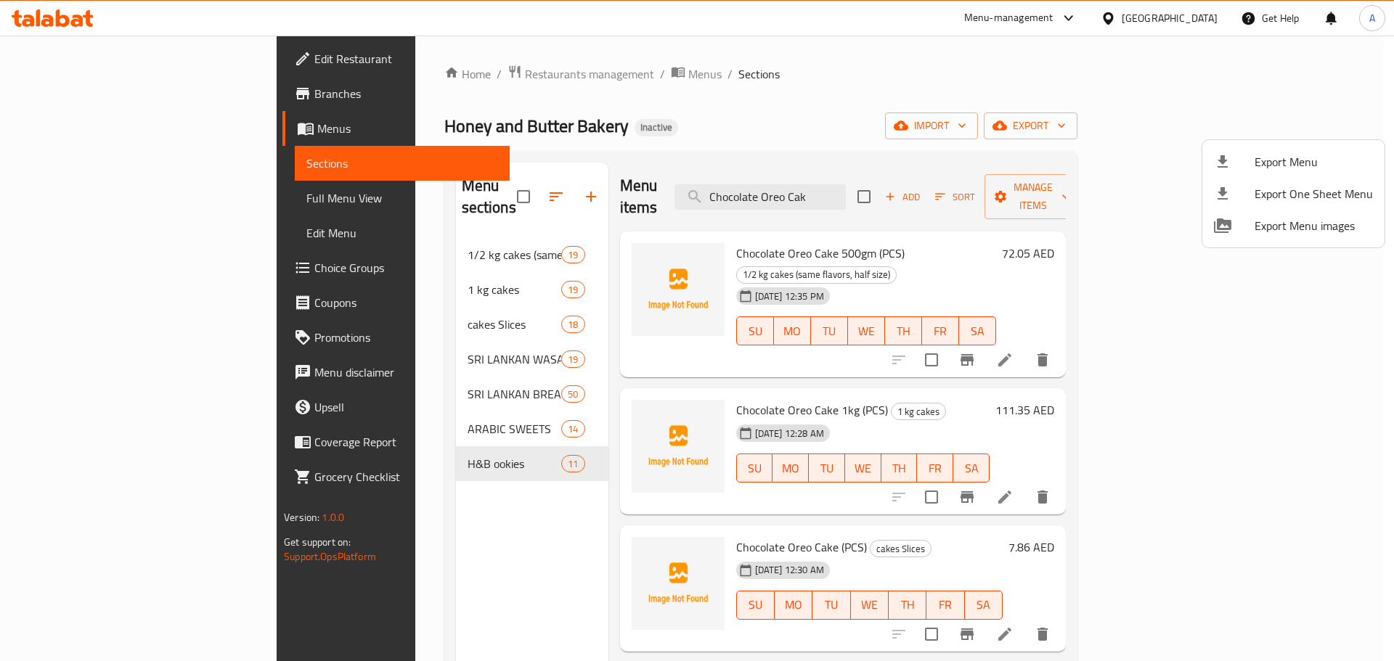
click at [811, 208] on div at bounding box center [697, 330] width 1394 height 661
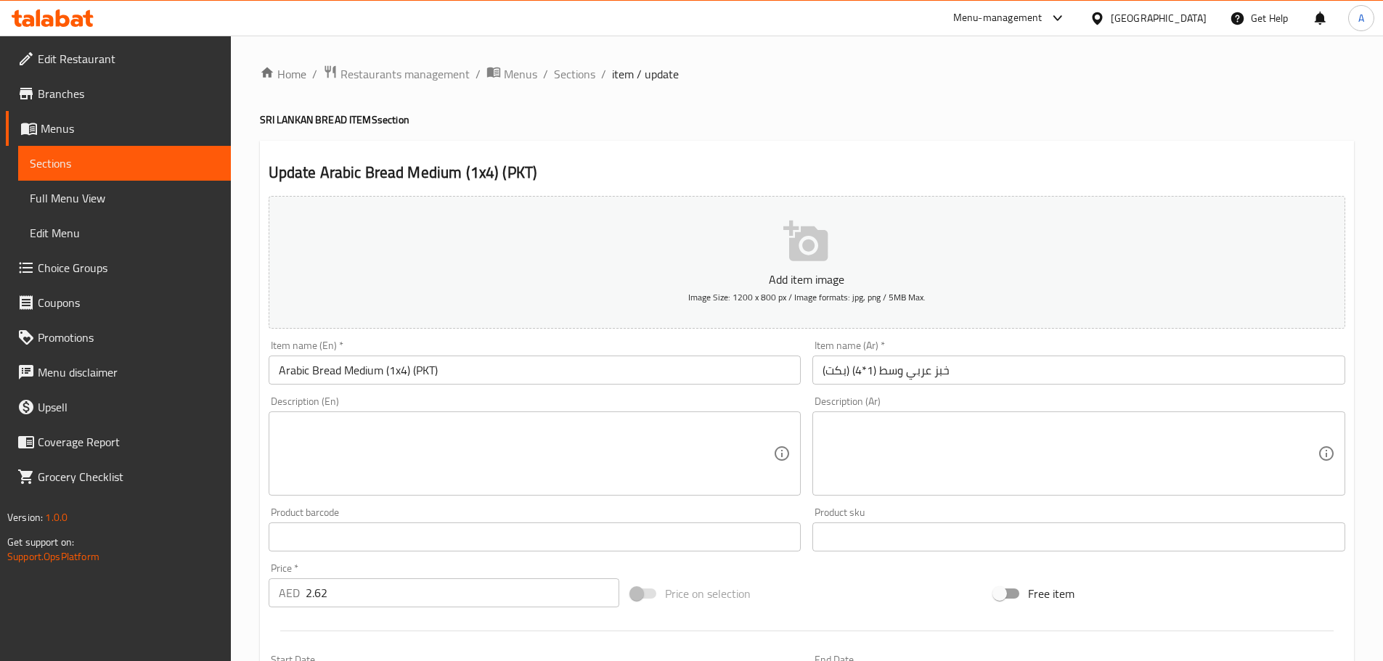
click at [838, 380] on input "خبز عربي وسط (1*4) (بكت)" at bounding box center [1078, 370] width 533 height 29
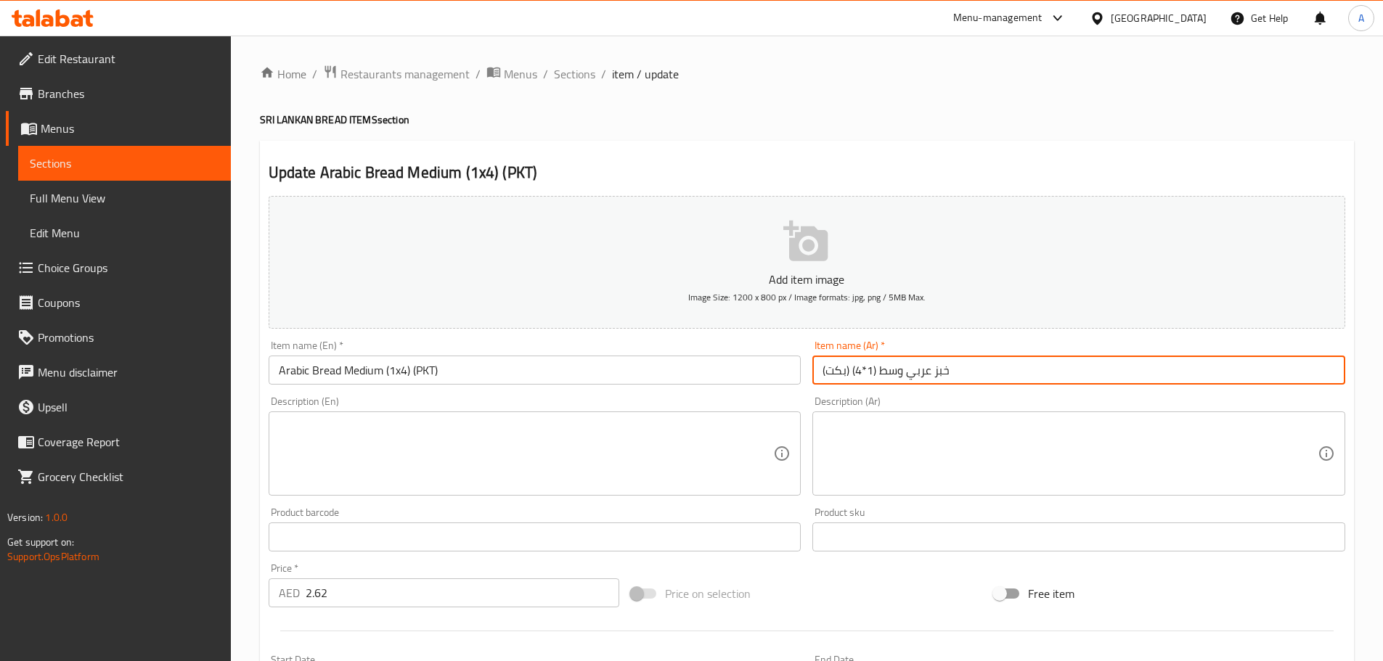
click at [838, 380] on input "خبز عربي وسط (1*4) (بكت)" at bounding box center [1078, 370] width 533 height 29
paste input "بوة"
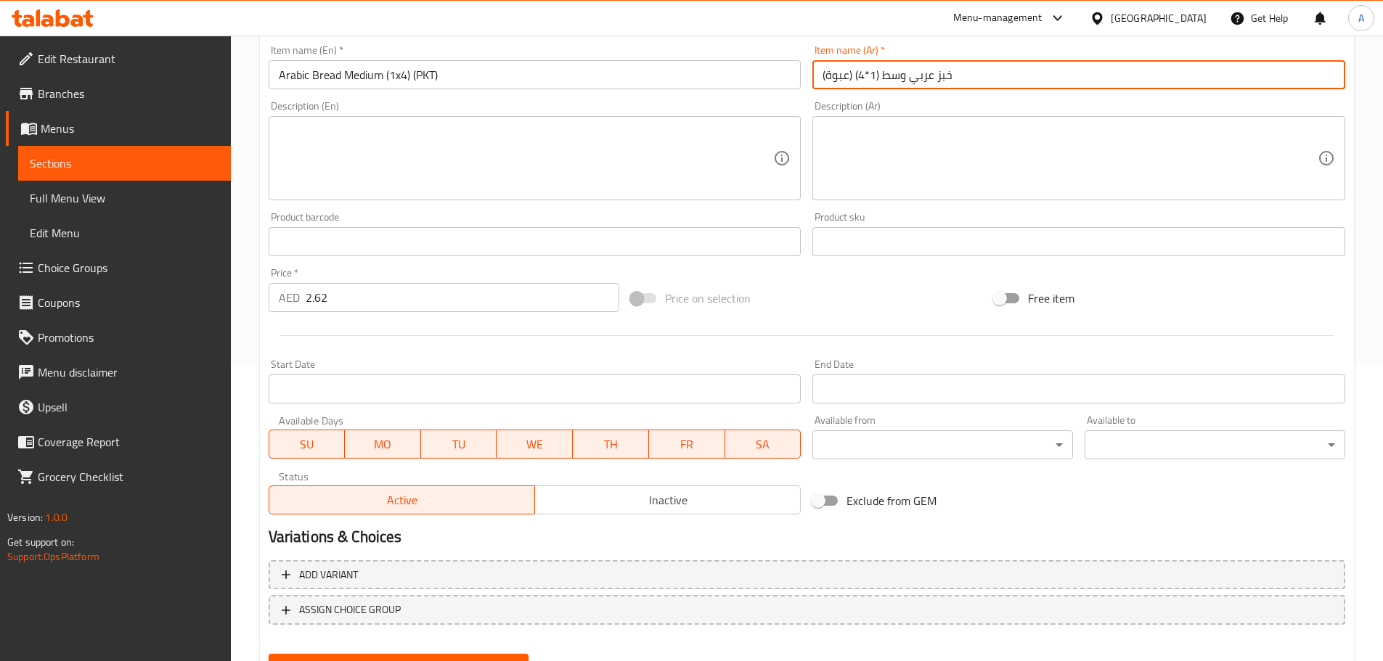
scroll to position [364, 0]
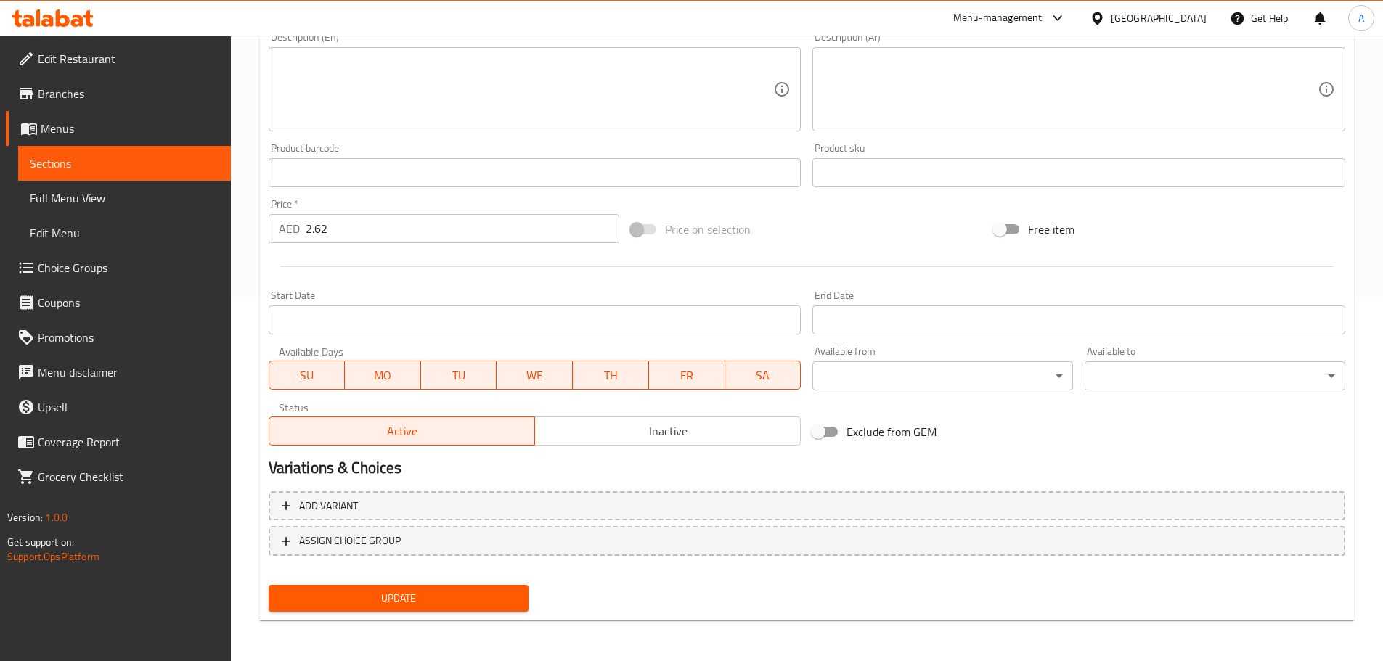
type input "خبز عربي وسط (1*4) (عبوة)"
click at [476, 614] on div "Update" at bounding box center [399, 598] width 272 height 38
click at [383, 596] on span "Update" at bounding box center [398, 598] width 237 height 18
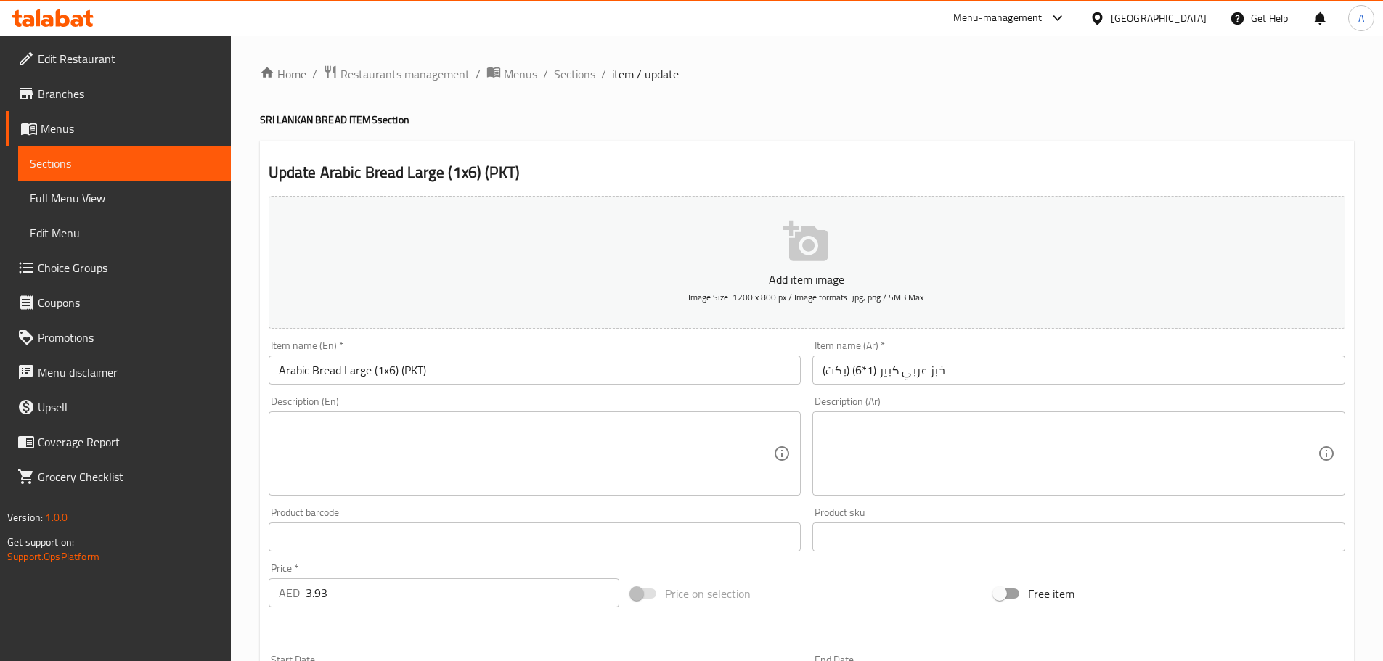
click at [842, 366] on input "خبز عربي كبير (1*6) (بكت)" at bounding box center [1078, 370] width 533 height 29
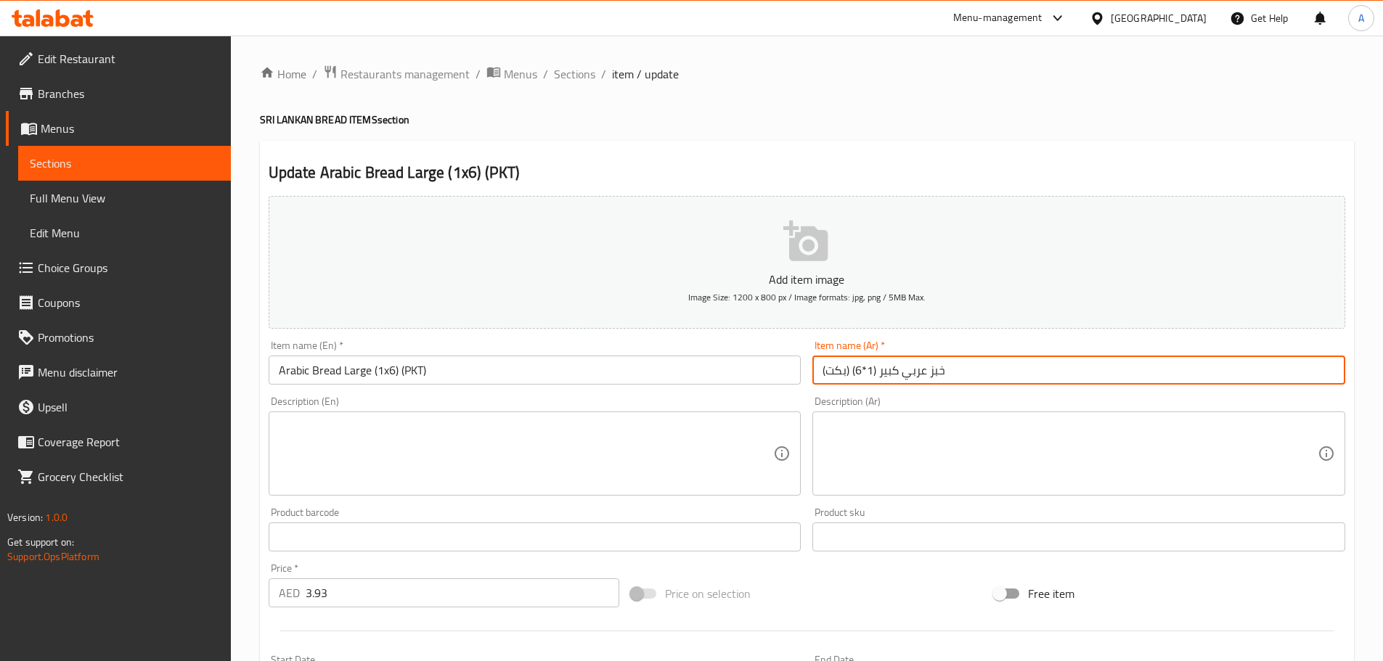
paste input "بوة"
type input "خبز عربي كبير (1*6) (عبوة)"
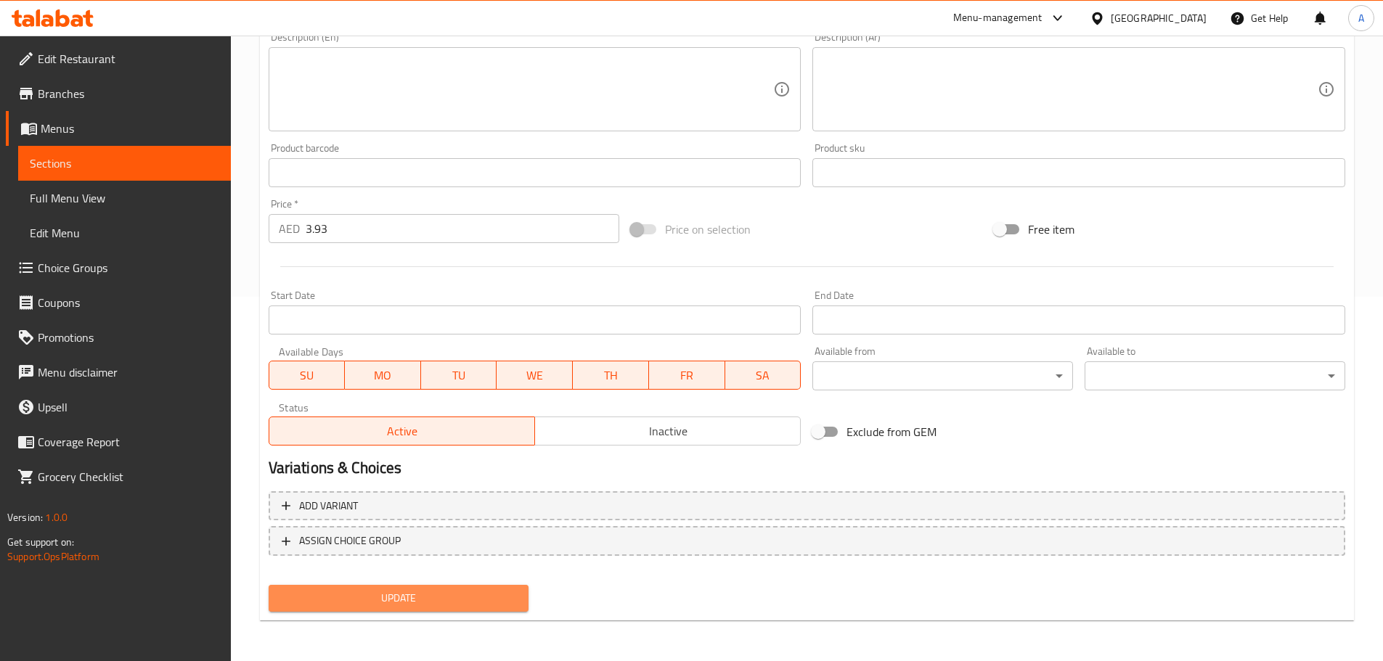
click at [449, 612] on button "Update" at bounding box center [399, 598] width 261 height 27
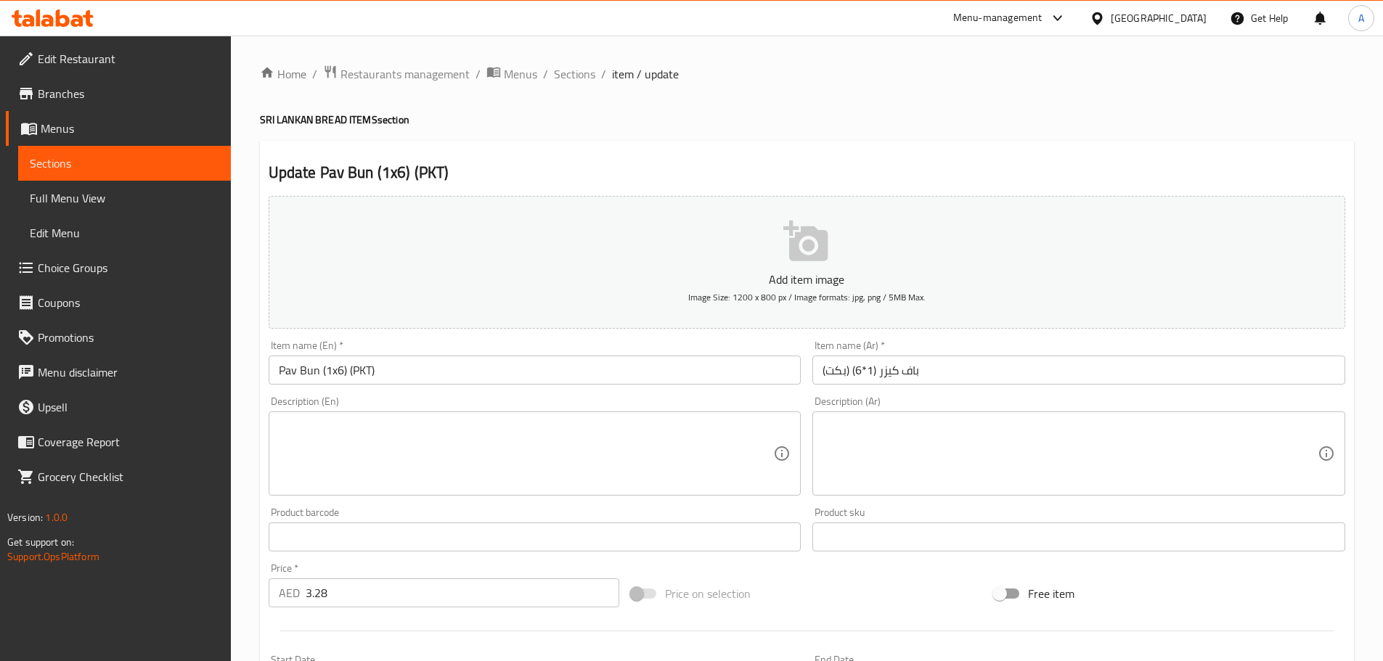
click at [847, 375] on input "باف كيزر (1*6) (بكت)" at bounding box center [1078, 370] width 533 height 29
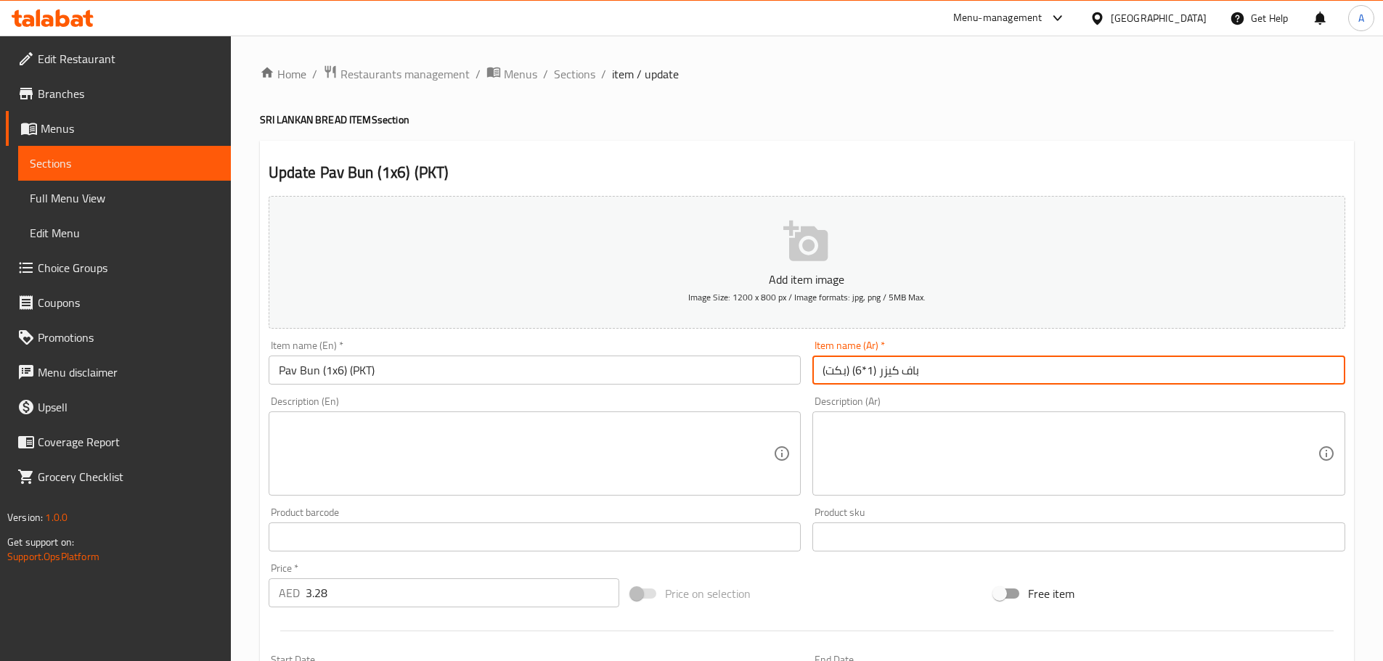
click at [847, 375] on input "باف كيزر (1*6) (بكت)" at bounding box center [1078, 370] width 533 height 29
paste input "بوة"
type input "باف كيزر (1*6) (عبوة)"
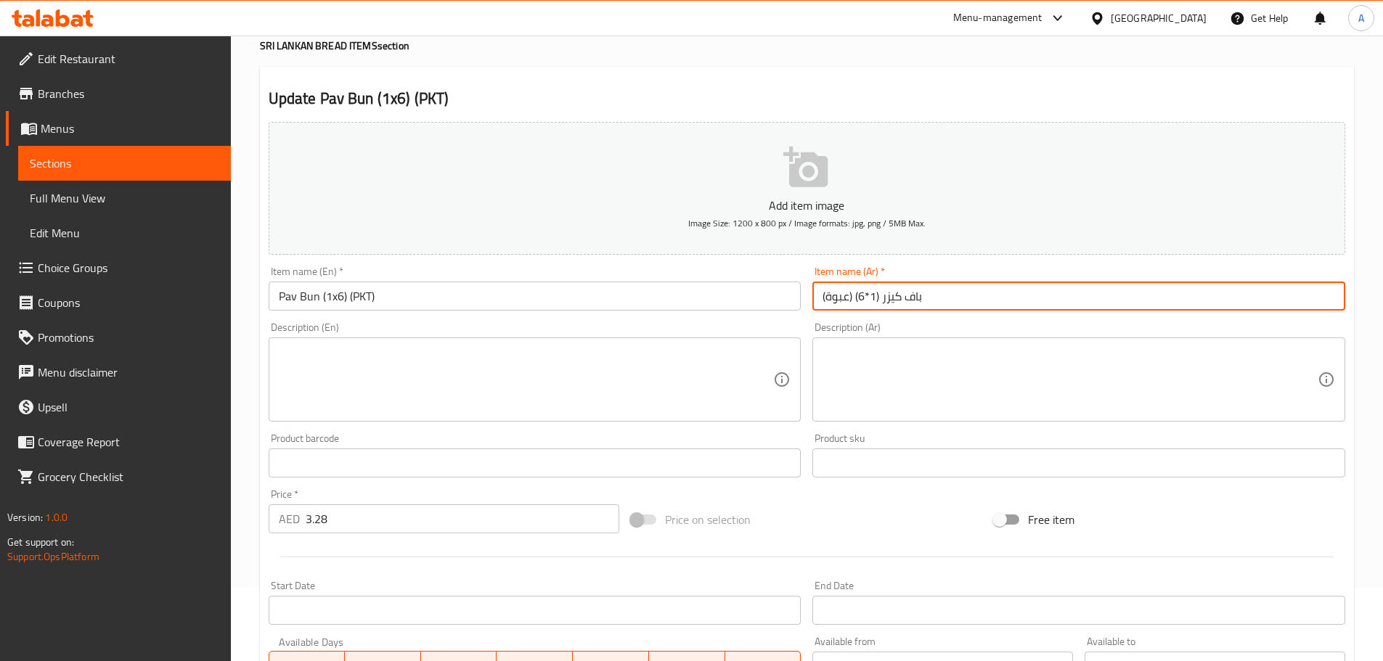
scroll to position [364, 0]
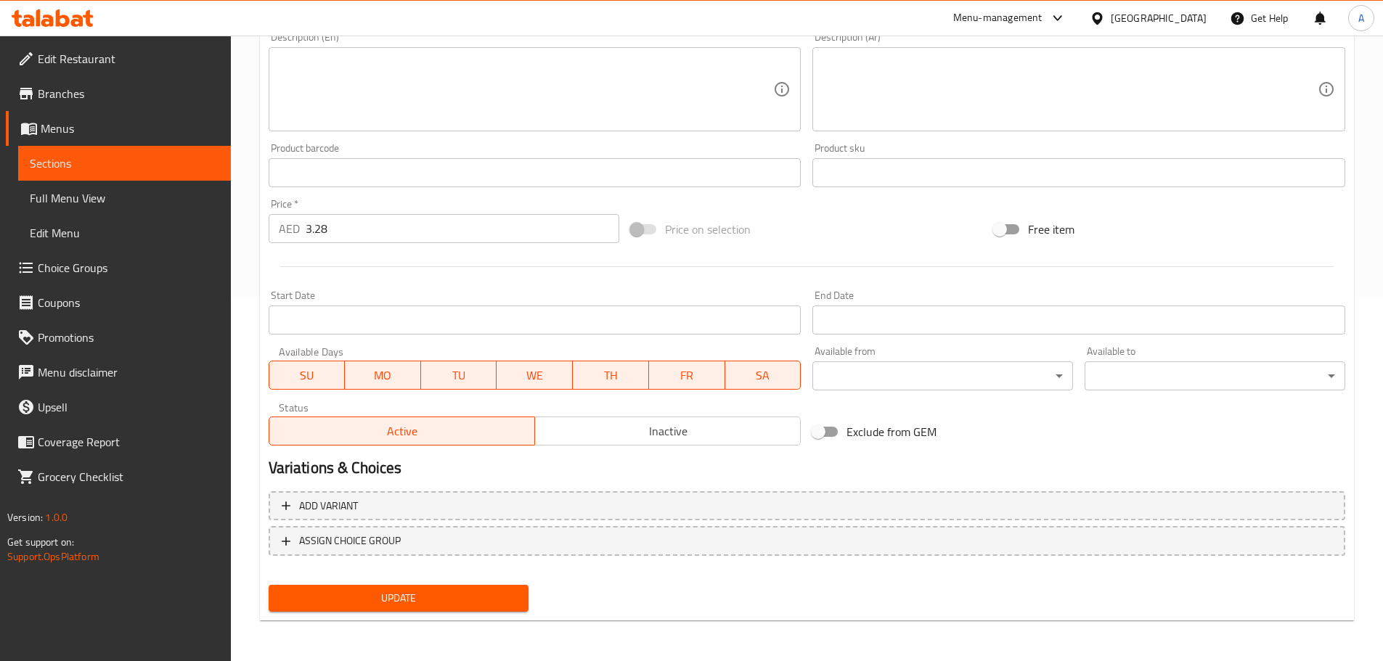
click at [391, 594] on span "Update" at bounding box center [398, 598] width 237 height 18
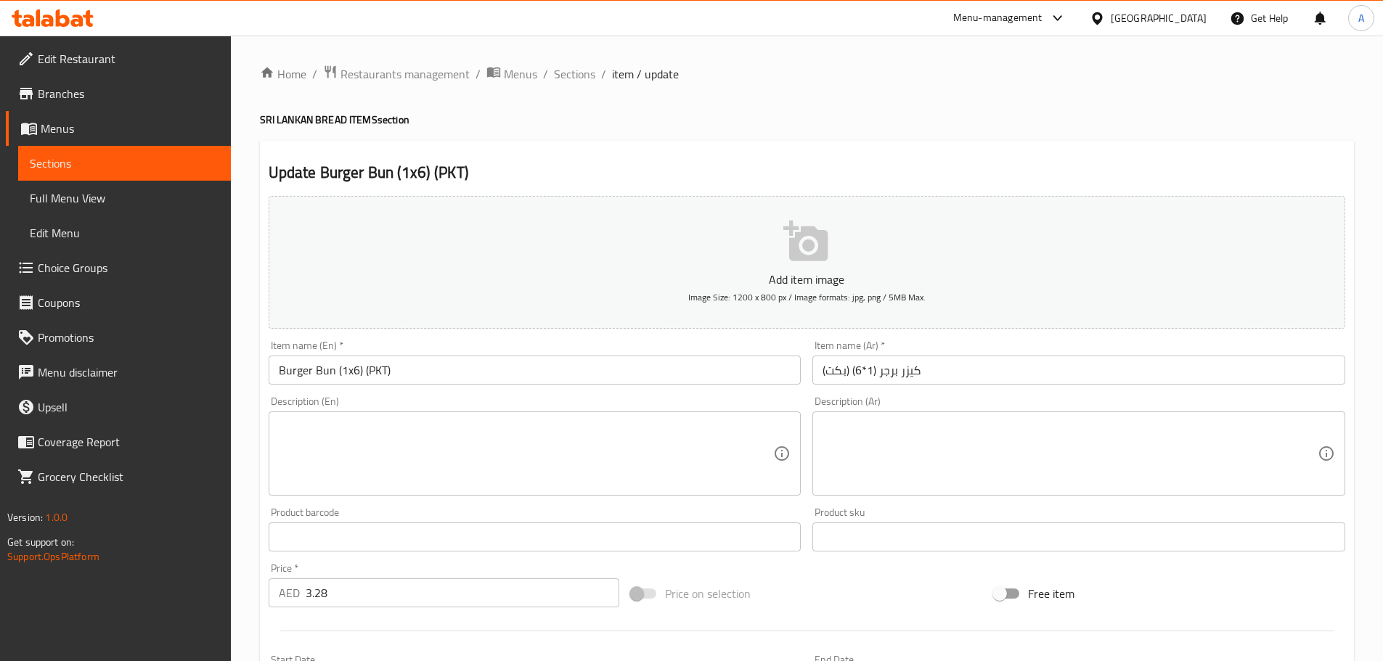
click at [846, 375] on input "كيزر برجر (1*6) (بكت)" at bounding box center [1078, 370] width 533 height 29
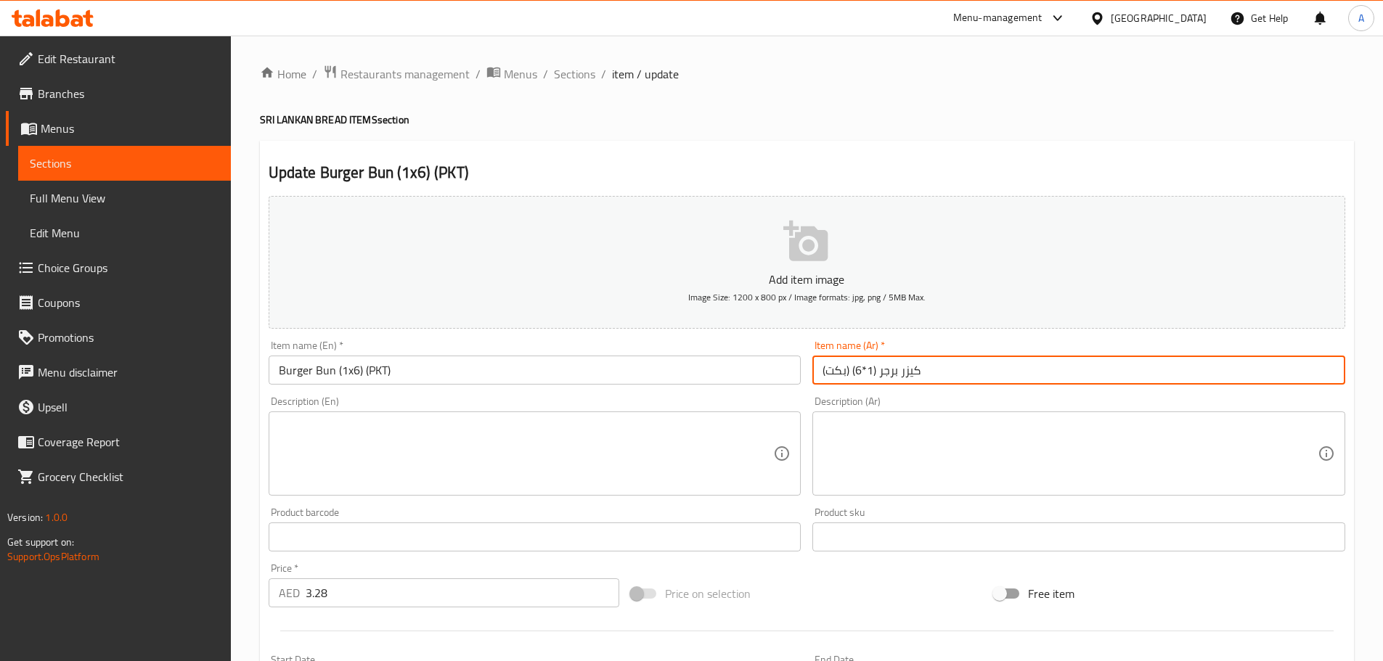
click at [846, 375] on input "كيزر برجر (1*6) (بكت)" at bounding box center [1078, 370] width 533 height 29
paste input "بوة"
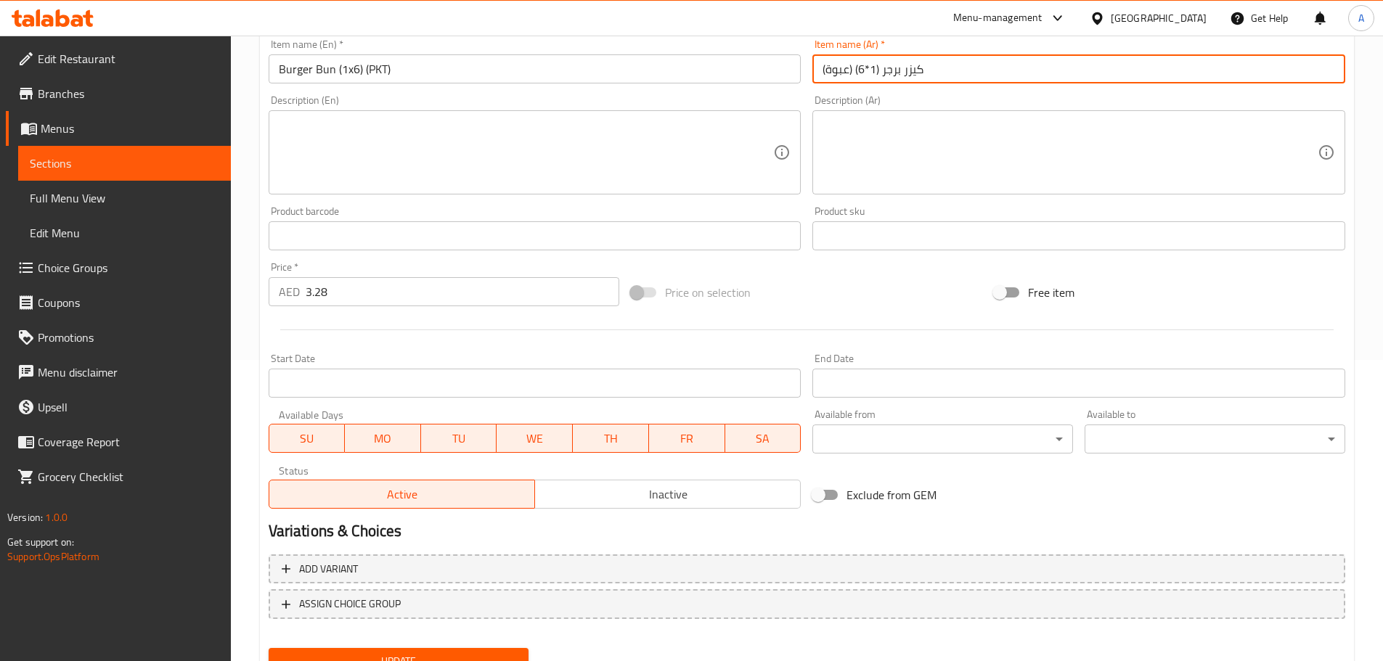
scroll to position [364, 0]
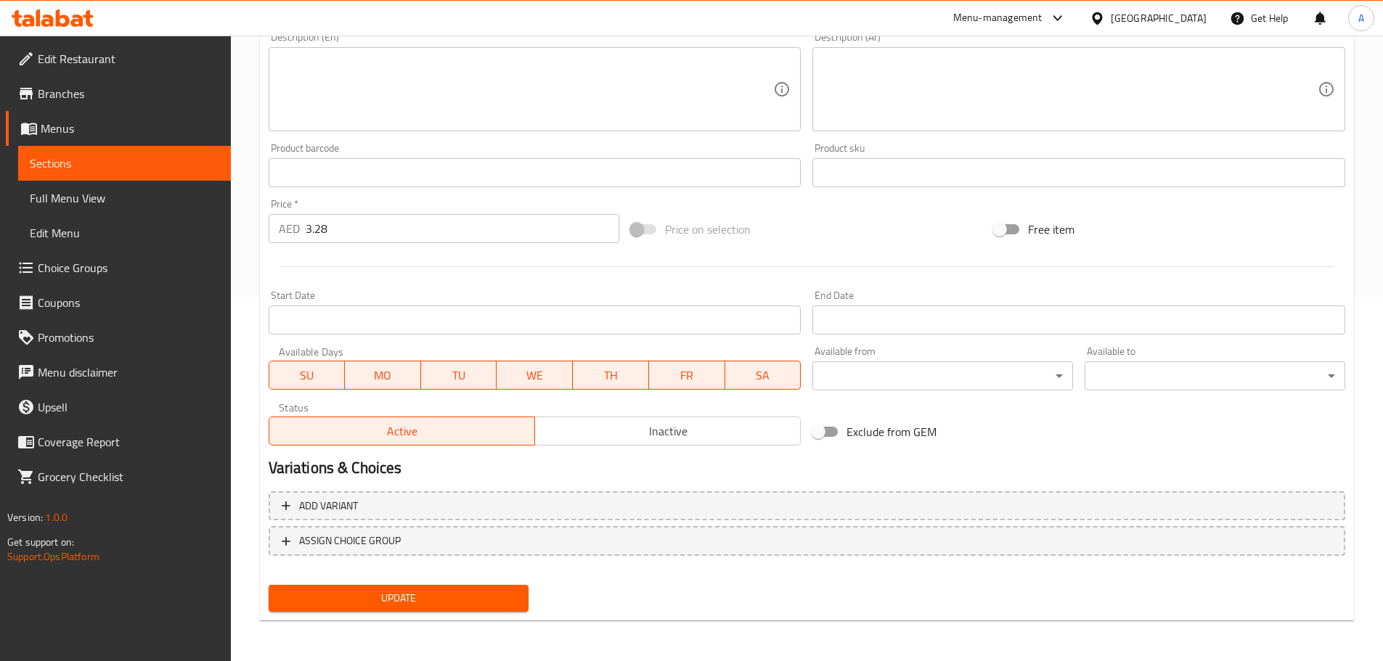
type input "كيزر برجر (1*6) (عبوة)"
click at [491, 601] on span "Update" at bounding box center [398, 598] width 237 height 18
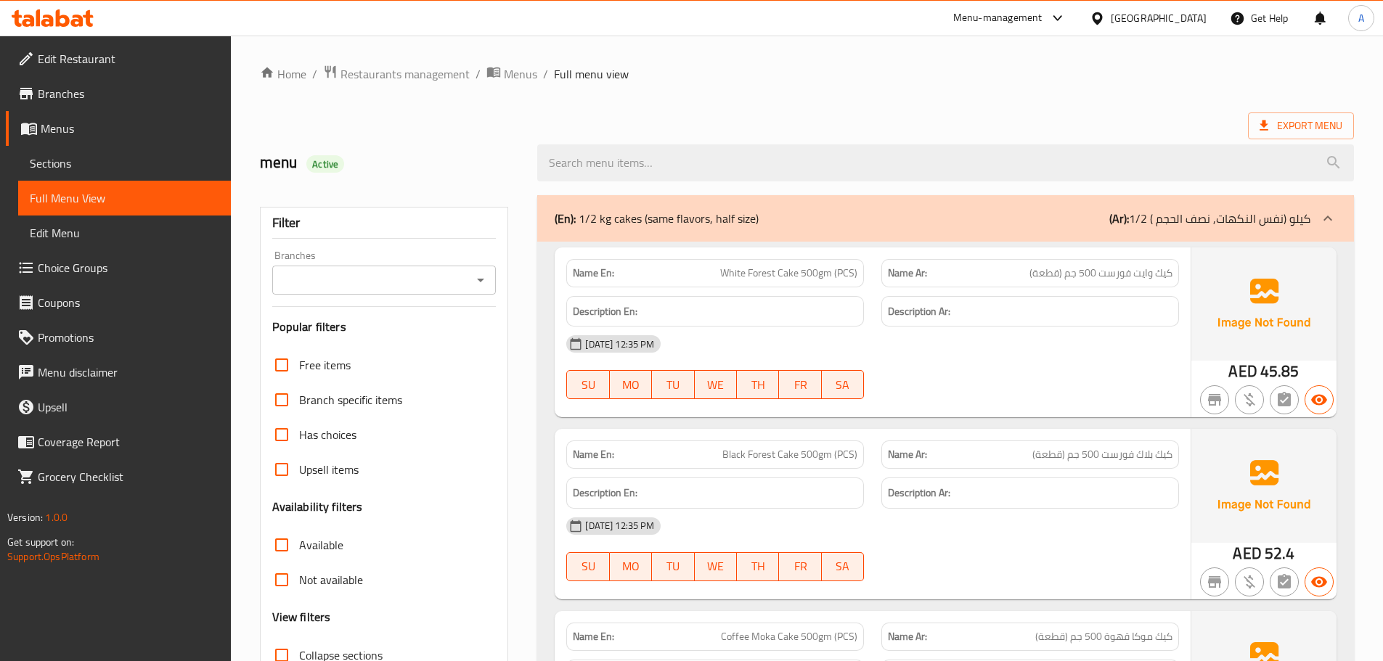
scroll to position [96, 0]
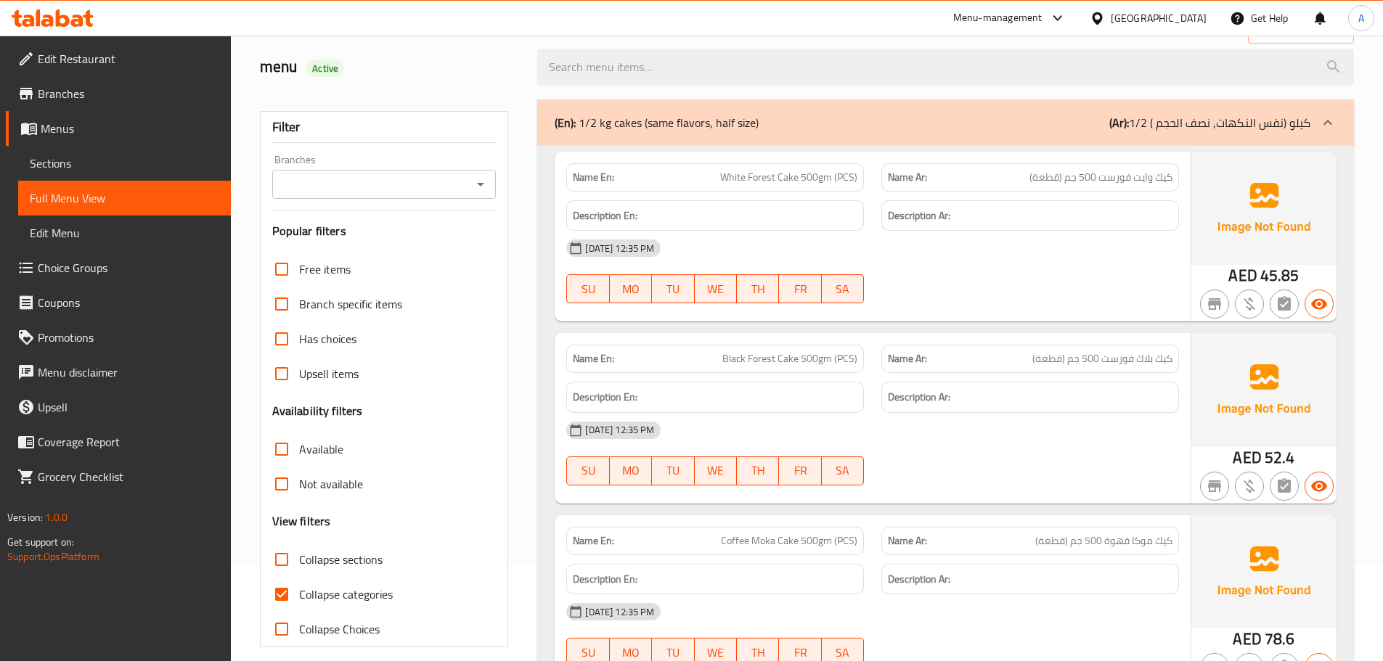
click at [330, 575] on label "Collapse sections" at bounding box center [323, 559] width 118 height 35
click at [299, 575] on input "Collapse sections" at bounding box center [281, 559] width 35 height 35
checkbox input "true"
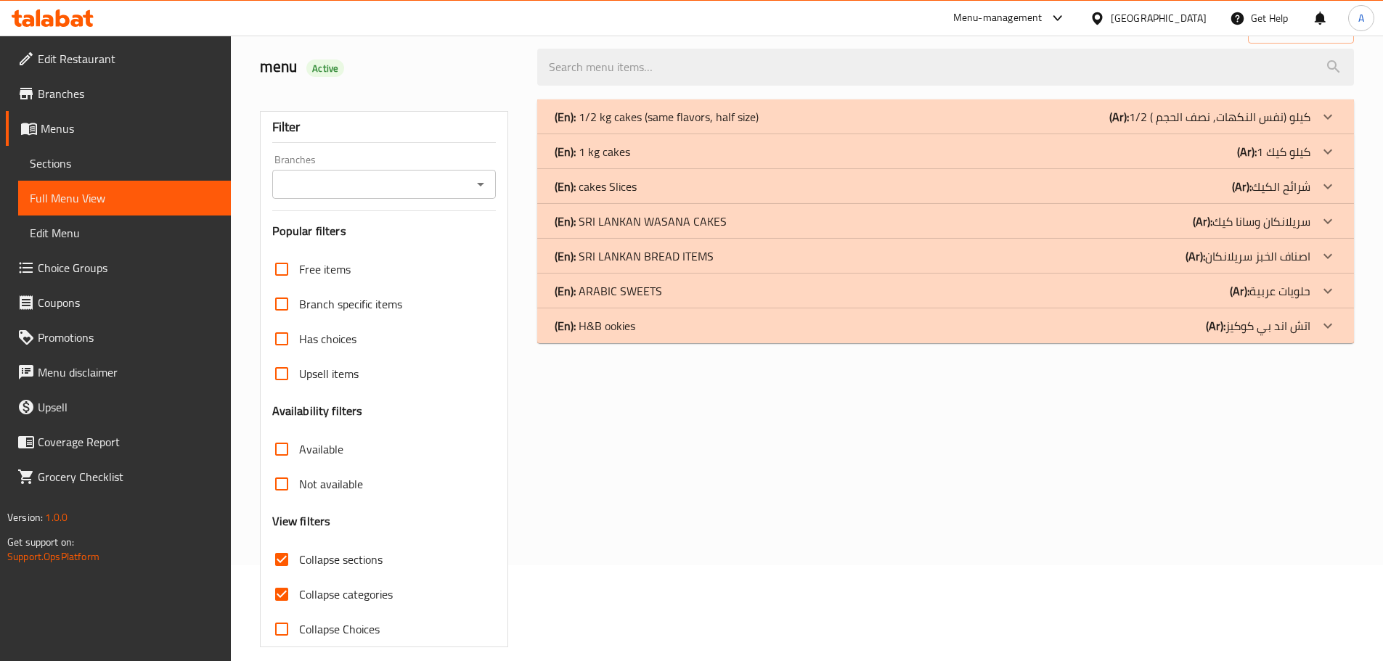
click at [332, 597] on span "Collapse categories" at bounding box center [346, 594] width 94 height 17
click at [299, 597] on input "Collapse categories" at bounding box center [281, 594] width 35 height 35
checkbox input "false"
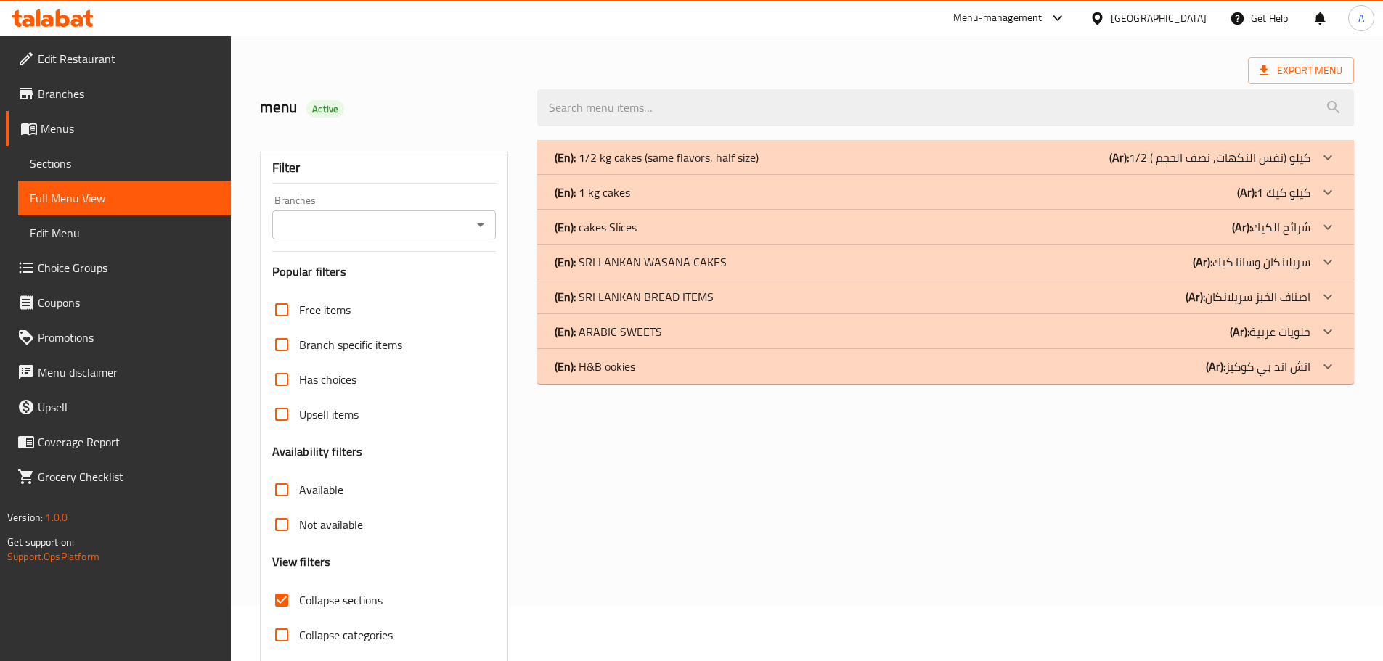
click at [739, 175] on div "(En): SRI LANKAN BREAD ITEMS (Ar): اصناف الخبز سريلانكان" at bounding box center [945, 157] width 817 height 35
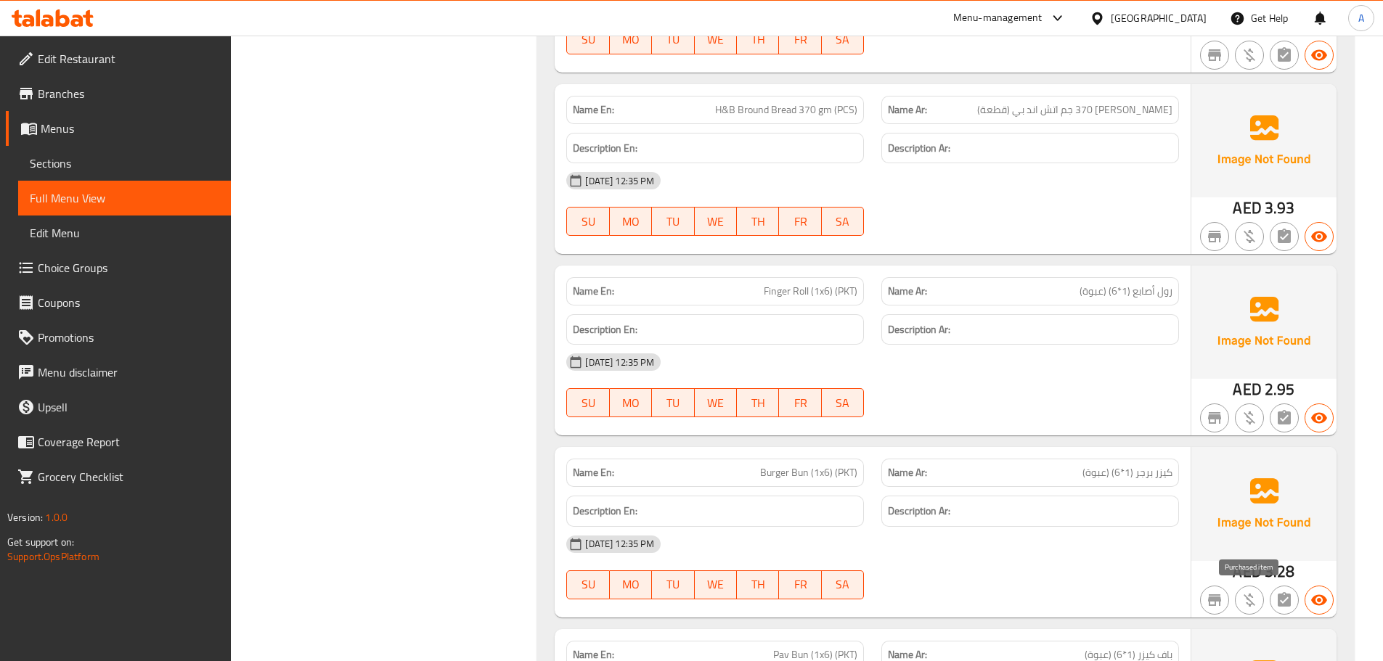
scroll to position [8938, 0]
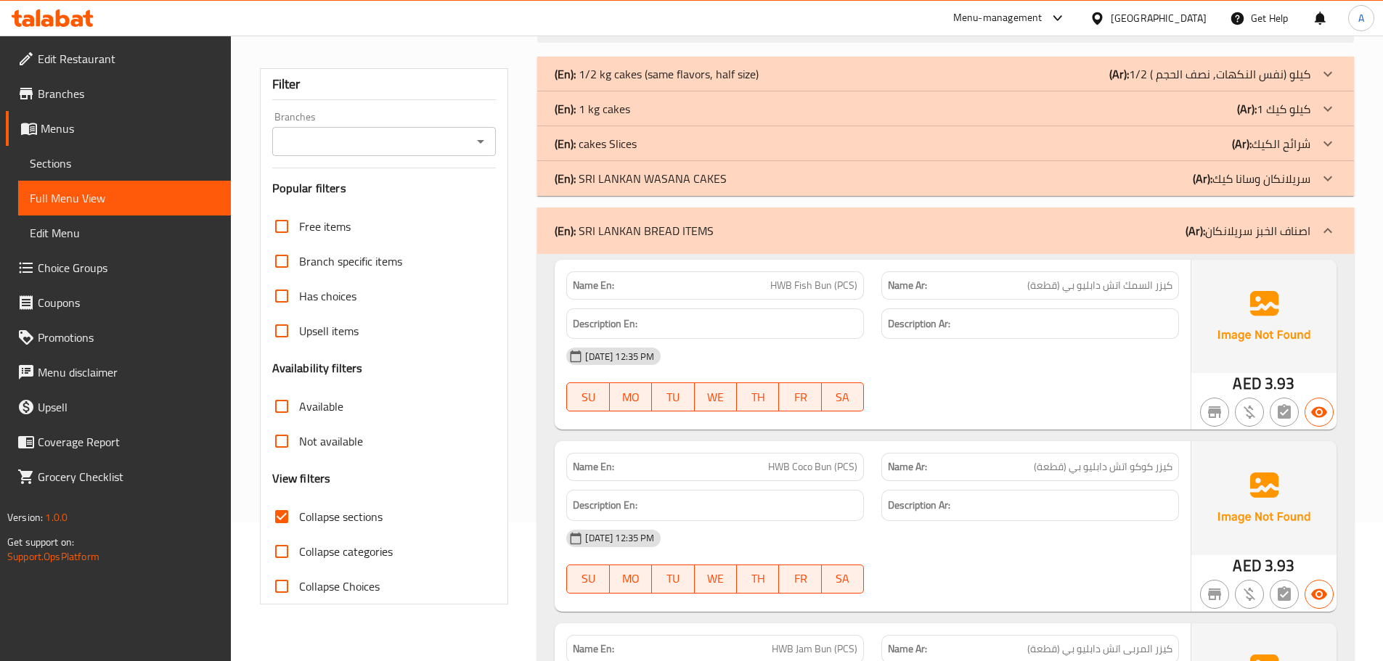
scroll to position [236, 0]
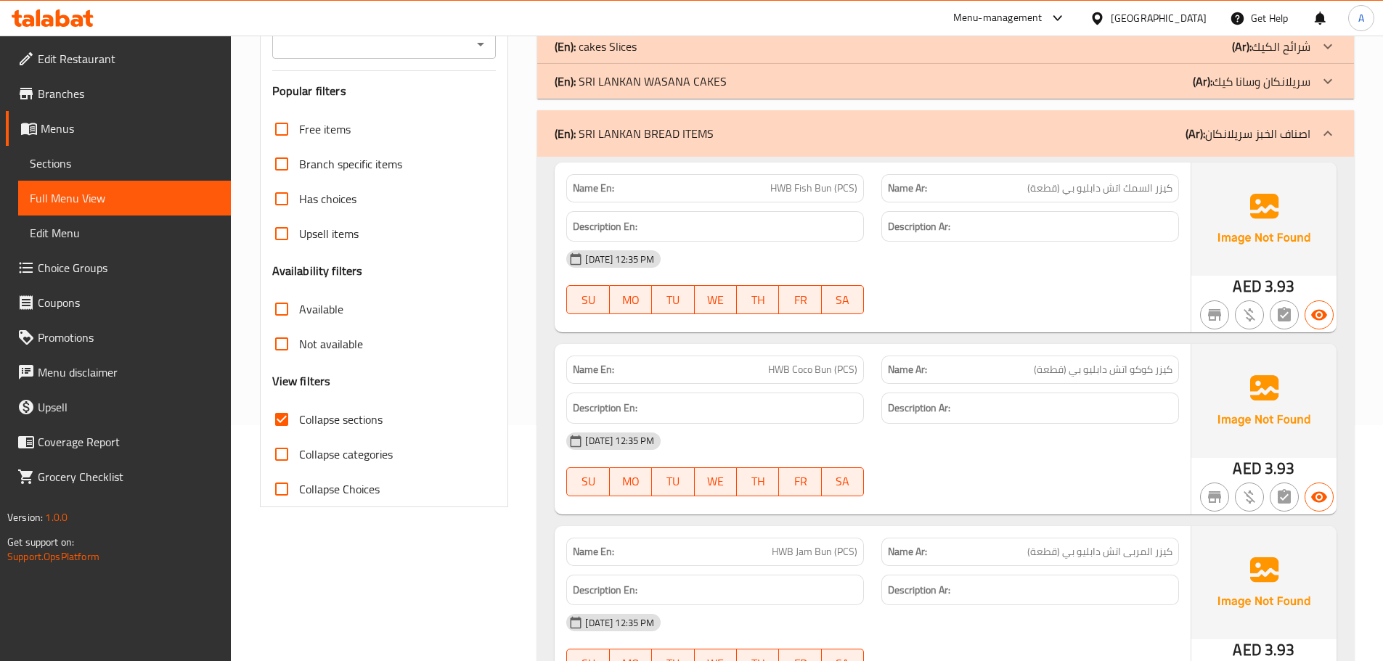
click at [1273, 142] on p "(Ar): اصناف الخبز سريلانكان" at bounding box center [1247, 133] width 125 height 17
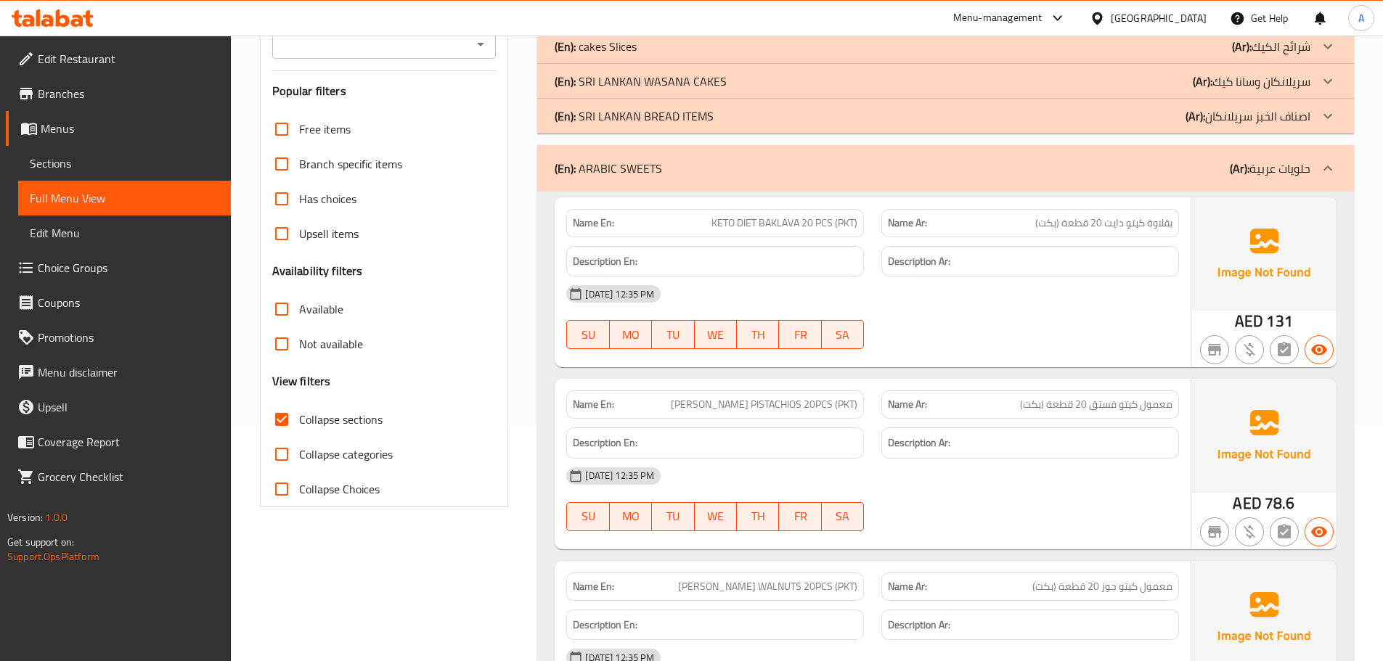
click at [1121, 231] on span "بقلاوة كيتو دايت 20 قطعة (بكت)" at bounding box center [1103, 223] width 137 height 15
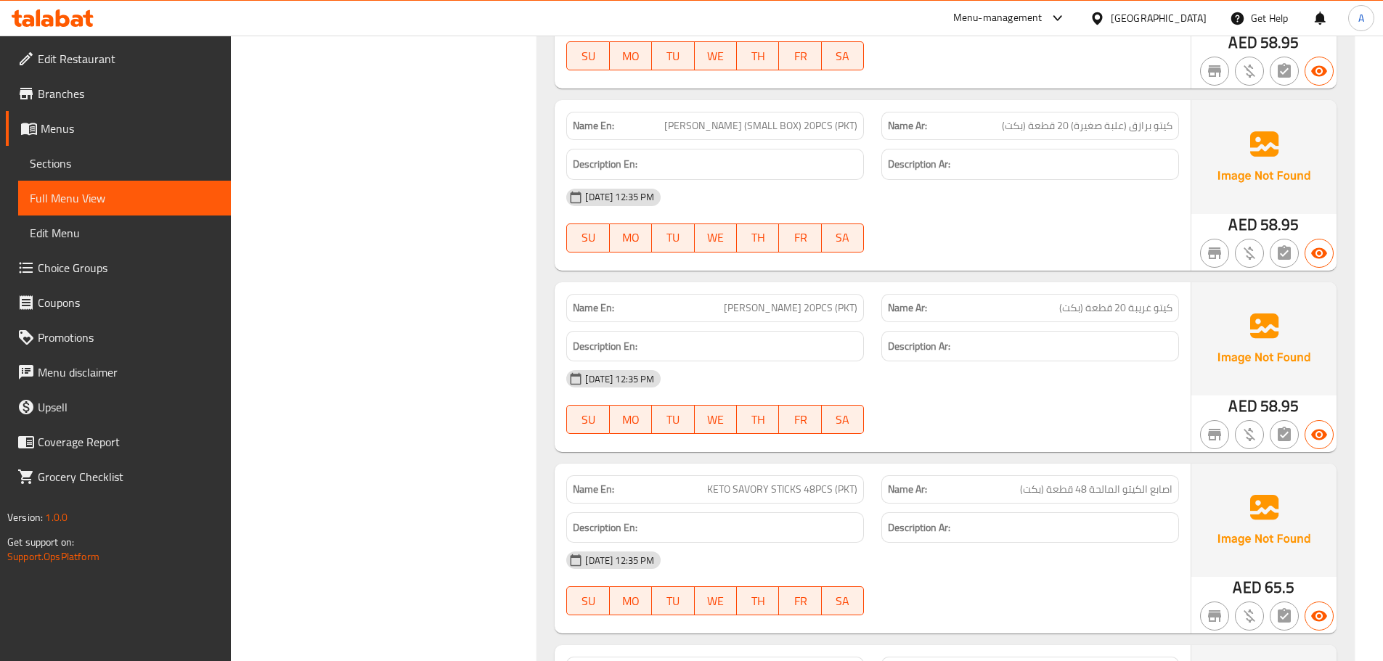
scroll to position [1112, 0]
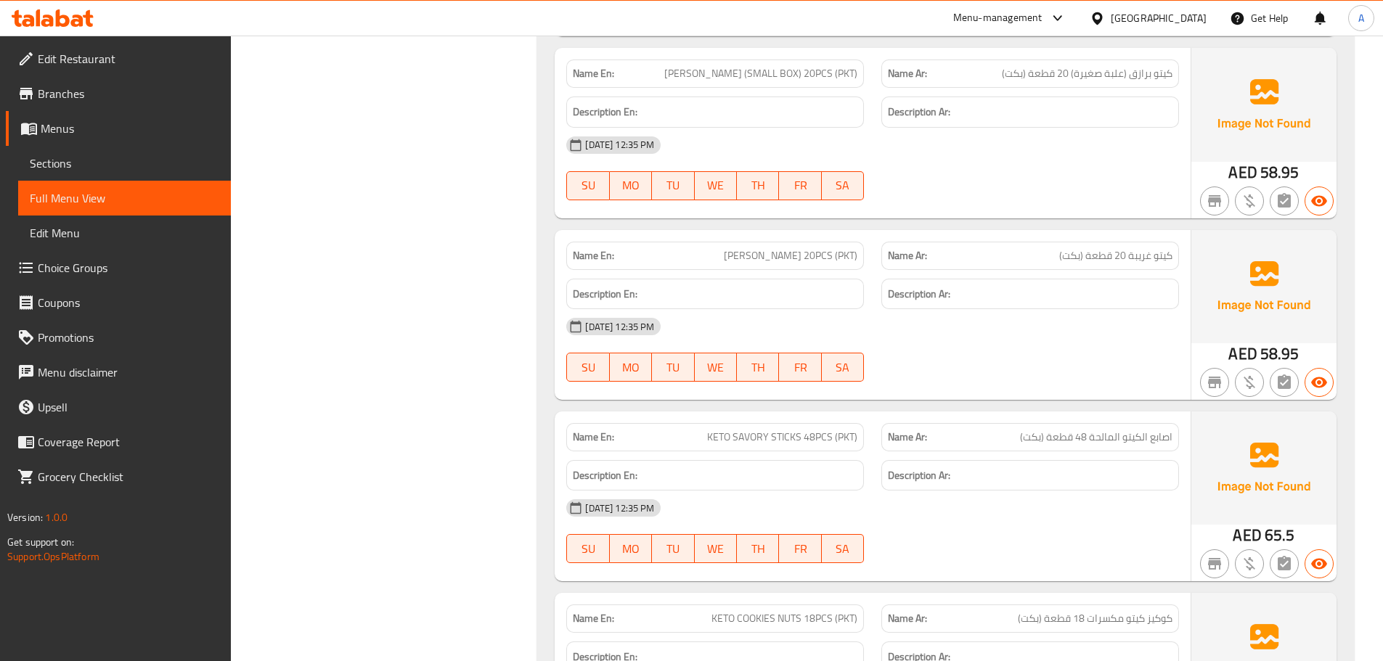
click at [1094, 279] on div "Description Ar:" at bounding box center [1030, 294] width 298 height 31
click at [1094, 257] on span "كيتو غريبة 20 قطعة (بكت)" at bounding box center [1115, 255] width 113 height 15
click at [1157, 252] on span "كيتو غريبة 20 قطعة (بكت)" at bounding box center [1115, 255] width 113 height 15
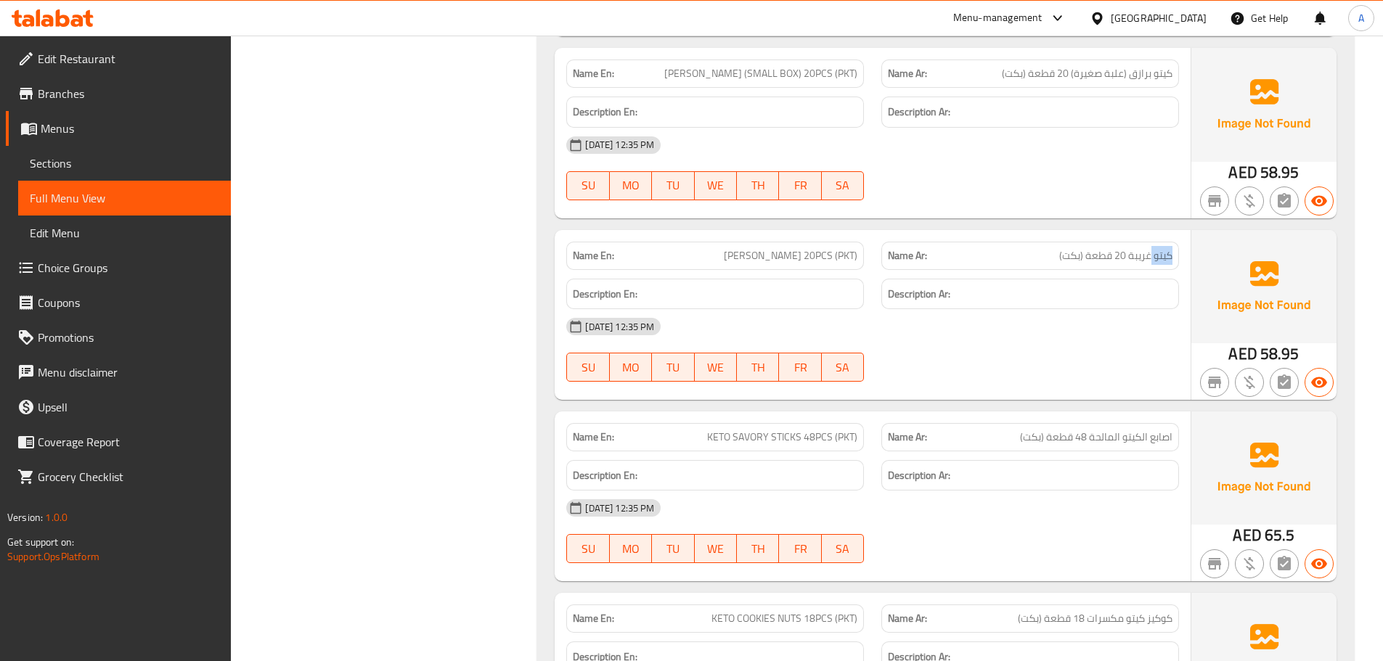
click at [1157, 252] on span "كيتو غريبة 20 قطعة (بكت)" at bounding box center [1115, 255] width 113 height 15
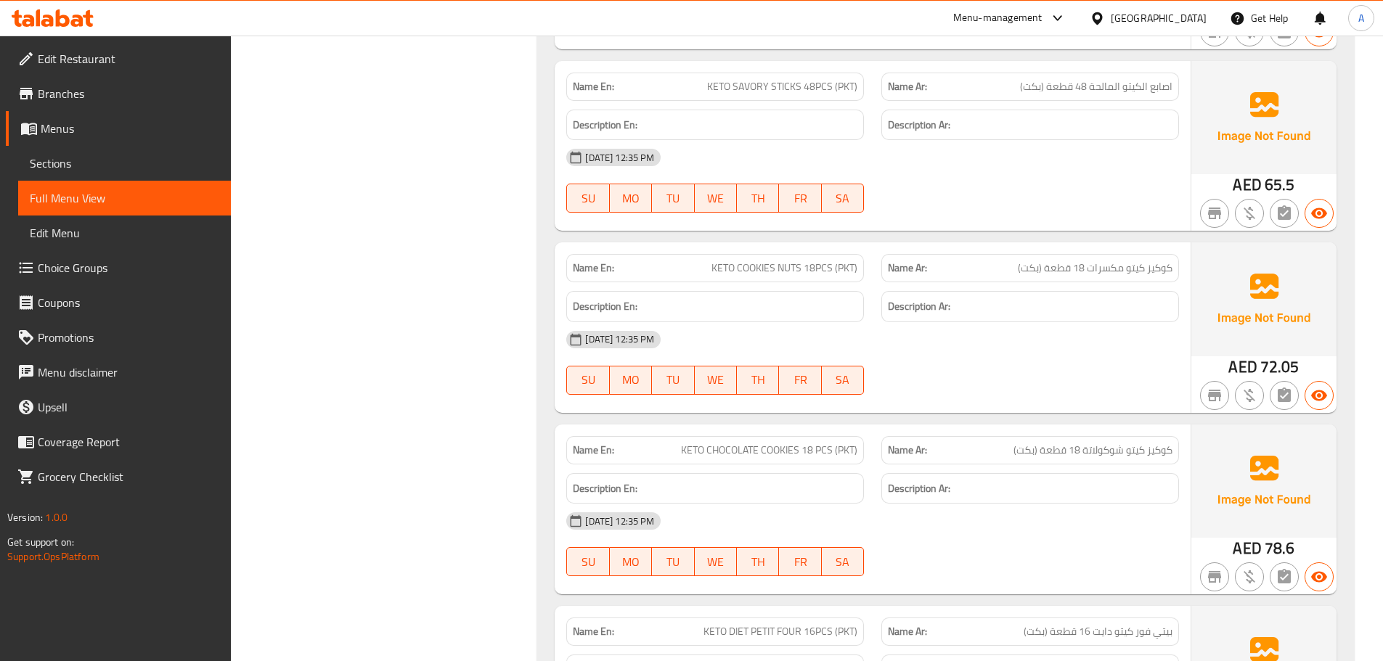
scroll to position [1702, 0]
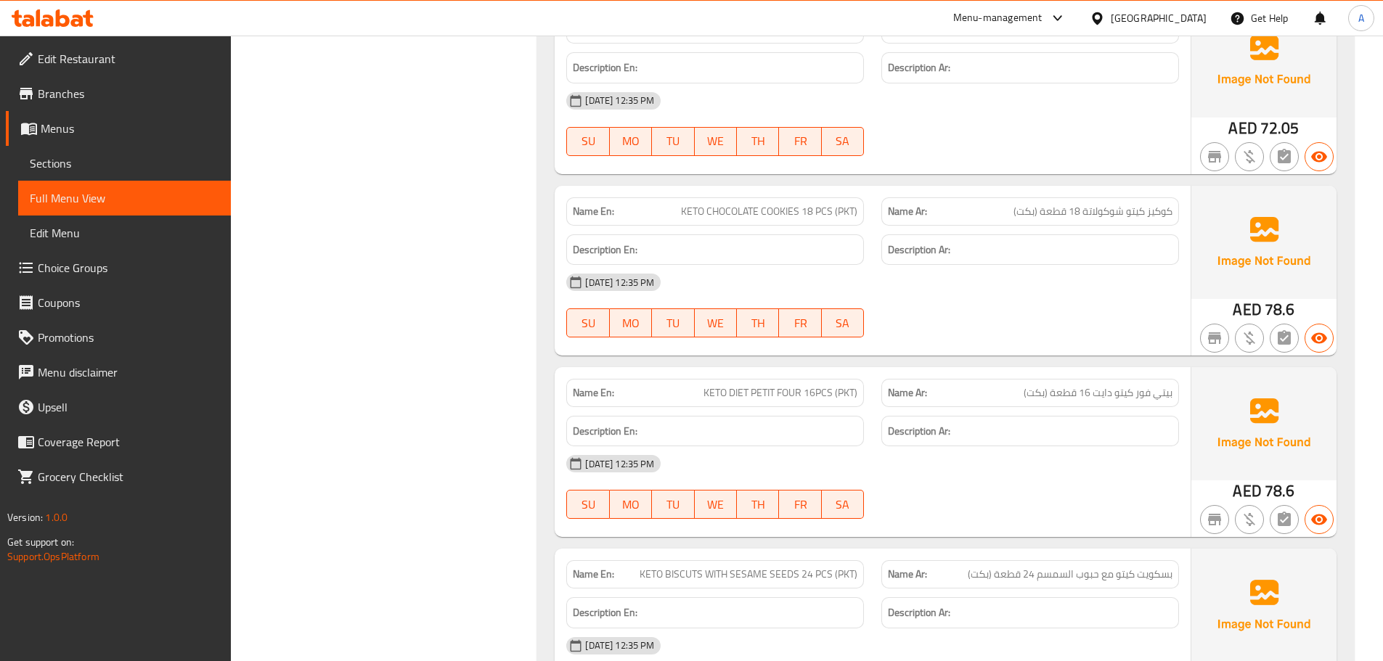
click at [1141, 208] on span "كوكيز كيتو شوكولاتة 18 قطعة (بكت)" at bounding box center [1092, 211] width 159 height 15
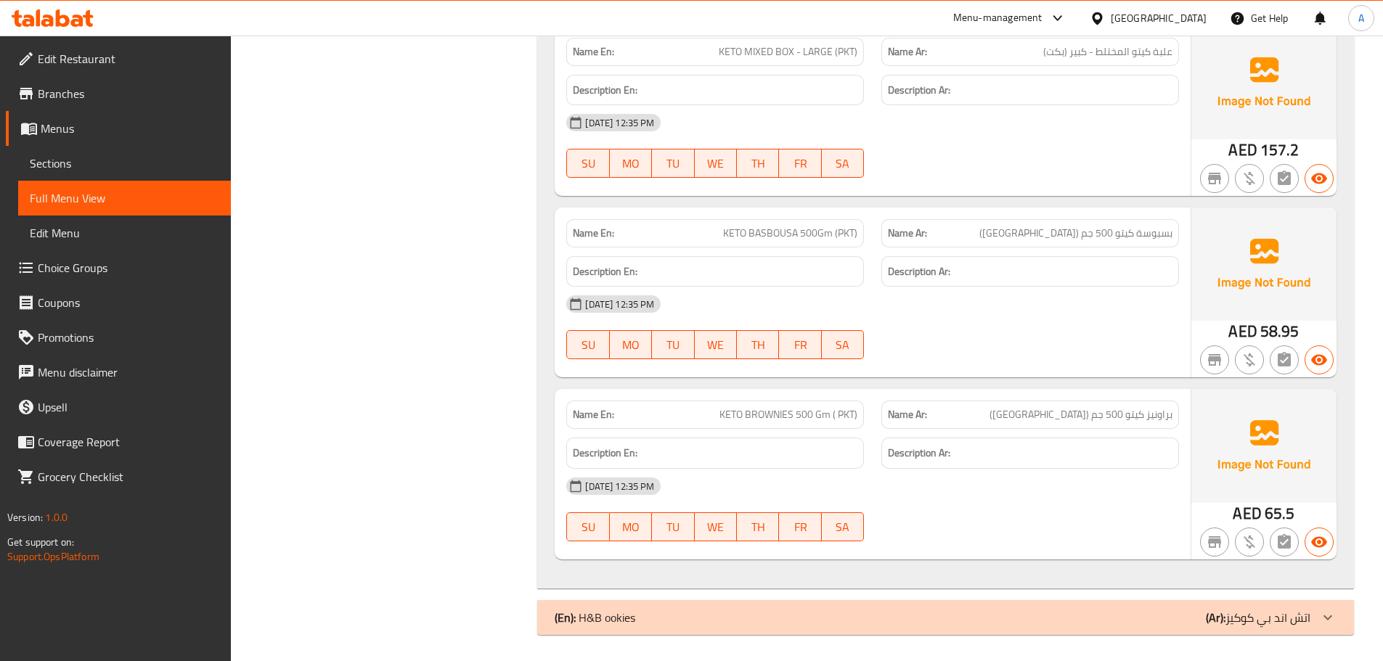
scroll to position [2409, 0]
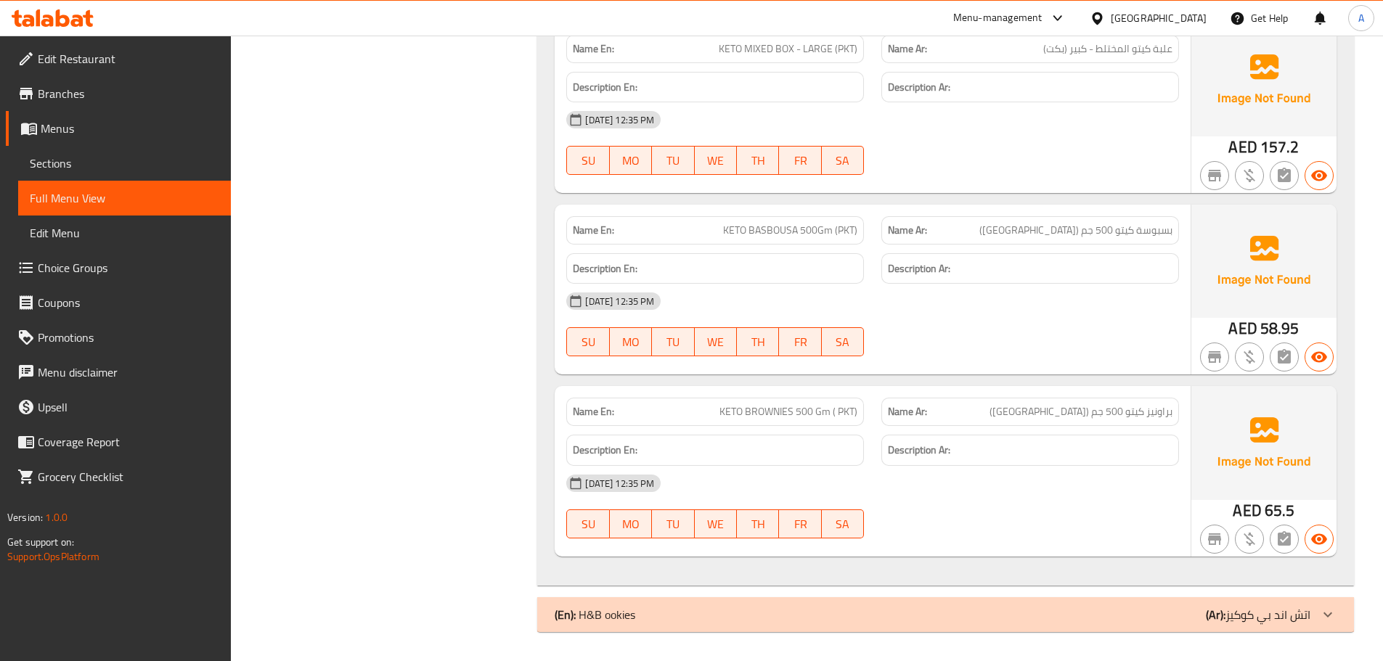
click at [1067, 409] on span "براونيز كيتو 500 جم (بكت)" at bounding box center [1080, 411] width 183 height 15
click at [806, 409] on span "KETO BROWNIES 500 Gm ( PKT)" at bounding box center [788, 411] width 138 height 15
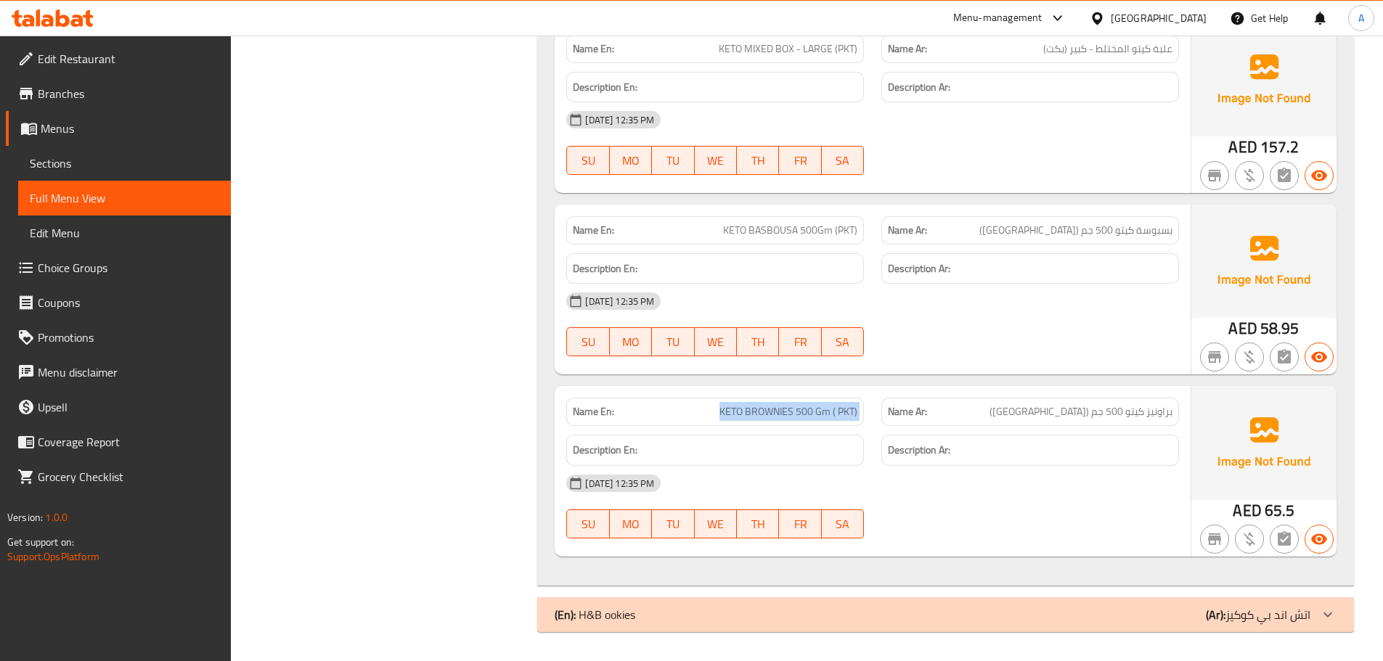
click at [806, 409] on span "KETO BROWNIES 500 Gm ( PKT)" at bounding box center [788, 411] width 138 height 15
click at [1034, 417] on p "Name Ar: براونيز كيتو 500 جم (بكت)" at bounding box center [1030, 411] width 285 height 15
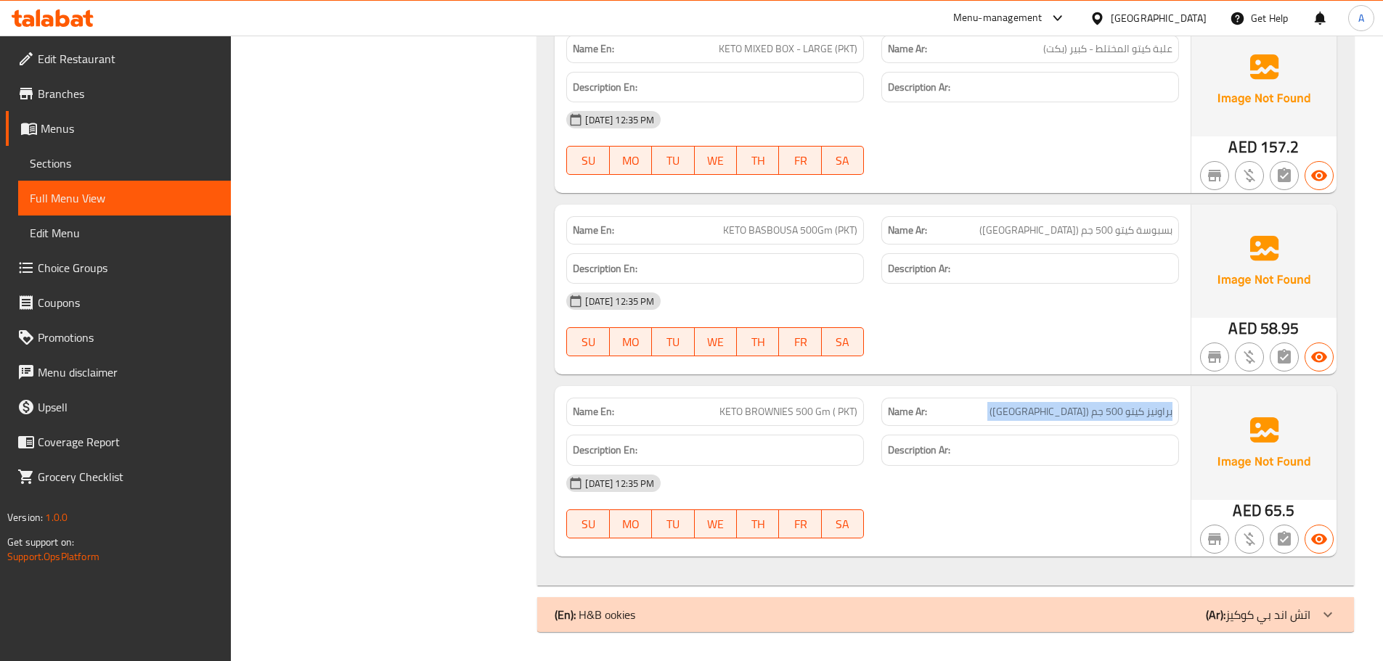
click at [1034, 417] on p "Name Ar: براونيز كيتو 500 جم (بكت)" at bounding box center [1030, 411] width 285 height 15
click at [820, 431] on div "Description En:" at bounding box center [715, 450] width 315 height 49
click at [1148, 399] on div "Name Ar: براونيز كيتو 500 جم (بكت)" at bounding box center [1030, 412] width 298 height 28
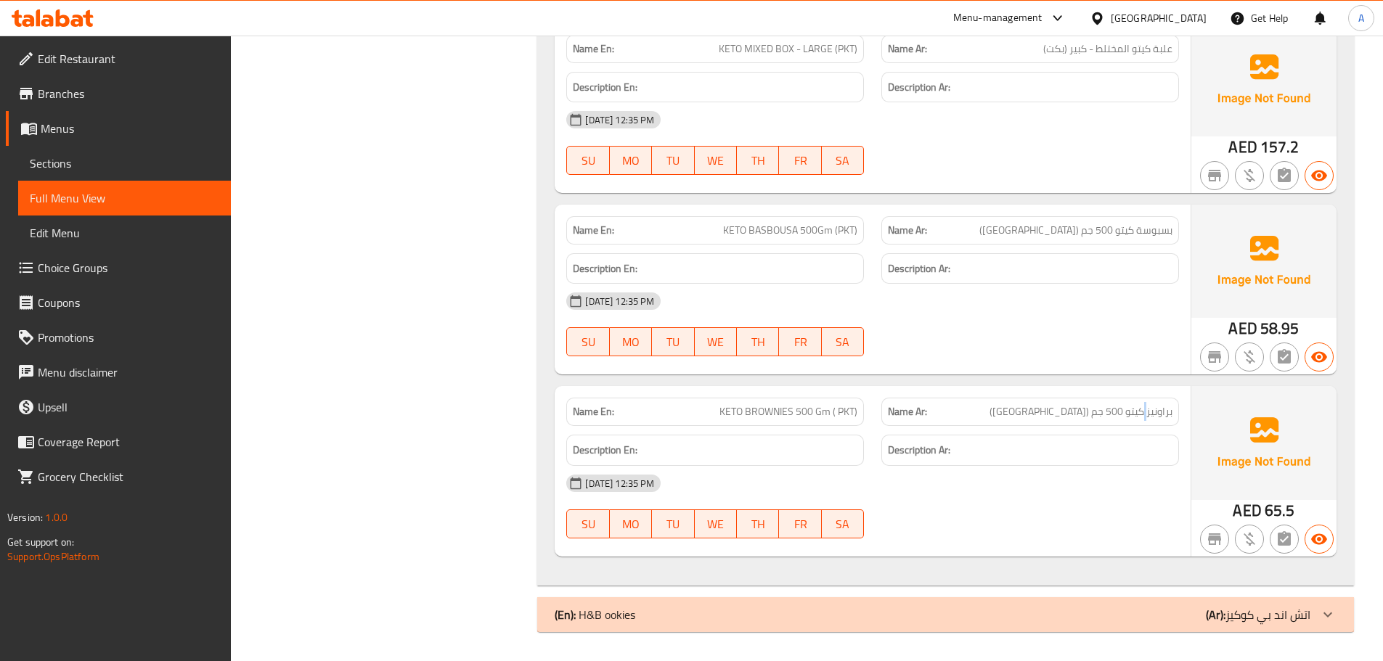
click at [1148, 399] on div "Name Ar: براونيز كيتو 500 جم (بكت)" at bounding box center [1030, 412] width 298 height 28
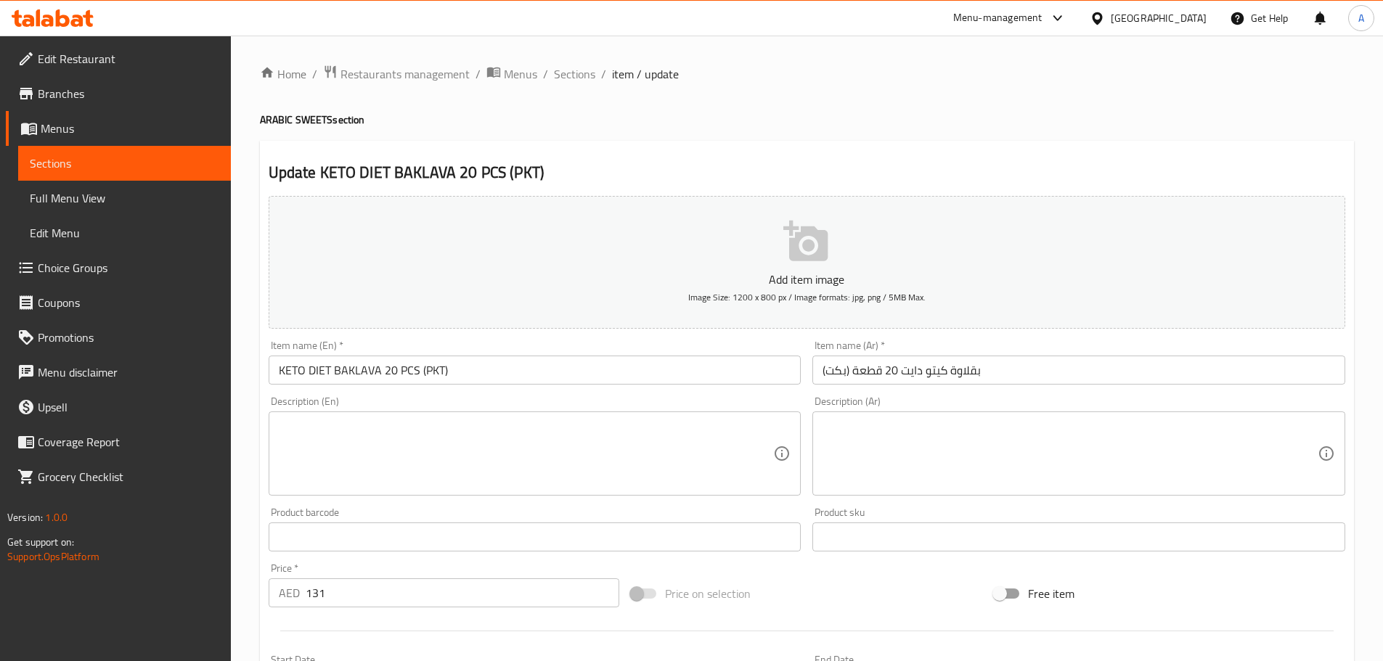
click at [843, 369] on input "بقلاوة كيتو دايت 20 قطعة (بكت)" at bounding box center [1078, 370] width 533 height 29
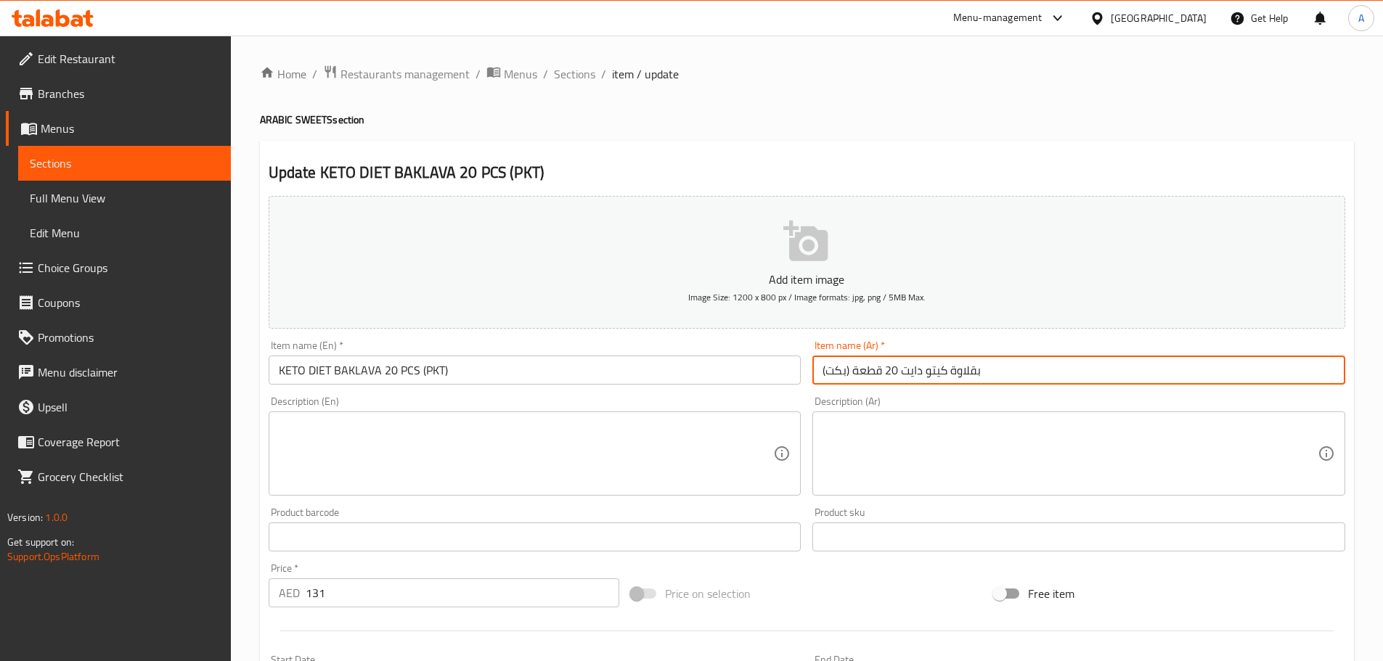
paste input "KETO BROWNIES 500G"
click at [841, 375] on input "بقلاوة كيتو دايت 20 قطعة (عبوة)" at bounding box center [1078, 370] width 533 height 29
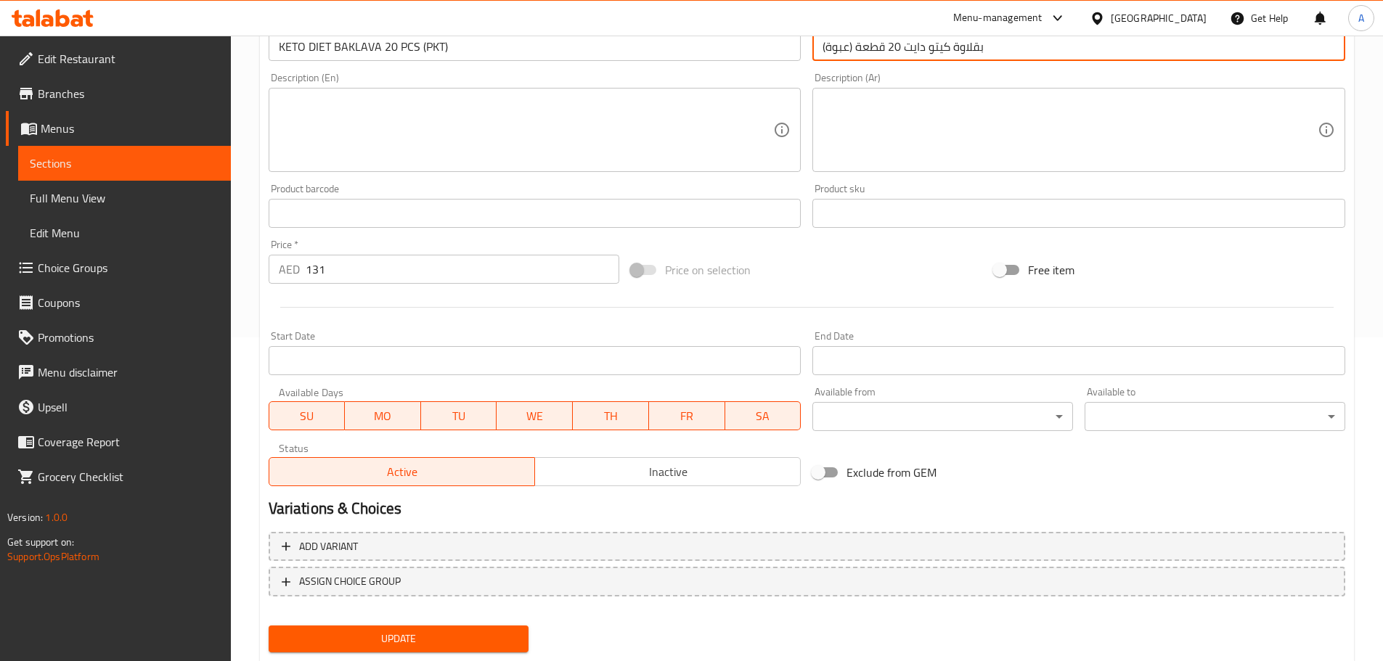
scroll to position [364, 0]
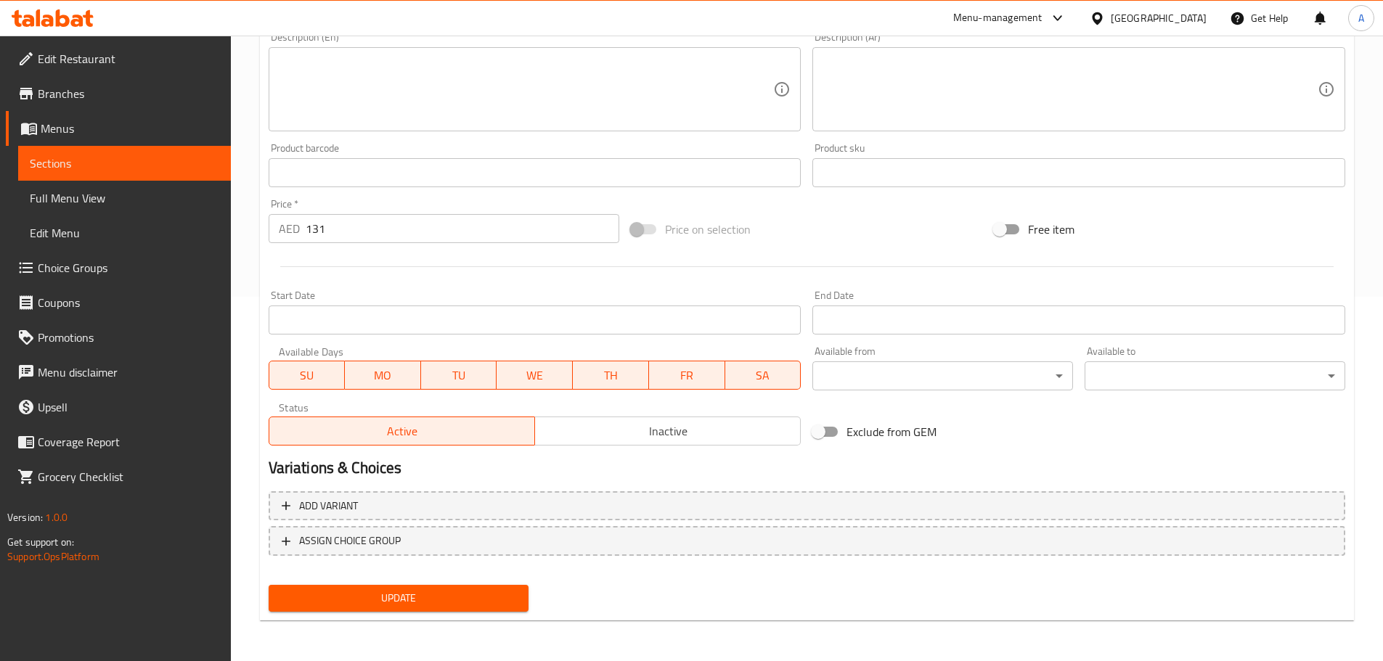
type input "بقلاوة كيتو دايت 20 قطعة (عبوة)"
click at [470, 596] on span "Update" at bounding box center [398, 598] width 237 height 18
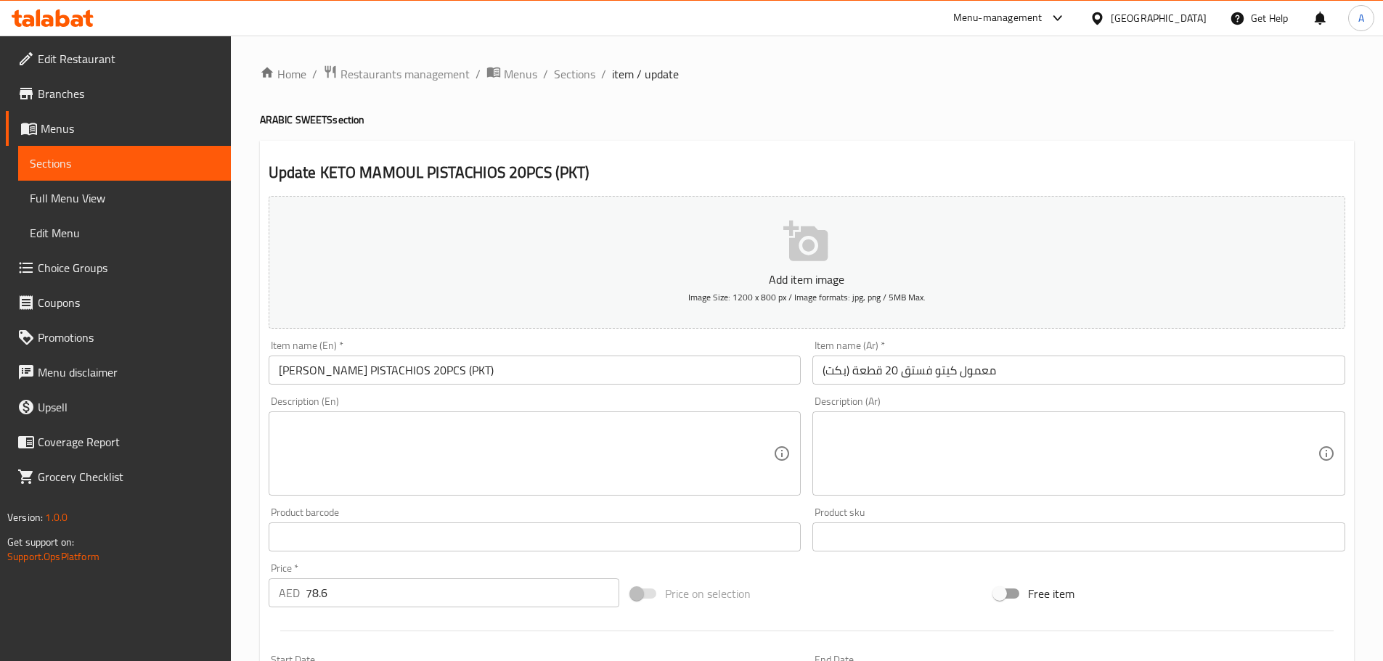
click at [841, 372] on input "معمول كيتو فستق 20 قطعة (بكت)" at bounding box center [1078, 370] width 533 height 29
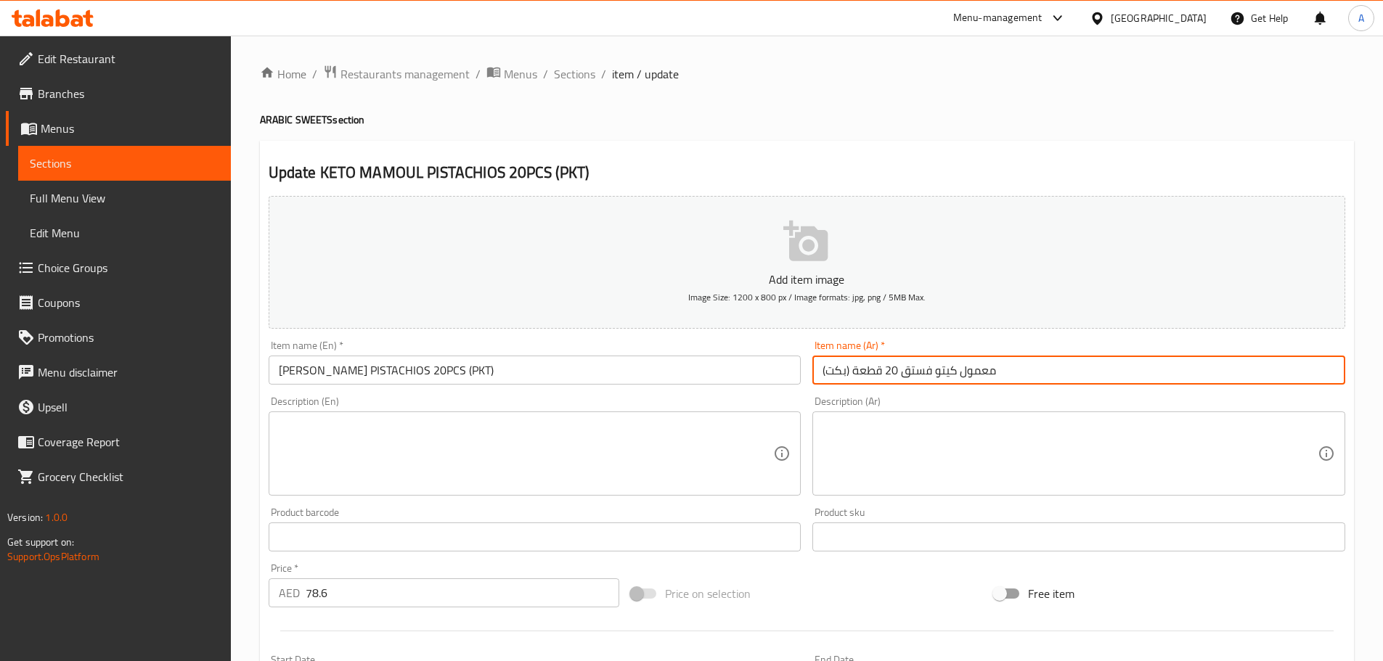
click at [841, 372] on input "معمول كيتو فستق 20 قطعة (بكت)" at bounding box center [1078, 370] width 533 height 29
paste input "بوة"
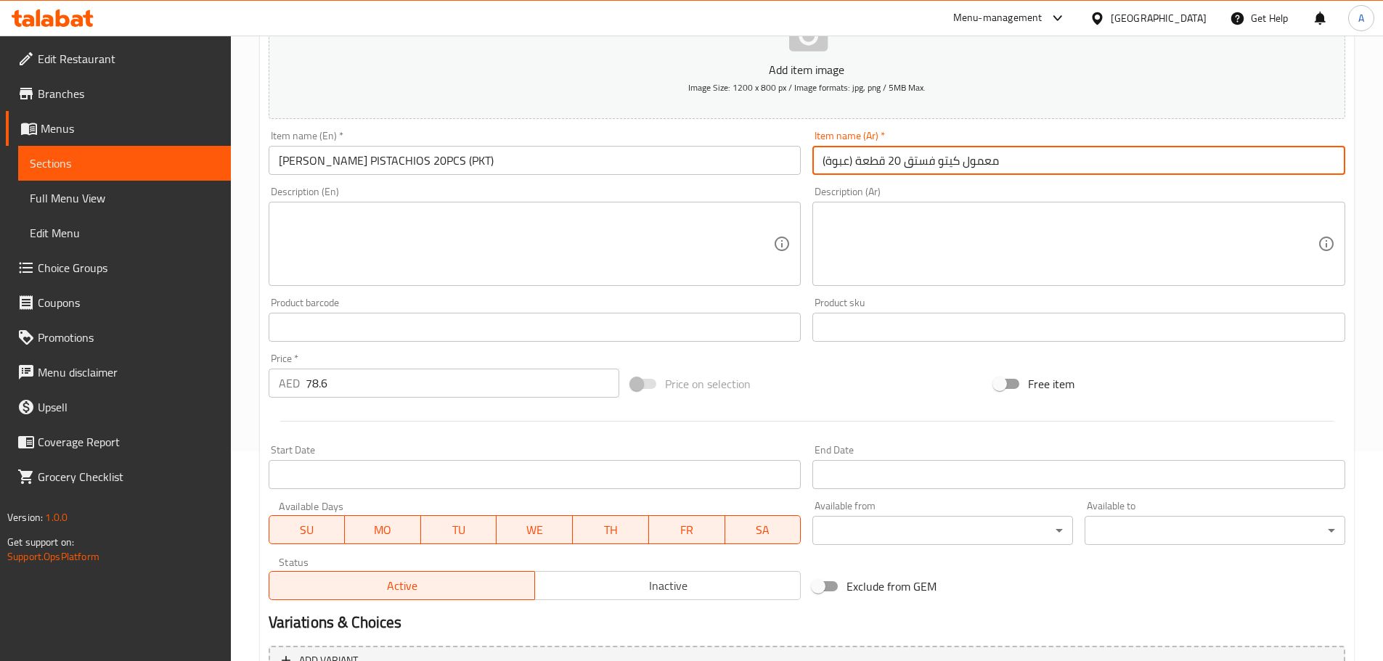
scroll to position [364, 0]
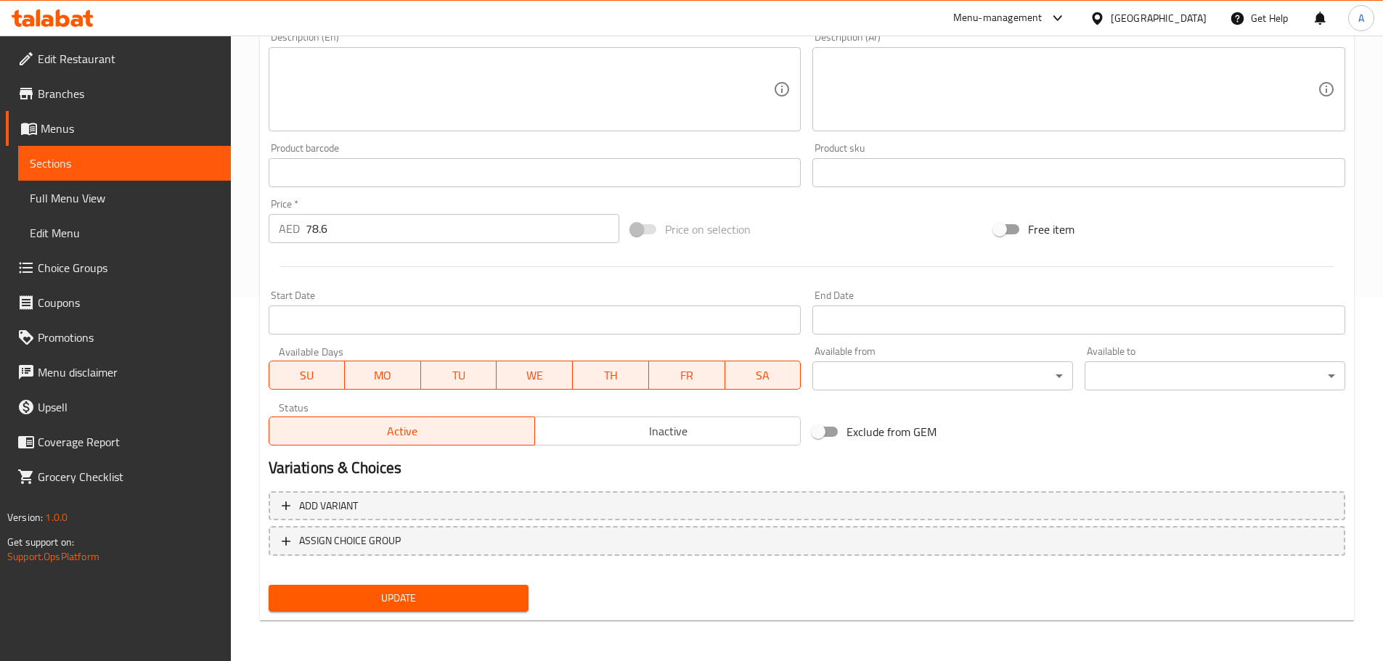
type input "معمول كيتو فستق 20 قطعة (عبوة)"
click at [399, 612] on button "Update" at bounding box center [399, 598] width 261 height 27
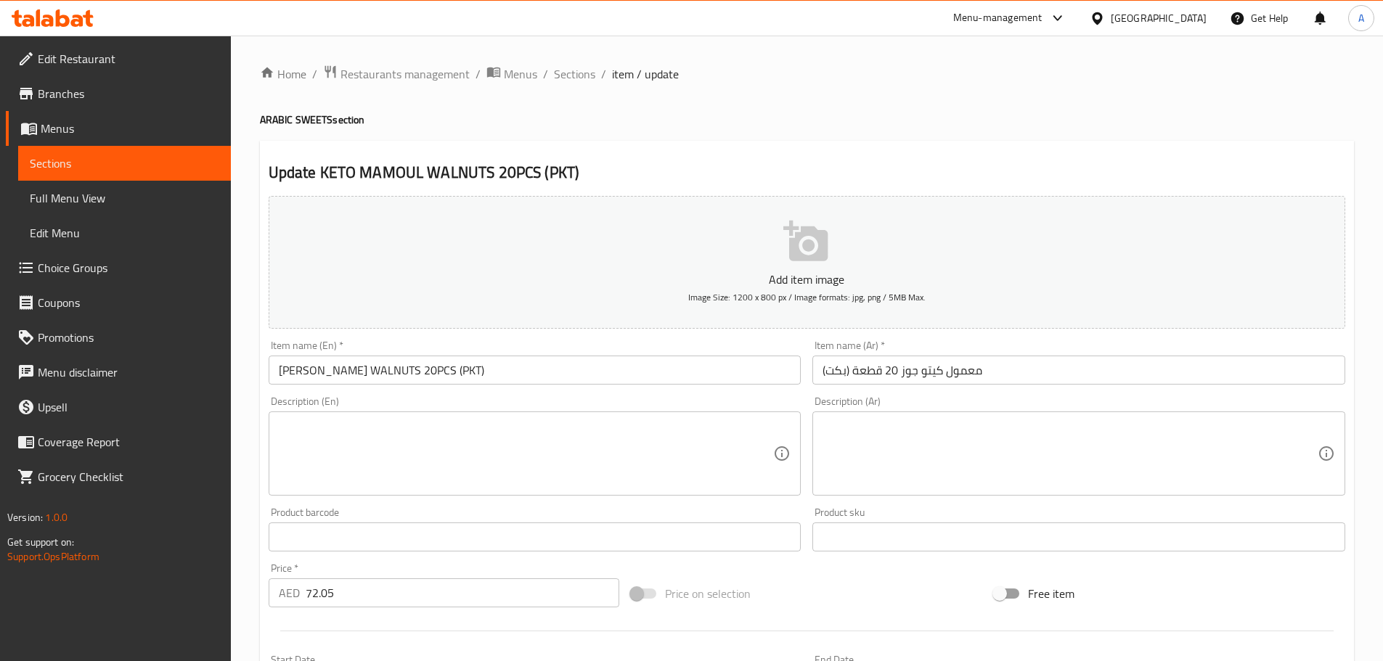
click at [836, 370] on input "معمول كيتو جوز 20 قطعة (بكت)" at bounding box center [1078, 370] width 533 height 29
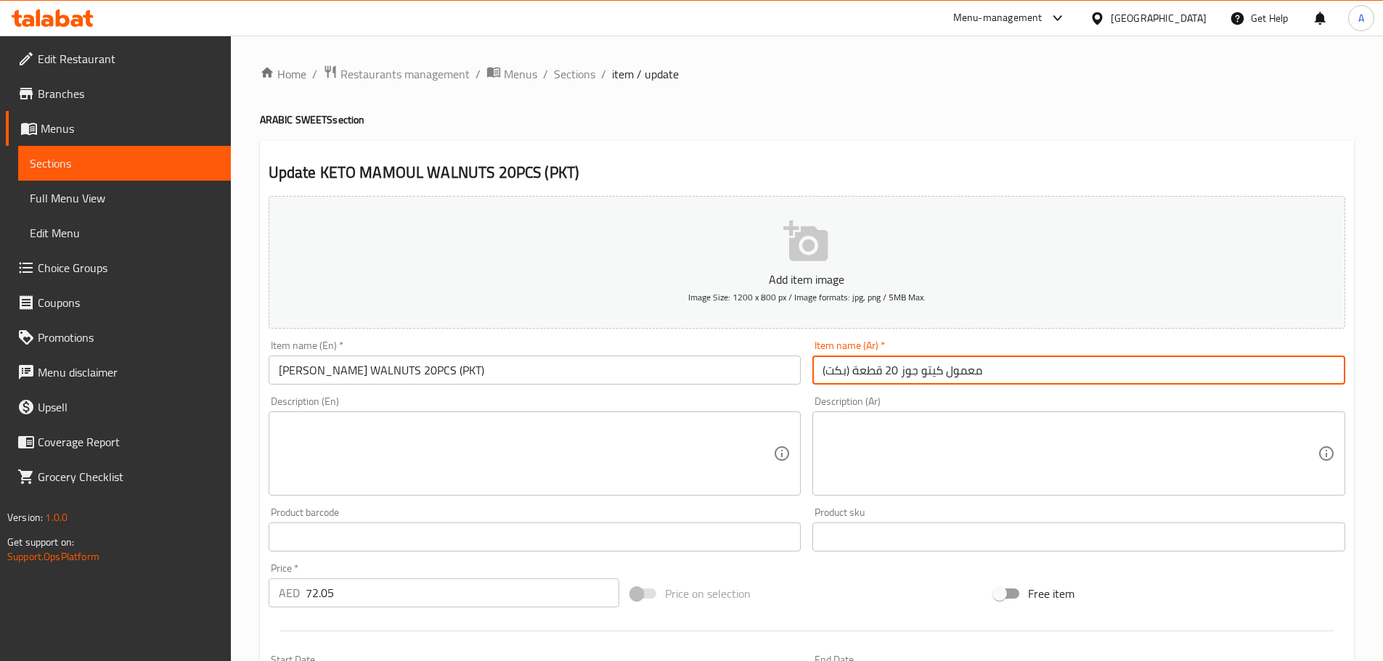
click at [836, 370] on input "معمول كيتو جوز 20 قطعة (بكت)" at bounding box center [1078, 370] width 533 height 29
paste input "بوة"
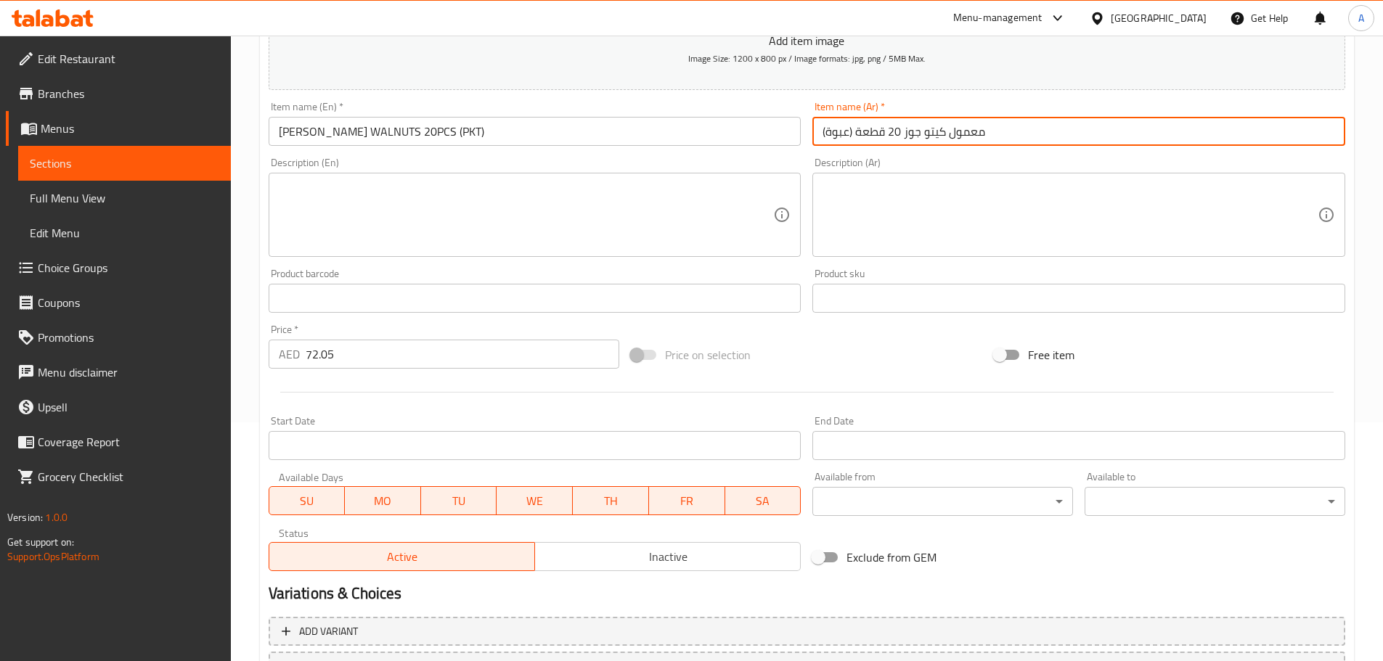
scroll to position [364, 0]
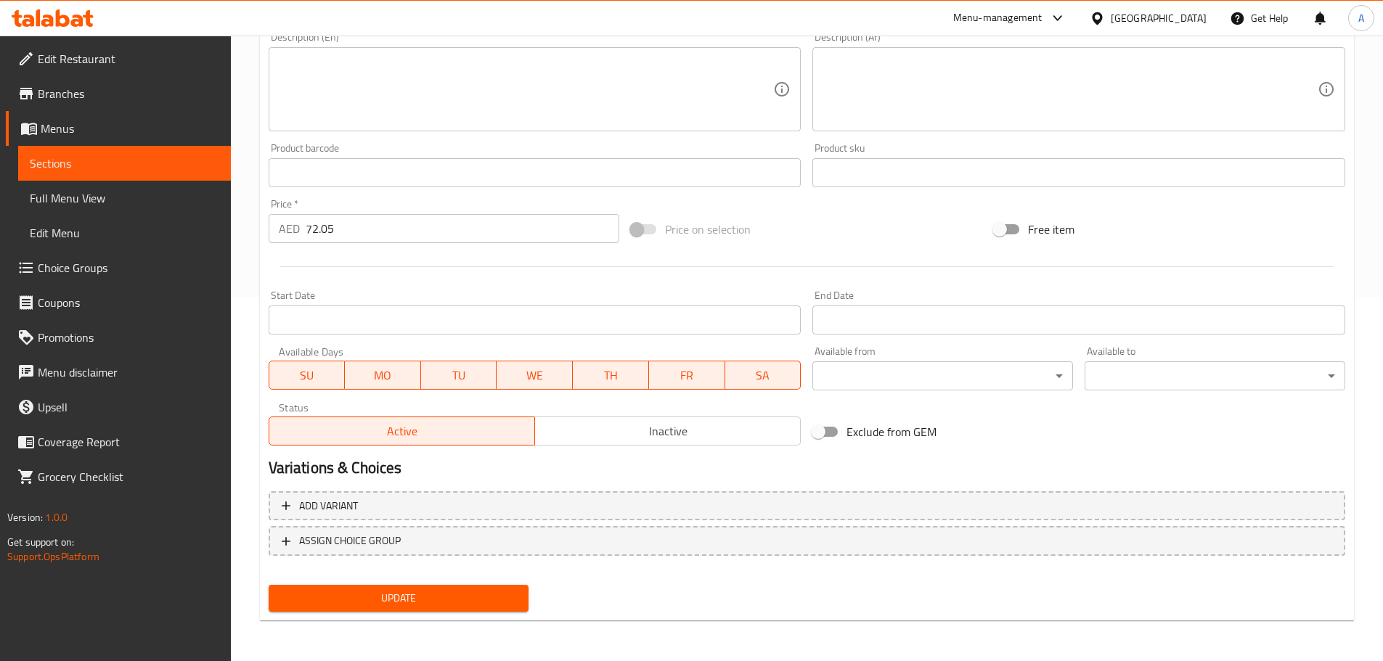
type input "معمول كيتو جوز 20 قطعة (عبوة)"
click at [436, 597] on span "Update" at bounding box center [398, 598] width 237 height 18
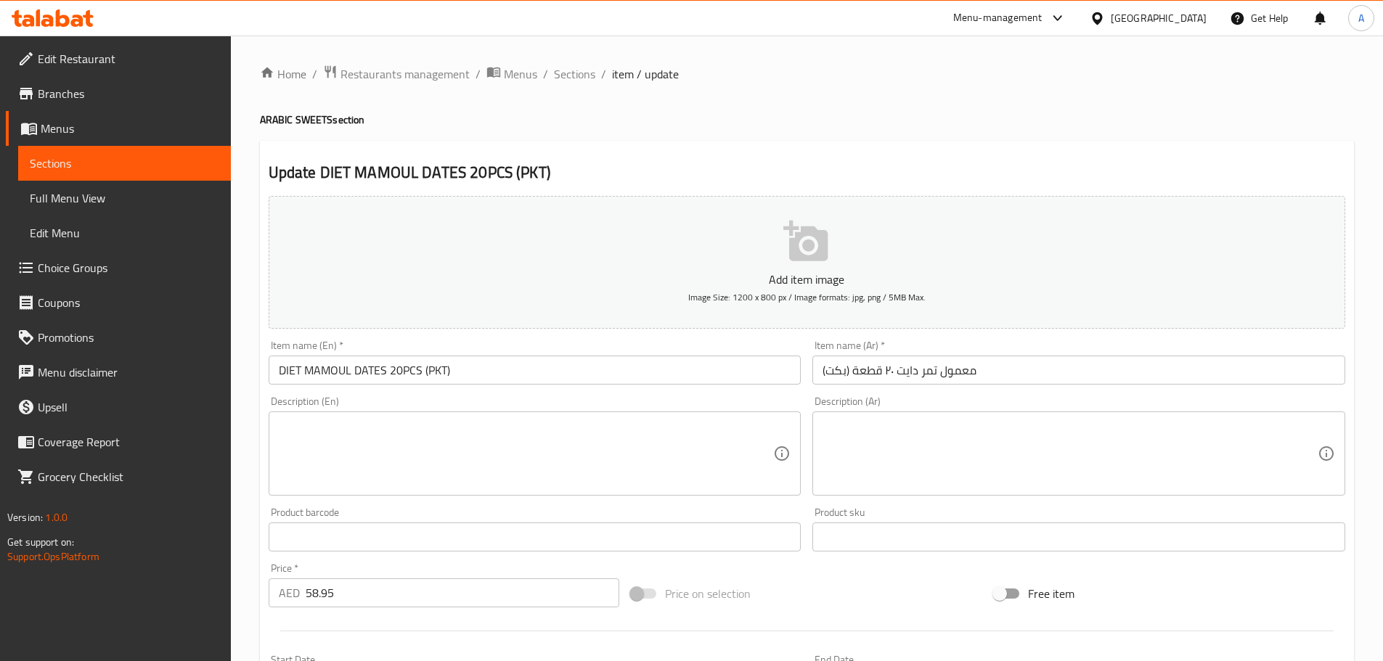
click at [846, 369] on input "معمول تمر دايت ٢٠ قطعة (بكت)" at bounding box center [1078, 370] width 533 height 29
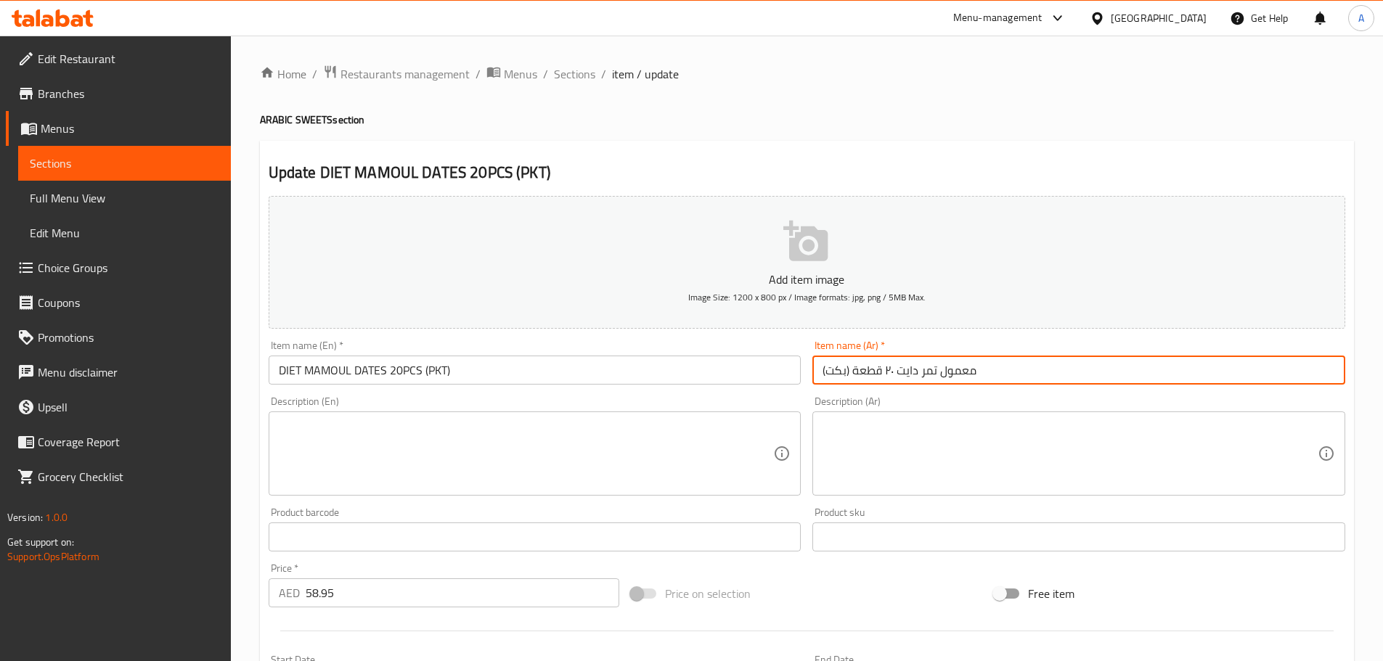
click at [843, 368] on input "معمول تمر دايت ٢٠ قطعة (بكت)" at bounding box center [1078, 370] width 533 height 29
paste input "بوة"
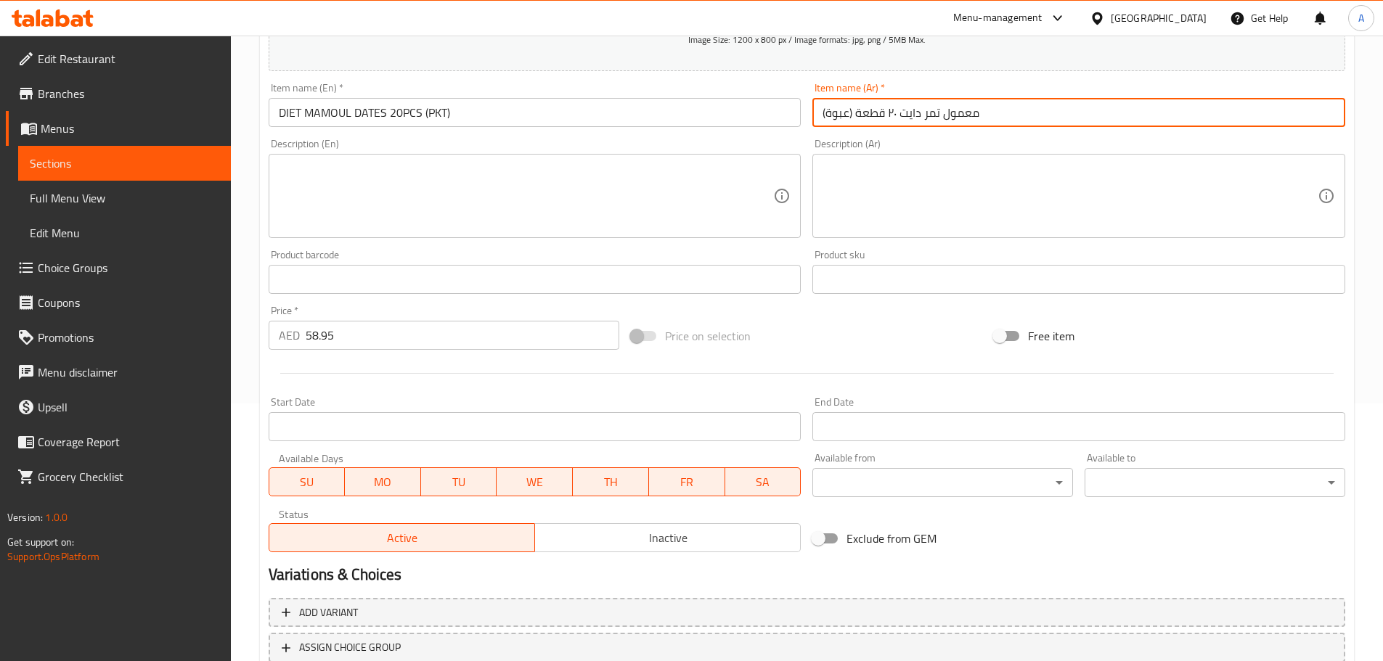
scroll to position [364, 0]
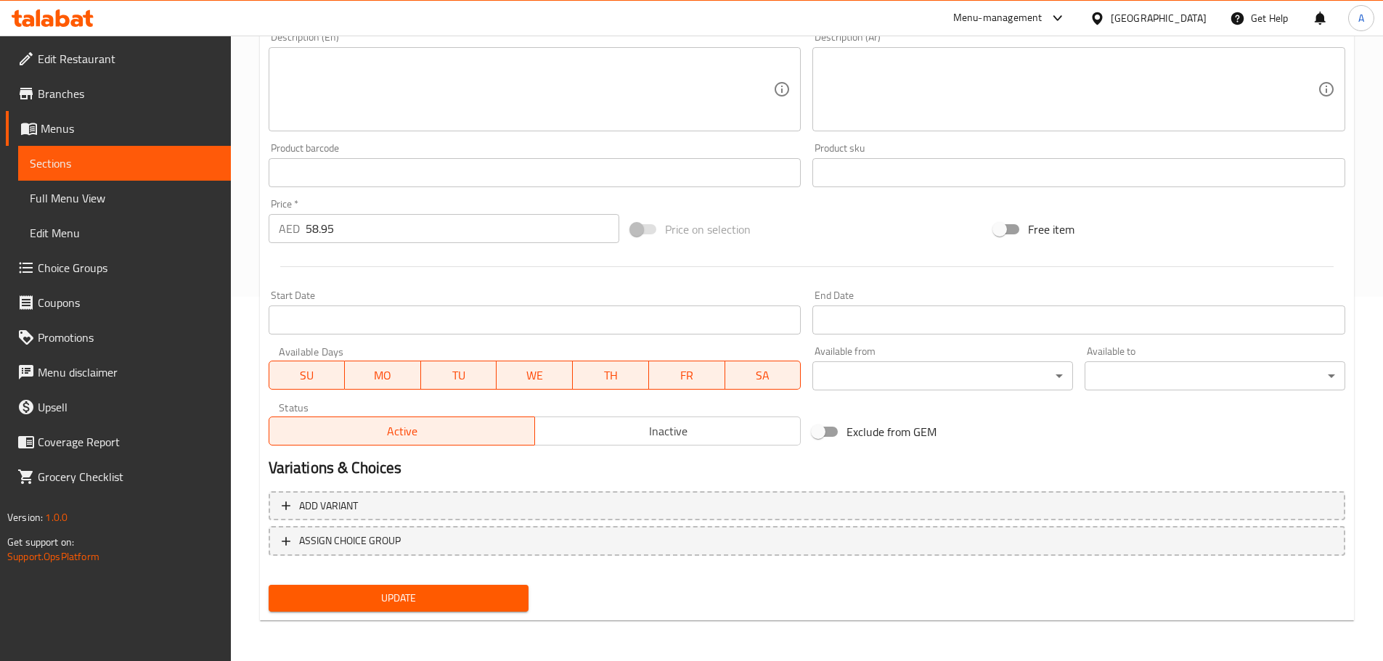
type input "معمول تمر دايت ٢٠ قطعة (عبوة)"
click at [342, 601] on span "Update" at bounding box center [398, 598] width 237 height 18
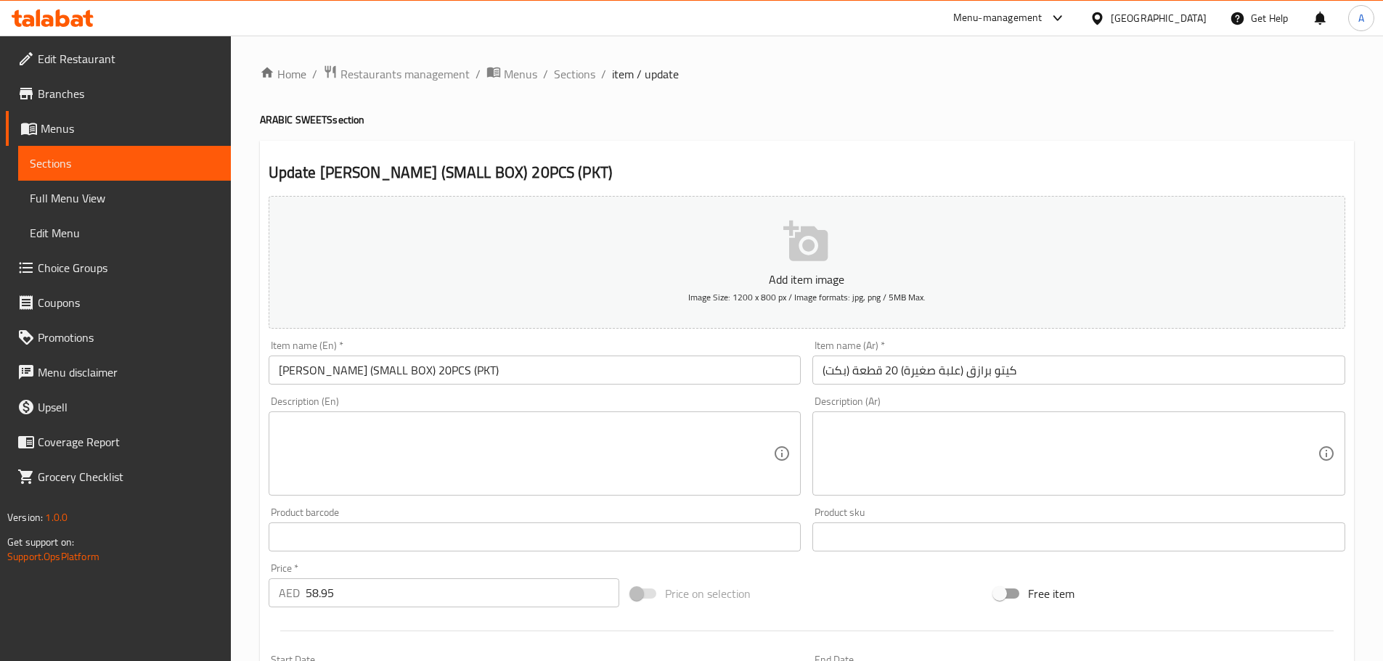
click at [838, 370] on input "كيتو برازق (علبة صغيرة) 20 قطعة (بكت)" at bounding box center [1078, 370] width 533 height 29
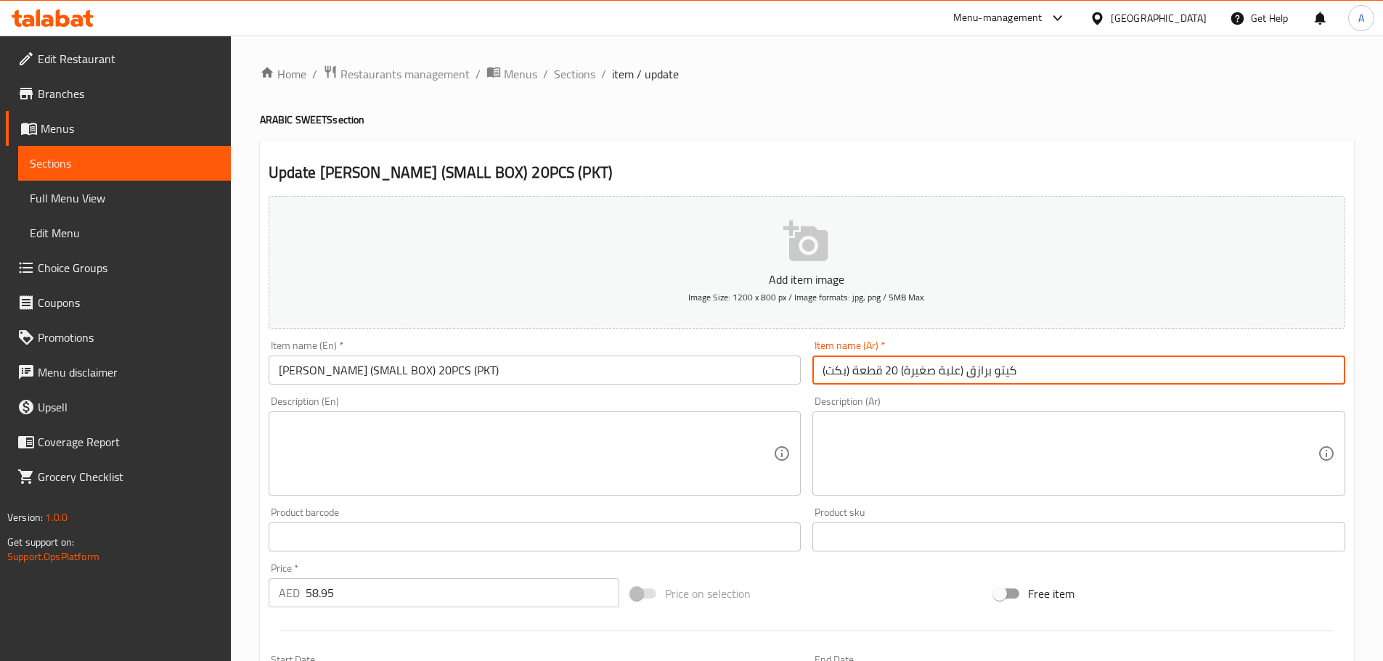
click at [838, 370] on input "كيتو برازق (علبة صغيرة) 20 قطعة (بكت)" at bounding box center [1078, 370] width 533 height 29
paste input "بوة"
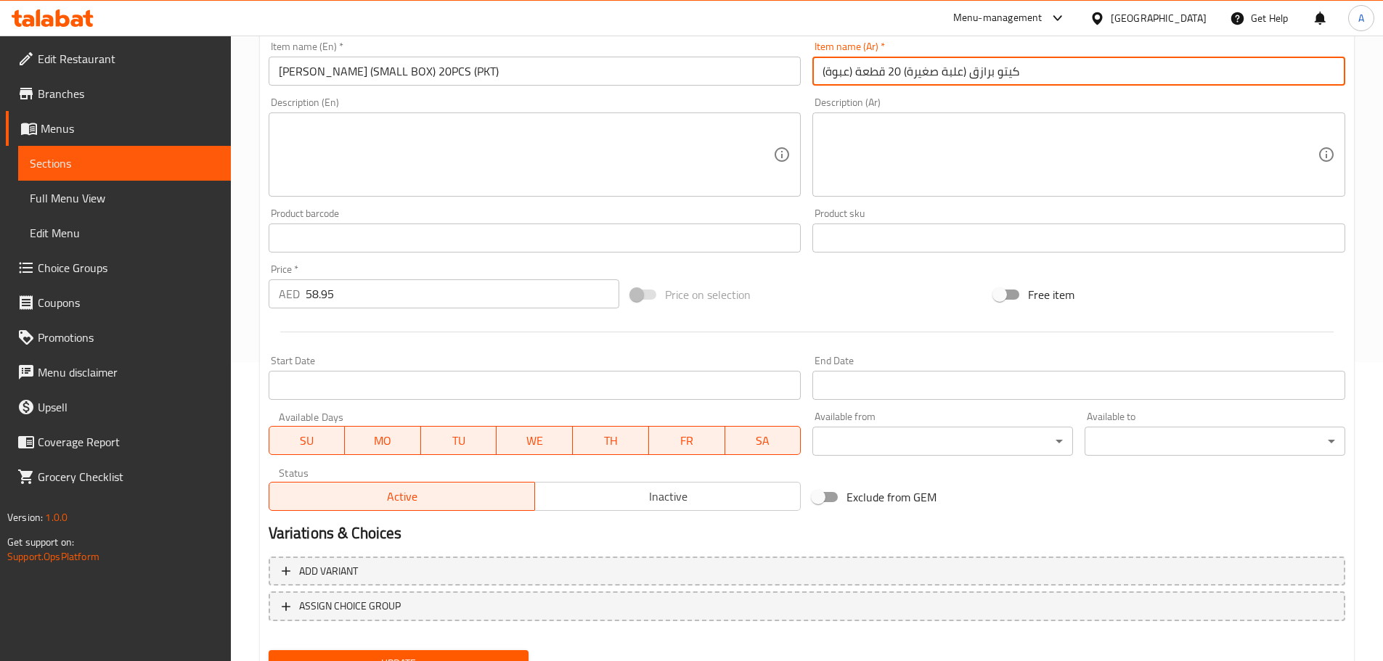
scroll to position [364, 0]
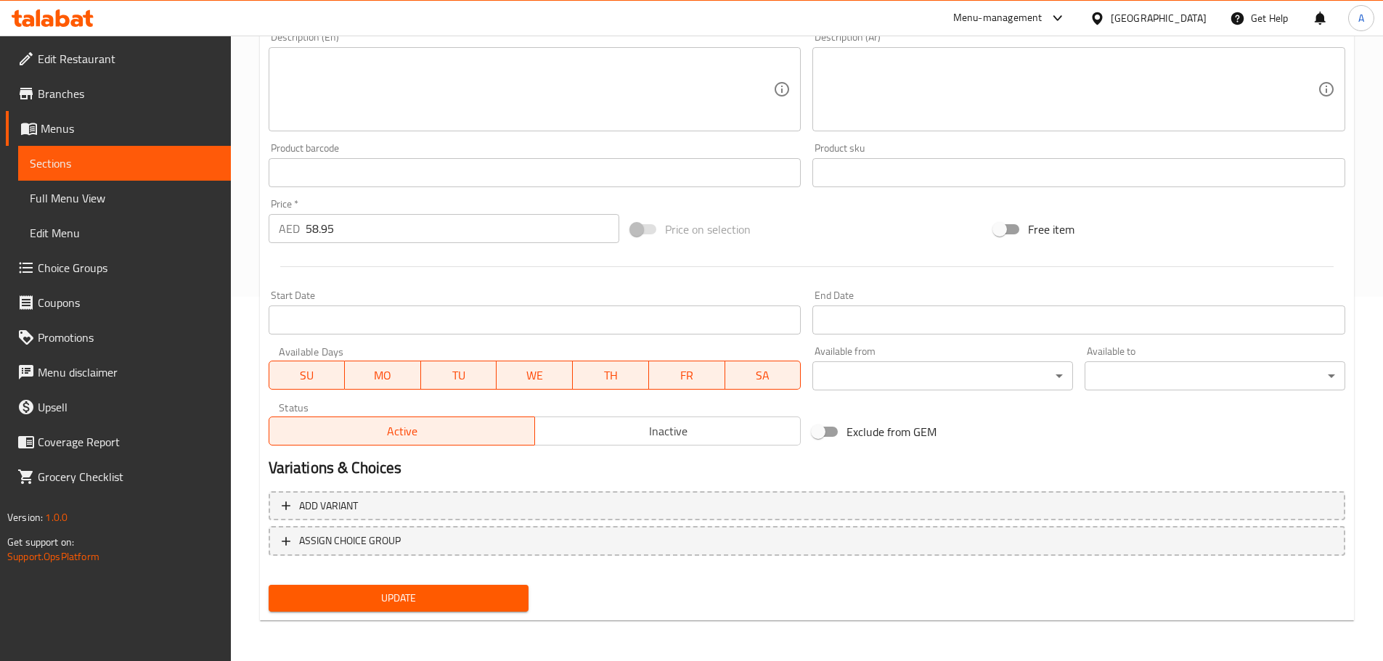
type input "كيتو برازق (علبة صغيرة) 20 قطعة (عبوة)"
click at [330, 605] on span "Update" at bounding box center [398, 598] width 237 height 18
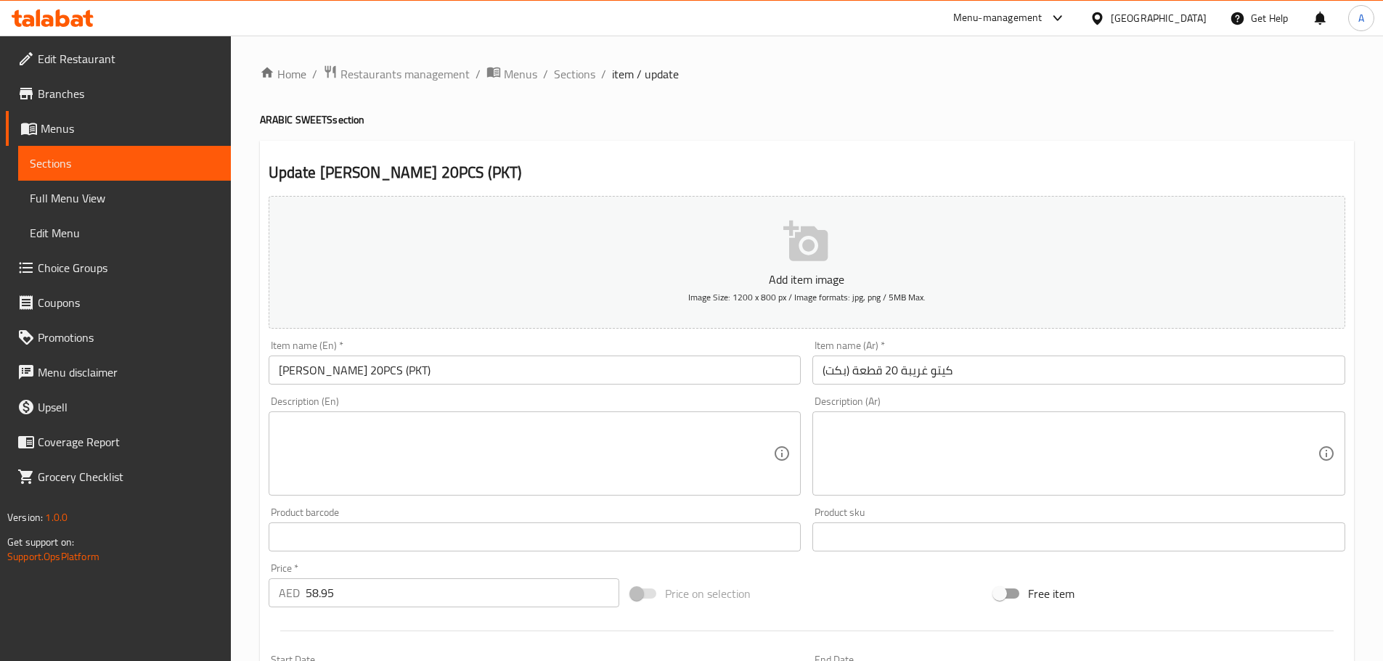
click at [831, 363] on input "كيتو غريبة 20 قطعة (بكت)" at bounding box center [1078, 370] width 533 height 29
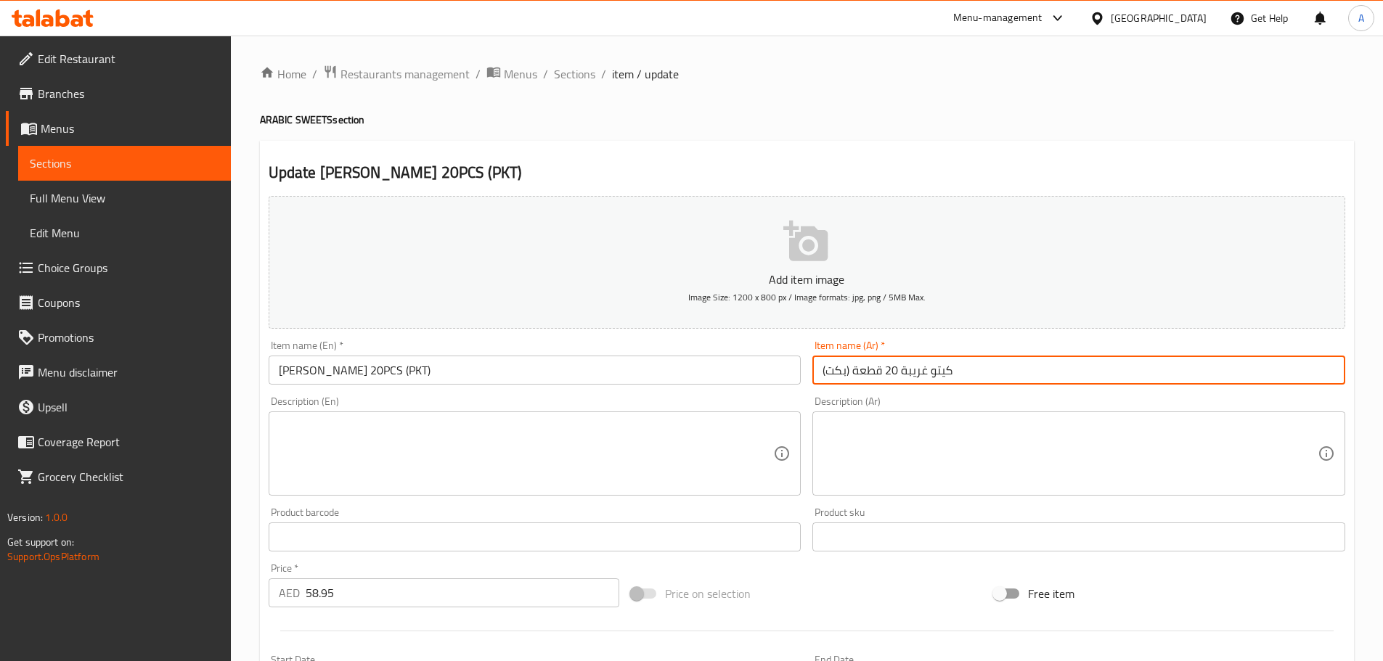
click at [831, 363] on input "كيتو غريبة 20 قطعة (بكت)" at bounding box center [1078, 370] width 533 height 29
paste input "بوة"
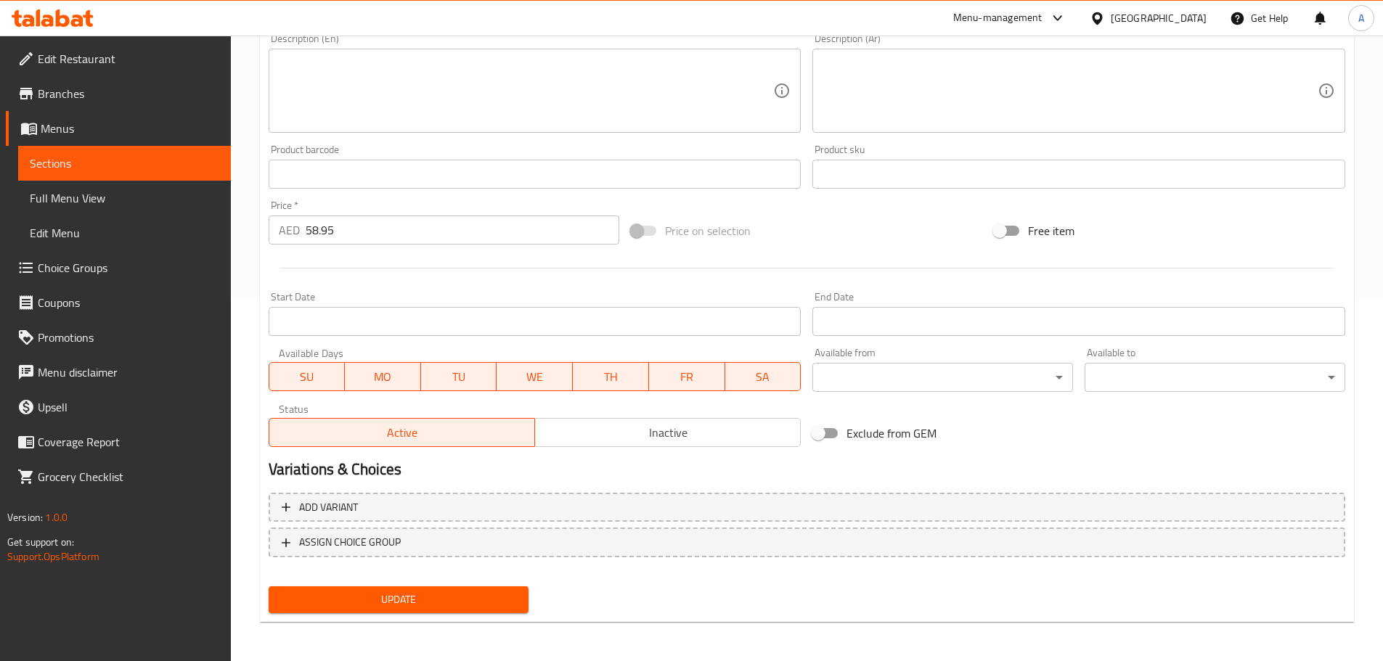
scroll to position [364, 0]
type input "كيتو غريبة 20 قطعة (عبوة)"
click at [341, 603] on span "Update" at bounding box center [398, 598] width 237 height 18
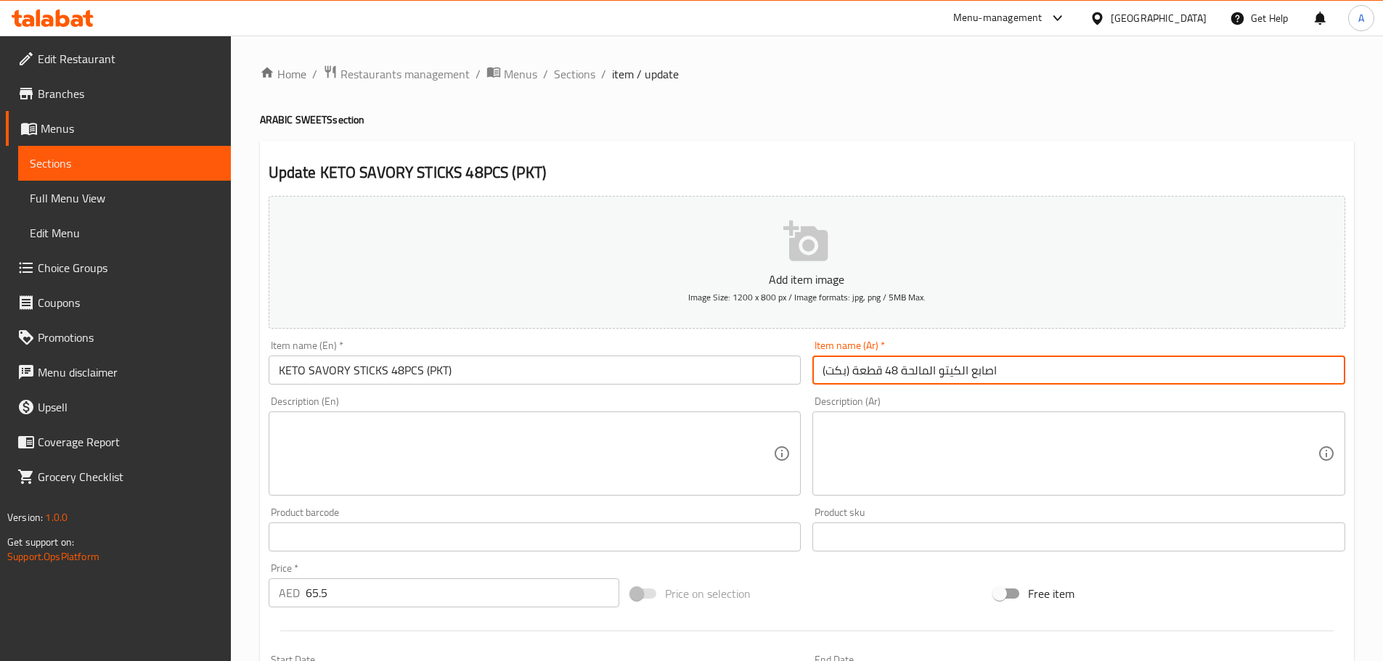
click at [843, 367] on input "اصابع الكيتو المالحة 48 قطعة (بكت)" at bounding box center [1078, 370] width 533 height 29
paste input "بوة"
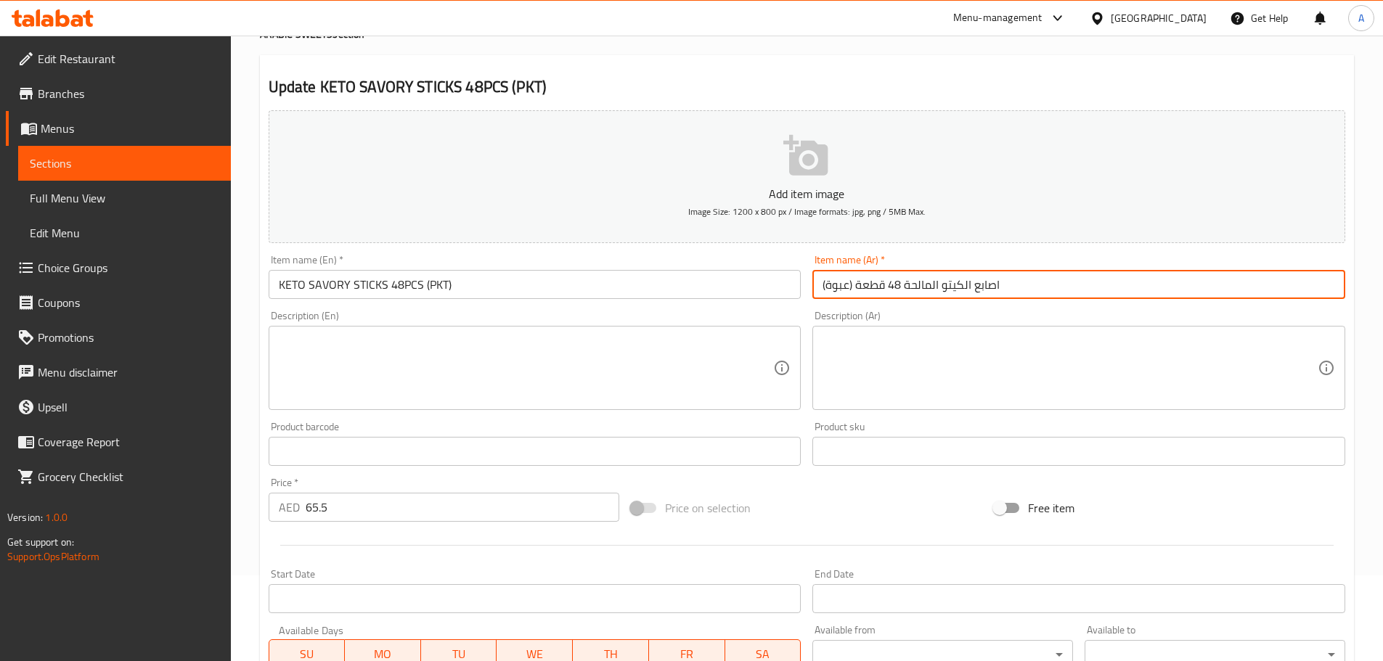
scroll to position [364, 0]
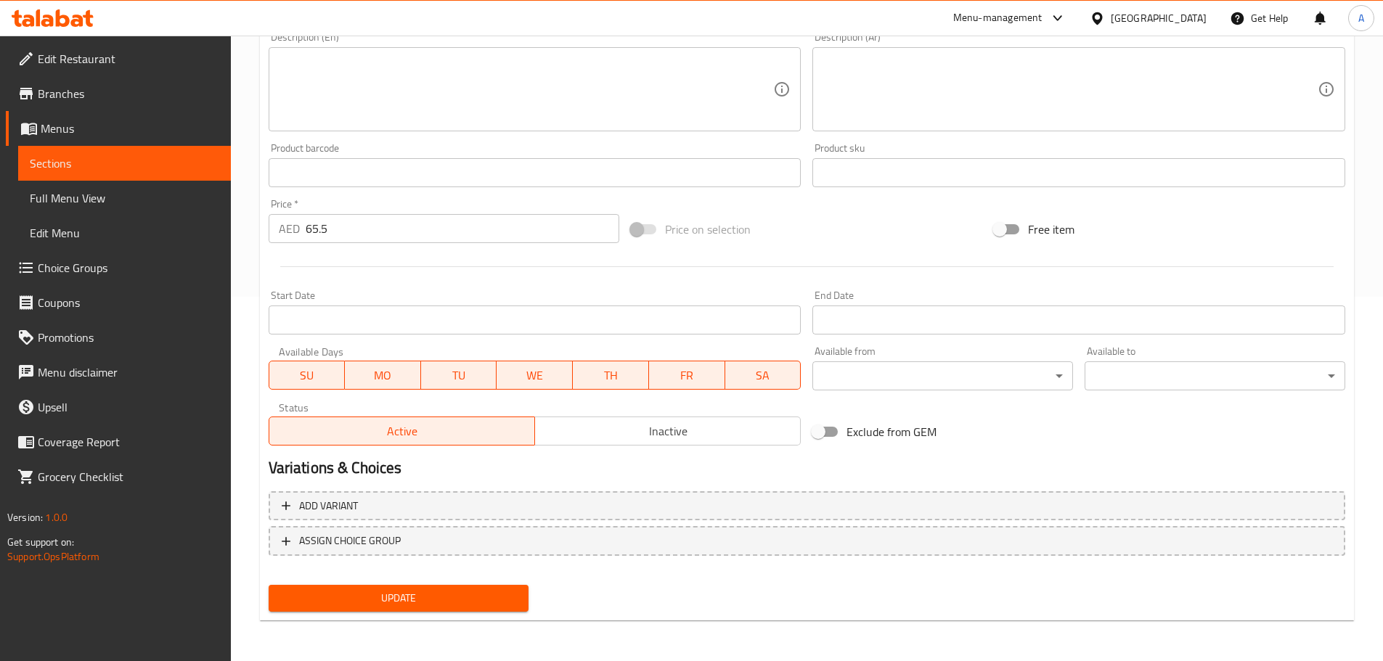
type input "اصابع الكيتو المالحة 48 قطعة (عبوة)"
click at [348, 600] on span "Update" at bounding box center [398, 598] width 237 height 18
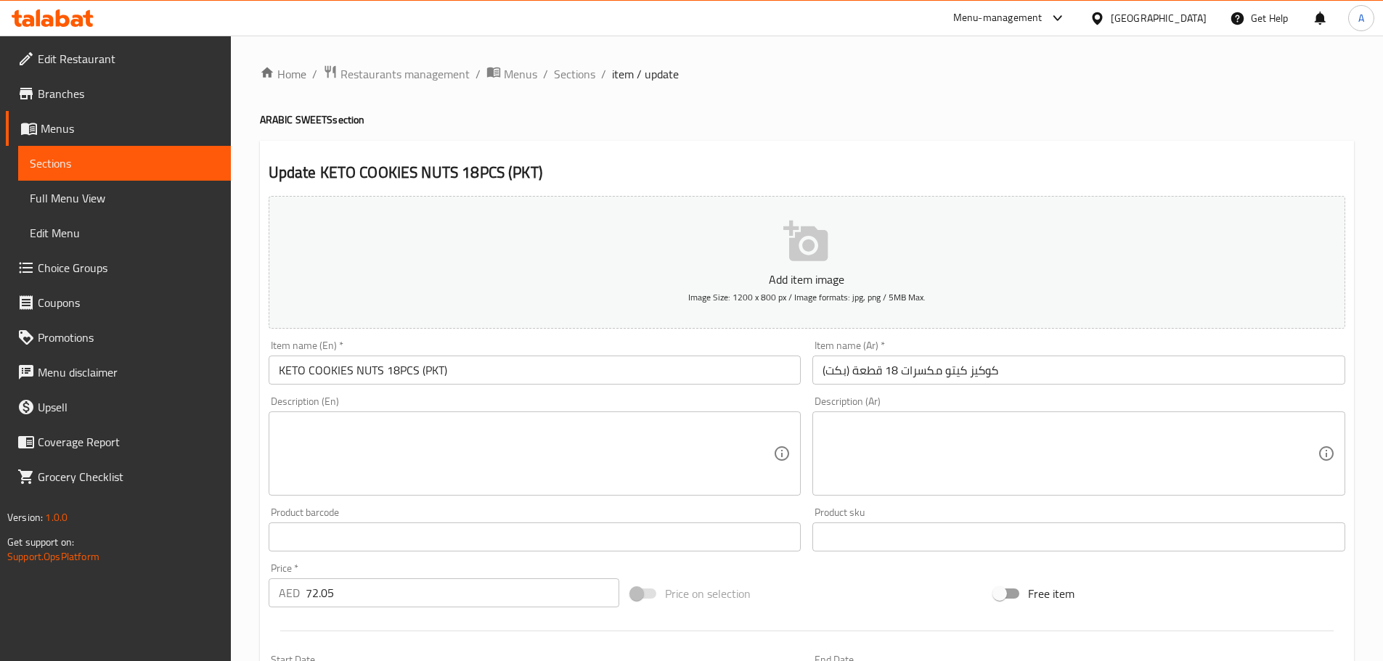
click at [840, 372] on input "كوكيز كيتو مكسرات 18 قطعة (بكت)" at bounding box center [1078, 370] width 533 height 29
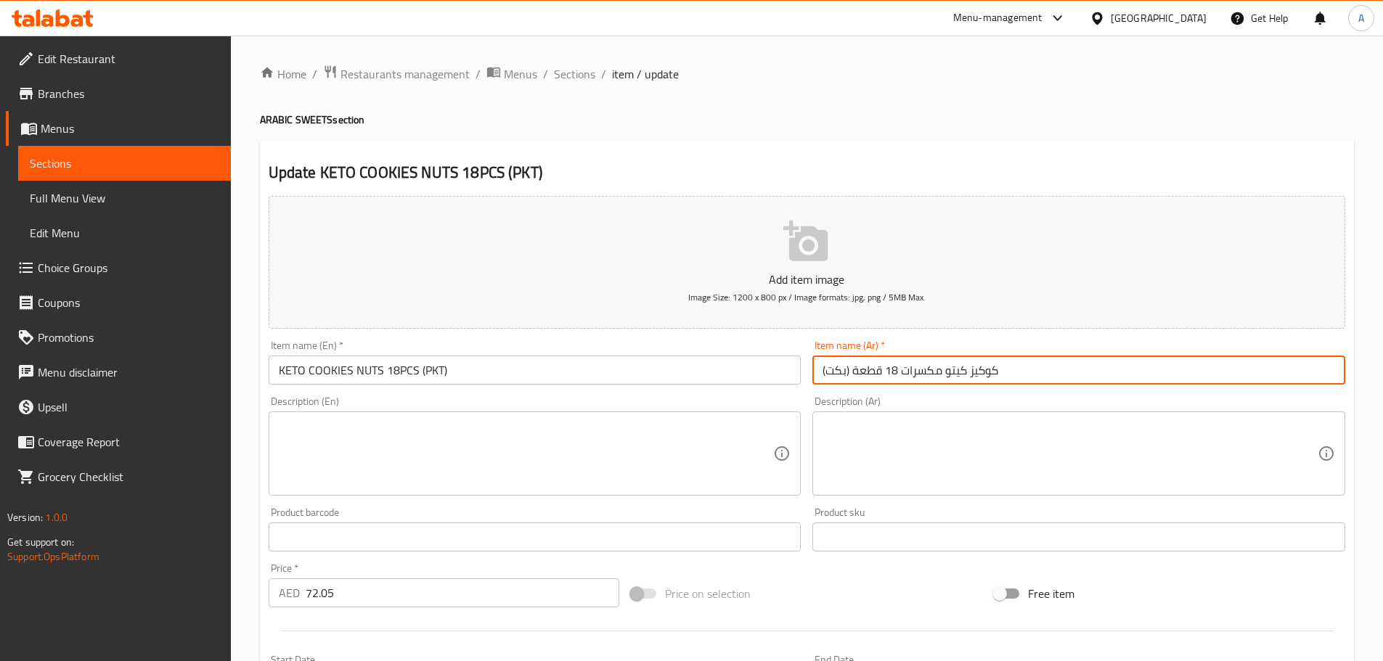
click at [840, 372] on input "كوكيز كيتو مكسرات 18 قطعة (بكت)" at bounding box center [1078, 370] width 533 height 29
paste input "بوة"
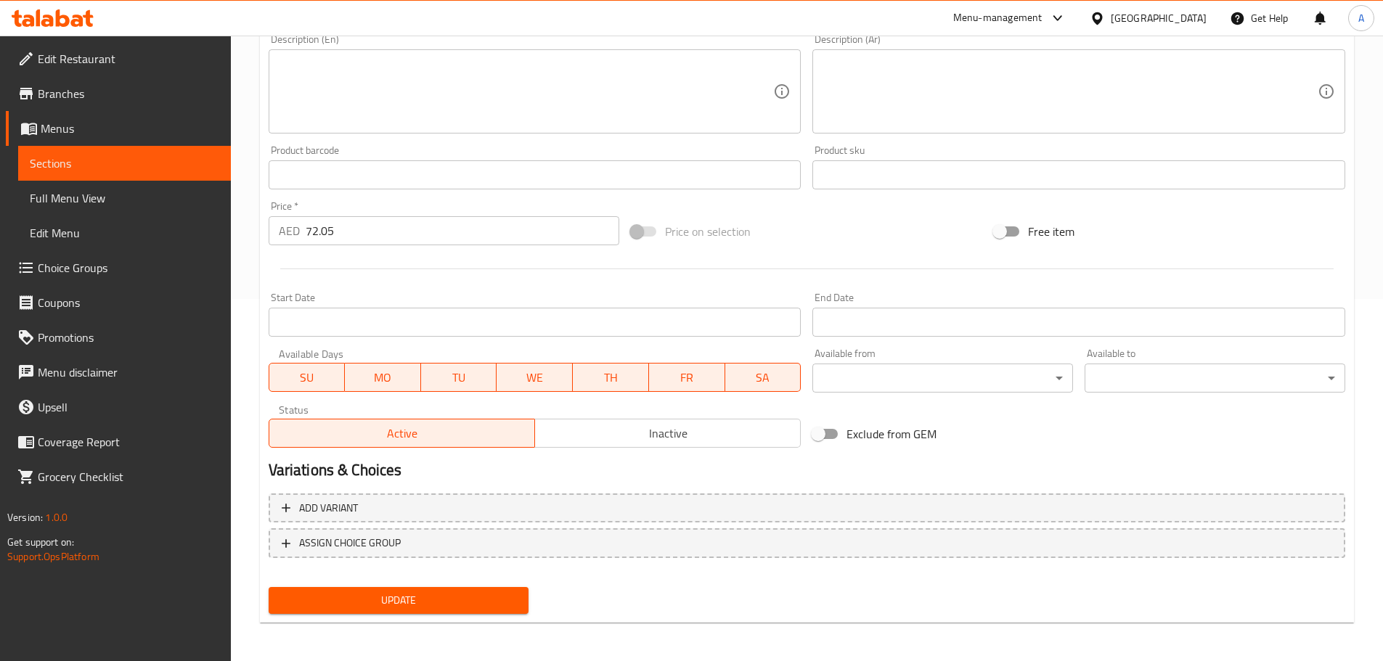
scroll to position [364, 0]
type input "كوكيز كيتو مكسرات 18 قطعة (عبوة)"
click at [437, 613] on div "Update" at bounding box center [399, 598] width 272 height 38
click at [441, 609] on button "Update" at bounding box center [399, 598] width 261 height 27
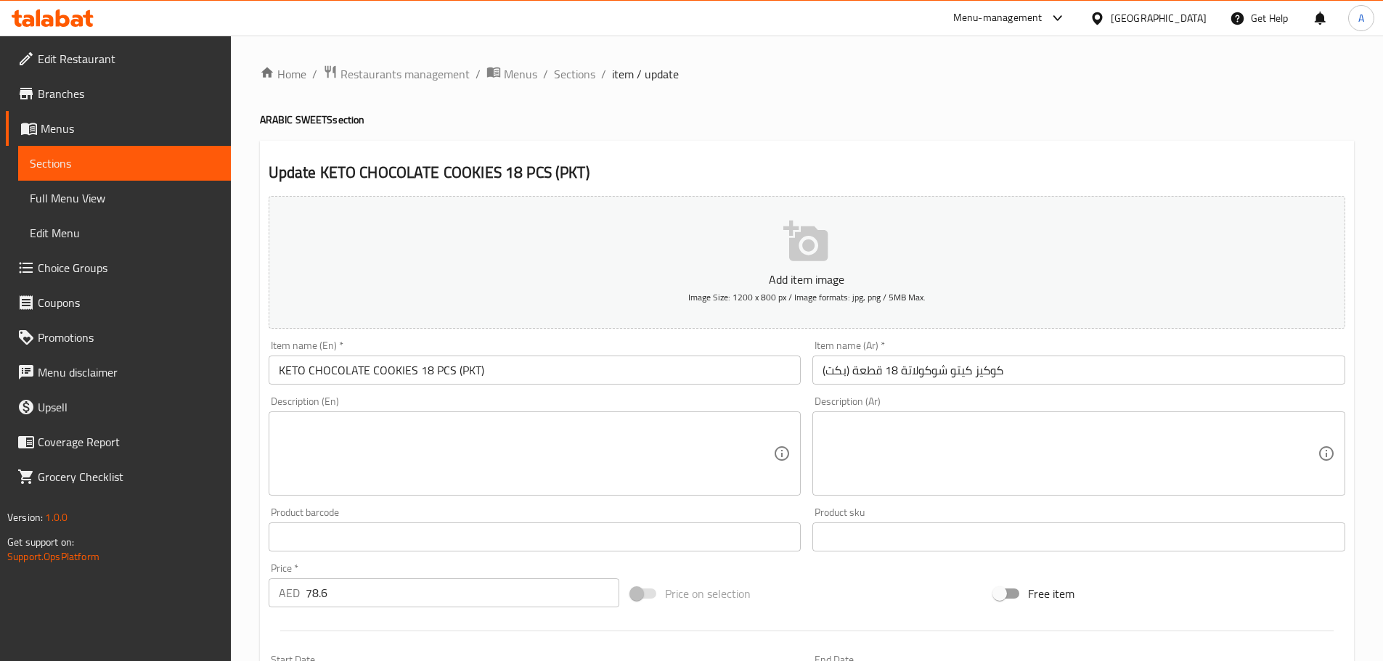
click at [836, 370] on input "كوكيز كيتو شوكولاتة 18 قطعة (بكت)" at bounding box center [1078, 370] width 533 height 29
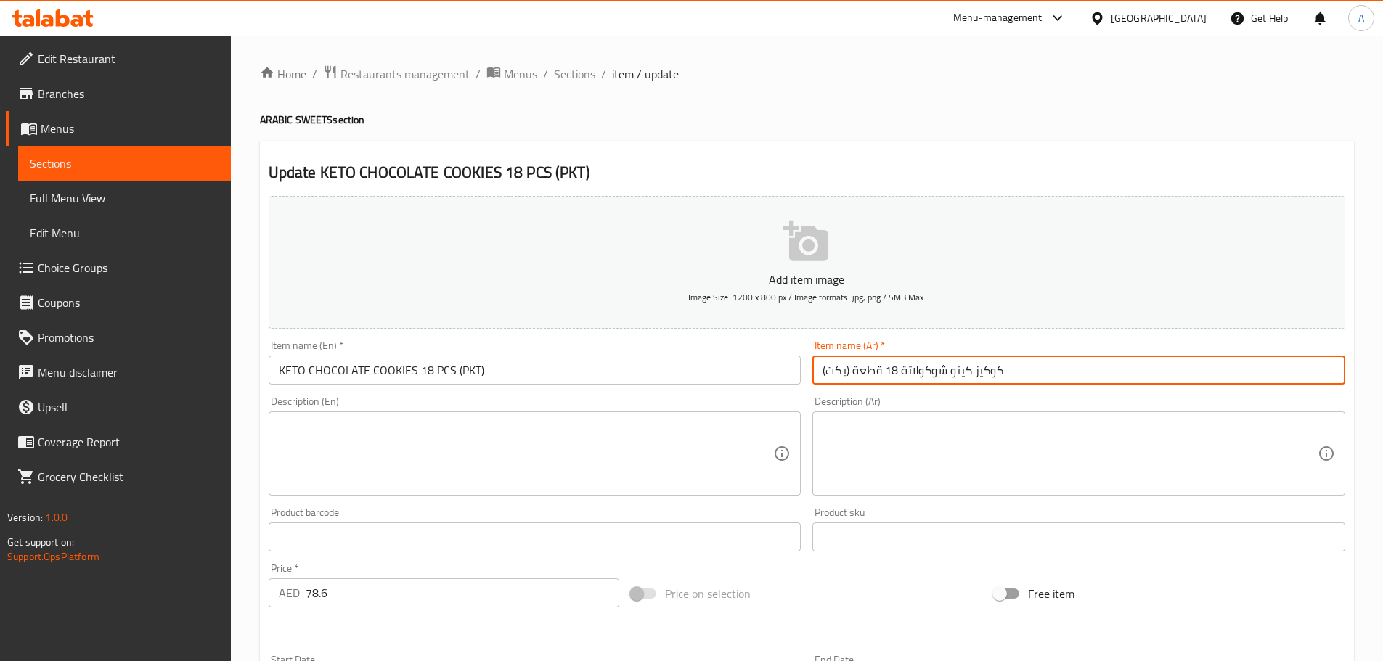
click at [836, 370] on input "كوكيز كيتو شوكولاتة 18 قطعة (بكت)" at bounding box center [1078, 370] width 533 height 29
paste input "بوة"
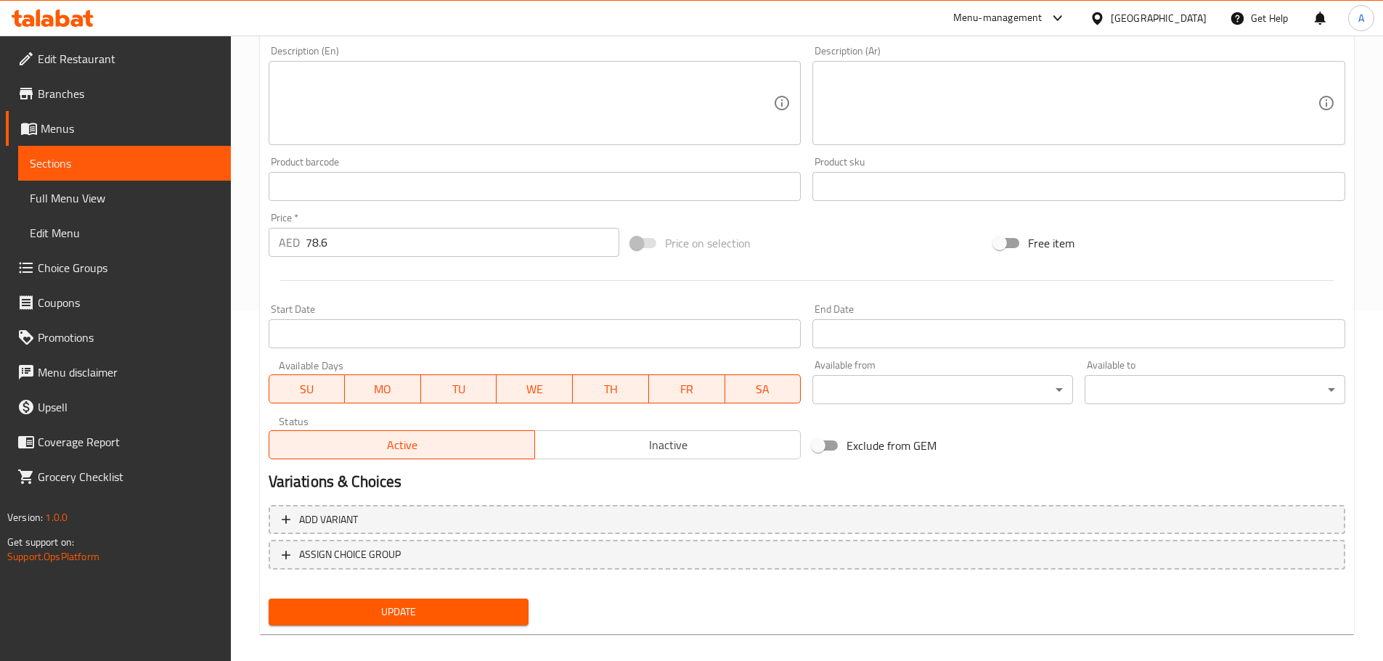
scroll to position [364, 0]
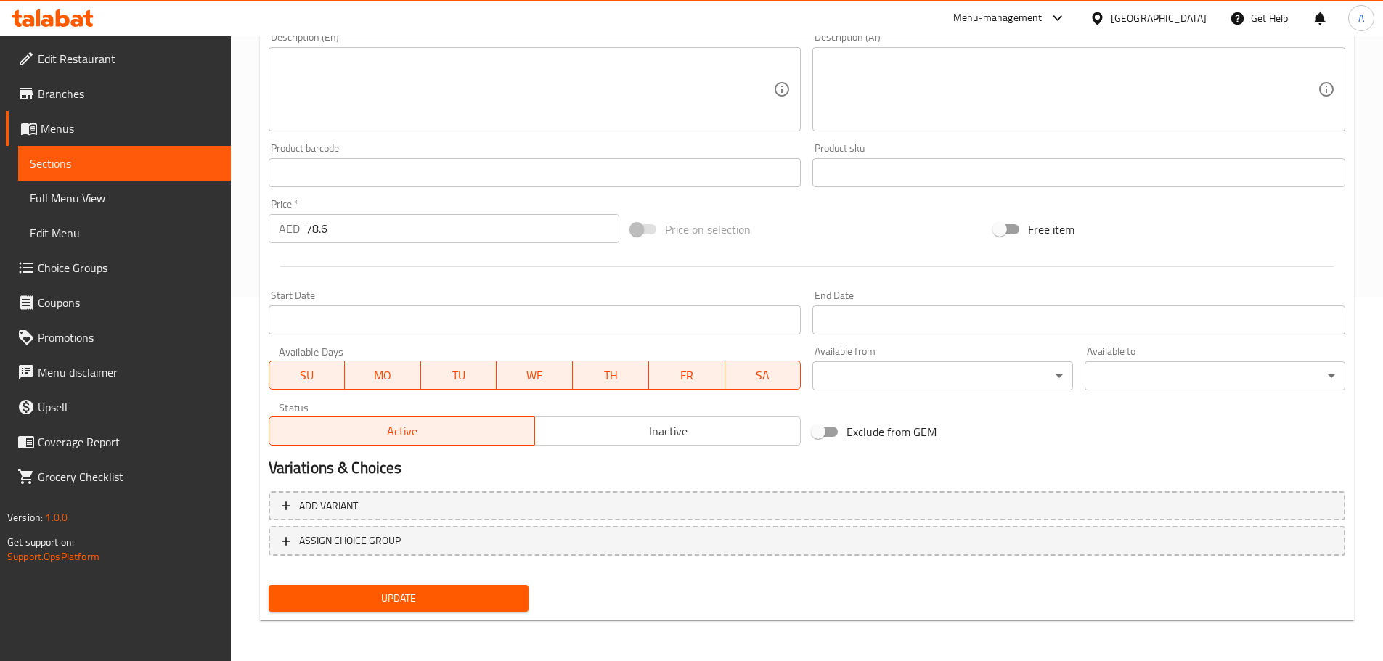
type input "كوكيز كيتو شوكولاتة 18 قطعة (عبوة)"
click at [391, 607] on span "Update" at bounding box center [398, 598] width 237 height 18
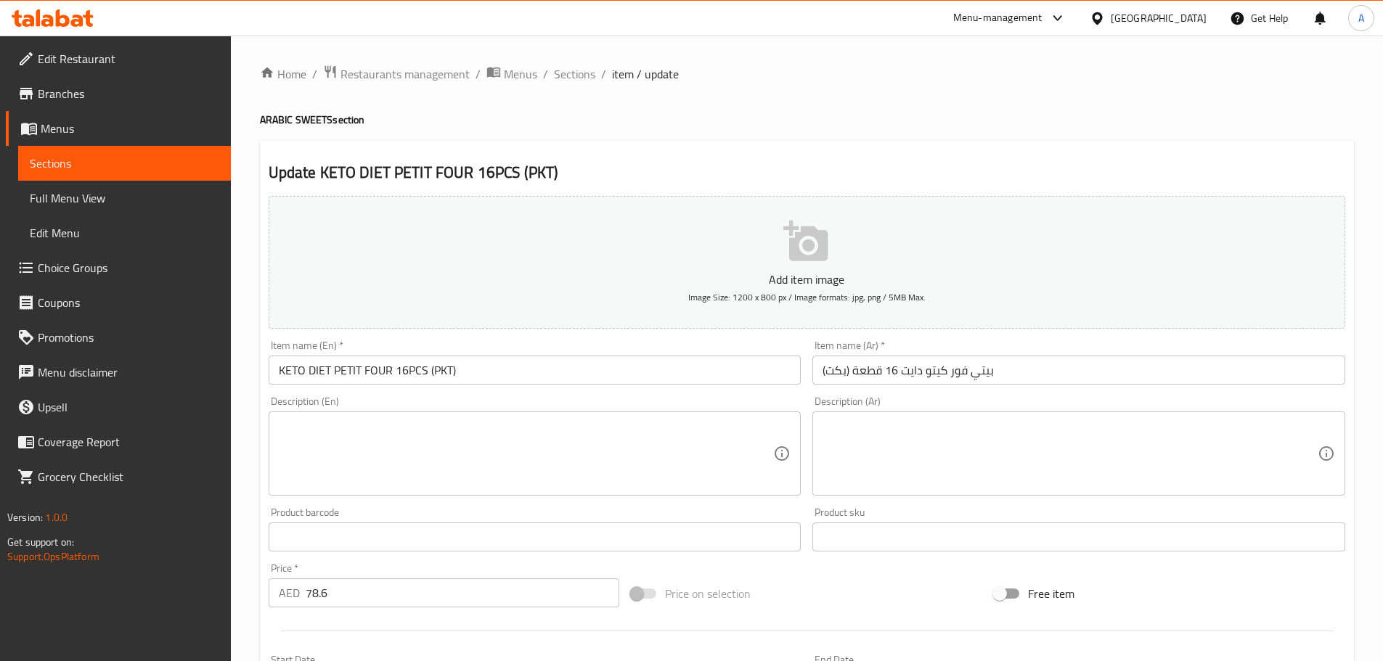
click at [838, 359] on input "بيتي فور كيتو دايت 16 قطعة (بكت)" at bounding box center [1078, 370] width 533 height 29
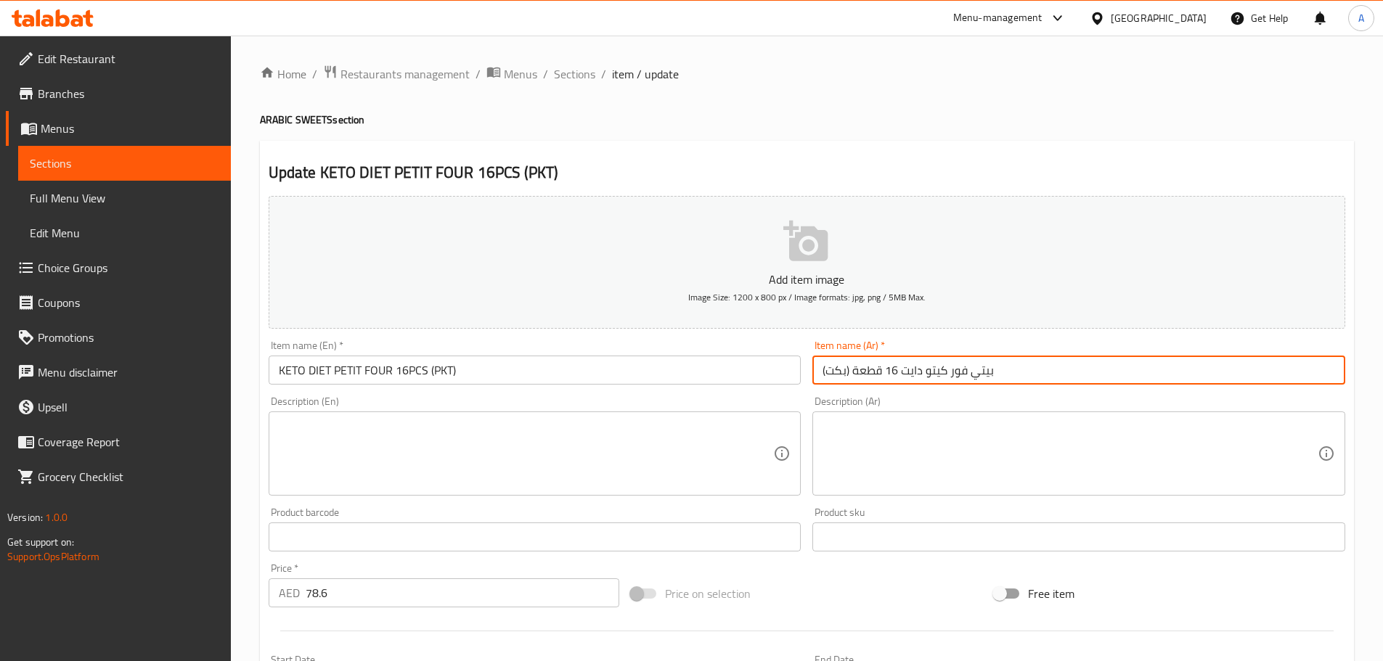
click at [838, 359] on input "بيتي فور كيتو دايت 16 قطعة (بكت)" at bounding box center [1078, 370] width 533 height 29
paste input "بوة"
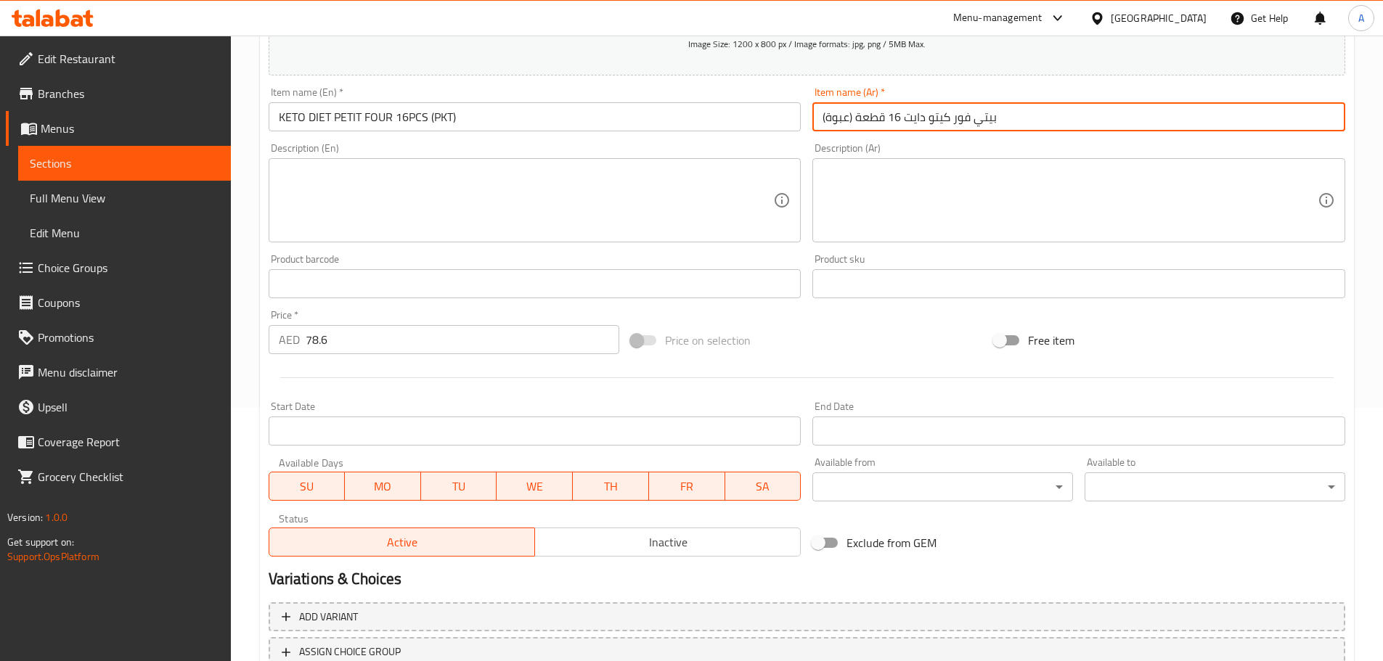
scroll to position [364, 0]
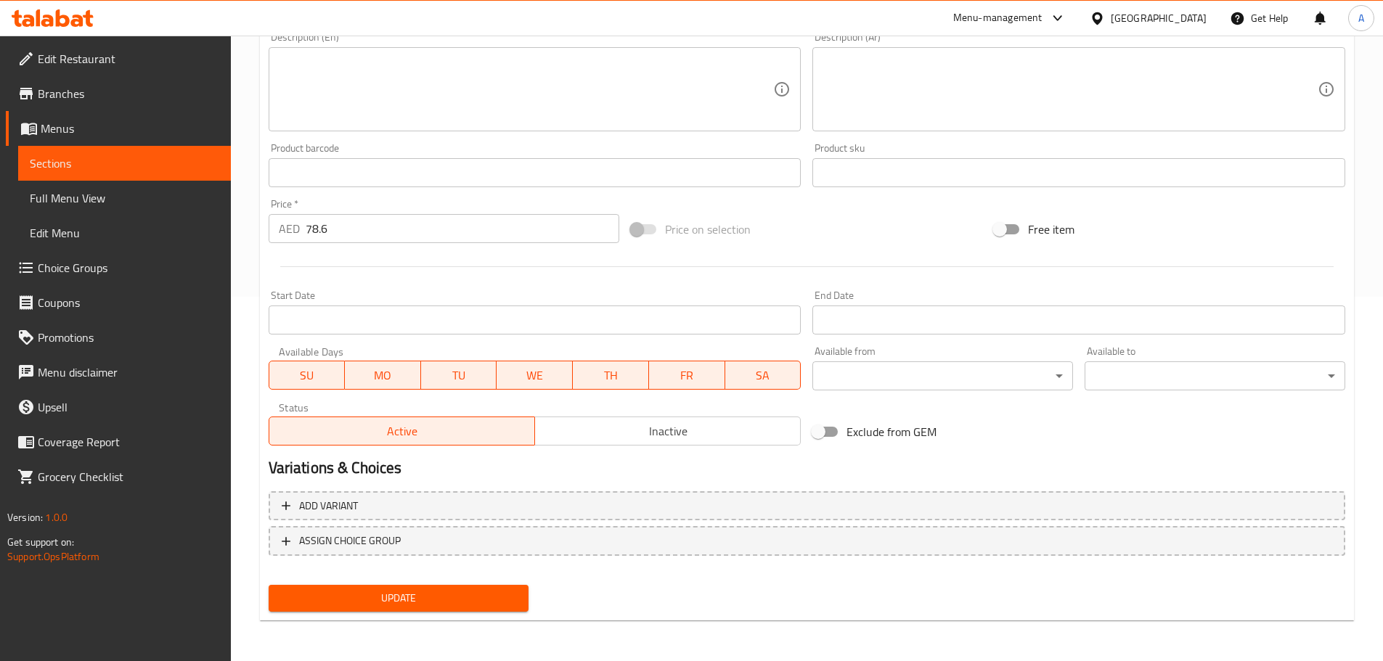
type input "بيتي فور كيتو دايت 16 قطعة (عبوة)"
click at [502, 592] on span "Update" at bounding box center [398, 598] width 237 height 18
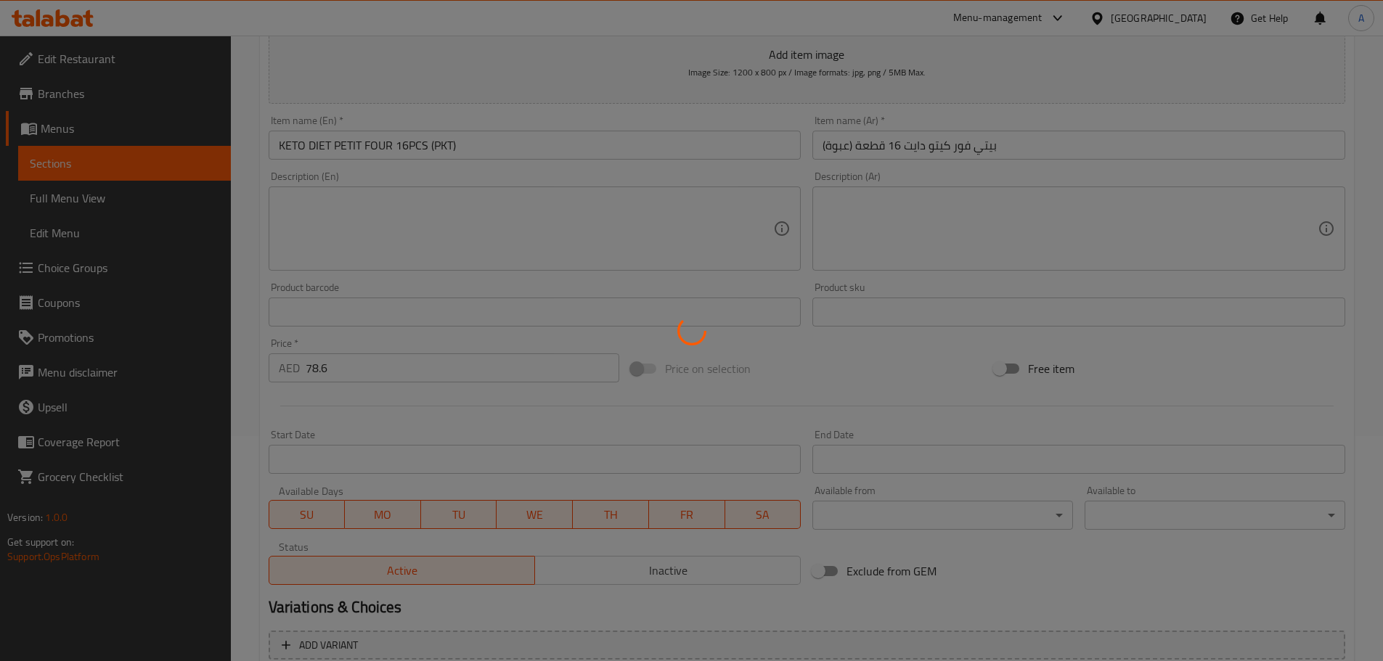
scroll to position [183, 0]
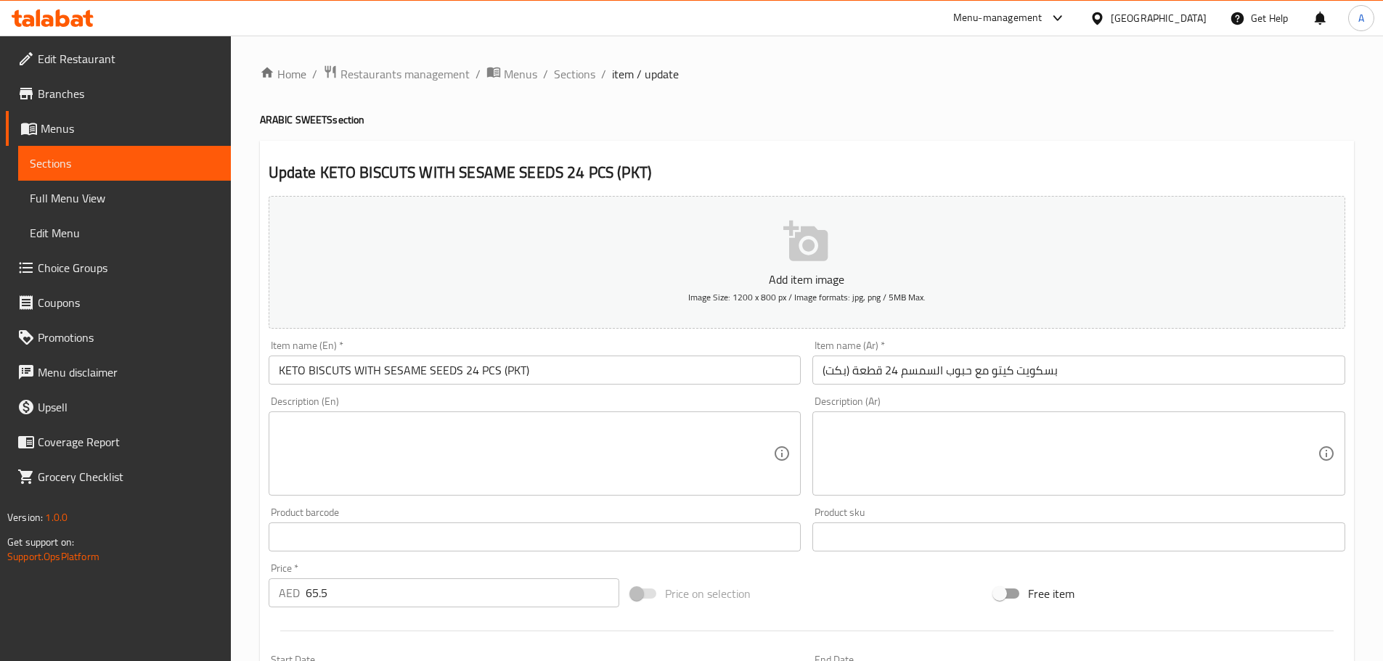
click at [836, 372] on input "بسكويت كيتو مع حبوب السمسم 24 قطعة (بكت)" at bounding box center [1078, 370] width 533 height 29
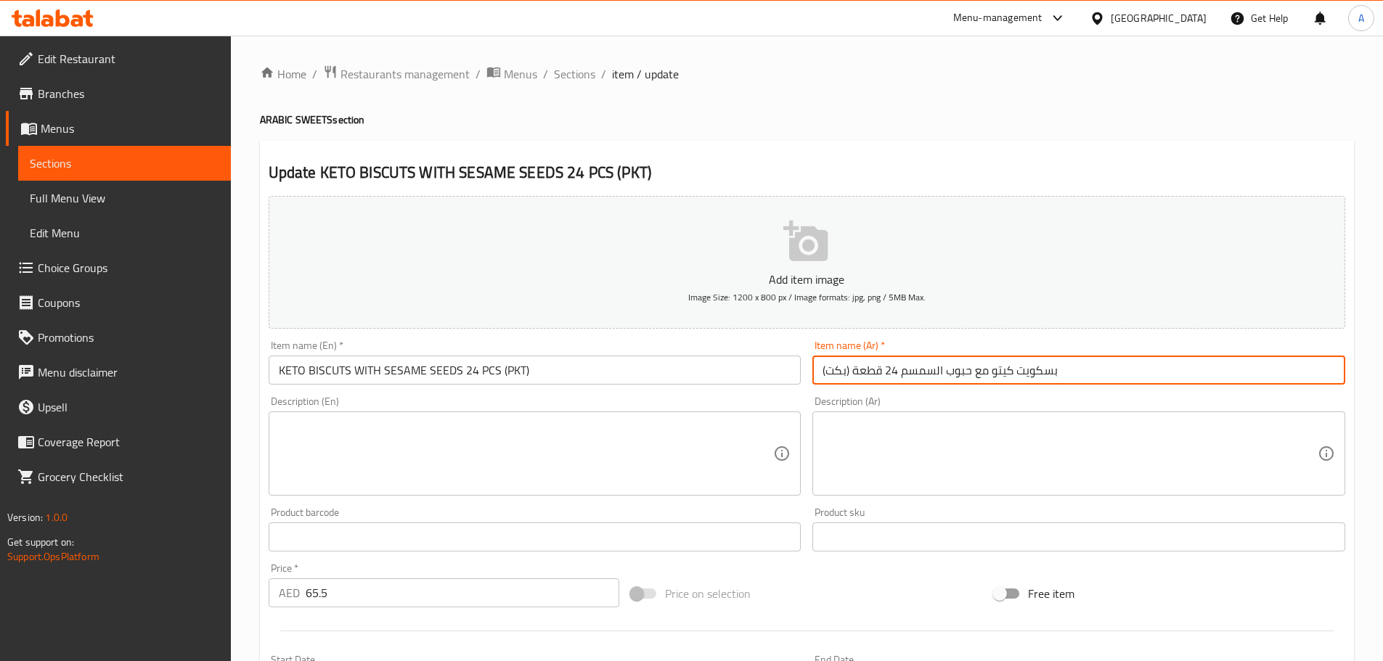
click at [836, 372] on input "بسكويت كيتو مع حبوب السمسم 24 قطعة (بكت)" at bounding box center [1078, 370] width 533 height 29
paste input "بوة"
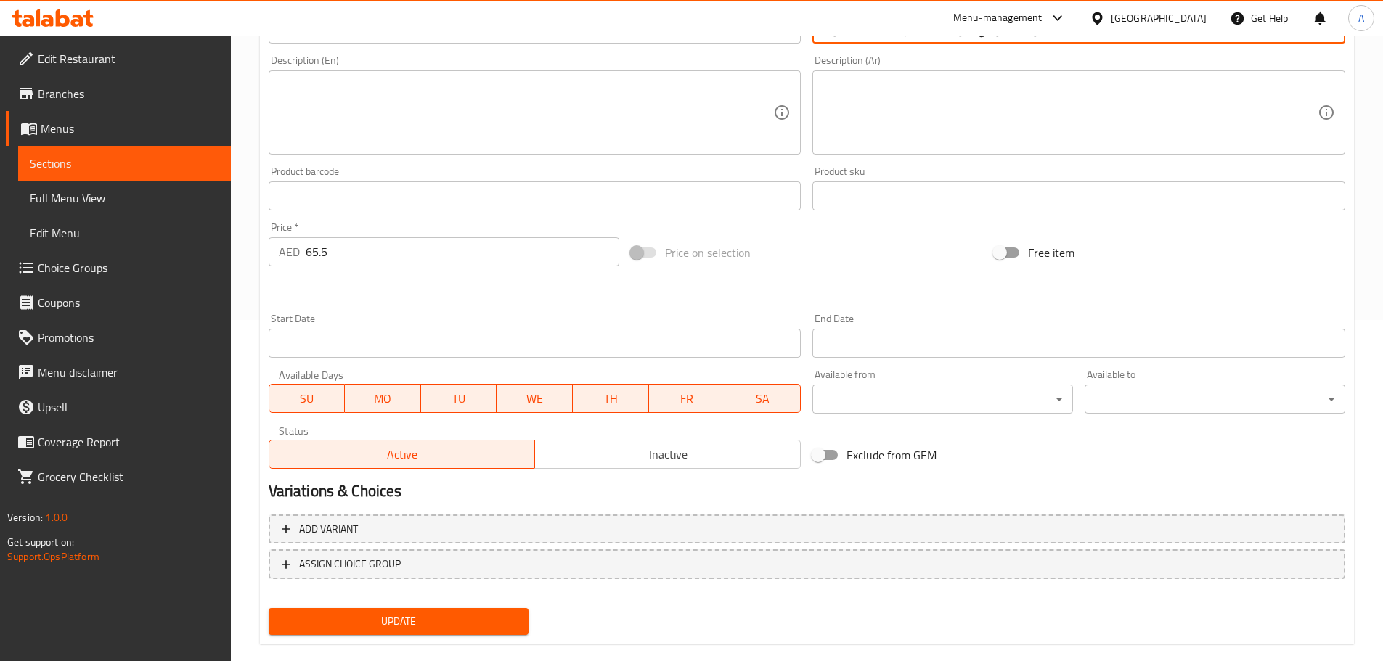
scroll to position [356, 0]
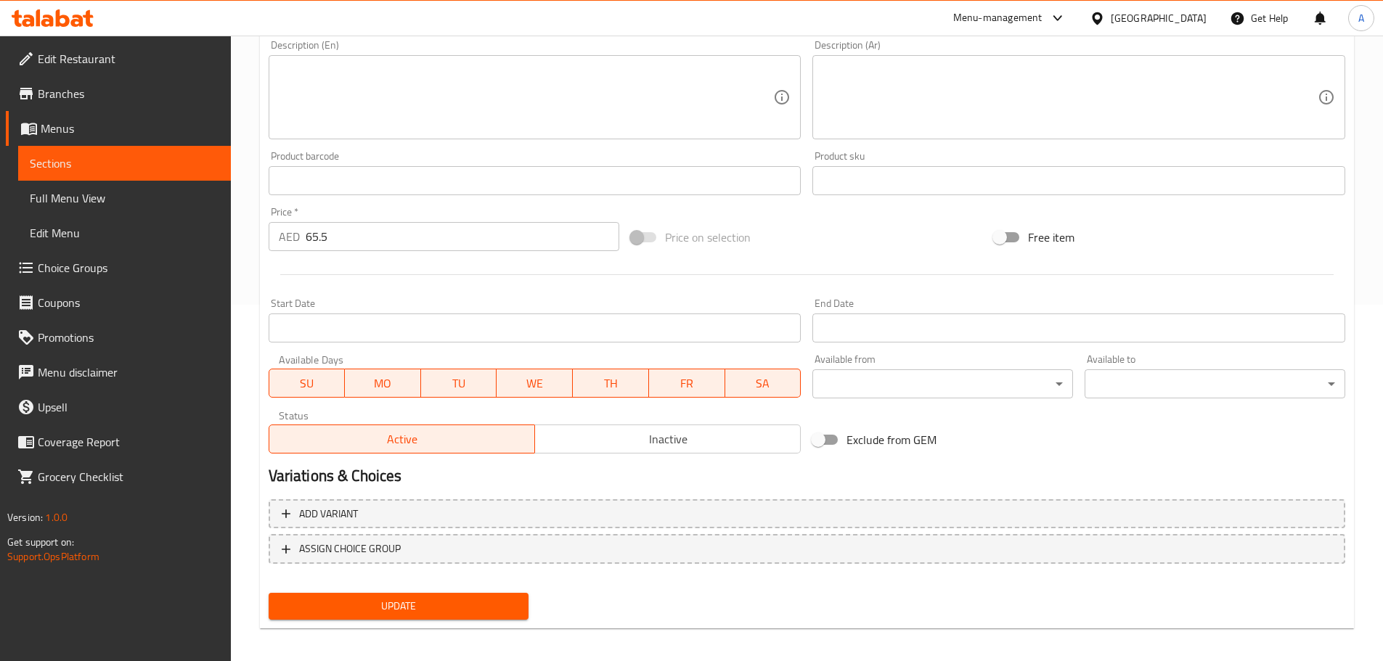
type input "بسكويت كيتو مع حبوب السمسم 24 قطعة (عبوة)"
click at [412, 587] on div "Add variant ASSIGN CHOICE GROUP" at bounding box center [807, 541] width 1088 height 94
click at [439, 622] on div "Update" at bounding box center [399, 606] width 272 height 38
click at [444, 603] on span "Update" at bounding box center [398, 606] width 237 height 18
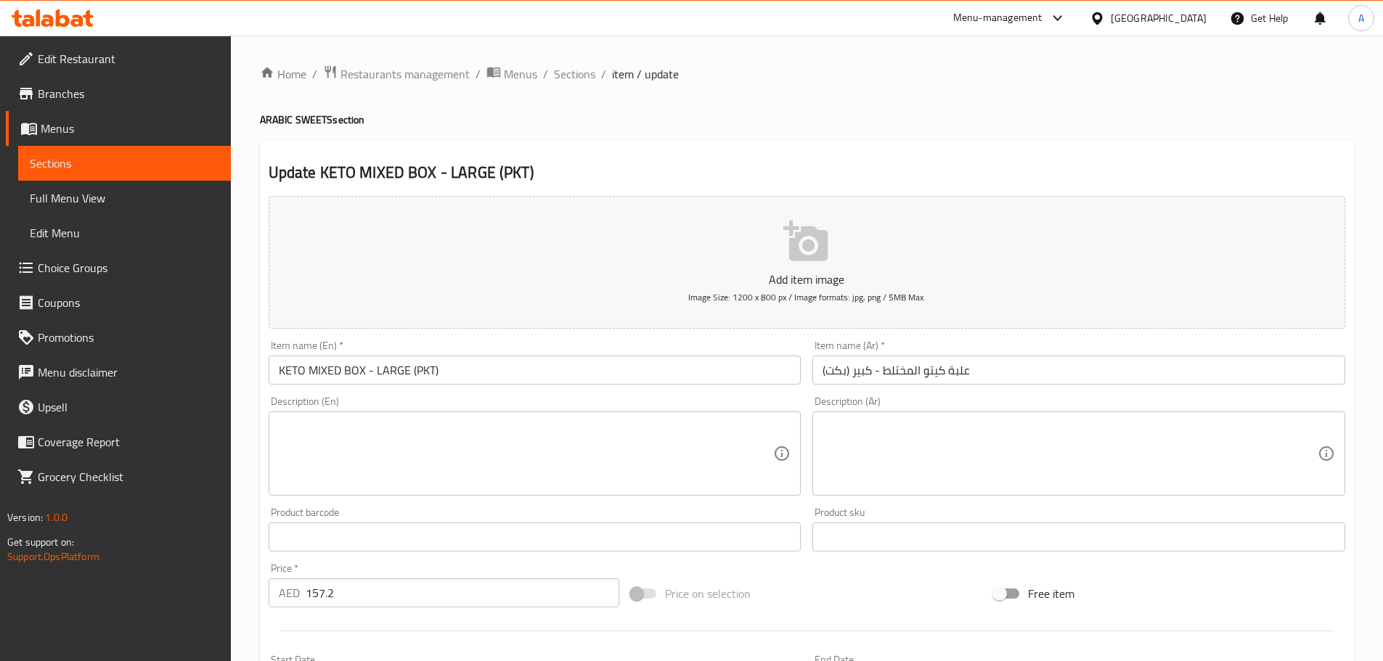
click at [843, 375] on input "علبة كيتو المختلط - كبير (بكت)" at bounding box center [1078, 370] width 533 height 29
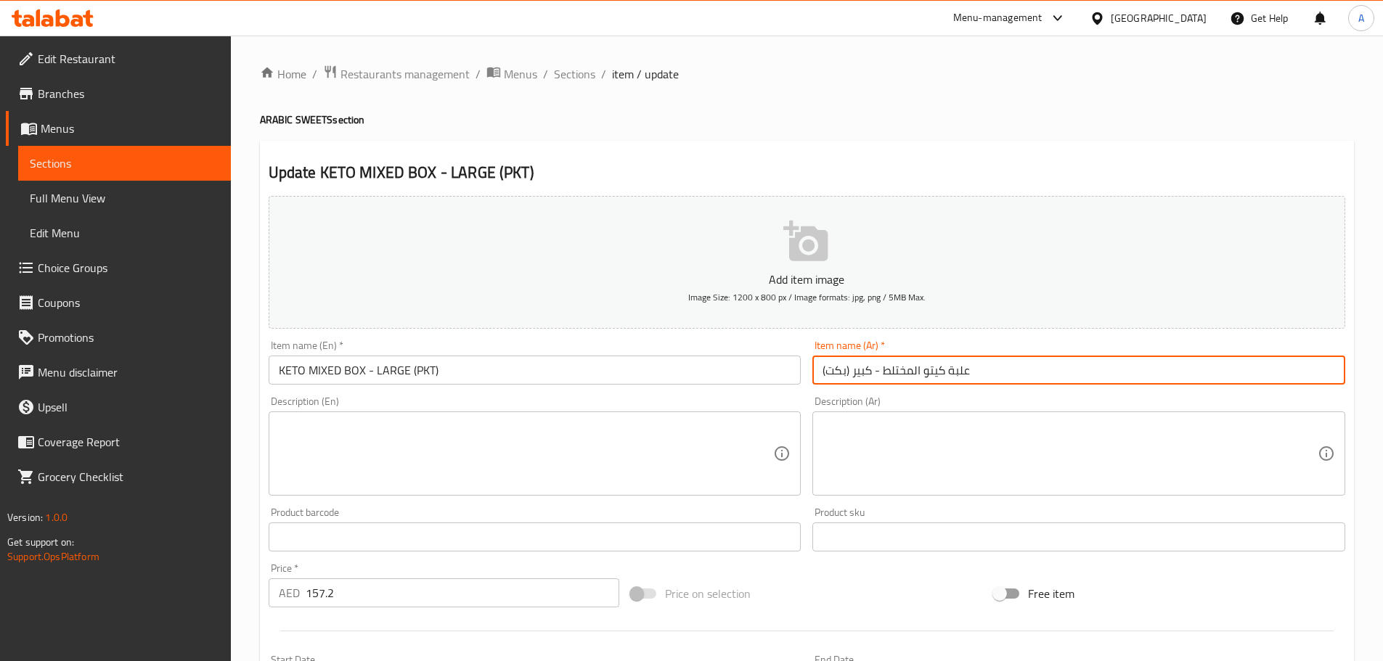
click at [843, 375] on input "علبة كيتو المختلط - كبير (بكت)" at bounding box center [1078, 370] width 533 height 29
paste input "بوة"
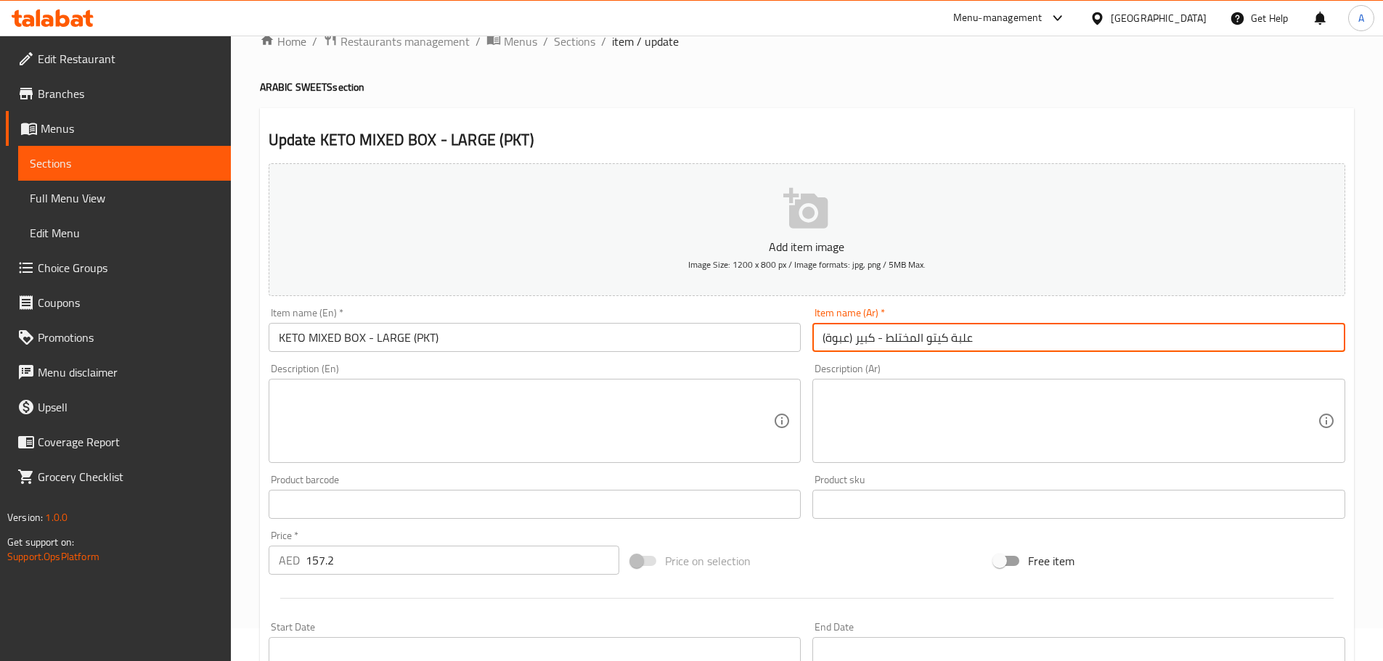
click at [895, 343] on input "علبة كيتو المختلط - كبير (عبوة)" at bounding box center [1078, 337] width 533 height 29
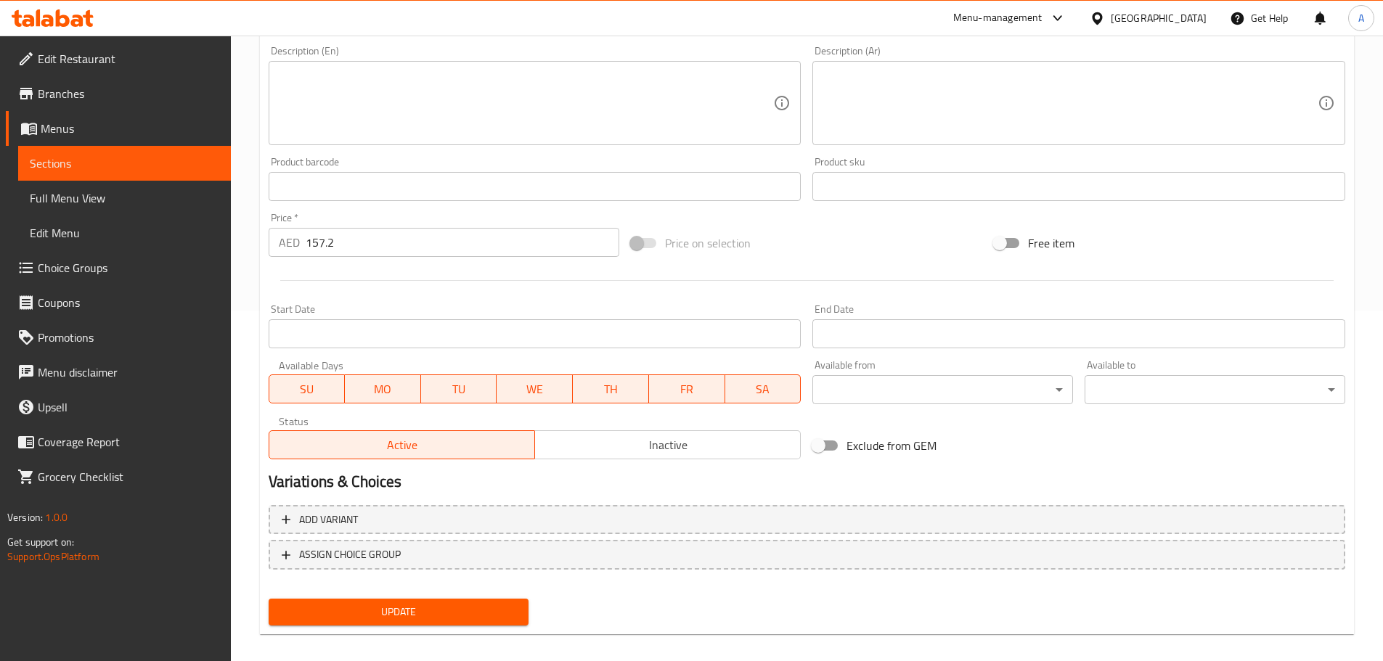
scroll to position [364, 0]
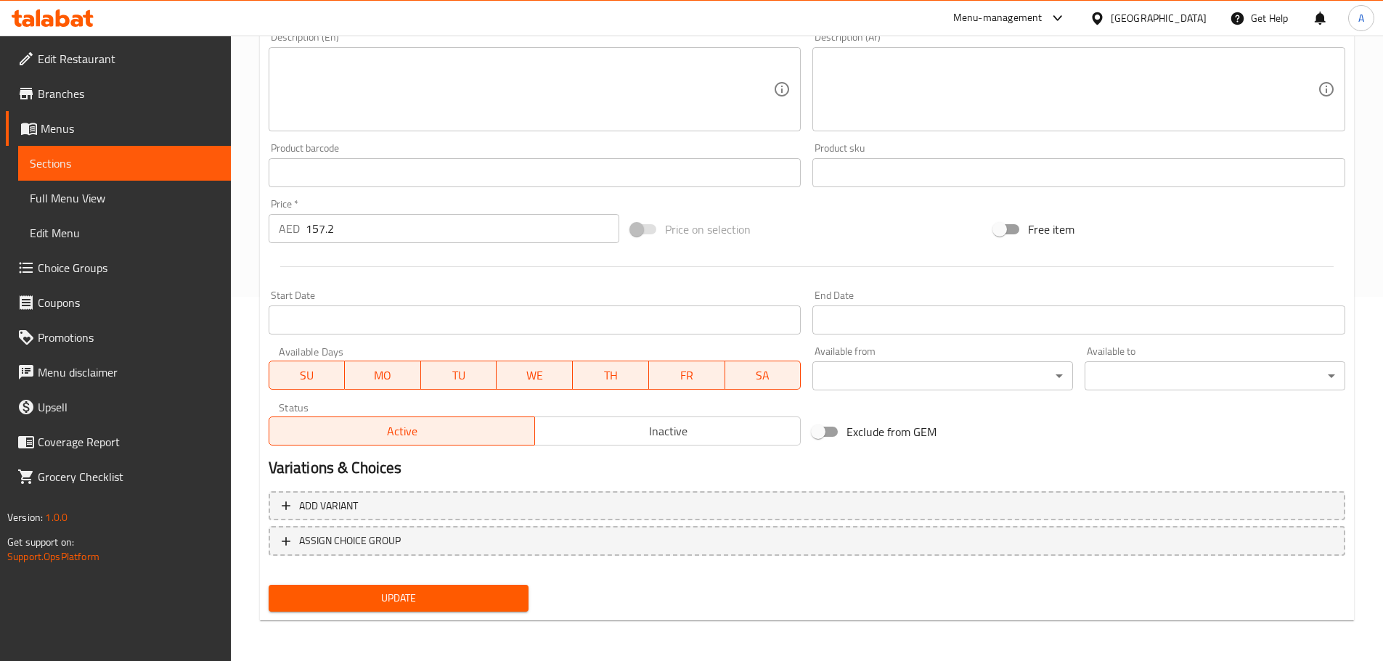
type input "علبة كيتو مشكلة - كبير (عبوة)"
click at [450, 616] on div "Update" at bounding box center [399, 598] width 272 height 38
click at [454, 613] on div "Update" at bounding box center [399, 598] width 272 height 38
click at [421, 595] on span "Update" at bounding box center [398, 598] width 237 height 18
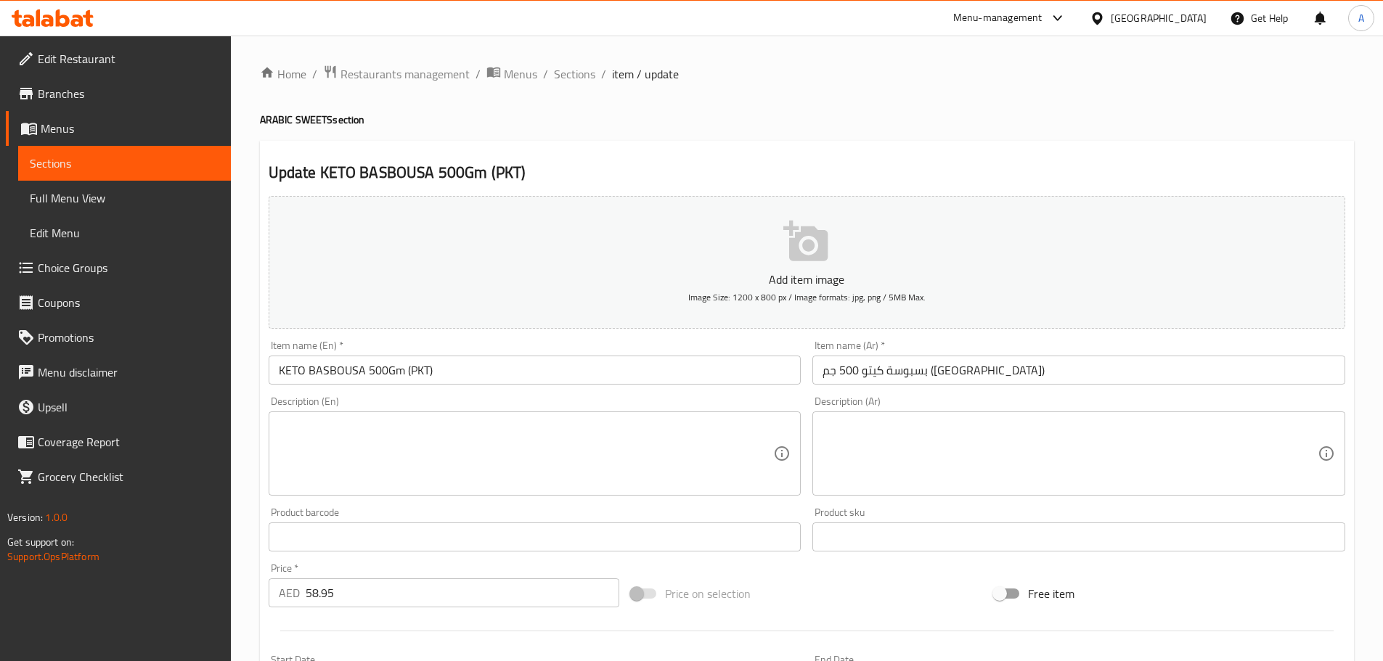
click at [837, 367] on input "بسبوسة كيتو 500 جم ([GEOGRAPHIC_DATA])" at bounding box center [1078, 370] width 533 height 29
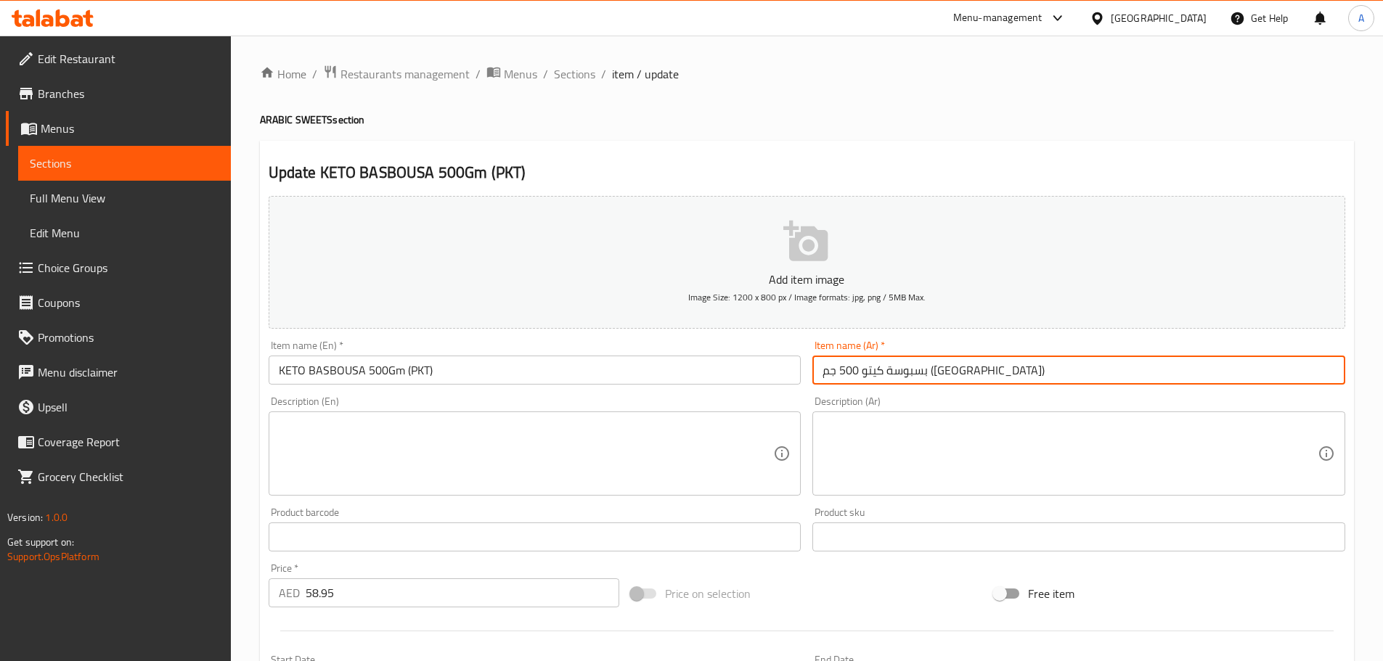
paste input "بوة"
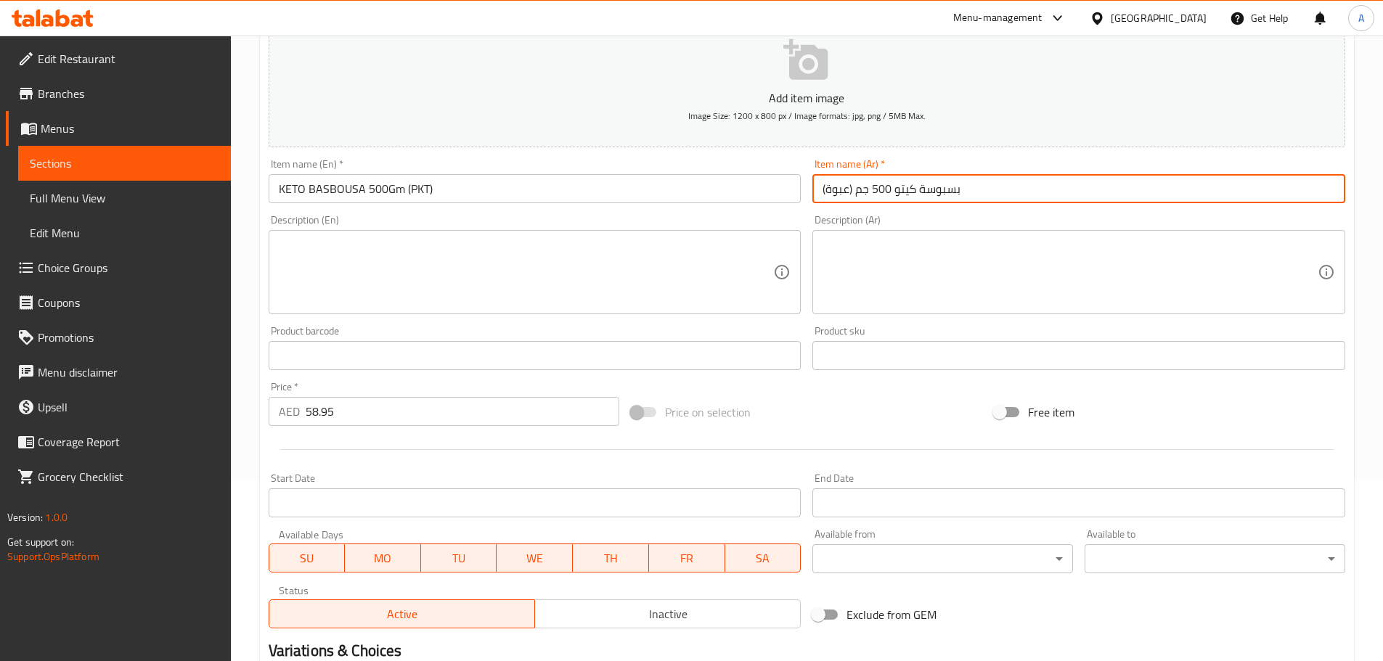
scroll to position [364, 0]
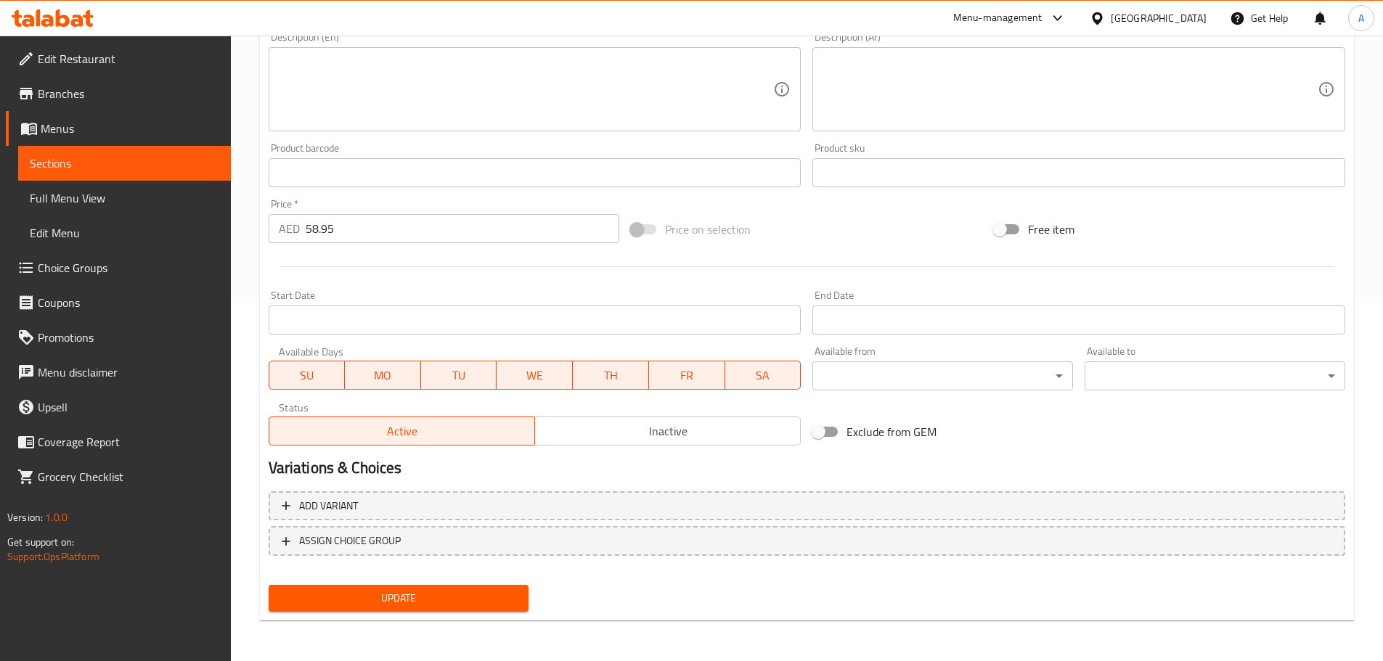
type input "بسبوسة كيتو 500 جم (عبوة)"
click at [519, 619] on div "Update KETO BASBOUSA 500Gm (PKT) Add item image Image Size: 1200 x 800 px / Ima…" at bounding box center [807, 198] width 1094 height 845
click at [502, 600] on span "Update" at bounding box center [398, 598] width 237 height 18
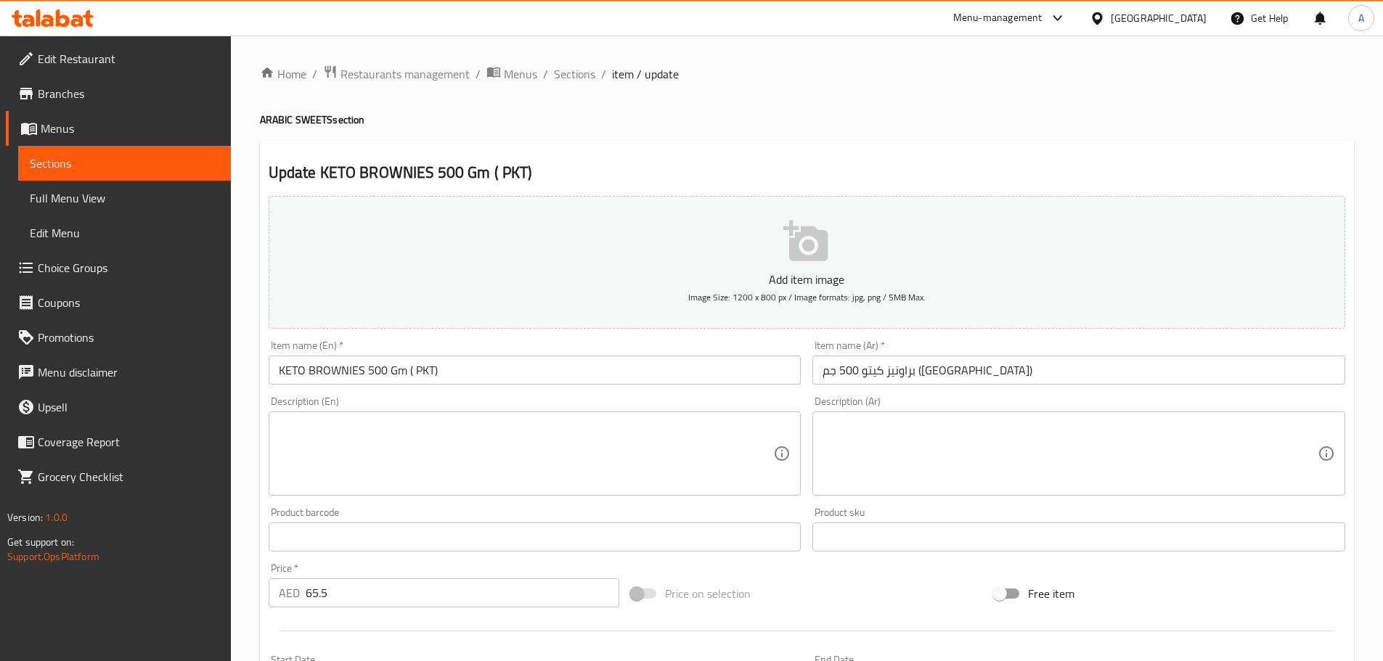
click at [843, 372] on input "براونيز كيتو 500 جم ([GEOGRAPHIC_DATA])" at bounding box center [1078, 370] width 533 height 29
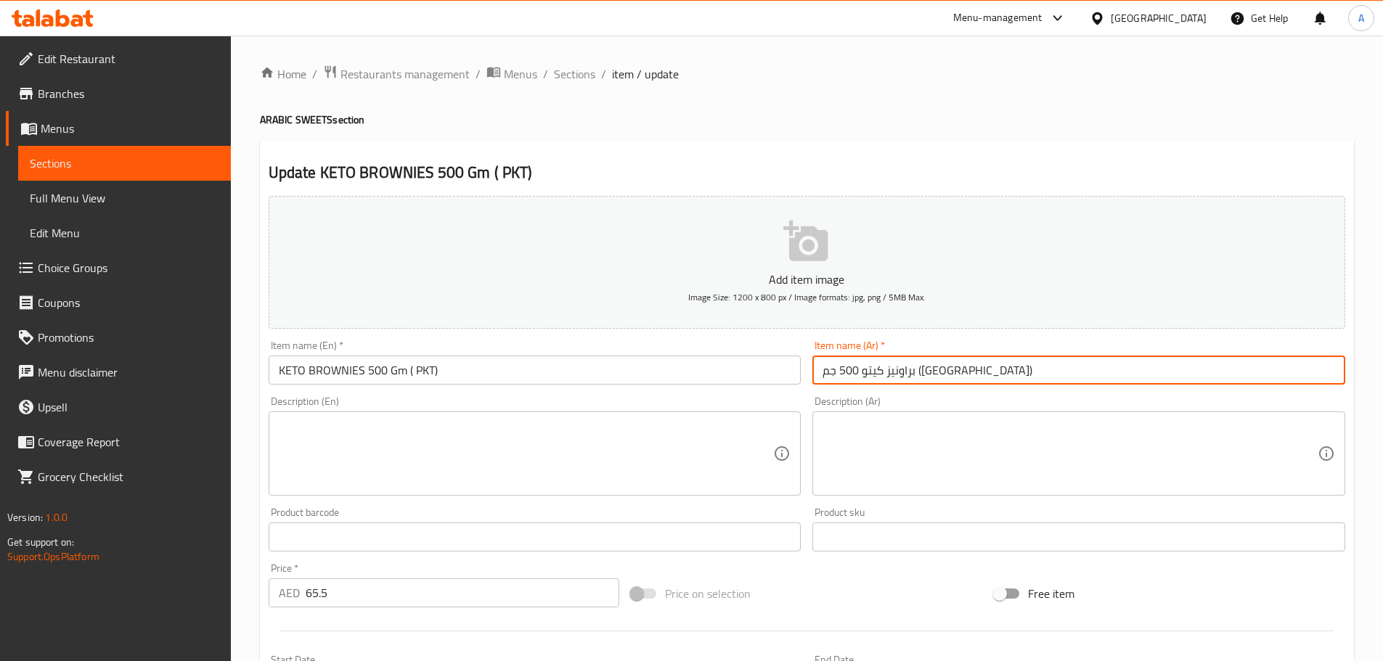
paste input "بوة"
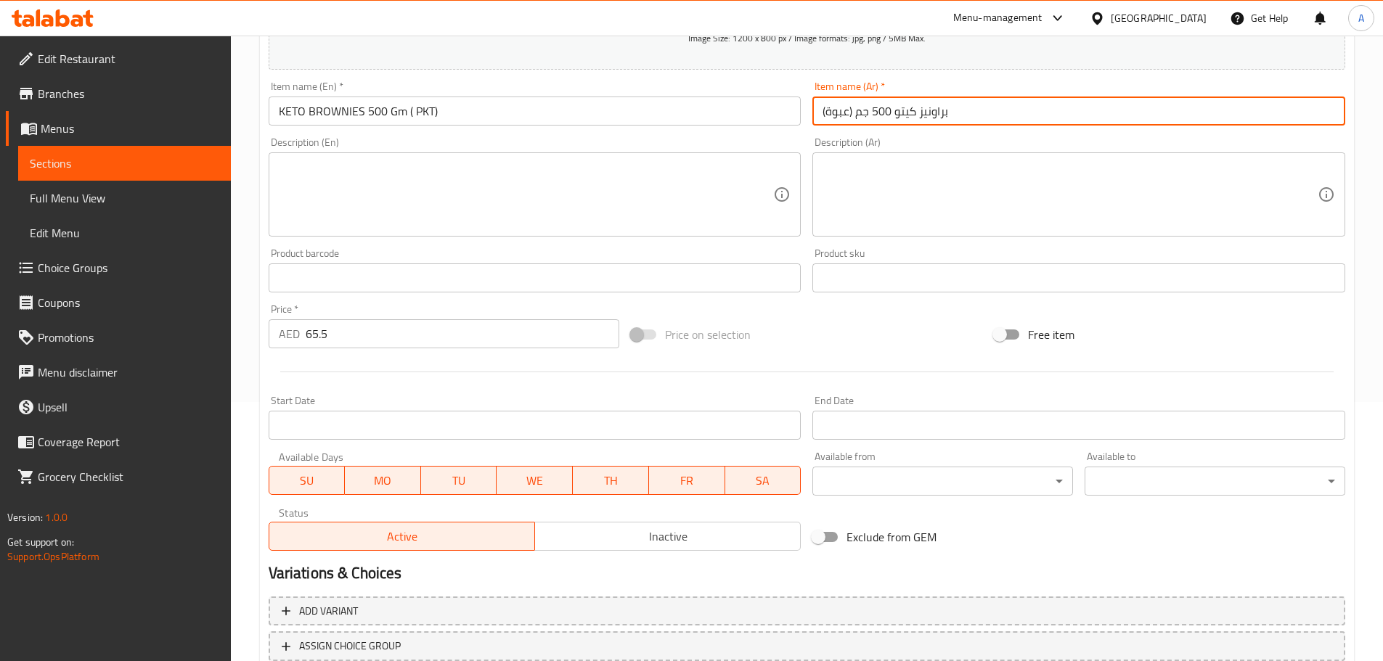
scroll to position [364, 0]
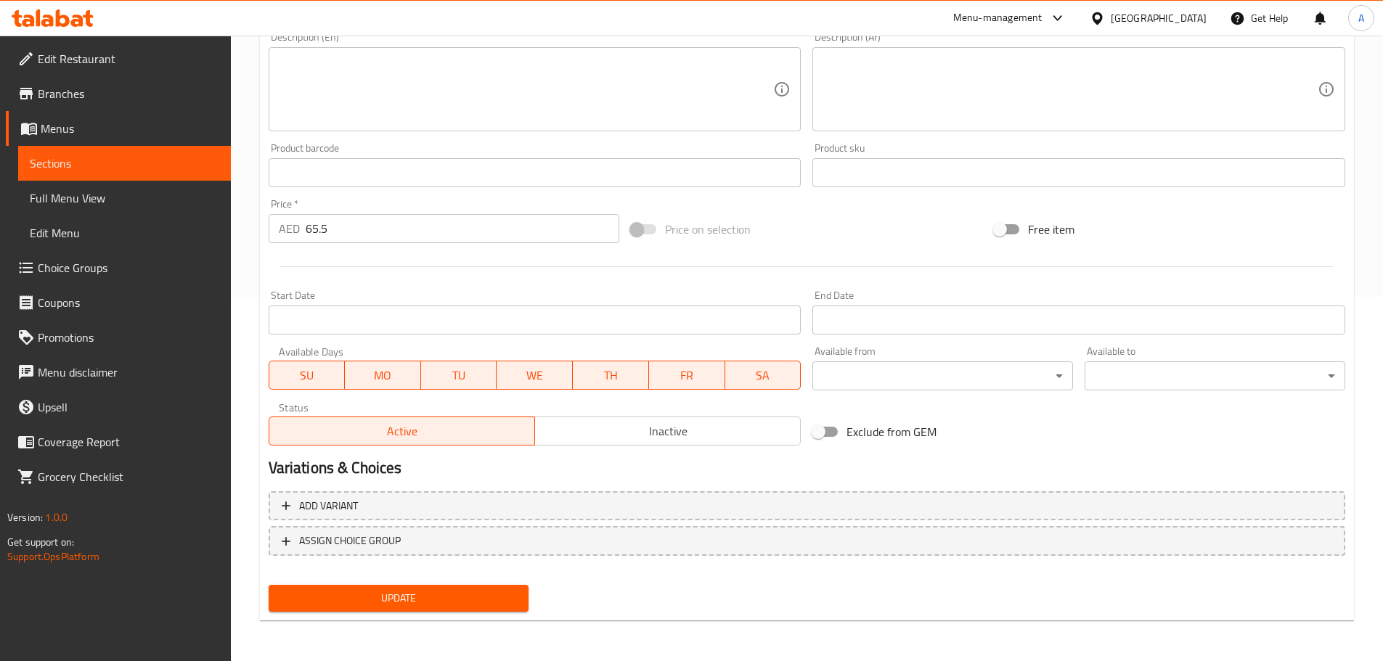
type input "براونيز كيتو 500 جم (عبوة)"
click at [403, 582] on div "Update" at bounding box center [399, 598] width 272 height 38
click at [409, 607] on span "Update" at bounding box center [398, 598] width 237 height 18
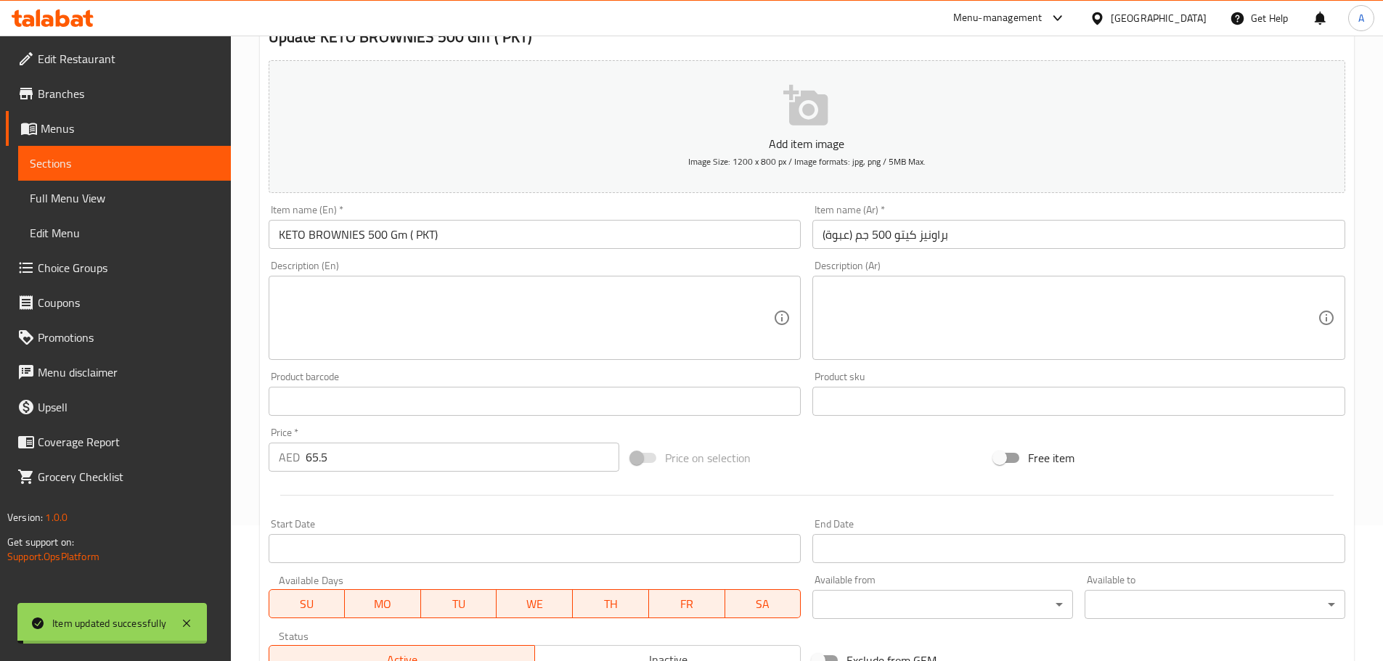
scroll to position [123, 0]
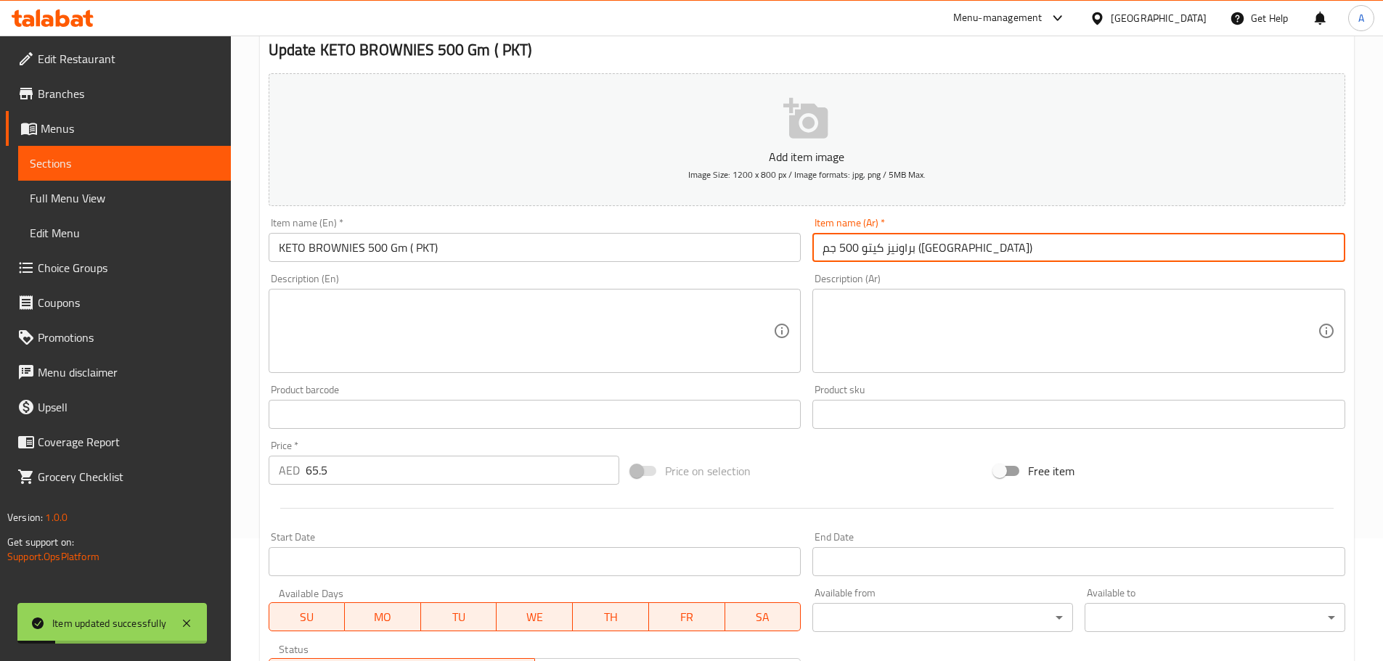
type input "براونيز كيتو 500 جم ([GEOGRAPHIC_DATA])"
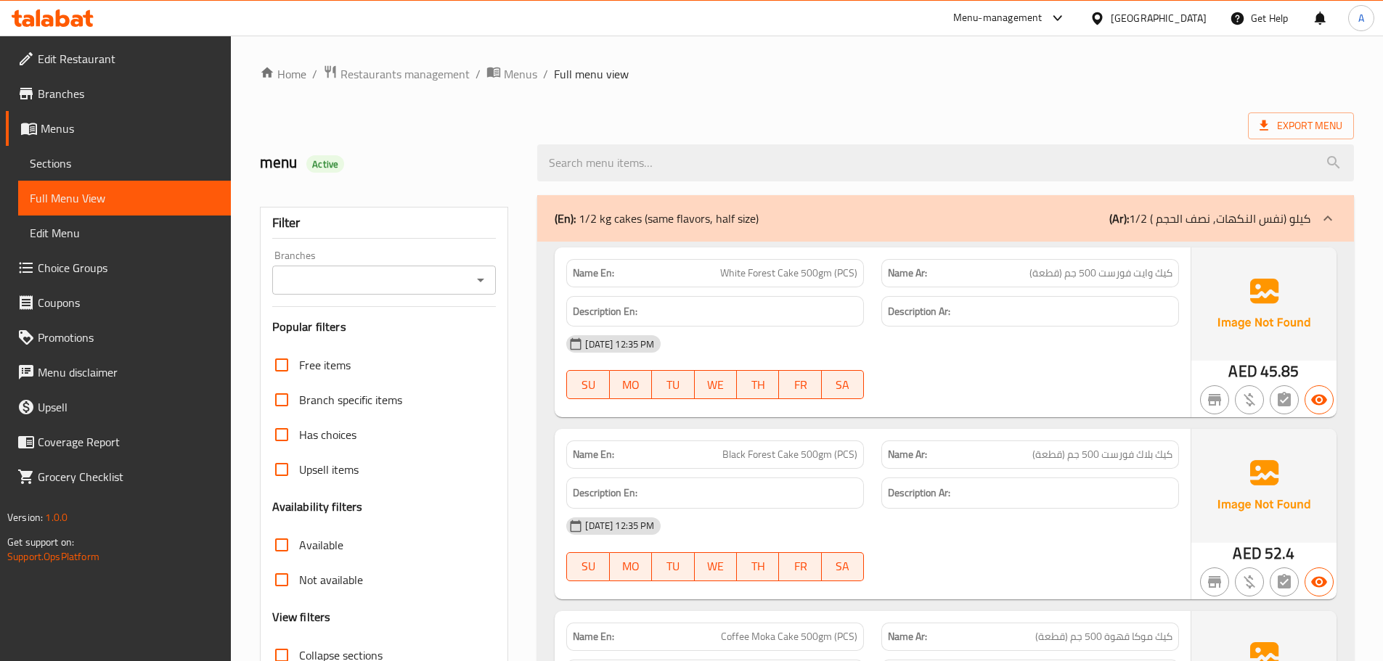
scroll to position [160, 0]
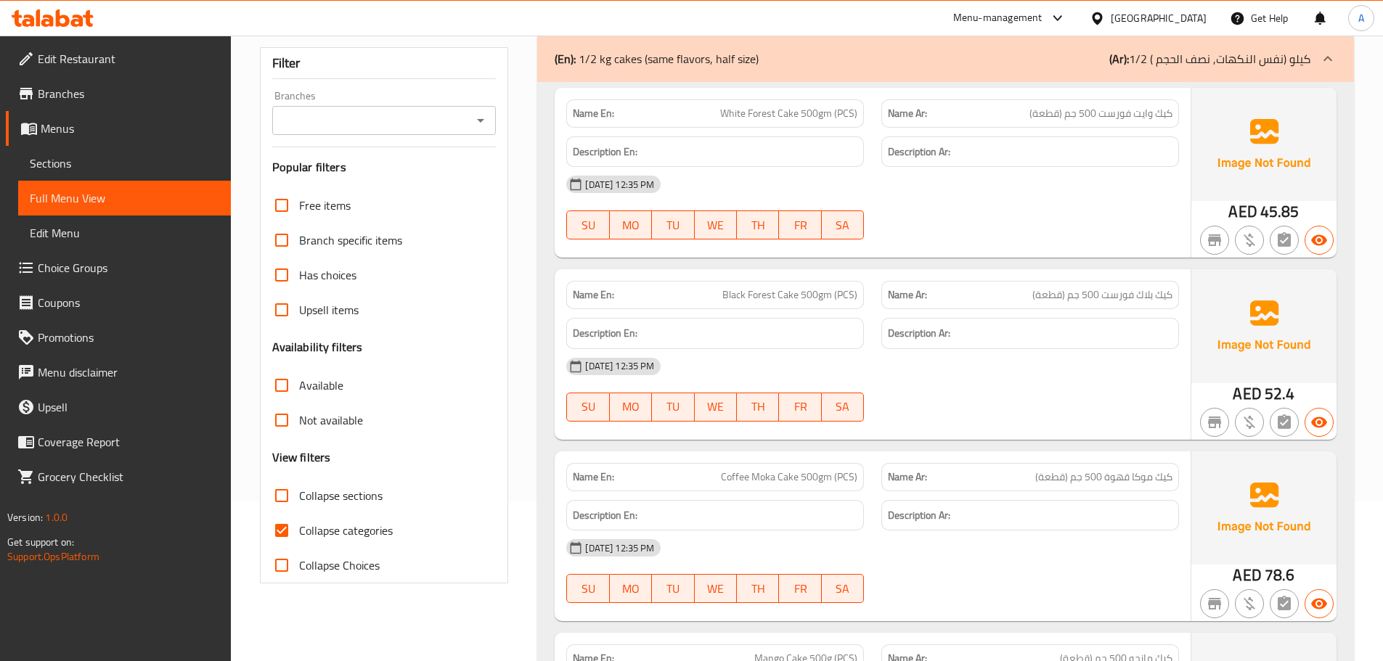
click at [343, 543] on label "Collapse categories" at bounding box center [328, 530] width 128 height 35
click at [299, 543] on input "Collapse categories" at bounding box center [281, 530] width 35 height 35
checkbox input "false"
click at [303, 496] on span "Collapse sections" at bounding box center [340, 495] width 83 height 17
click at [299, 496] on input "Collapse sections" at bounding box center [281, 495] width 35 height 35
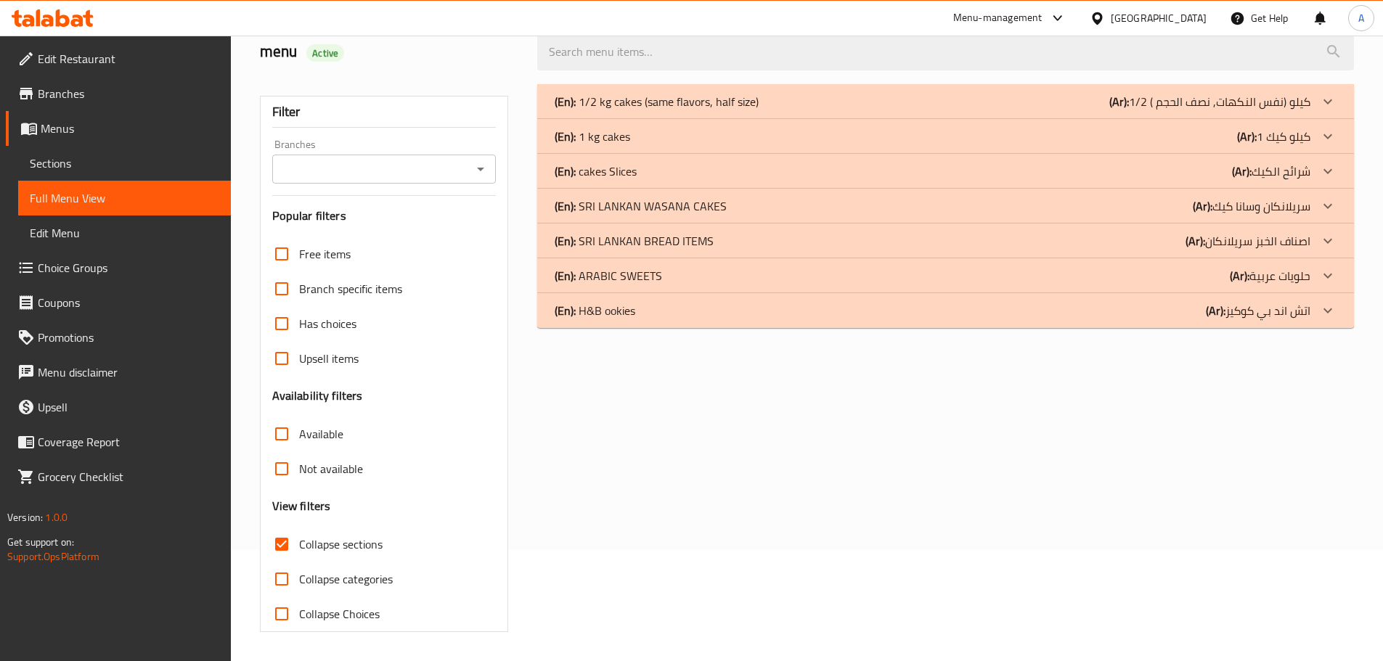
scroll to position [111, 0]
click at [635, 110] on p "(En): H&B ookies" at bounding box center [657, 101] width 204 height 17
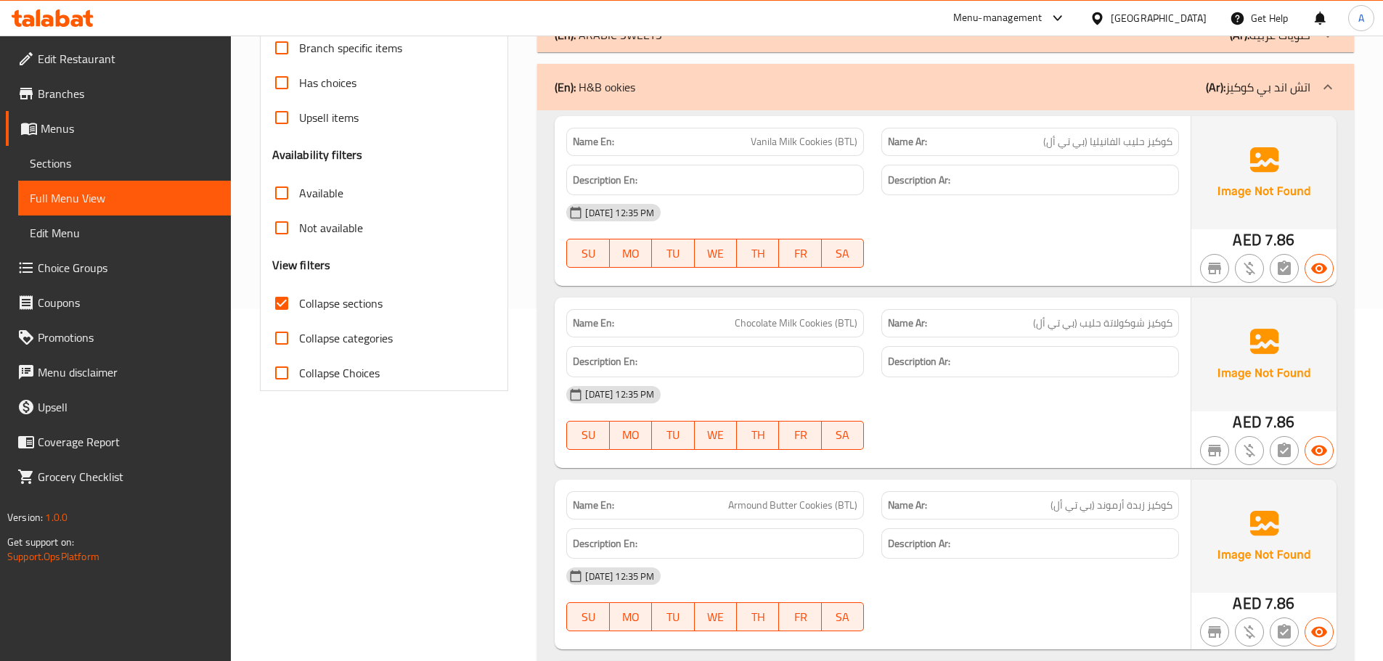
scroll to position [493, 0]
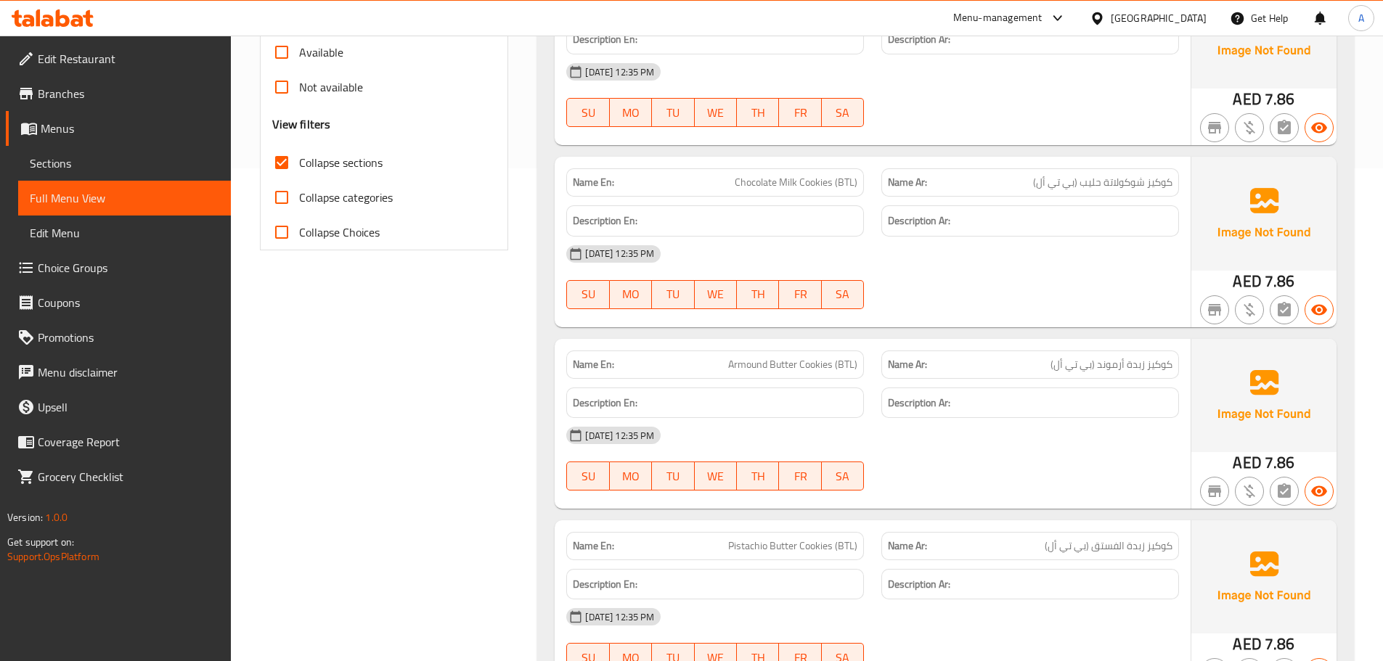
click at [1140, 199] on div "Description Ar:" at bounding box center [1030, 221] width 315 height 49
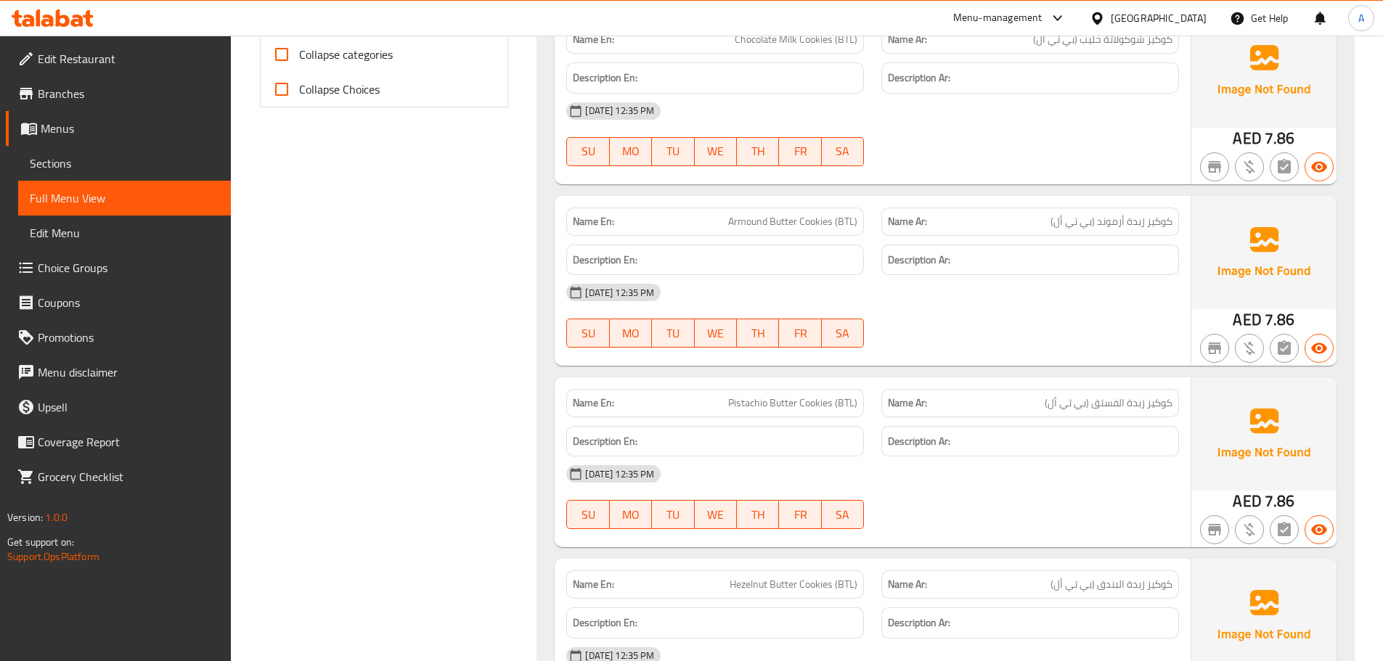
click at [773, 229] on span "Armound Butter Cookies (BTL)" at bounding box center [792, 221] width 129 height 15
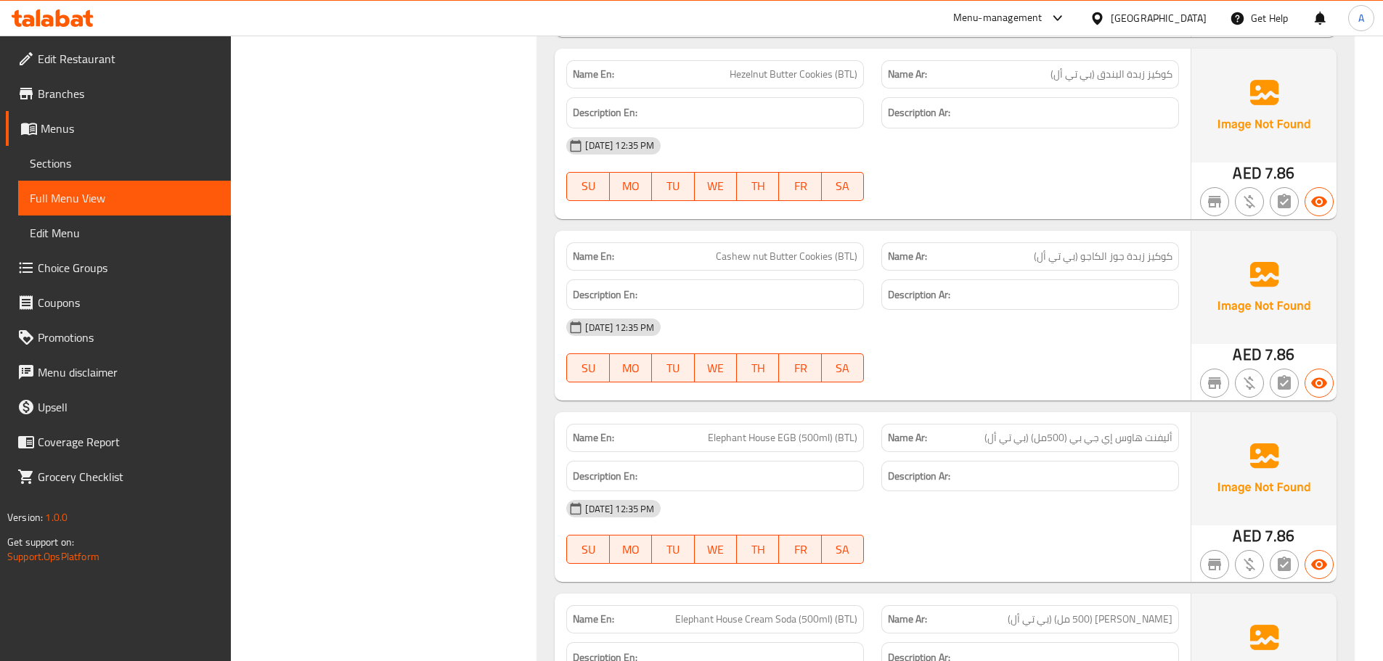
scroll to position [1120, 0]
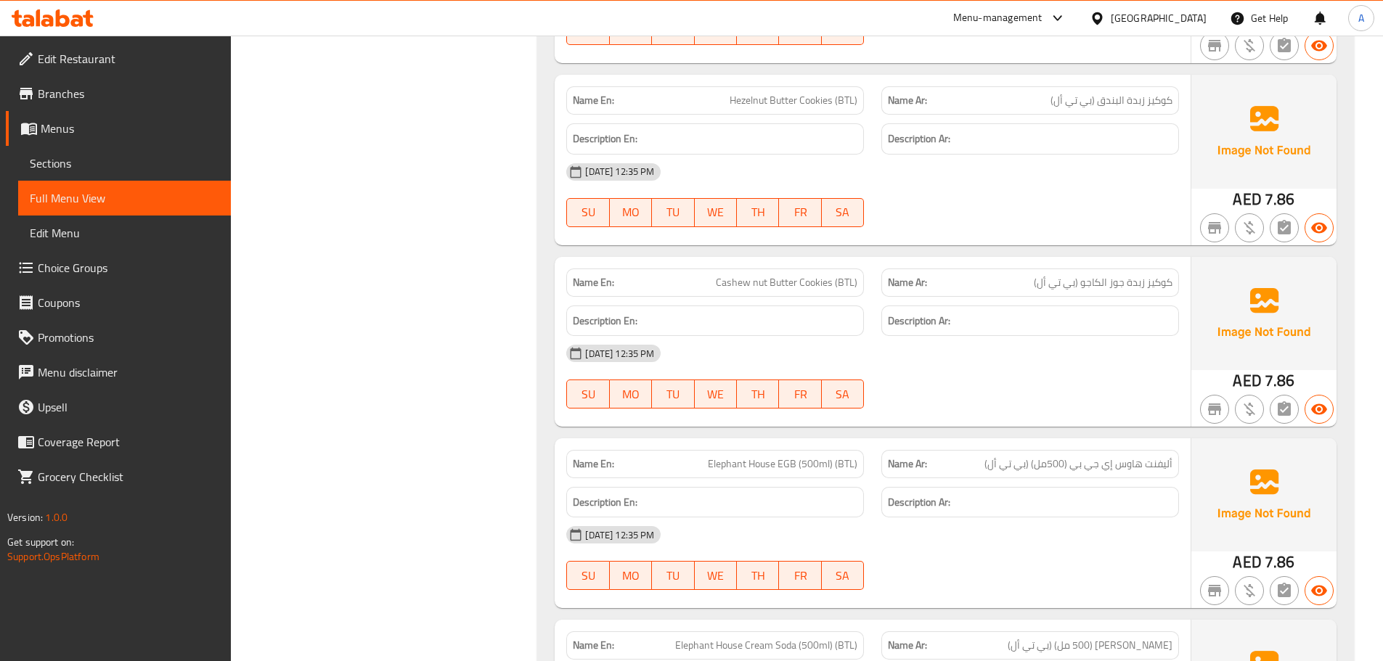
click at [854, 282] on span "Cashew nut Butter Cookies (BTL)" at bounding box center [787, 282] width 142 height 15
click at [807, 276] on span "Cashew nut Butter Cookies (BTL)" at bounding box center [787, 282] width 142 height 15
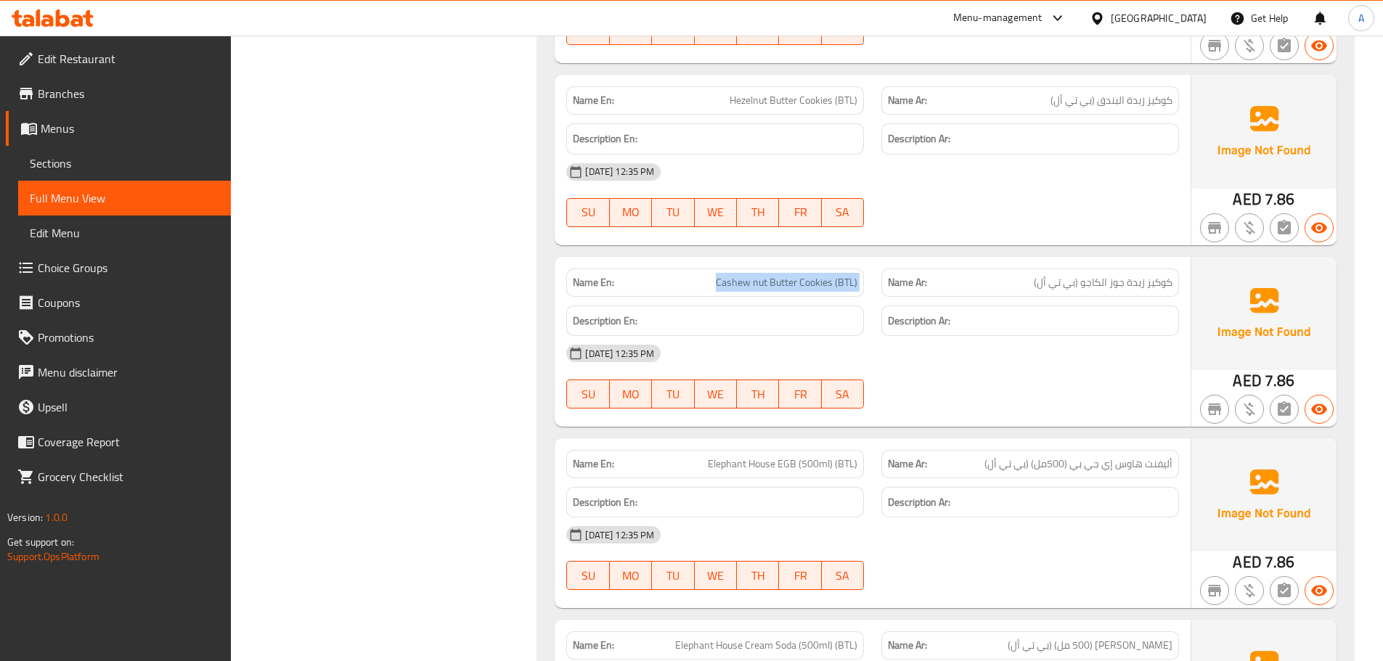
click at [807, 276] on span "Cashew nut Butter Cookies (BTL)" at bounding box center [787, 282] width 142 height 15
click at [1105, 297] on div "Description Ar:" at bounding box center [1030, 321] width 315 height 49
click at [742, 290] on span "Cashew nut Butter Cookies (BTL)" at bounding box center [787, 282] width 142 height 15
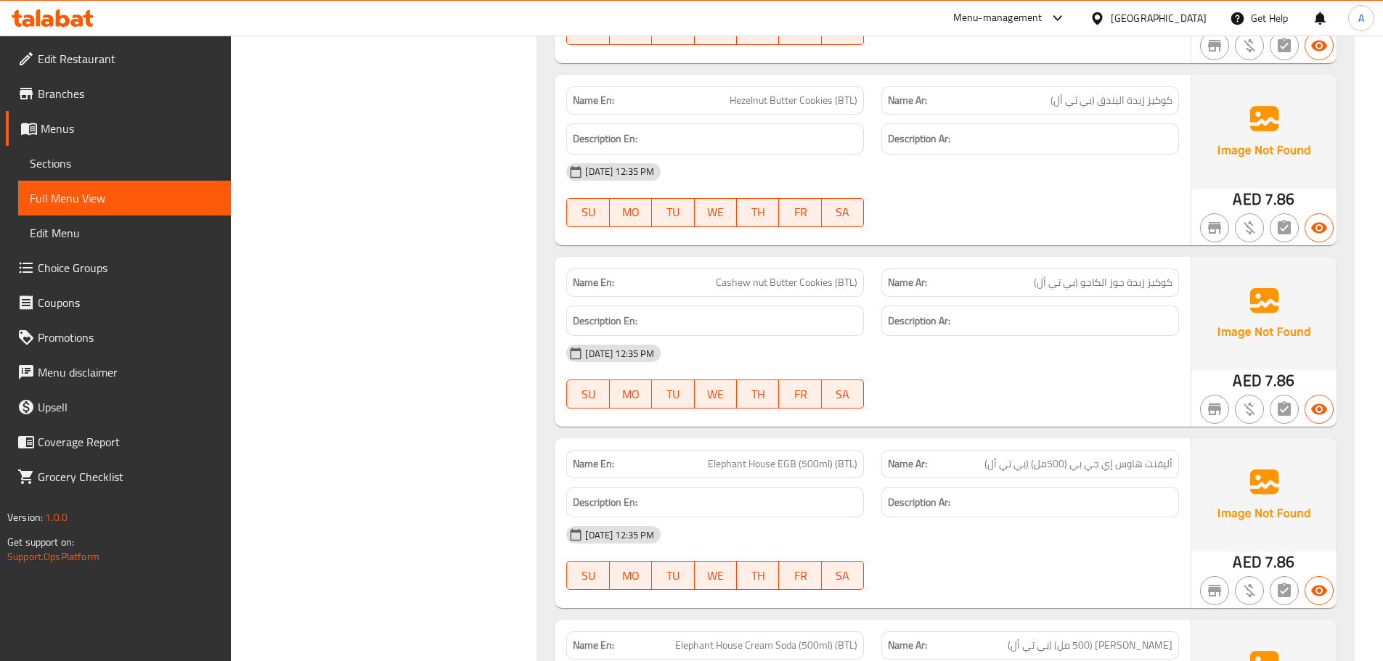
click at [783, 282] on span "Cashew nut Butter Cookies (BTL)" at bounding box center [787, 282] width 142 height 15
drag, startPoint x: 739, startPoint y: 278, endPoint x: 759, endPoint y: 282, distance: 19.9
click at [740, 278] on span "Cashew nut Butter Cookies (BTL)" at bounding box center [787, 282] width 142 height 15
drag, startPoint x: 768, startPoint y: 287, endPoint x: 645, endPoint y: 282, distance: 122.8
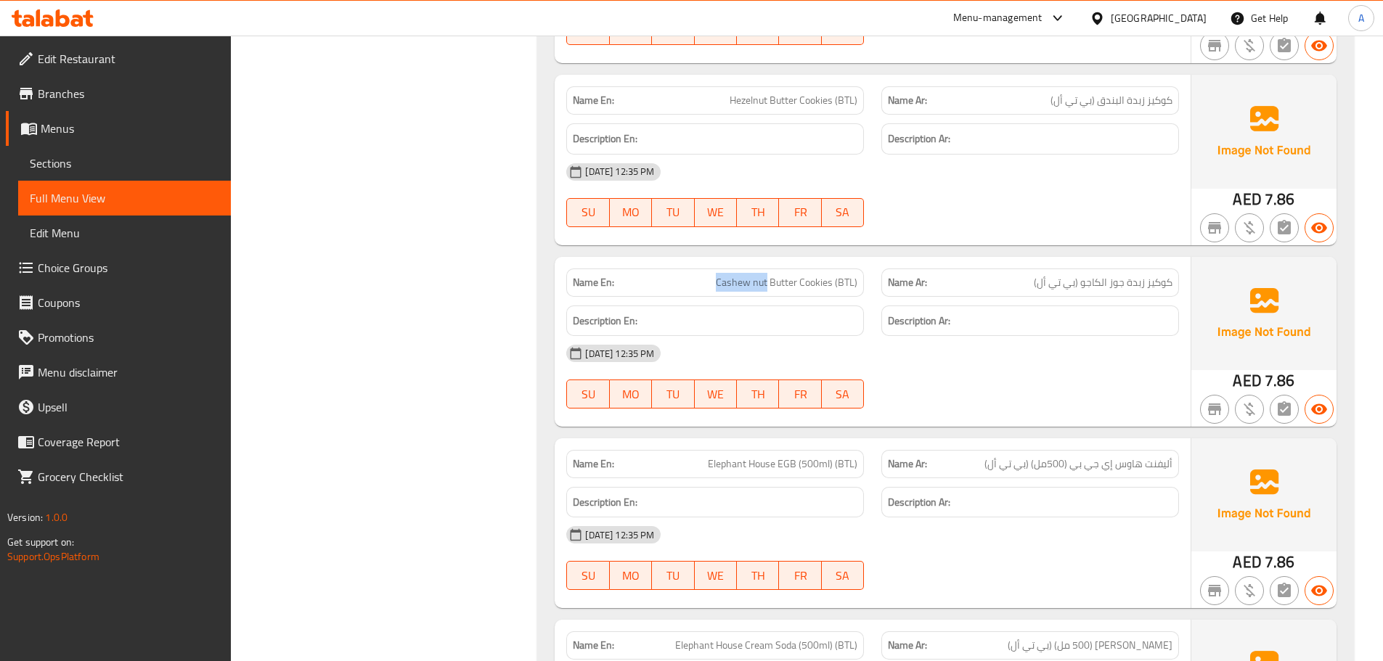
click at [700, 279] on p "Name En: Cashew nut Butter Cookies (BTL)" at bounding box center [715, 282] width 285 height 15
copy span "Cashew nut"
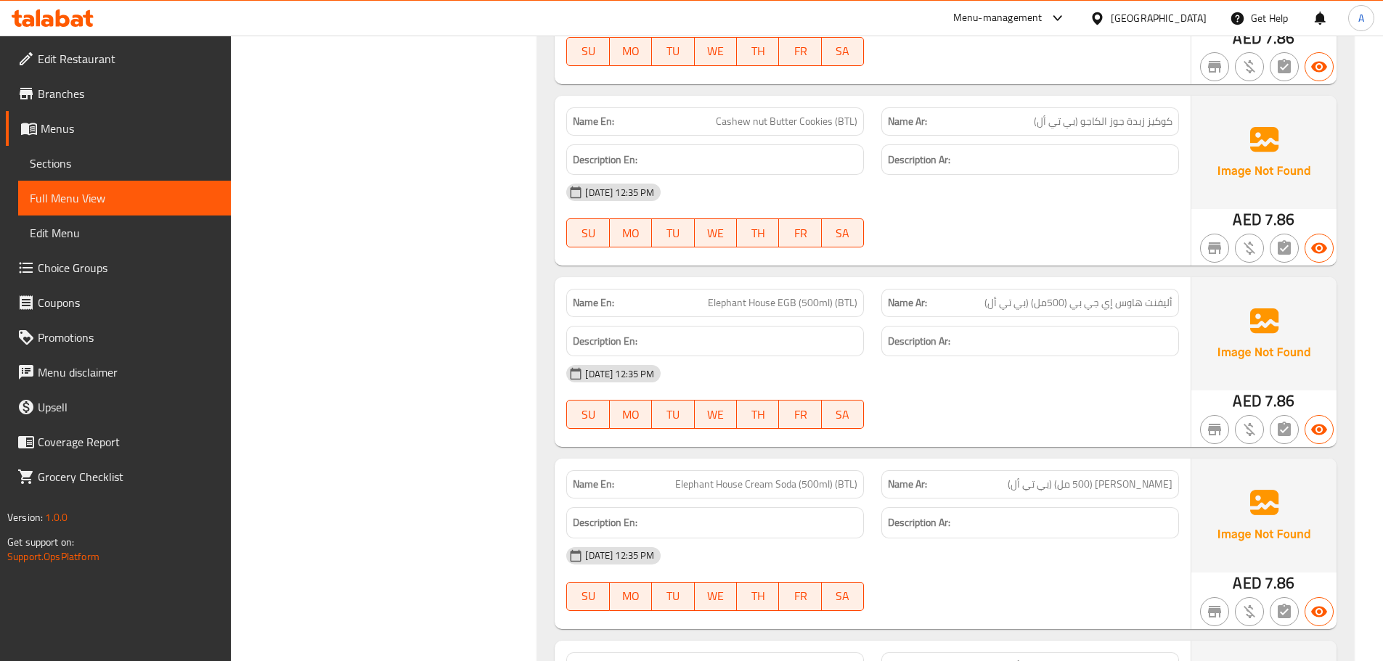
scroll to position [1474, 0]
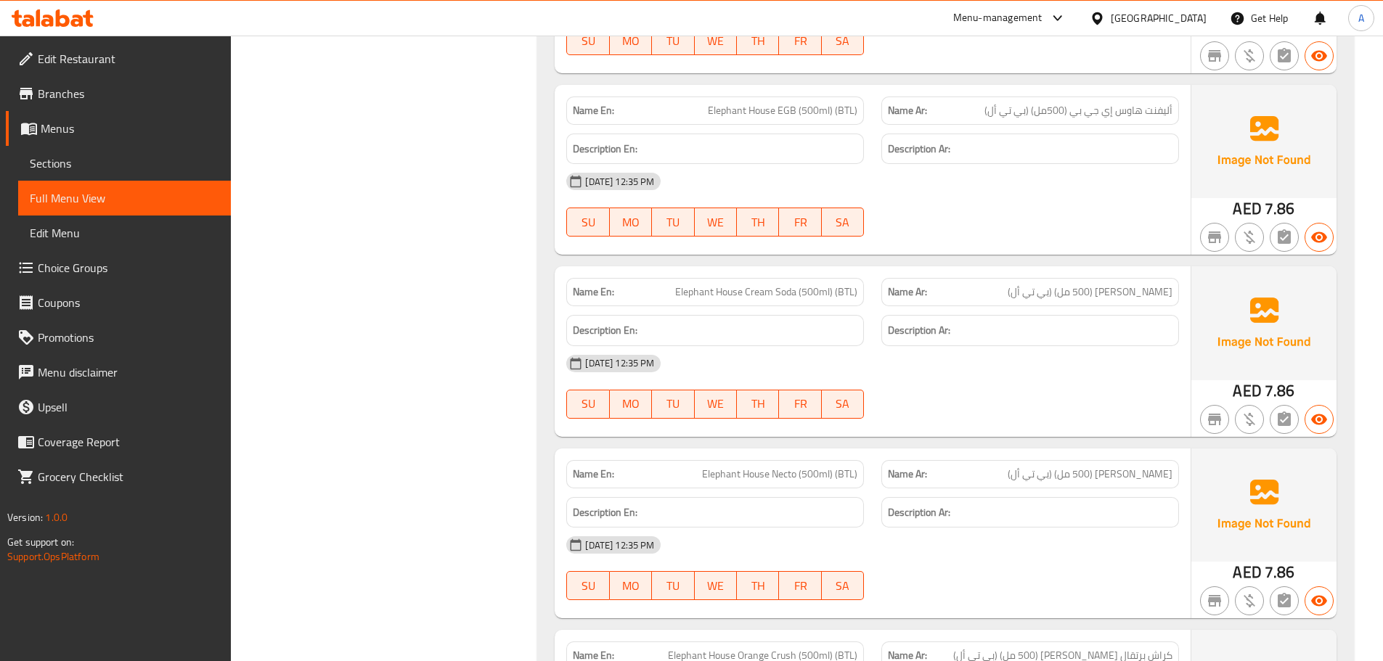
click at [1135, 114] on span "أليفنت هاوس إي جي بي (500مل) (بي تي أل)" at bounding box center [1078, 110] width 188 height 15
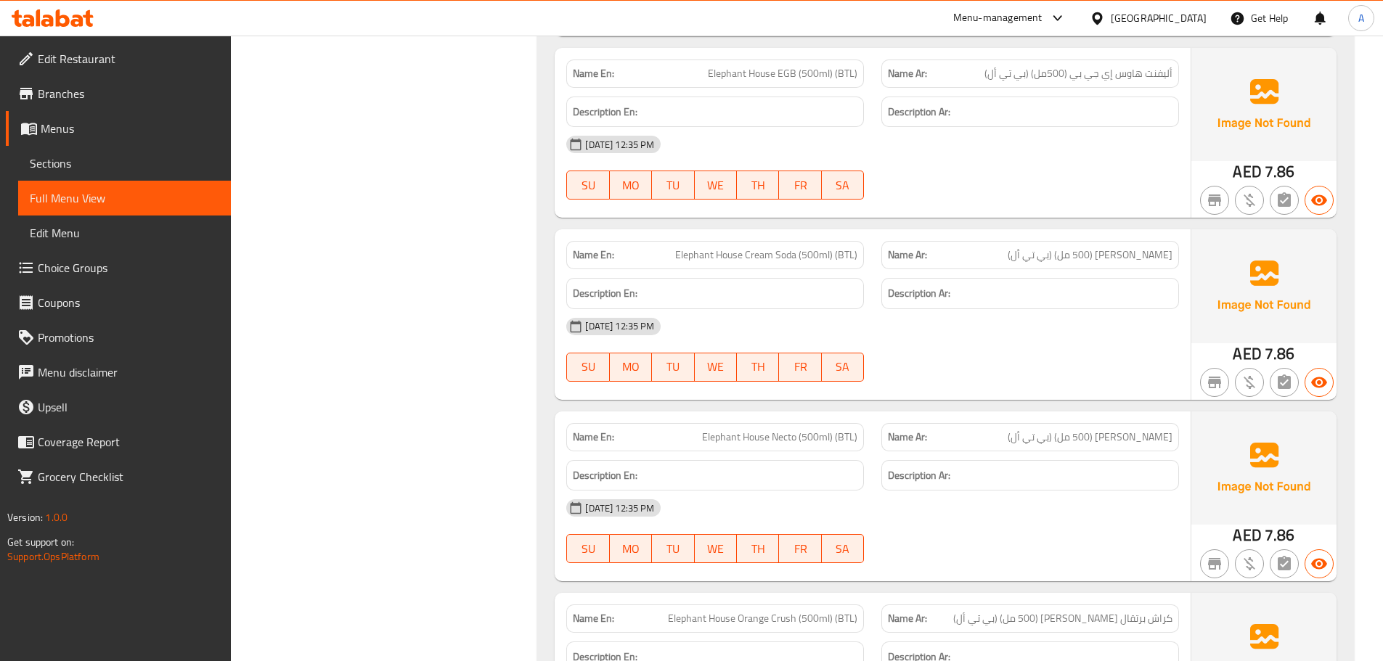
scroll to position [1752, 0]
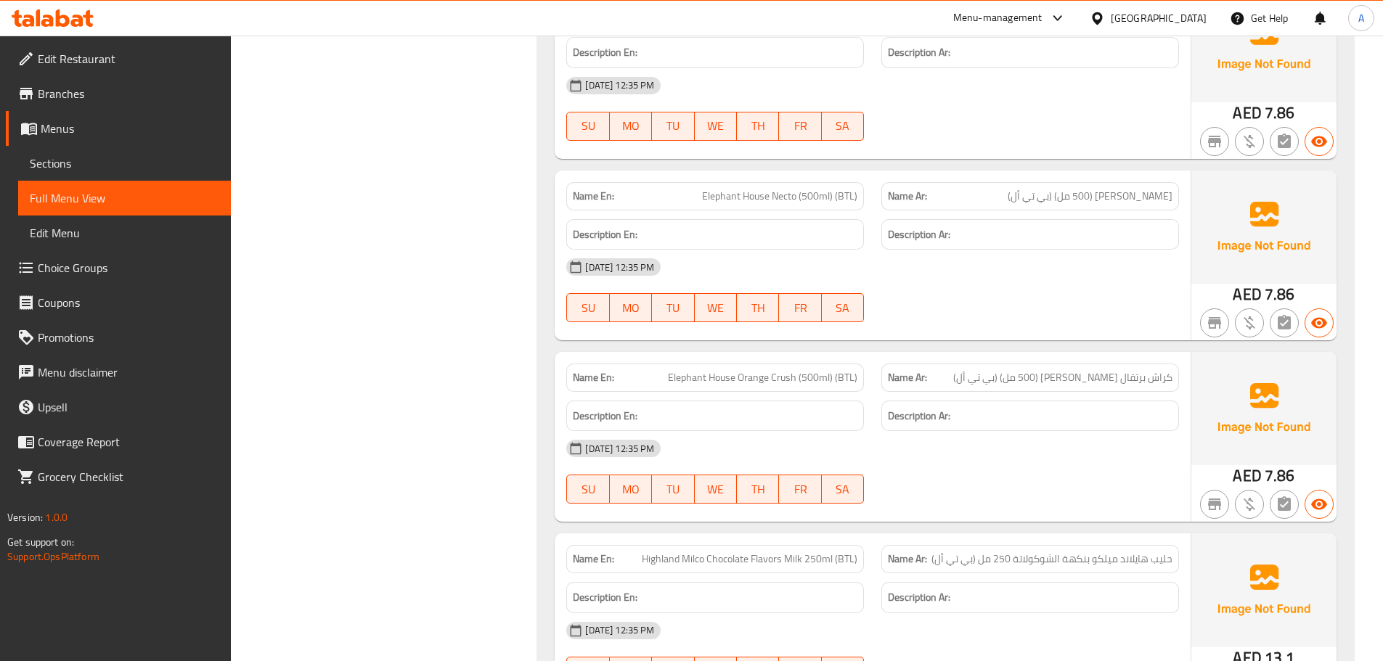
click at [1145, 176] on div "Name Ar: [PERSON_NAME] (500 مل) (بي تي أل)" at bounding box center [1030, 197] width 315 height 46
click at [1164, 195] on span "[PERSON_NAME] (500 مل) (بي تي أل)" at bounding box center [1090, 196] width 165 height 15
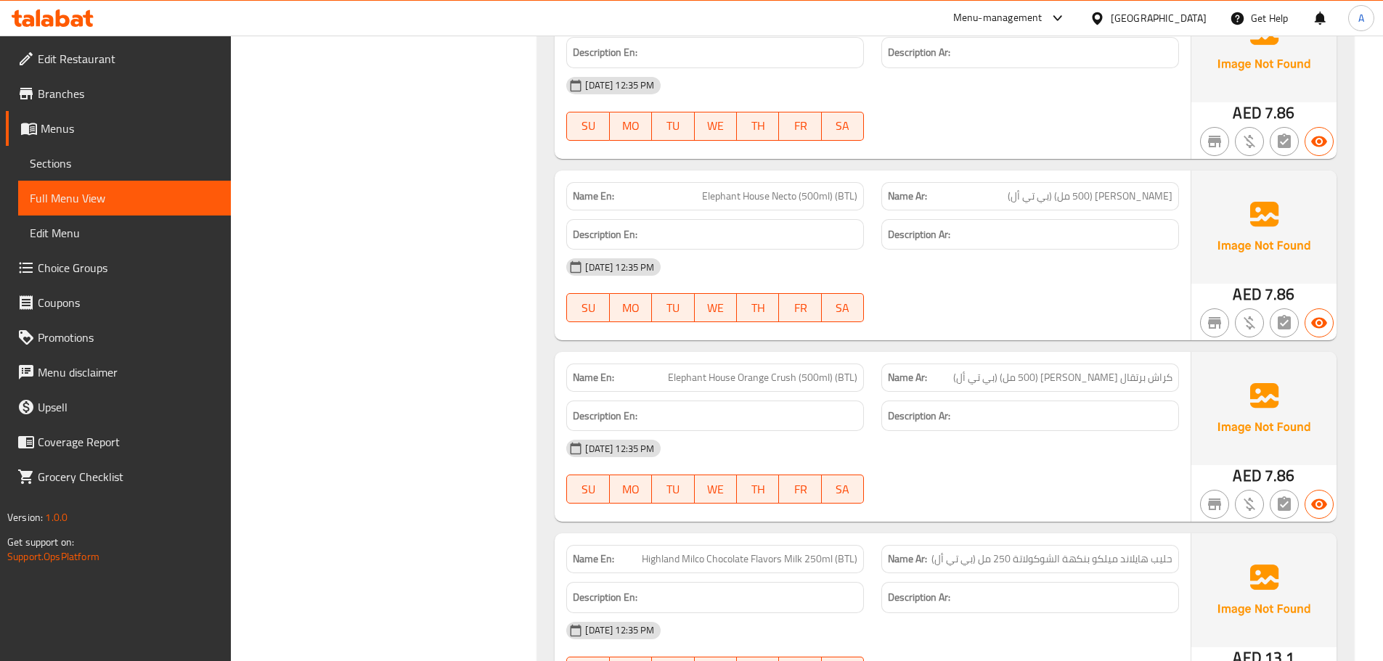
scroll to position [1853, 0]
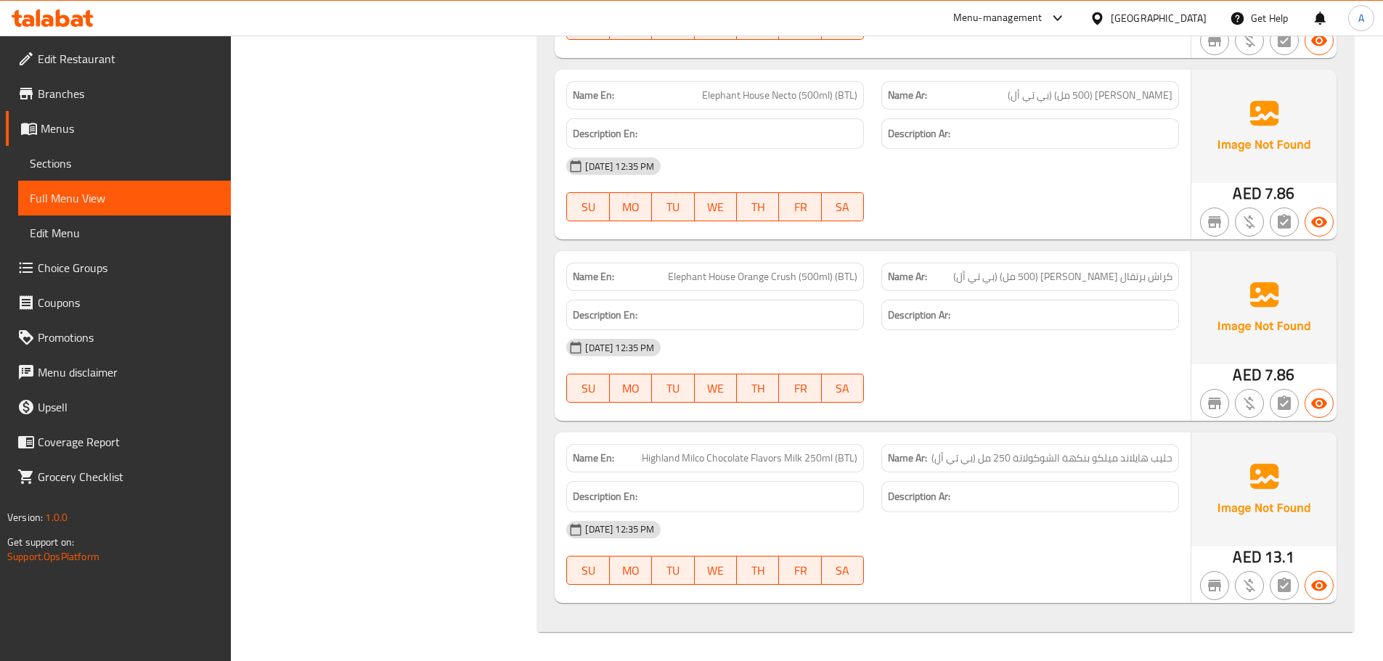
click at [1026, 274] on span "كراش برتقال [PERSON_NAME] (500 مل) (بي تي أل)" at bounding box center [1062, 276] width 219 height 15
click at [793, 285] on span "Elephant House Orange Crush (500ml) (BTL)" at bounding box center [762, 276] width 189 height 15
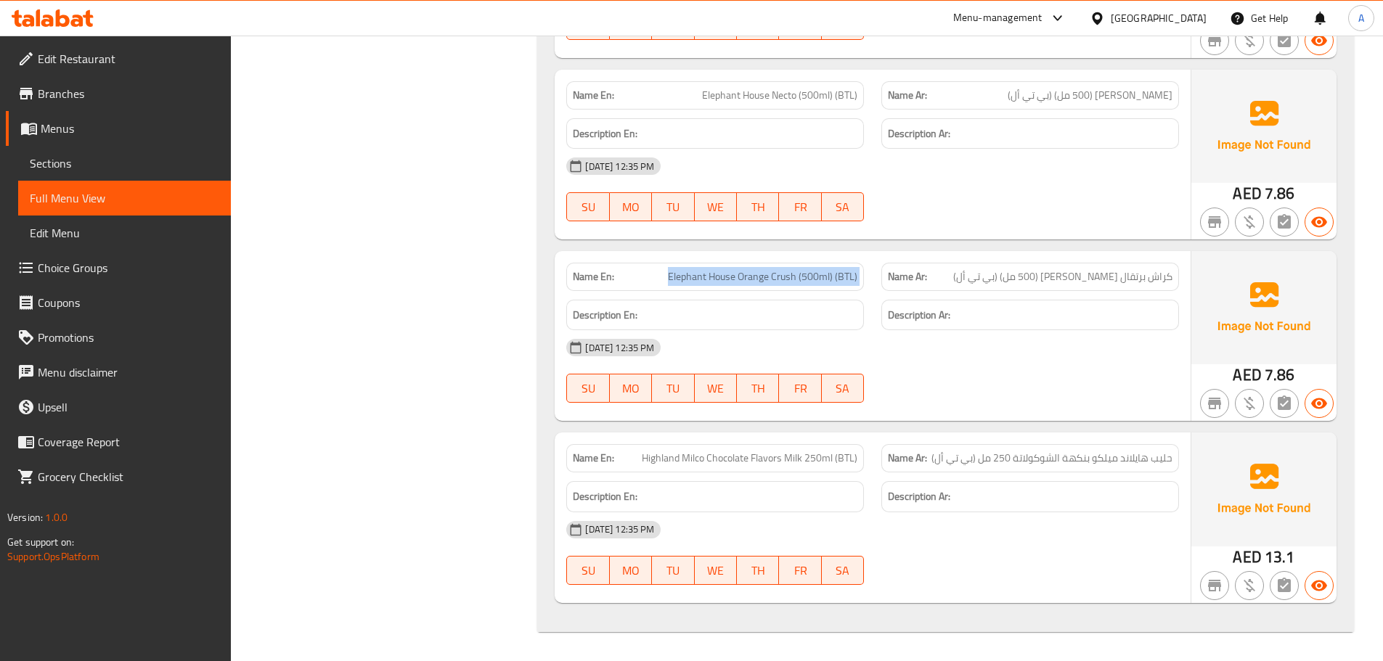
click at [793, 285] on span "Elephant House Orange Crush (500ml) (BTL)" at bounding box center [762, 276] width 189 height 15
click at [1140, 455] on span "حليب هايلاند ميلكو بنكهة الشوكولاتة 250 مل (بي تي أل)" at bounding box center [1051, 458] width 241 height 15
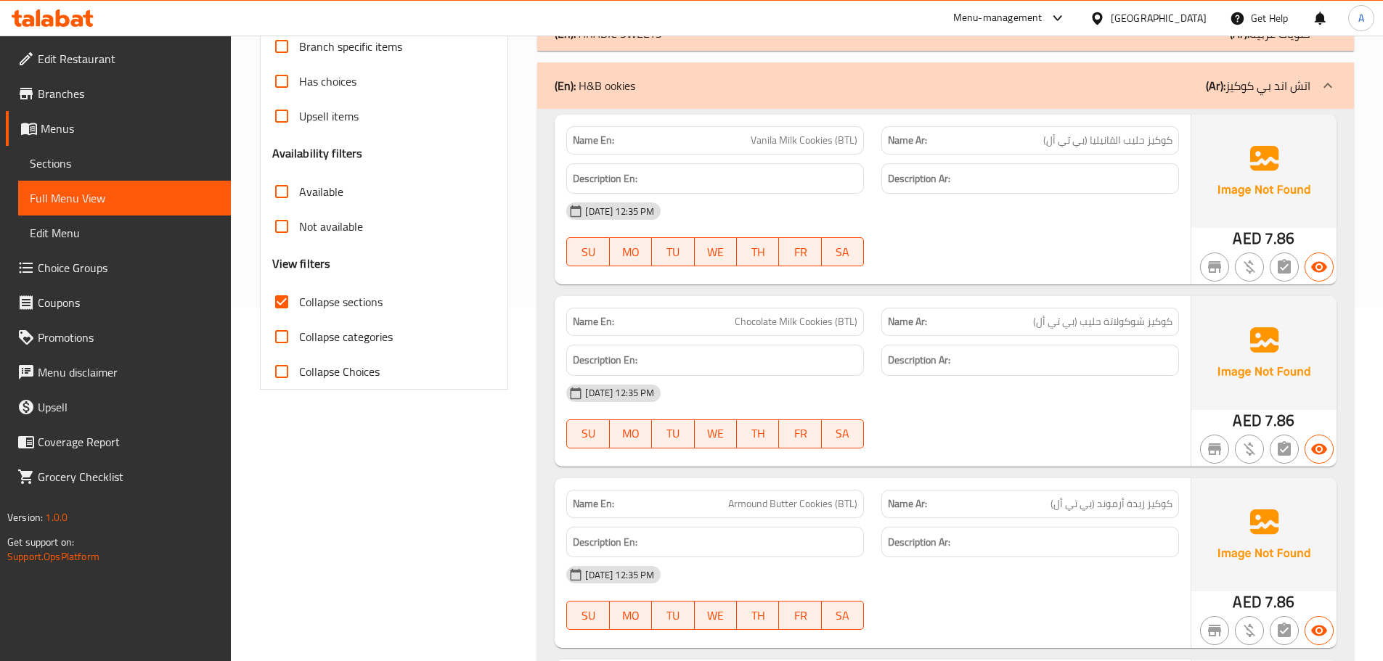
scroll to position [339, 0]
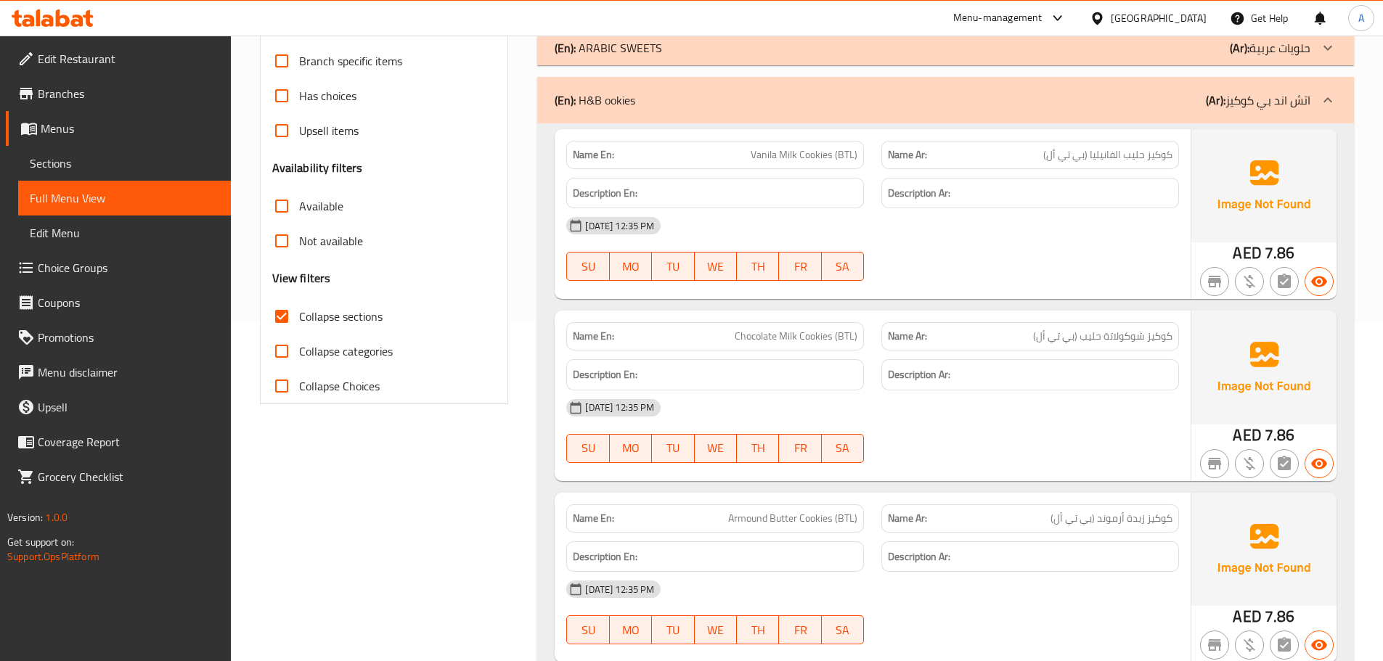
click at [343, 312] on span "Collapse sections" at bounding box center [340, 316] width 83 height 17
click at [299, 312] on input "Collapse sections" at bounding box center [281, 316] width 35 height 35
checkbox input "false"
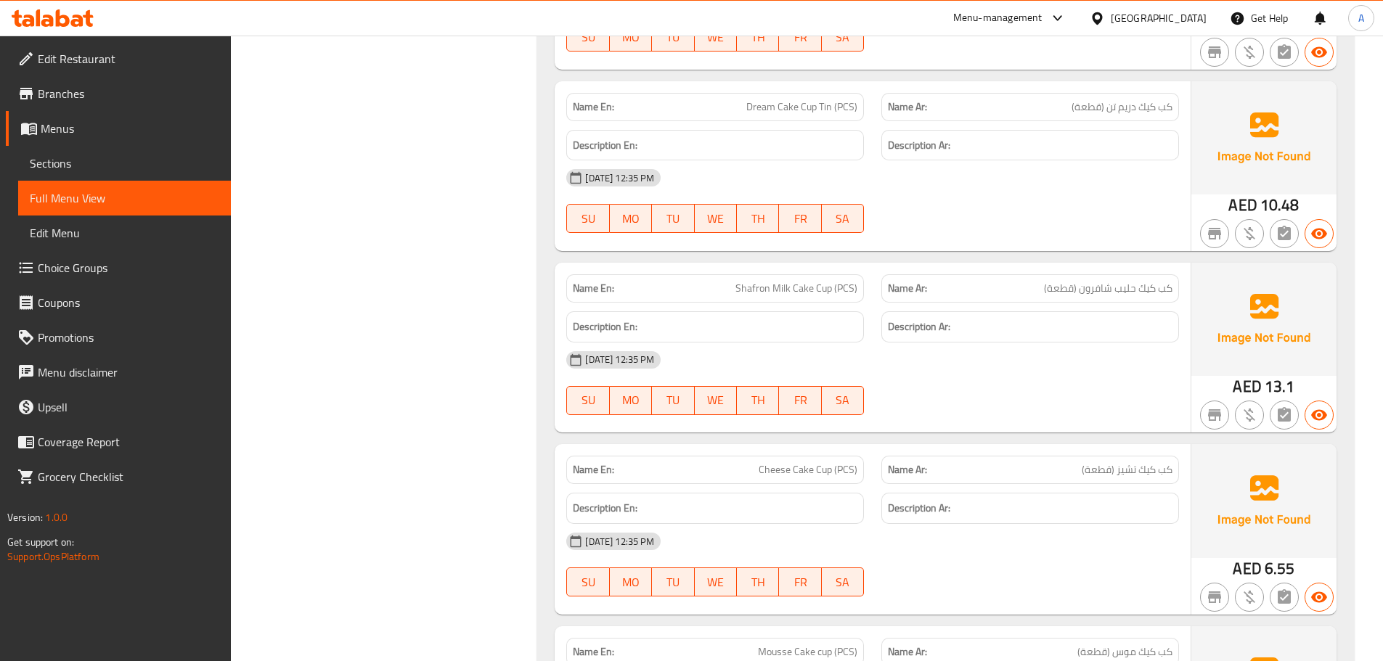
scroll to position [12142, 0]
